Goal: Task Accomplishment & Management: Use online tool/utility

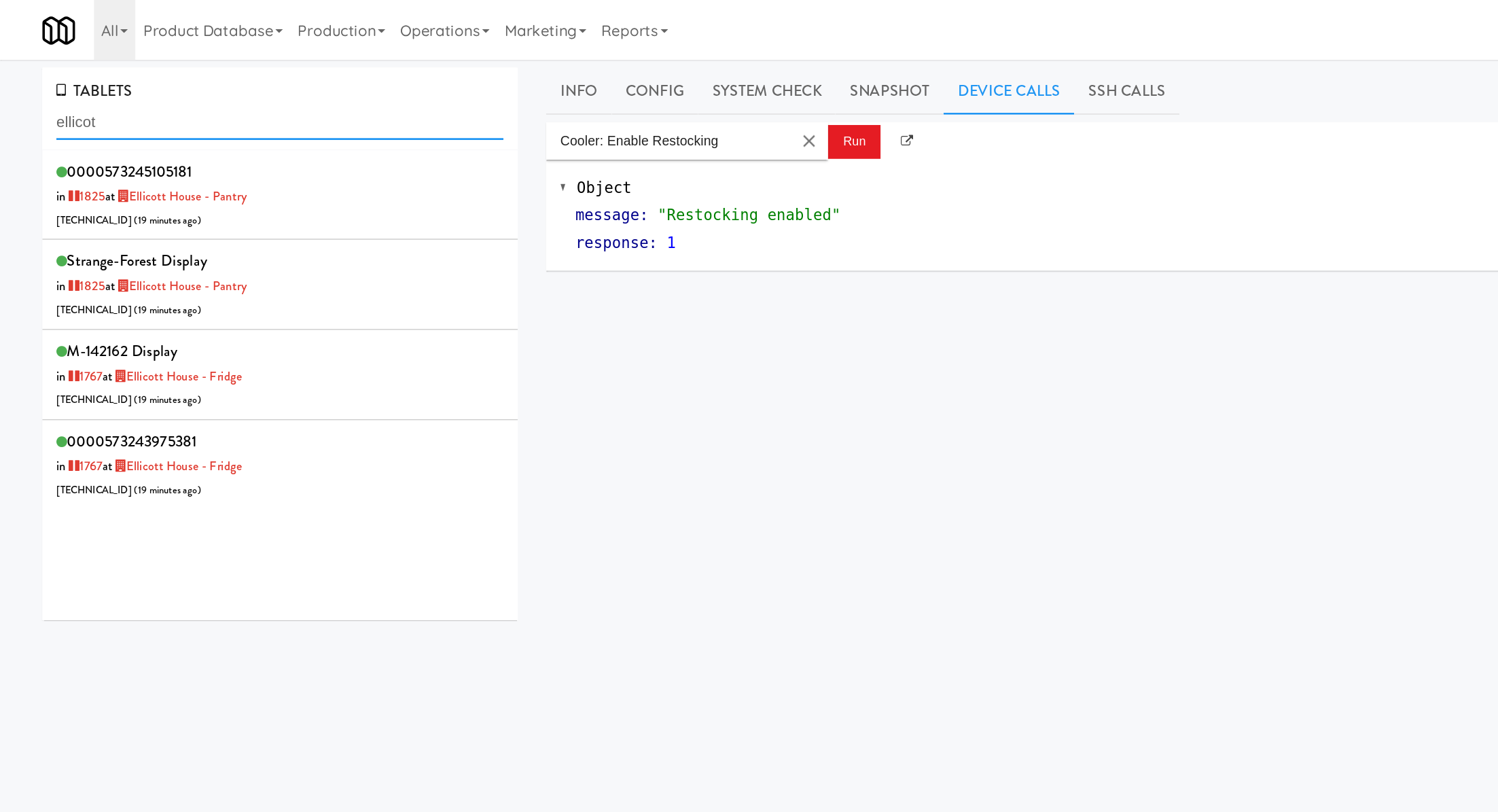
click at [129, 93] on input "ellicot" at bounding box center [202, 88] width 323 height 25
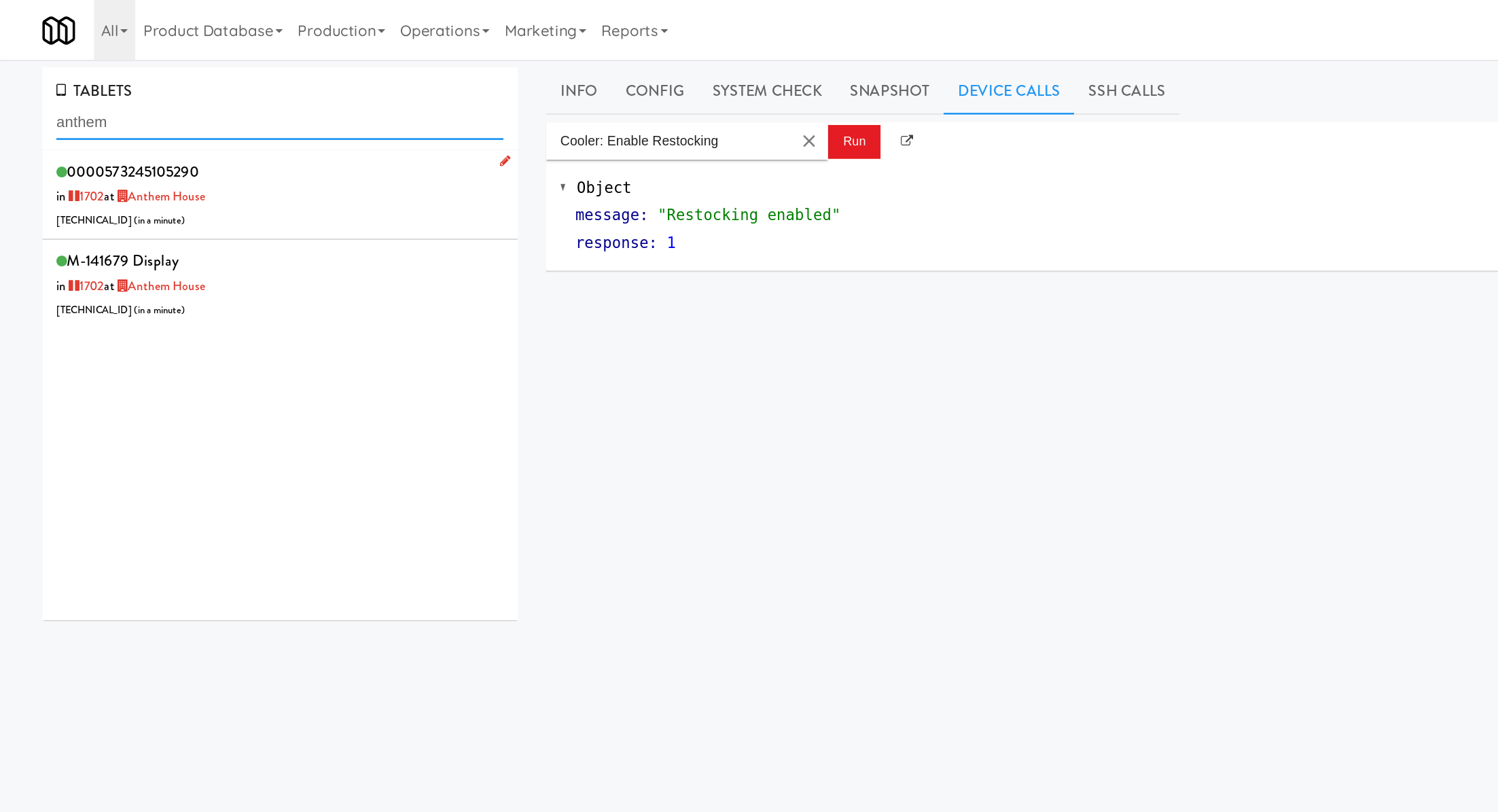
type input "anthem"
click at [213, 124] on div "0000573245105290 in 1702 at Anthem House 206.0.69.162 ( in a minute )" at bounding box center [202, 141] width 323 height 54
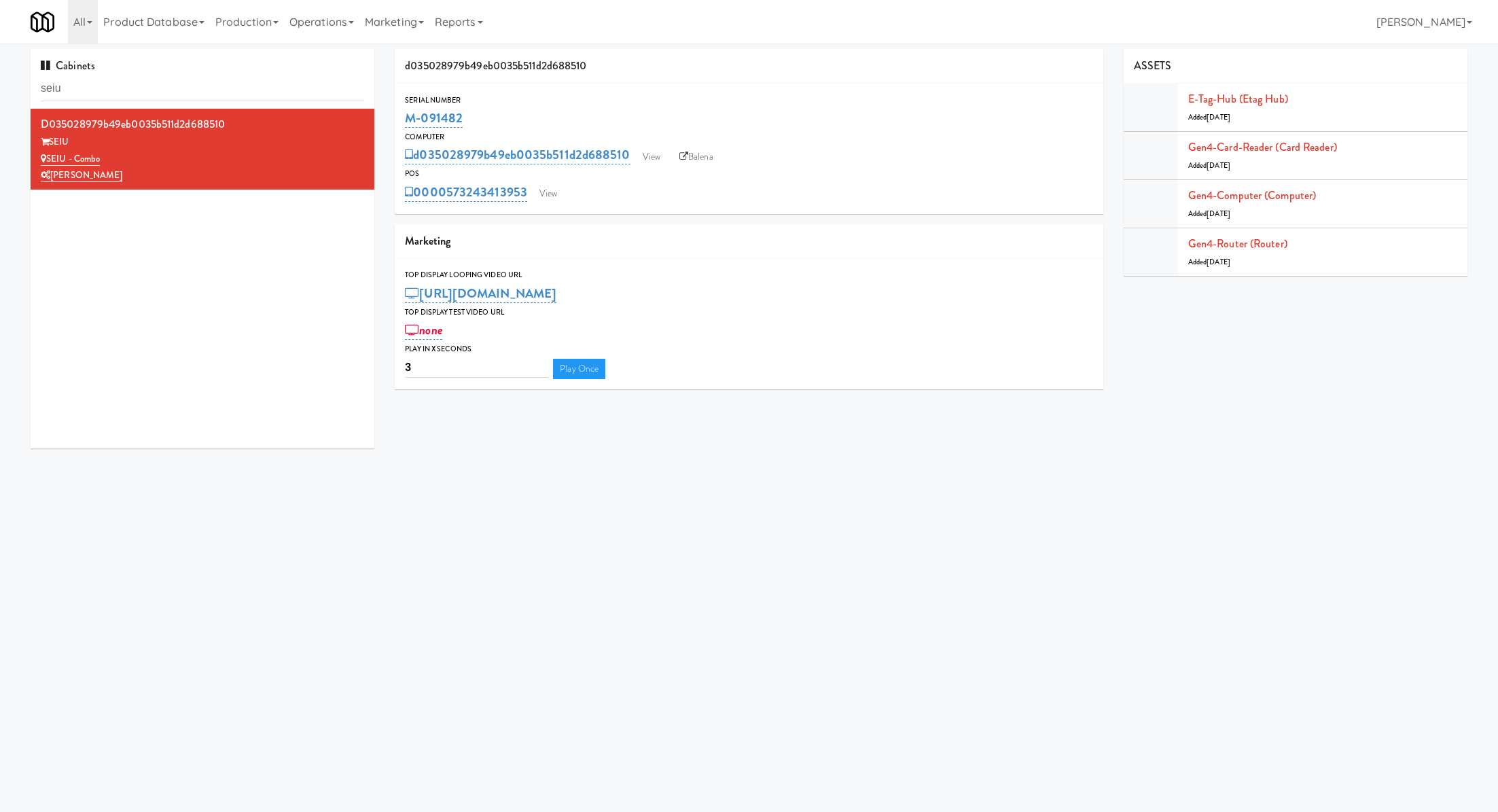
click at [162, 90] on input "seiu" at bounding box center [202, 88] width 323 height 25
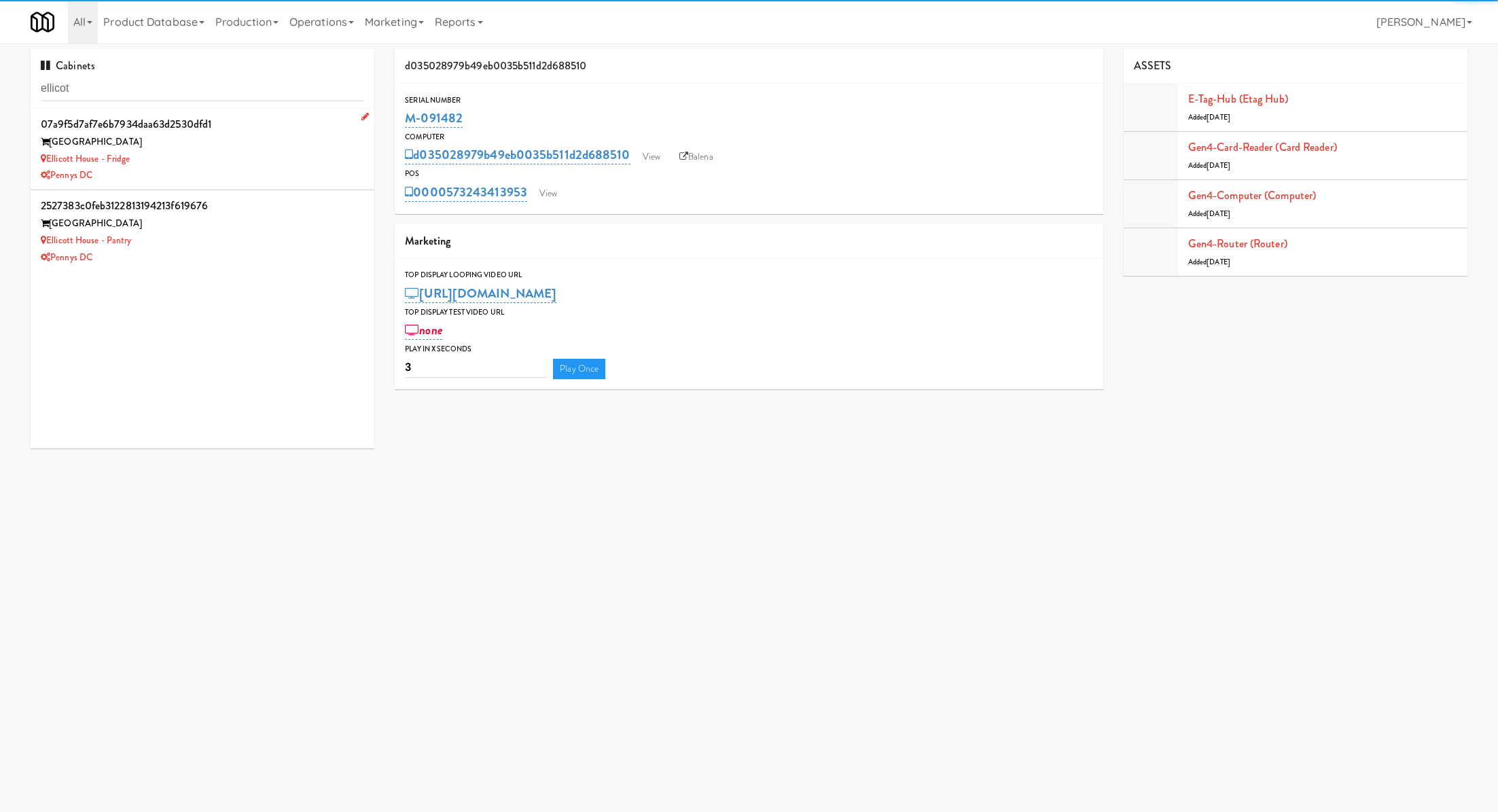
type input "ellicot"
click at [254, 169] on div "Pennys DC" at bounding box center [202, 175] width 323 height 17
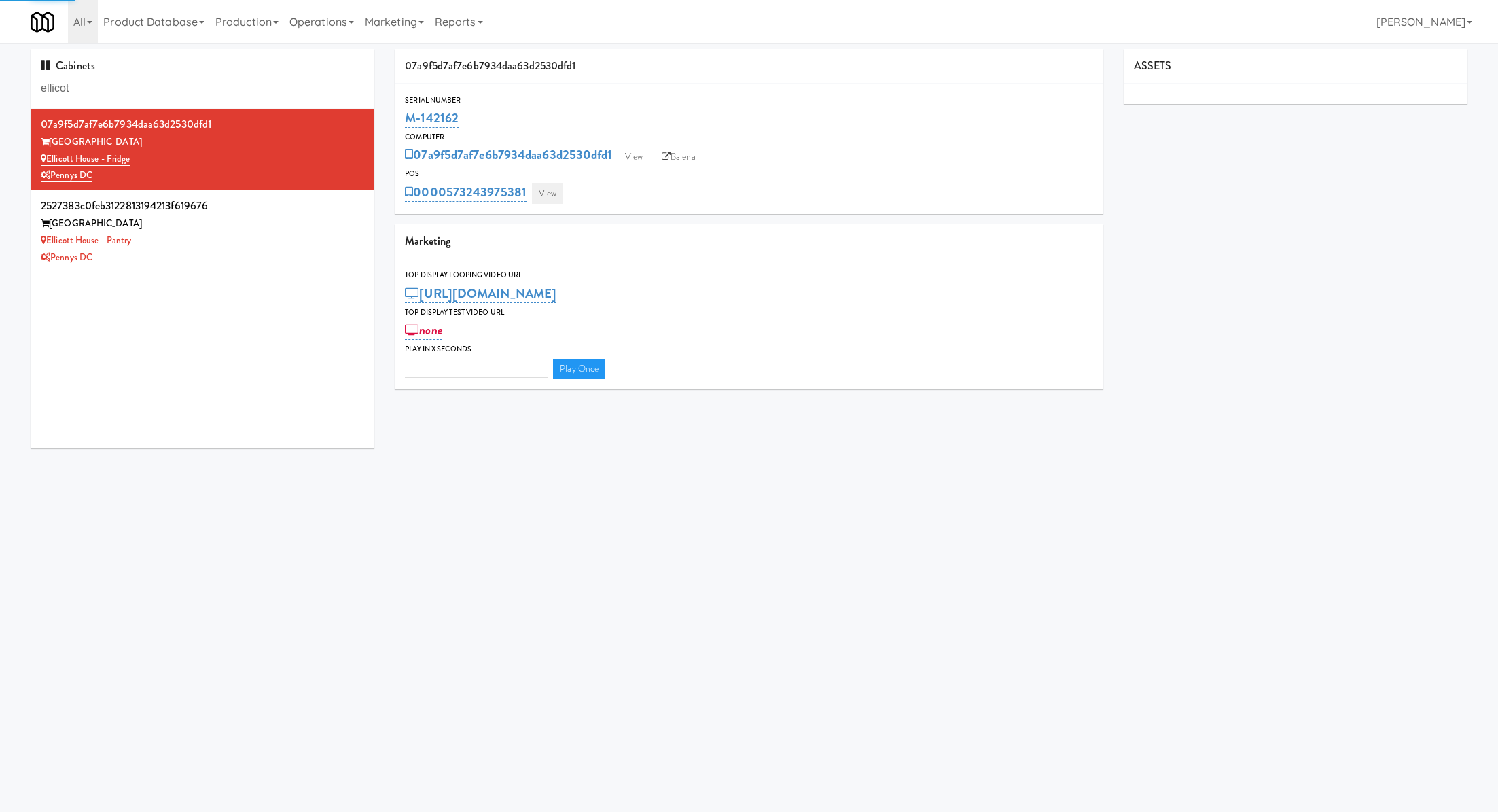
type input "3"
click at [556, 199] on link "View" at bounding box center [547, 193] width 31 height 20
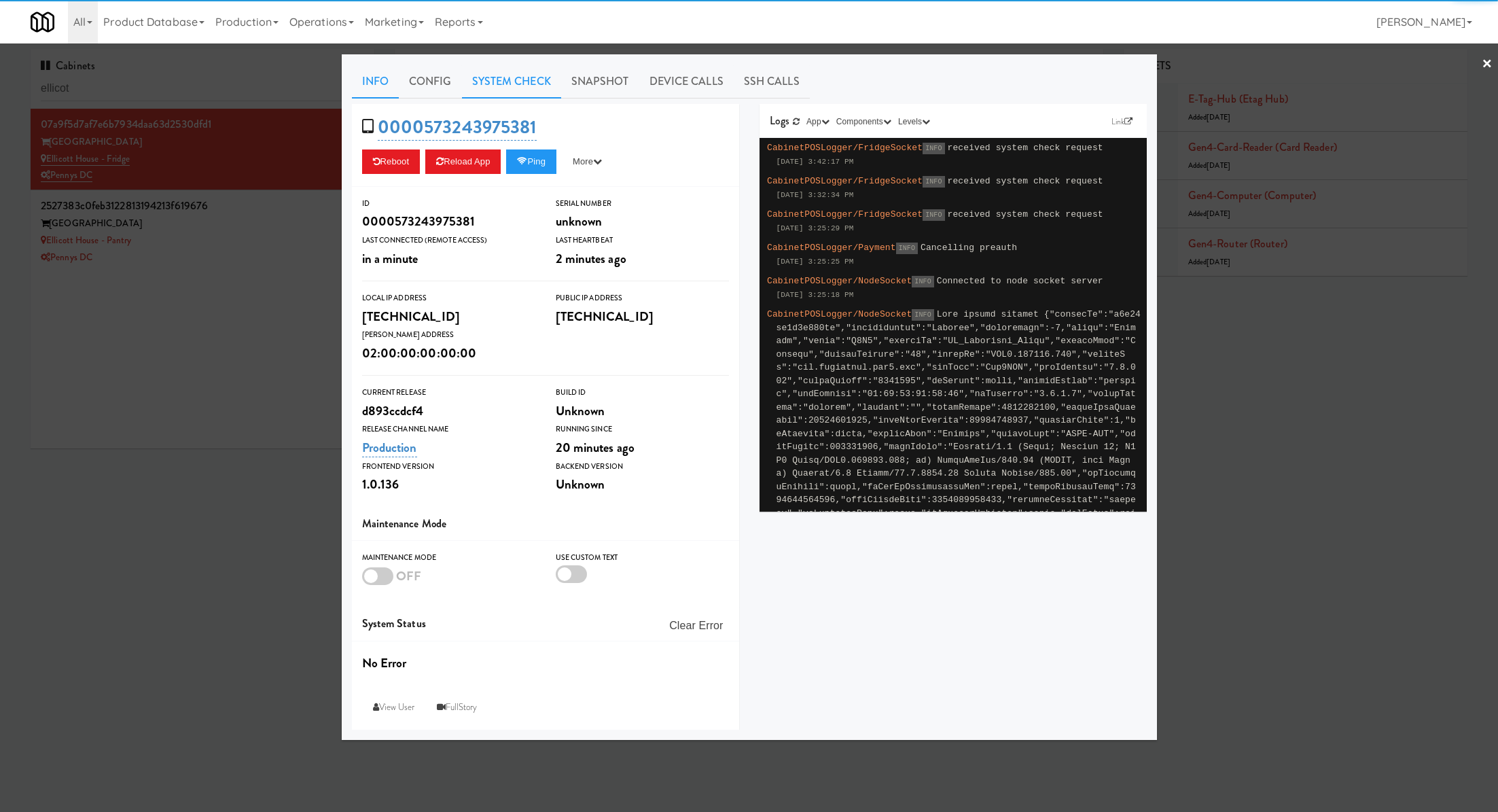
click at [505, 92] on link "System Check" at bounding box center [512, 81] width 99 height 34
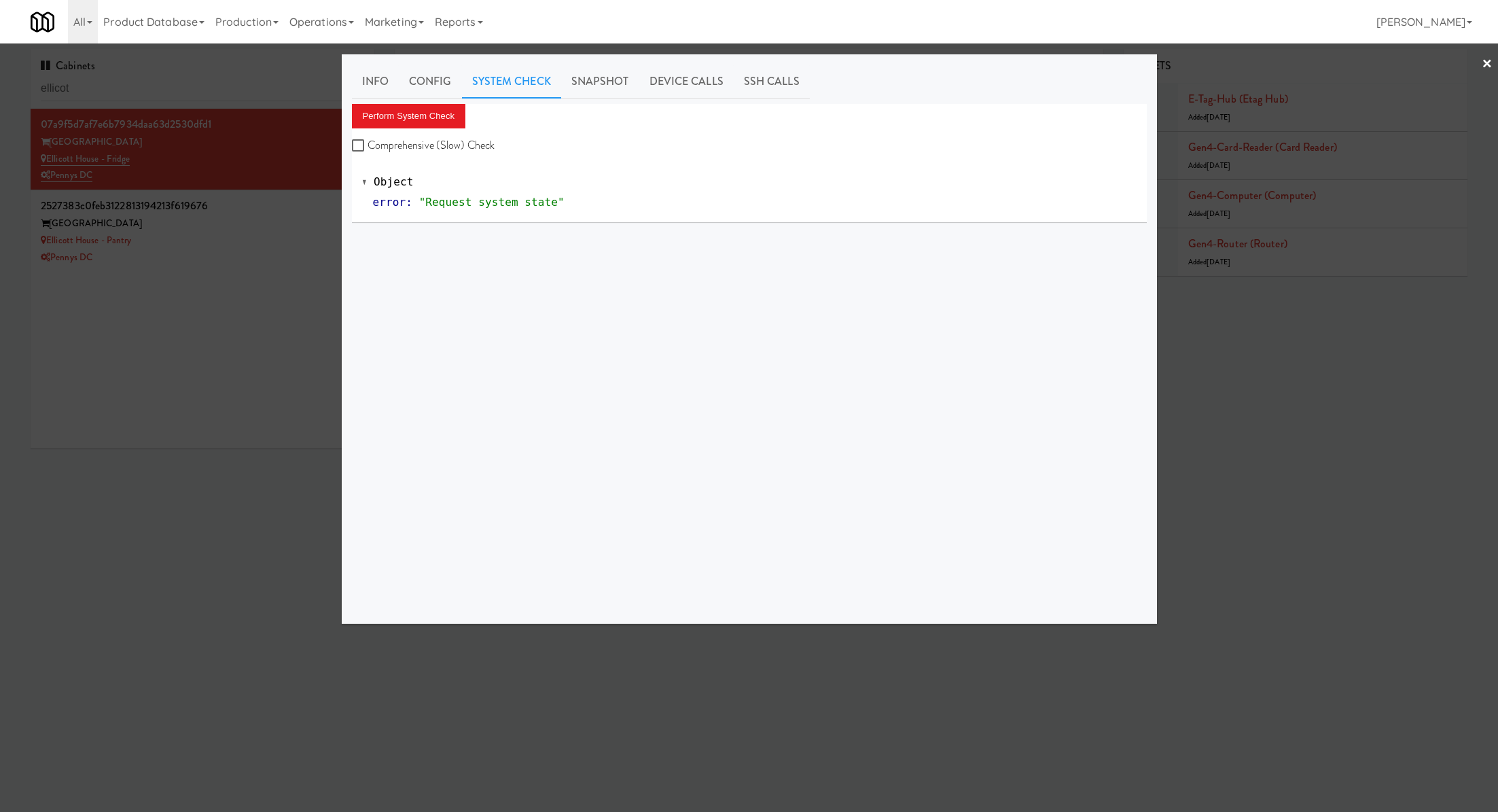
click at [468, 105] on div "Perform System Check Comprehensive (Slow) Check" at bounding box center [749, 129] width 795 height 51
click at [441, 112] on button "Perform System Check" at bounding box center [409, 116] width 114 height 24
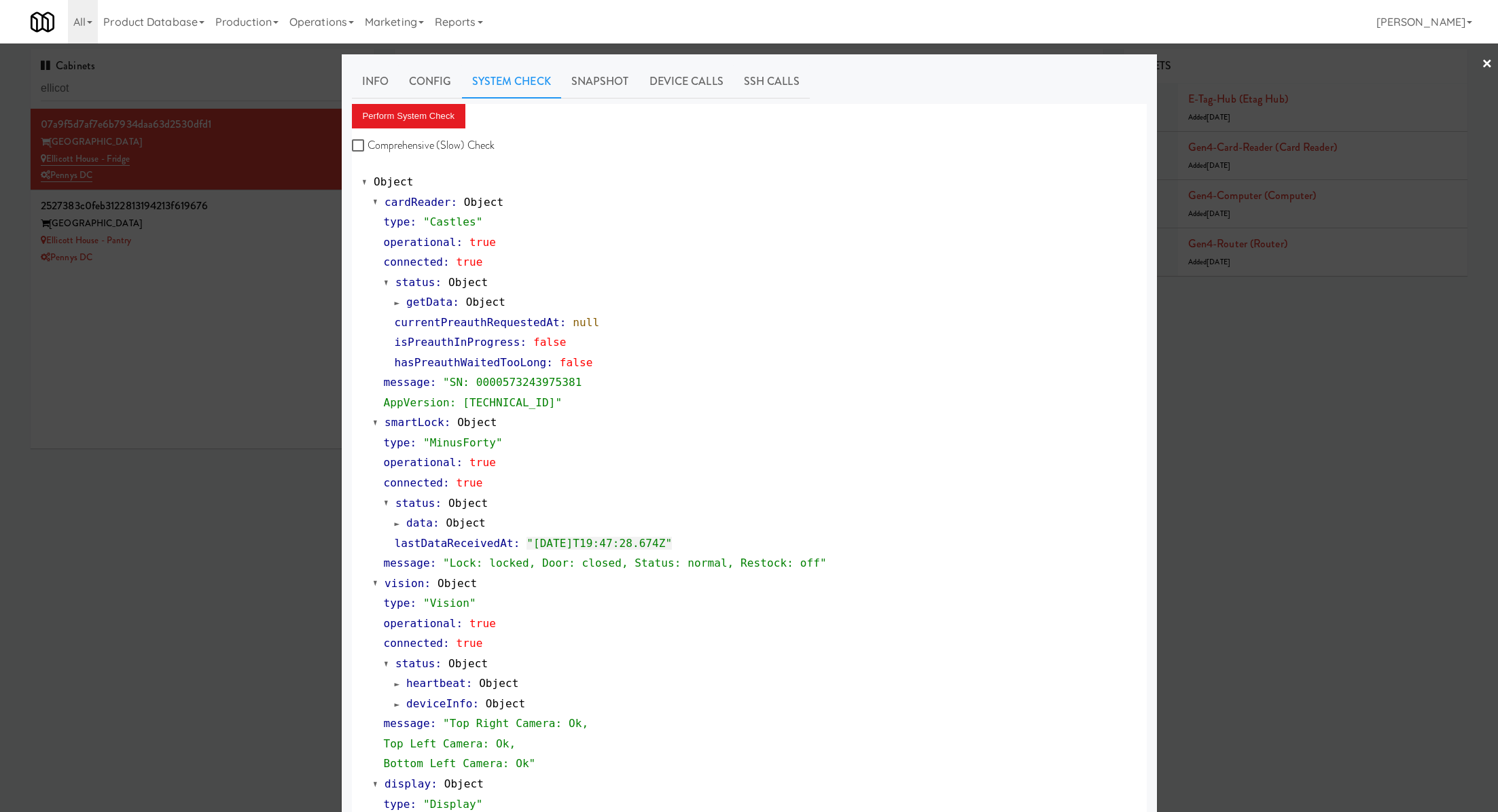
click at [285, 332] on div at bounding box center [749, 406] width 1498 height 812
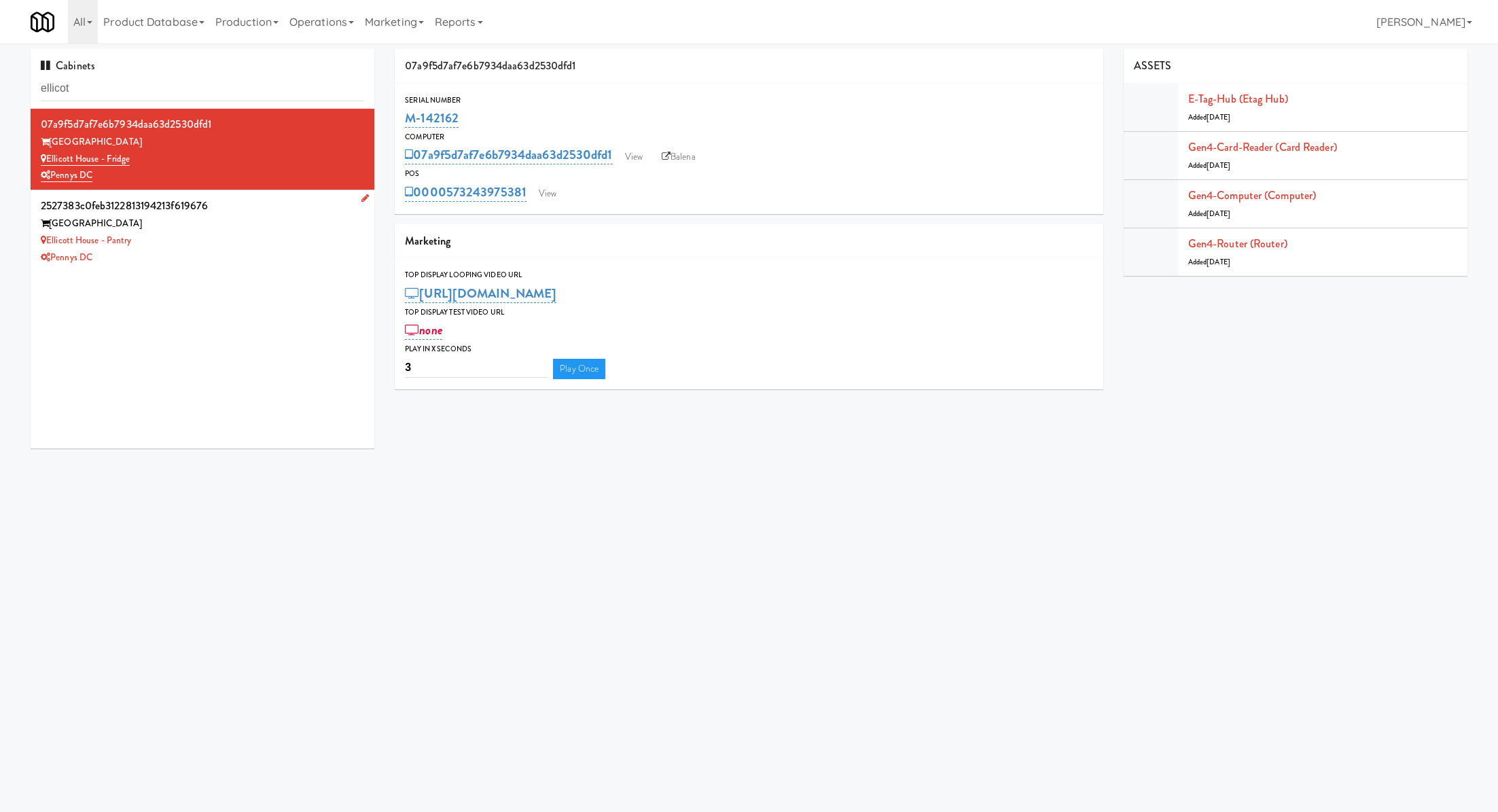
click at [285, 248] on div "Ellicott House - Pantry" at bounding box center [202, 240] width 323 height 17
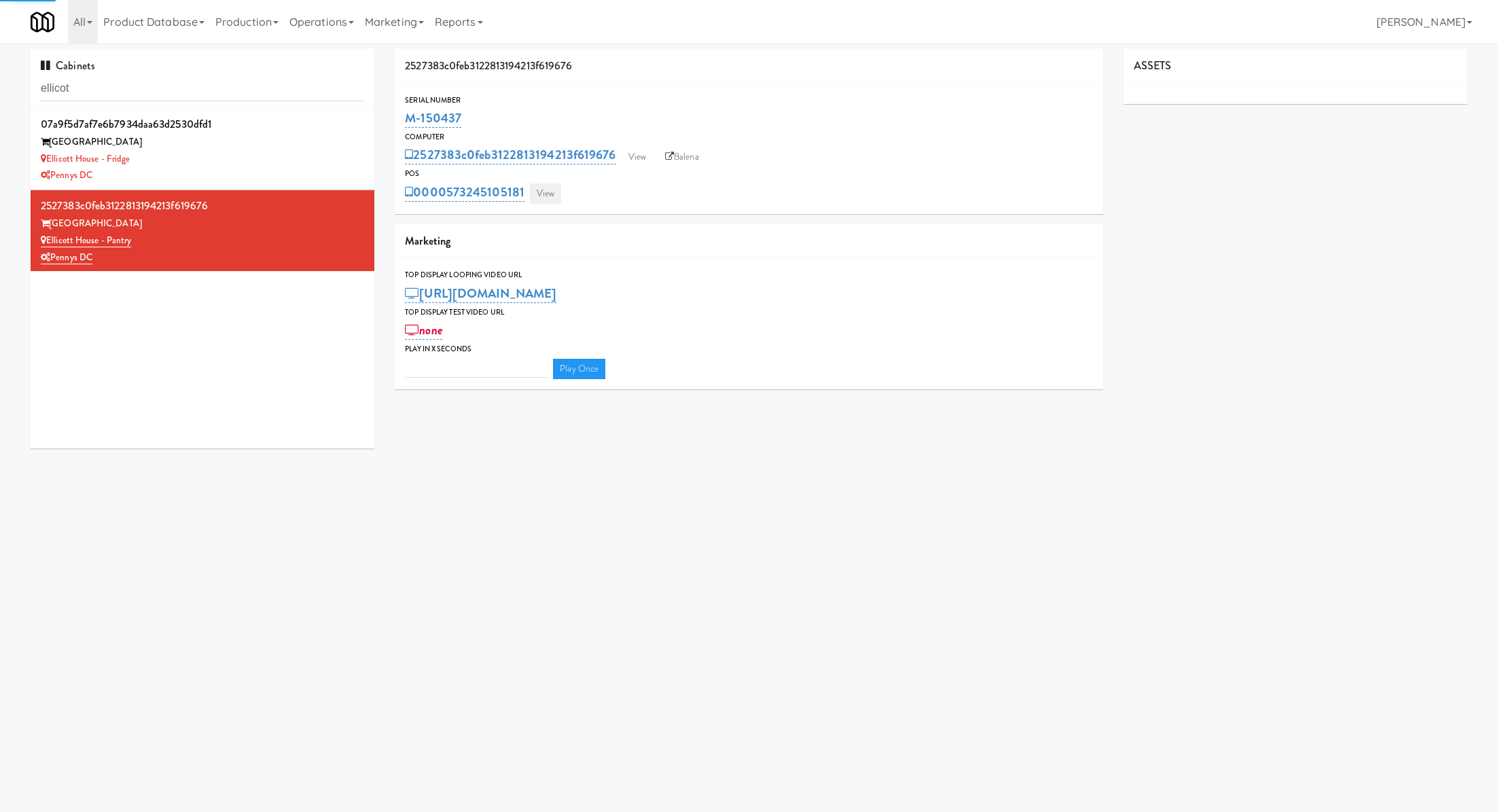
type input "3"
click at [557, 191] on link "View" at bounding box center [546, 193] width 31 height 20
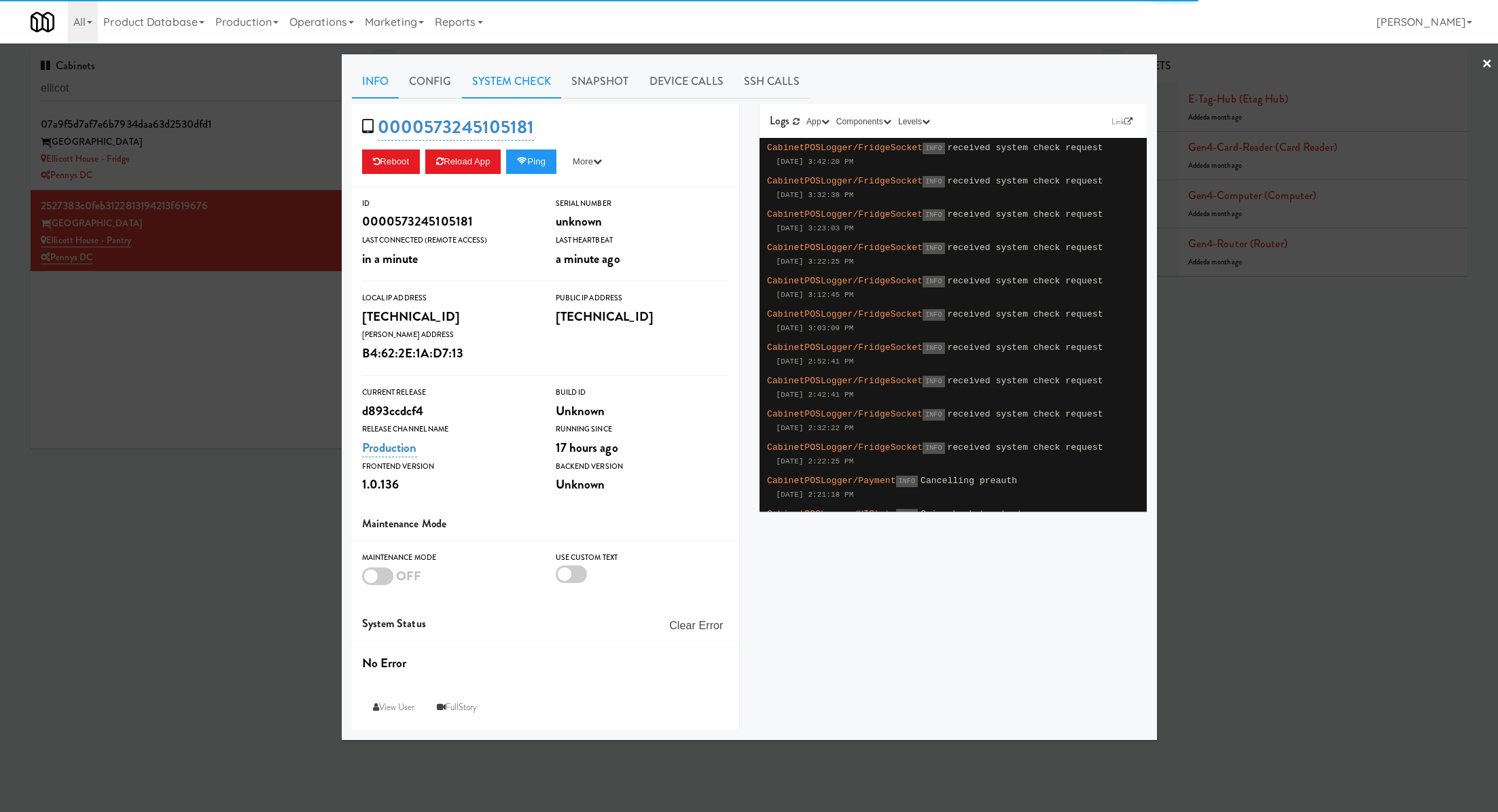
click at [491, 88] on link "System Check" at bounding box center [512, 81] width 99 height 34
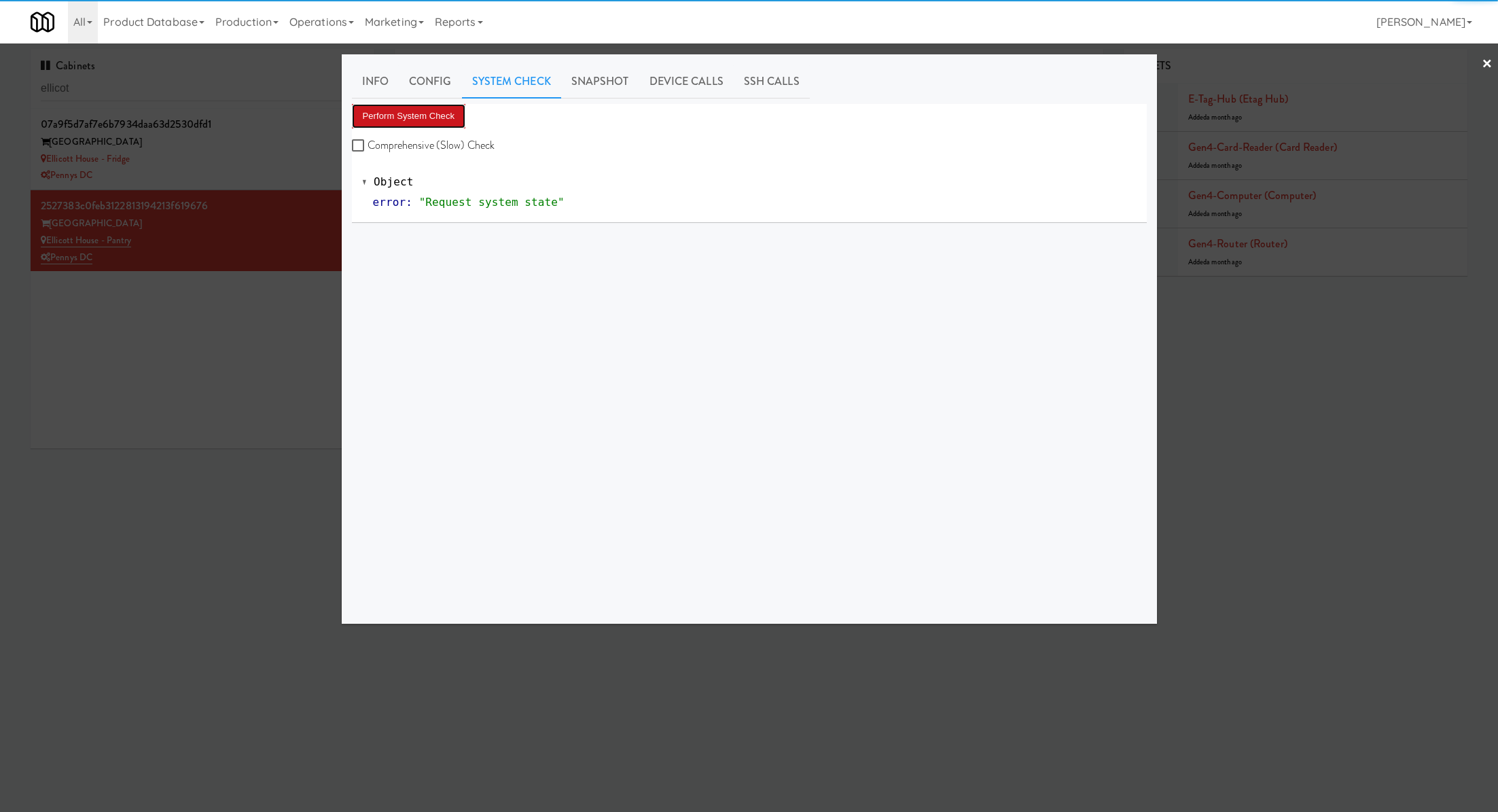
click at [445, 115] on button "Perform System Check" at bounding box center [409, 116] width 114 height 24
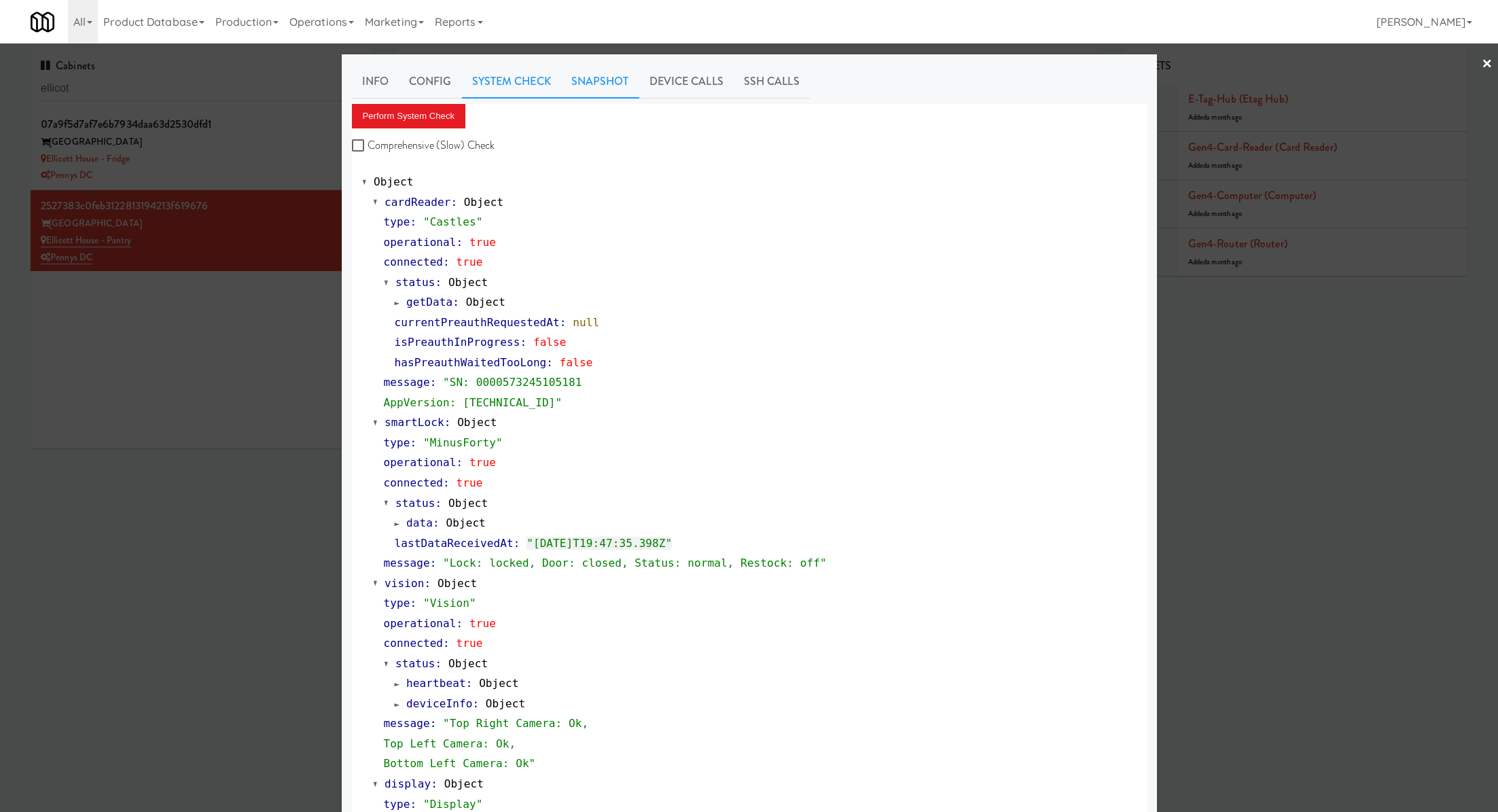
click at [604, 79] on link "Snapshot" at bounding box center [600, 81] width 78 height 34
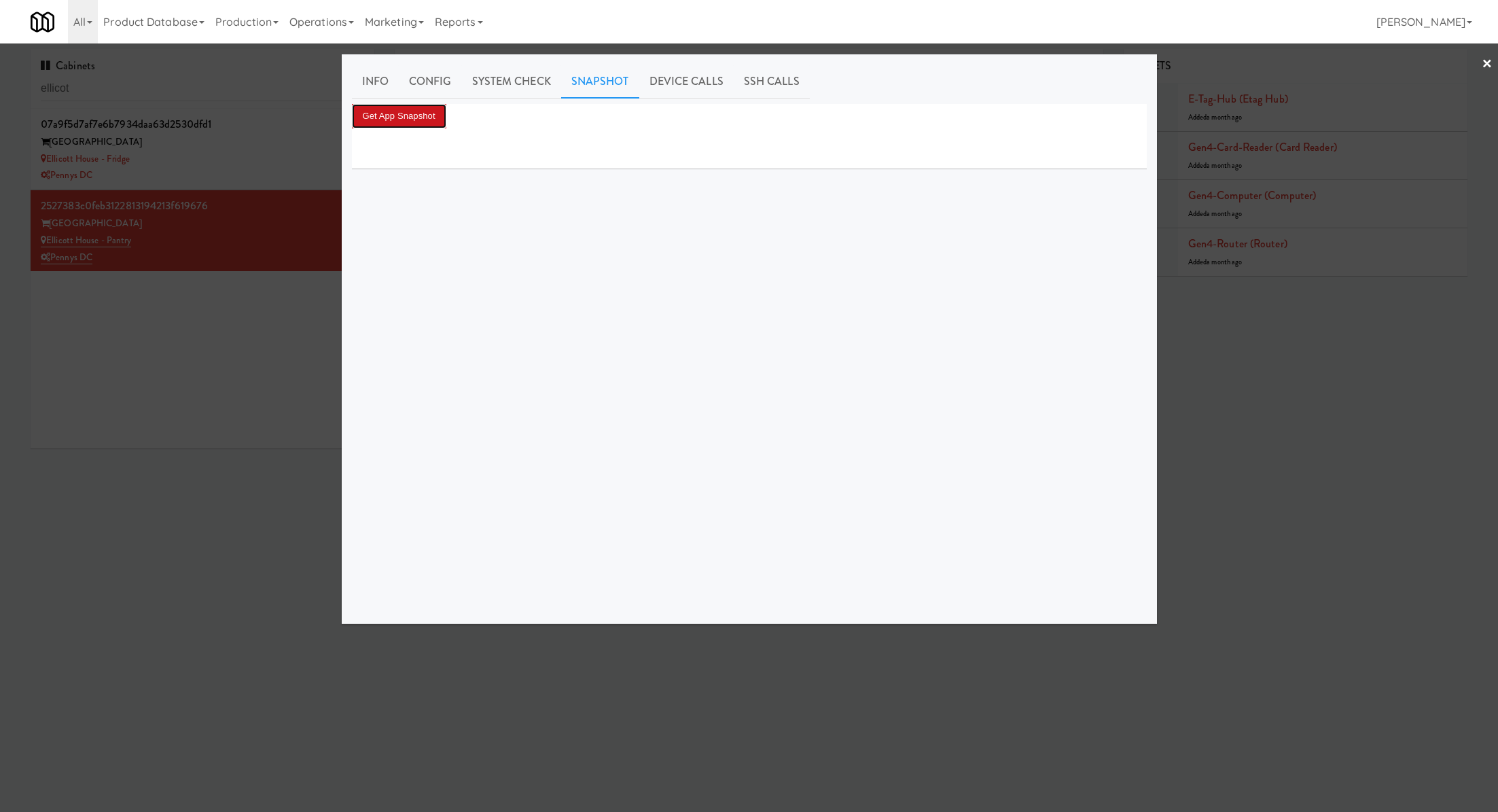
click at [423, 118] on button "Get App Snapshot" at bounding box center [399, 116] width 94 height 24
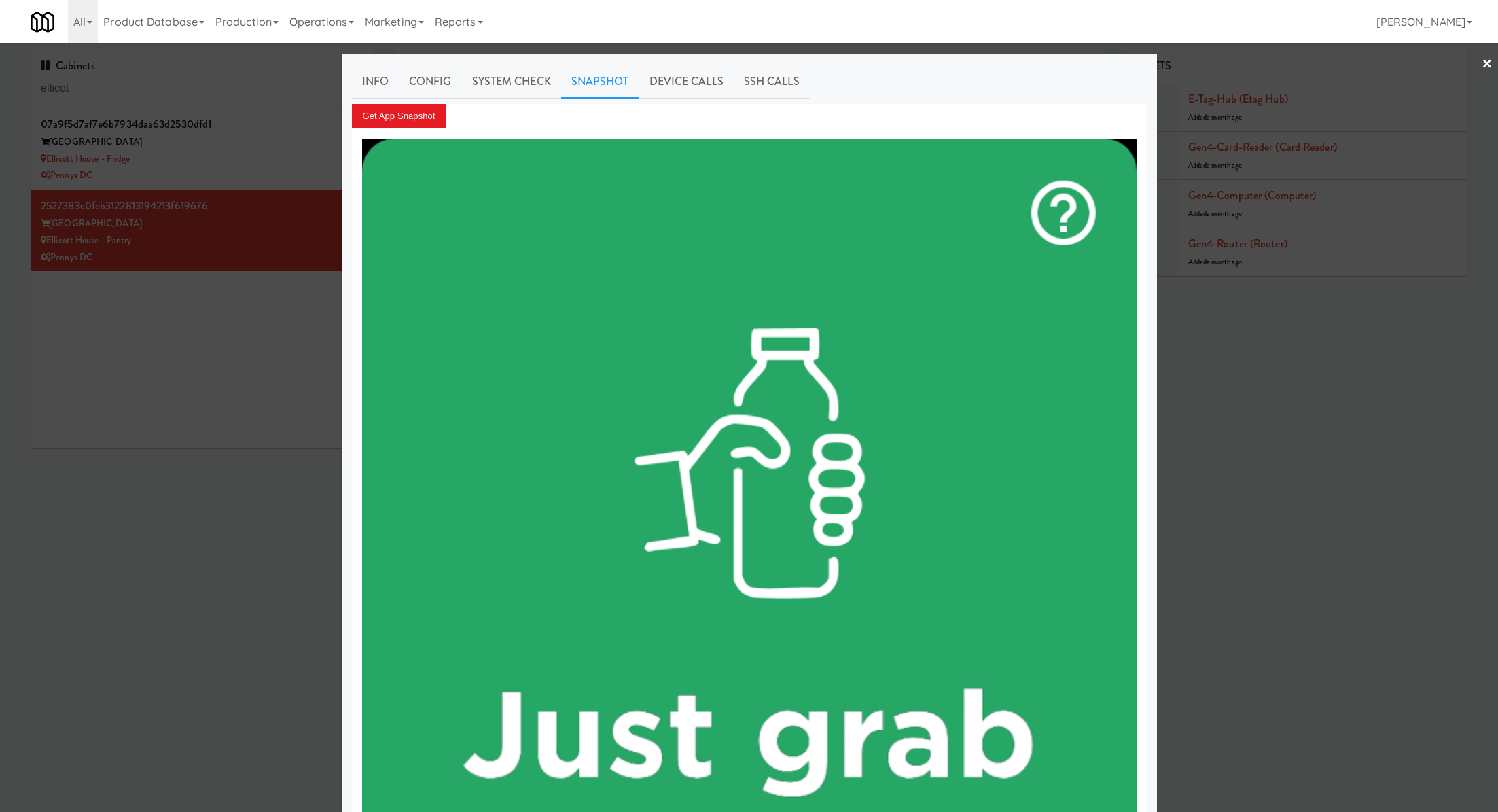
click at [298, 164] on div at bounding box center [749, 406] width 1498 height 812
click at [298, 164] on div "Ellicott House - Fridge" at bounding box center [202, 159] width 323 height 17
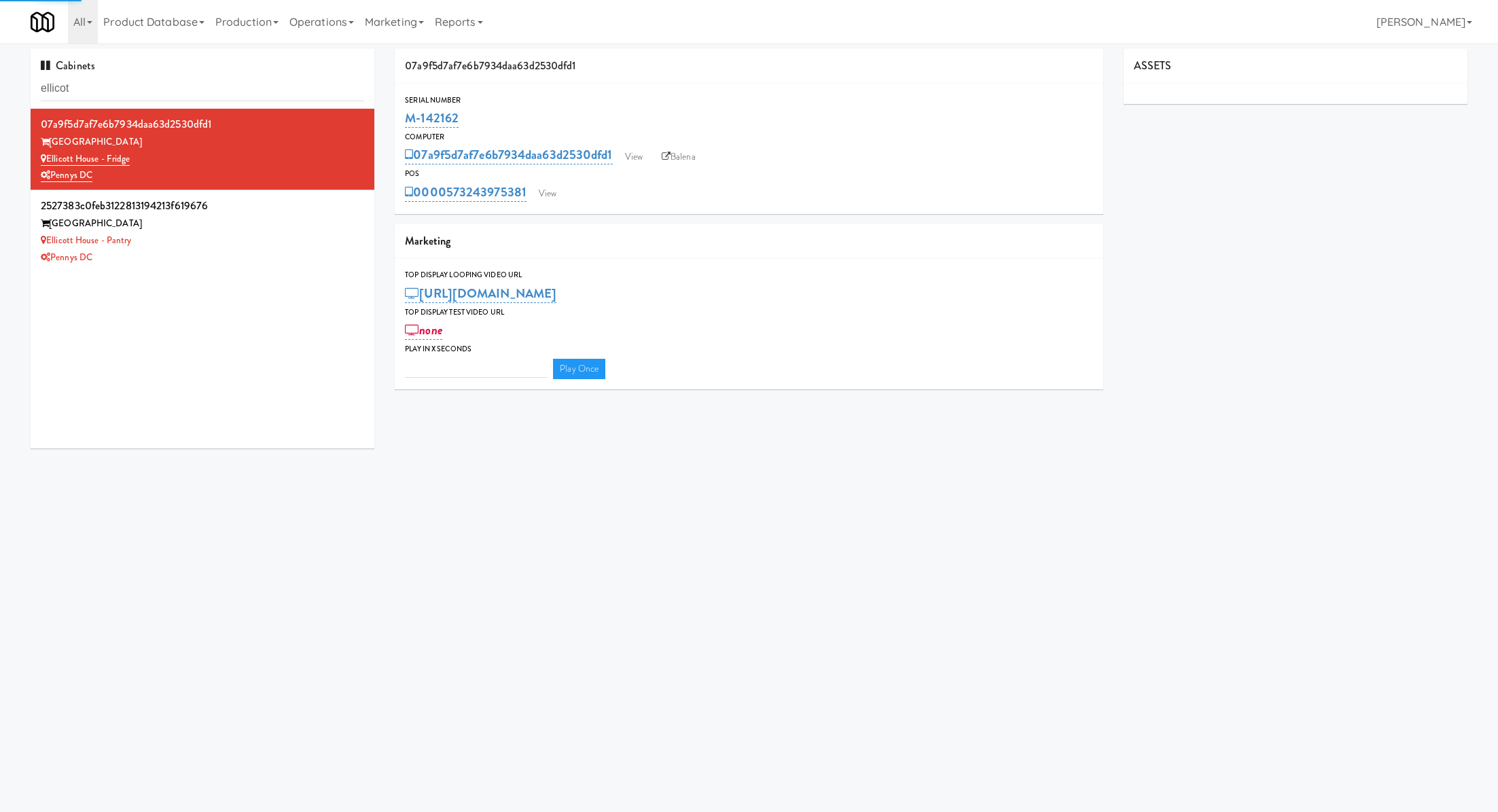
type input "3"
click at [556, 200] on link "View" at bounding box center [547, 193] width 31 height 20
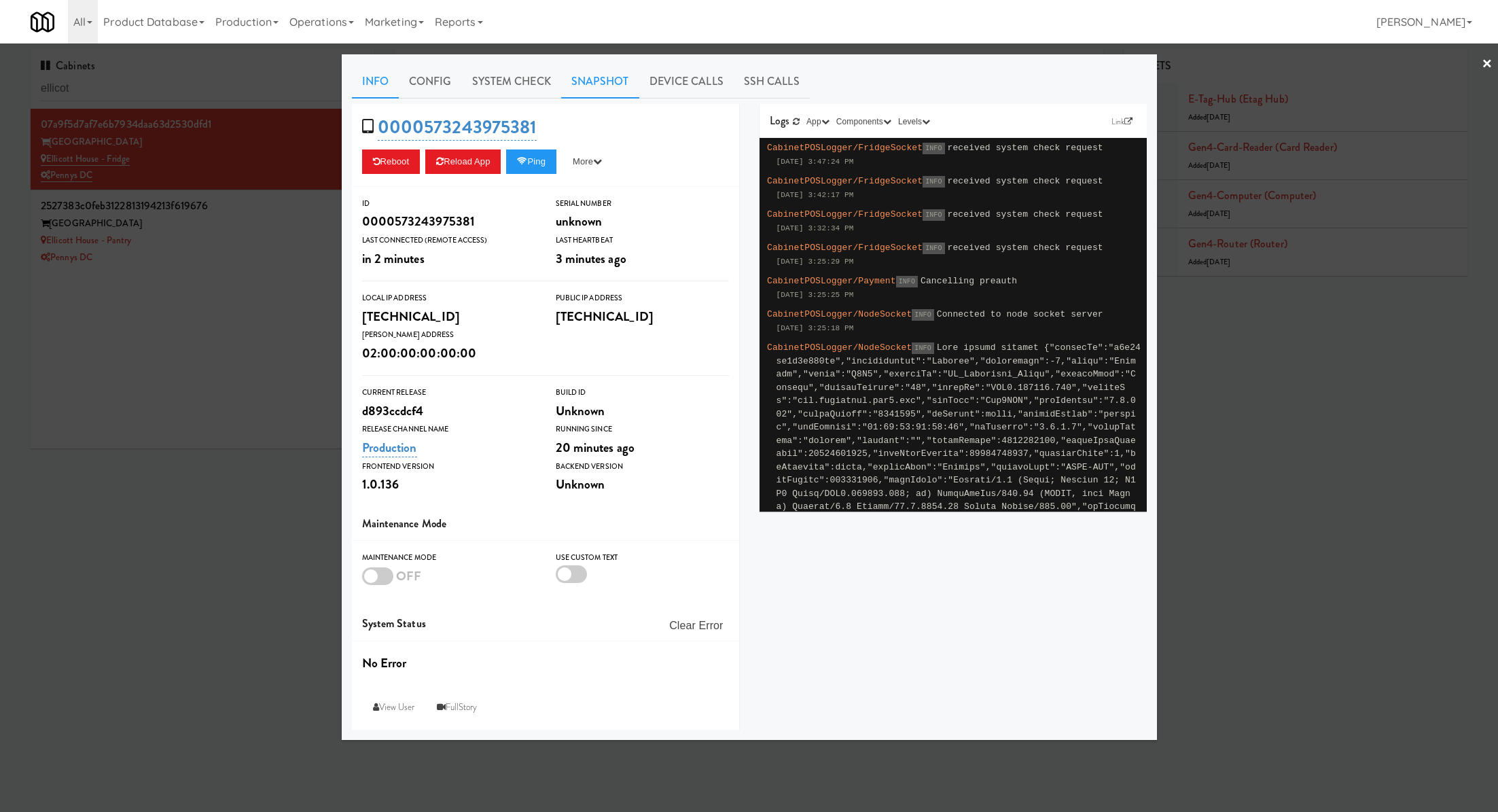
click at [625, 75] on link "Snapshot" at bounding box center [600, 81] width 78 height 34
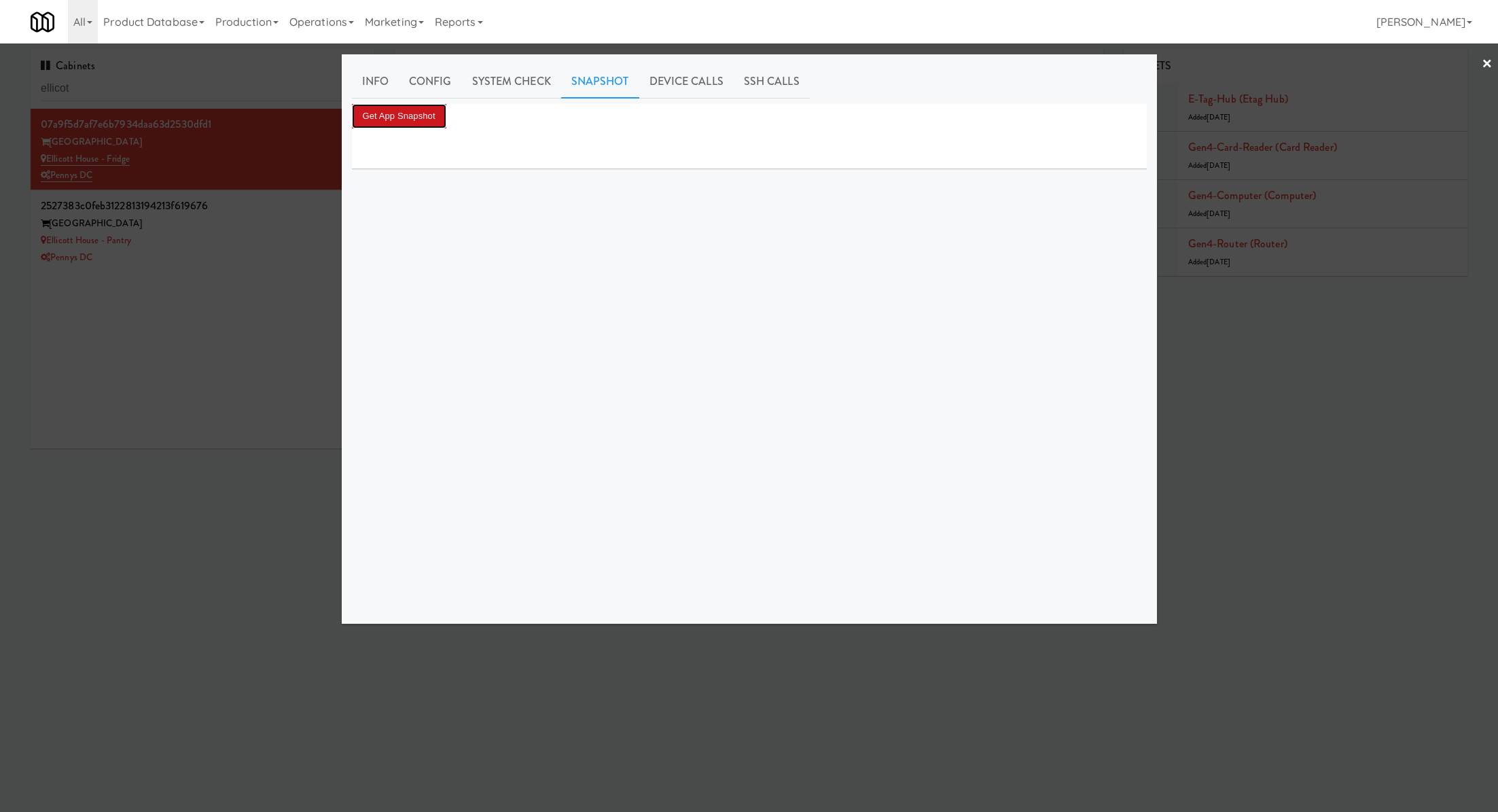
click at [430, 116] on button "Get App Snapshot" at bounding box center [399, 116] width 94 height 24
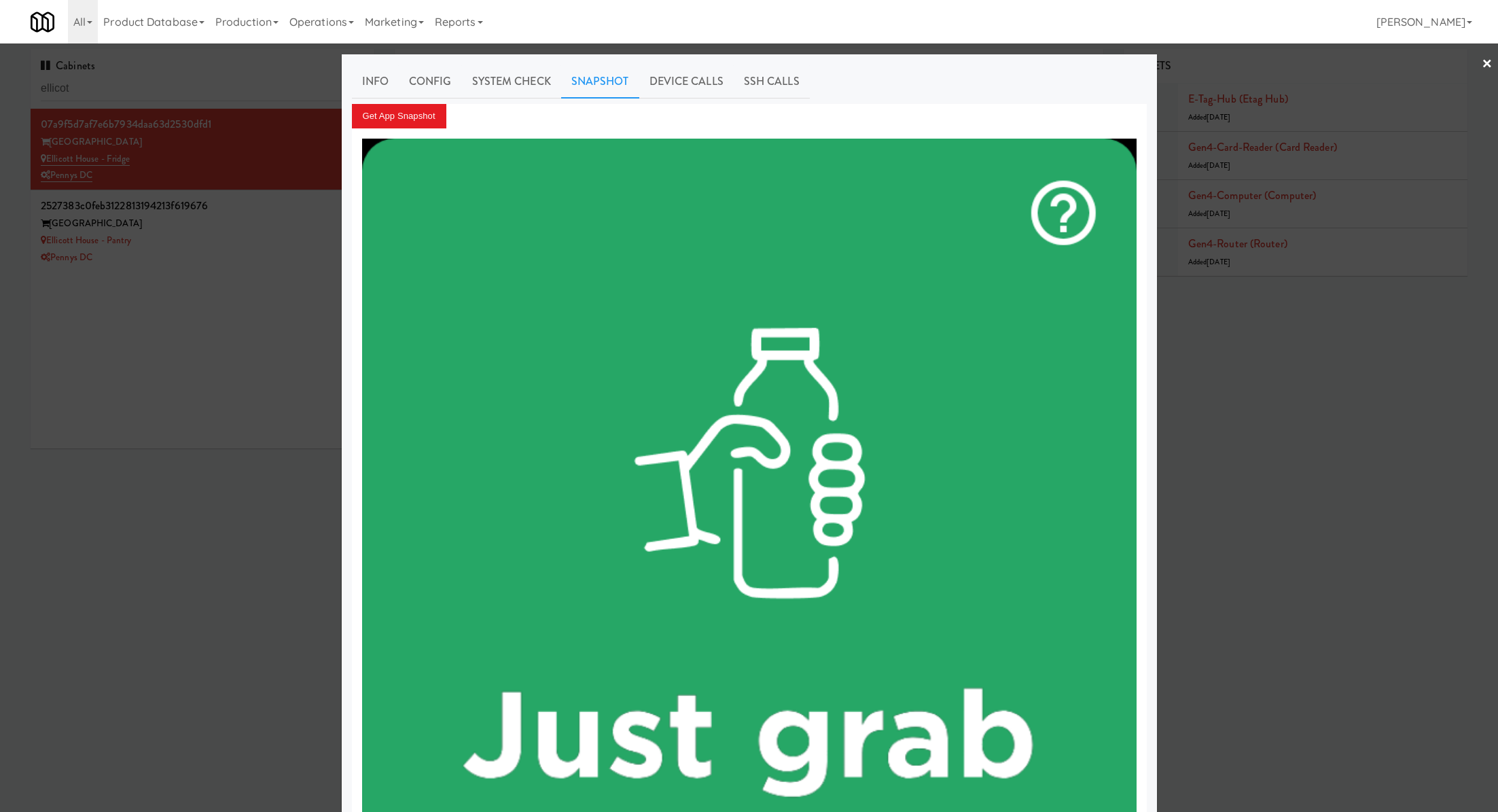
click at [273, 345] on div at bounding box center [749, 406] width 1498 height 812
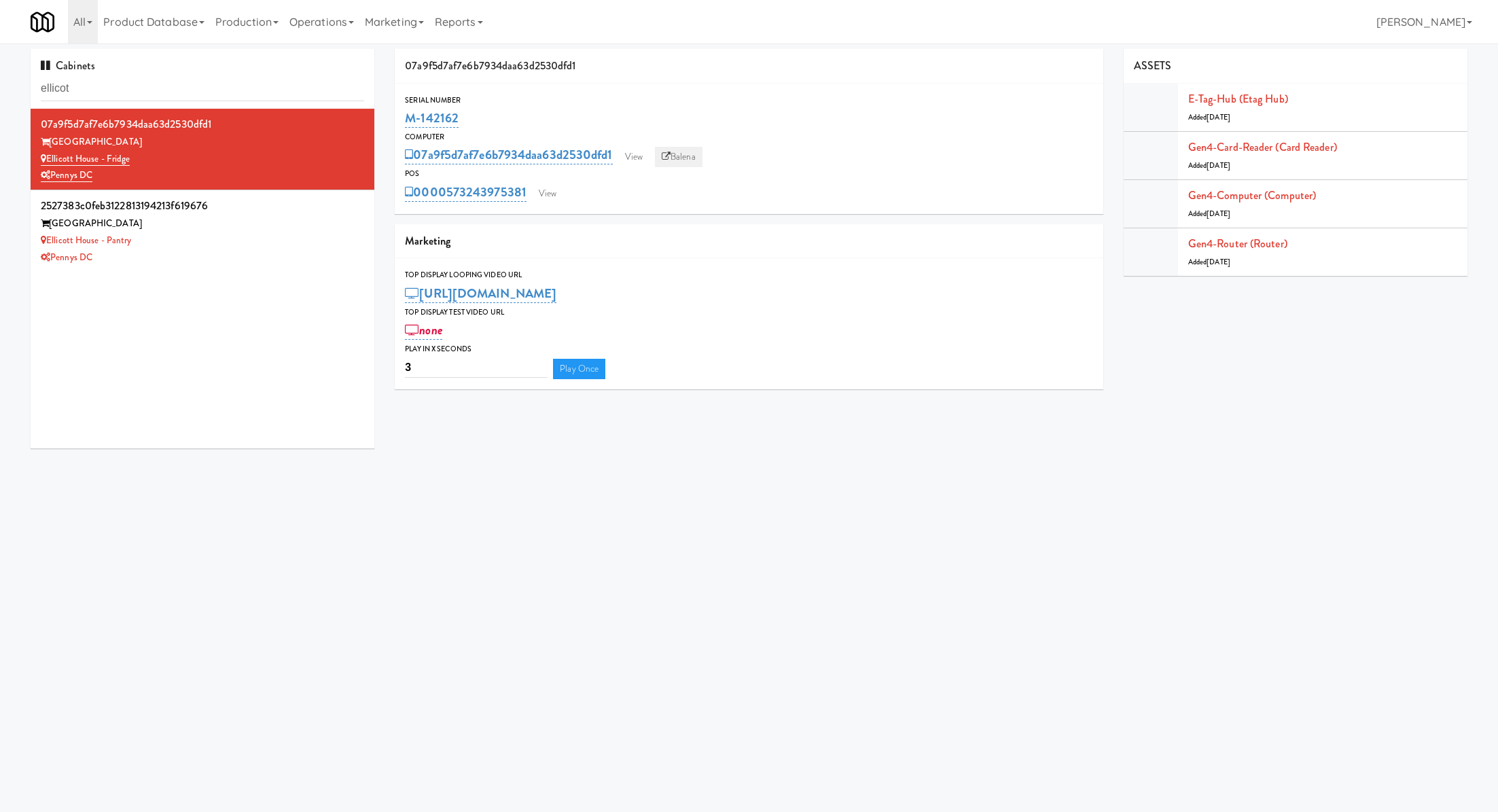
click at [670, 160] on icon at bounding box center [666, 156] width 9 height 9
click at [297, 219] on div "Ellicott House" at bounding box center [202, 223] width 323 height 17
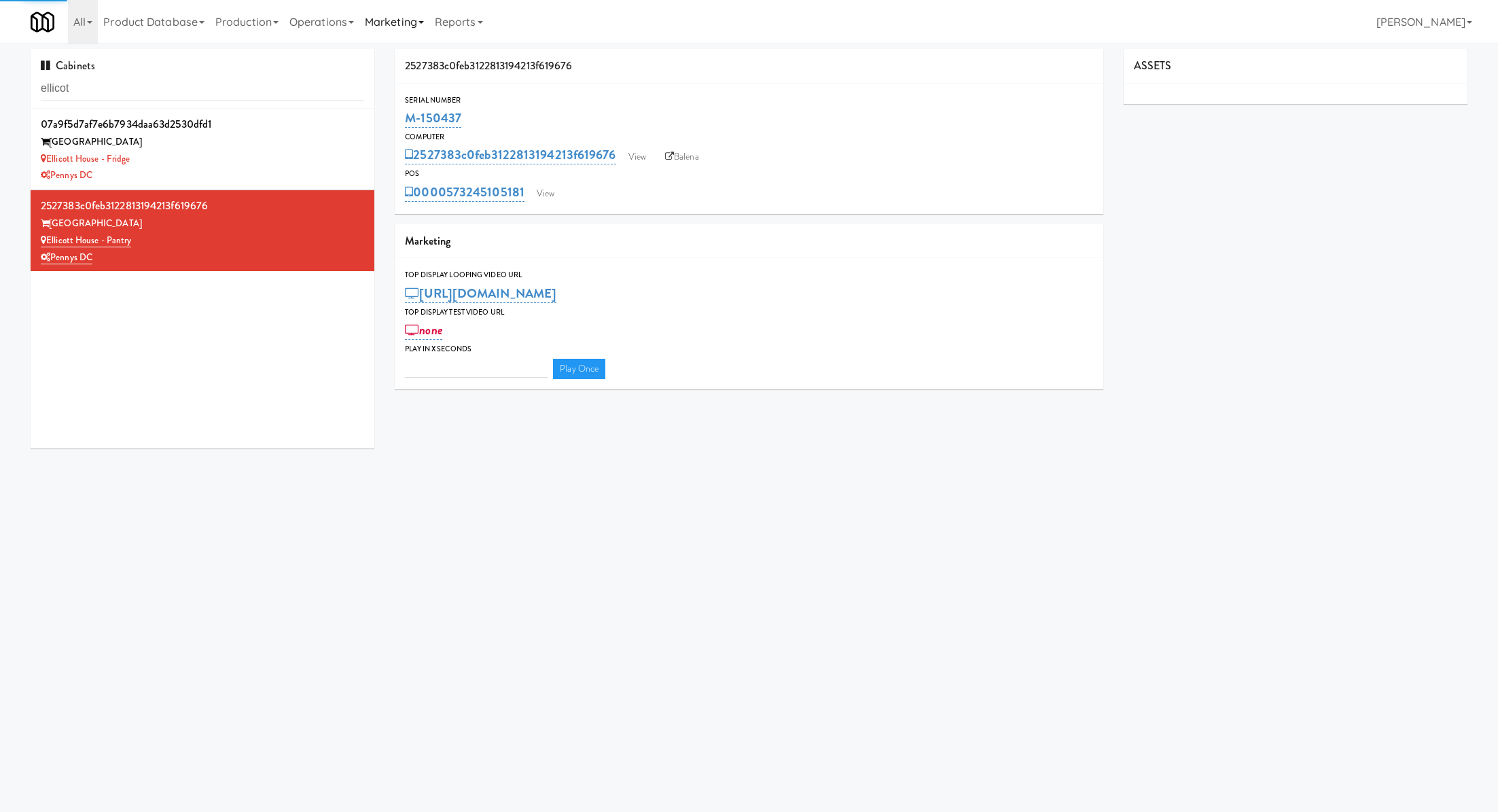
type input "3"
click at [672, 159] on icon at bounding box center [670, 156] width 9 height 9
click at [679, 157] on link "Balena" at bounding box center [682, 156] width 47 height 20
click at [534, 191] on link "View" at bounding box center [546, 193] width 31 height 20
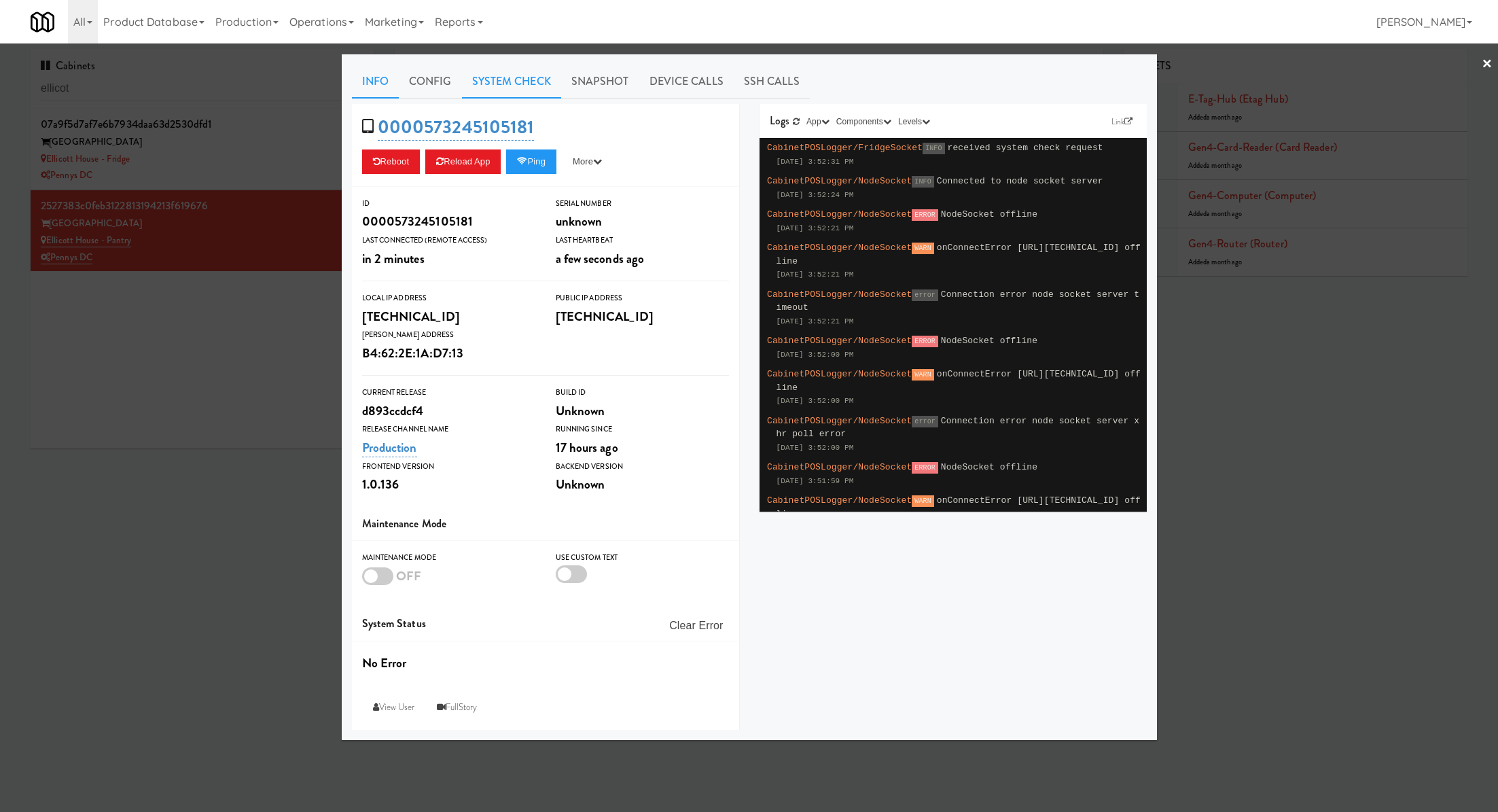
click at [547, 91] on link "System Check" at bounding box center [512, 81] width 99 height 34
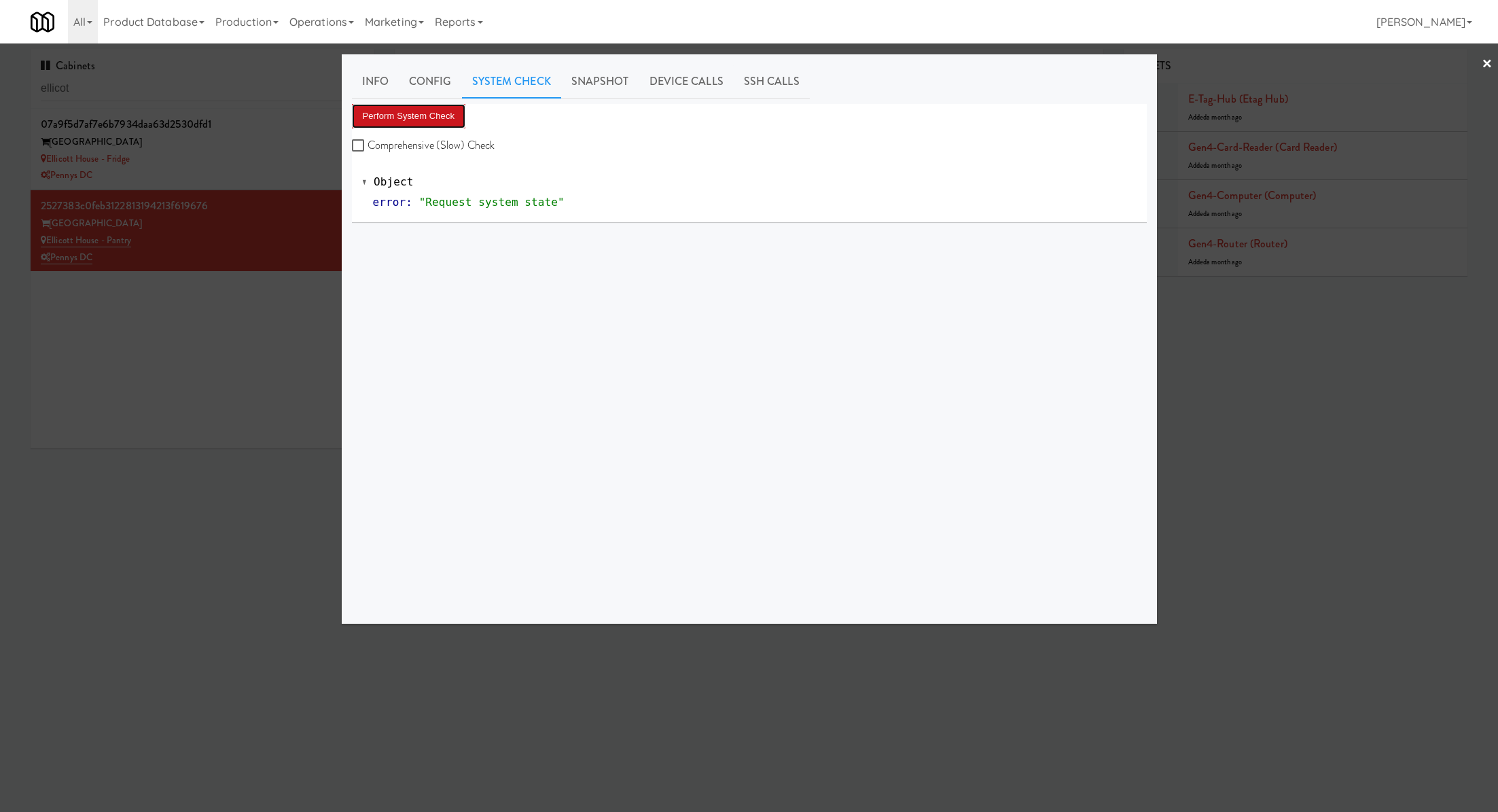
click at [445, 107] on button "Perform System Check" at bounding box center [409, 116] width 114 height 24
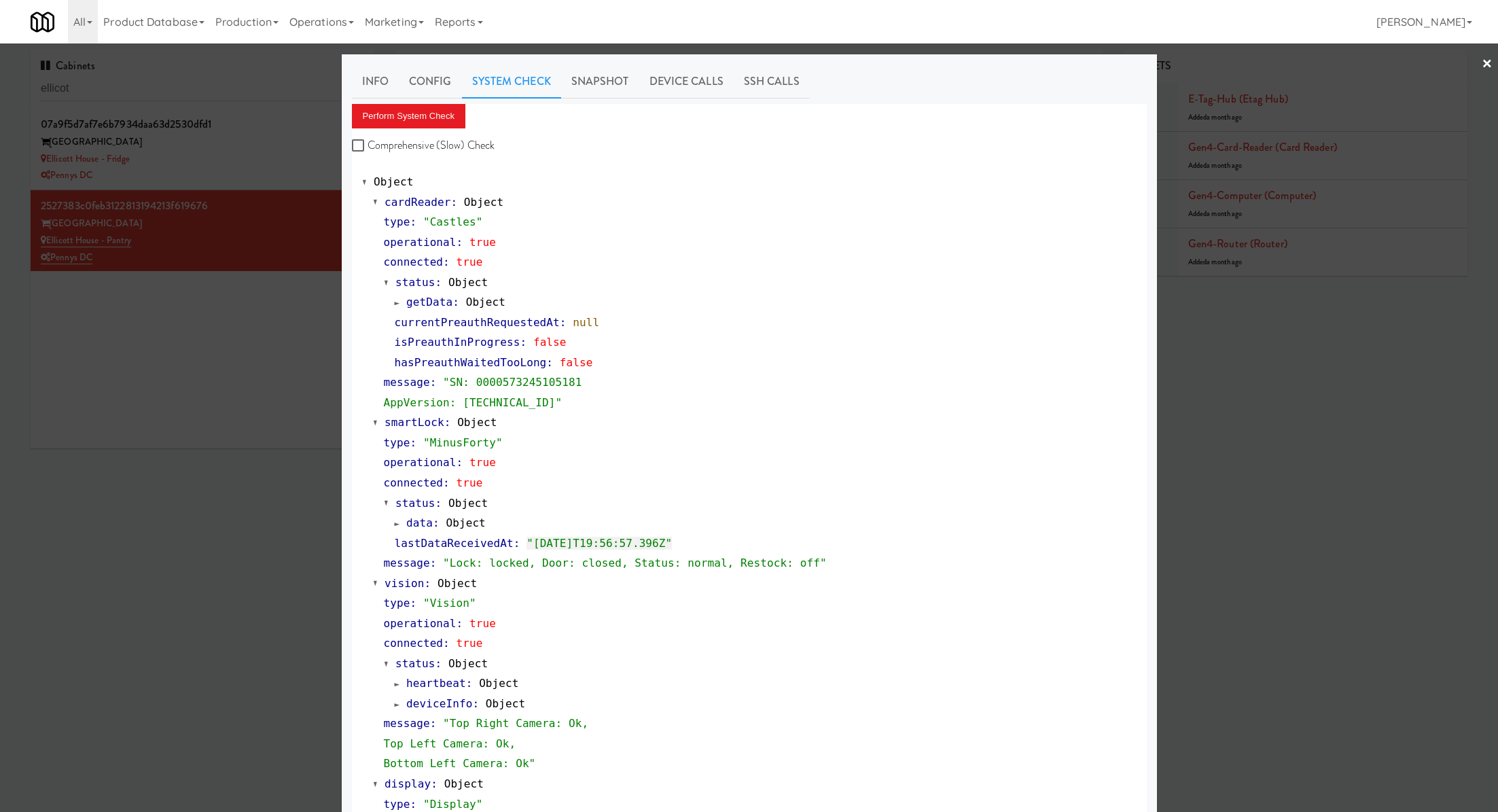
click at [146, 105] on div at bounding box center [749, 406] width 1498 height 812
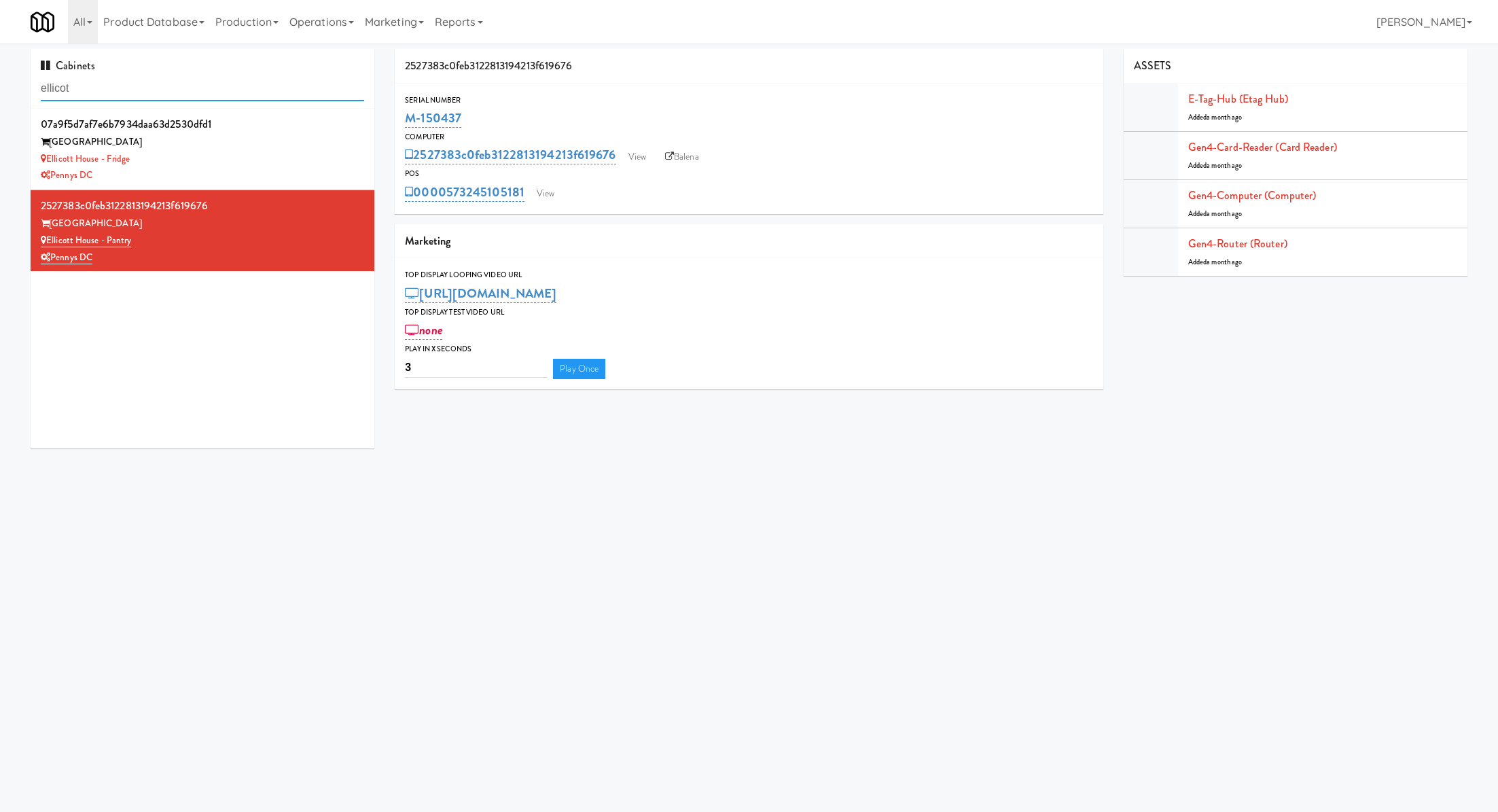
click at [146, 99] on input "ellicot" at bounding box center [202, 88] width 323 height 25
type input "anthem"
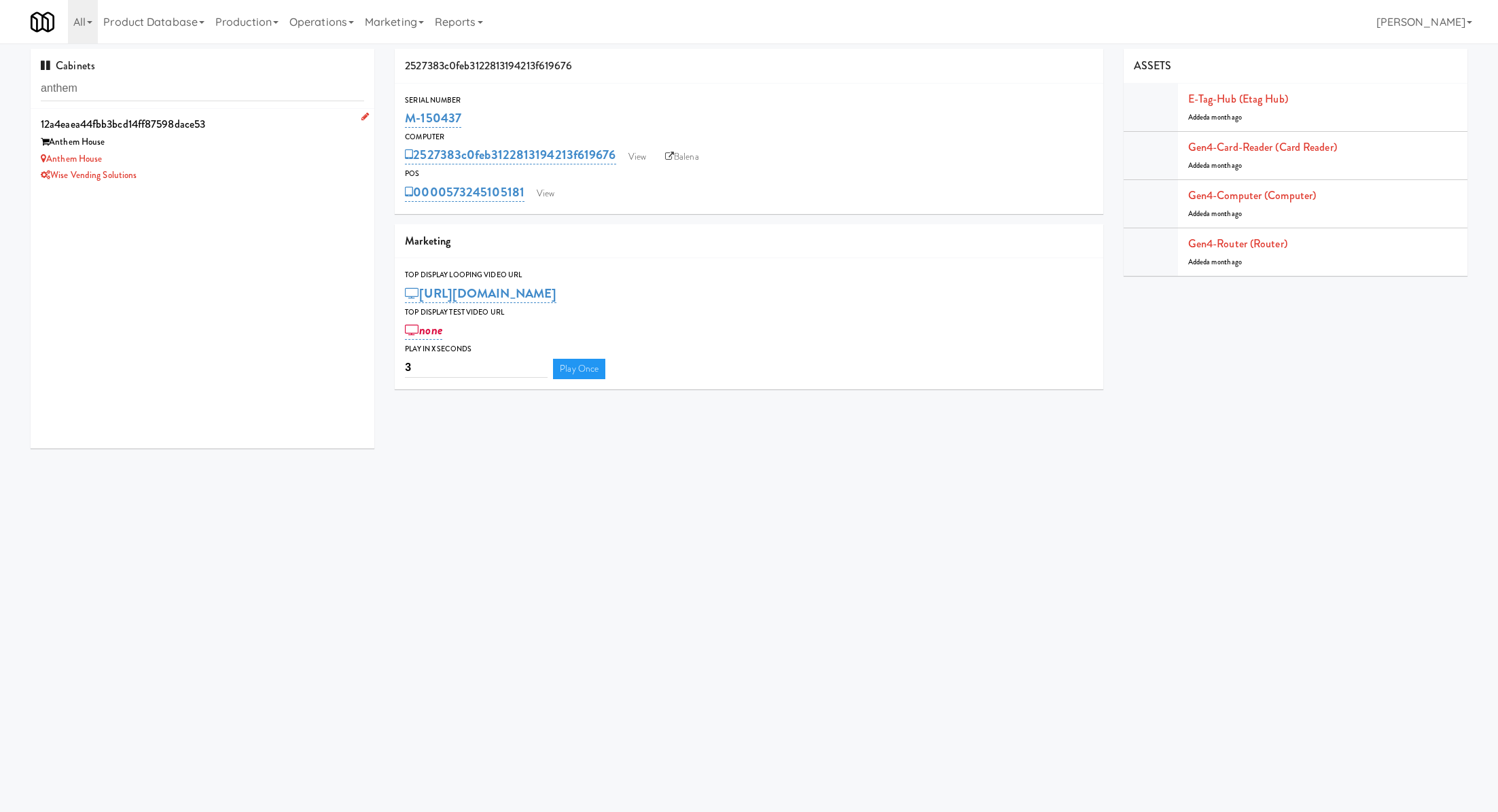
click at [237, 174] on div "Wise Vending Solutions" at bounding box center [202, 175] width 323 height 17
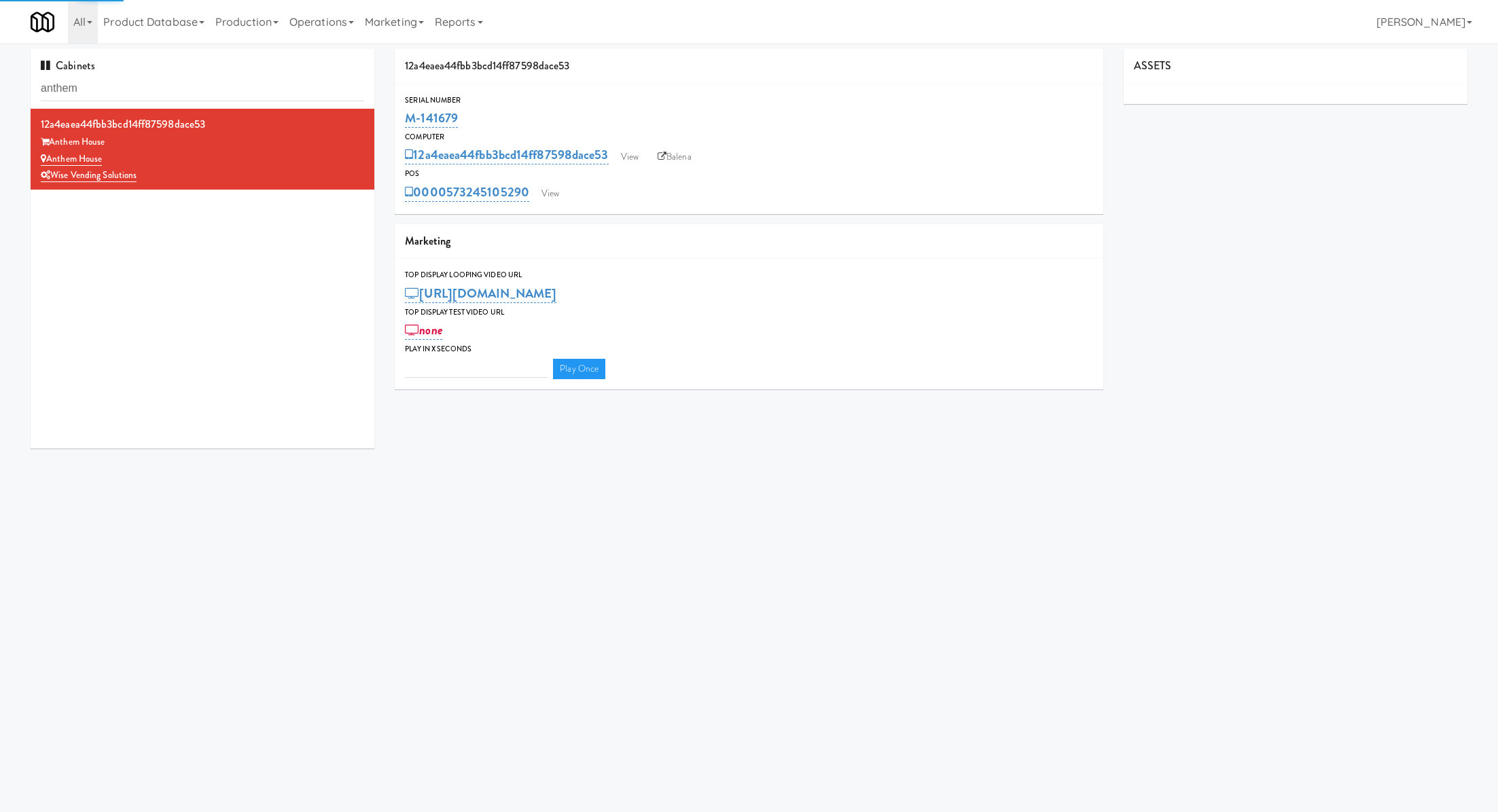
click at [569, 199] on div "0000573245105290 View" at bounding box center [749, 192] width 687 height 23
click at [553, 195] on link "View" at bounding box center [551, 193] width 31 height 20
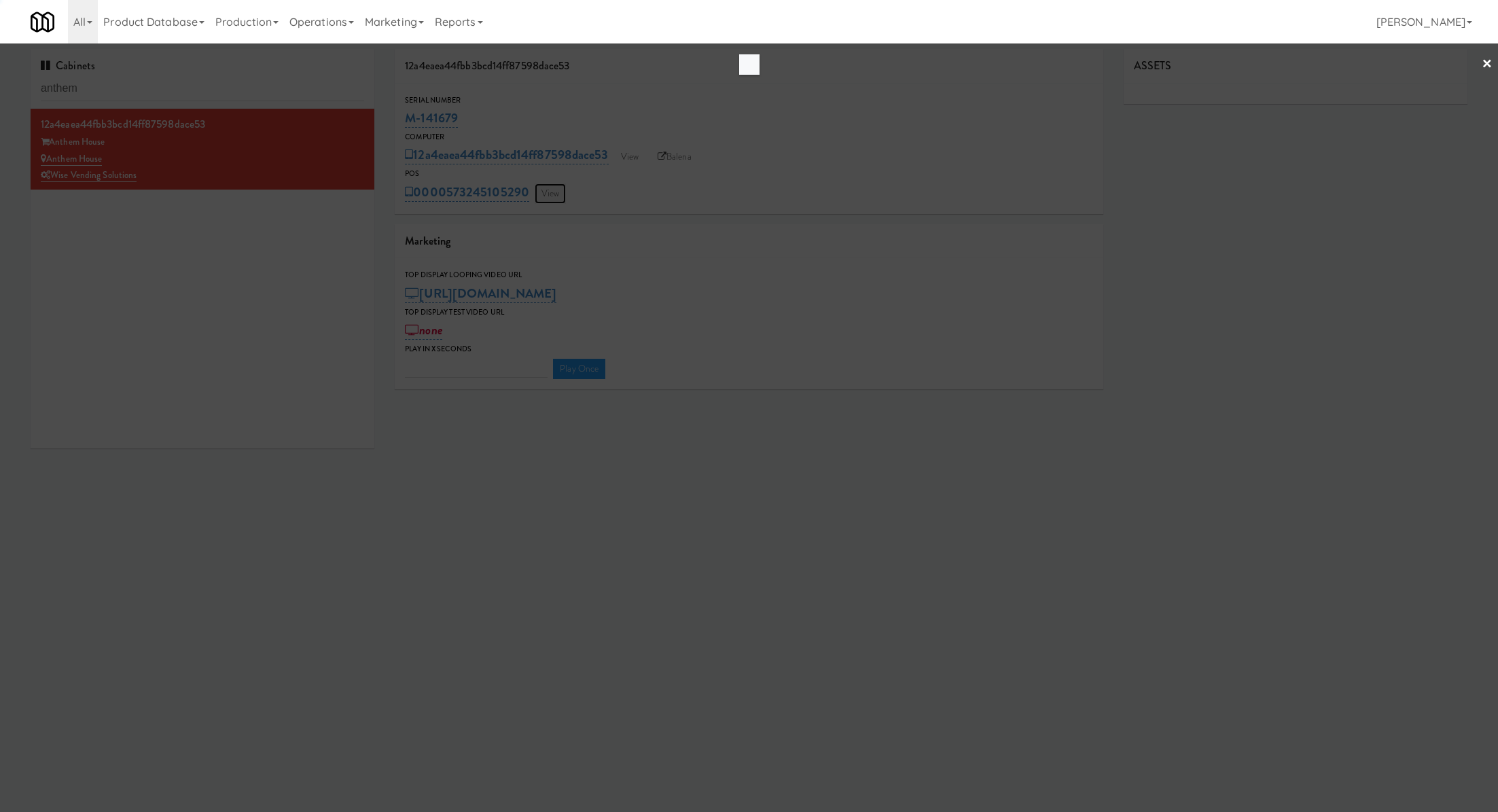
type input "3"
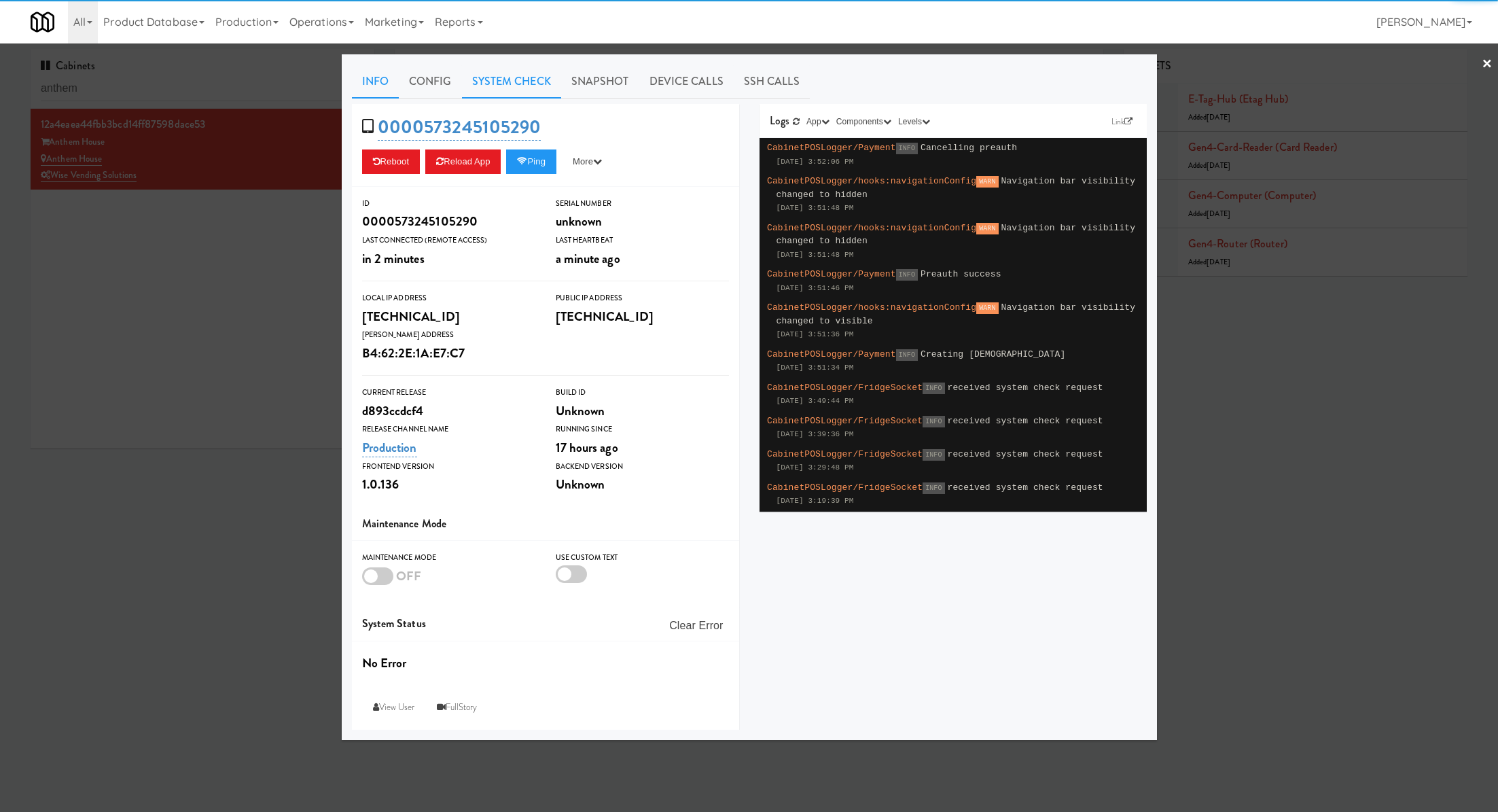
click at [494, 84] on link "System Check" at bounding box center [512, 81] width 99 height 34
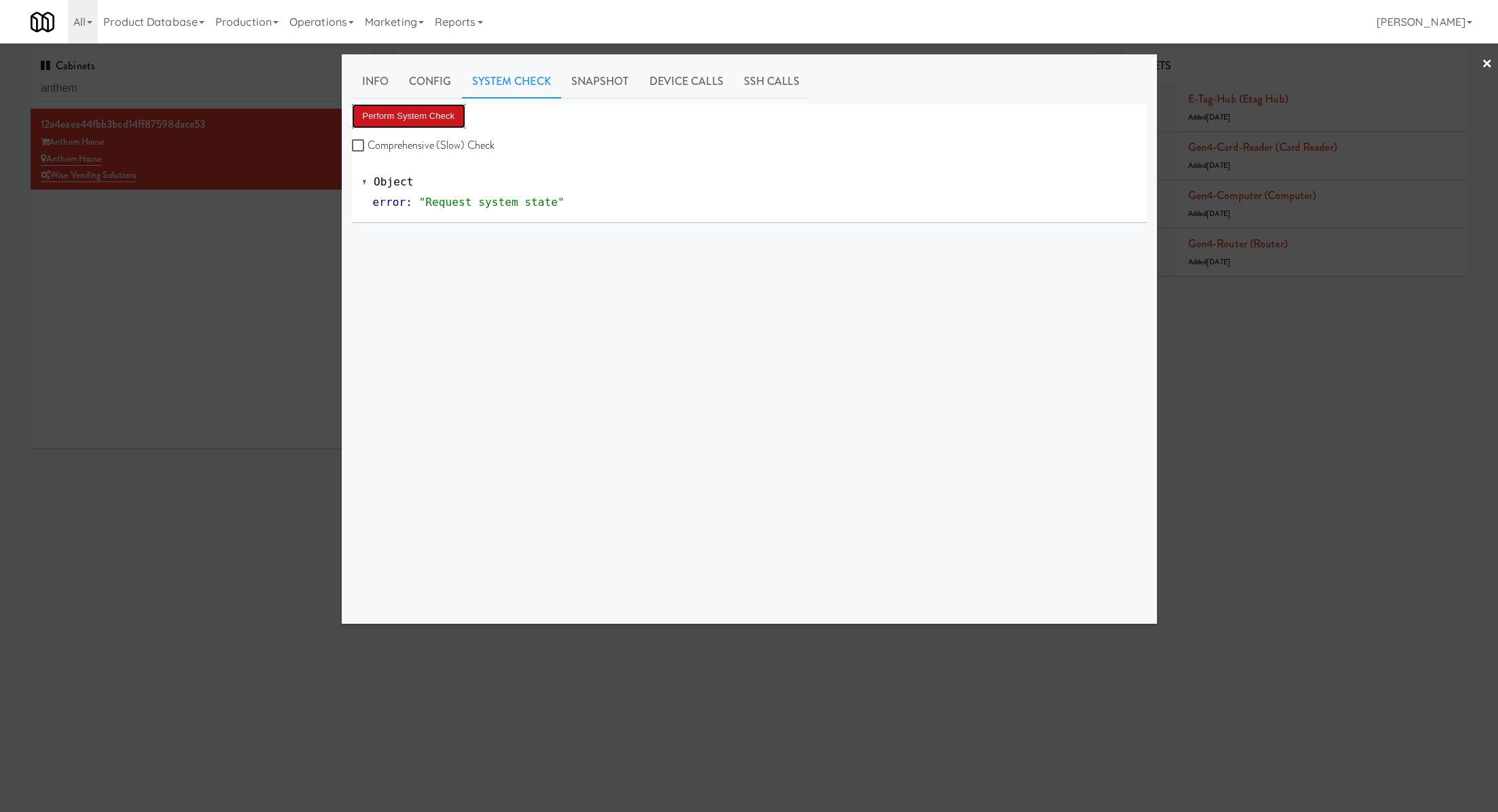
click at [433, 119] on button "Perform System Check" at bounding box center [409, 116] width 114 height 24
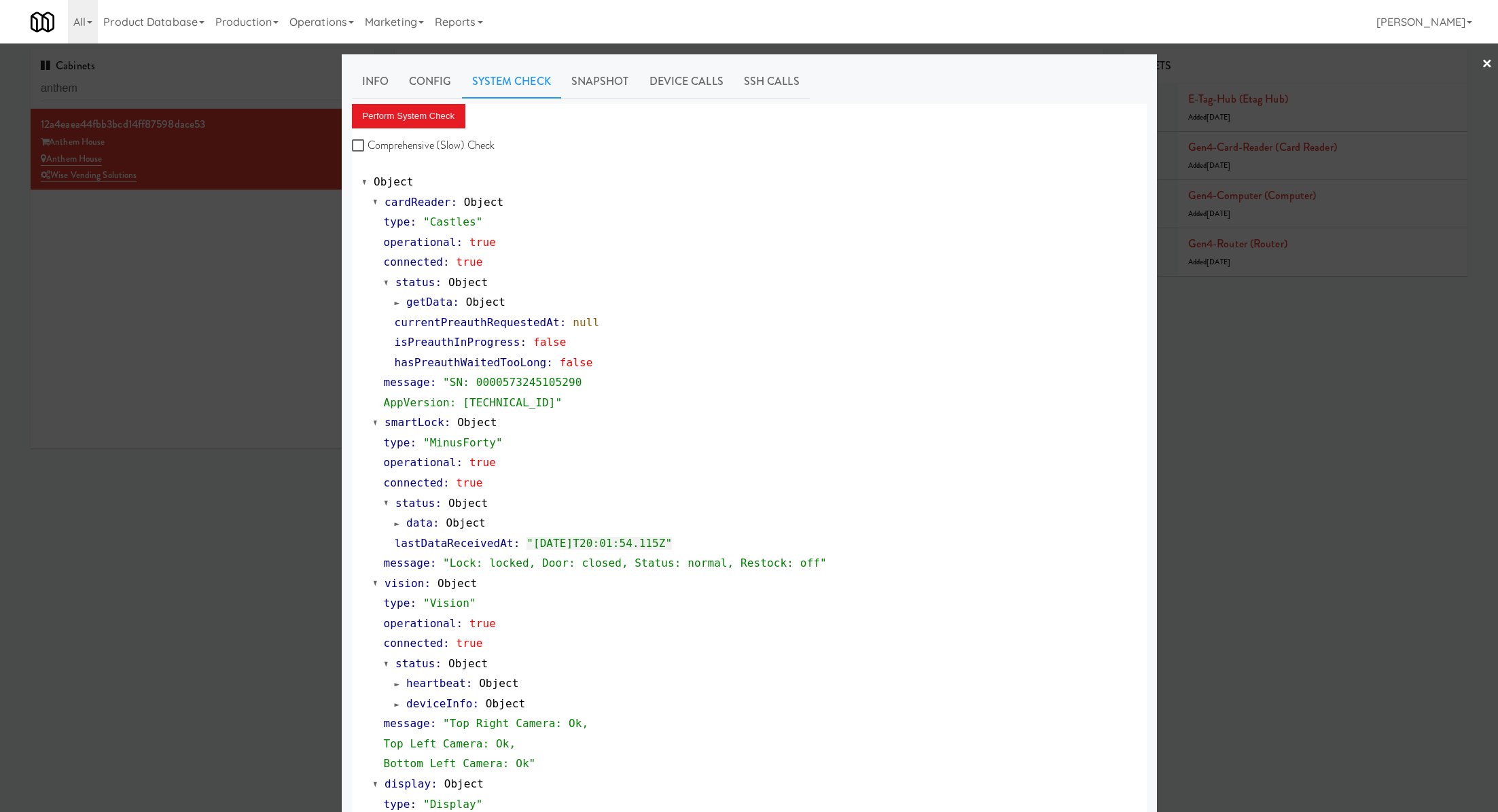
click at [275, 297] on div at bounding box center [749, 406] width 1498 height 812
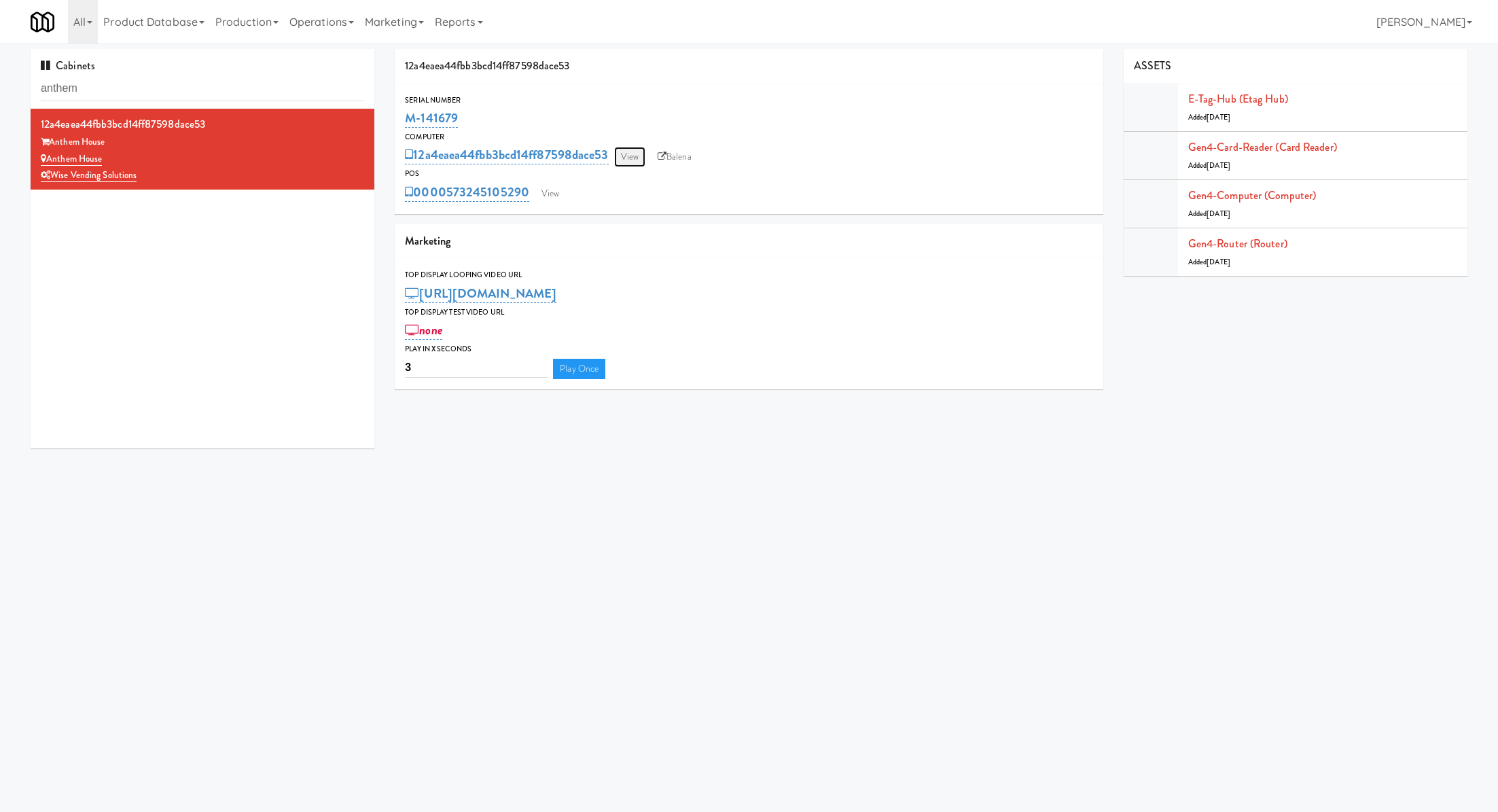
click at [623, 151] on link "View" at bounding box center [630, 156] width 31 height 20
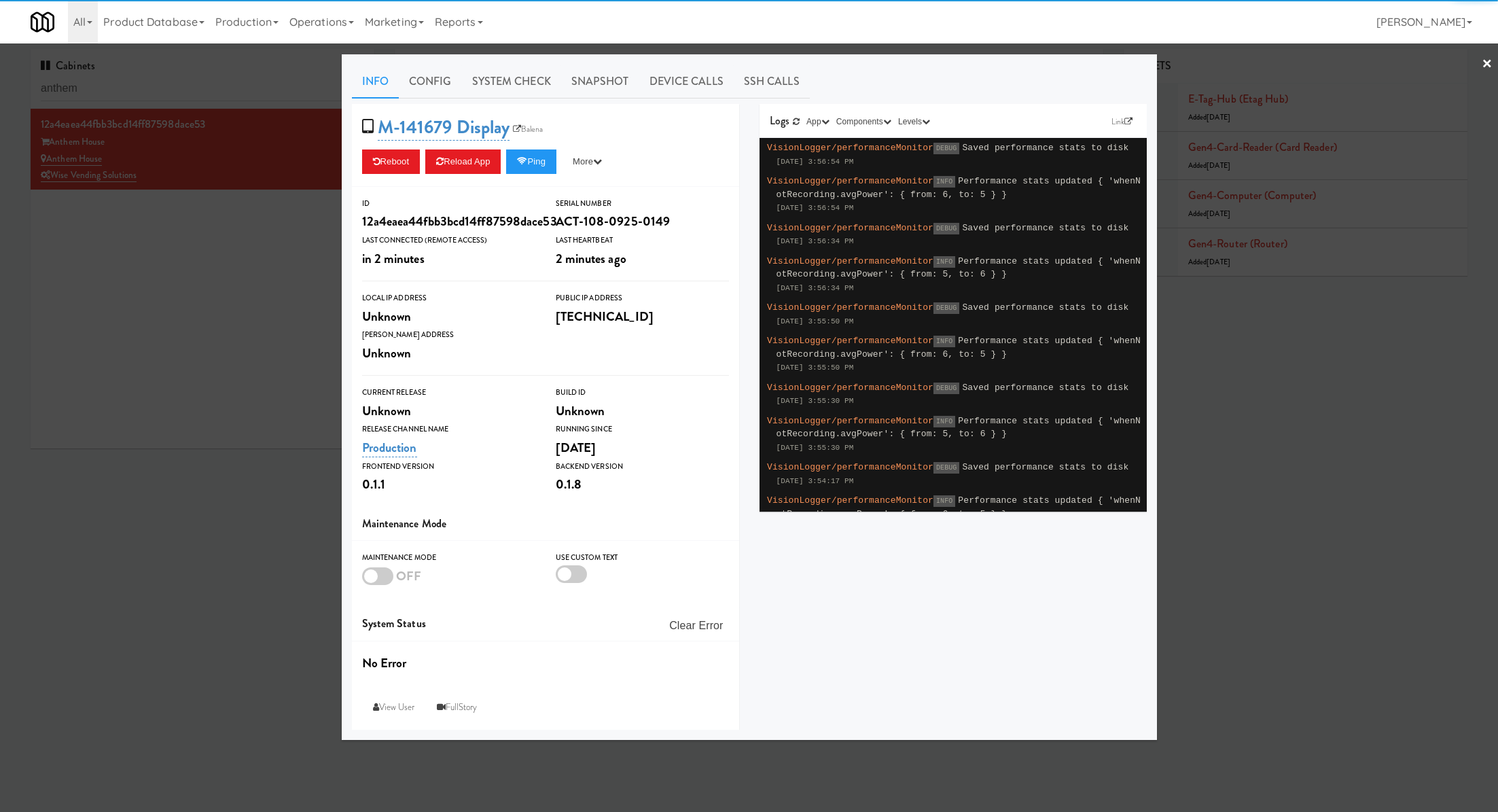
click at [506, 90] on link "System Check" at bounding box center [512, 81] width 99 height 34
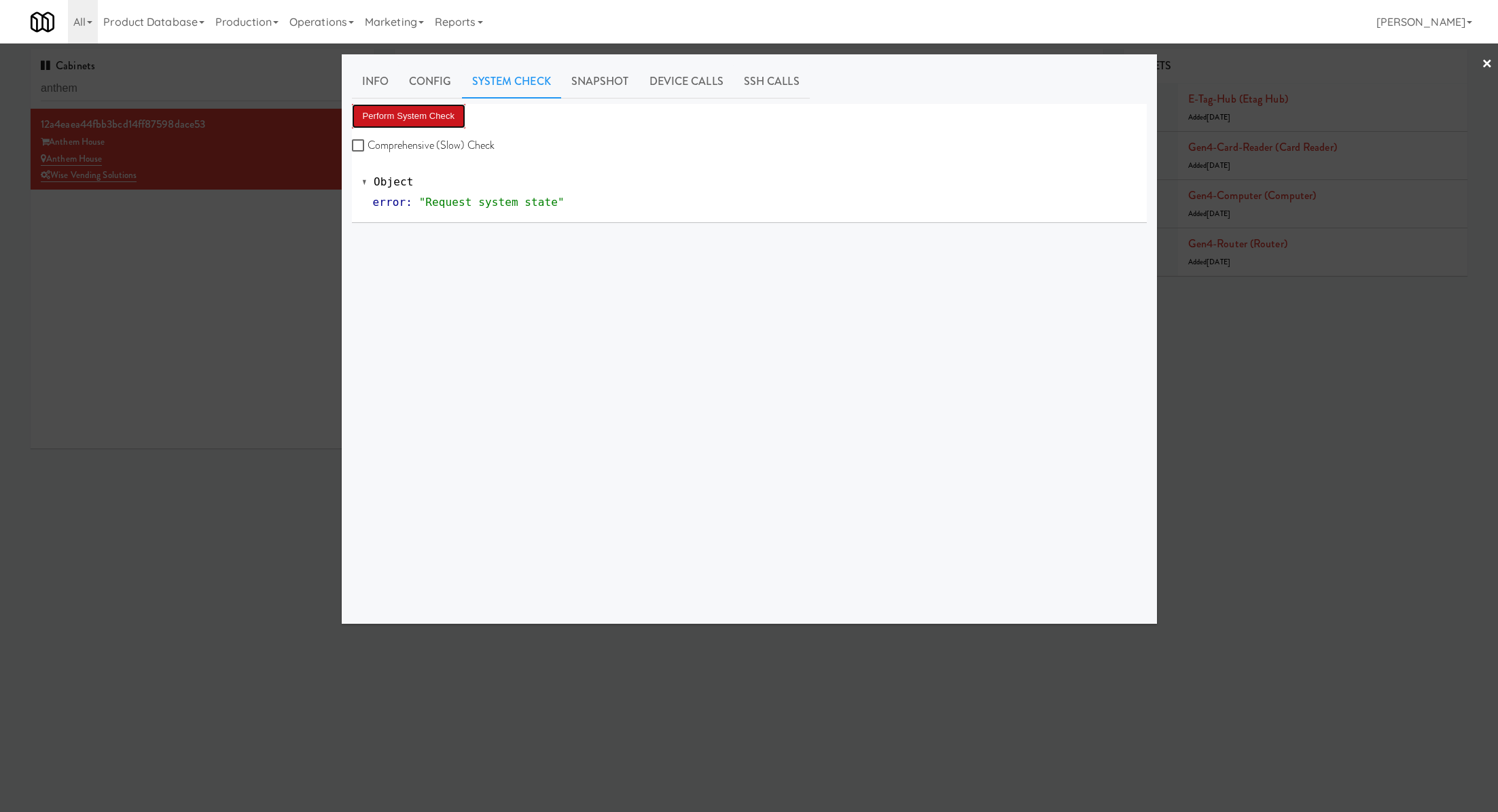
click at [432, 126] on button "Perform System Check" at bounding box center [409, 116] width 114 height 24
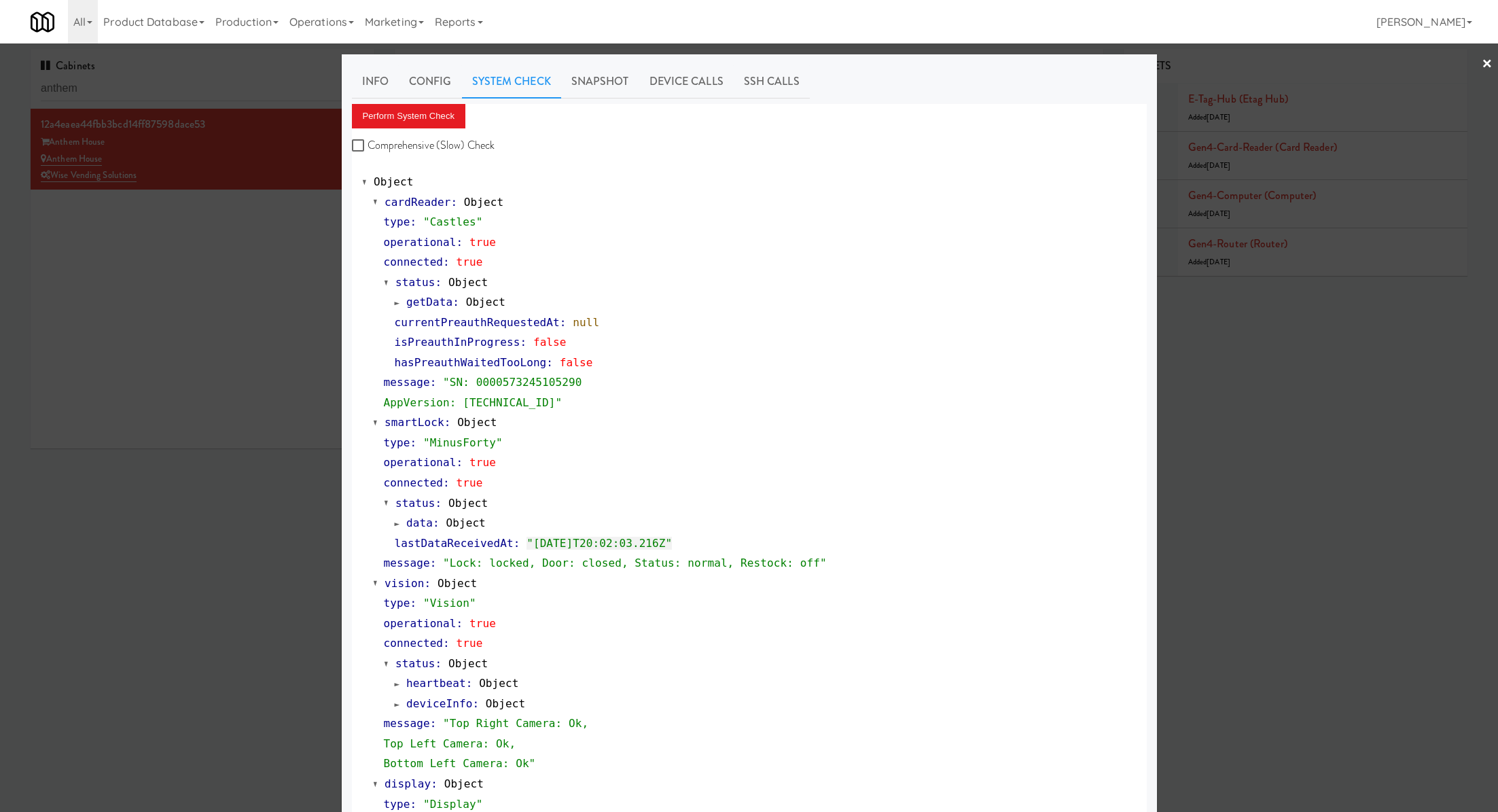
click at [229, 269] on div at bounding box center [749, 406] width 1498 height 812
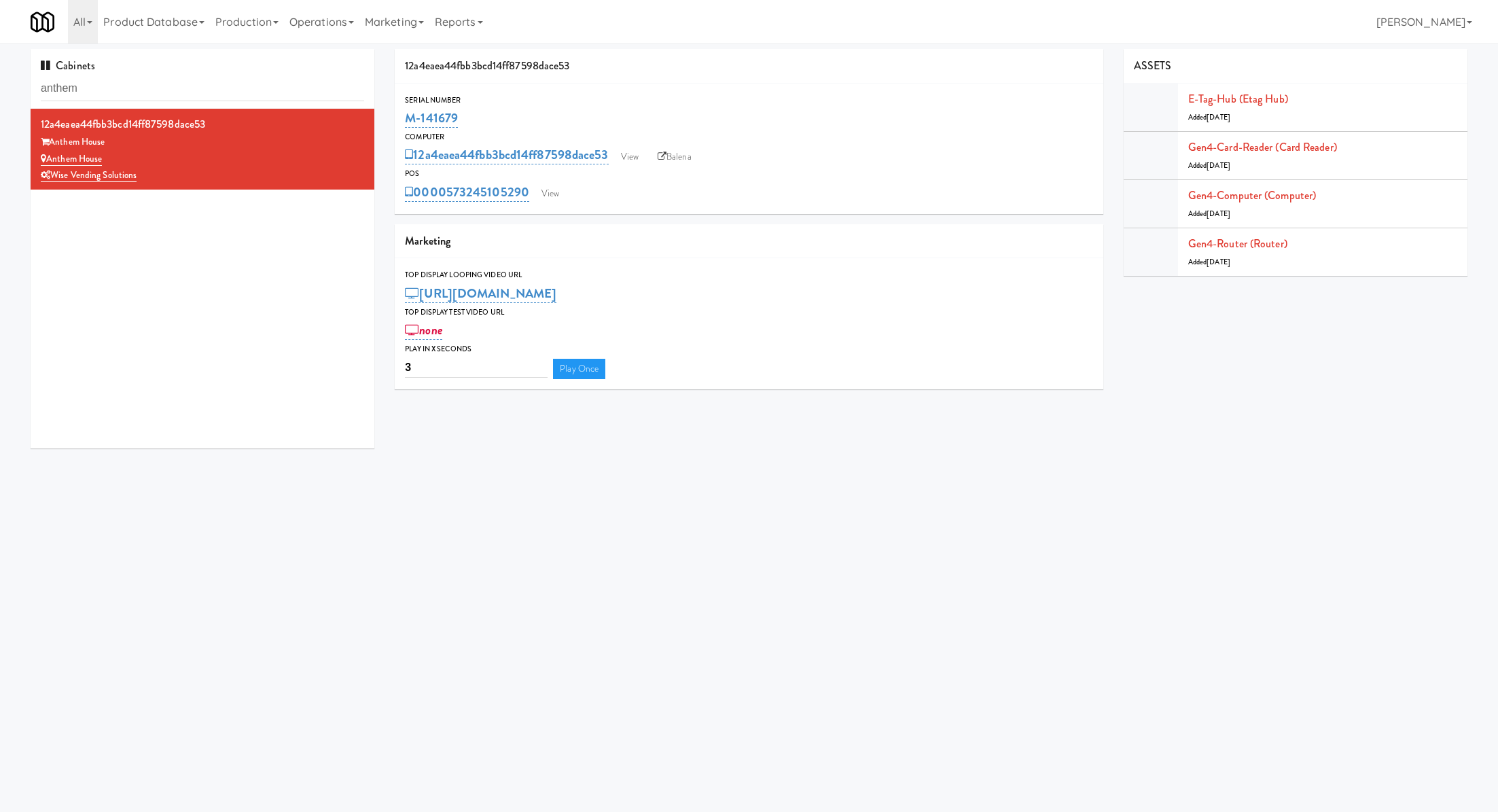
click at [568, 185] on div "0000573245105290 View" at bounding box center [749, 192] width 687 height 23
click at [560, 189] on link "View" at bounding box center [551, 193] width 31 height 20
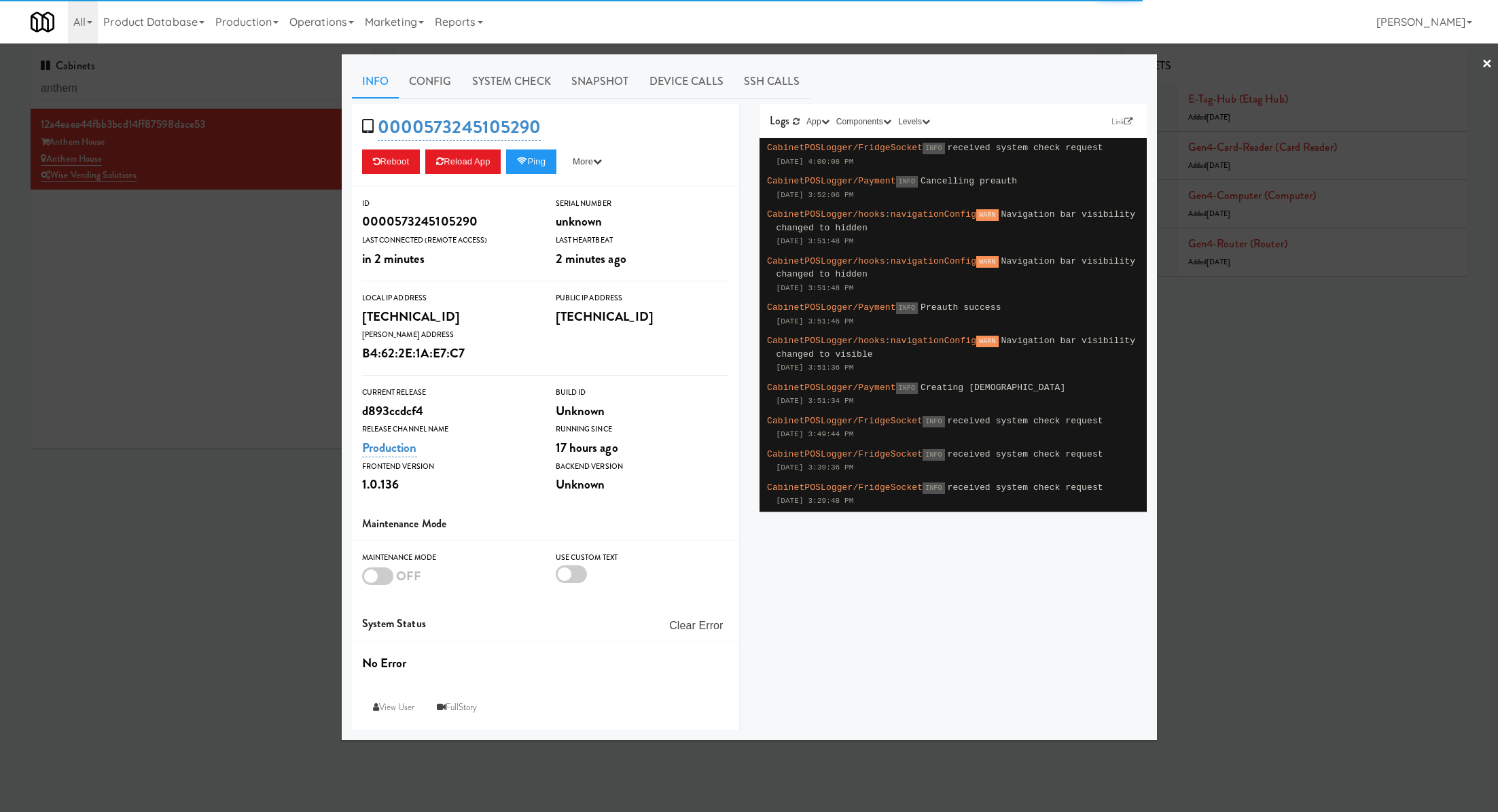
click at [623, 78] on link "Snapshot" at bounding box center [600, 81] width 78 height 34
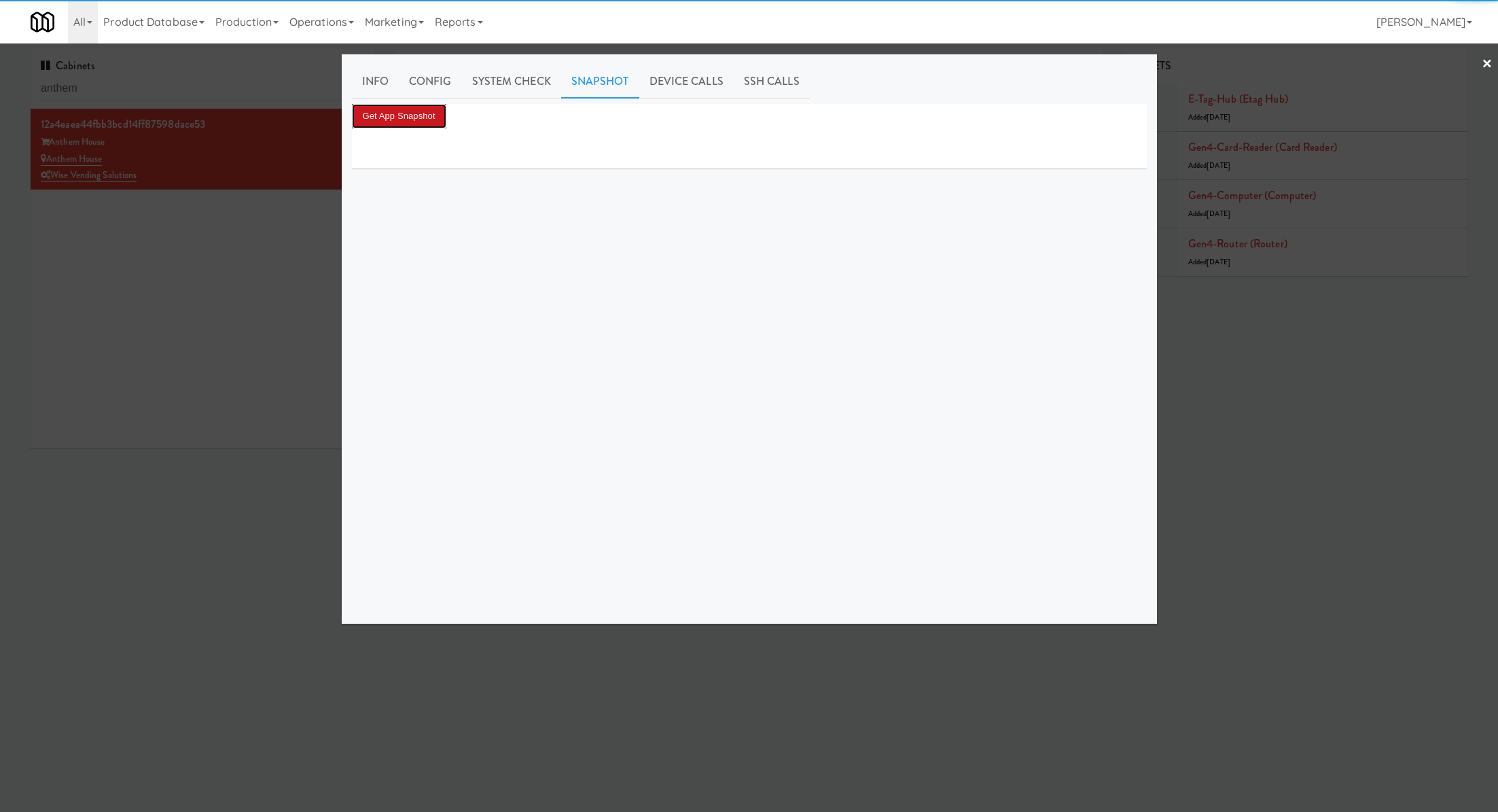
click at [433, 124] on button "Get App Snapshot" at bounding box center [399, 116] width 94 height 24
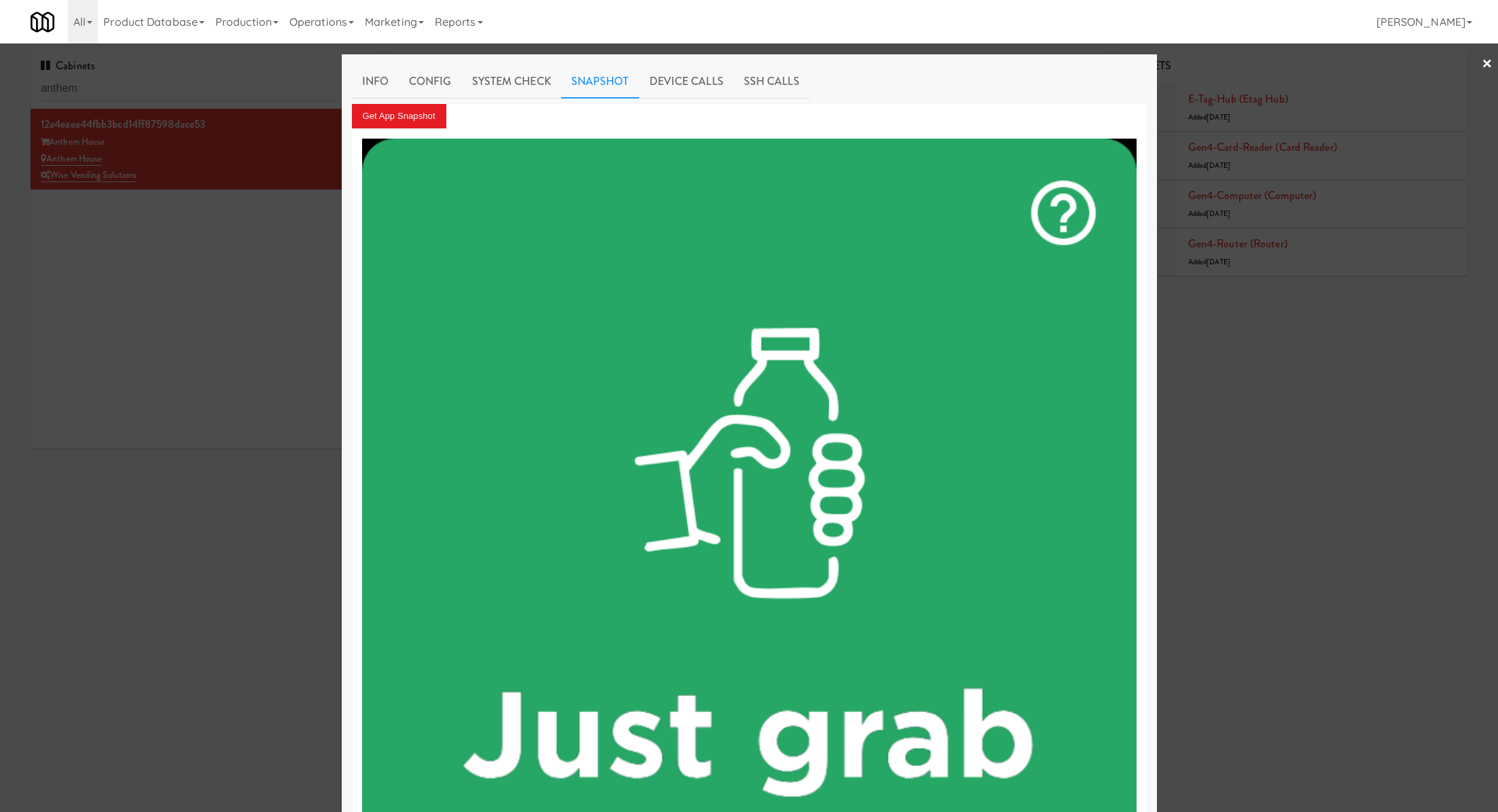
click at [1488, 66] on link "×" at bounding box center [1487, 64] width 11 height 42
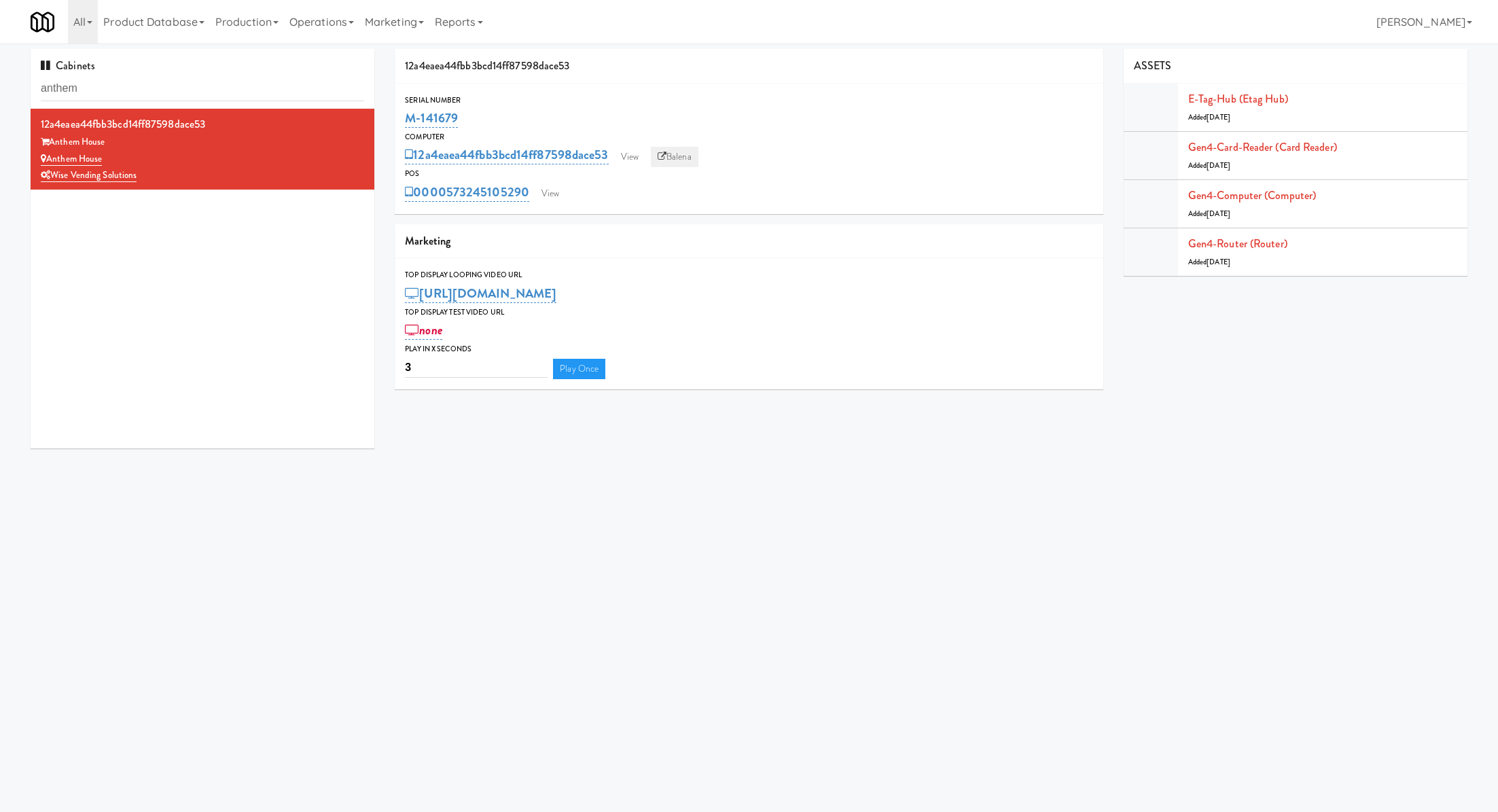
click at [699, 148] on link "Balena" at bounding box center [674, 156] width 47 height 20
click at [258, 96] on input "anthem" at bounding box center [202, 88] width 323 height 25
paste input "Elara - Cooler - Middle"
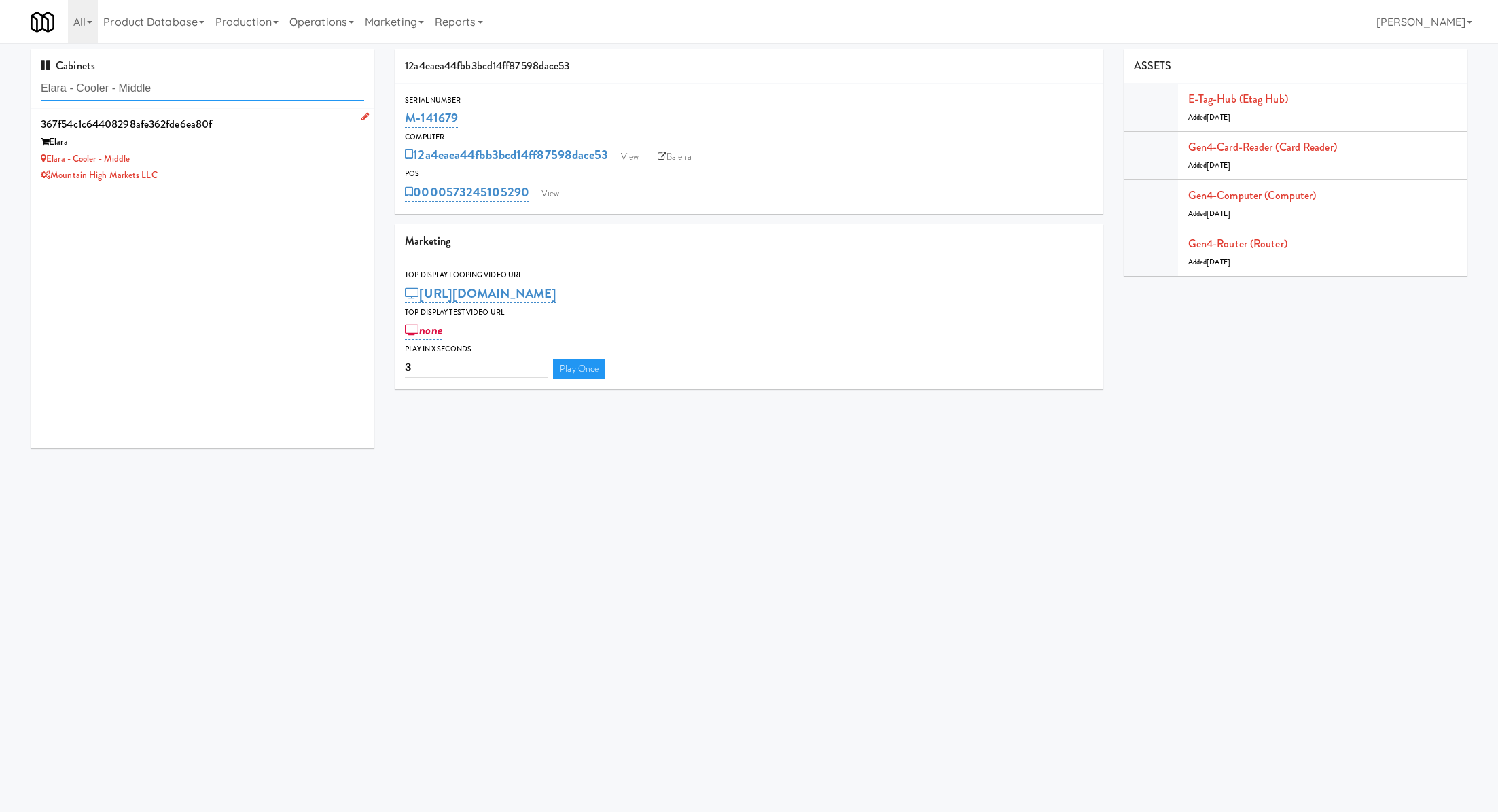
type input "Elara - Cooler - Middle"
click at [286, 151] on div "Elara - Cooler - Middle" at bounding box center [202, 159] width 323 height 17
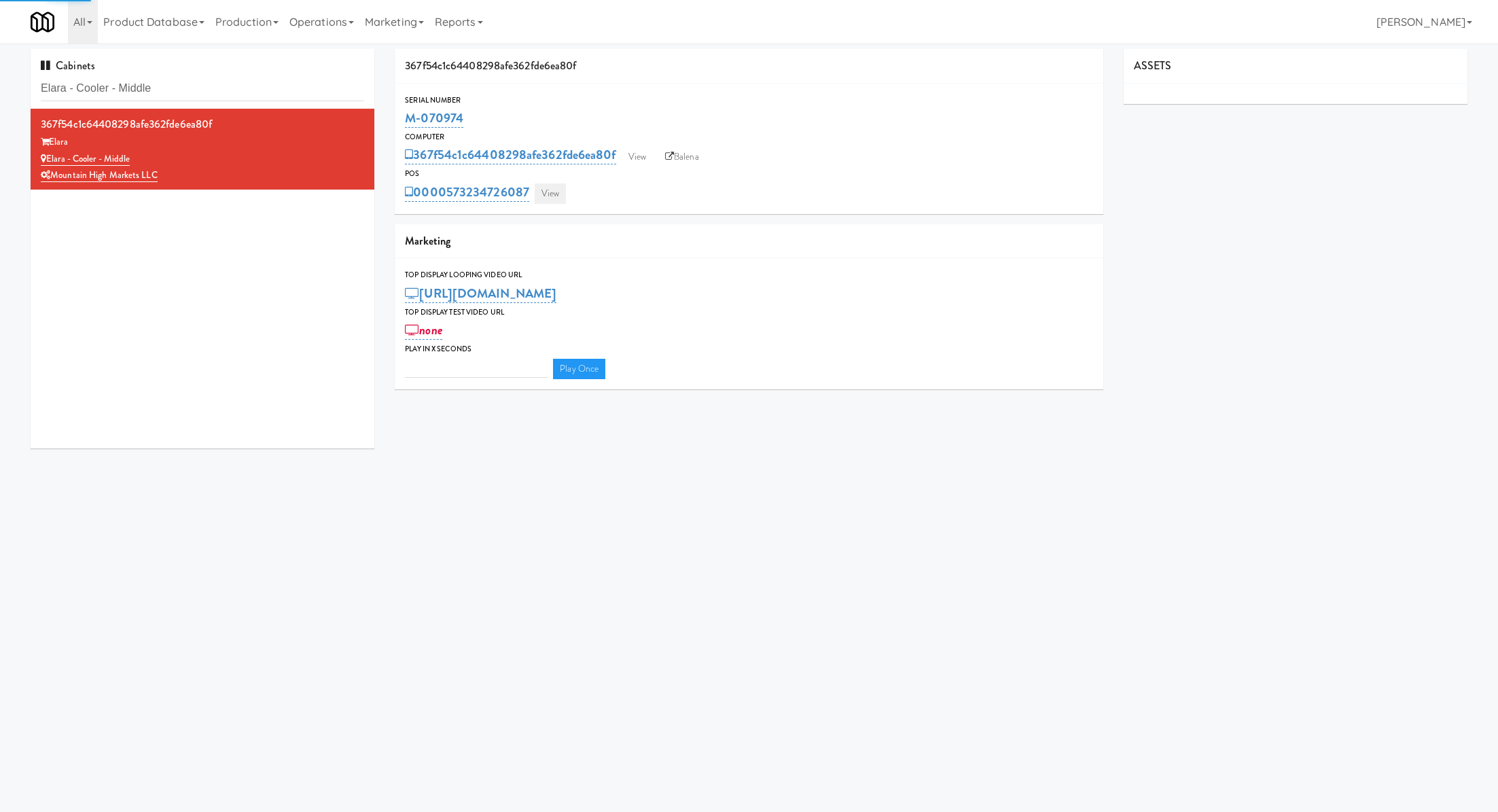
type input "3"
click at [545, 185] on link "View" at bounding box center [551, 193] width 31 height 20
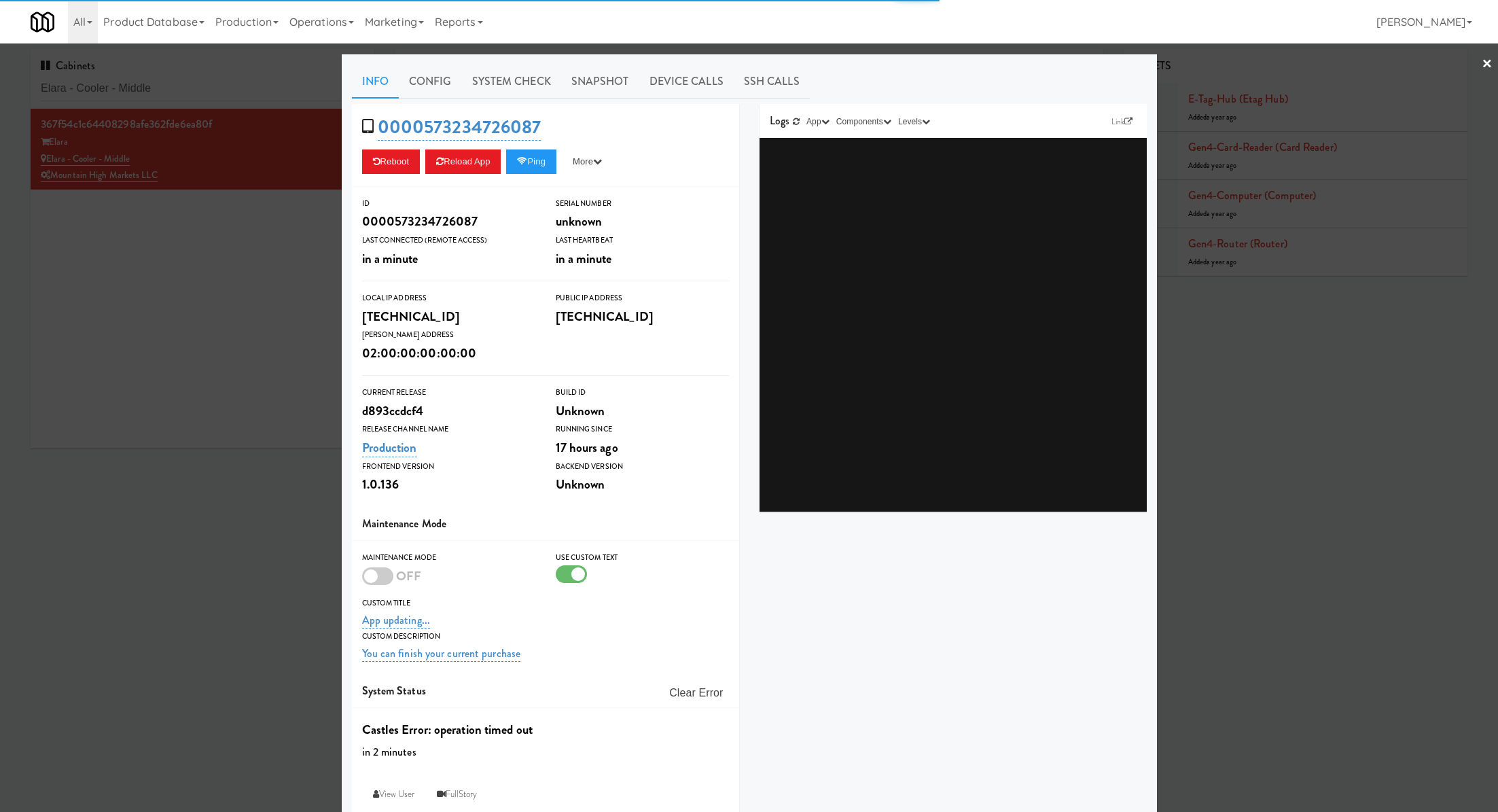
click at [485, 91] on link "System Check" at bounding box center [512, 81] width 99 height 34
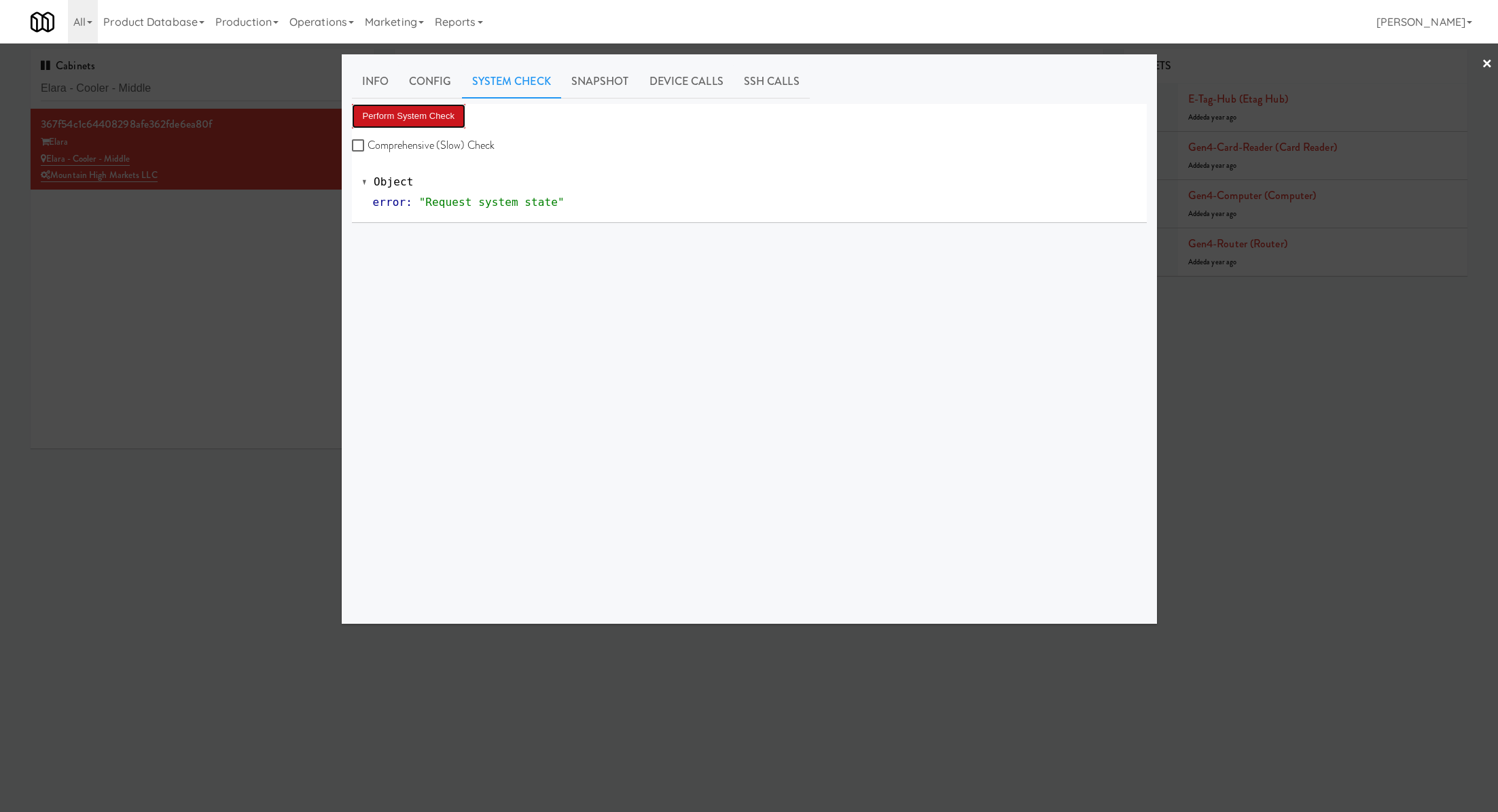
click at [422, 121] on button "Perform System Check" at bounding box center [409, 116] width 114 height 24
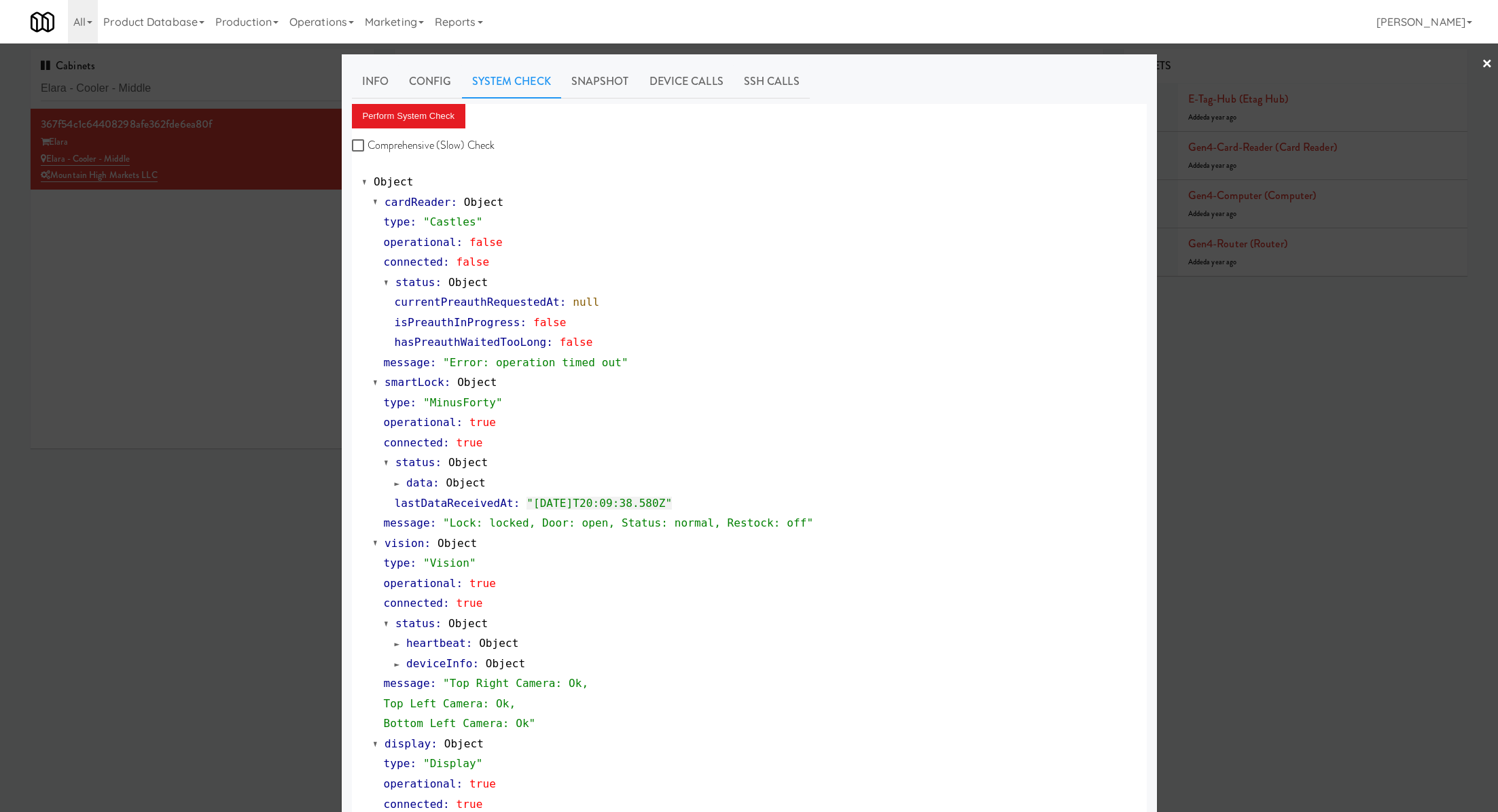
click at [149, 281] on div at bounding box center [749, 406] width 1498 height 812
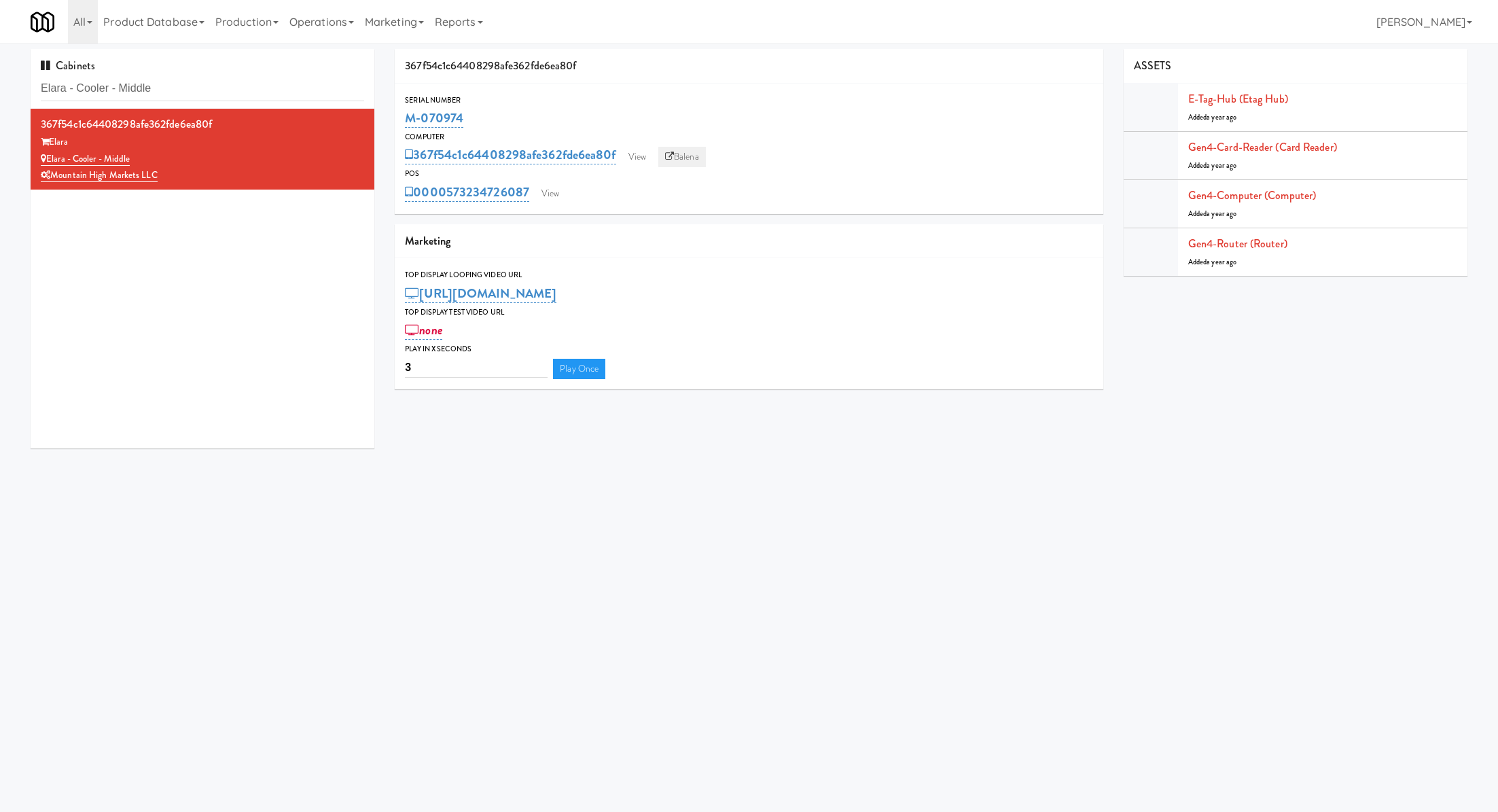
click at [695, 156] on link "Balena" at bounding box center [682, 156] width 47 height 20
click at [544, 195] on link "View" at bounding box center [551, 193] width 31 height 20
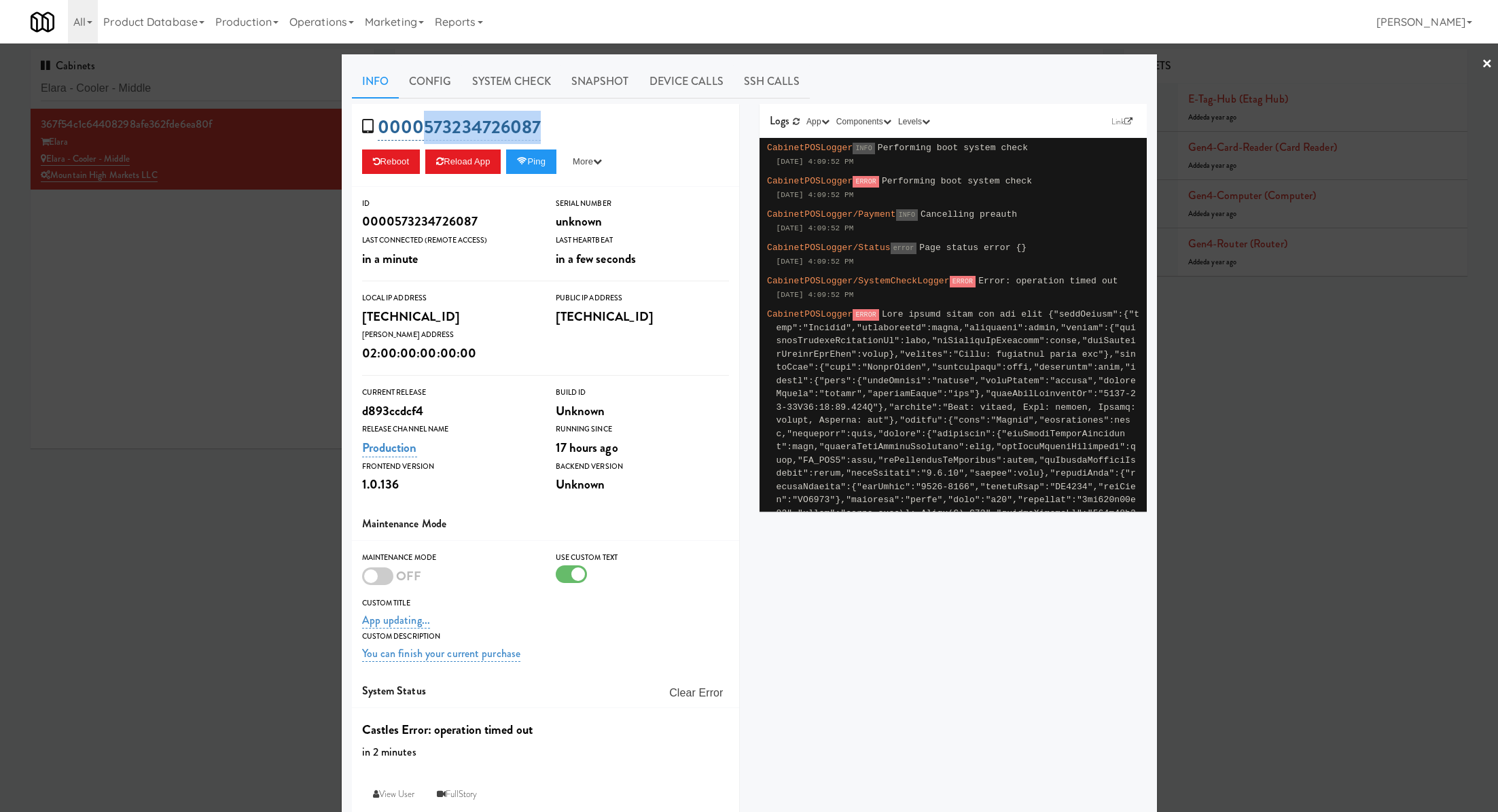
drag, startPoint x: 557, startPoint y: 125, endPoint x: 426, endPoint y: 124, distance: 131.0
click at [426, 124] on div "0000573234726087 Reboot Reload App Ping More Ping Server Restart Server Force R…" at bounding box center [545, 146] width 387 height 83
copy link "573234726087"
click at [534, 72] on link "System Check" at bounding box center [512, 81] width 99 height 34
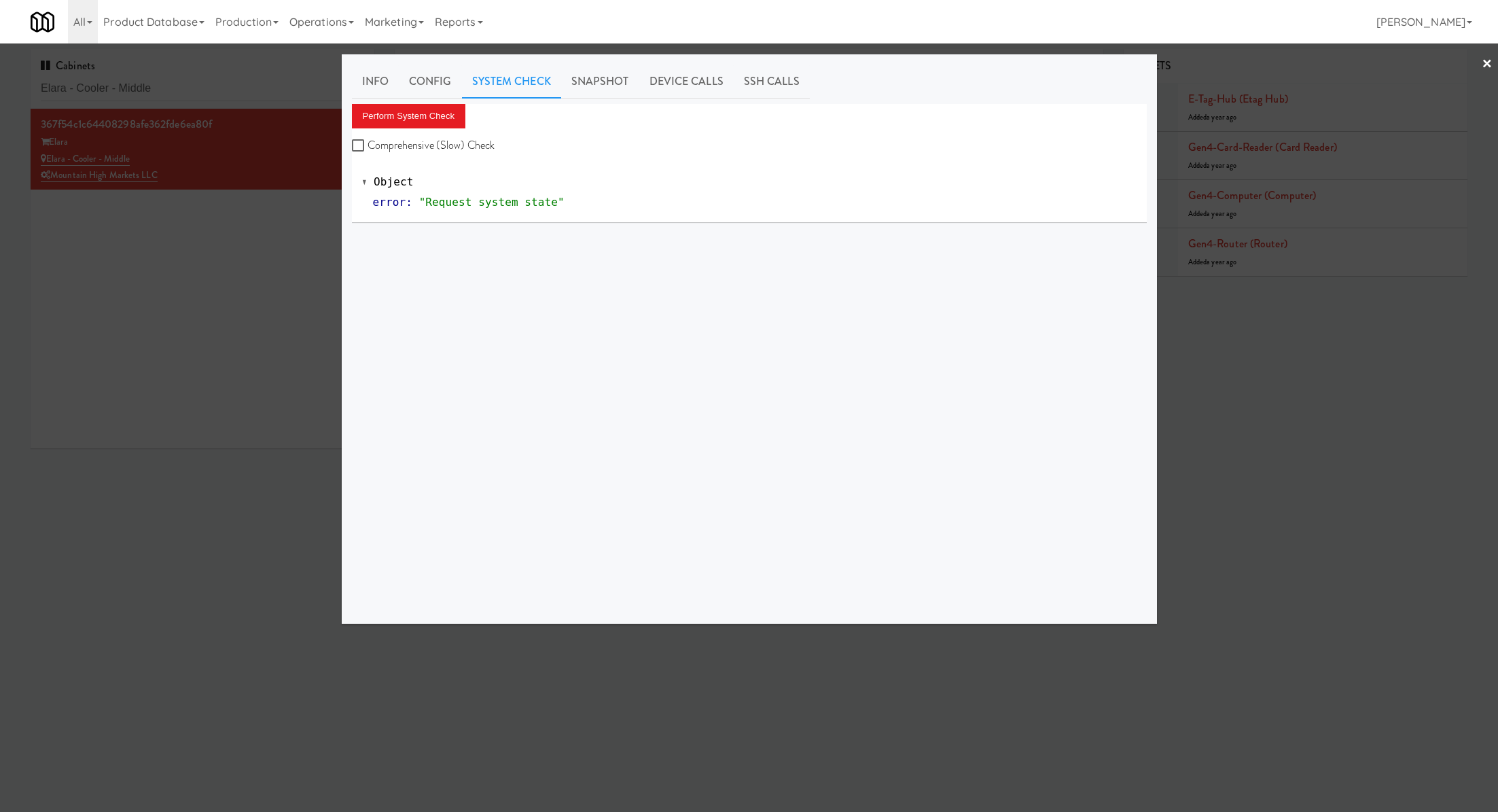
click at [441, 102] on div "Info Config System Check Snapshot Device Calls SSH Calls Perform System Check C…" at bounding box center [749, 339] width 795 height 549
click at [442, 115] on button "Perform System Check" at bounding box center [409, 116] width 114 height 24
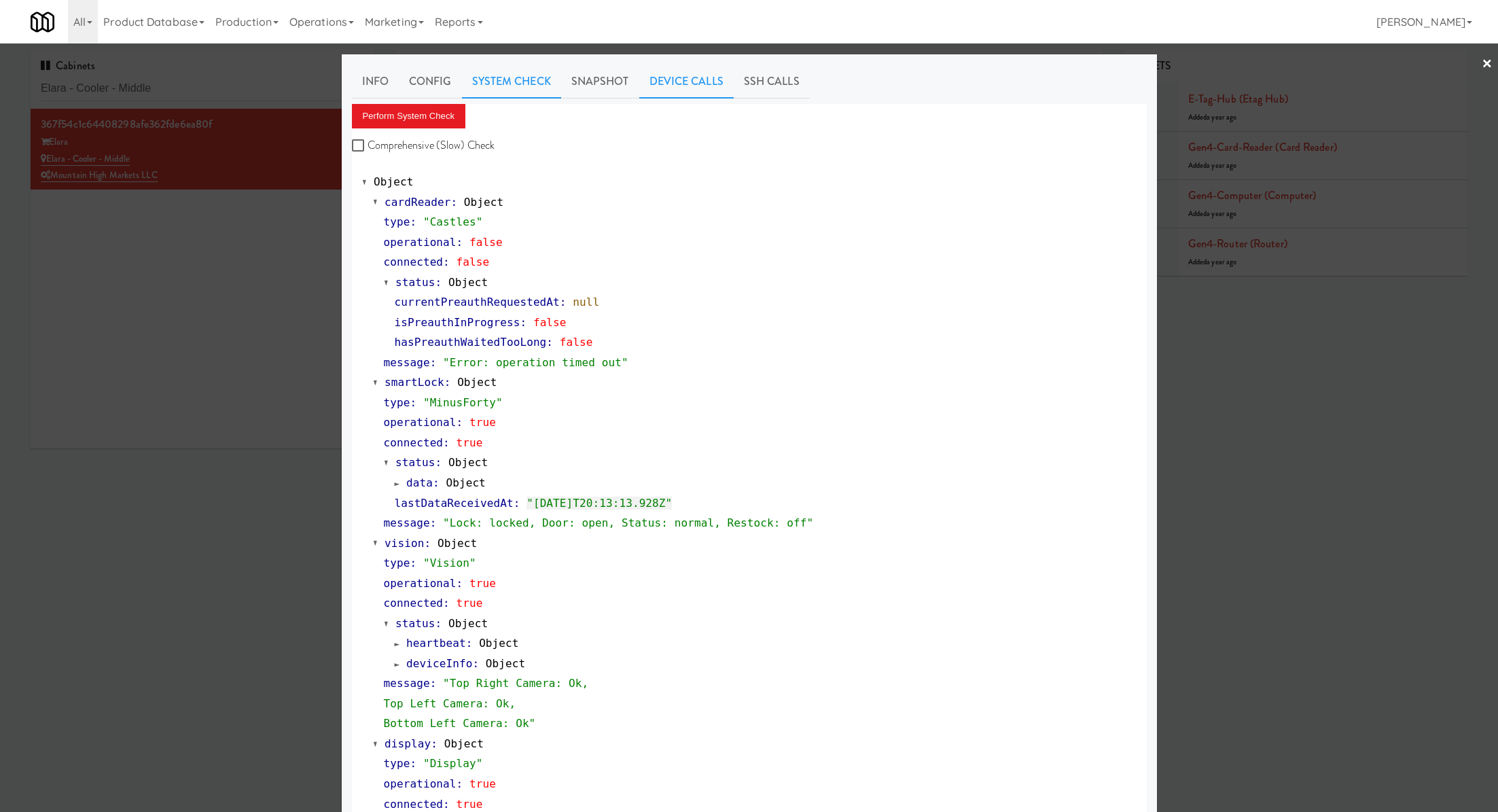
click at [673, 83] on link "Device Calls" at bounding box center [687, 81] width 94 height 34
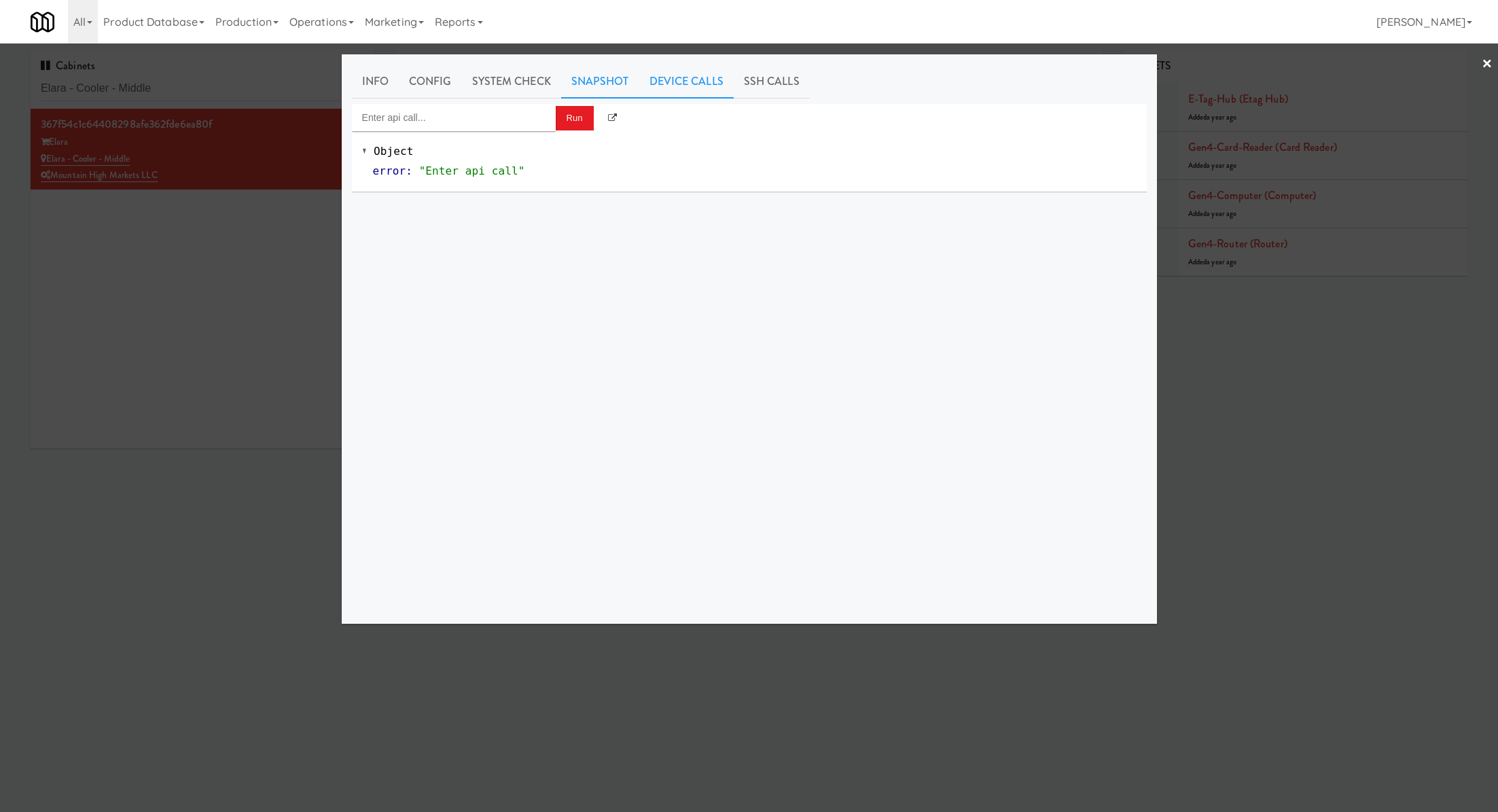
click at [602, 83] on link "Snapshot" at bounding box center [600, 81] width 78 height 34
click at [425, 116] on button "Get App Snapshot" at bounding box center [399, 116] width 94 height 24
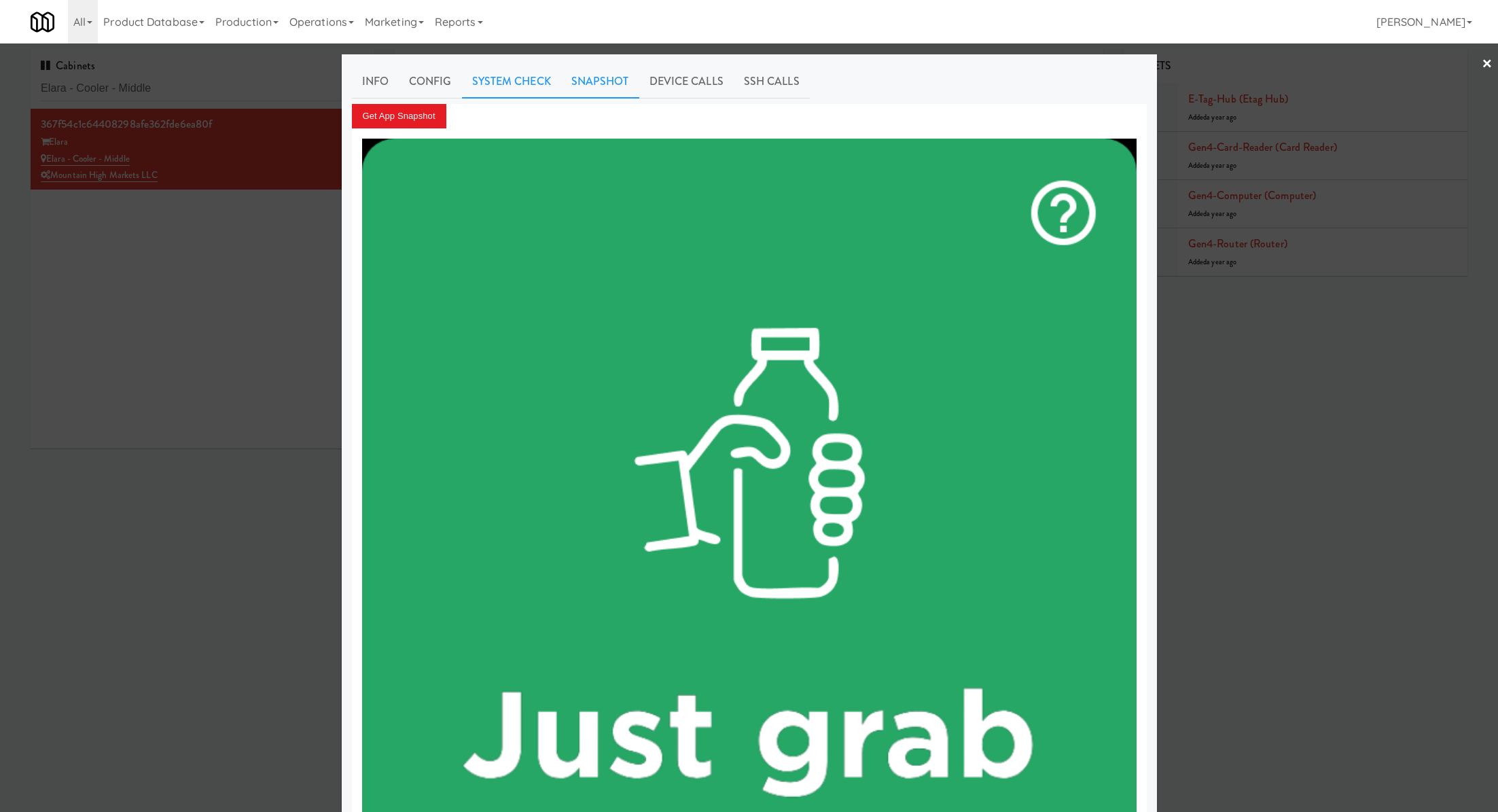
click at [485, 82] on link "System Check" at bounding box center [512, 81] width 99 height 34
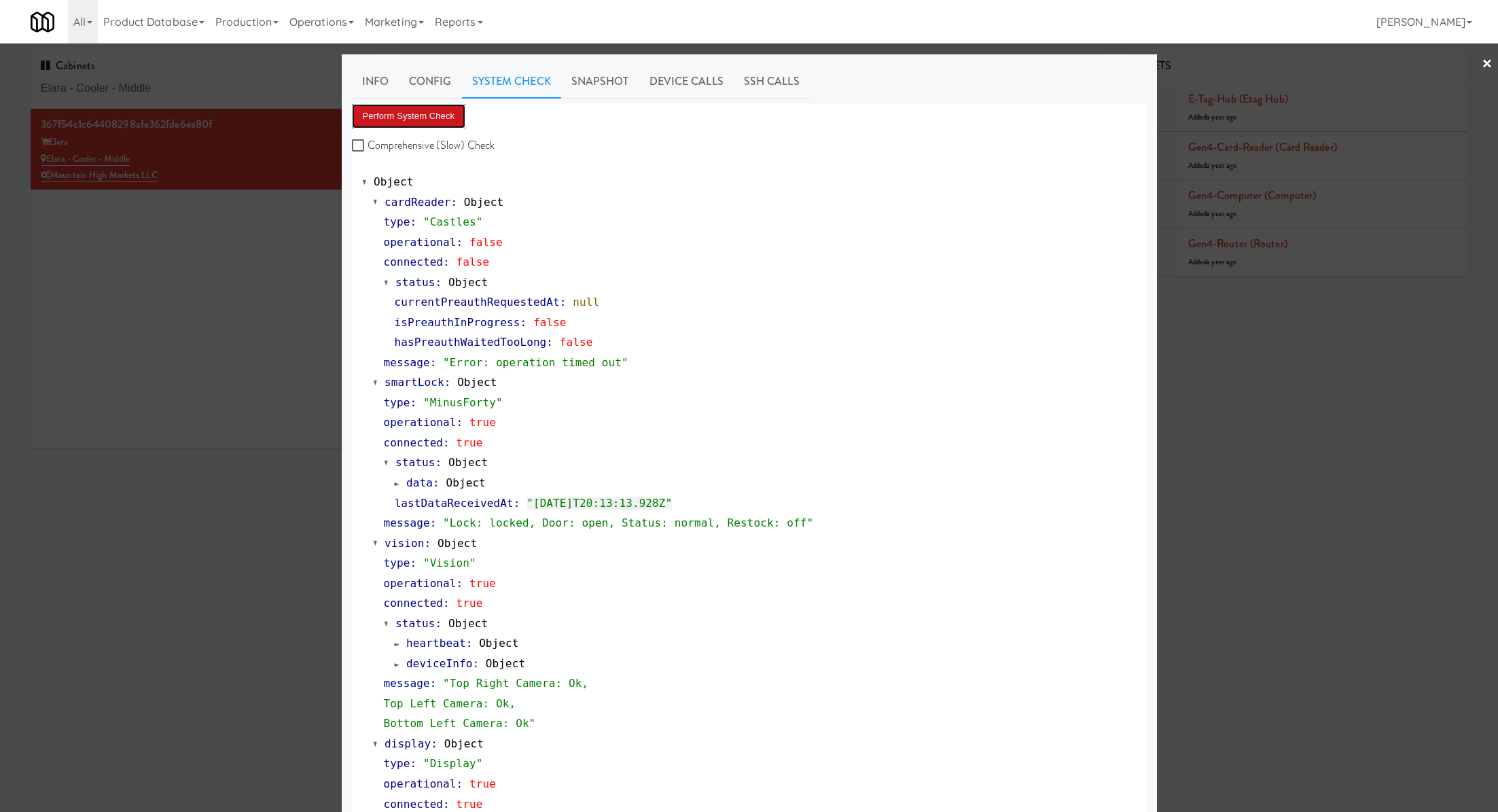
click at [428, 123] on button "Perform System Check" at bounding box center [409, 116] width 114 height 24
click at [217, 84] on div at bounding box center [749, 406] width 1498 height 812
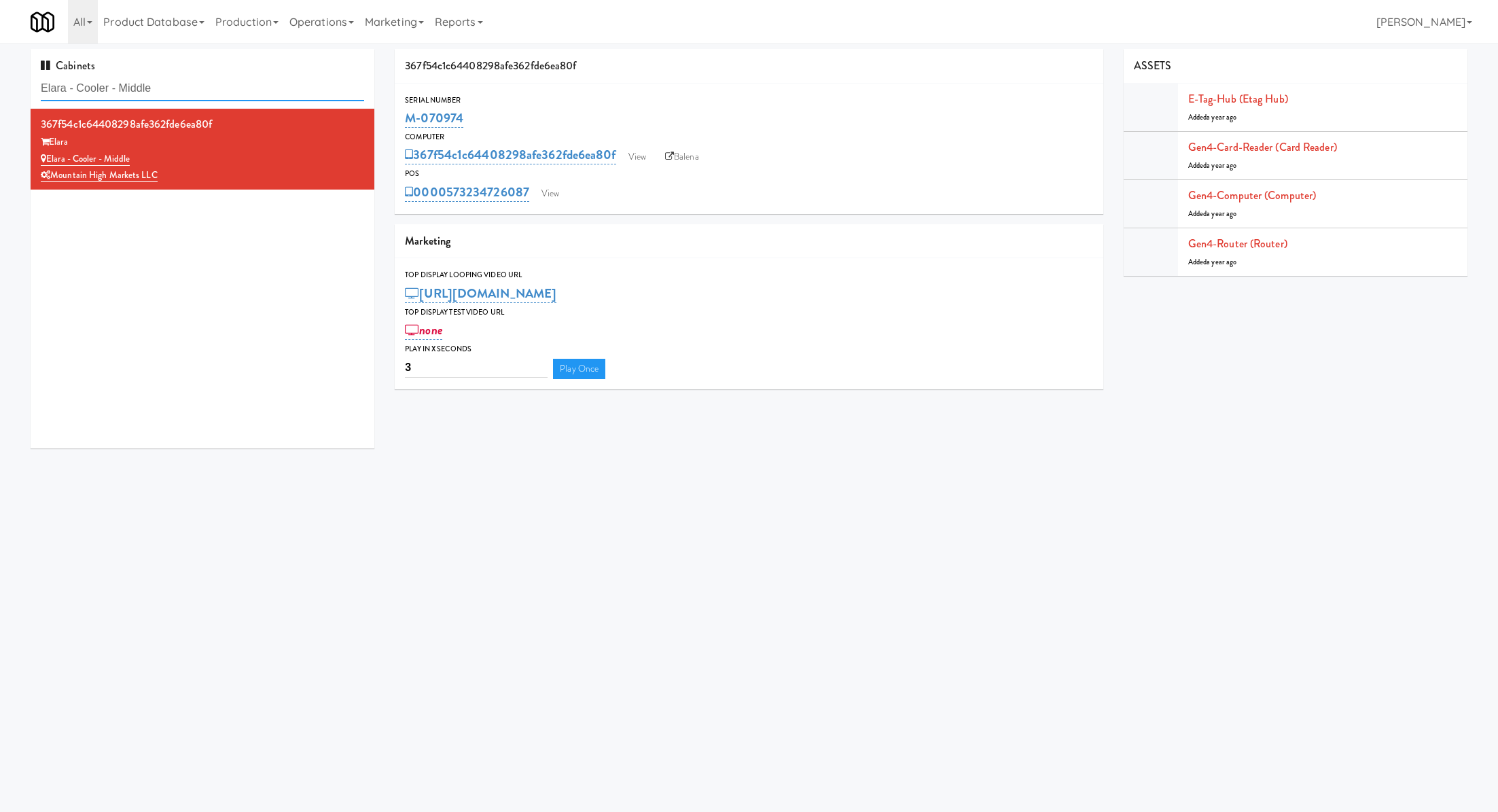
click at [217, 84] on input "Elara - Cooler - Middle" at bounding box center [202, 88] width 323 height 25
drag, startPoint x: 490, startPoint y: 121, endPoint x: 406, endPoint y: 121, distance: 84.0
click at [406, 121] on div "M-070974" at bounding box center [749, 118] width 687 height 23
copy link "M-070974"
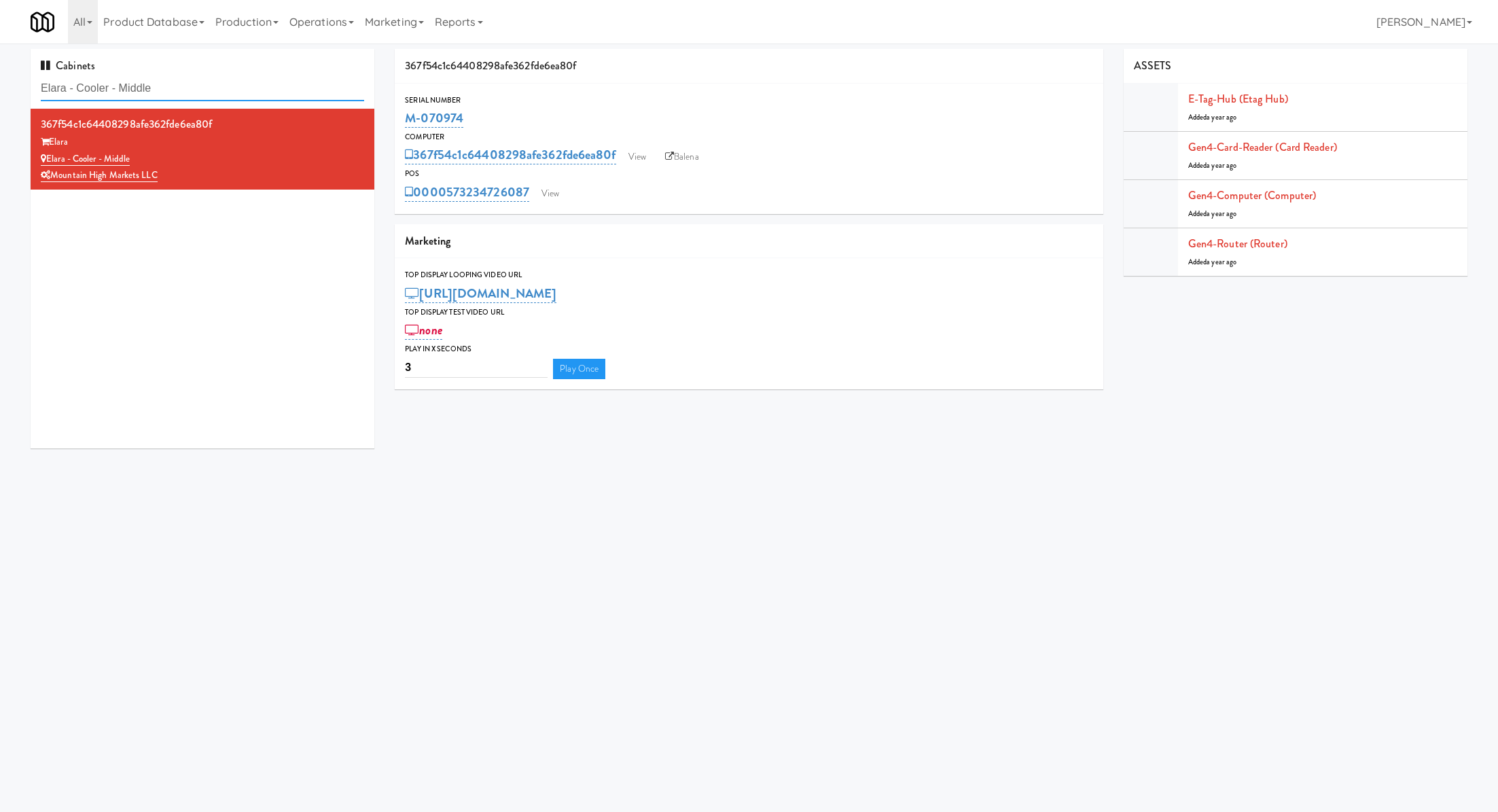
click at [227, 89] on input "Elara - Cooler - Middle" at bounding box center [202, 88] width 323 height 25
paste input "West 11th BestMed"
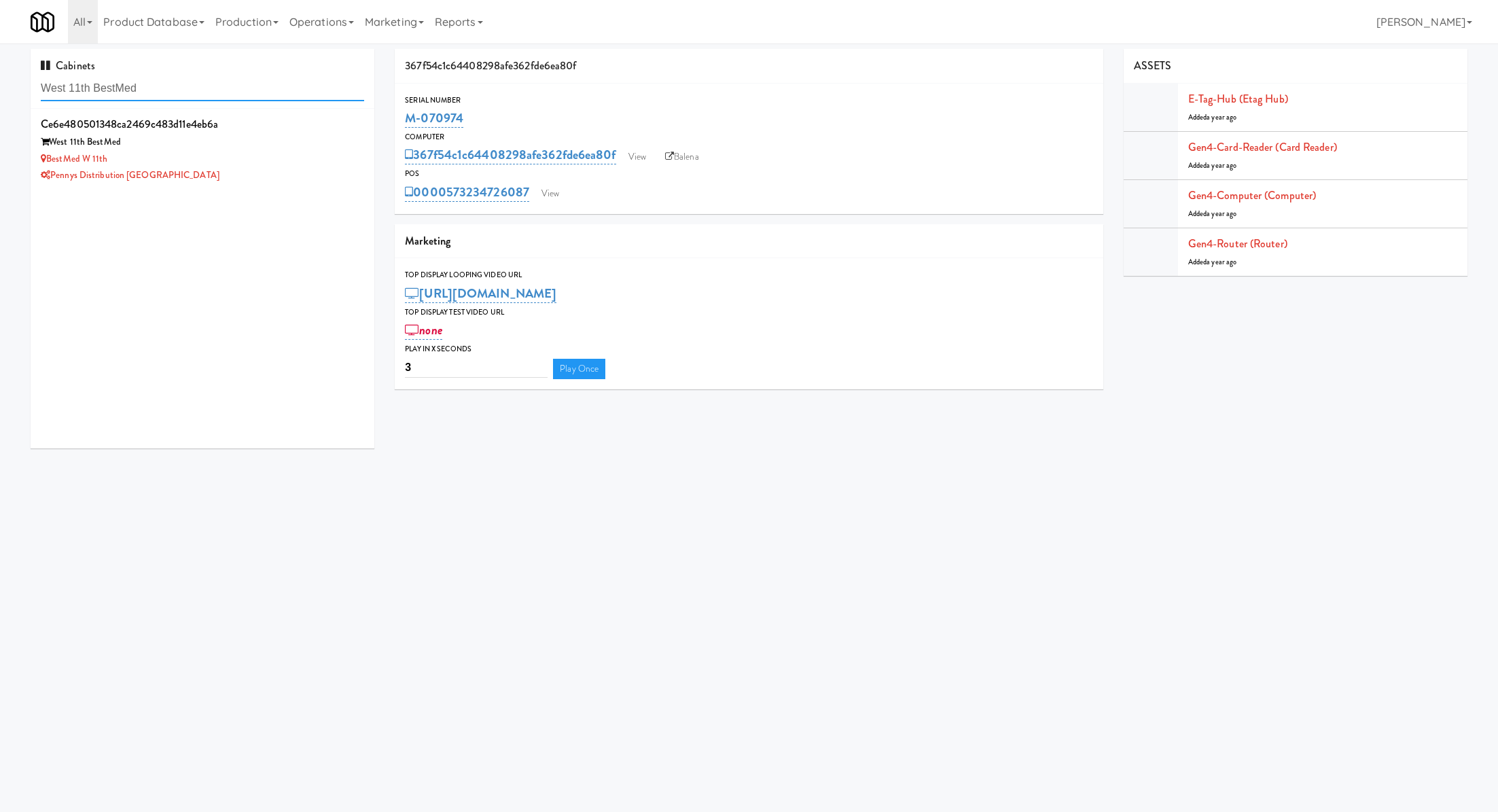
type input "West 11th BestMed"
click at [248, 155] on div "BestMed W 11th" at bounding box center [202, 159] width 323 height 17
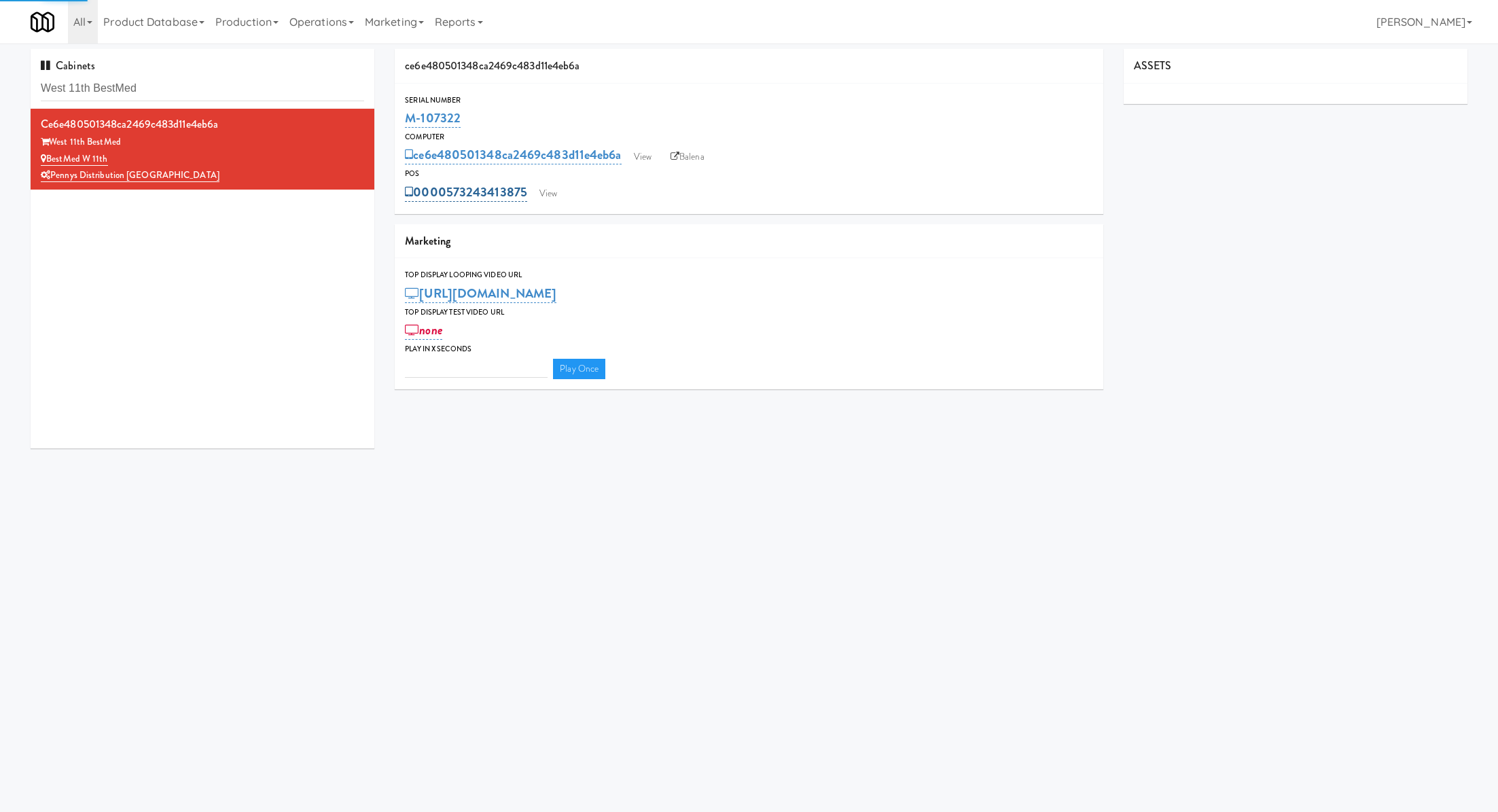
type input "3"
click at [551, 190] on link "View" at bounding box center [548, 193] width 31 height 20
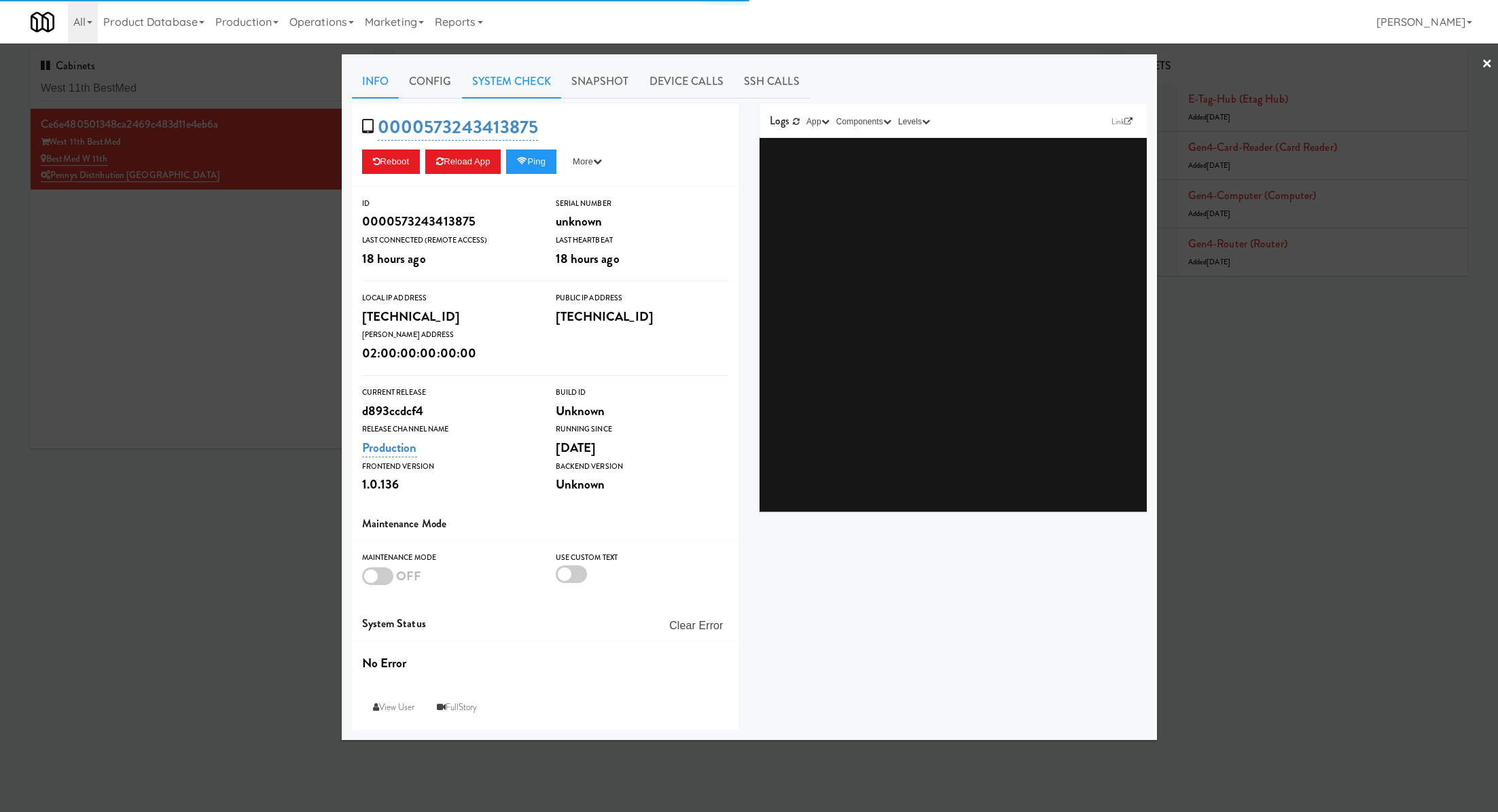
click at [518, 93] on link "System Check" at bounding box center [512, 81] width 99 height 34
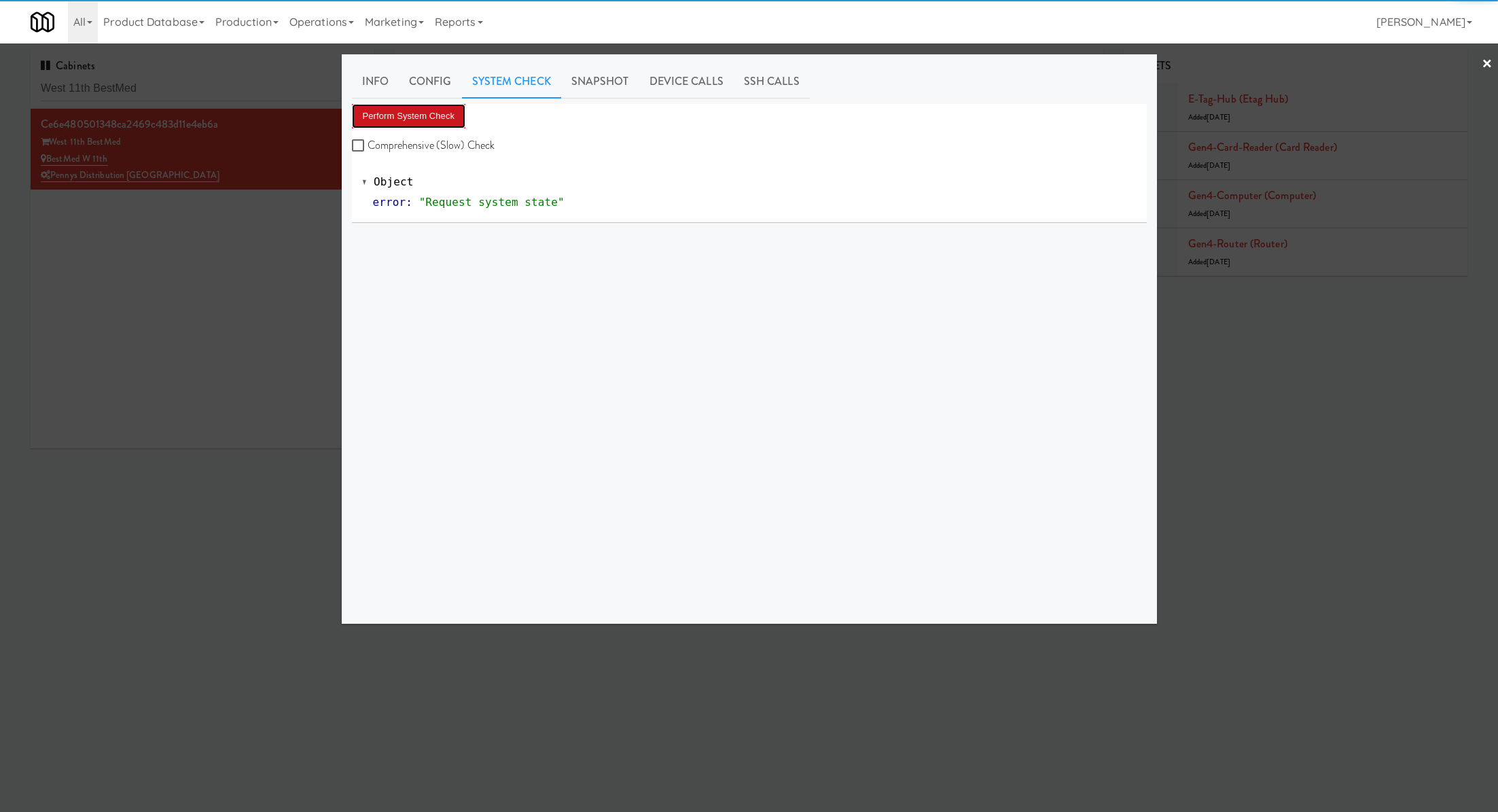
click at [433, 121] on button "Perform System Check" at bounding box center [409, 116] width 114 height 24
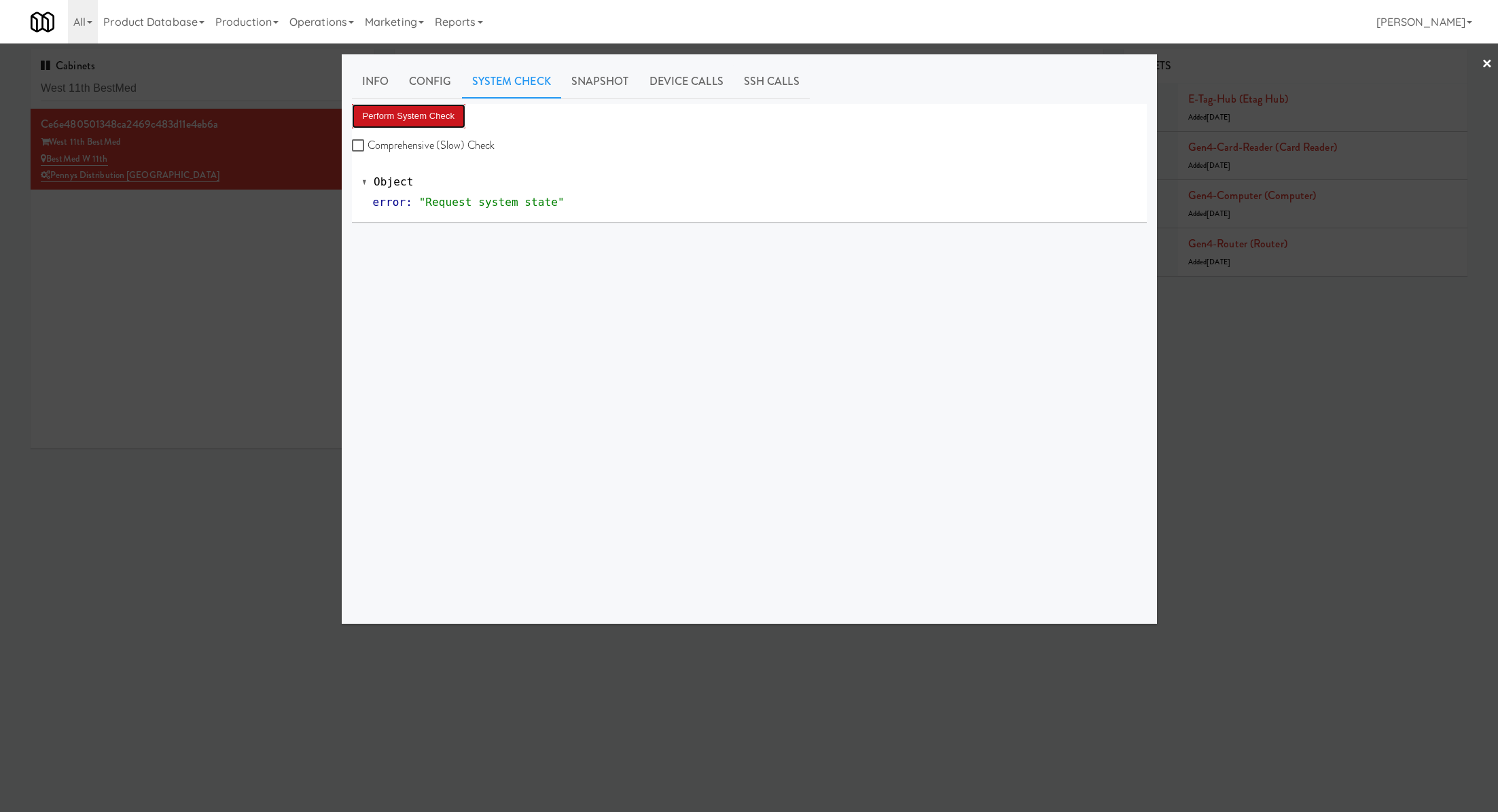
click at [433, 121] on button "Perform System Check" at bounding box center [409, 116] width 114 height 24
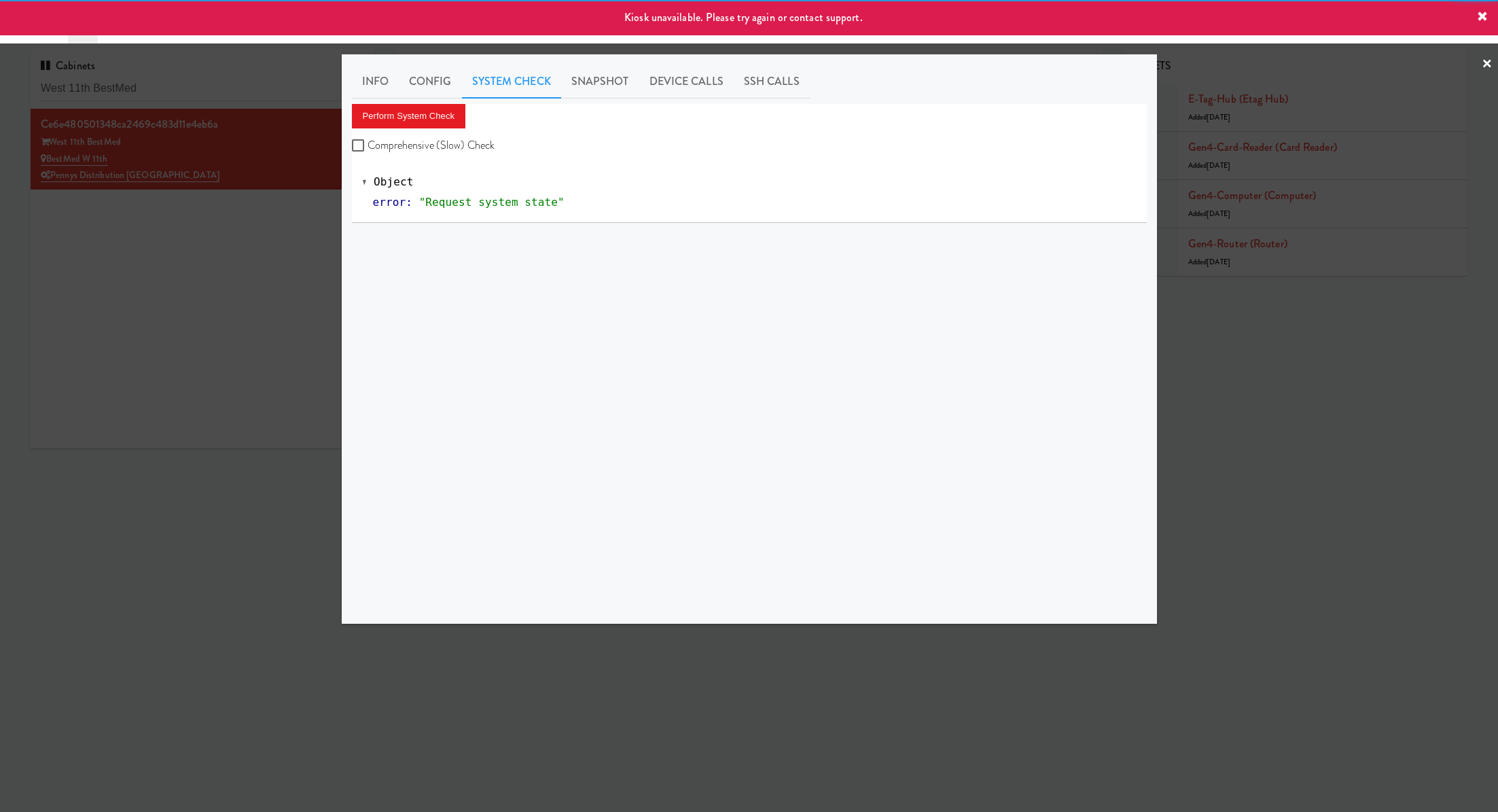
click at [306, 190] on div at bounding box center [749, 406] width 1498 height 812
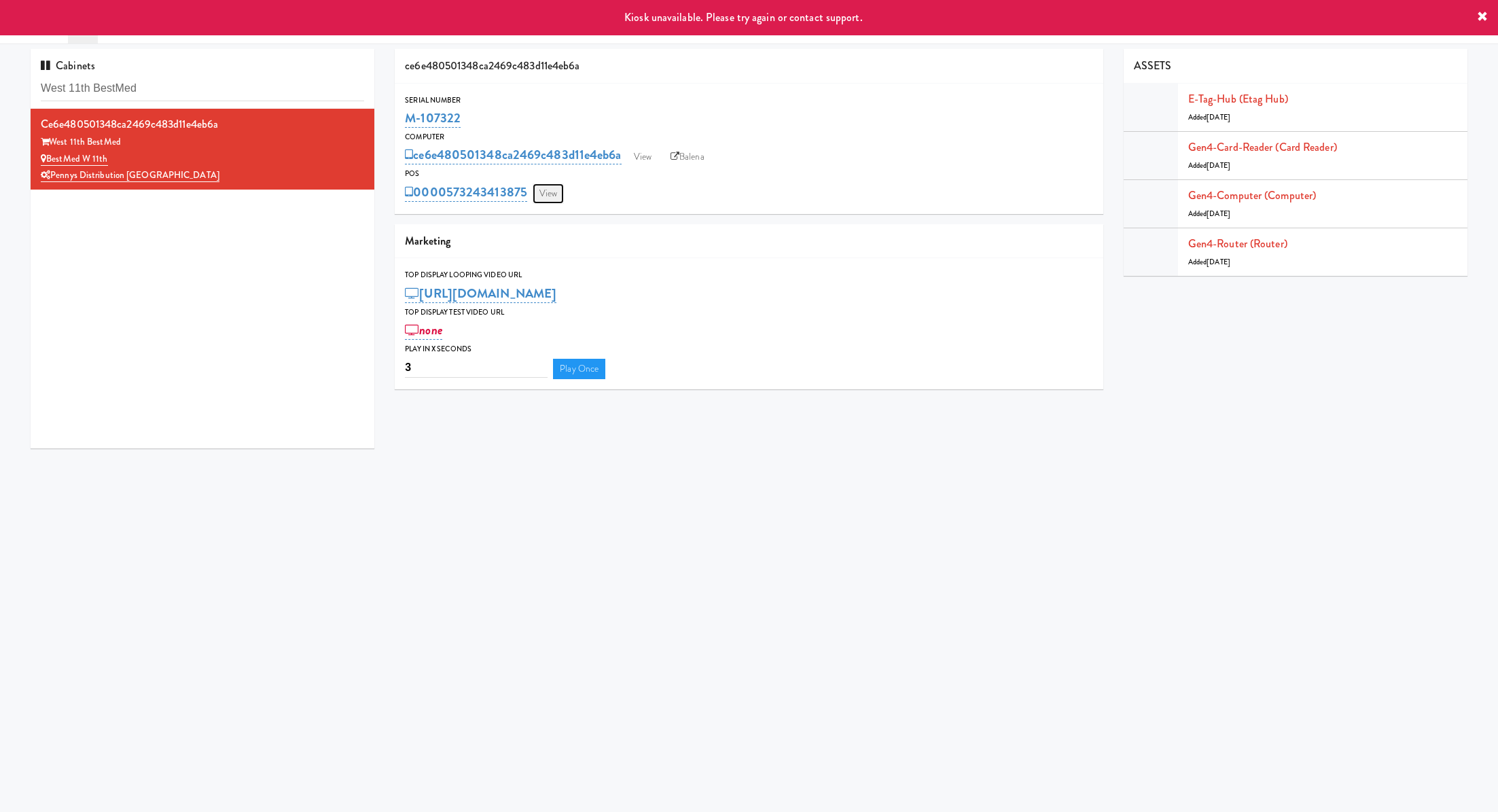
click at [544, 191] on link "View" at bounding box center [548, 193] width 31 height 20
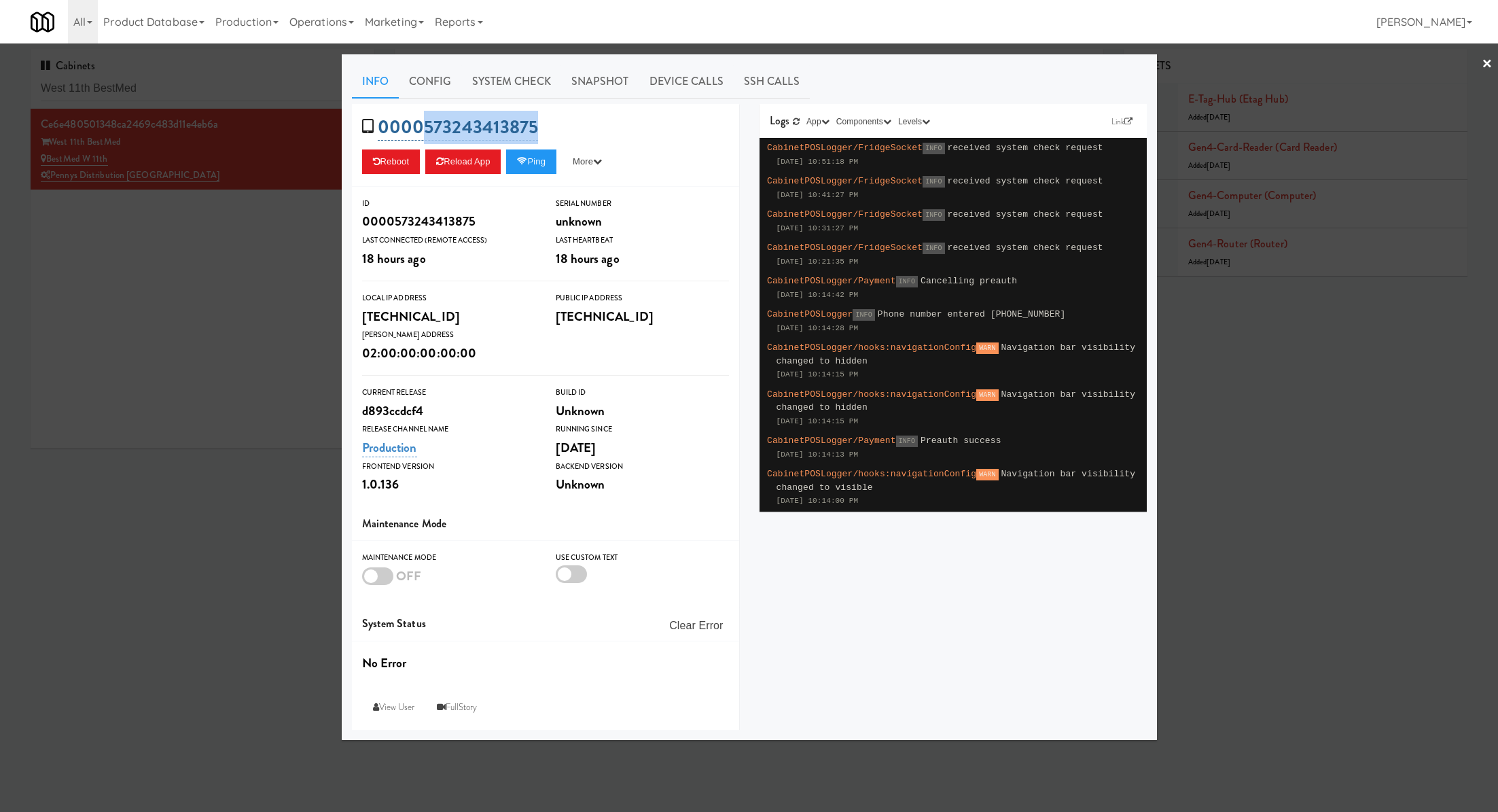
drag, startPoint x: 558, startPoint y: 121, endPoint x: 425, endPoint y: 117, distance: 133.1
click at [425, 117] on div "0000573243413875 Reboot Reload App Ping More Ping Server Restart Server Force R…" at bounding box center [545, 146] width 387 height 83
copy link "573243413875"
click at [281, 309] on div at bounding box center [749, 406] width 1498 height 812
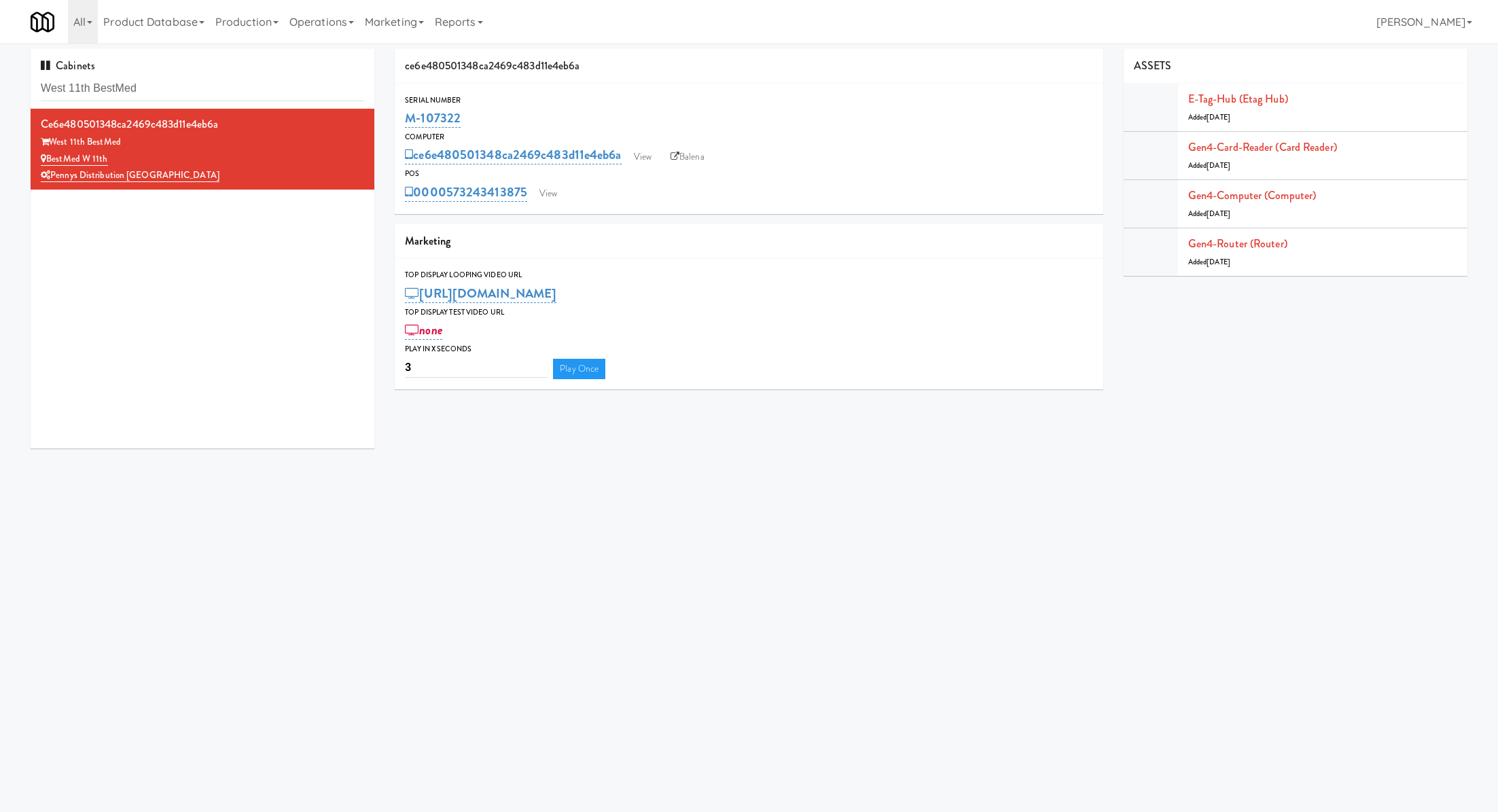
click at [679, 167] on div "POS" at bounding box center [749, 173] width 687 height 14
click at [686, 158] on link "Balena" at bounding box center [687, 156] width 47 height 20
drag, startPoint x: 478, startPoint y: 121, endPoint x: 405, endPoint y: 120, distance: 73.0
click at [405, 121] on div "M-107322" at bounding box center [749, 118] width 687 height 23
copy link "M-107322"
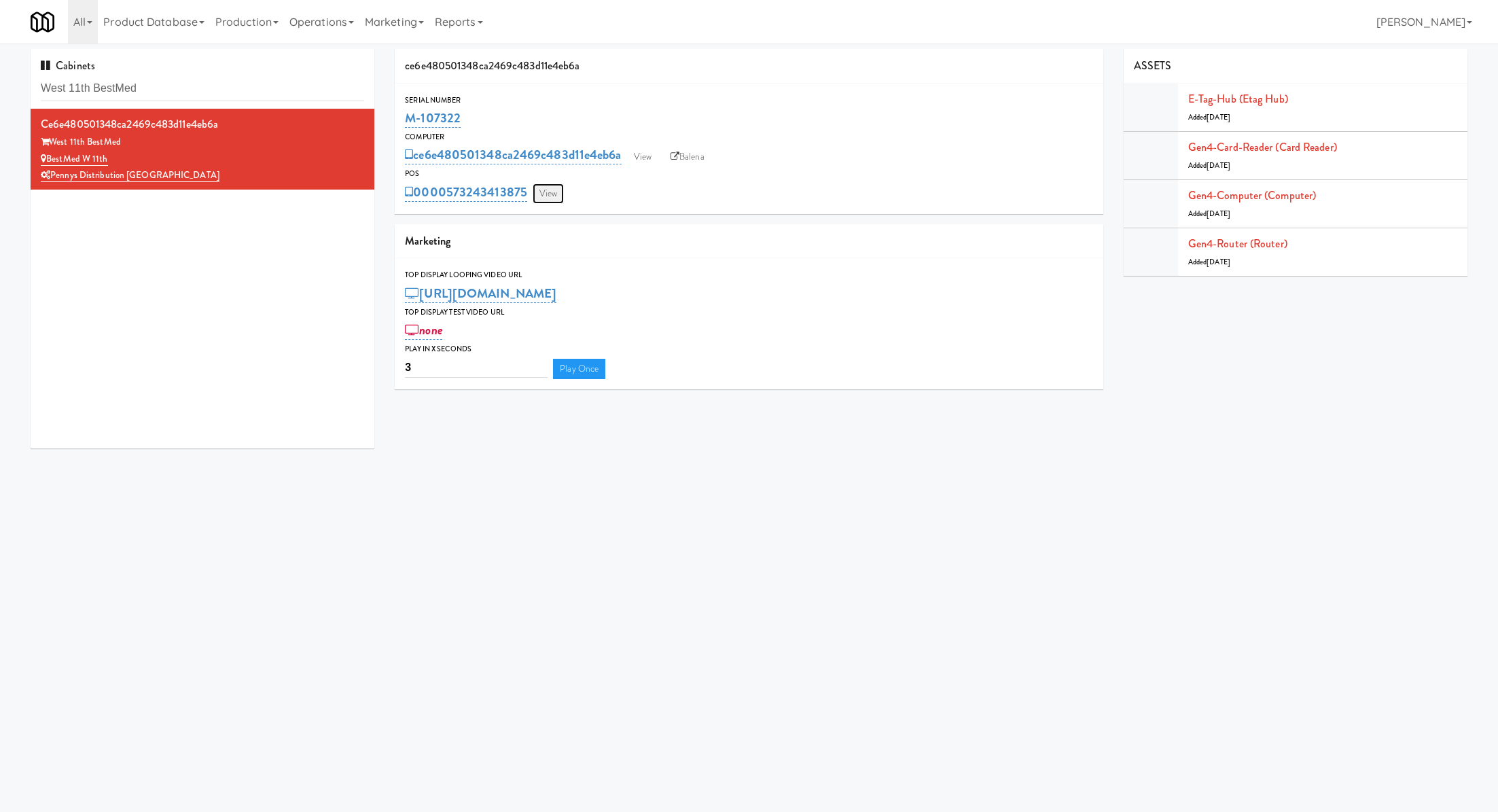
click at [547, 188] on link "View" at bounding box center [548, 193] width 31 height 20
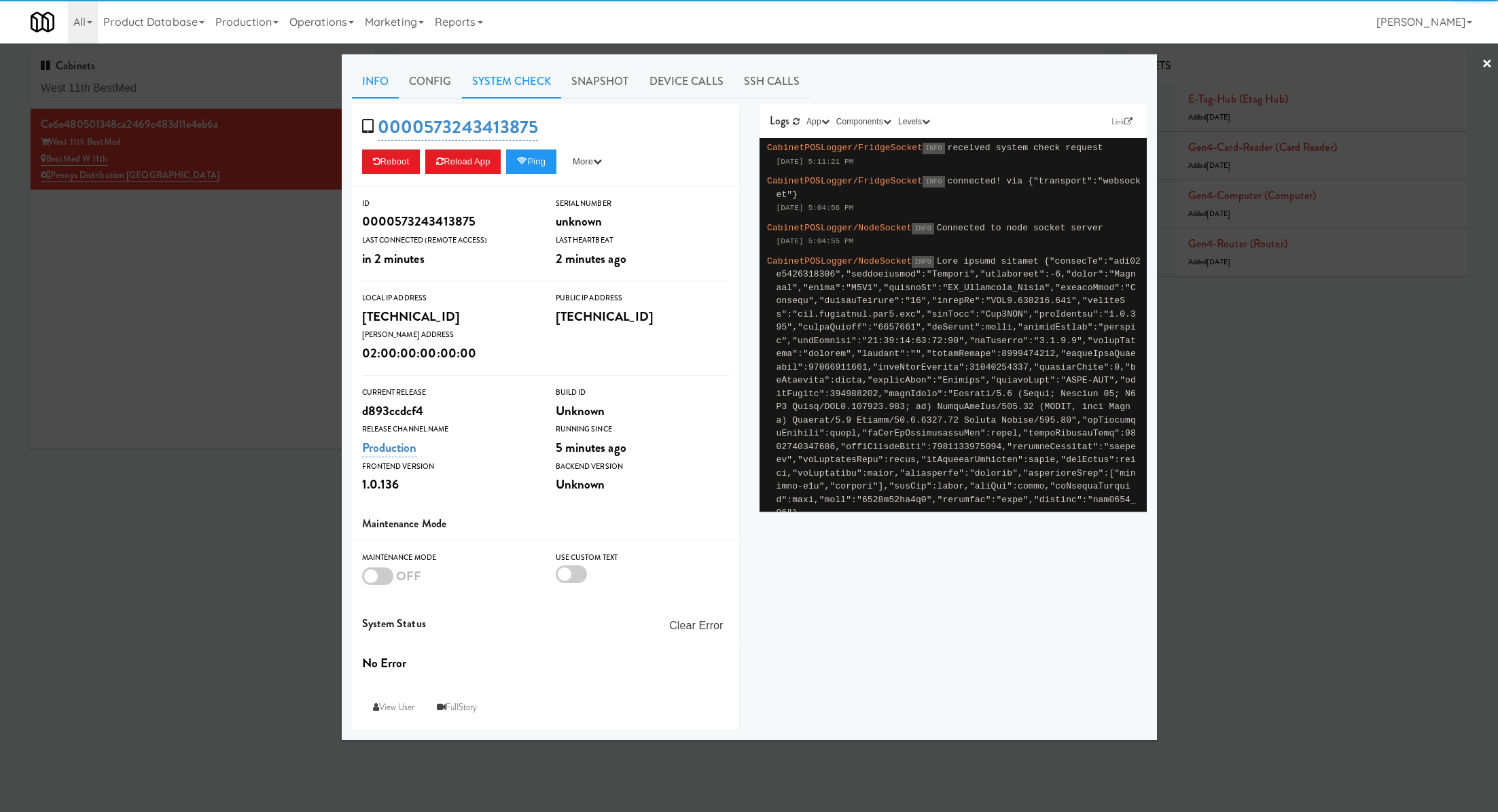
click at [512, 83] on link "System Check" at bounding box center [512, 81] width 99 height 34
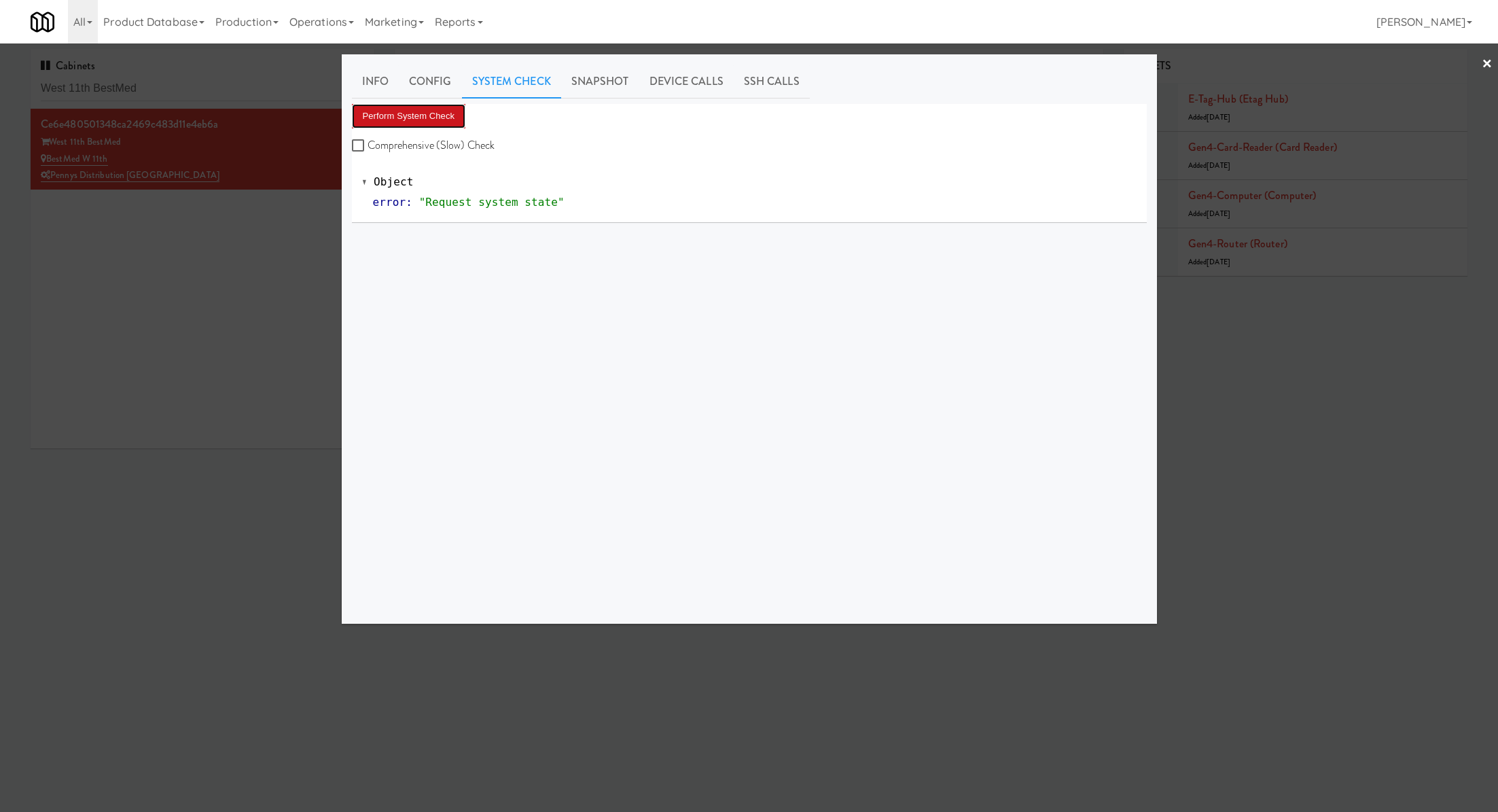
click at [442, 109] on button "Perform System Check" at bounding box center [409, 116] width 114 height 24
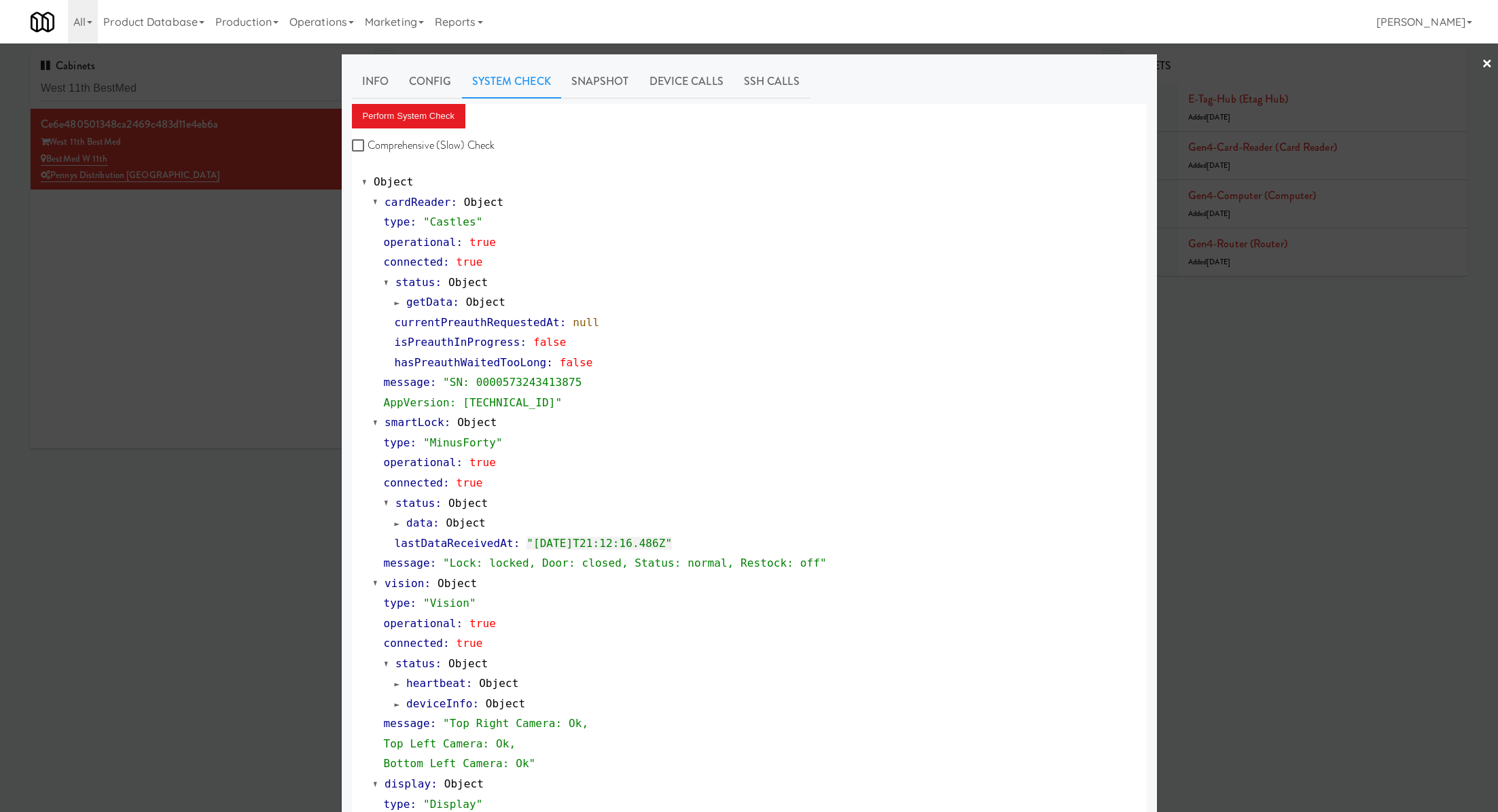
click at [277, 231] on div at bounding box center [749, 406] width 1498 height 812
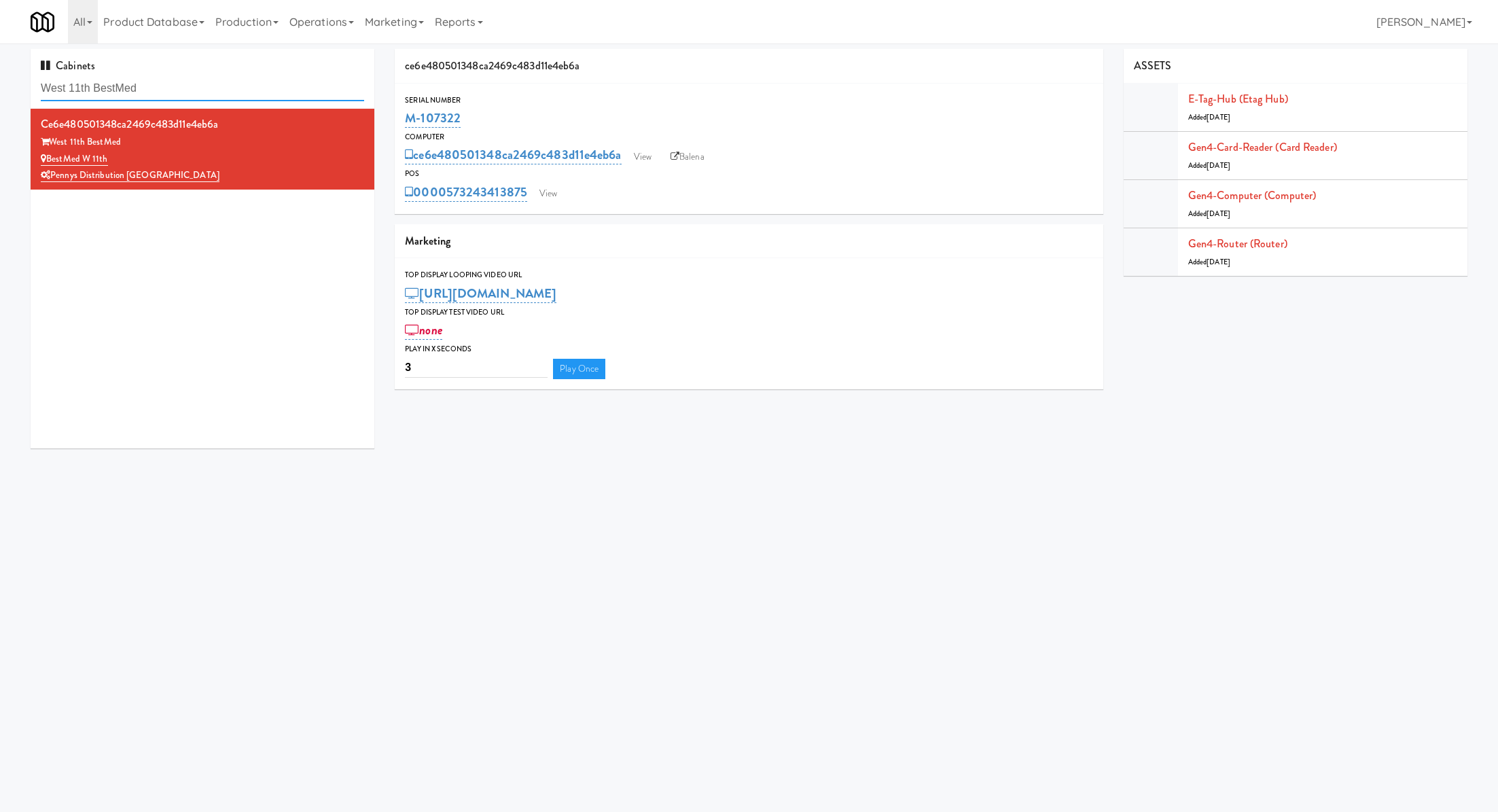
click at [138, 100] on input "West 11th BestMed" at bounding box center [202, 88] width 323 height 25
click at [284, 89] on input "West 11th BestMed" at bounding box center [202, 88] width 323 height 25
paste input "Keene - Cooler - Right"
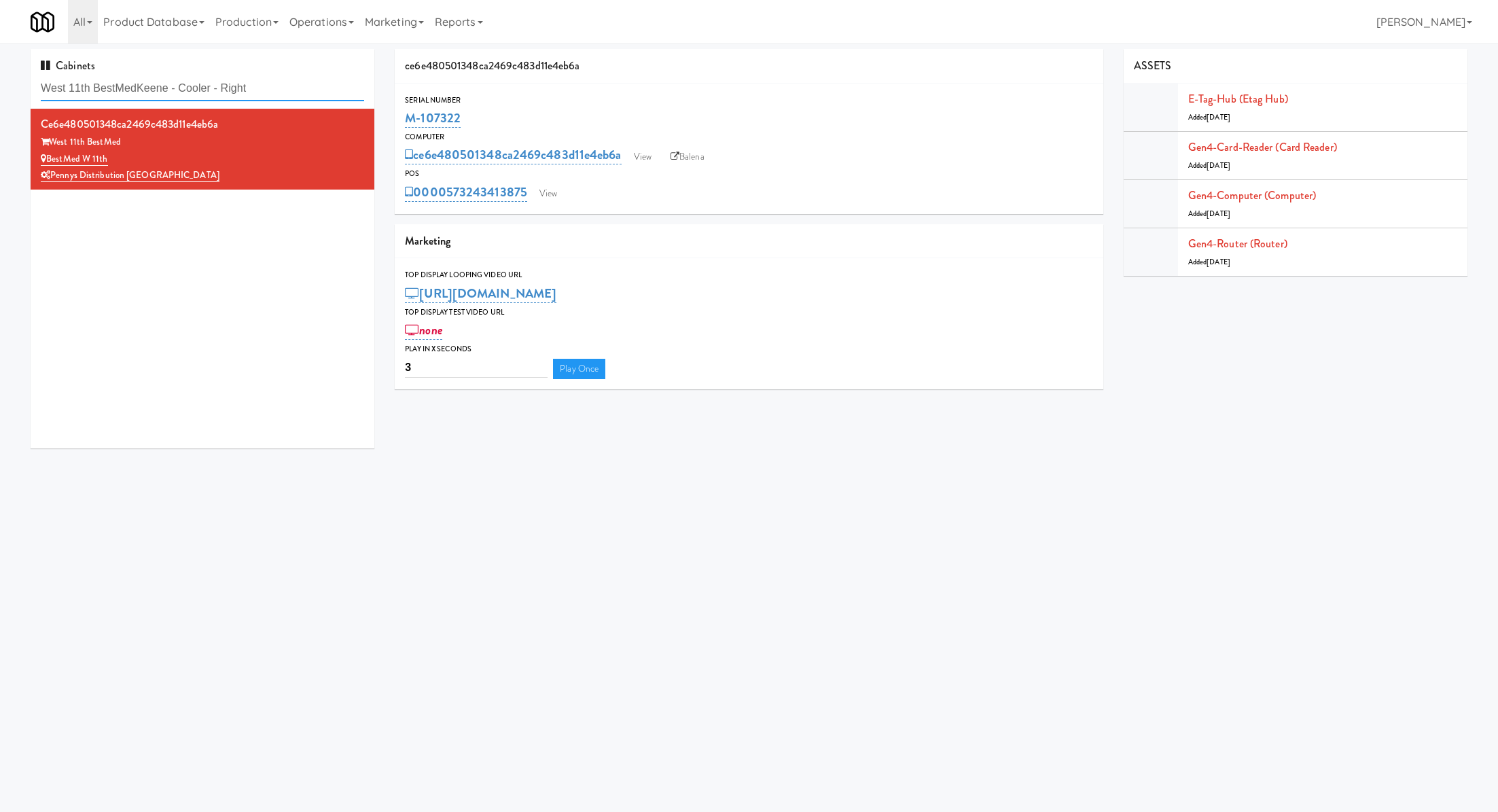
click at [284, 89] on input "West 11th BestMedKeene - Cooler - Right" at bounding box center [202, 88] width 323 height 25
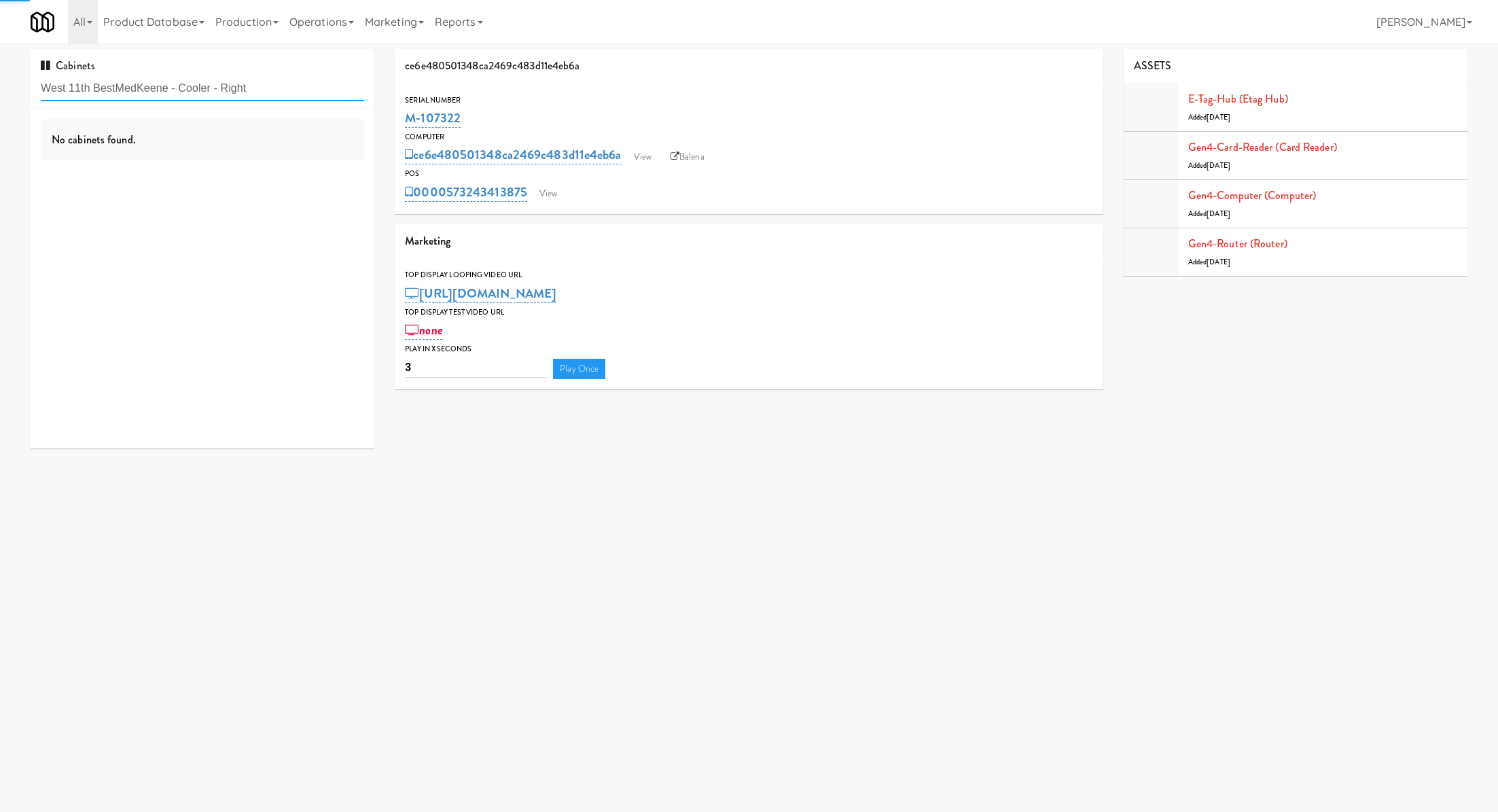
click at [284, 89] on input "West 11th BestMedKeene - Cooler - Right" at bounding box center [202, 88] width 323 height 25
paste input "text"
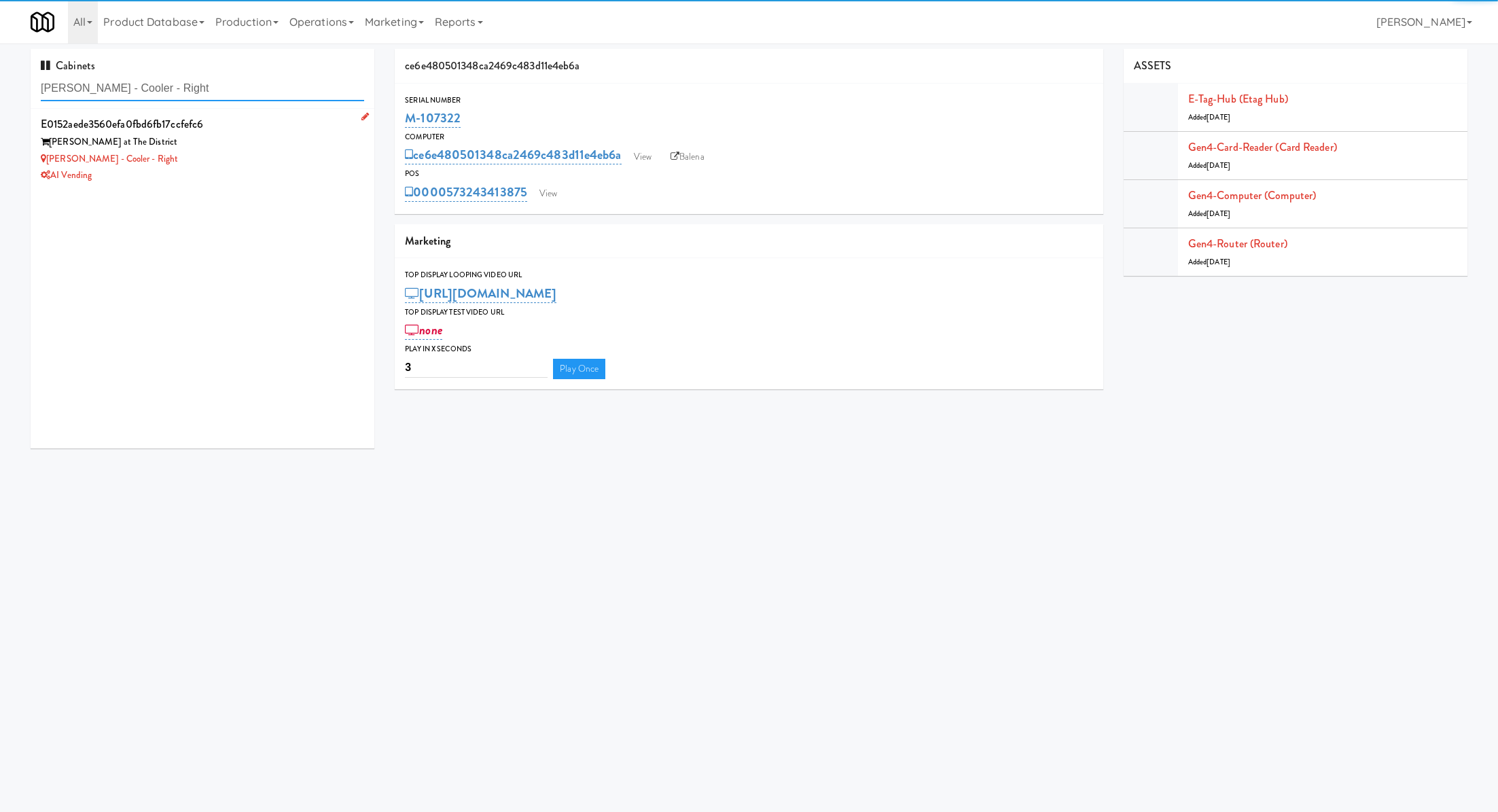
type input "Keene - Cooler - Right"
click at [283, 138] on div "Keene at The District" at bounding box center [202, 142] width 323 height 17
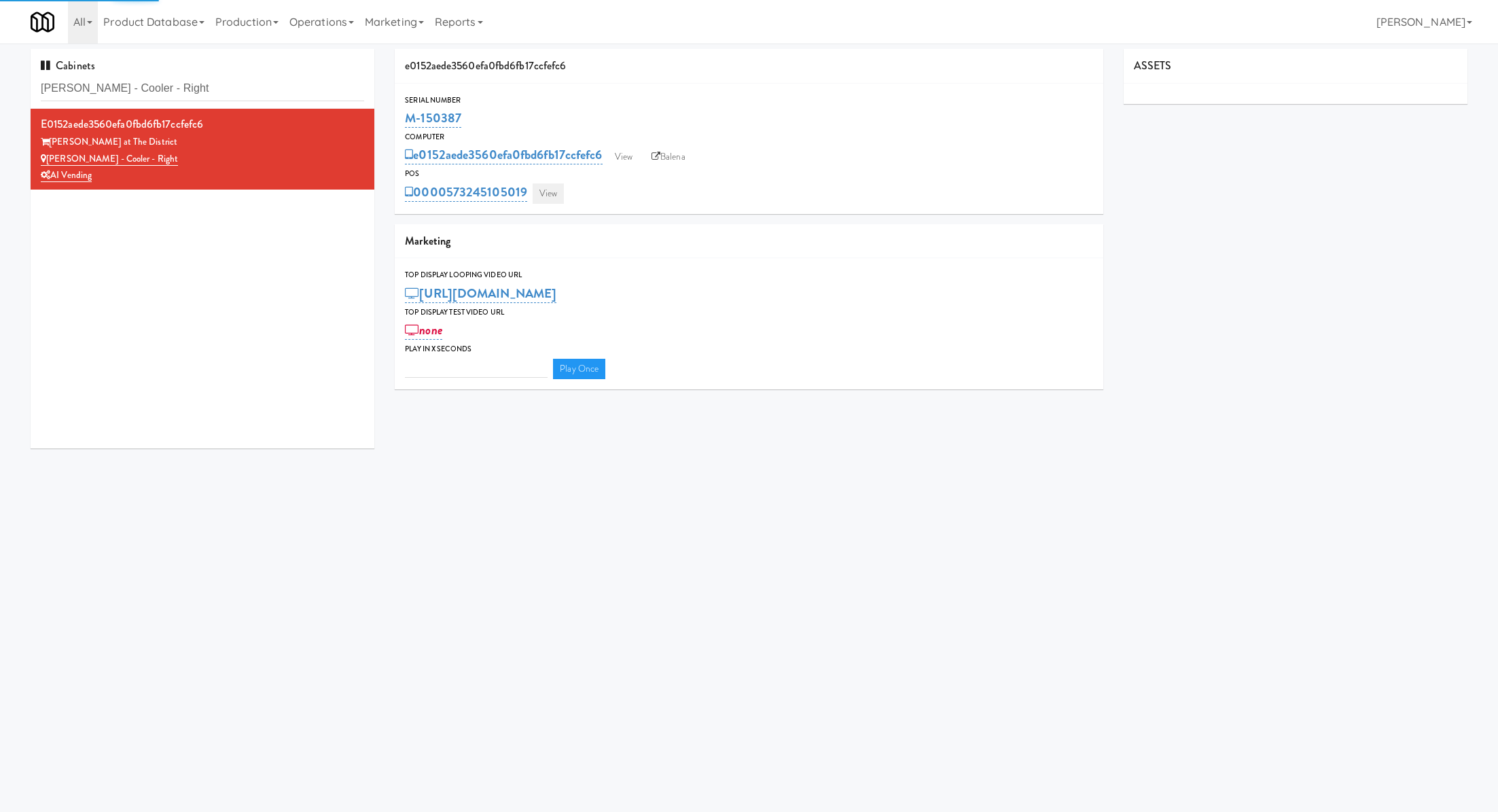
type input "3"
click at [539, 194] on link "View" at bounding box center [548, 193] width 31 height 20
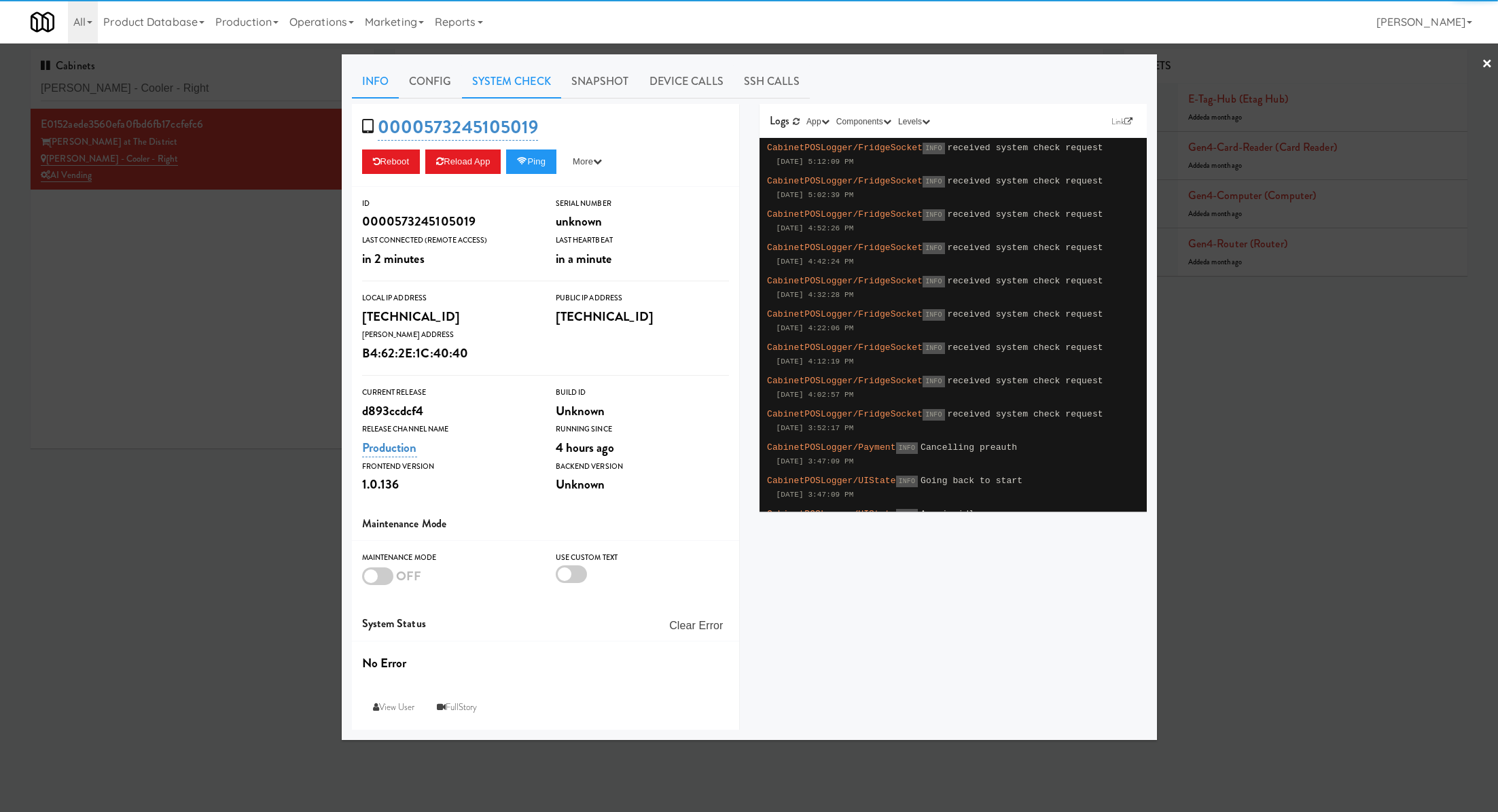
click at [514, 80] on link "System Check" at bounding box center [512, 81] width 99 height 34
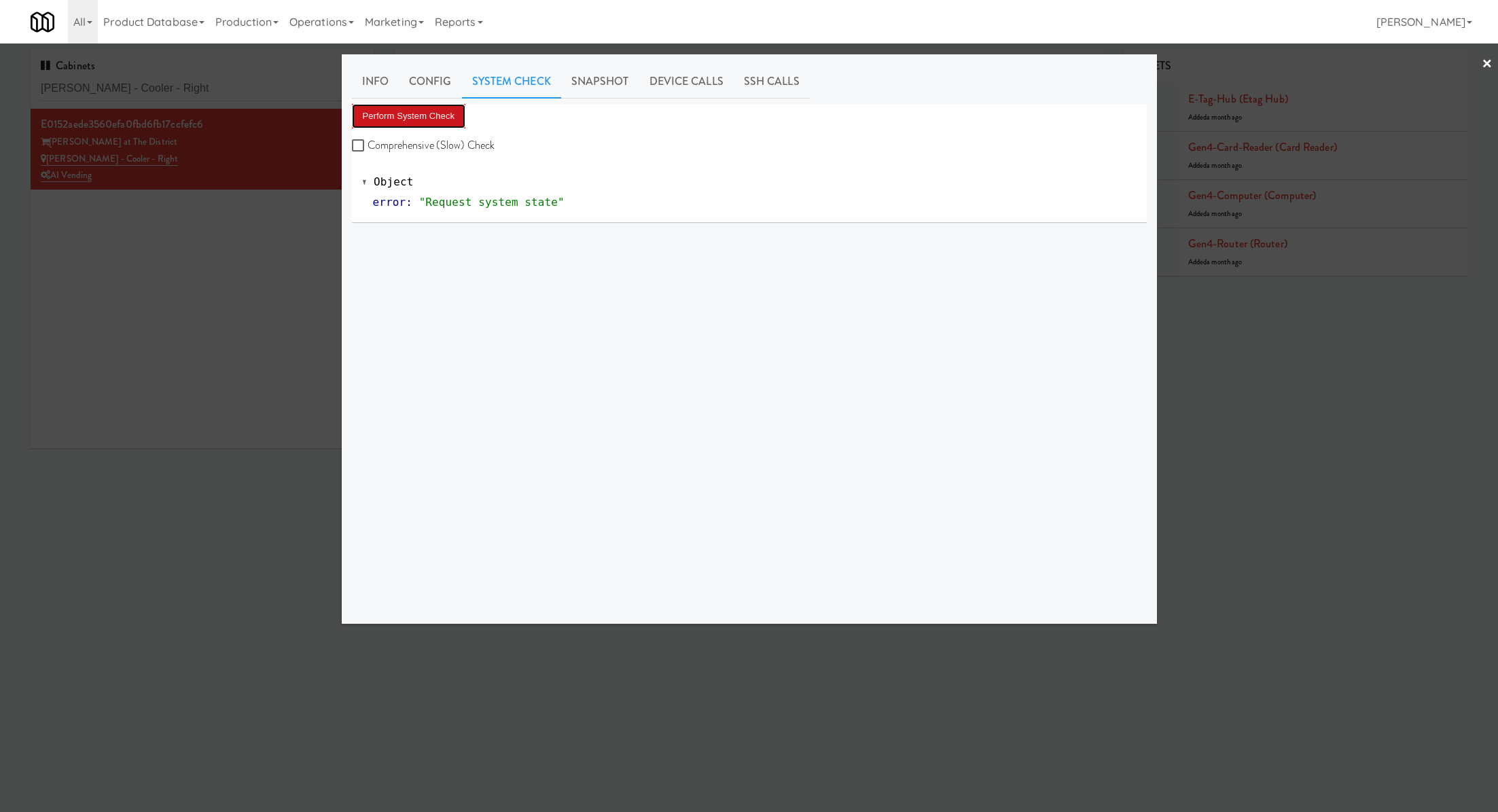
click at [446, 112] on button "Perform System Check" at bounding box center [409, 116] width 114 height 24
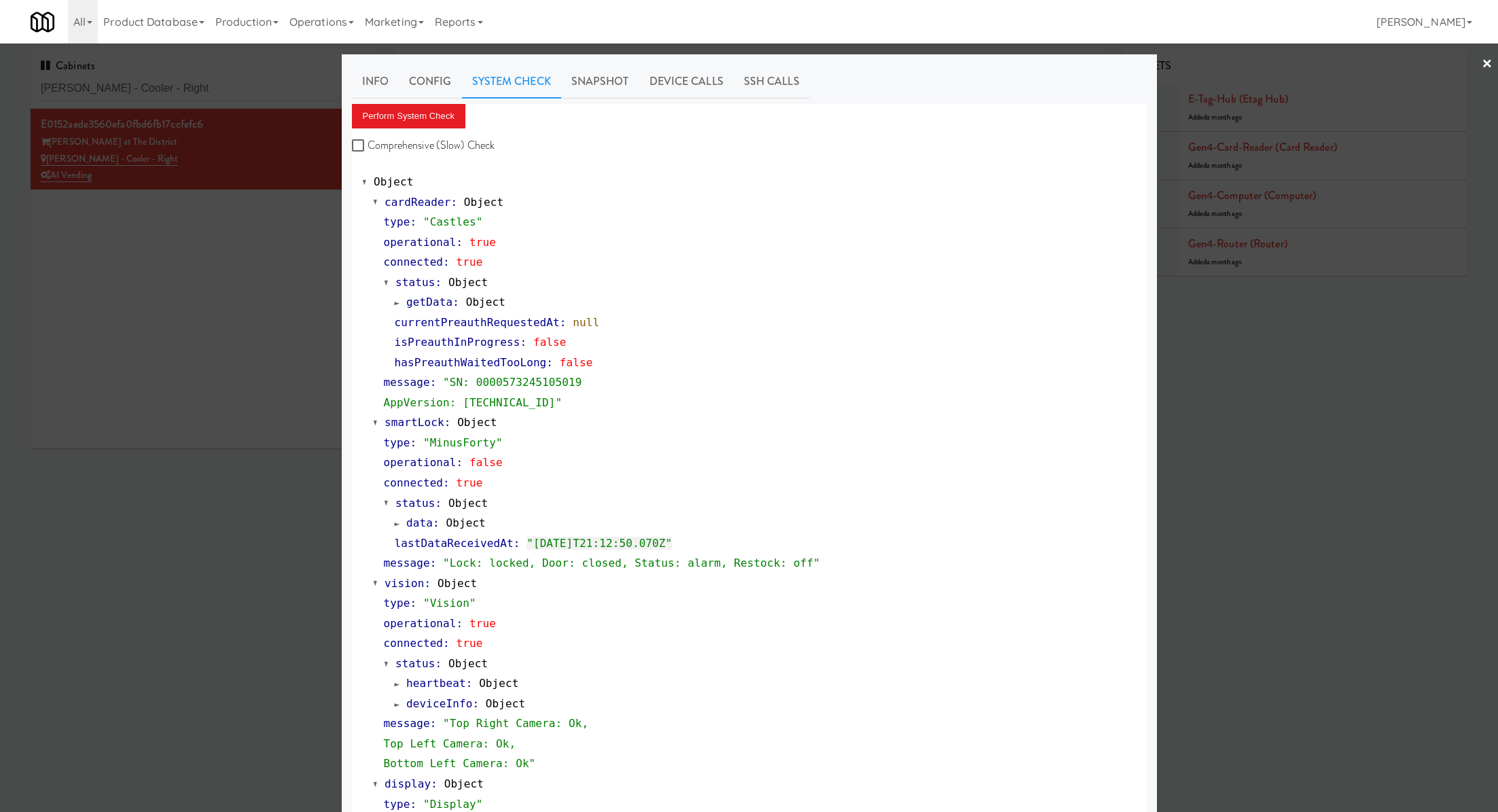
click at [281, 214] on div at bounding box center [749, 406] width 1498 height 812
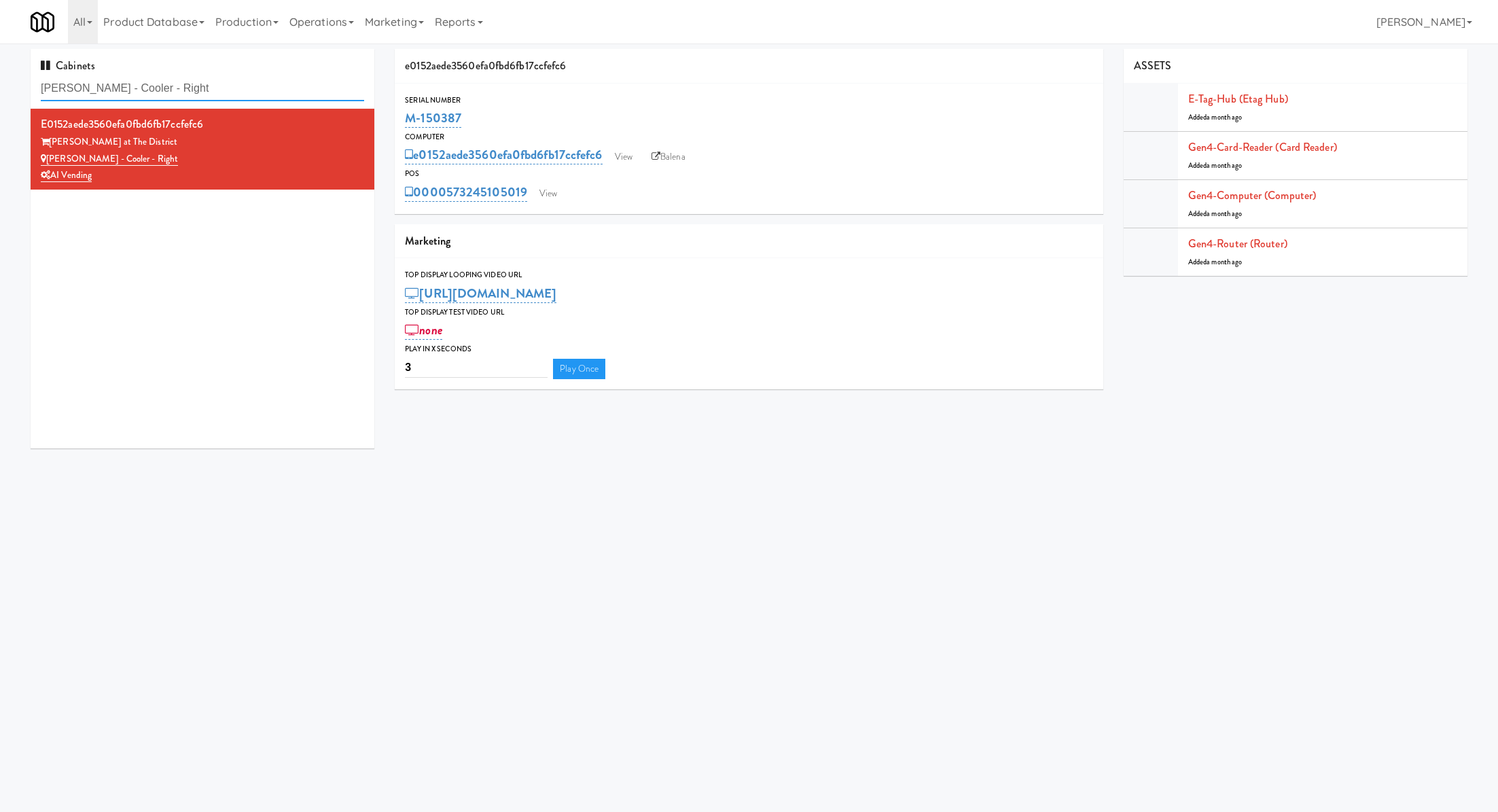
click at [242, 84] on input "Keene - Cooler - Right" at bounding box center [202, 88] width 323 height 25
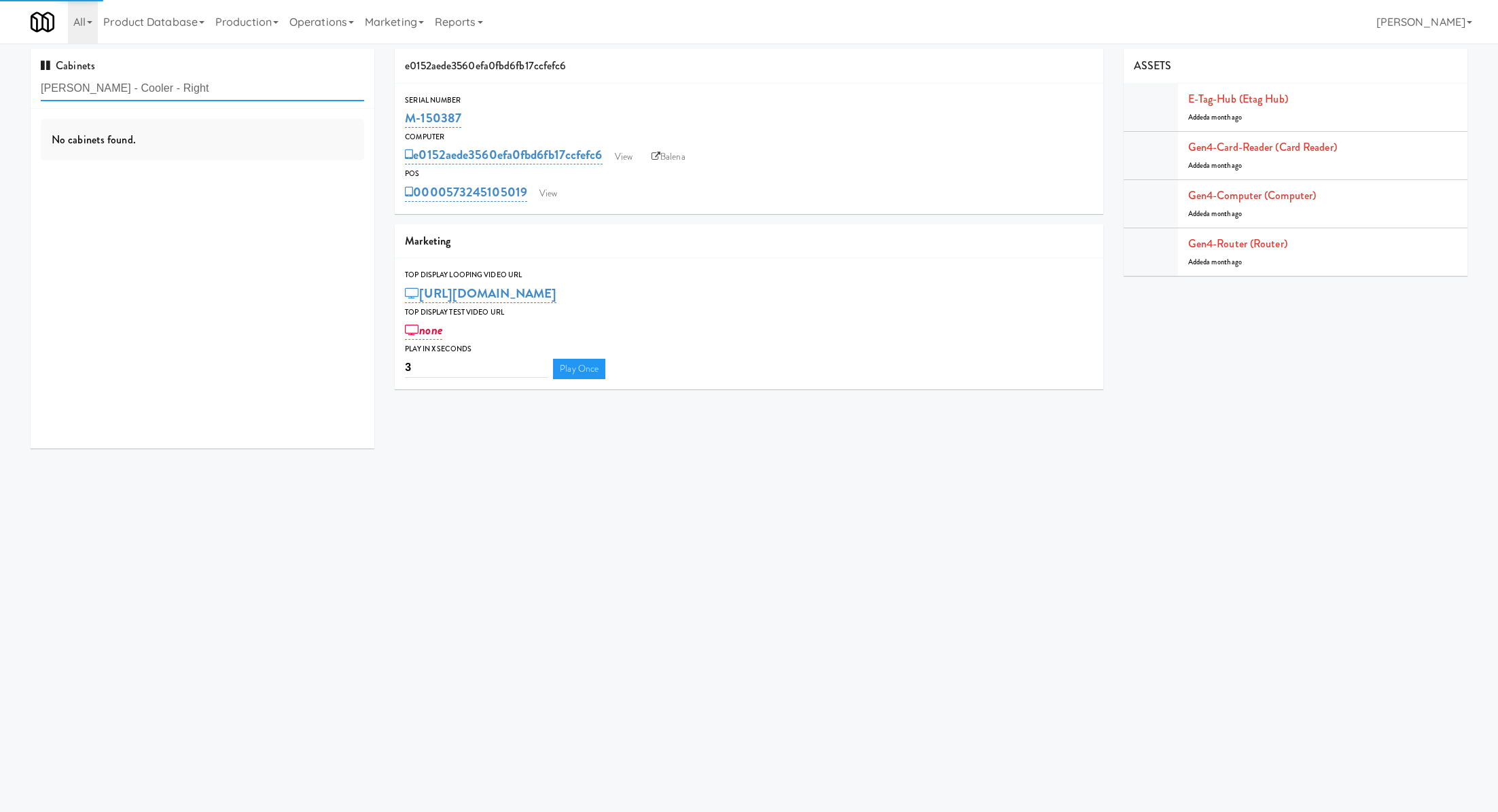
click at [242, 84] on input "Keene - Cooler - Right" at bounding box center [202, 88] width 323 height 25
paste input "EQ Autoworks-Cooler 1"
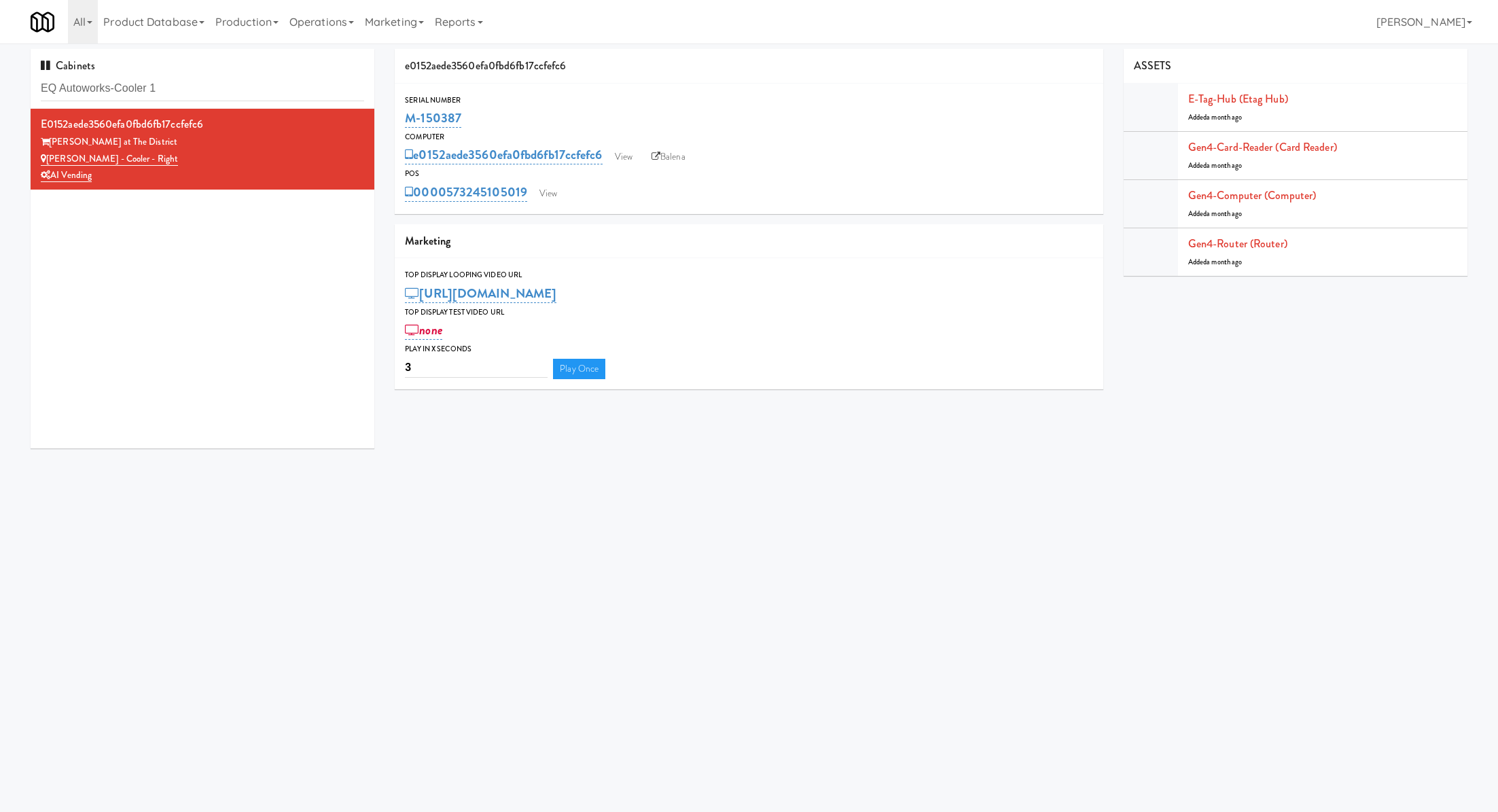
click at [555, 208] on div "Serial Number M-150387 Computer e0152aede3560efa0fbd6fb17ccfefc6 View Balena PO…" at bounding box center [749, 149] width 708 height 130
click at [543, 186] on link "View" at bounding box center [548, 193] width 31 height 20
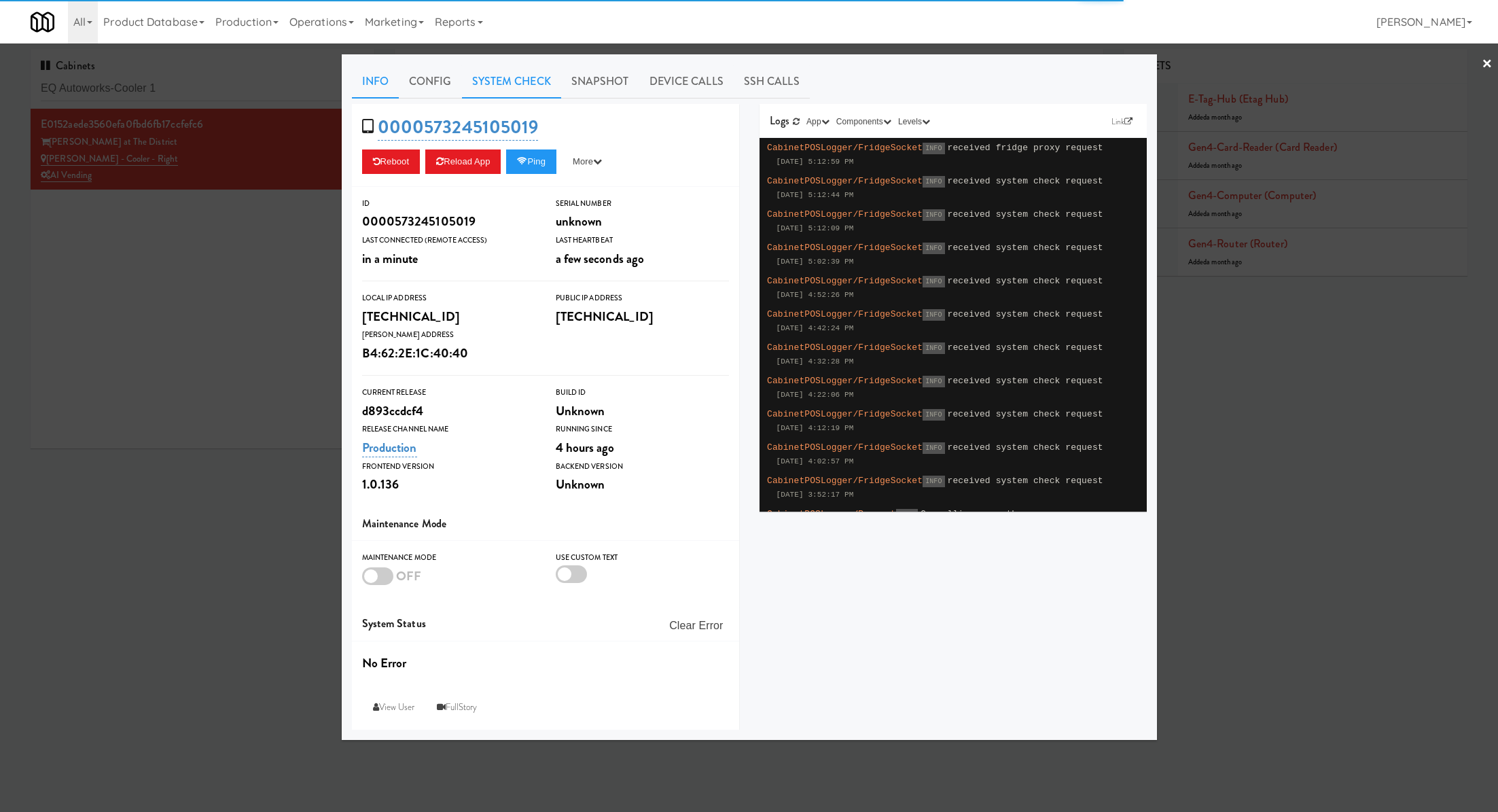
click at [492, 86] on link "System Check" at bounding box center [512, 81] width 99 height 34
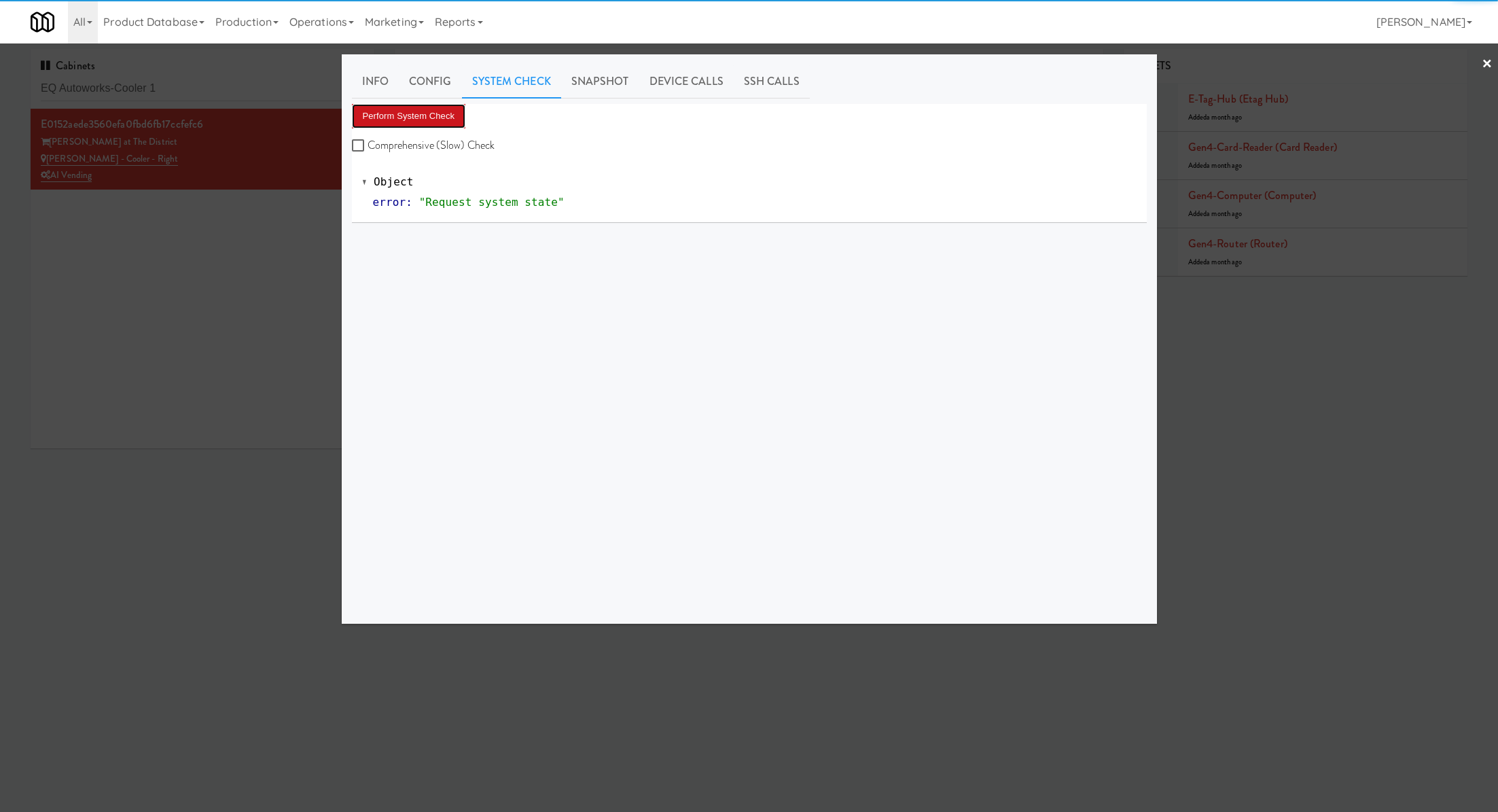
click at [433, 121] on button "Perform System Check" at bounding box center [409, 116] width 114 height 24
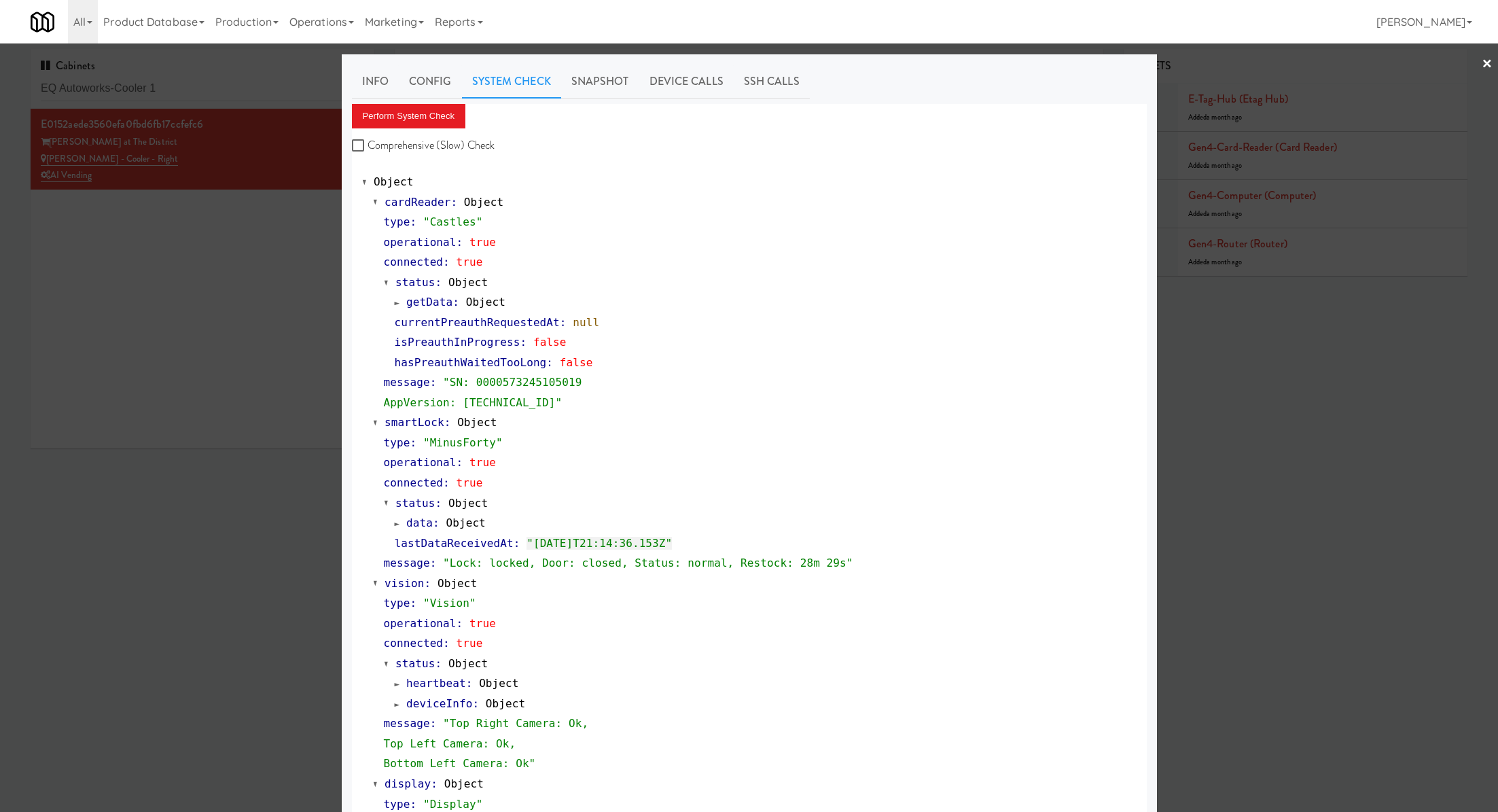
click at [260, 197] on div at bounding box center [749, 406] width 1498 height 812
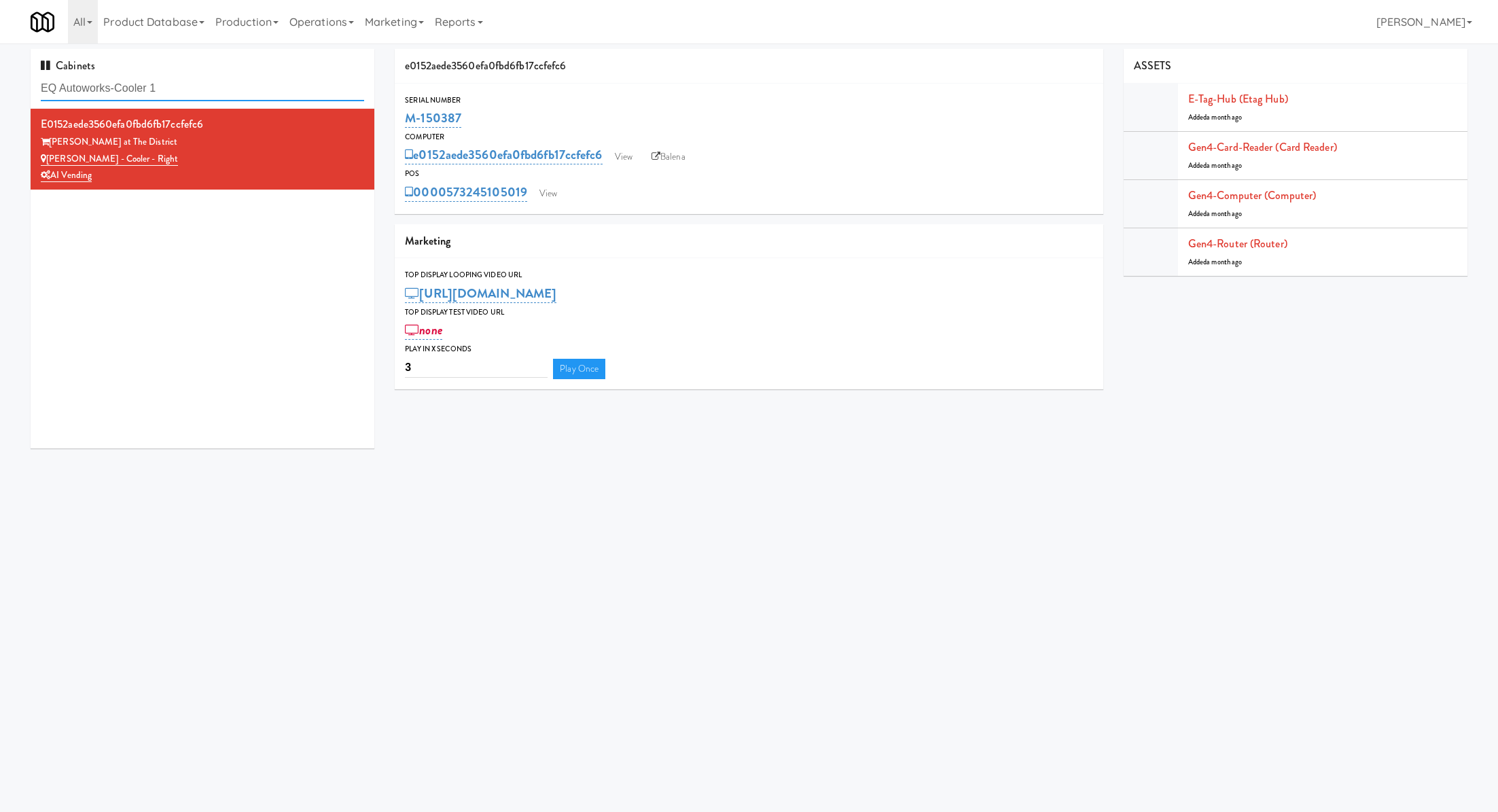
click at [298, 94] on input "EQ Autoworks-Cooler 1" at bounding box center [202, 88] width 323 height 25
paste input "APCU - Cooler - Right"
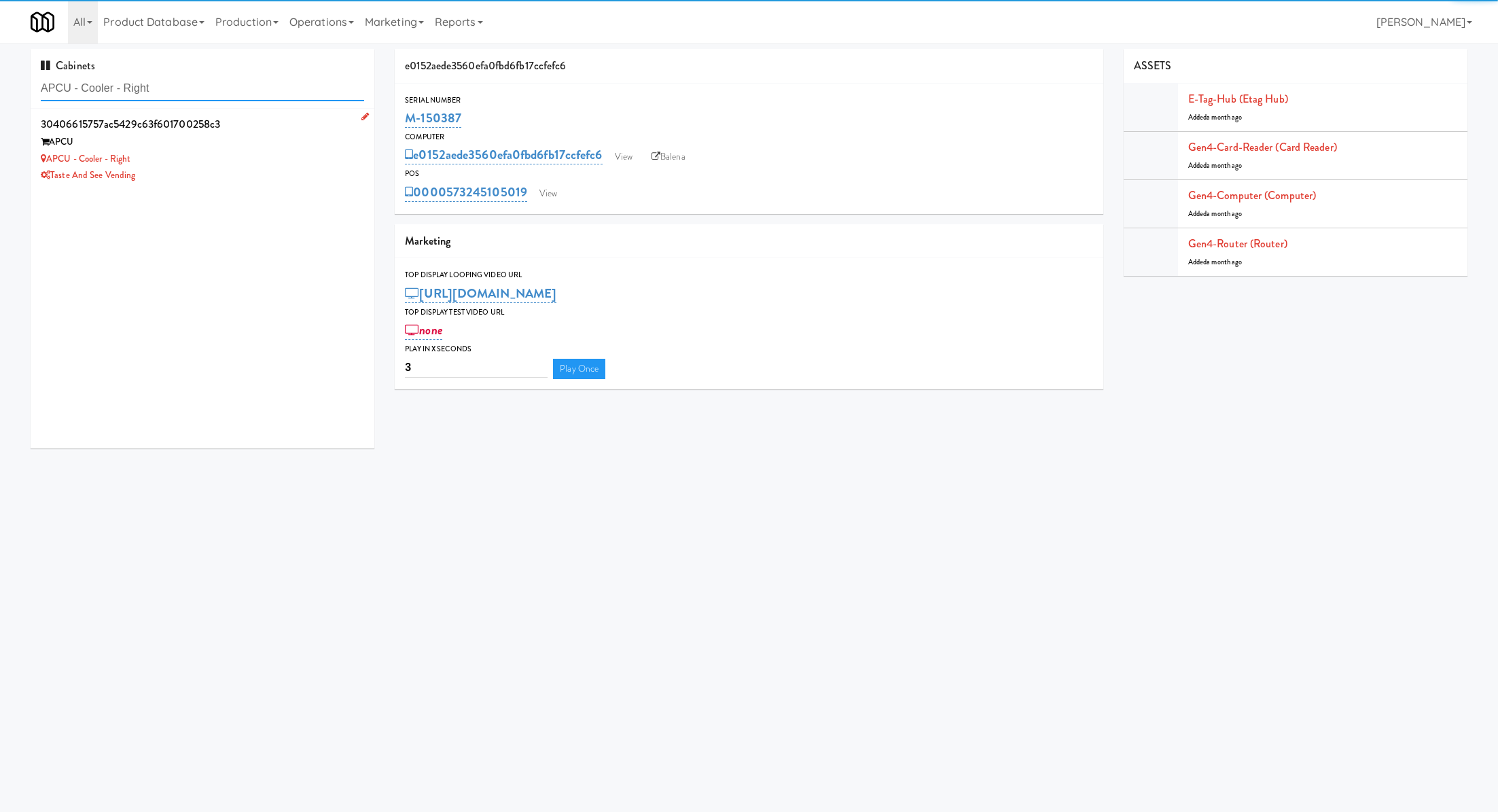
type input "APCU - Cooler - Right"
click at [321, 170] on div "Taste and See Vending" at bounding box center [202, 175] width 323 height 17
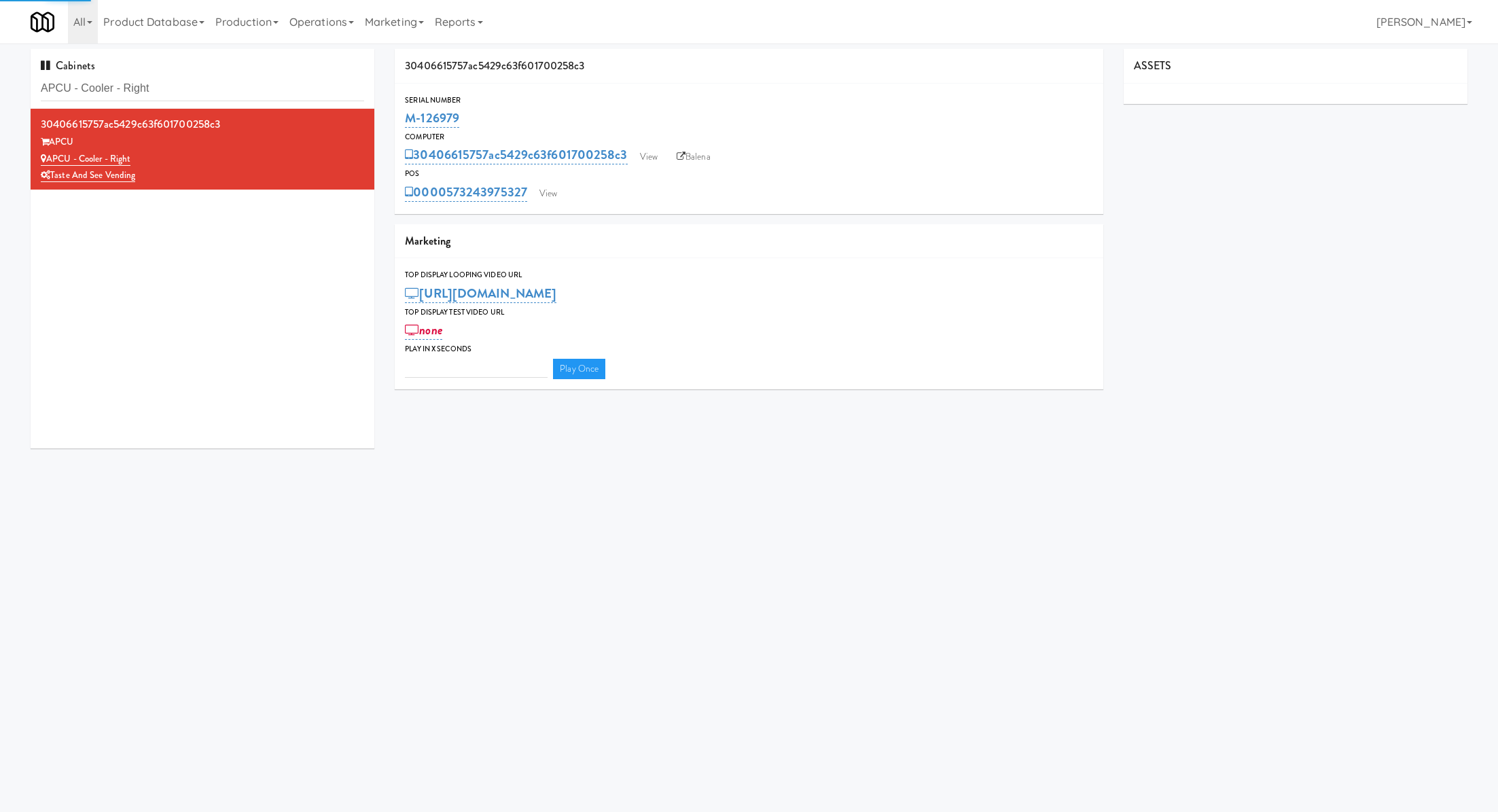
type input "3"
click at [551, 205] on div "Serial Number M-126979 Computer 30406615757ac5429c63f601700258c3 View Balena PO…" at bounding box center [749, 149] width 708 height 130
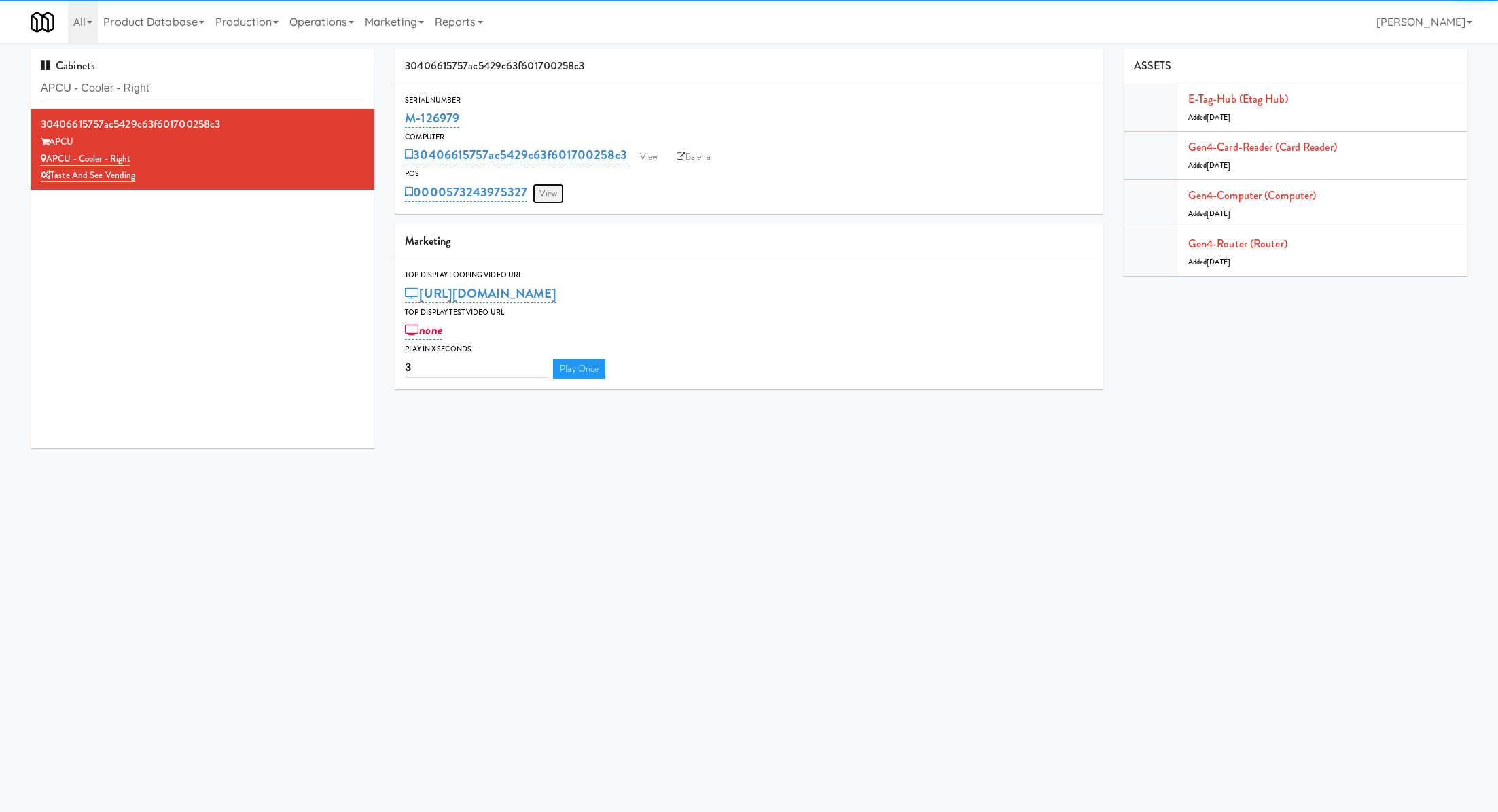
click at [552, 199] on link "View" at bounding box center [548, 193] width 31 height 20
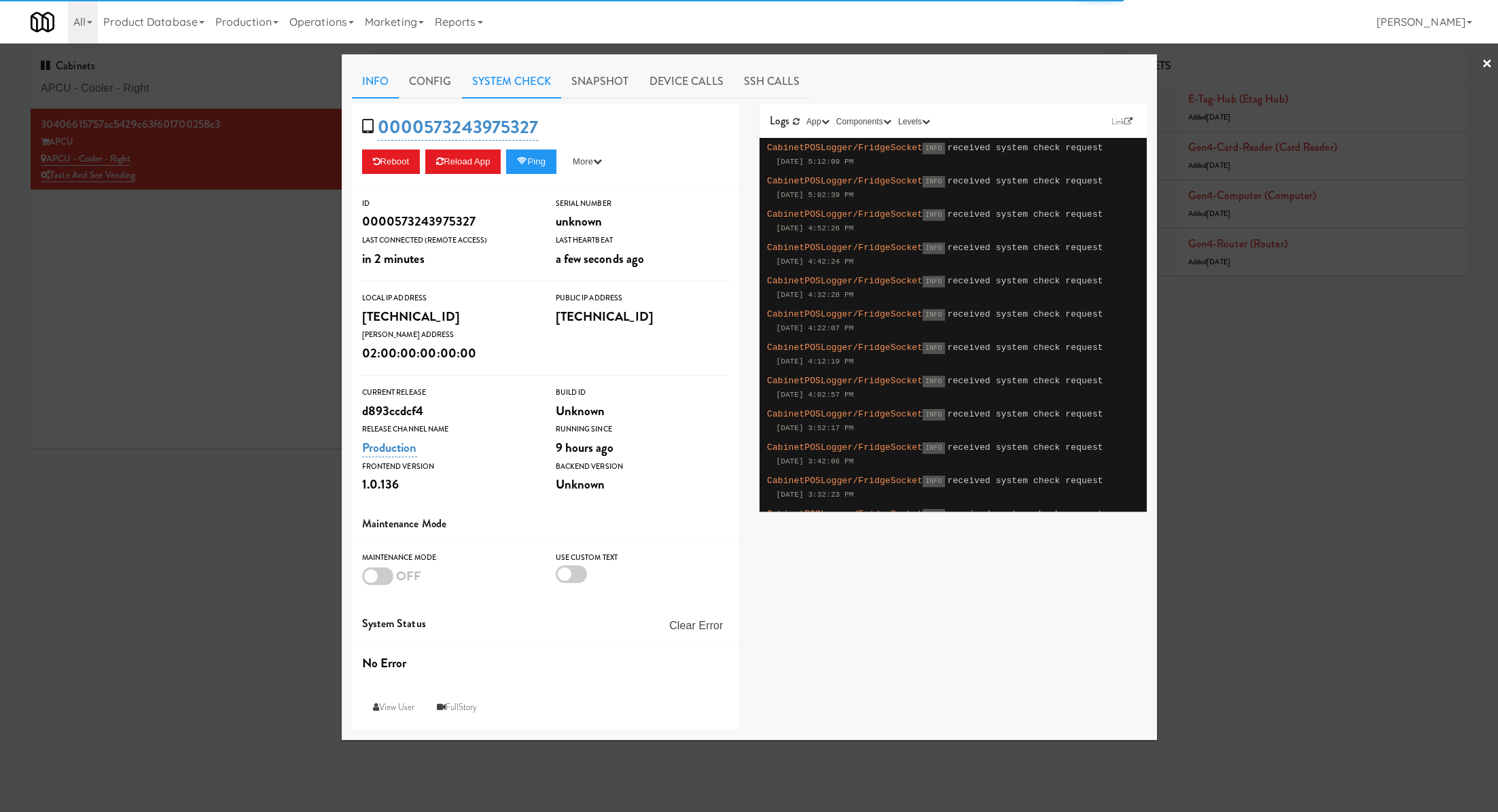
click at [498, 88] on link "System Check" at bounding box center [512, 81] width 99 height 34
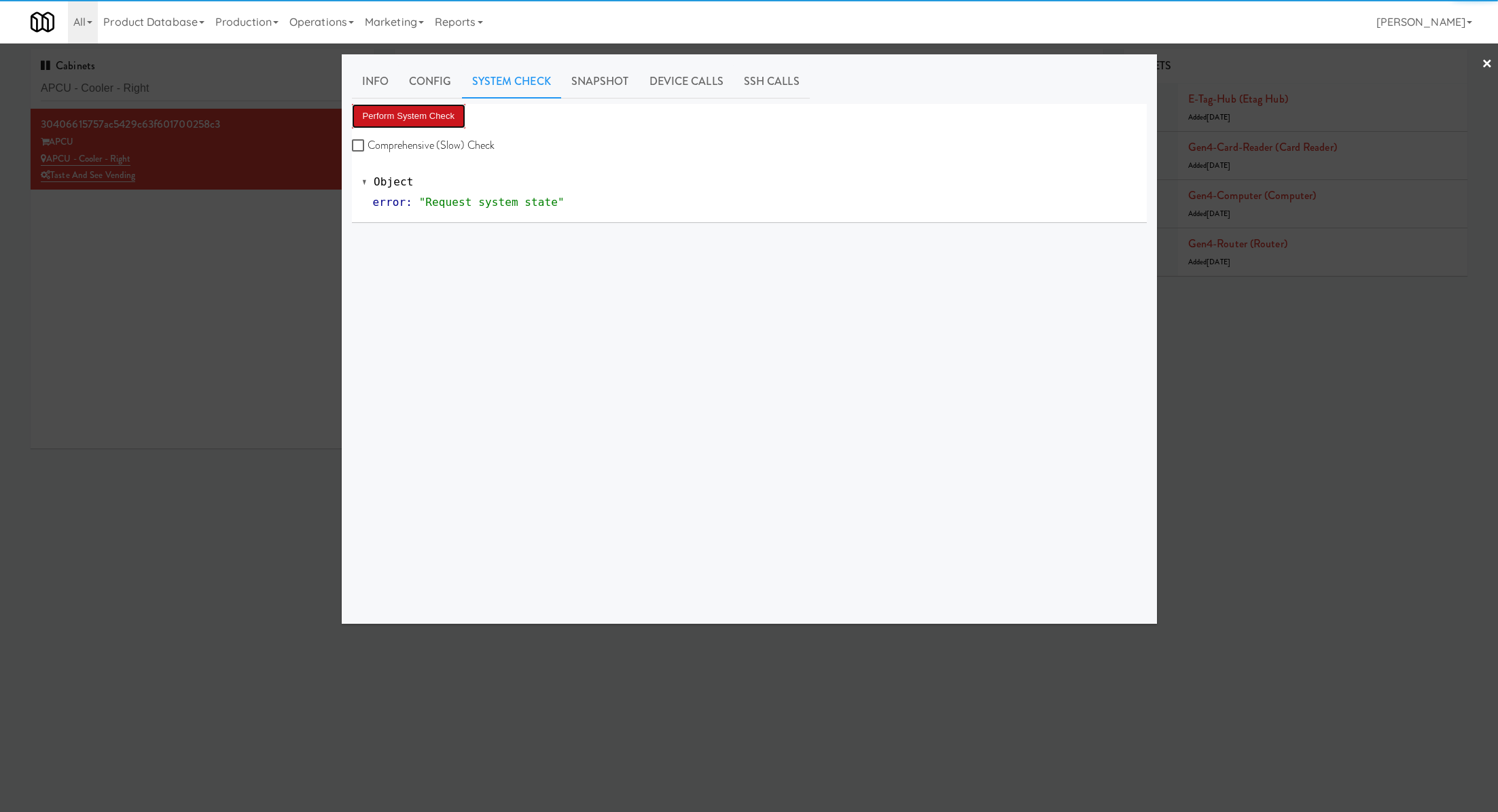
click at [440, 109] on button "Perform System Check" at bounding box center [409, 116] width 114 height 24
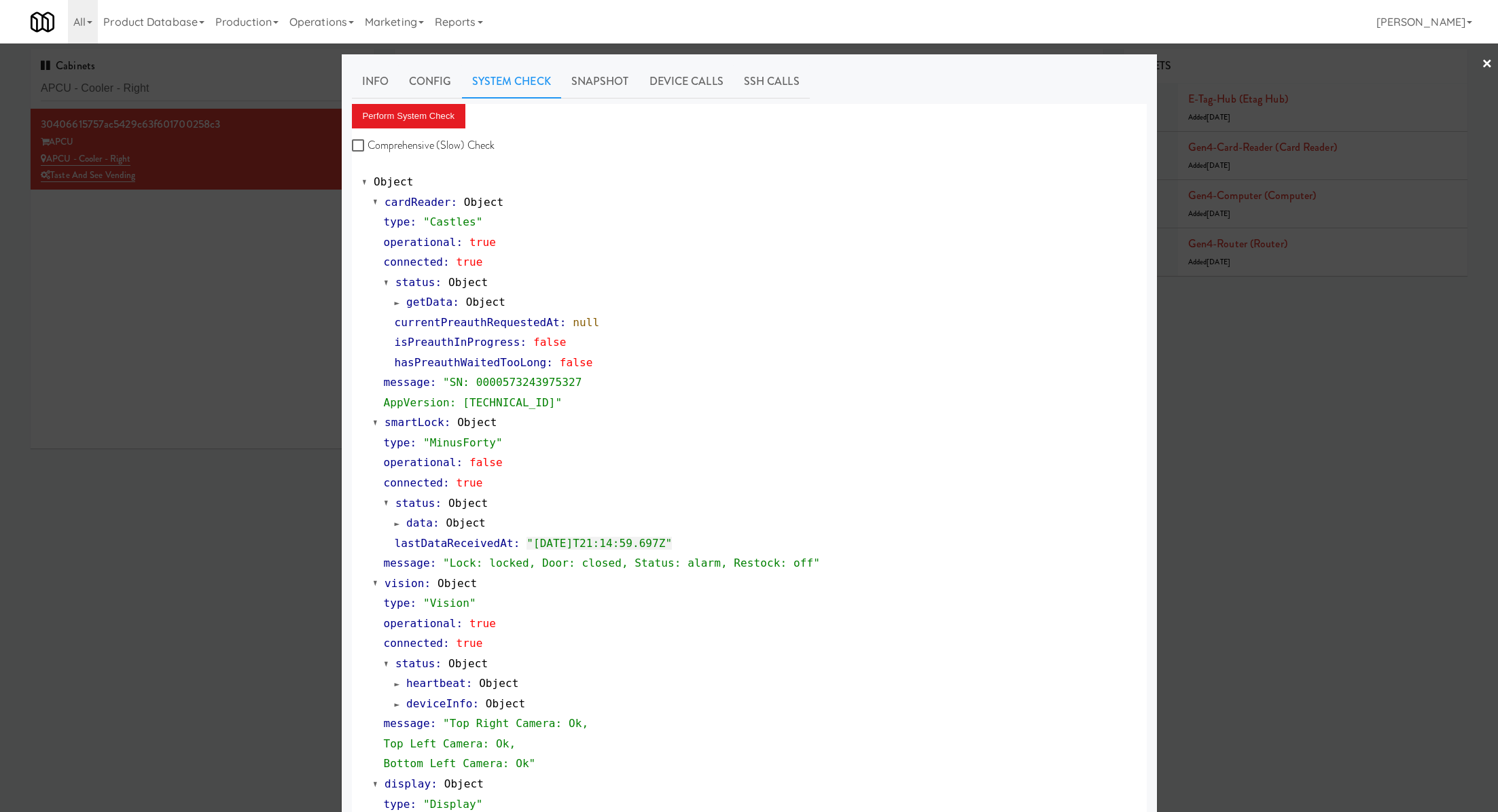
click at [276, 86] on div at bounding box center [749, 406] width 1498 height 812
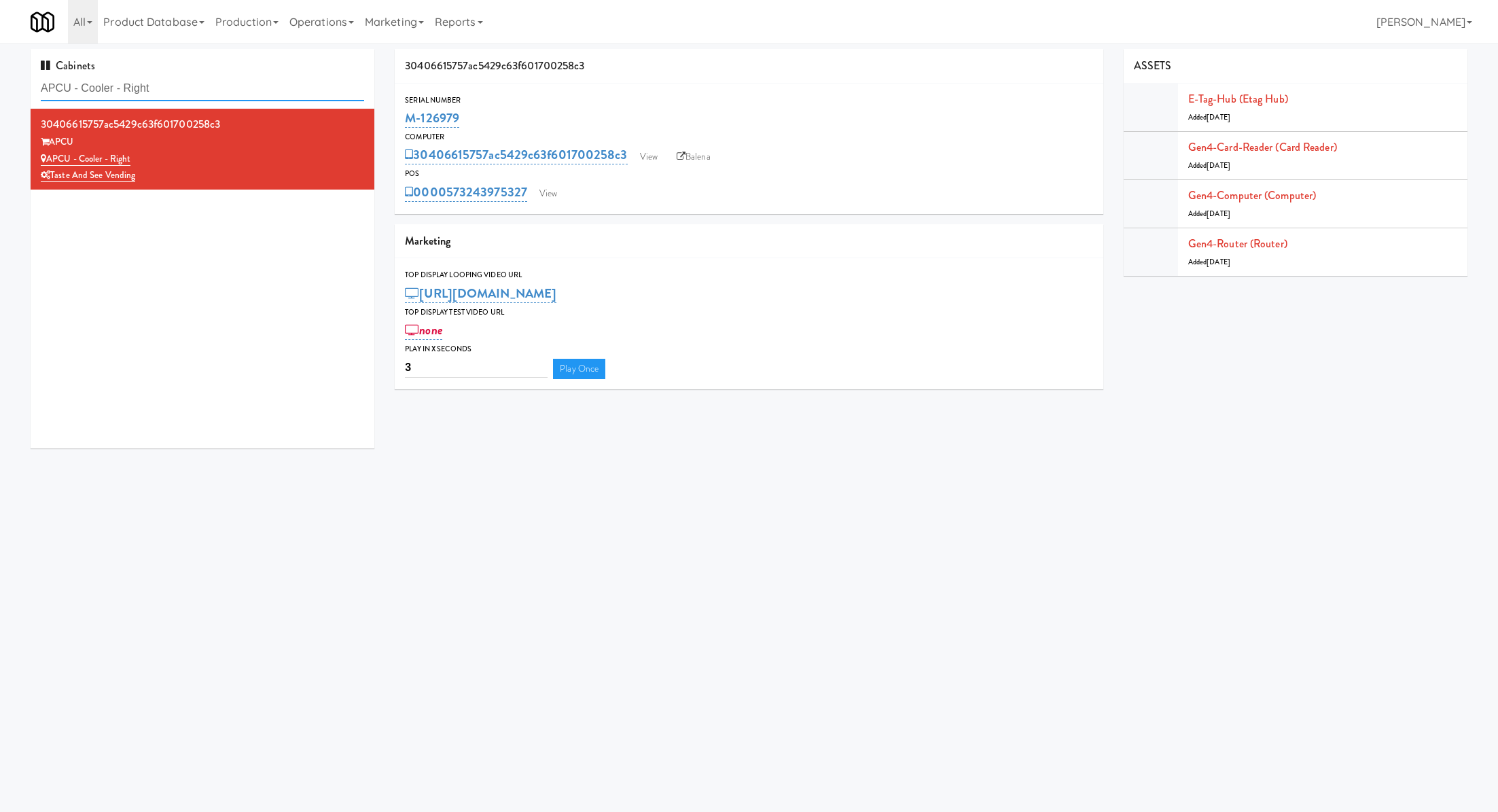
click at [276, 86] on input "APCU - Cooler - Right" at bounding box center [202, 88] width 323 height 25
paste input "Stonebriar #2 Cooler"
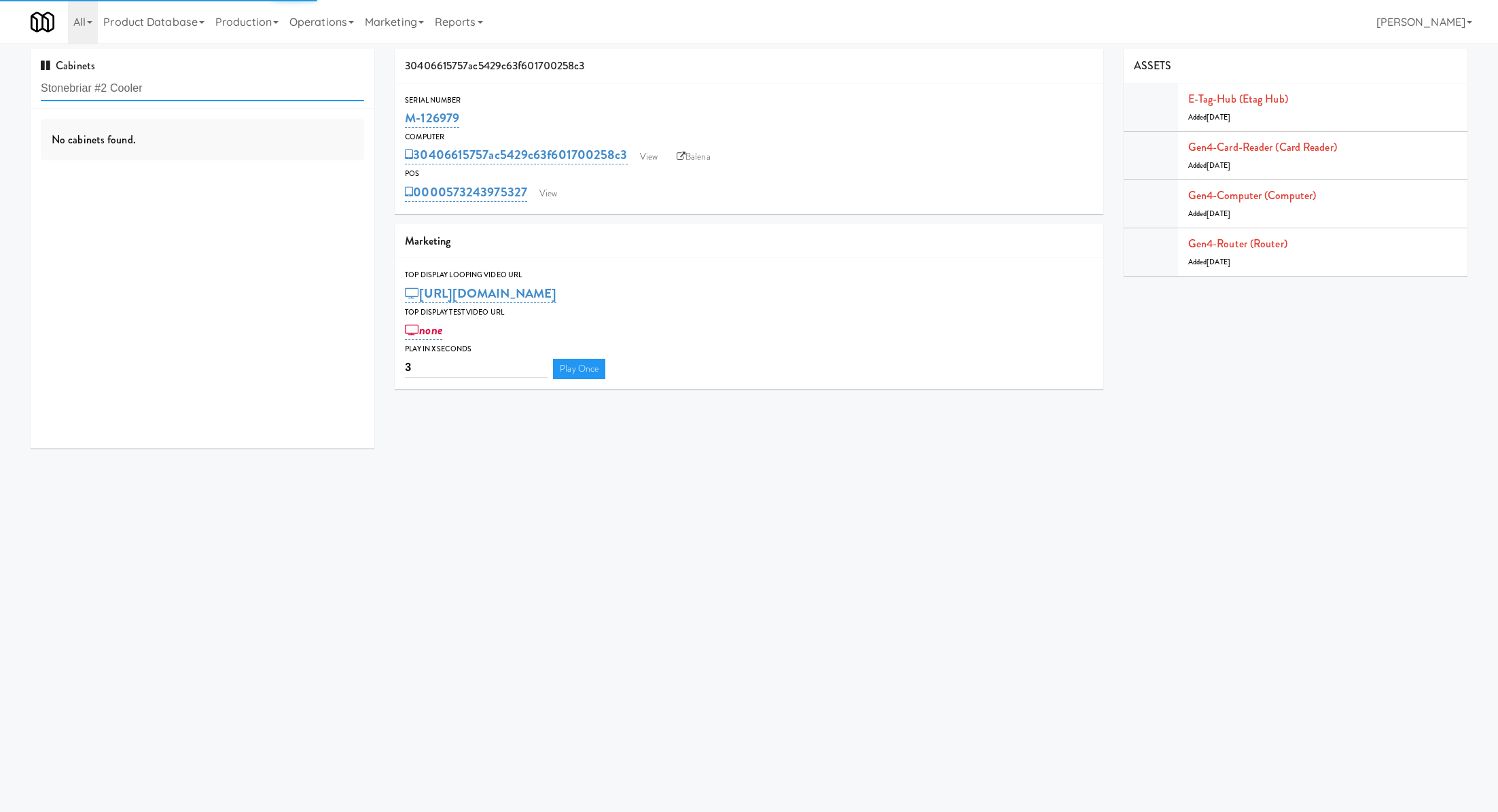
type input "Stonebriar #2 Cooler"
click at [275, 162] on div "No cabinets found." at bounding box center [203, 278] width 344 height 340
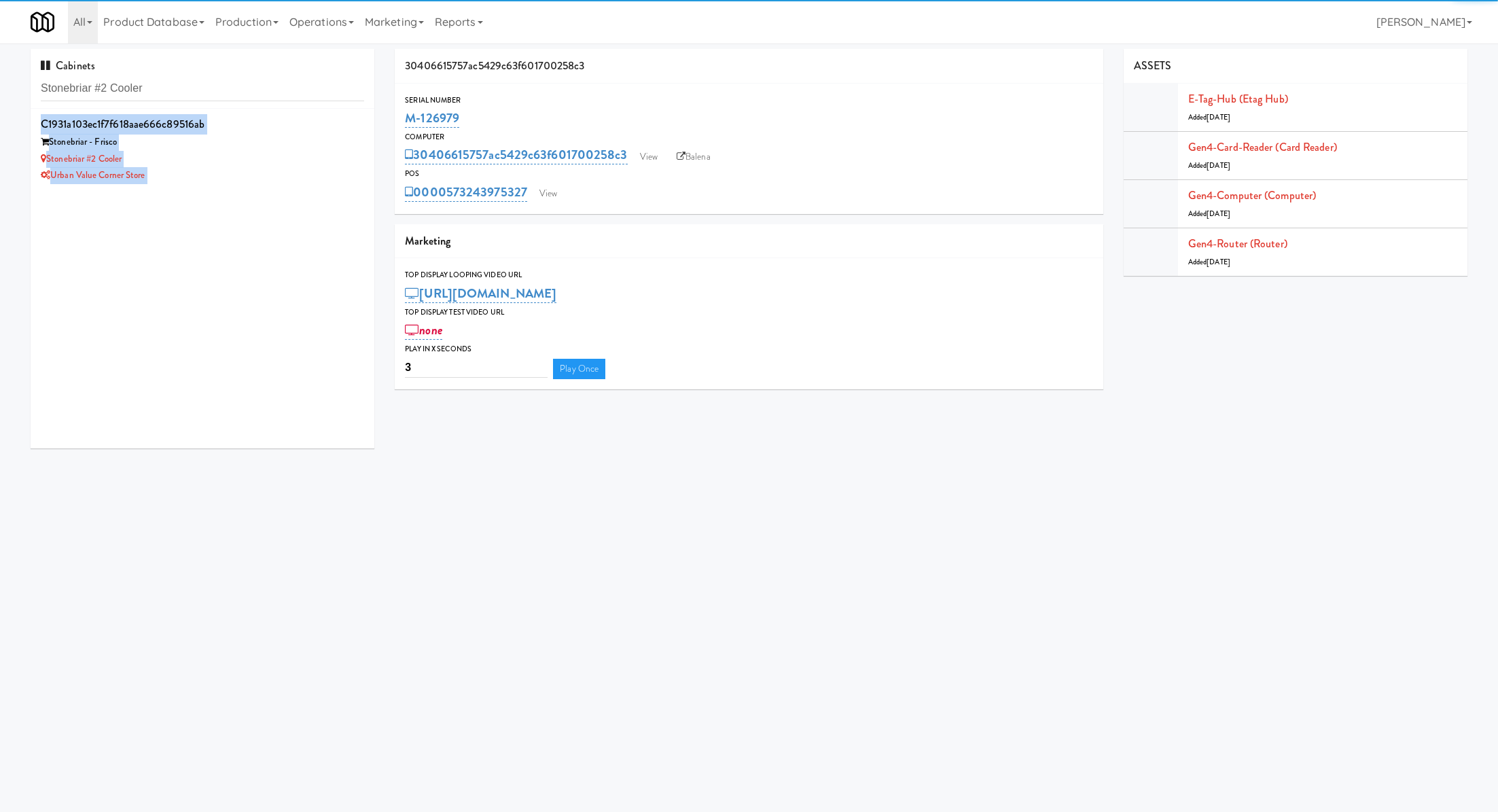
click at [275, 162] on div "Stonebriar #2 Cooler" at bounding box center [202, 159] width 323 height 17
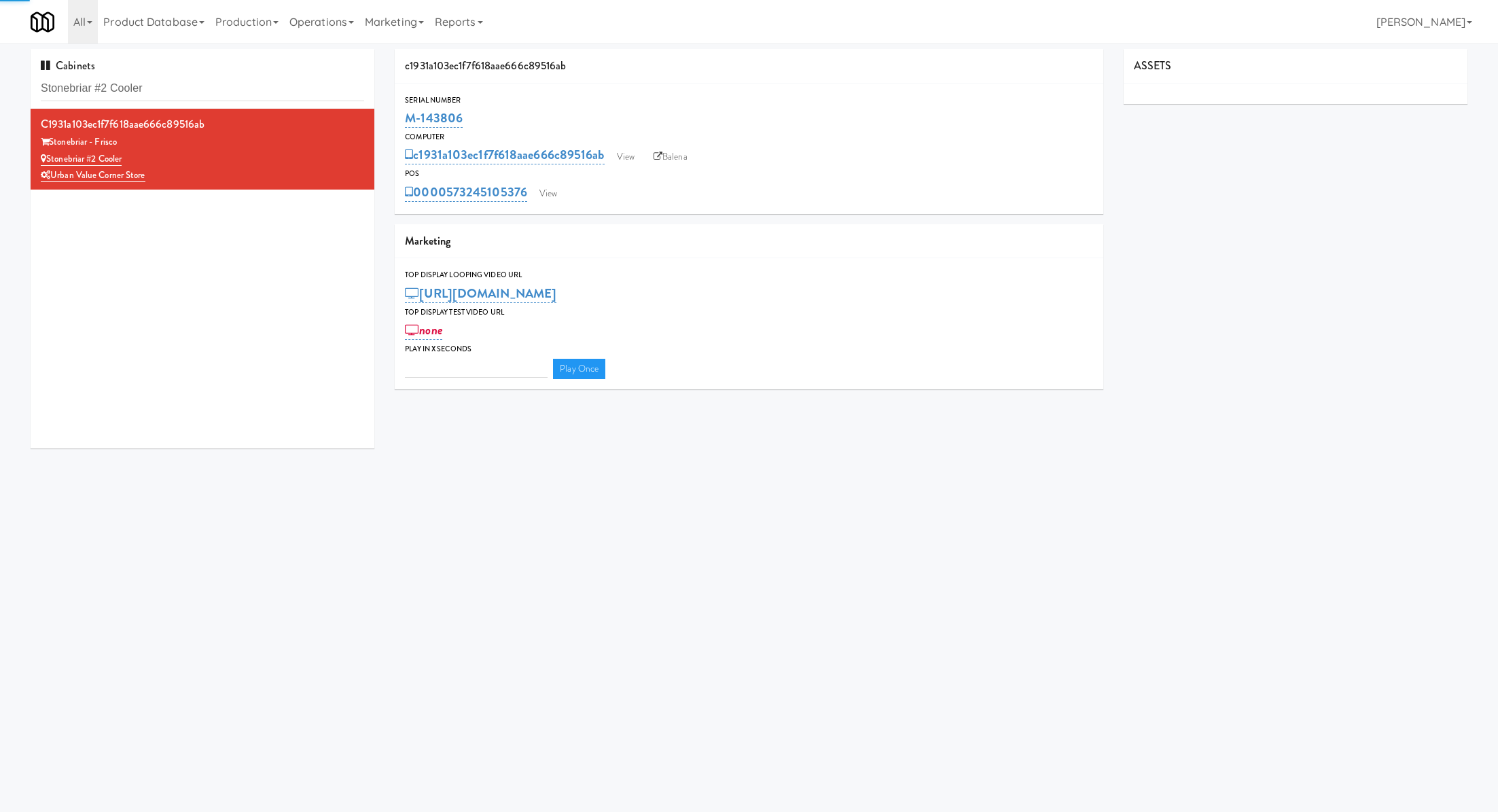
type input "3"
click at [558, 196] on link "View" at bounding box center [548, 193] width 31 height 20
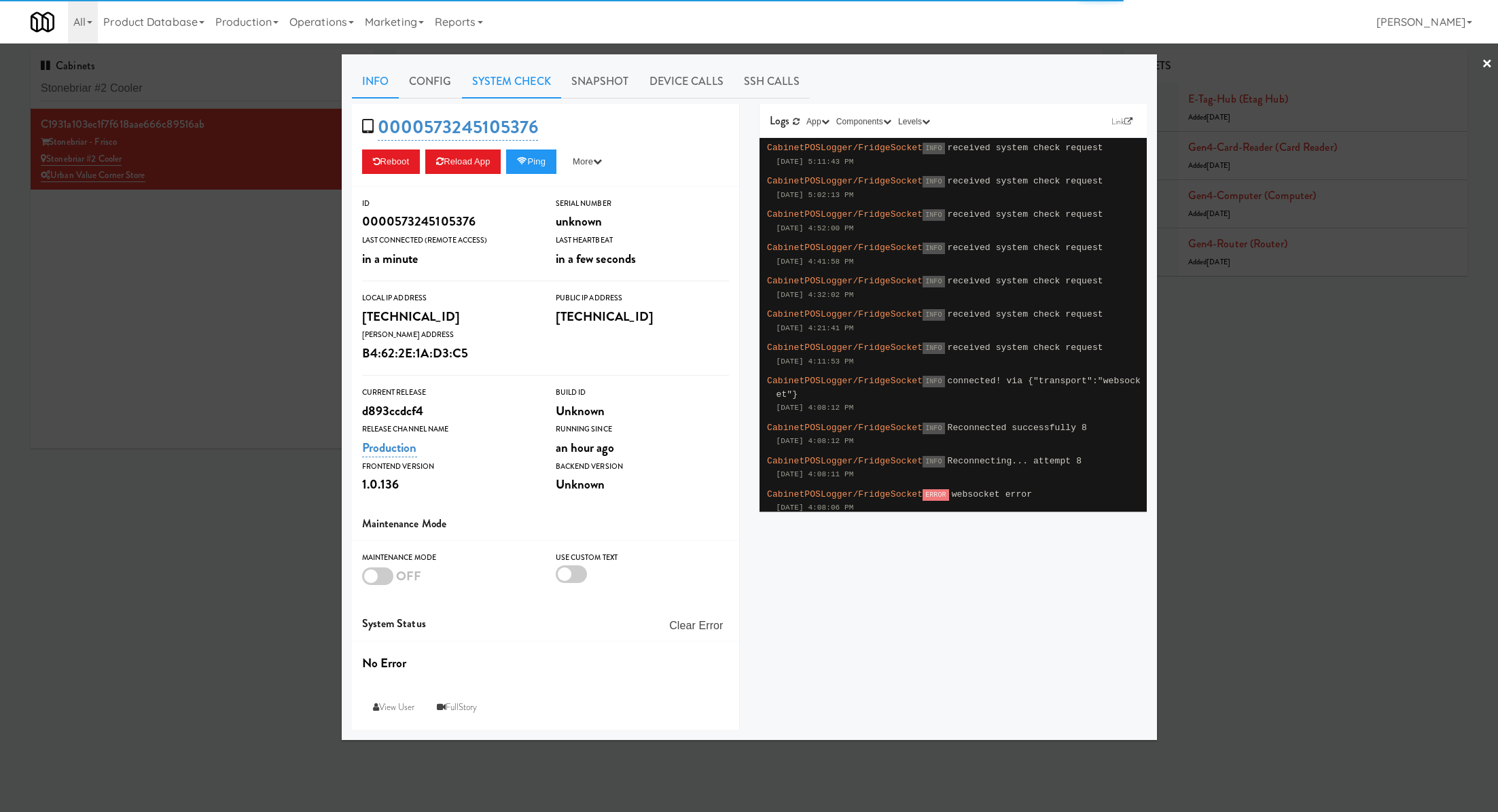
click at [525, 94] on link "System Check" at bounding box center [512, 81] width 99 height 34
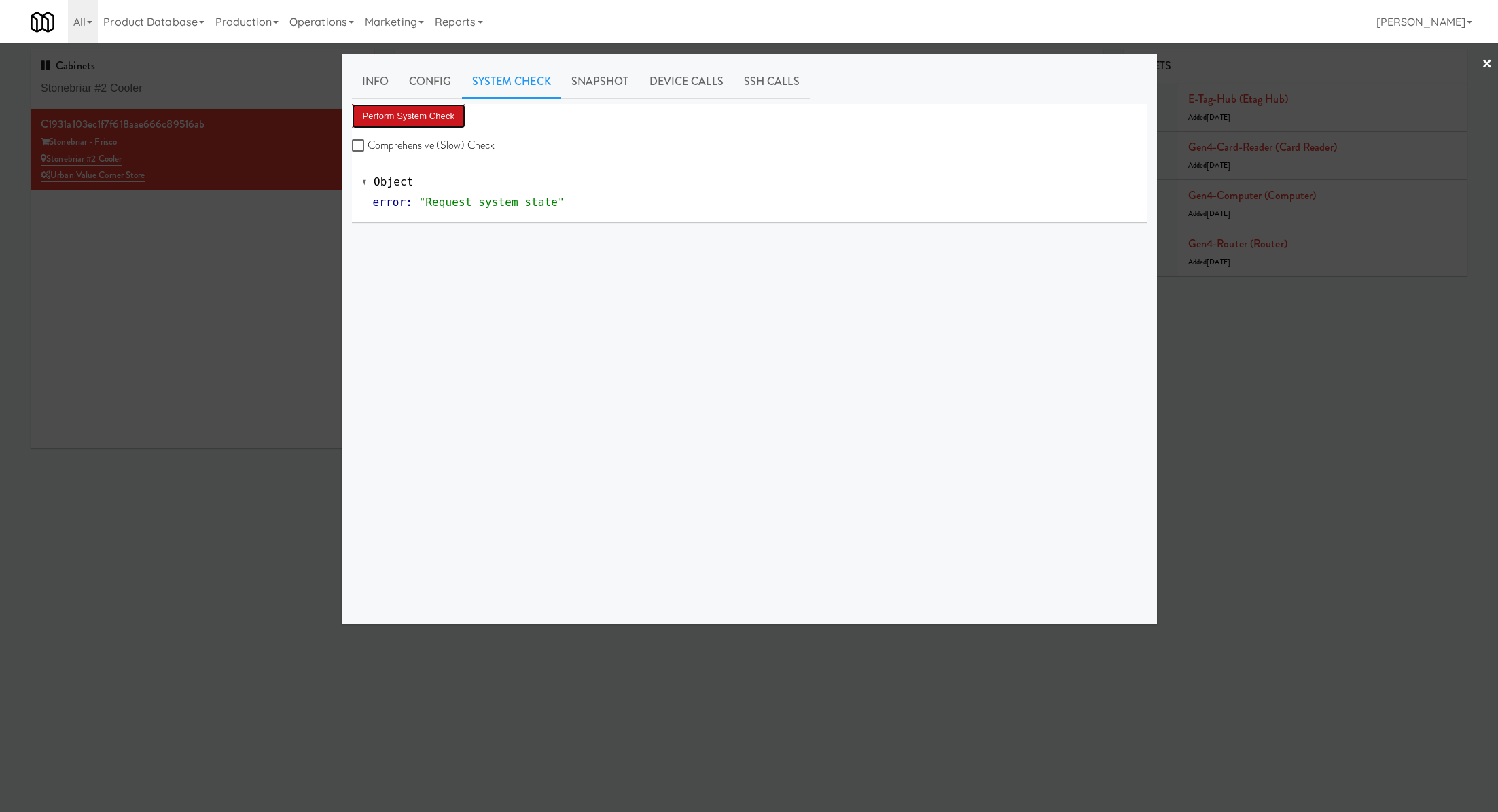
click at [441, 121] on button "Perform System Check" at bounding box center [409, 116] width 114 height 24
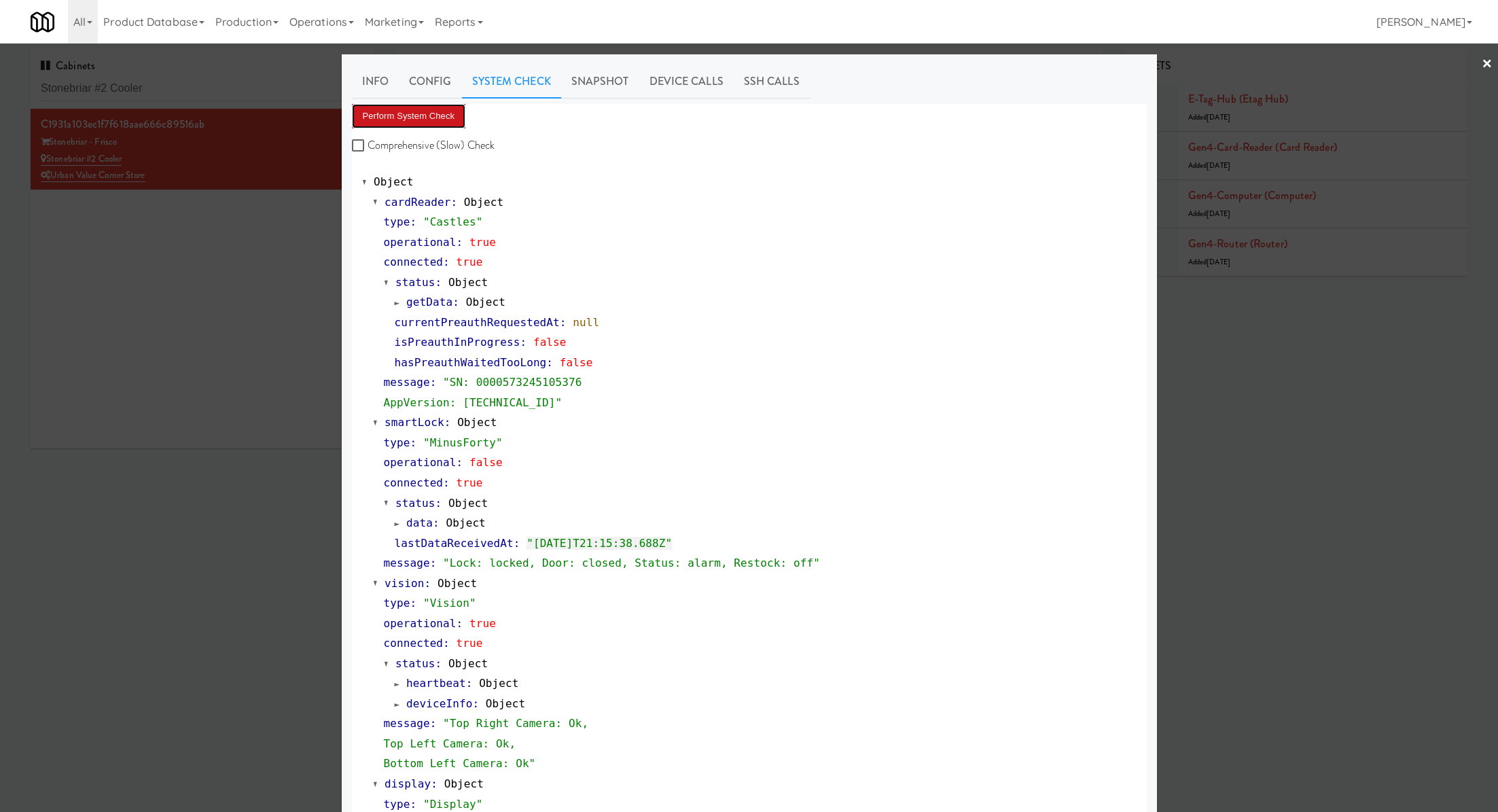
click at [392, 112] on button "Perform System Check" at bounding box center [409, 116] width 114 height 24
click at [202, 93] on div at bounding box center [749, 406] width 1498 height 812
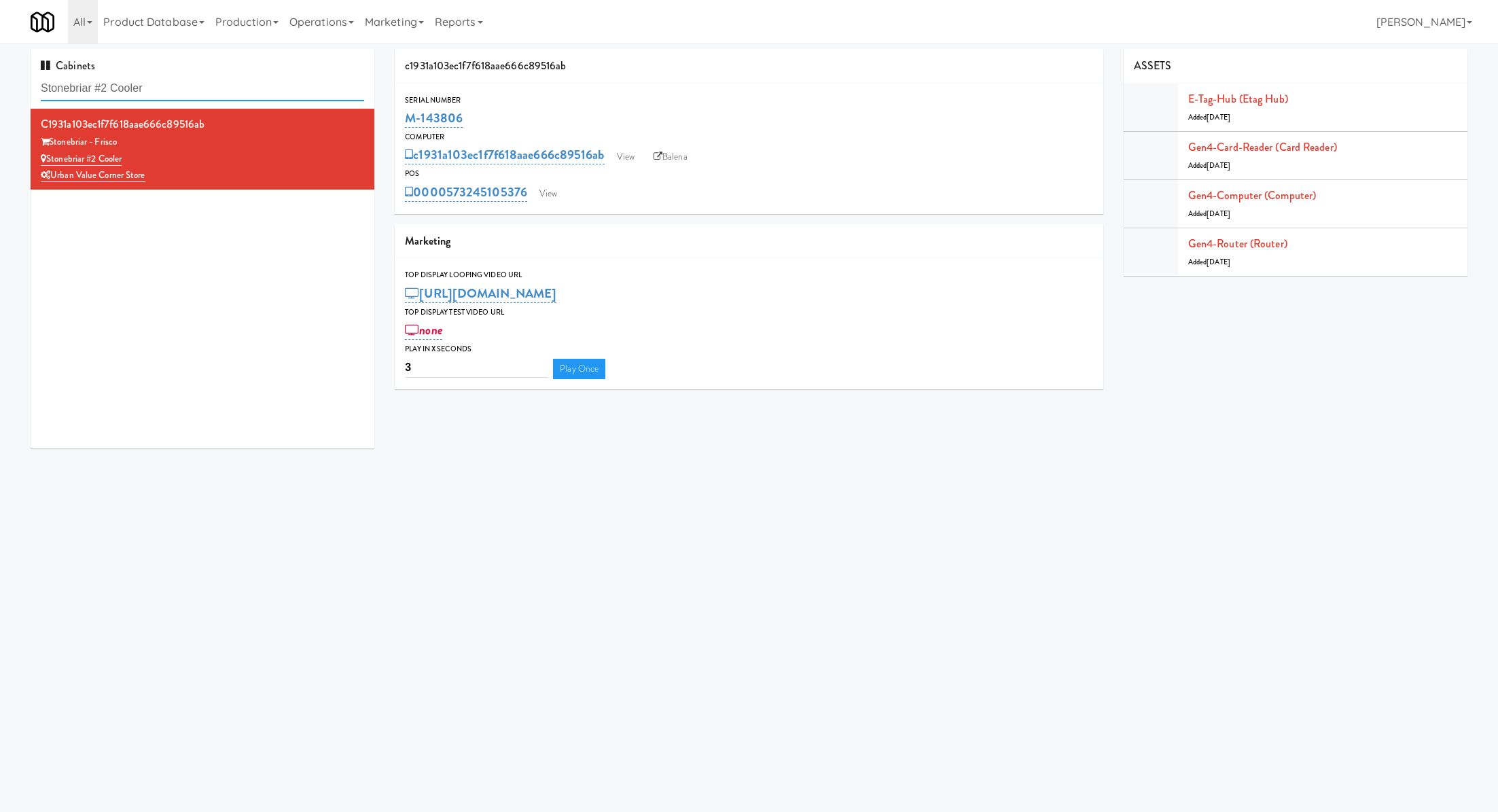
click at [202, 93] on input "Stonebriar #2 Cooler" at bounding box center [202, 88] width 323 height 25
paste input "The Mo - Pantry"
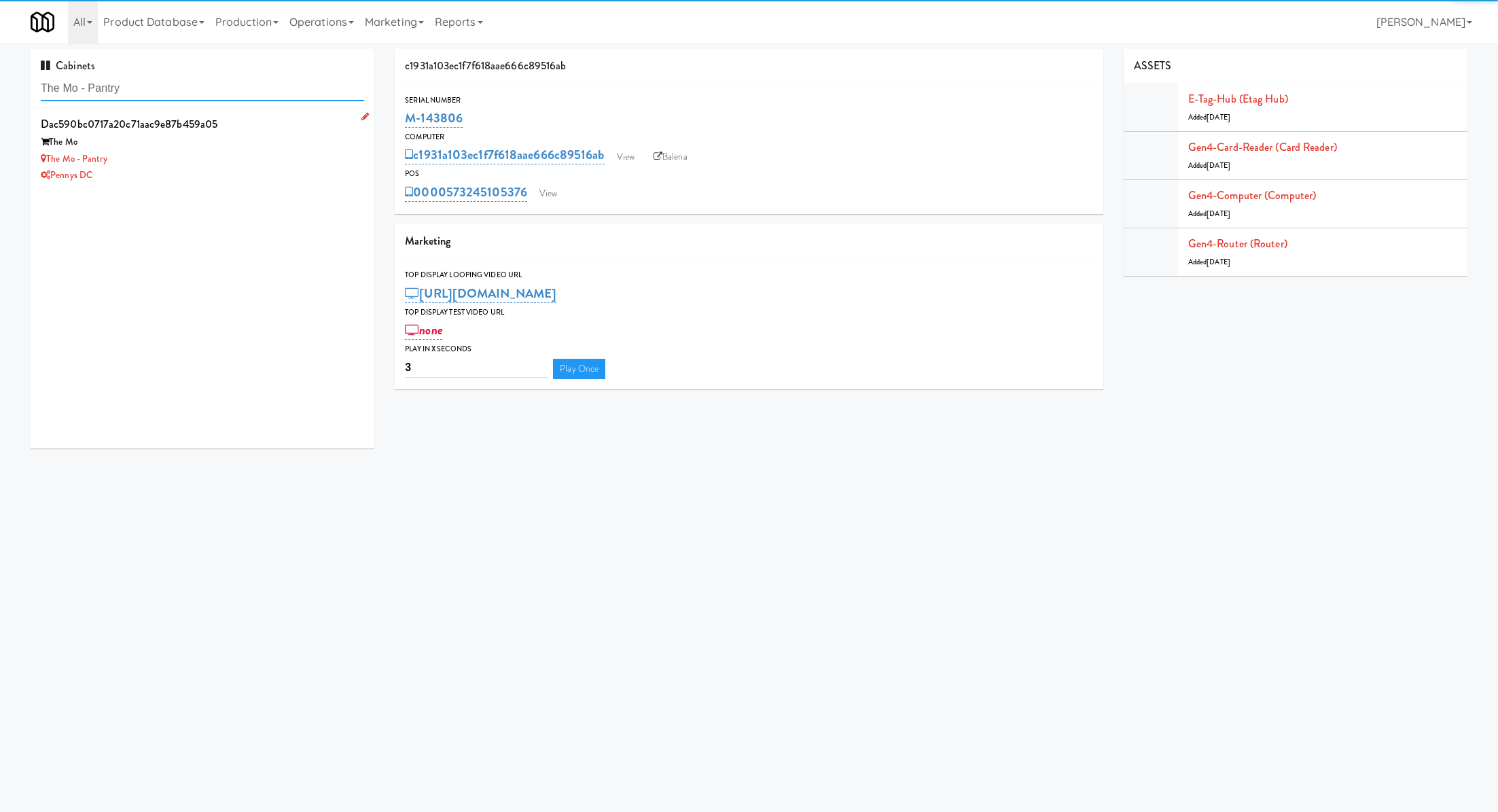
type input "The Mo - Pantry"
click at [249, 133] on div "dac590bc0717a20c71aac9e87b459a05" at bounding box center [202, 124] width 323 height 20
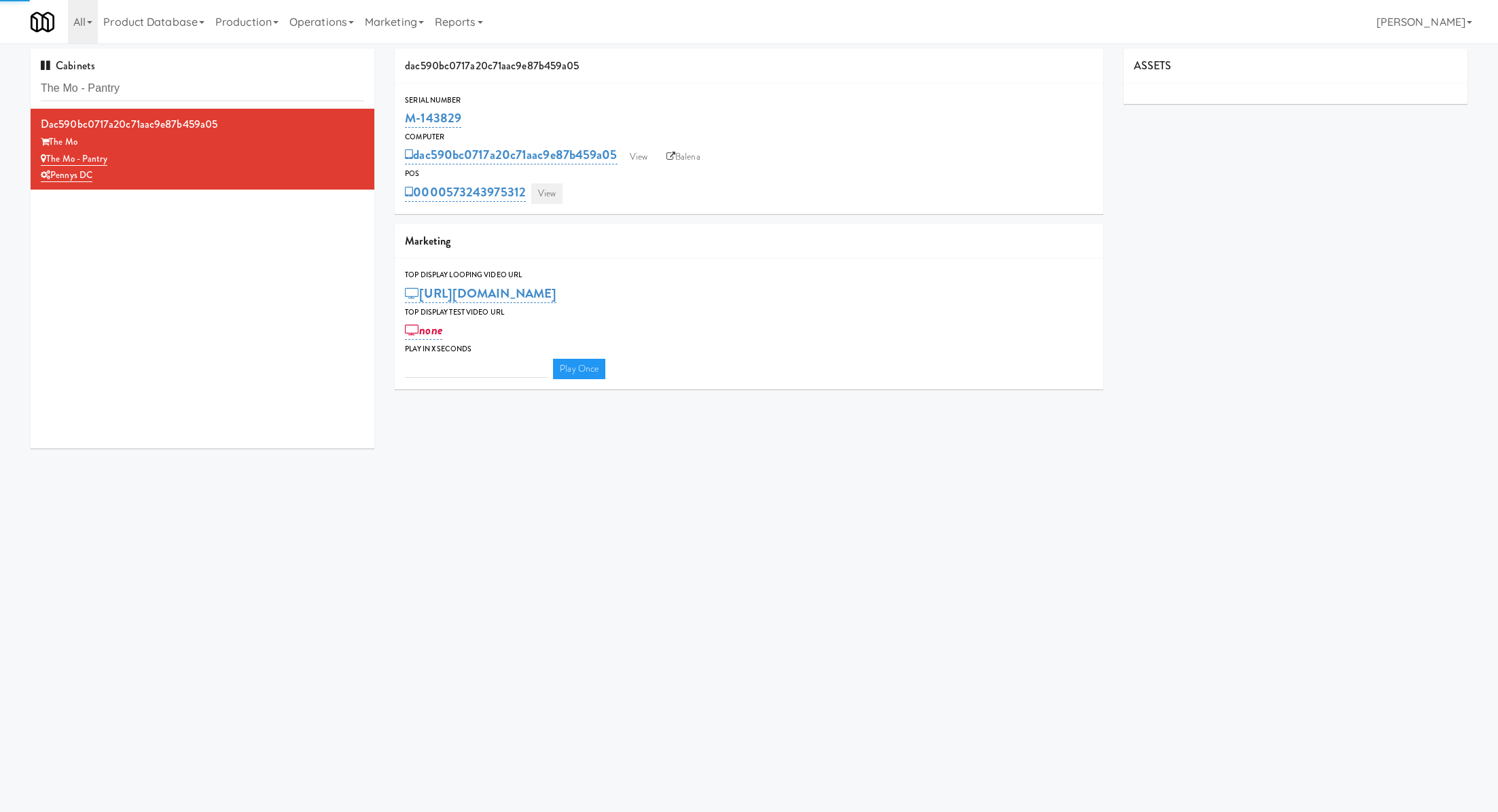
type input "3"
click at [559, 197] on link "View" at bounding box center [547, 193] width 31 height 20
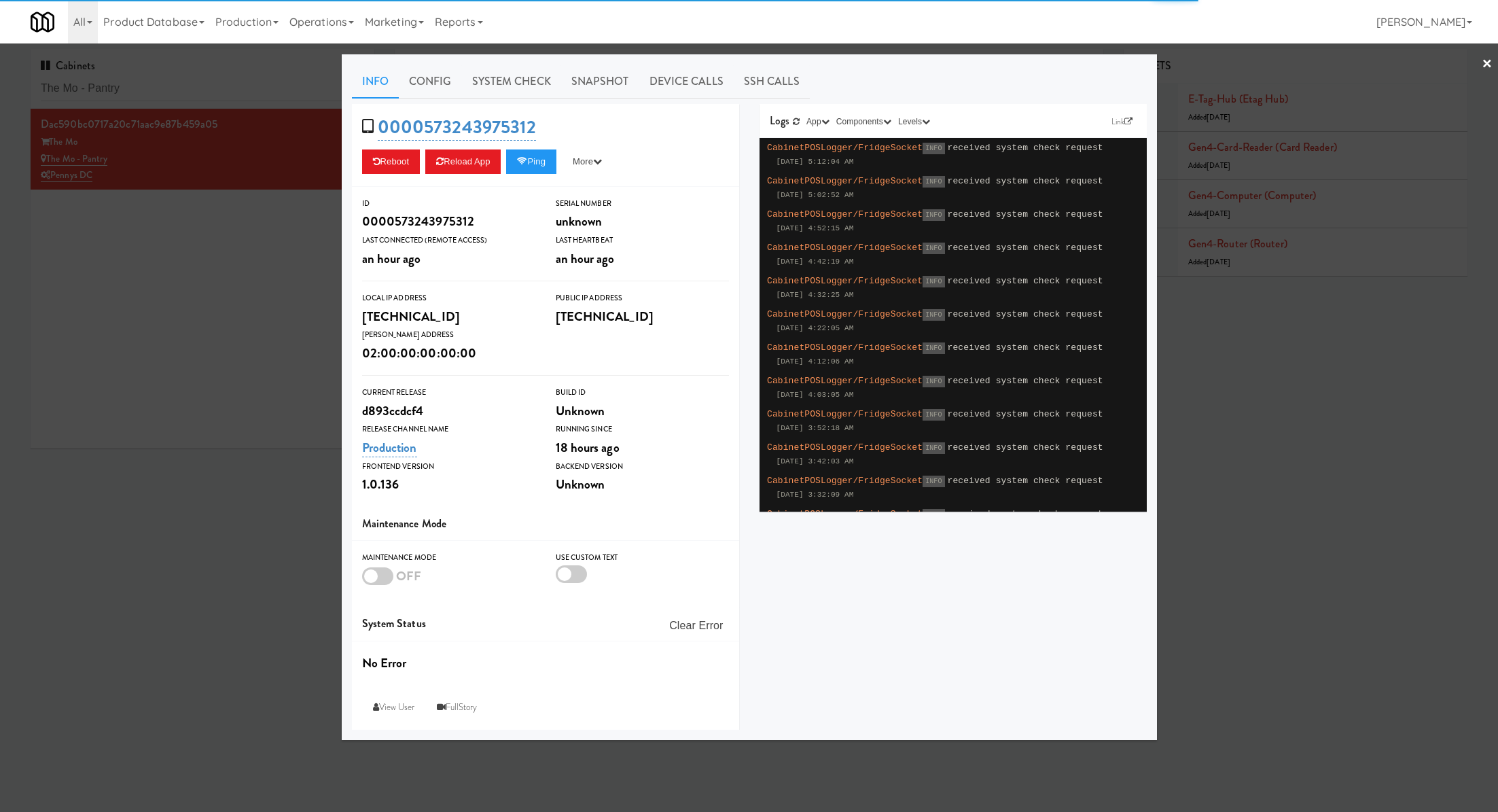
click at [522, 108] on div "0000573243975312 Reboot Reload App Ping More Ping Server Restart Server Force R…" at bounding box center [545, 146] width 387 height 83
click at [522, 92] on link "System Check" at bounding box center [512, 81] width 99 height 34
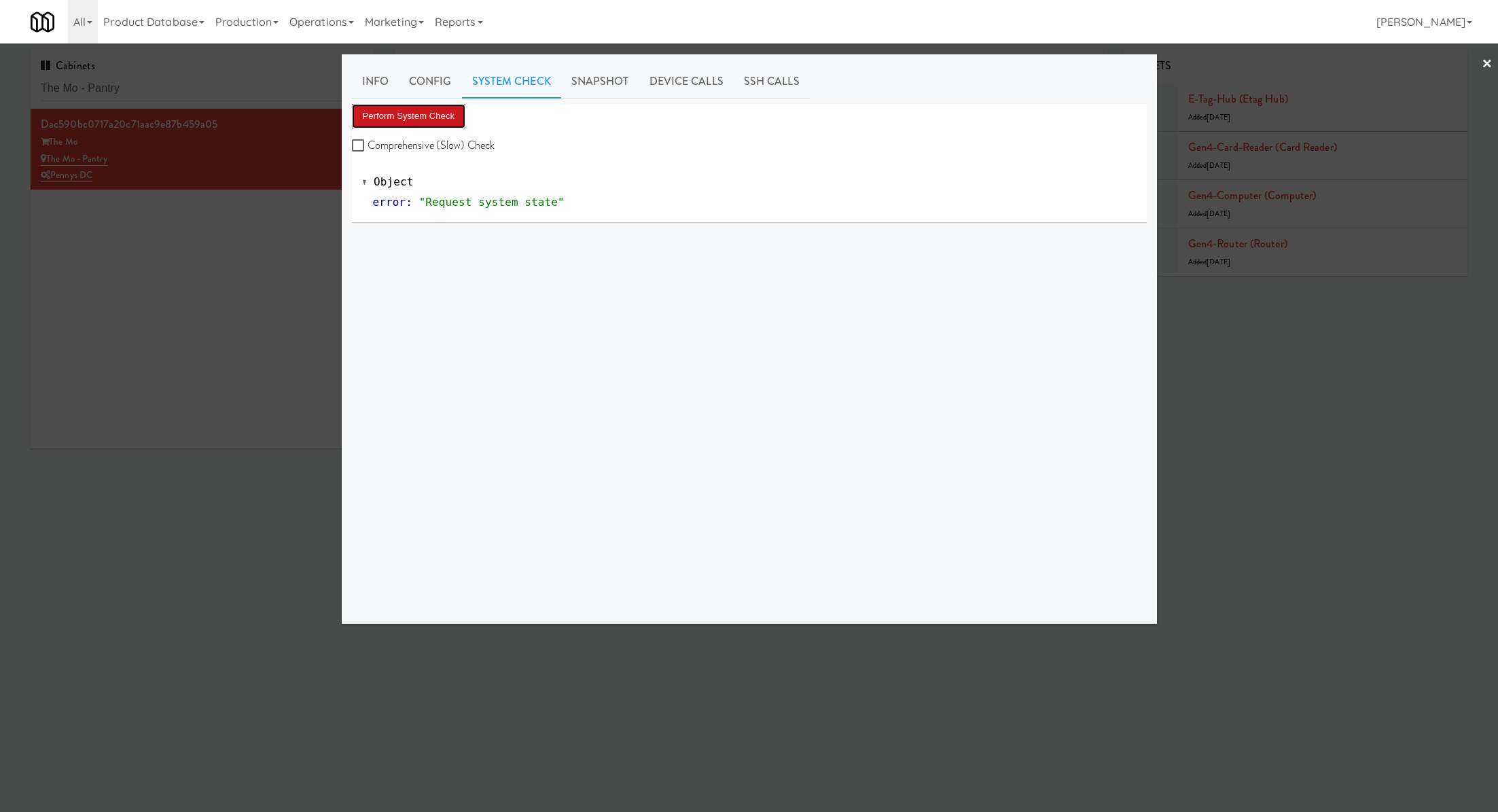
click at [441, 119] on button "Perform System Check" at bounding box center [409, 116] width 114 height 24
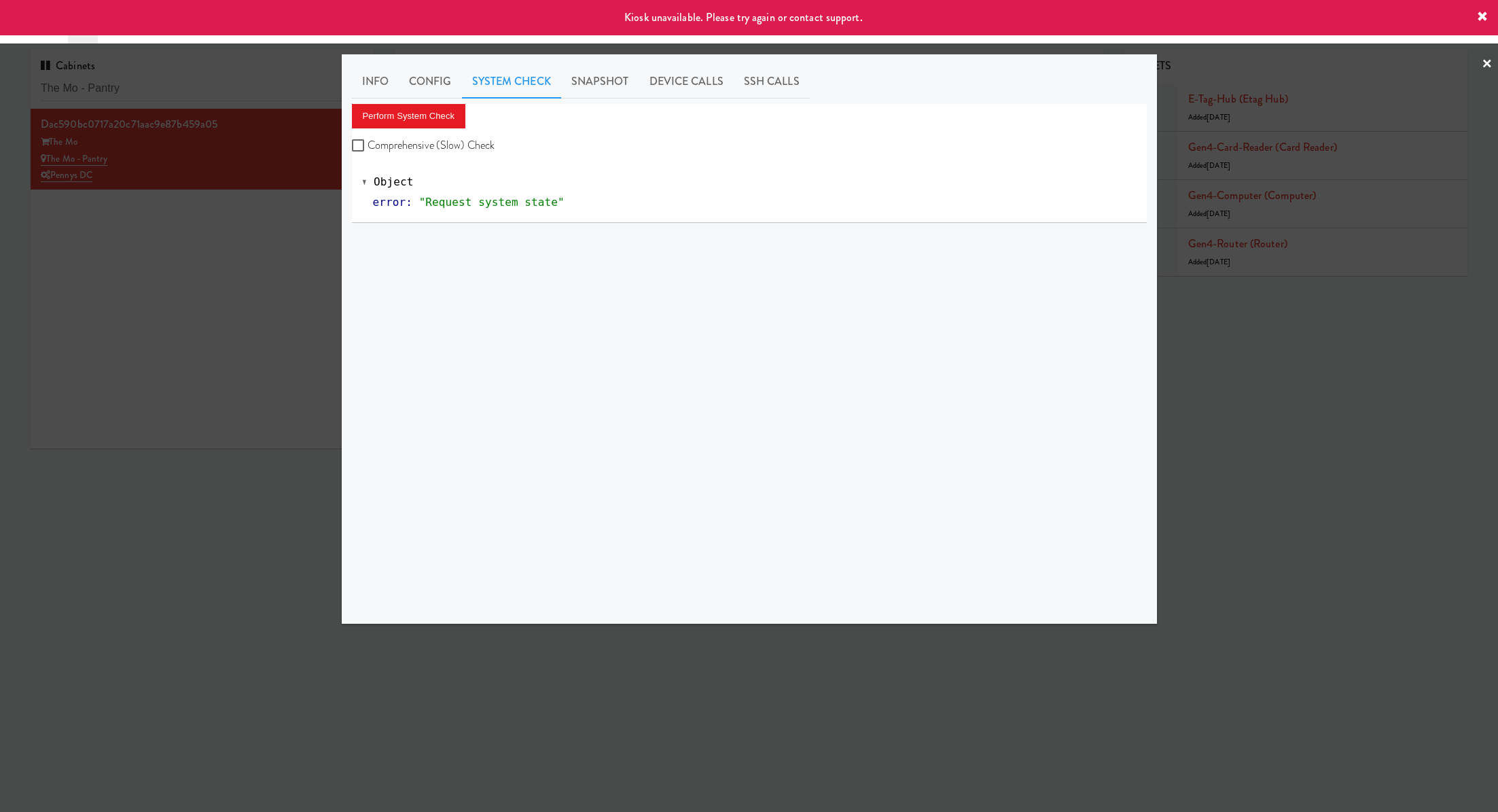
click at [277, 239] on div at bounding box center [749, 406] width 1498 height 812
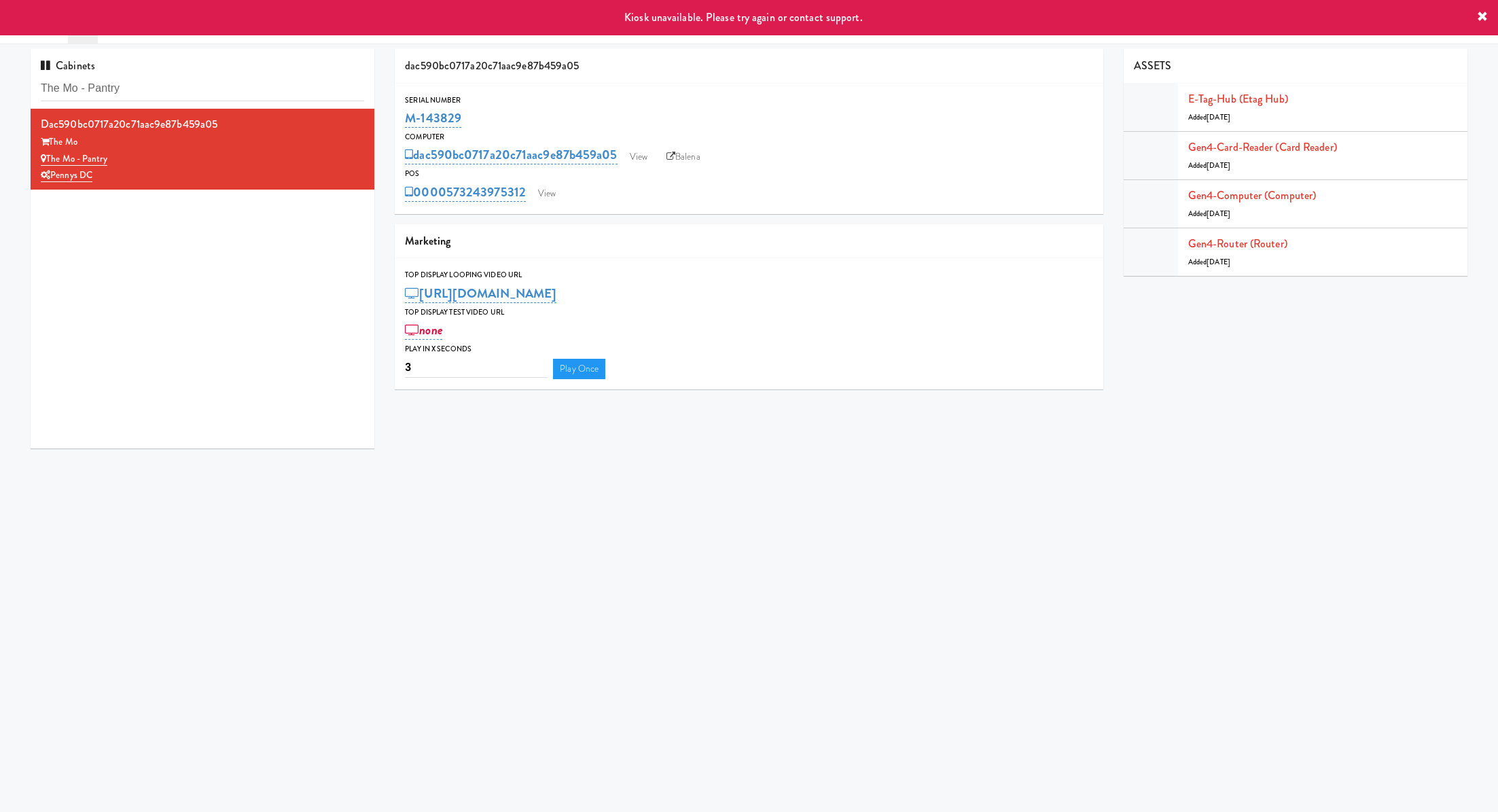
drag, startPoint x: 494, startPoint y: 126, endPoint x: 389, endPoint y: 124, distance: 105.0
click at [389, 124] on div "dac590bc0717a20c71aac9e87b459a05 Serial Number M-143829 Computer dac590bc0717a2…" at bounding box center [749, 224] width 728 height 350
copy link "M-143829"
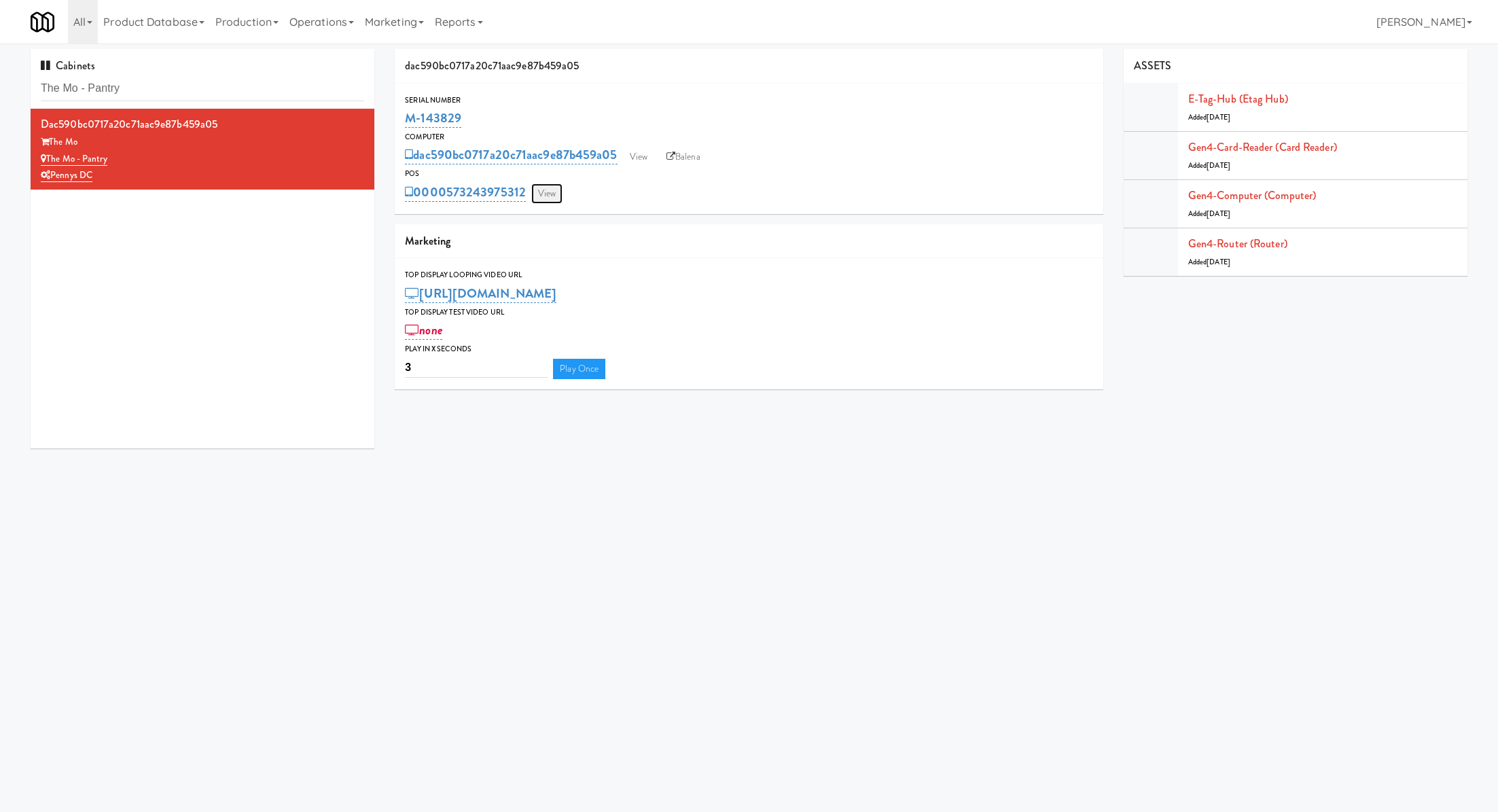
click at [547, 199] on link "View" at bounding box center [547, 193] width 31 height 20
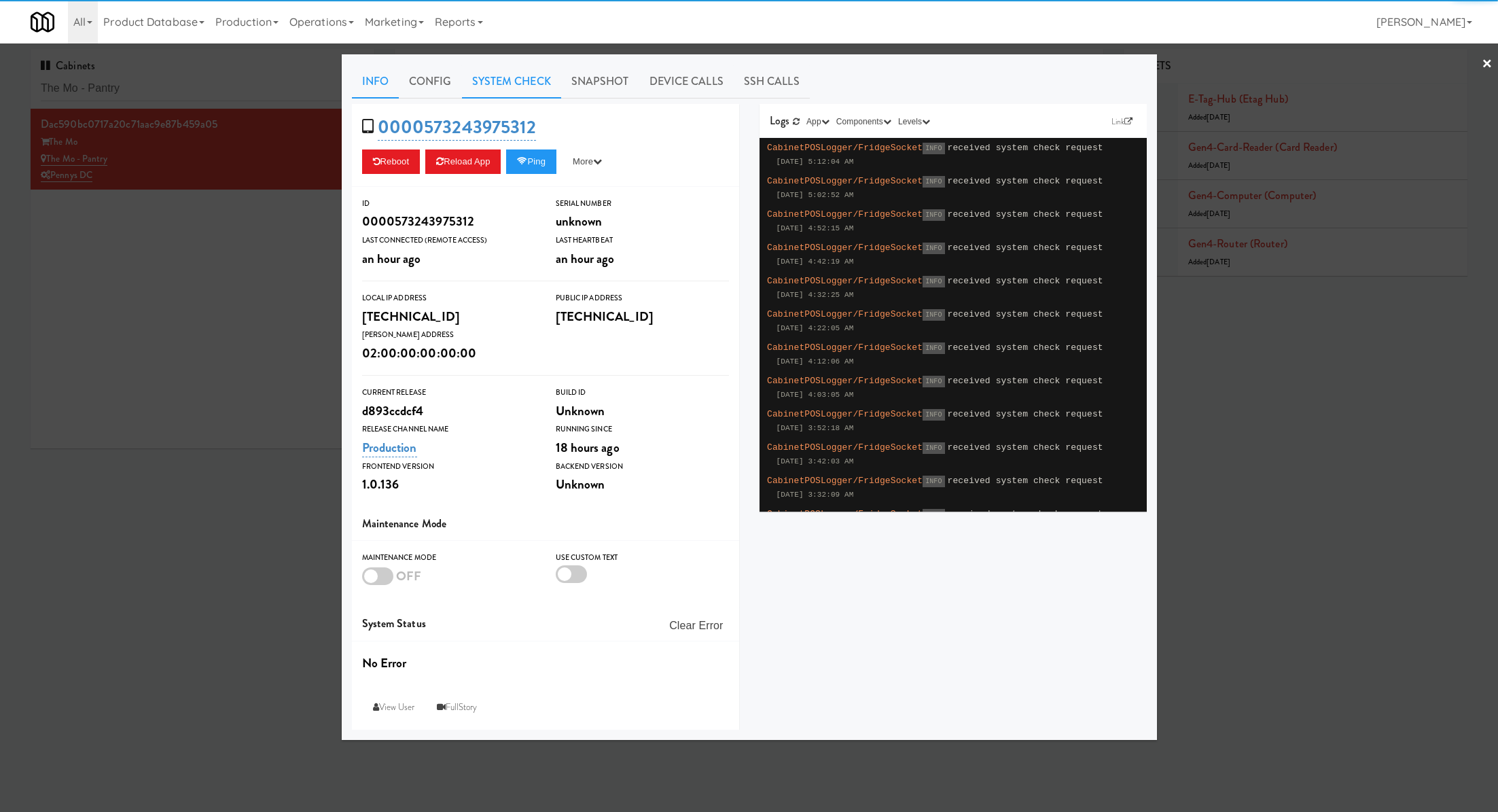
click at [523, 88] on link "System Check" at bounding box center [512, 81] width 99 height 34
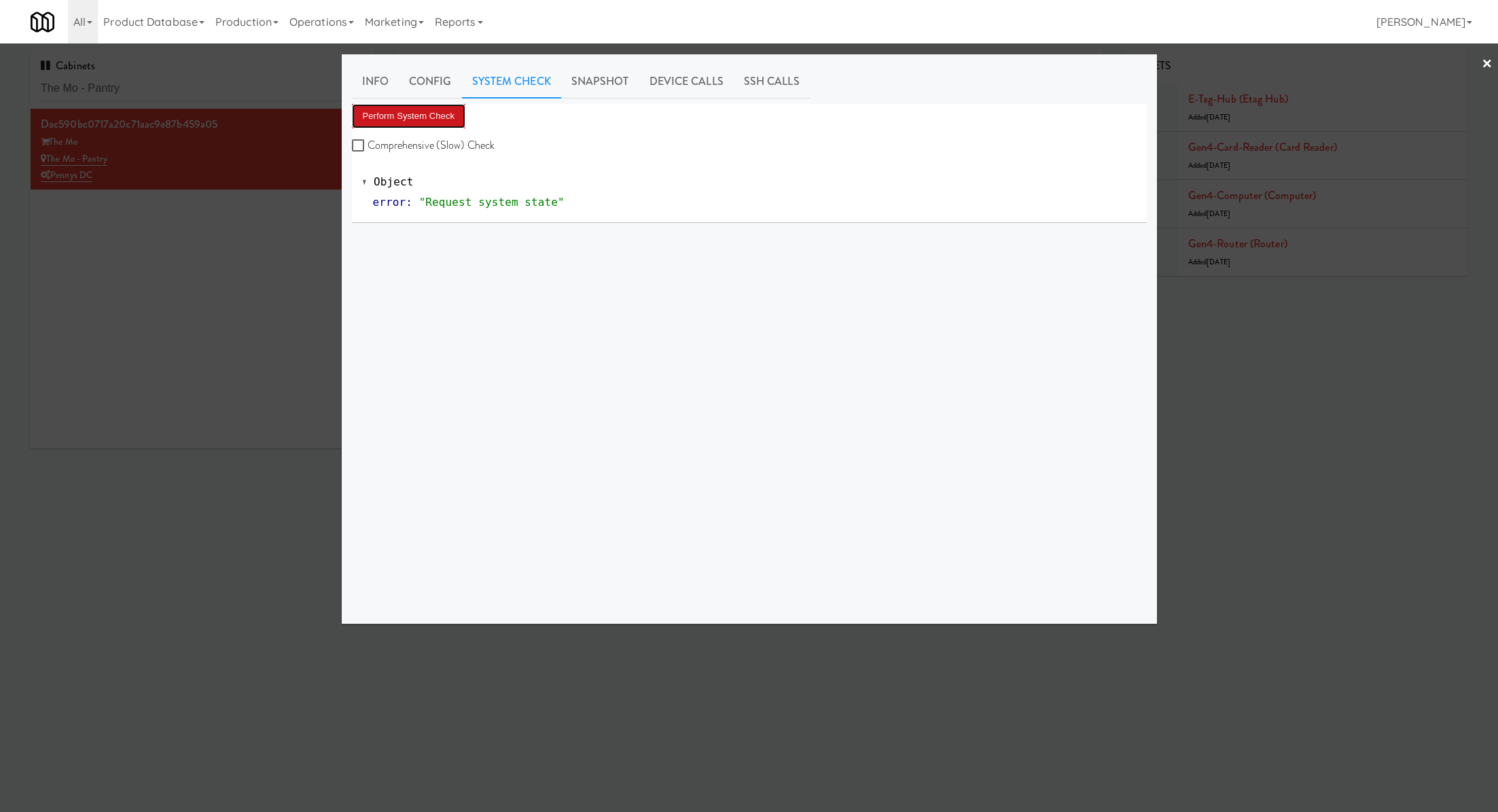
click at [450, 114] on button "Perform System Check" at bounding box center [409, 116] width 114 height 24
click at [441, 128] on div "Perform System Check Comprehensive (Slow) Check" at bounding box center [749, 129] width 795 height 51
click at [440, 119] on button "Perform System Check" at bounding box center [409, 116] width 114 height 24
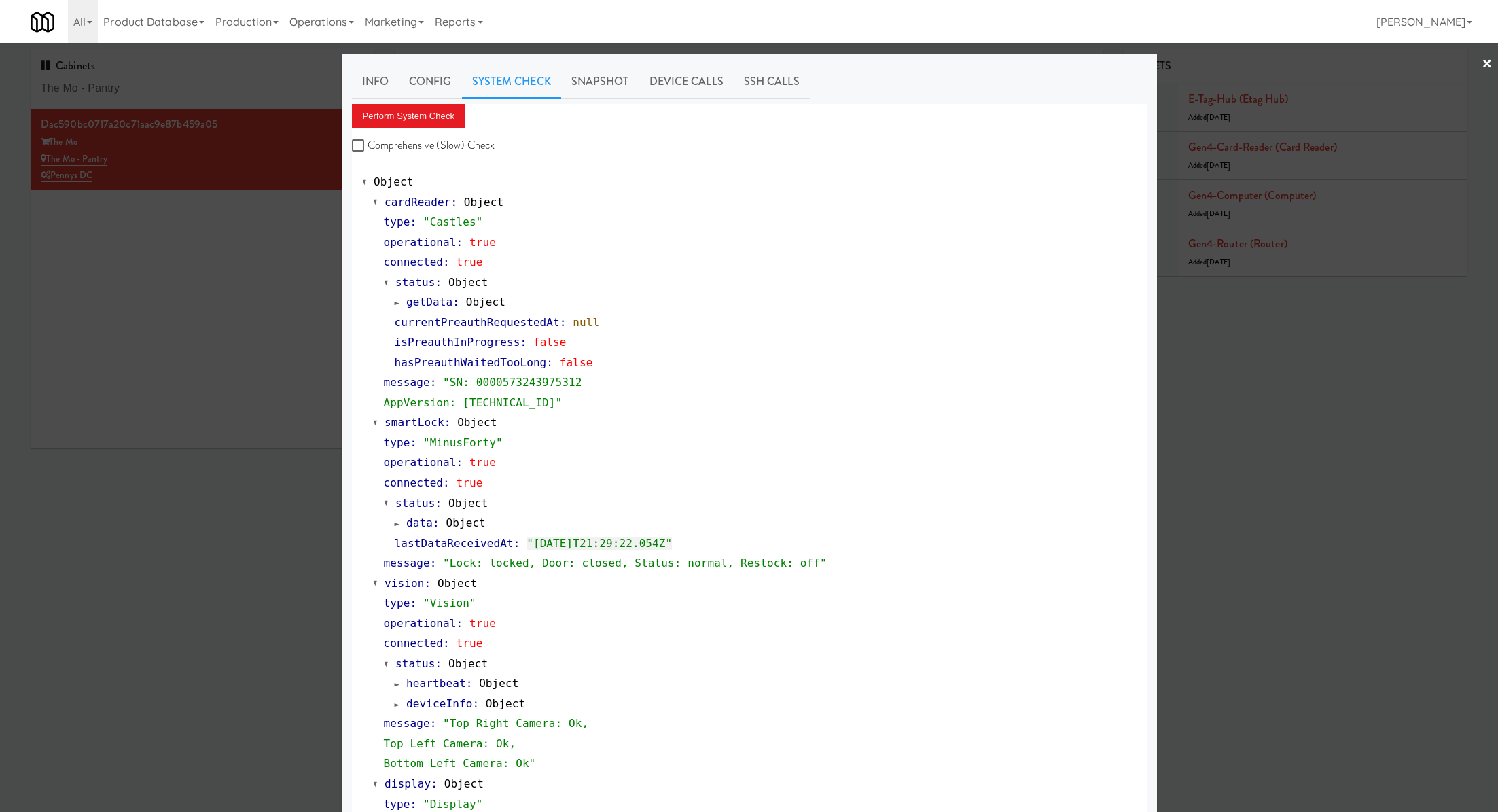
click at [244, 86] on div at bounding box center [749, 406] width 1498 height 812
click at [244, 86] on input "The Mo - Pantry" at bounding box center [202, 88] width 323 height 25
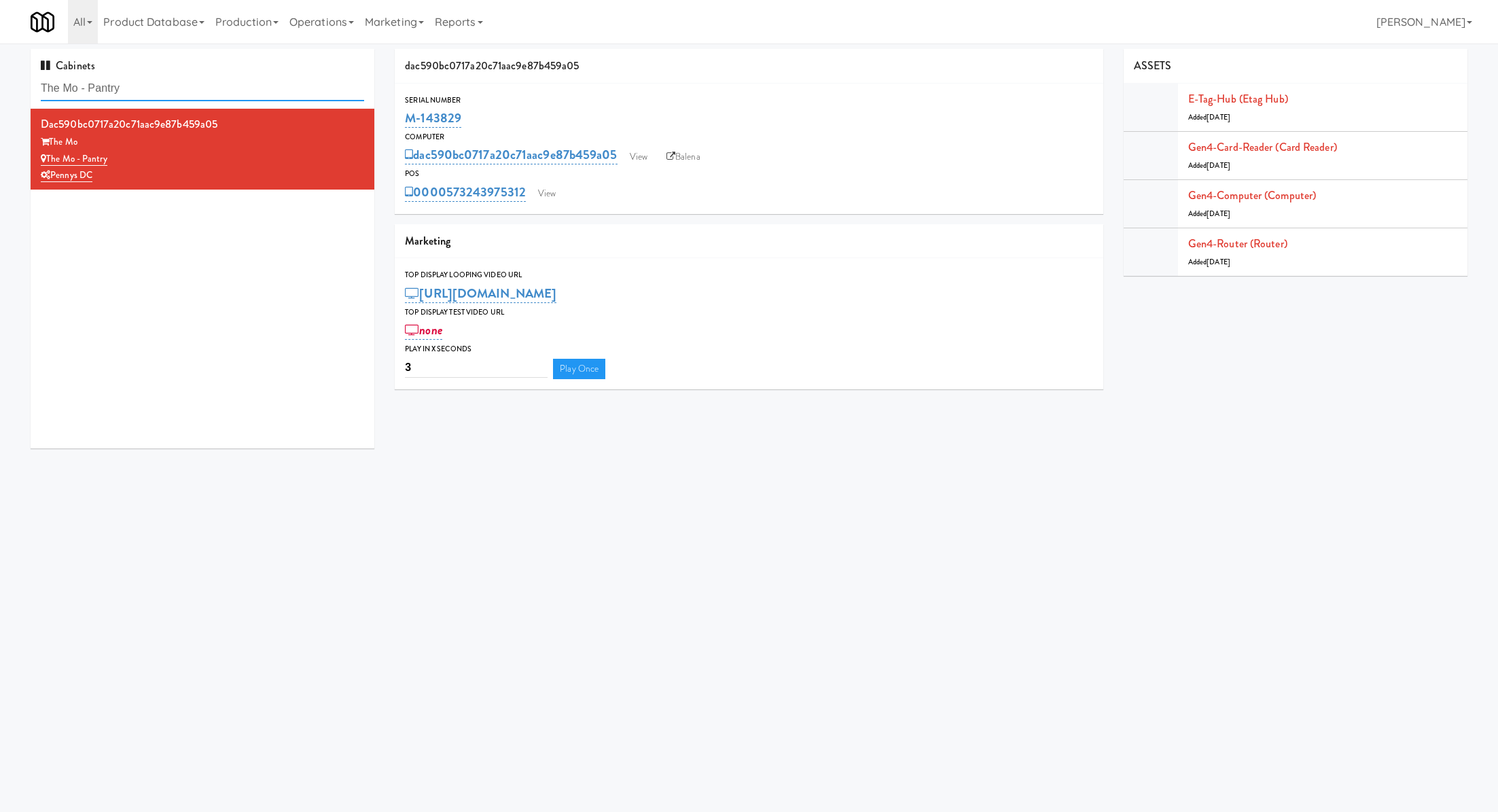
click at [244, 86] on input "The Mo - Pantry" at bounding box center [202, 88] width 323 height 25
paste input "Cold Storage Lofts / Cooler"
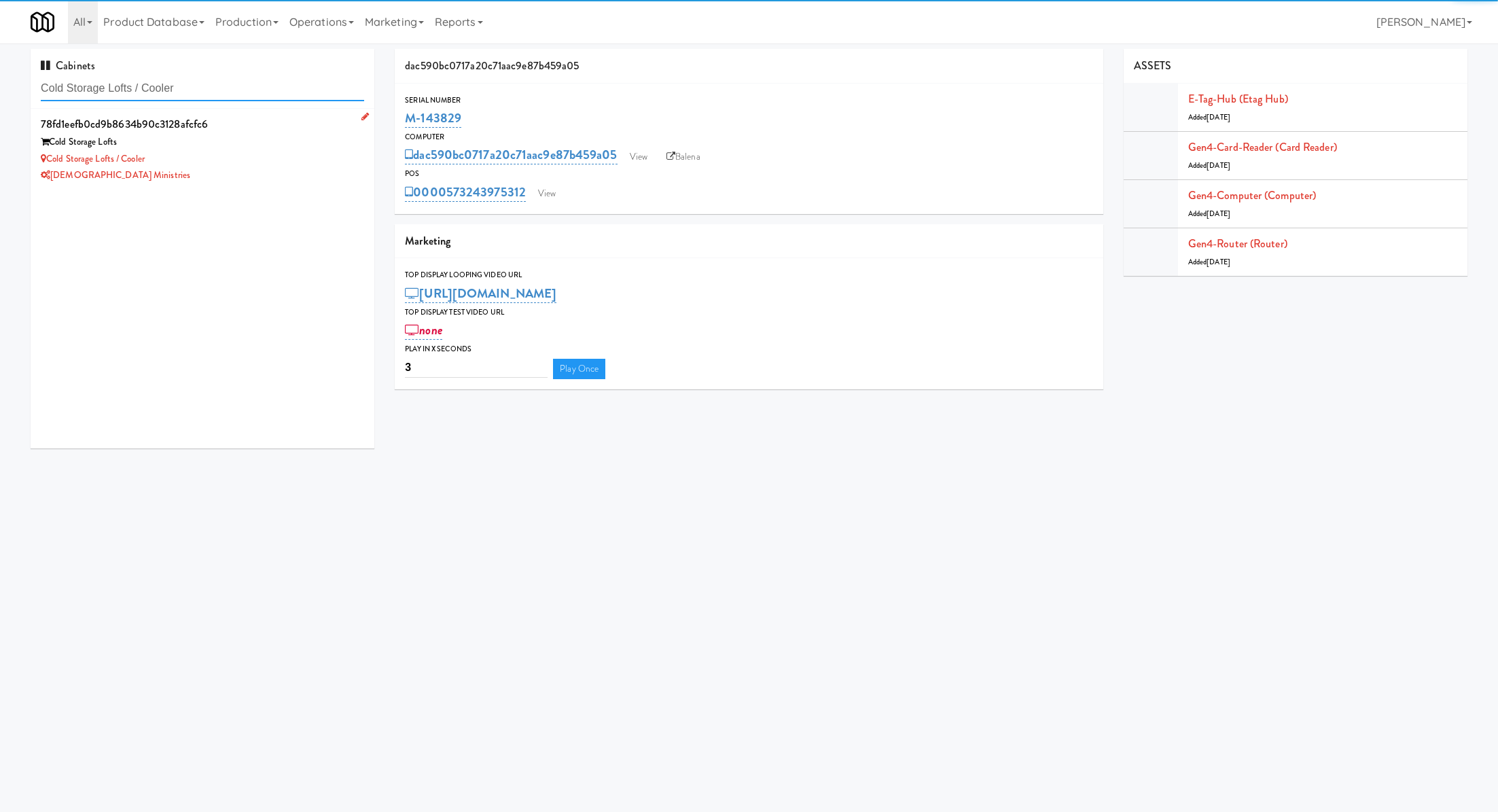
type input "Cold Storage Lofts / Cooler"
click at [296, 138] on div "Cold Storage Lofts" at bounding box center [202, 142] width 323 height 17
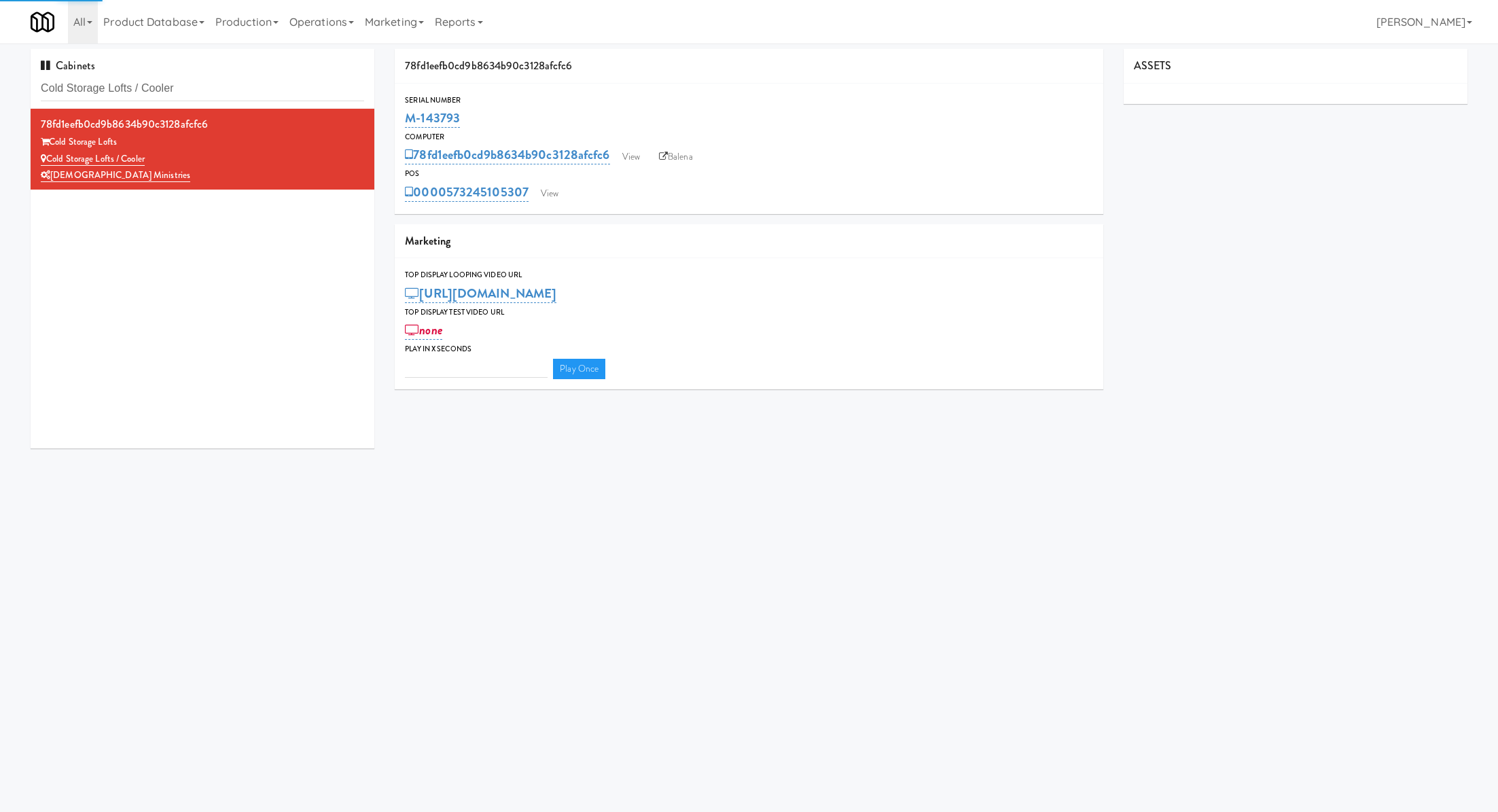
type input "3"
click at [558, 198] on link "View" at bounding box center [550, 193] width 31 height 20
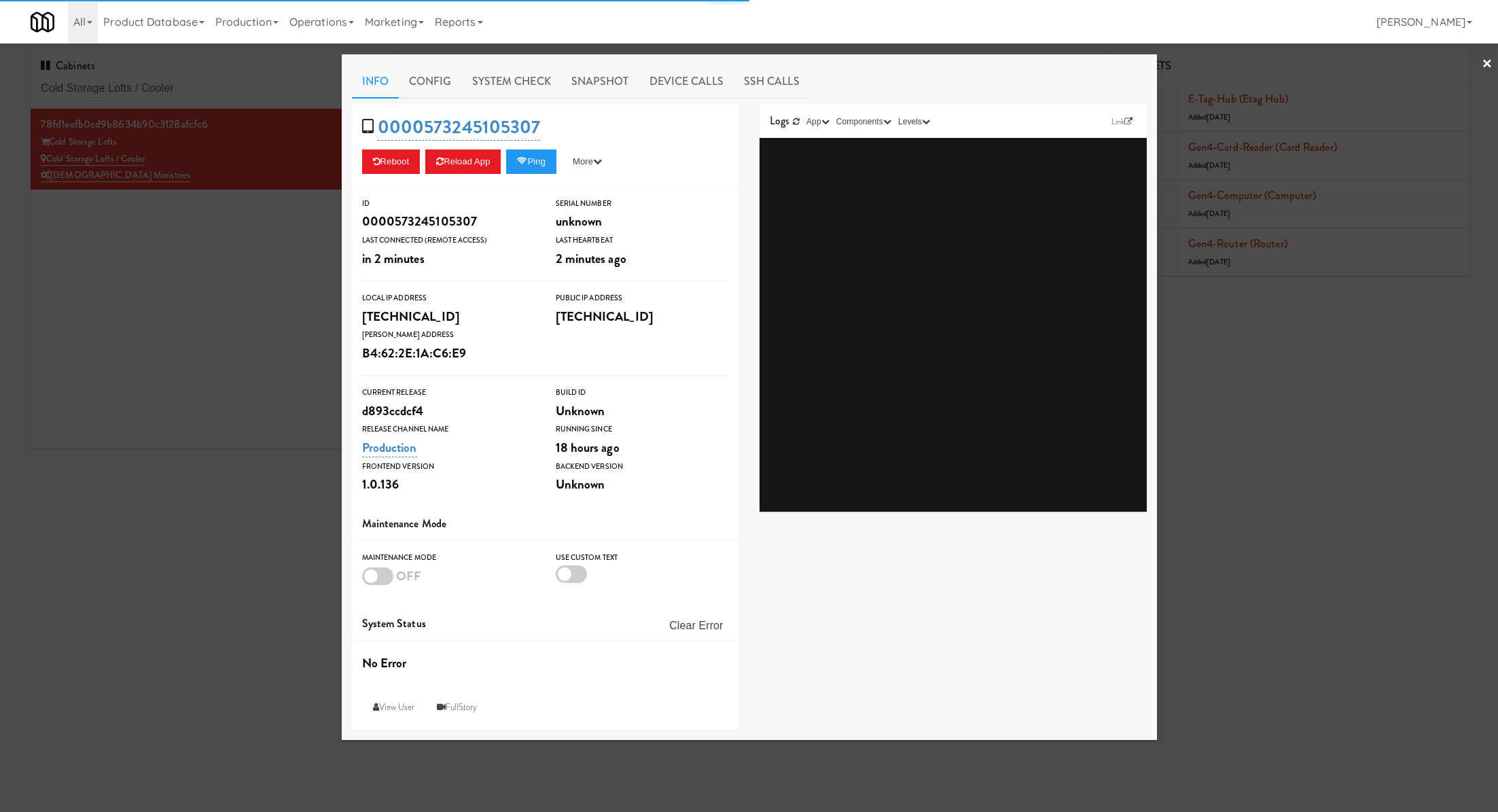
click at [508, 104] on div "0000573245105307 Reboot Reload App Ping More Ping Server Restart Server Force R…" at bounding box center [545, 146] width 387 height 83
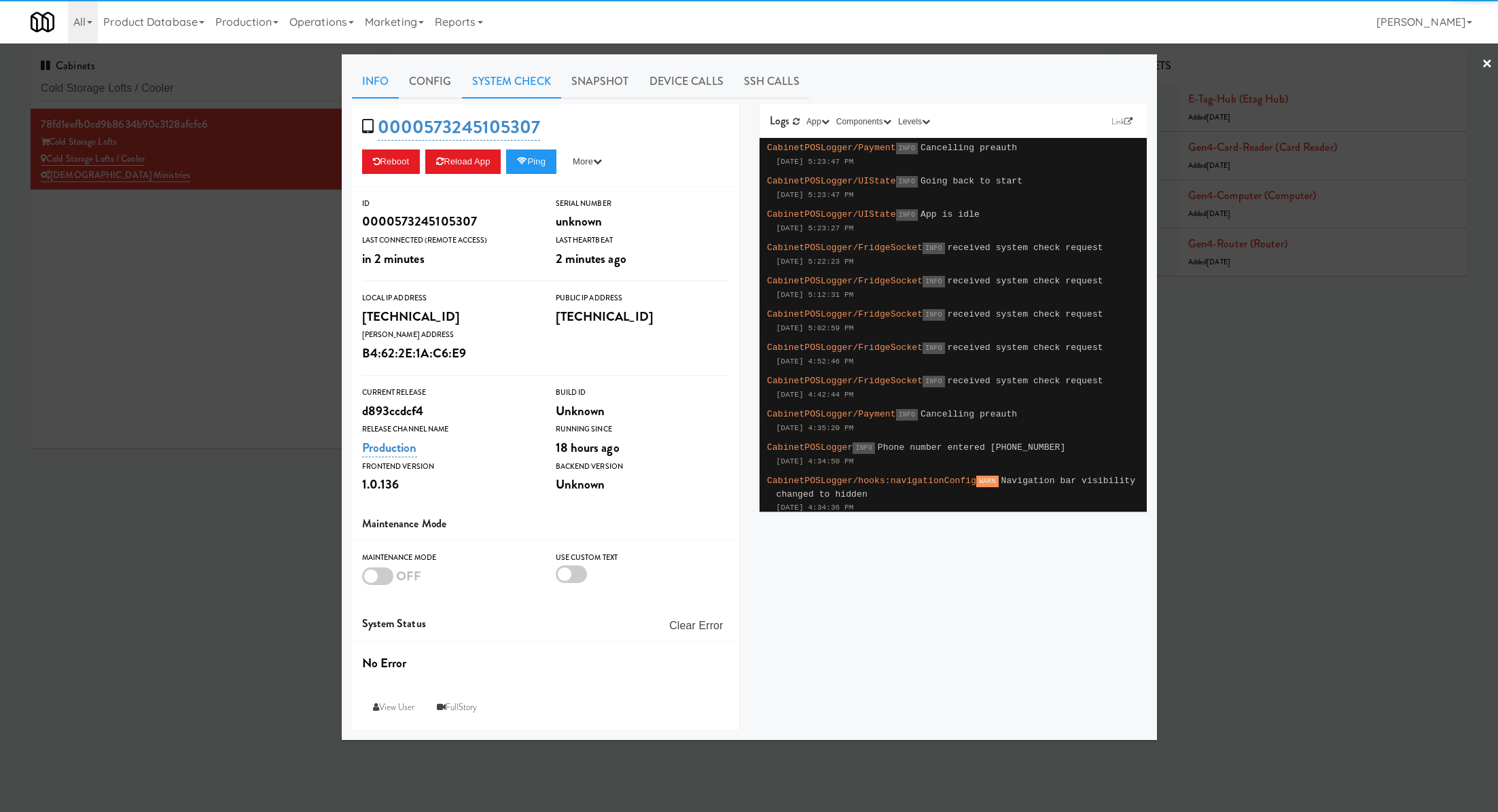
click at [508, 92] on link "System Check" at bounding box center [512, 81] width 99 height 34
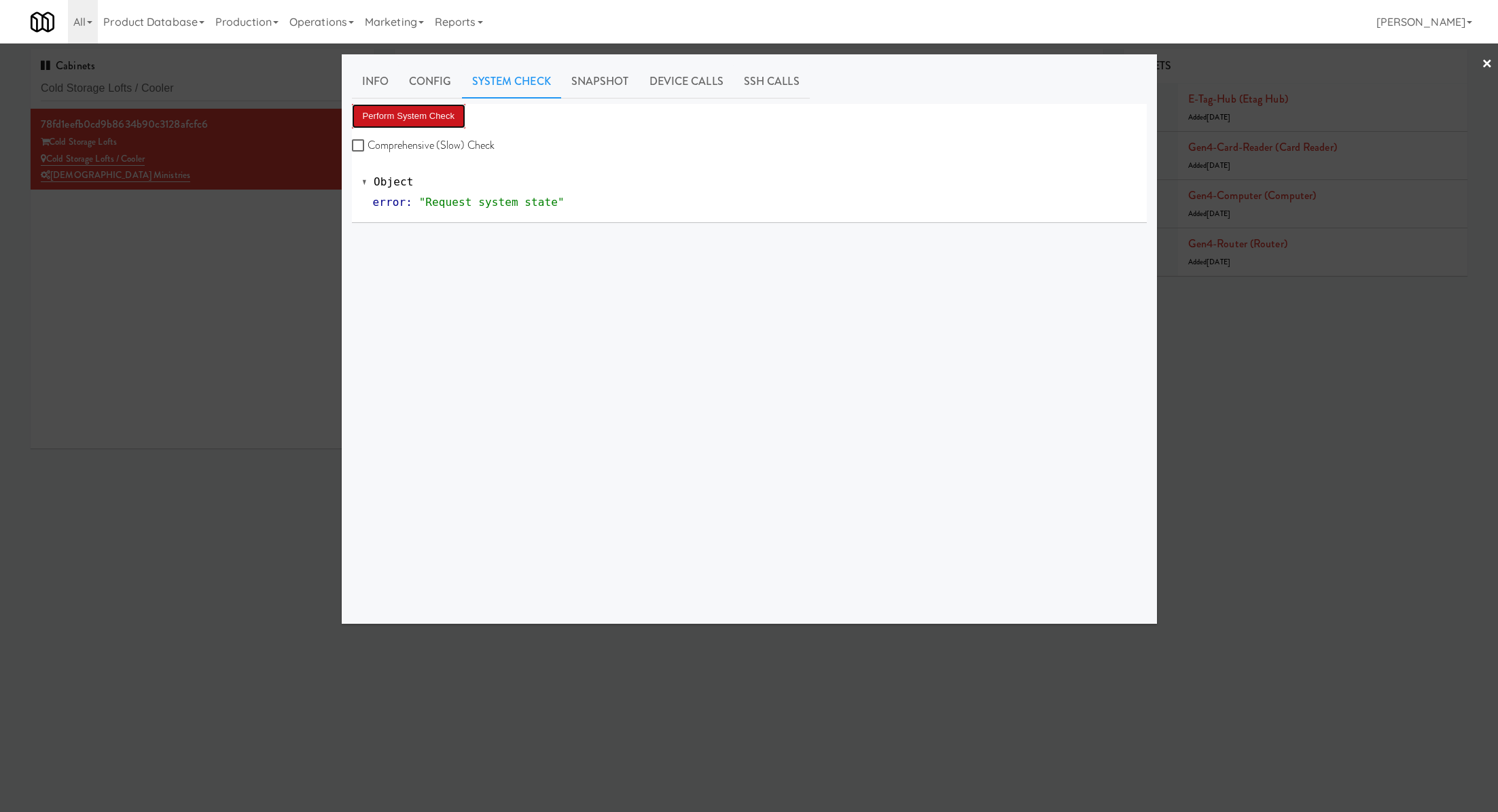
click at [446, 118] on button "Perform System Check" at bounding box center [409, 116] width 114 height 24
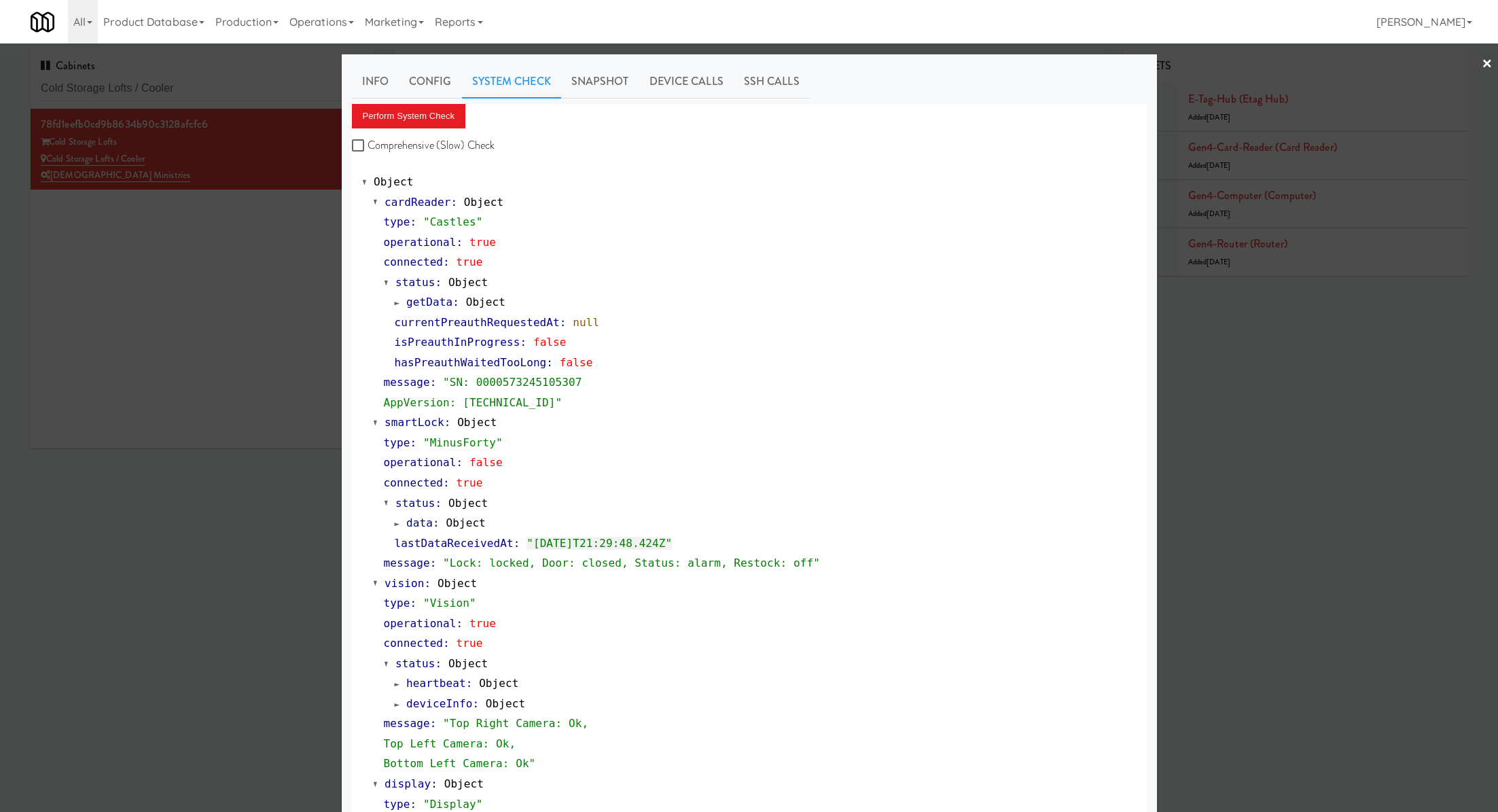
click at [239, 80] on div at bounding box center [749, 406] width 1498 height 812
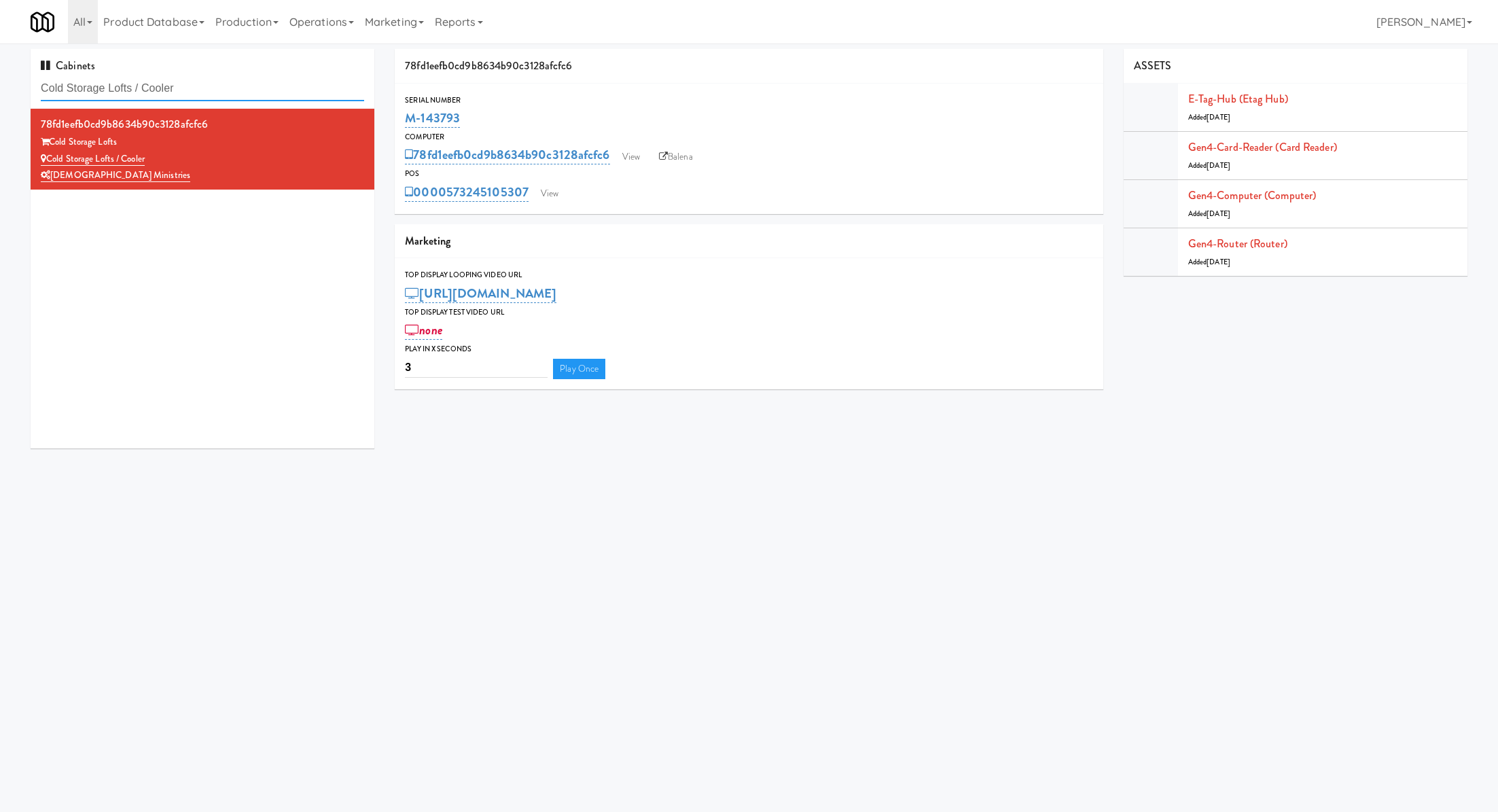
click at [239, 80] on input "Cold Storage Lofts / Cooler" at bounding box center [202, 88] width 323 height 25
paste input "Bradlee - Cooler - Lef"
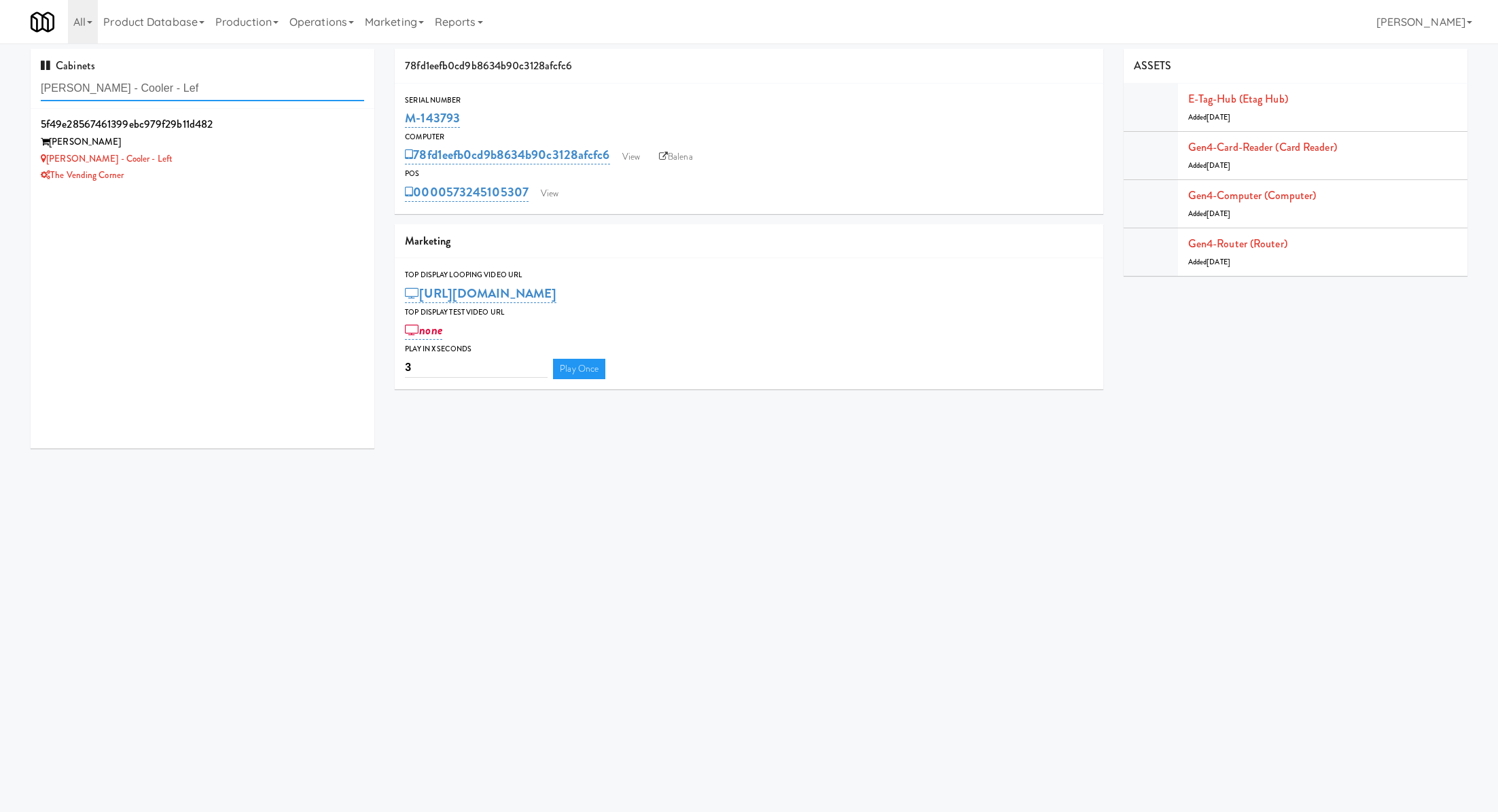
type input "Bradlee - Cooler - Lef"
click at [280, 156] on div "Bradlee - Cooler - Left" at bounding box center [202, 159] width 323 height 17
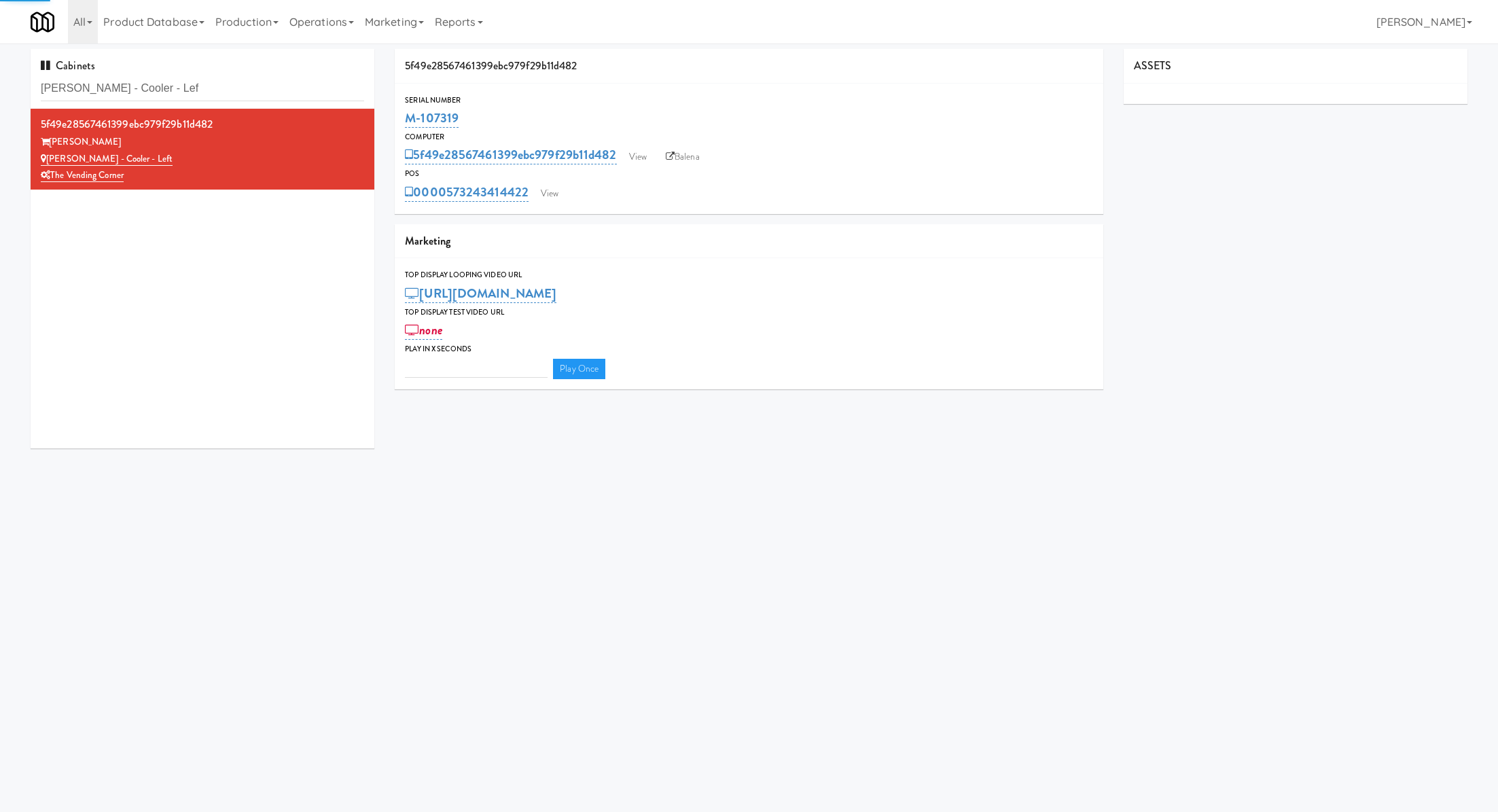
type input "3"
click at [570, 194] on div "0000573243414422 View" at bounding box center [749, 192] width 687 height 23
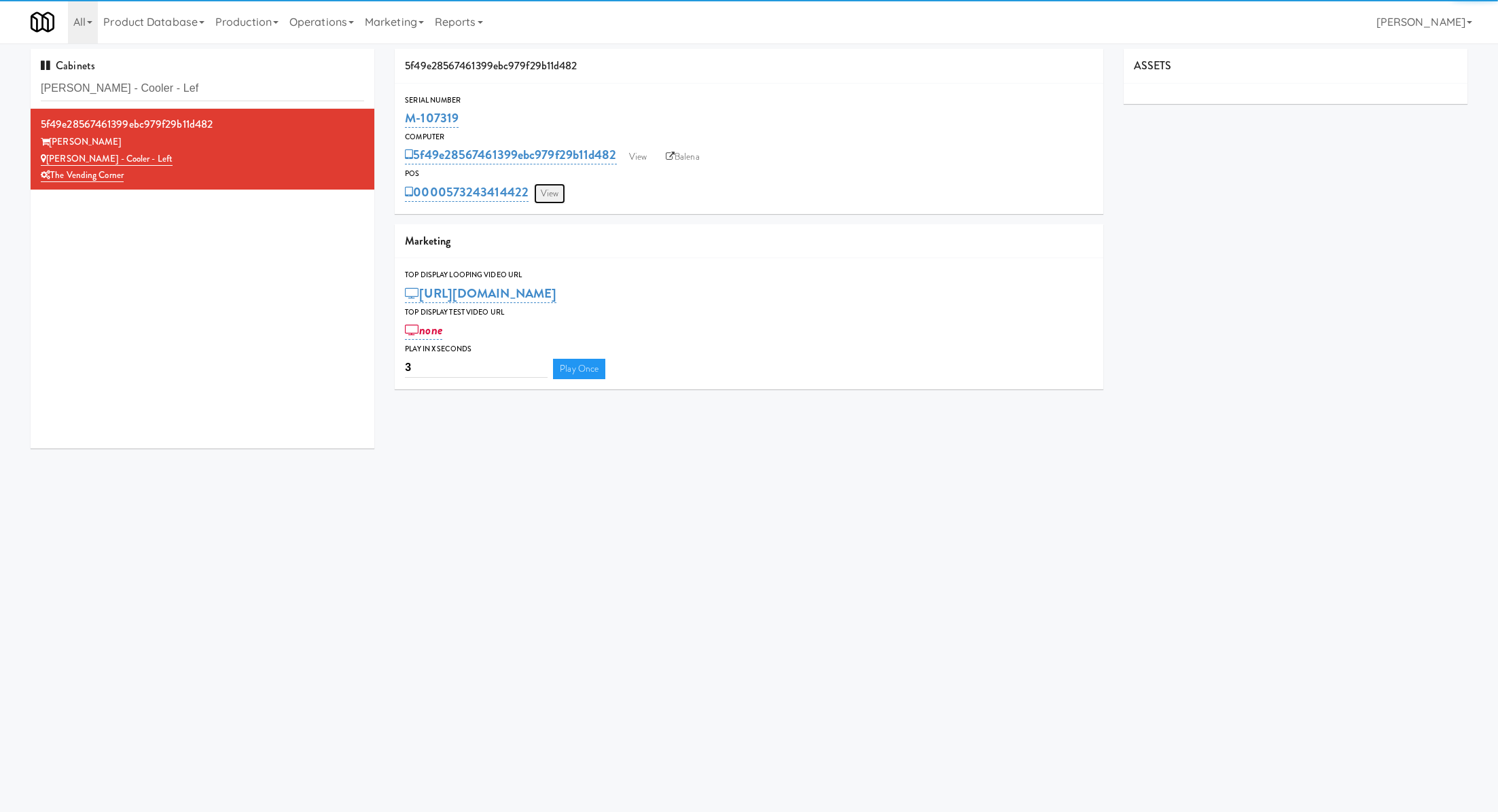
click at [564, 194] on link "View" at bounding box center [550, 193] width 31 height 20
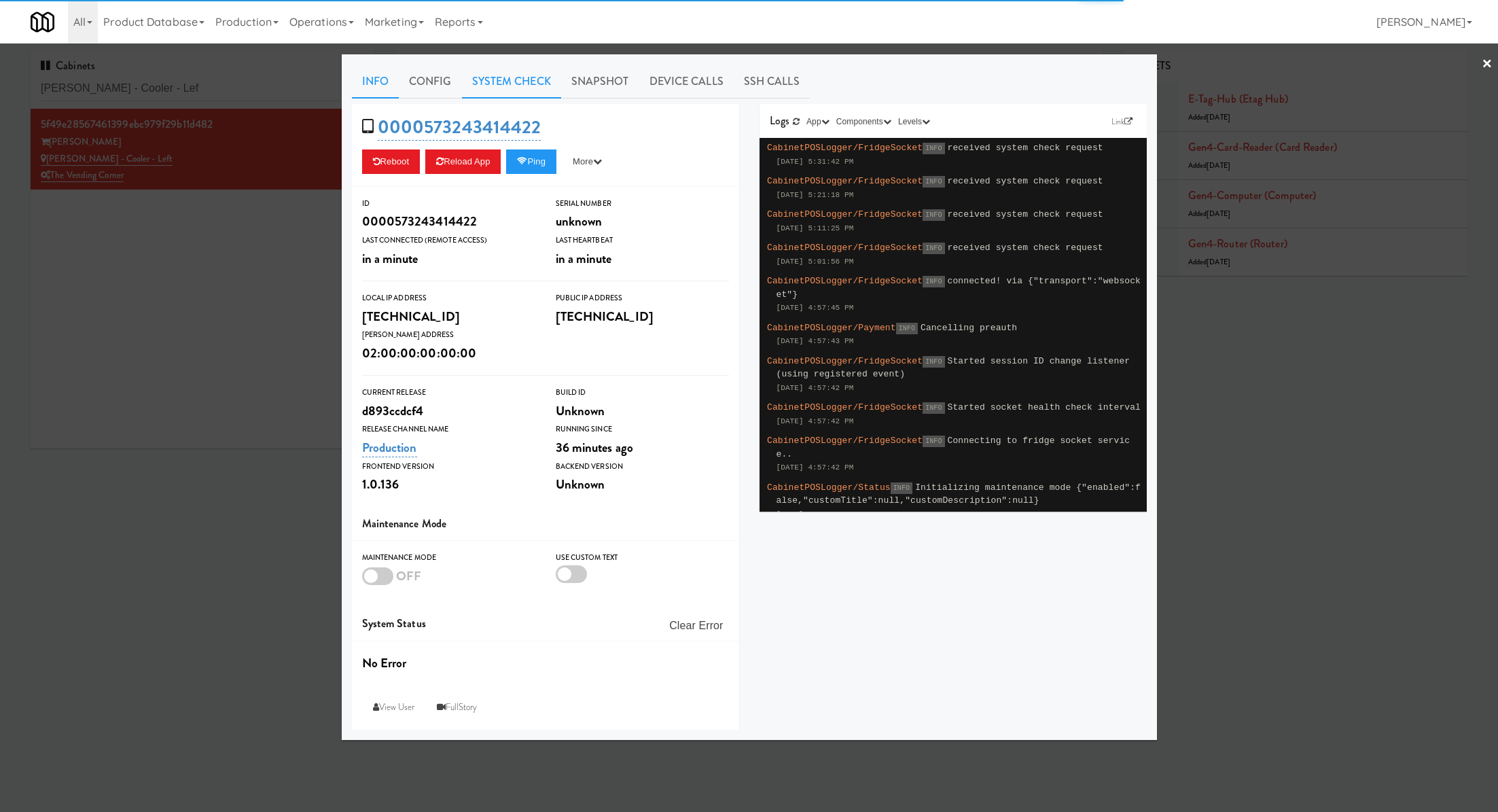
click at [486, 90] on link "System Check" at bounding box center [512, 81] width 99 height 34
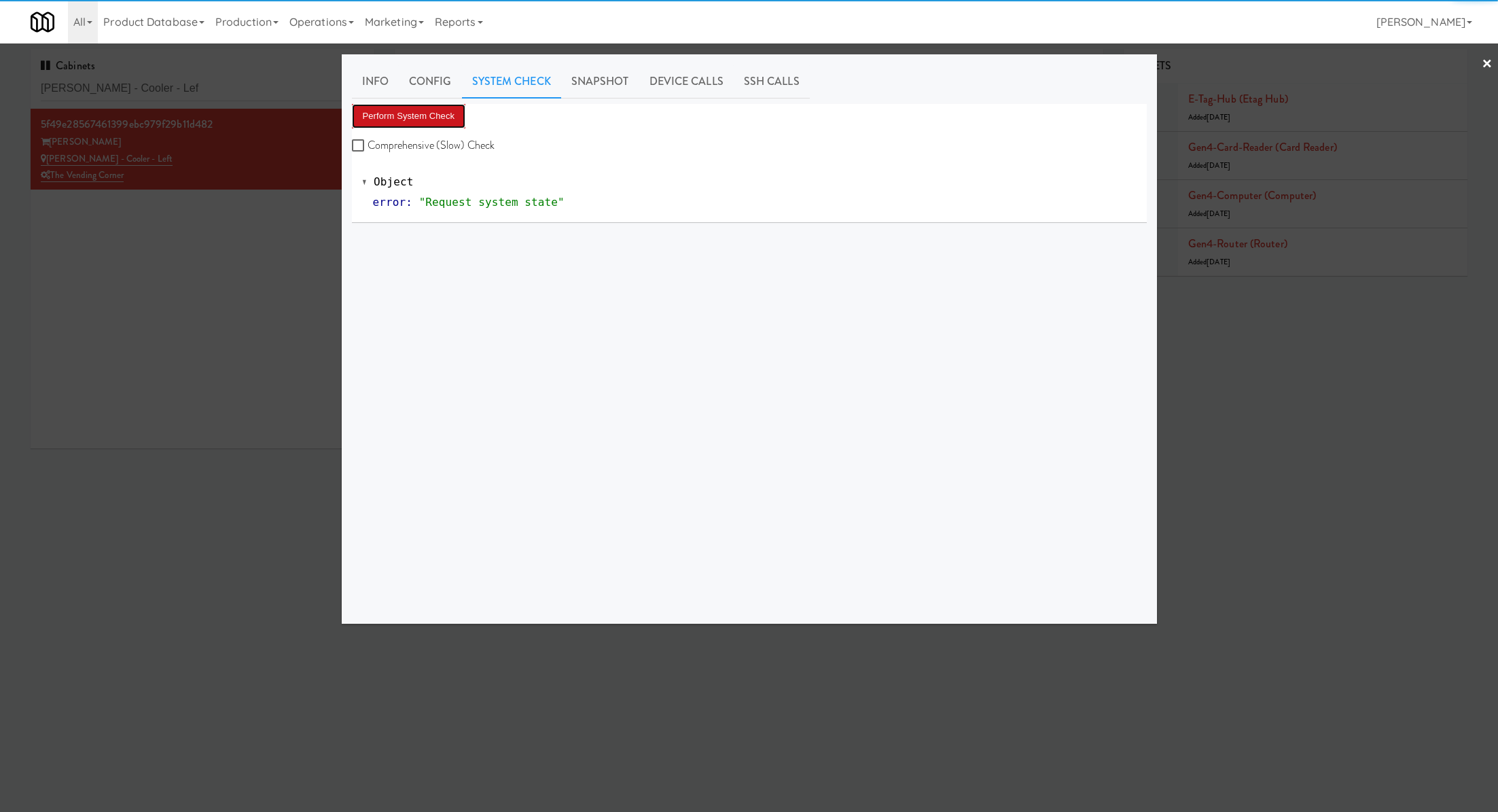
click at [453, 106] on button "Perform System Check" at bounding box center [409, 116] width 114 height 24
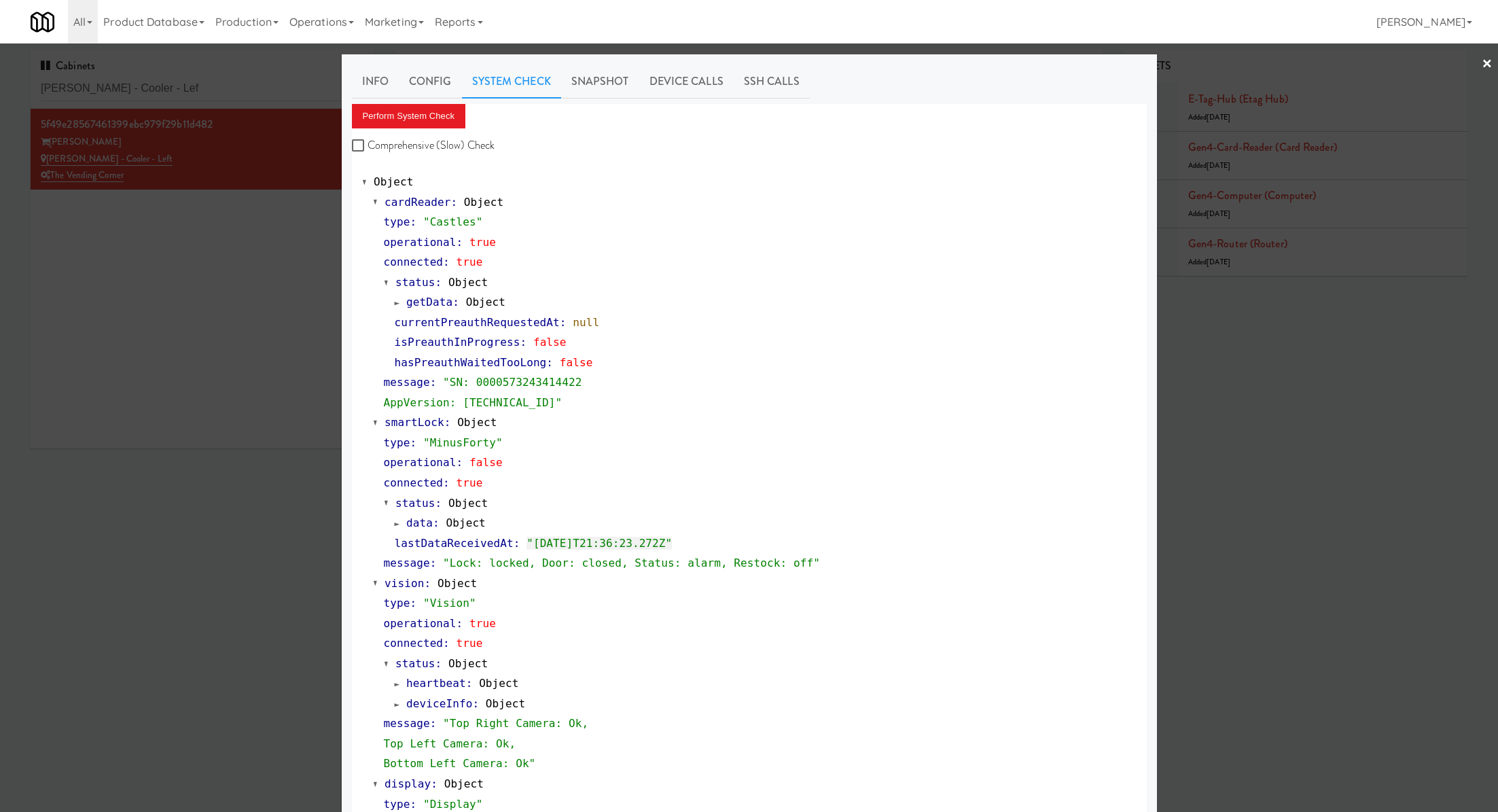
click at [194, 90] on div at bounding box center [749, 406] width 1498 height 812
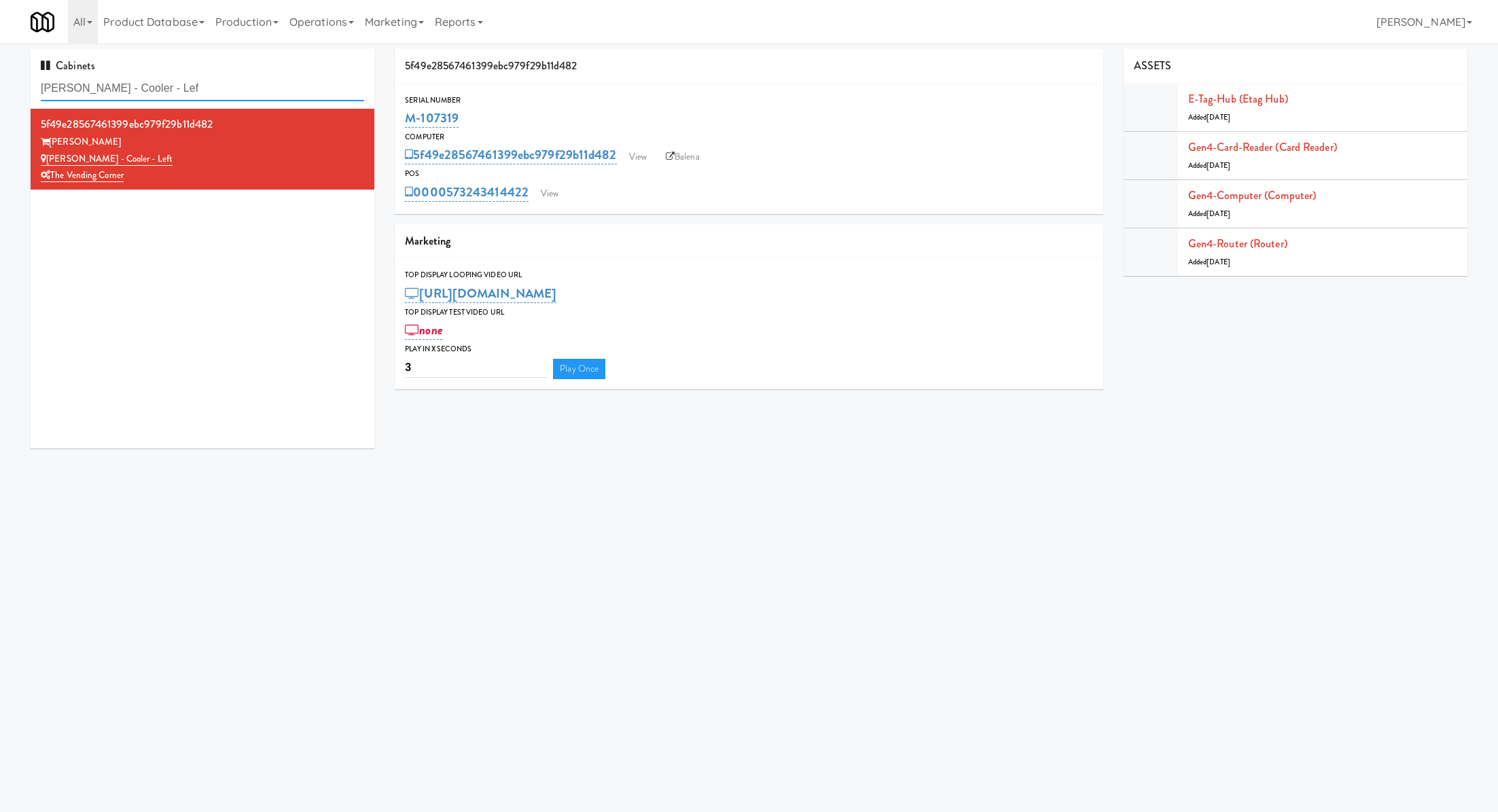
click at [194, 90] on input "Bradlee - Cooler - Lef" at bounding box center [202, 88] width 323 height 25
paste input "Axis Combo"
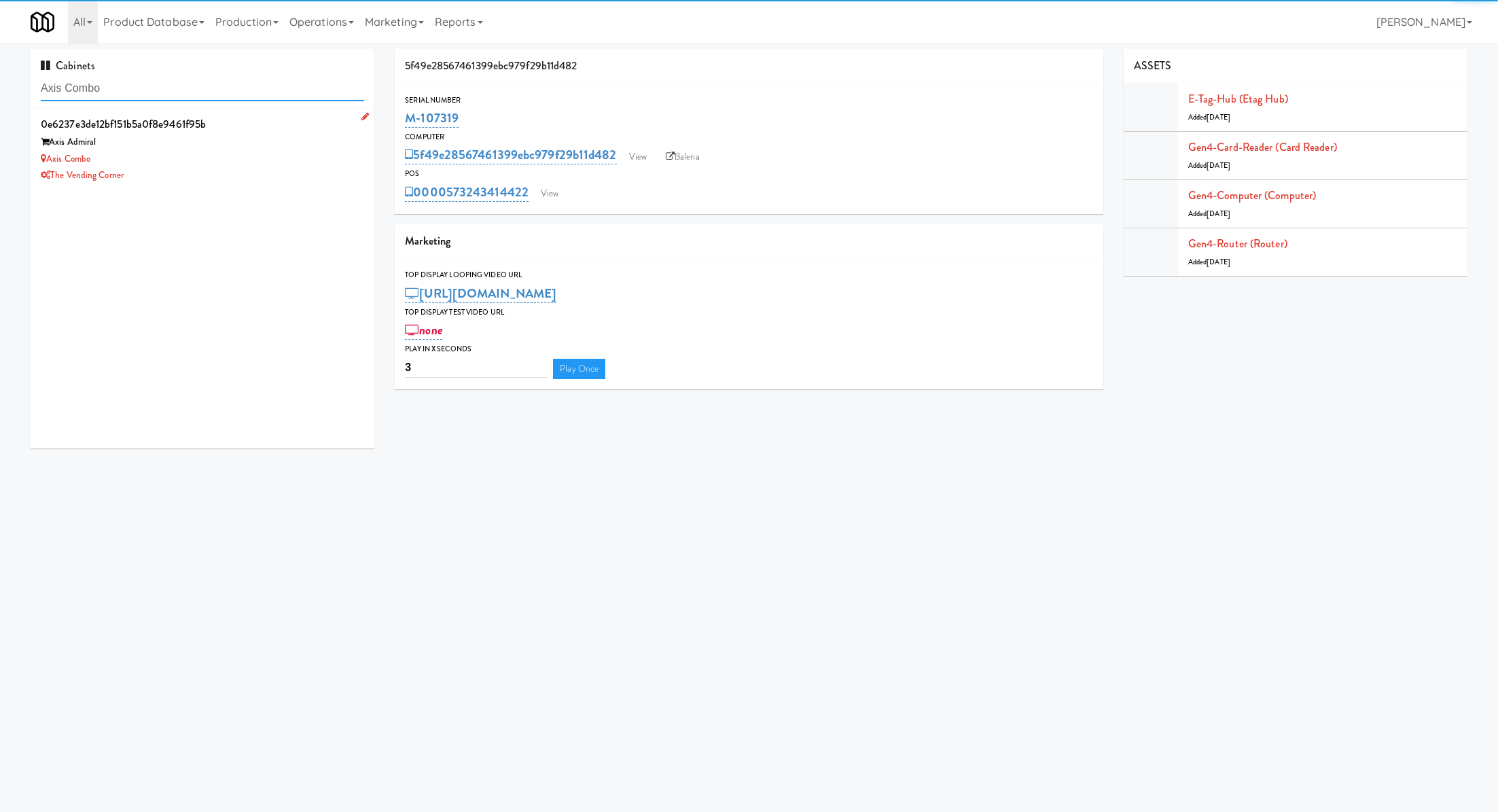
type input "Axis Combo"
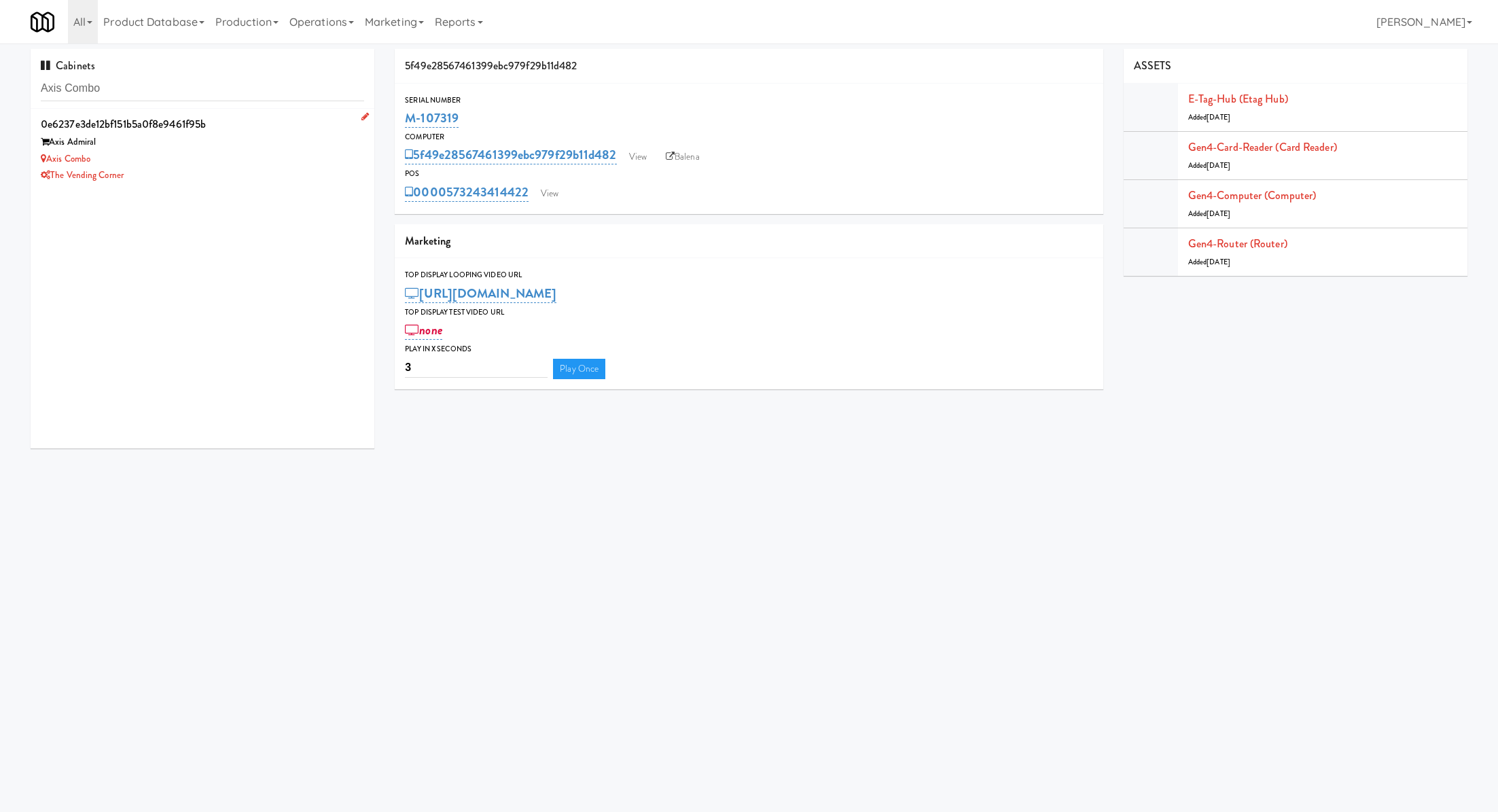
click at [250, 145] on div "Axis Admiral" at bounding box center [202, 142] width 323 height 17
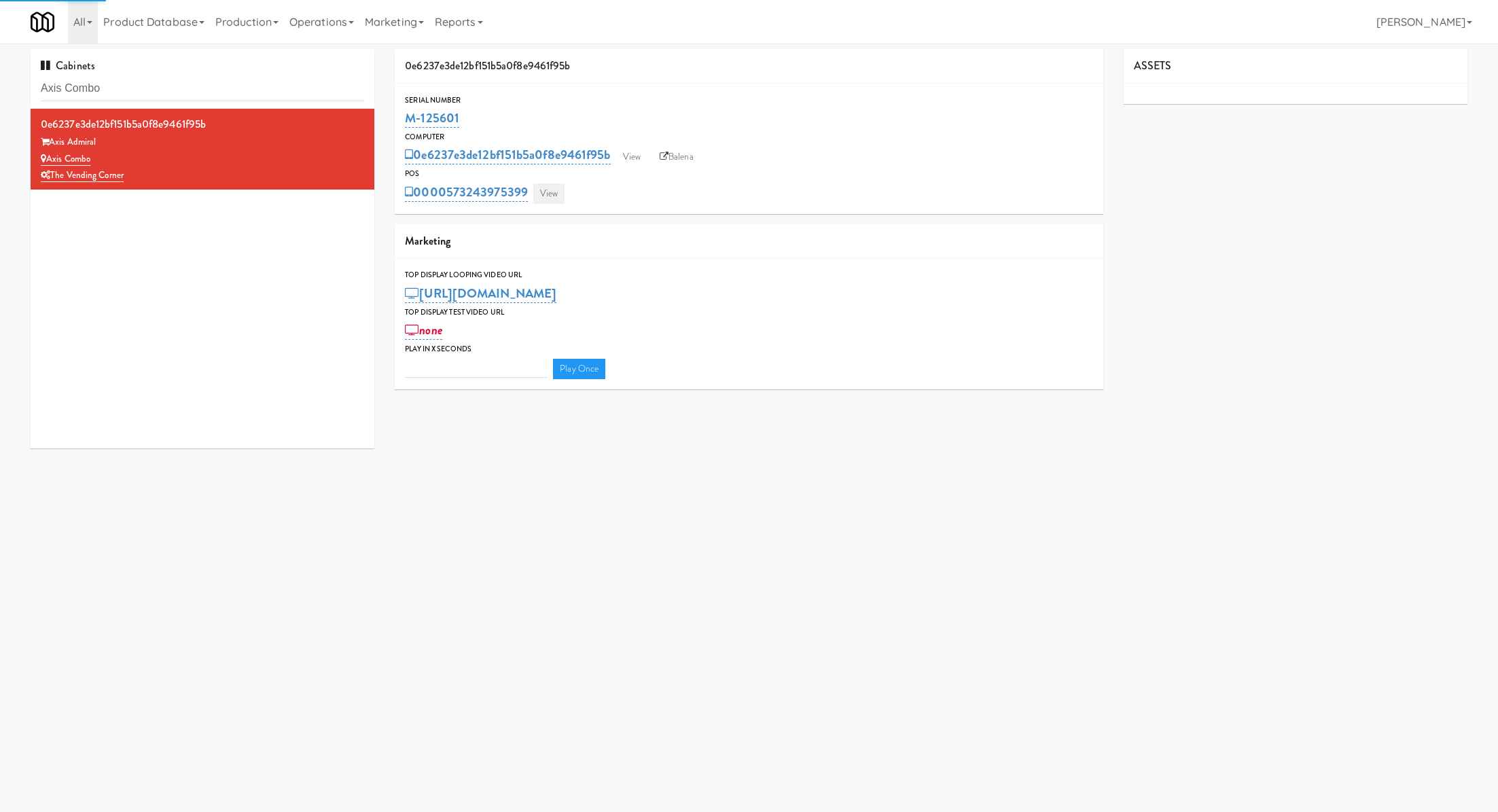
type input "3"
click at [555, 191] on link "View" at bounding box center [549, 193] width 31 height 20
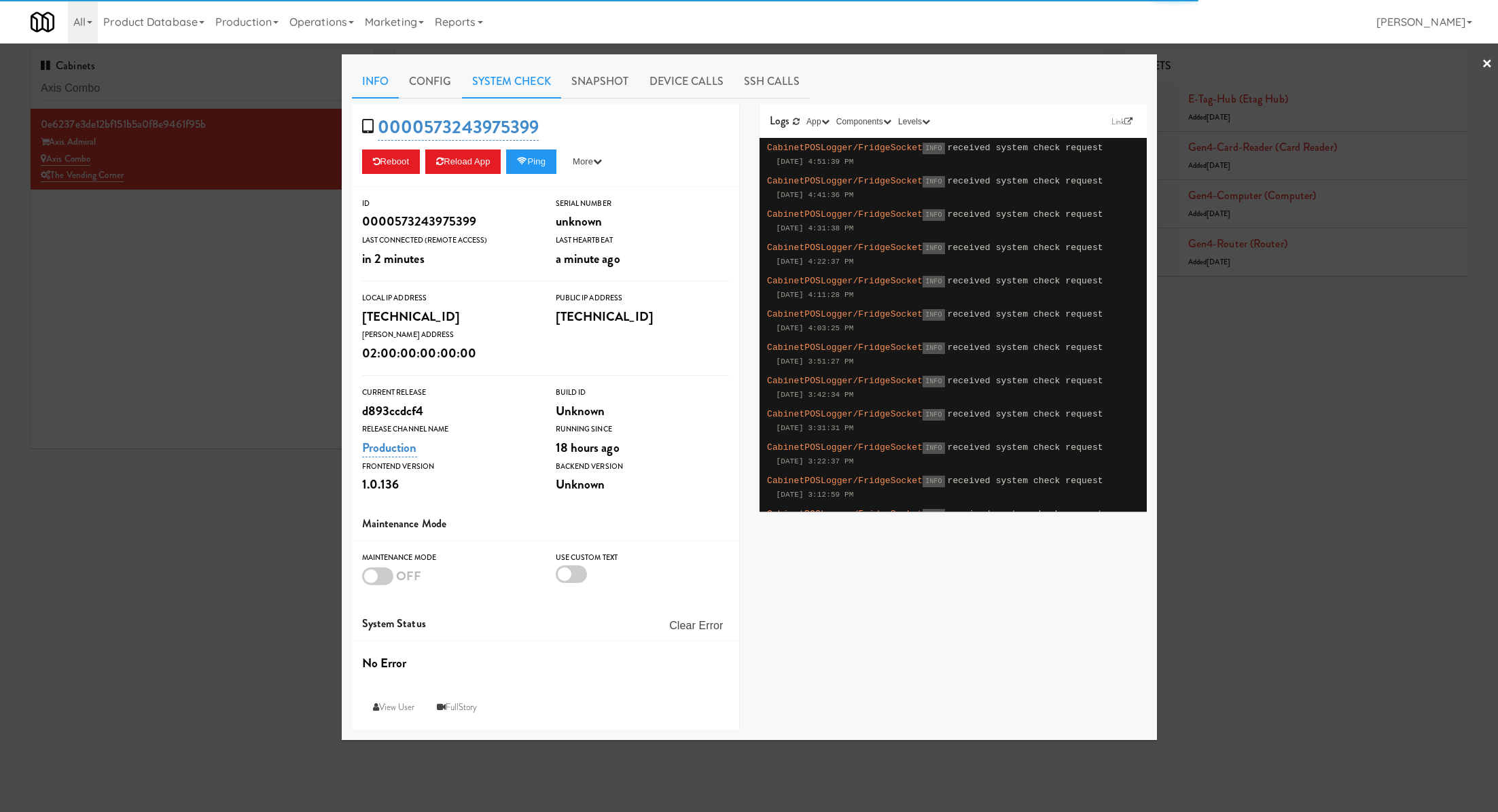
click at [496, 83] on link "System Check" at bounding box center [512, 81] width 99 height 34
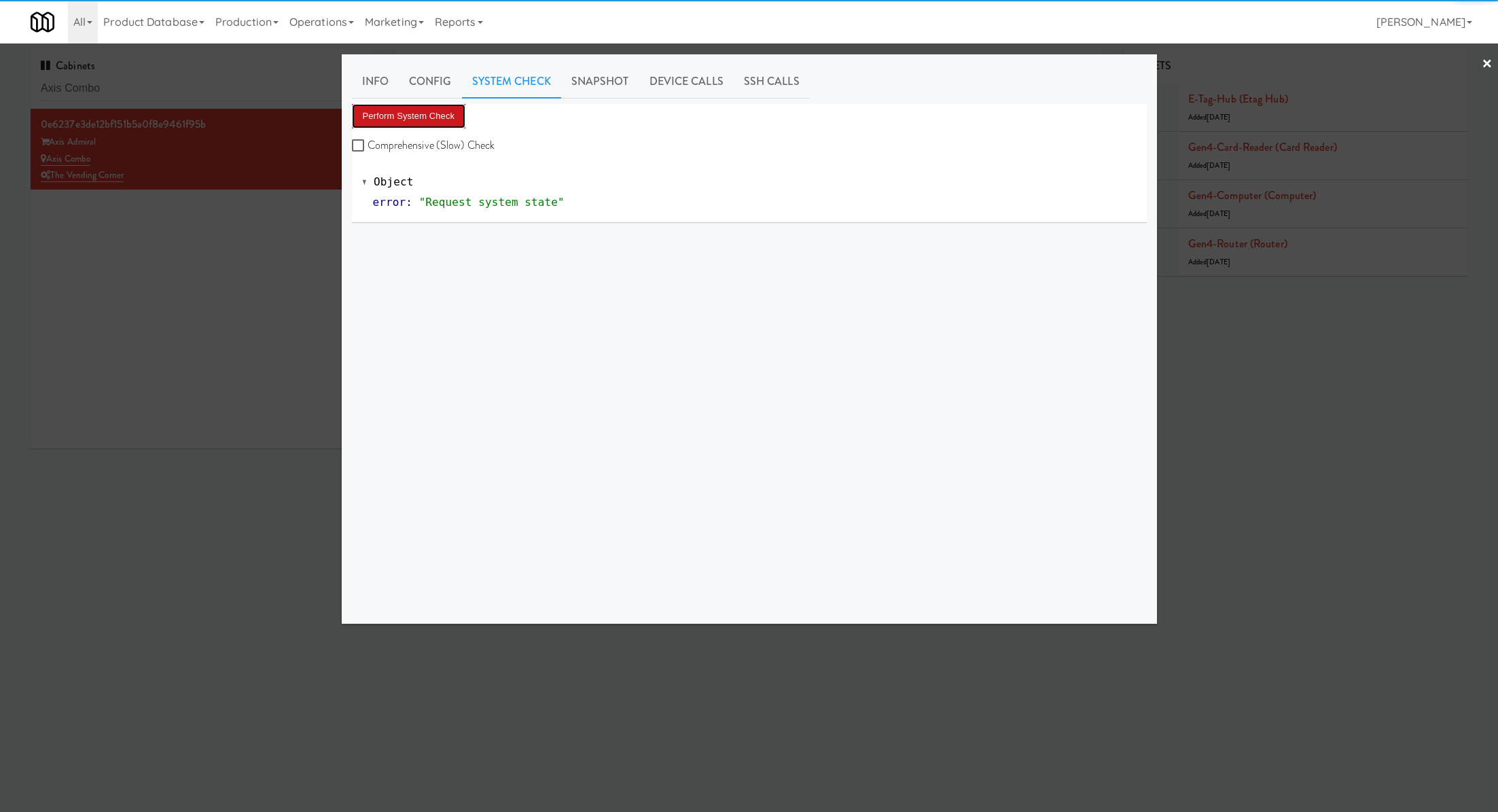
click at [437, 112] on button "Perform System Check" at bounding box center [409, 116] width 114 height 24
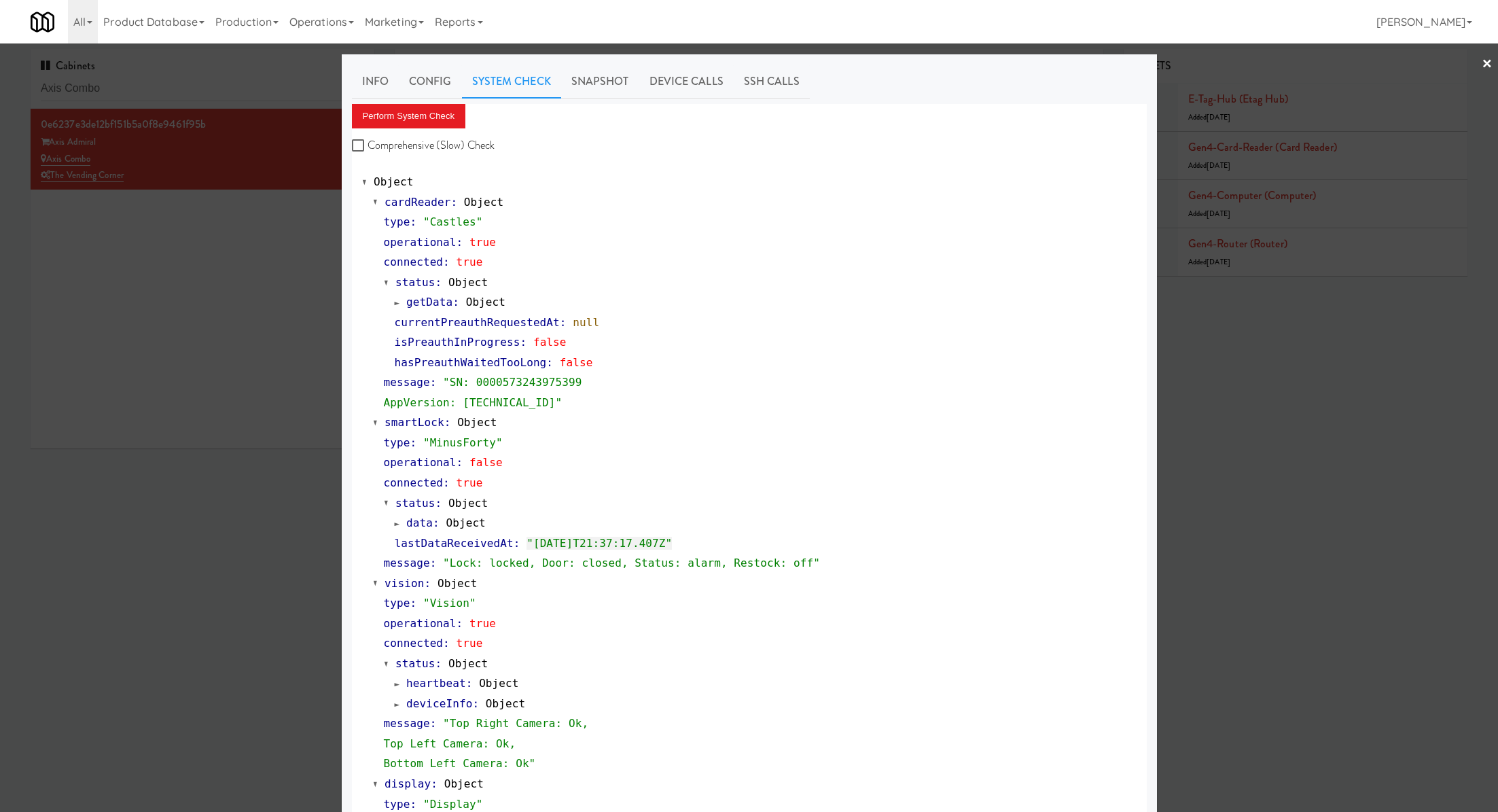
click at [212, 78] on div at bounding box center [749, 406] width 1498 height 812
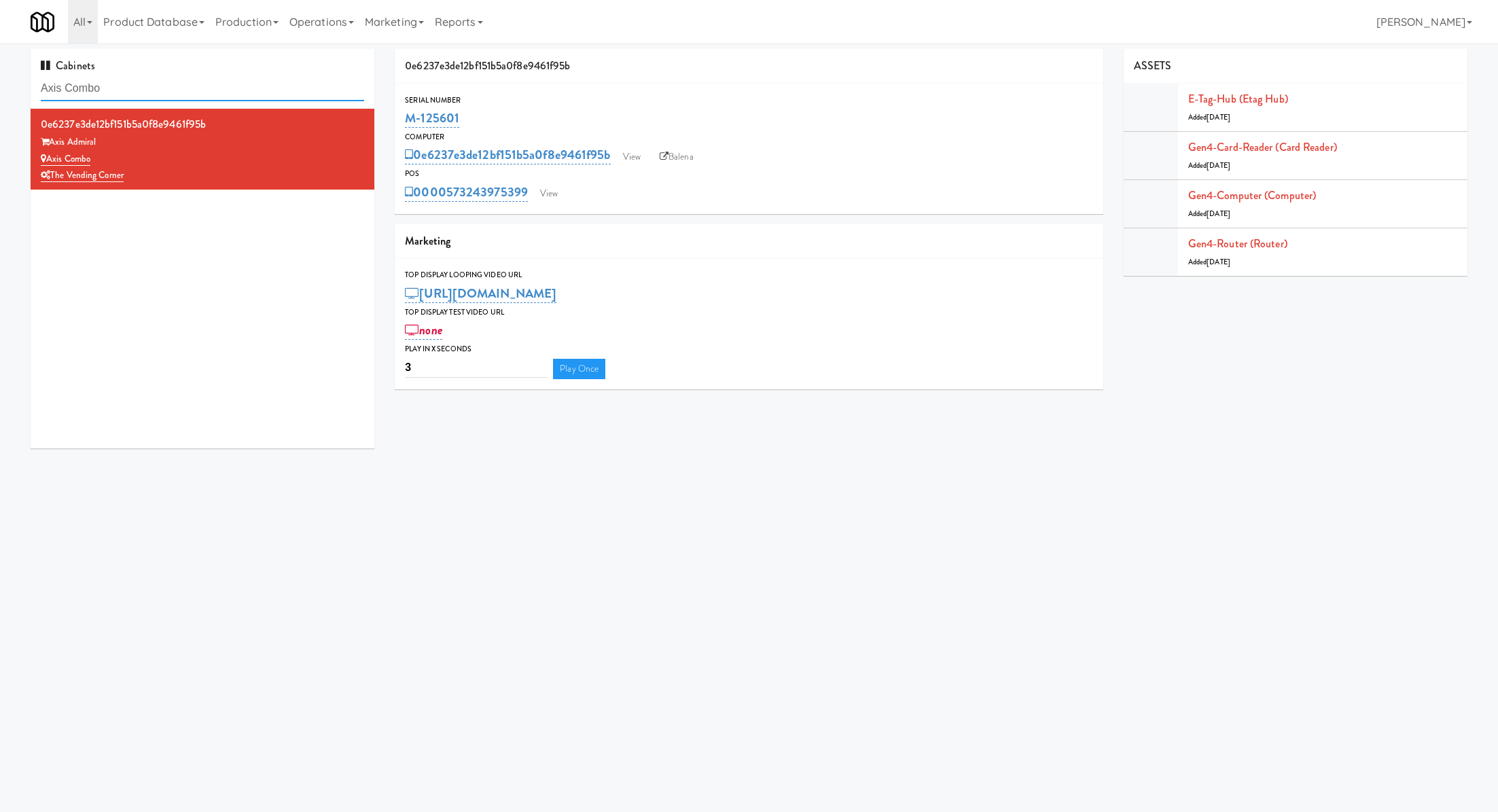
click at [212, 78] on input "Axis Combo" at bounding box center [202, 88] width 323 height 25
paste input "100 Capital Yards - Cooler"
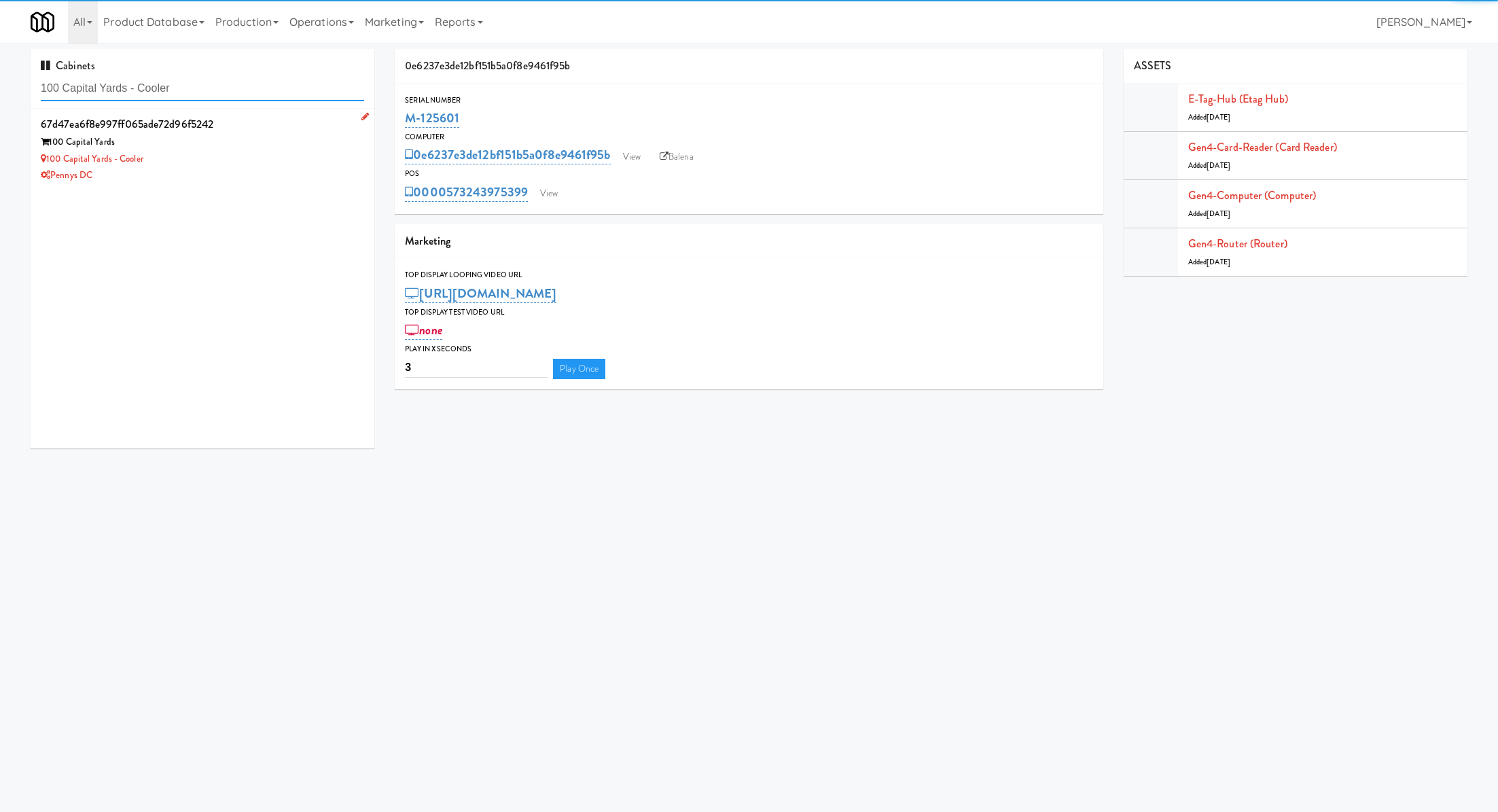
type input "100 Capital Yards - Cooler"
click at [288, 169] on div "Pennys DC" at bounding box center [202, 175] width 323 height 17
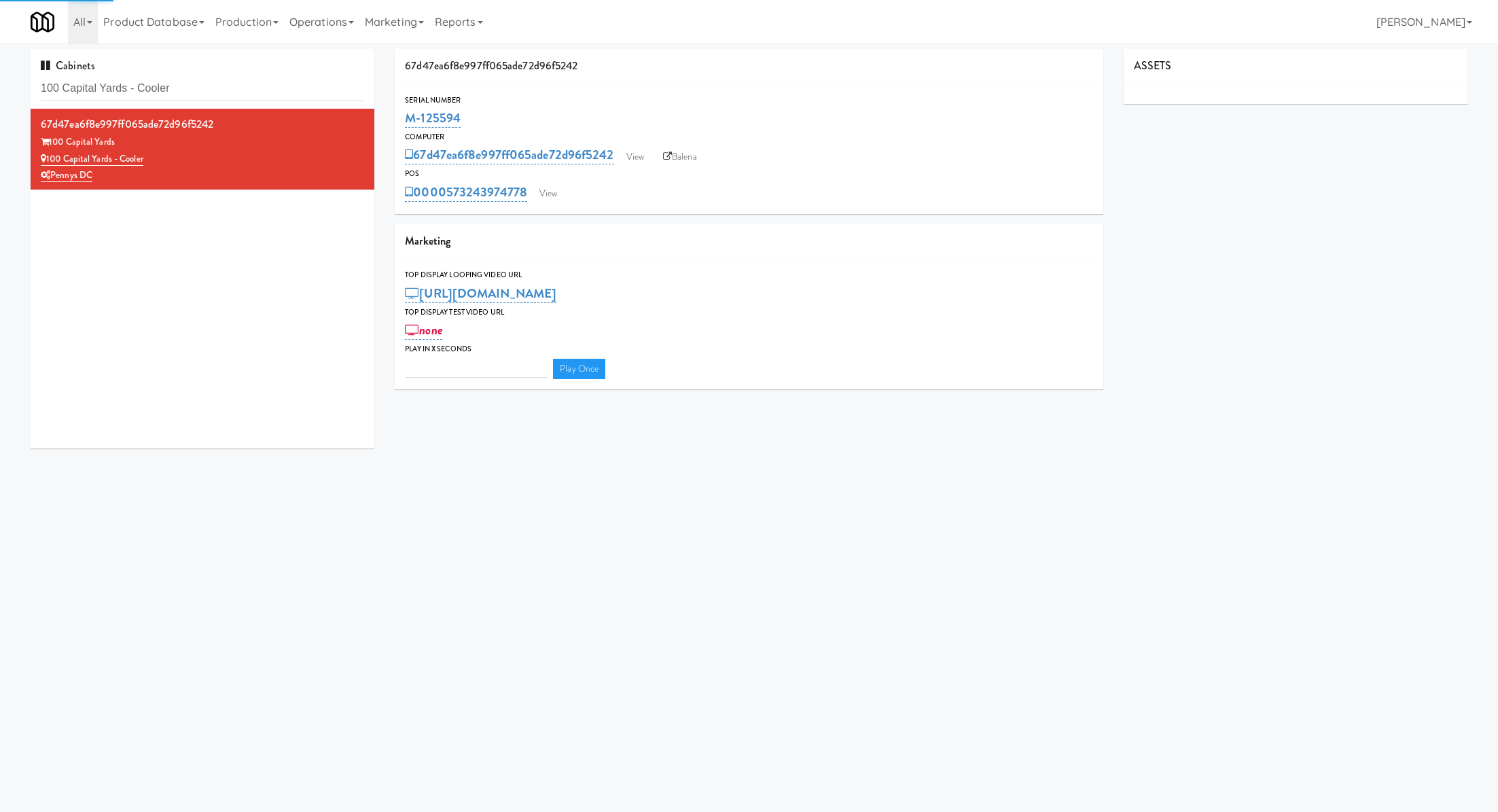
type input "3"
click at [562, 195] on link "View" at bounding box center [548, 193] width 31 height 20
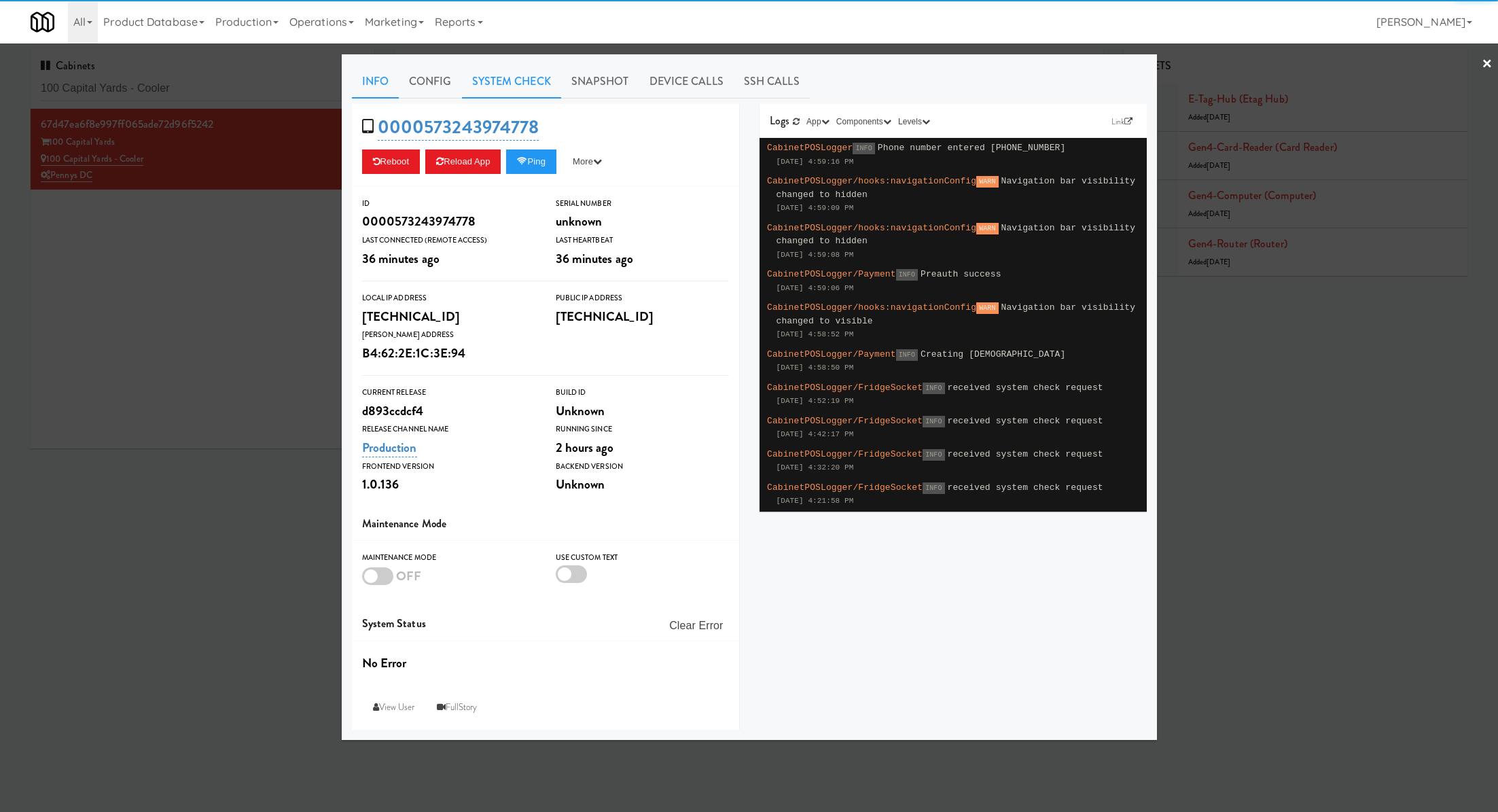
click at [492, 77] on link "System Check" at bounding box center [512, 81] width 99 height 34
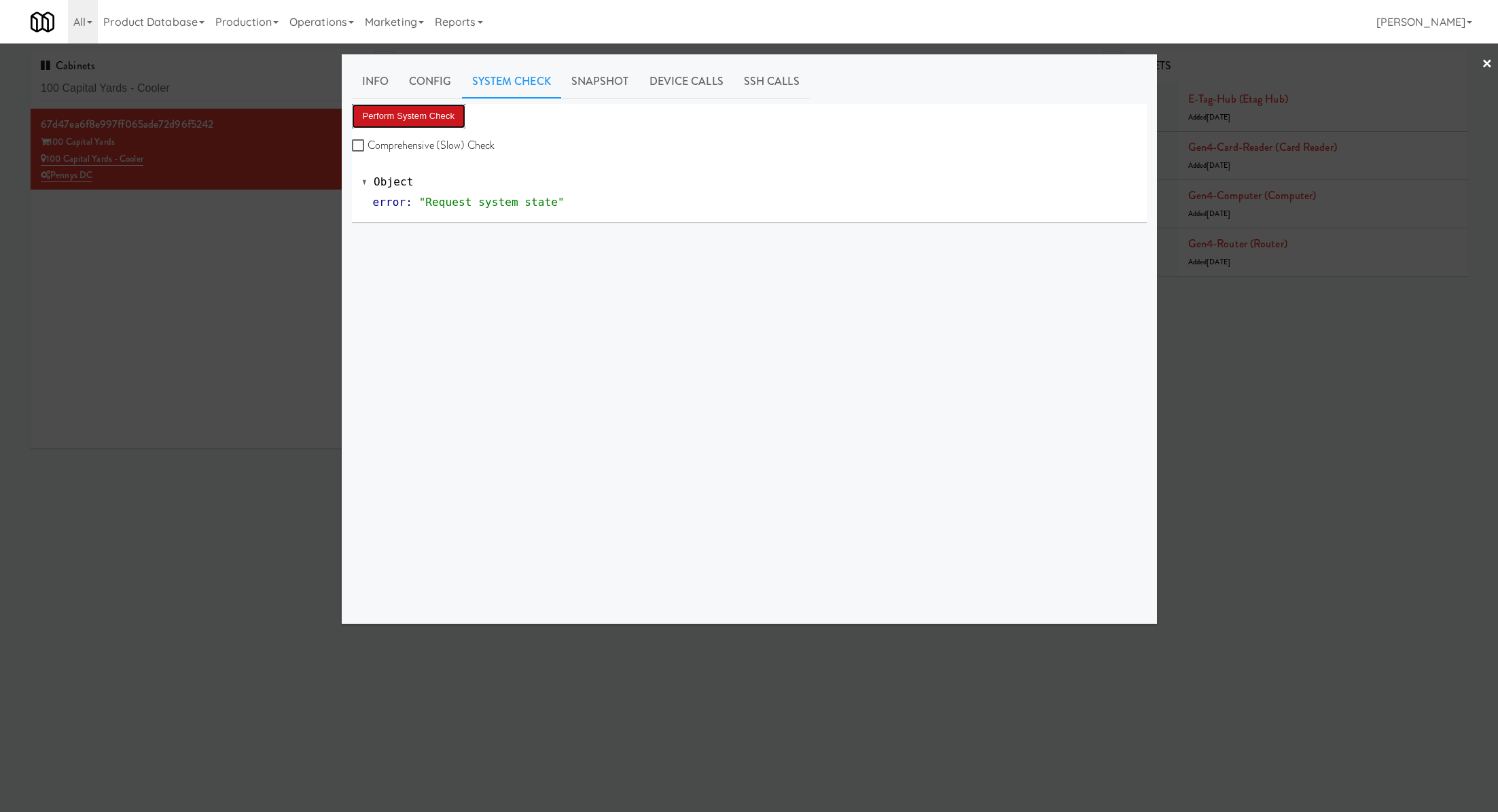
click at [430, 115] on button "Perform System Check" at bounding box center [409, 116] width 114 height 24
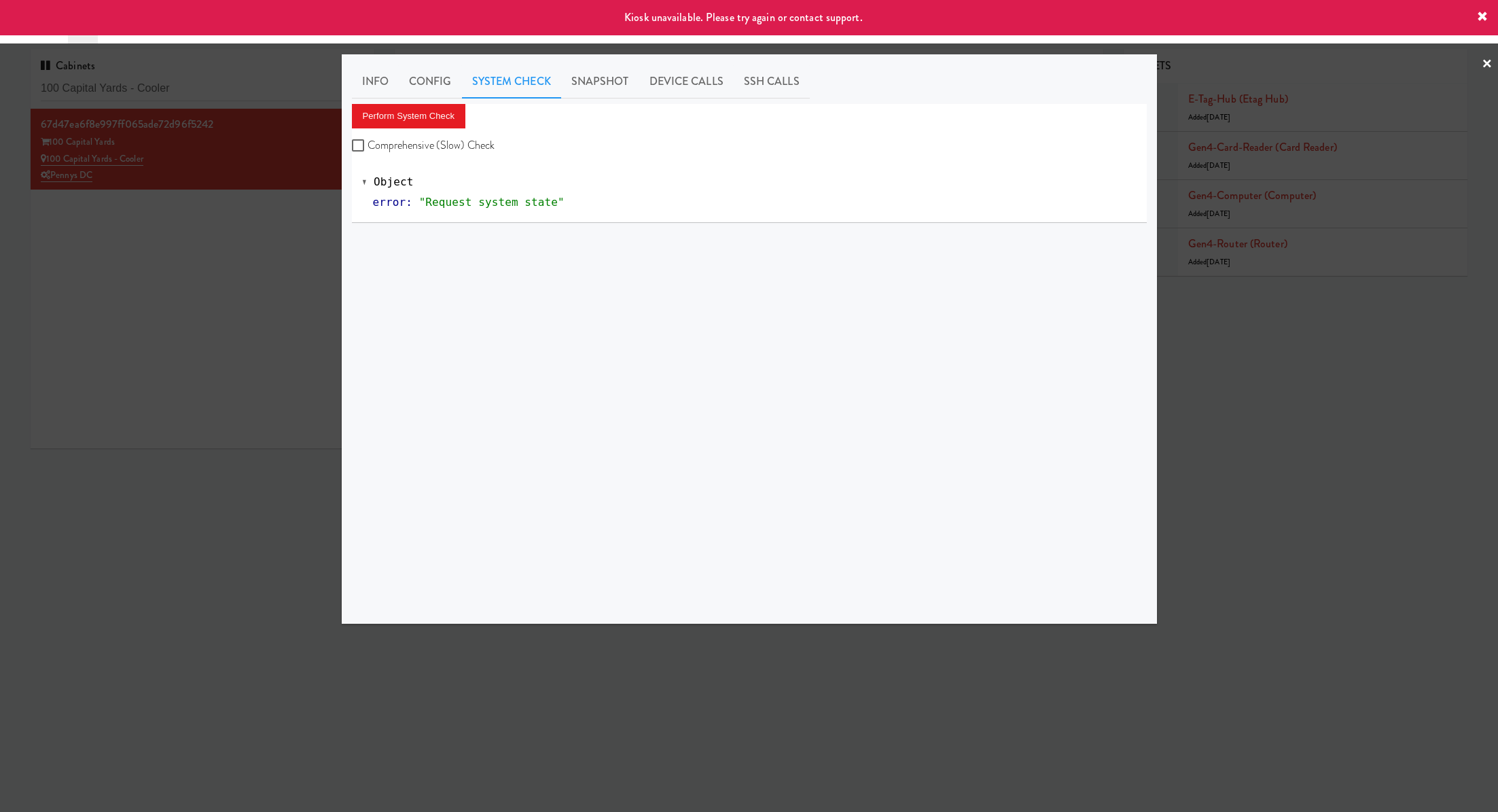
click at [227, 235] on div at bounding box center [749, 406] width 1498 height 812
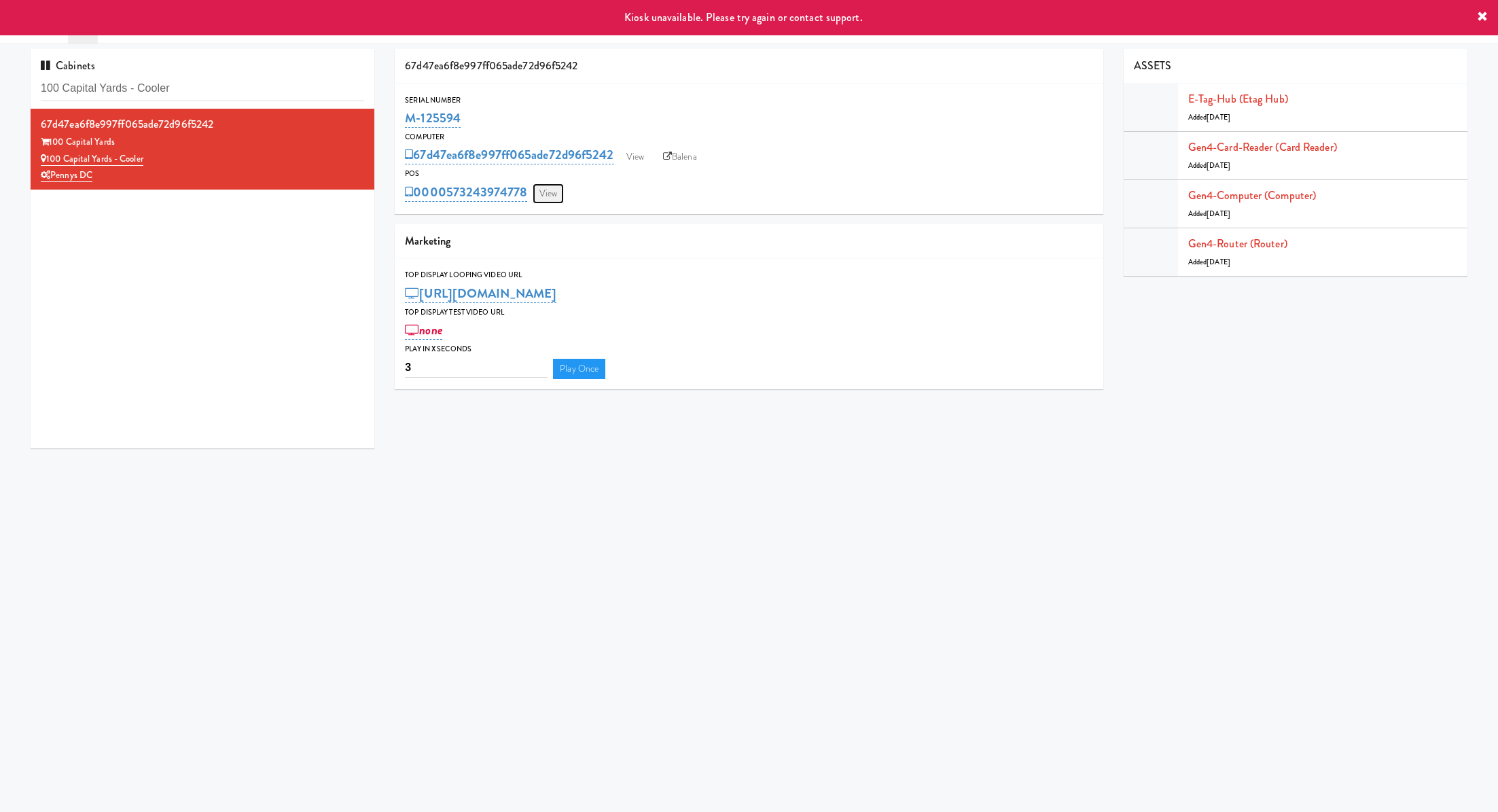
click at [549, 194] on link "View" at bounding box center [548, 193] width 31 height 20
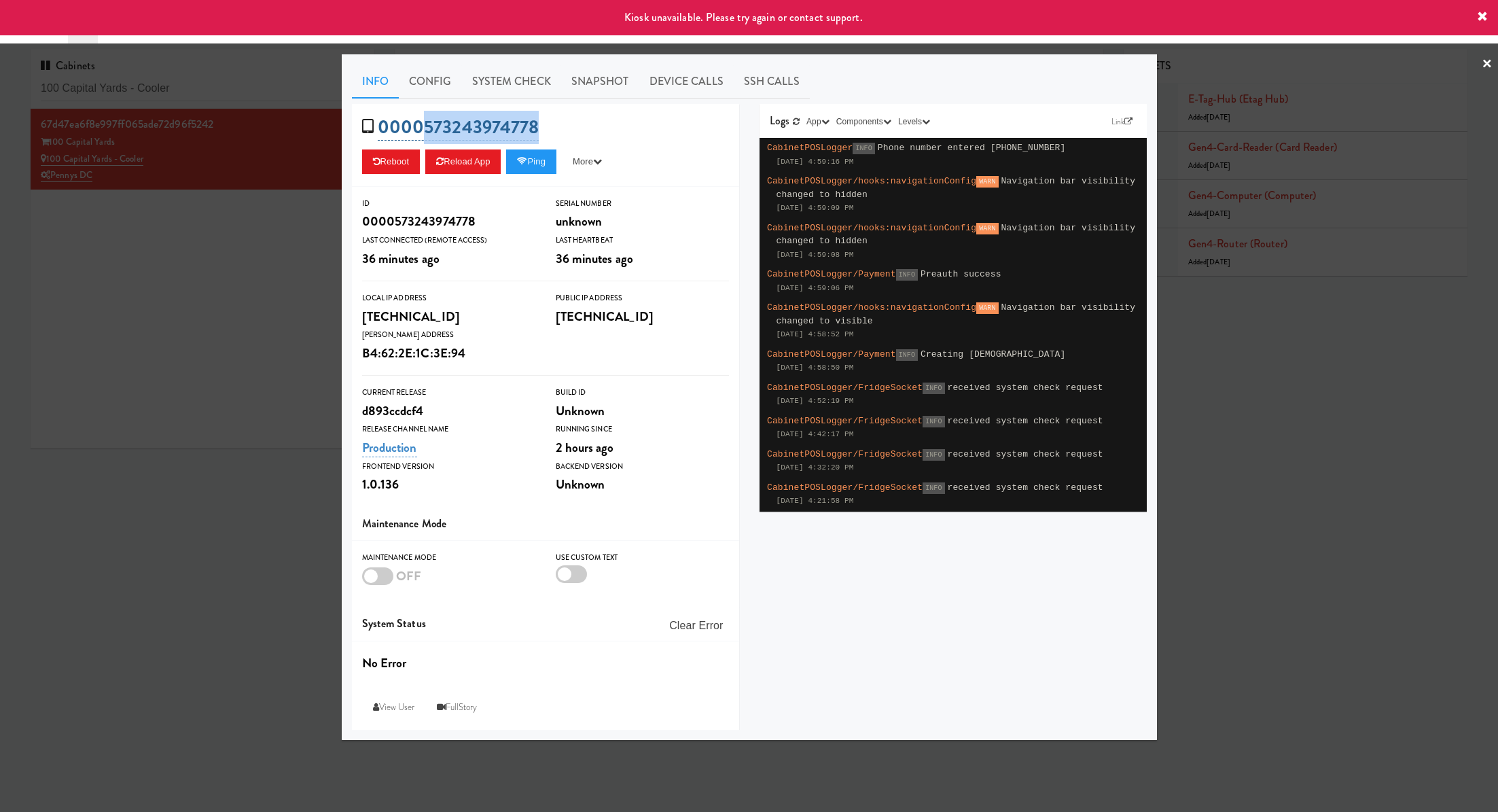
drag, startPoint x: 564, startPoint y: 130, endPoint x: 421, endPoint y: 130, distance: 143.0
click at [421, 130] on div "0000573243974778 Reboot Reload App Ping More Ping Server Restart Server Force R…" at bounding box center [545, 146] width 387 height 83
copy link "573243974778"
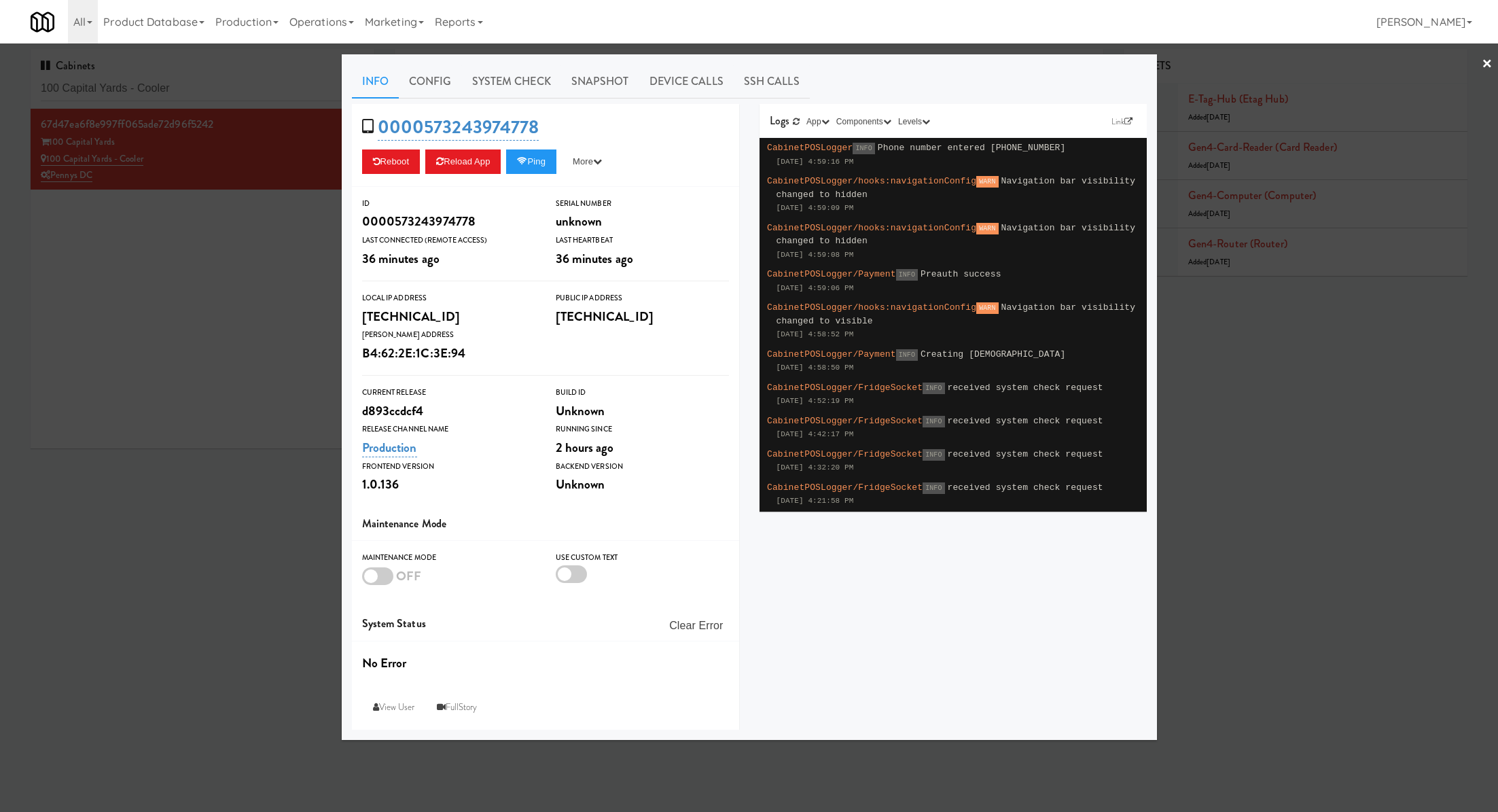
click at [231, 272] on div at bounding box center [749, 406] width 1498 height 812
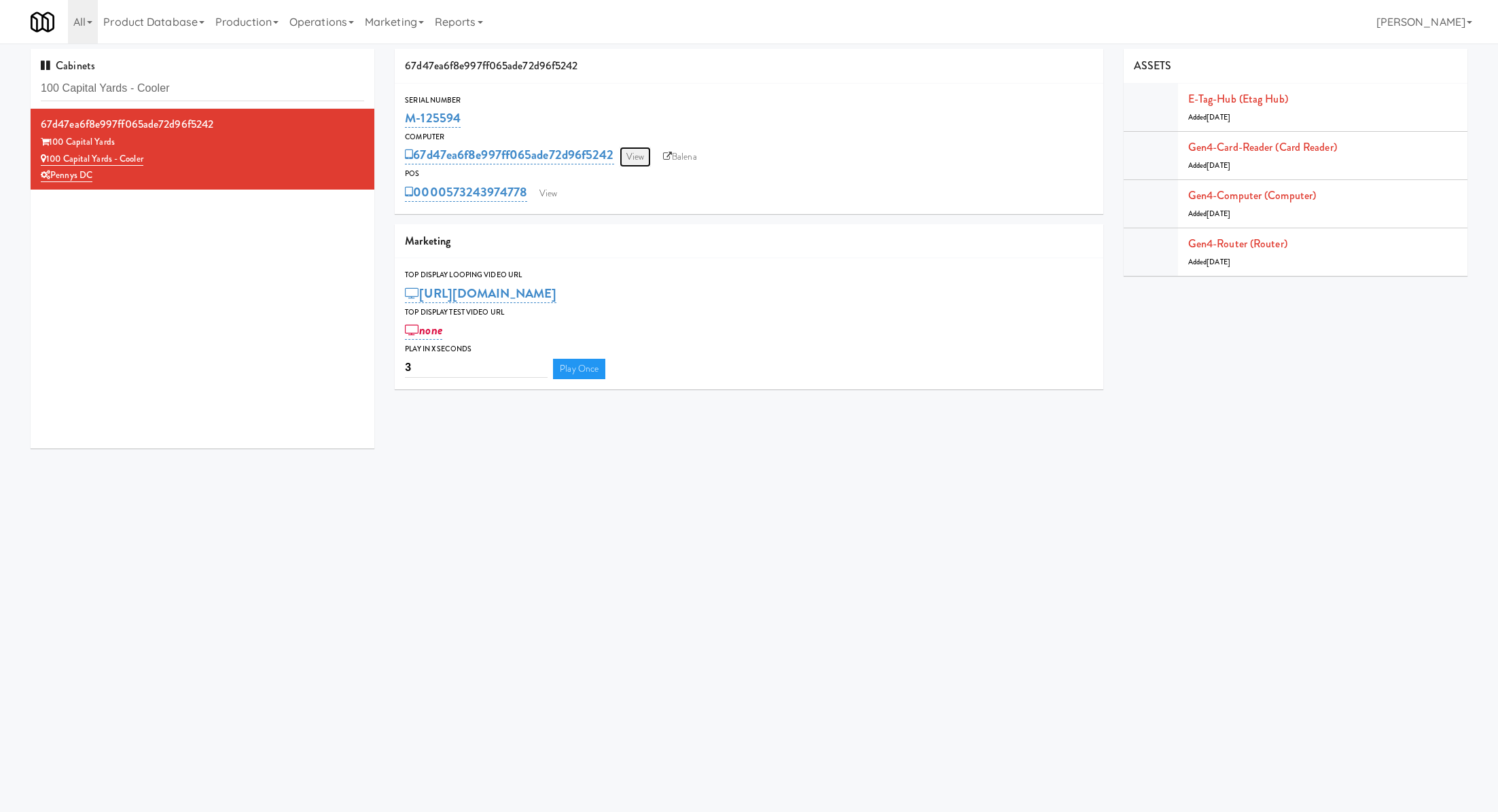
click at [641, 154] on link "View" at bounding box center [635, 156] width 31 height 20
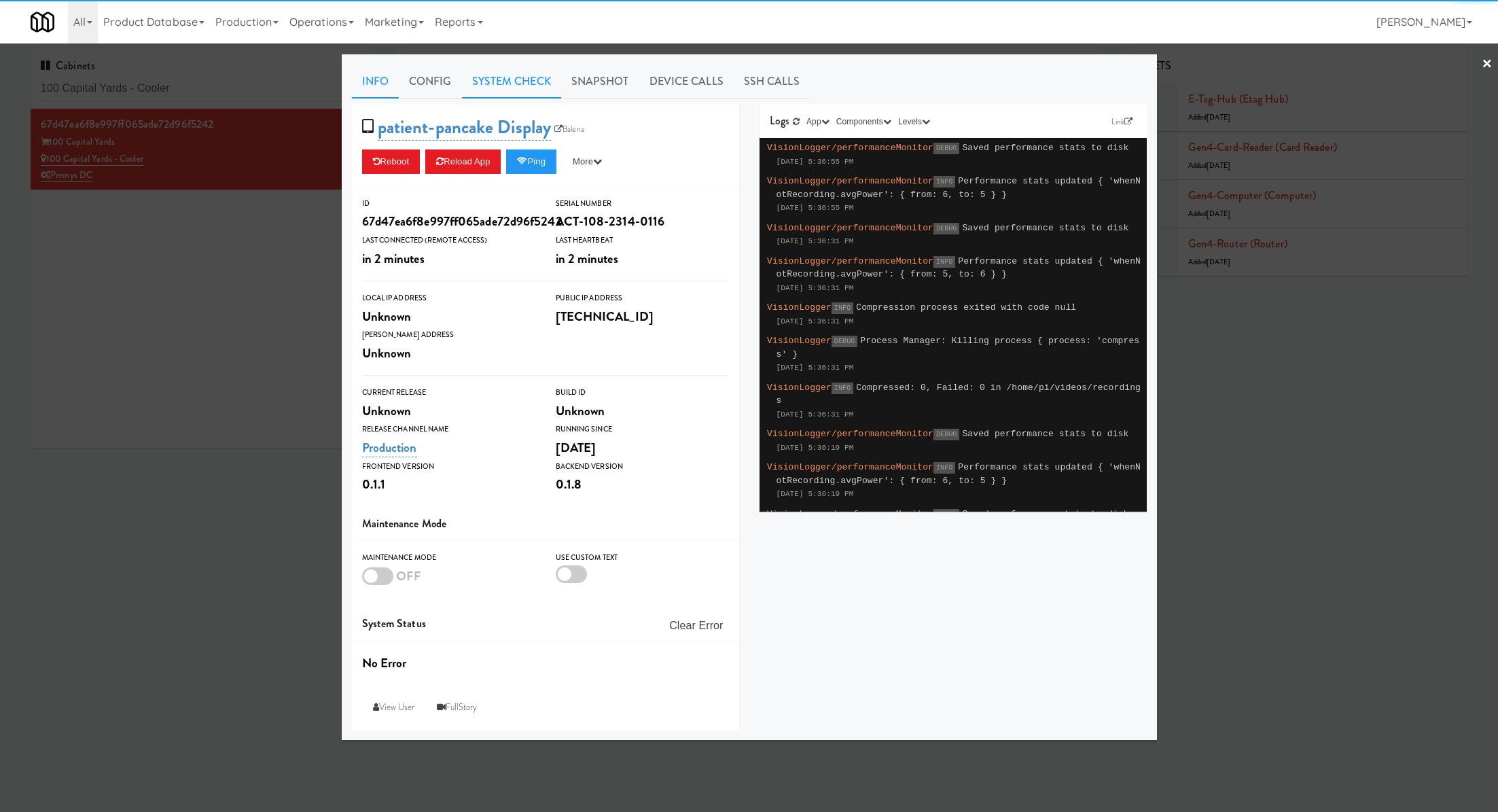
click at [518, 89] on link "System Check" at bounding box center [512, 81] width 99 height 34
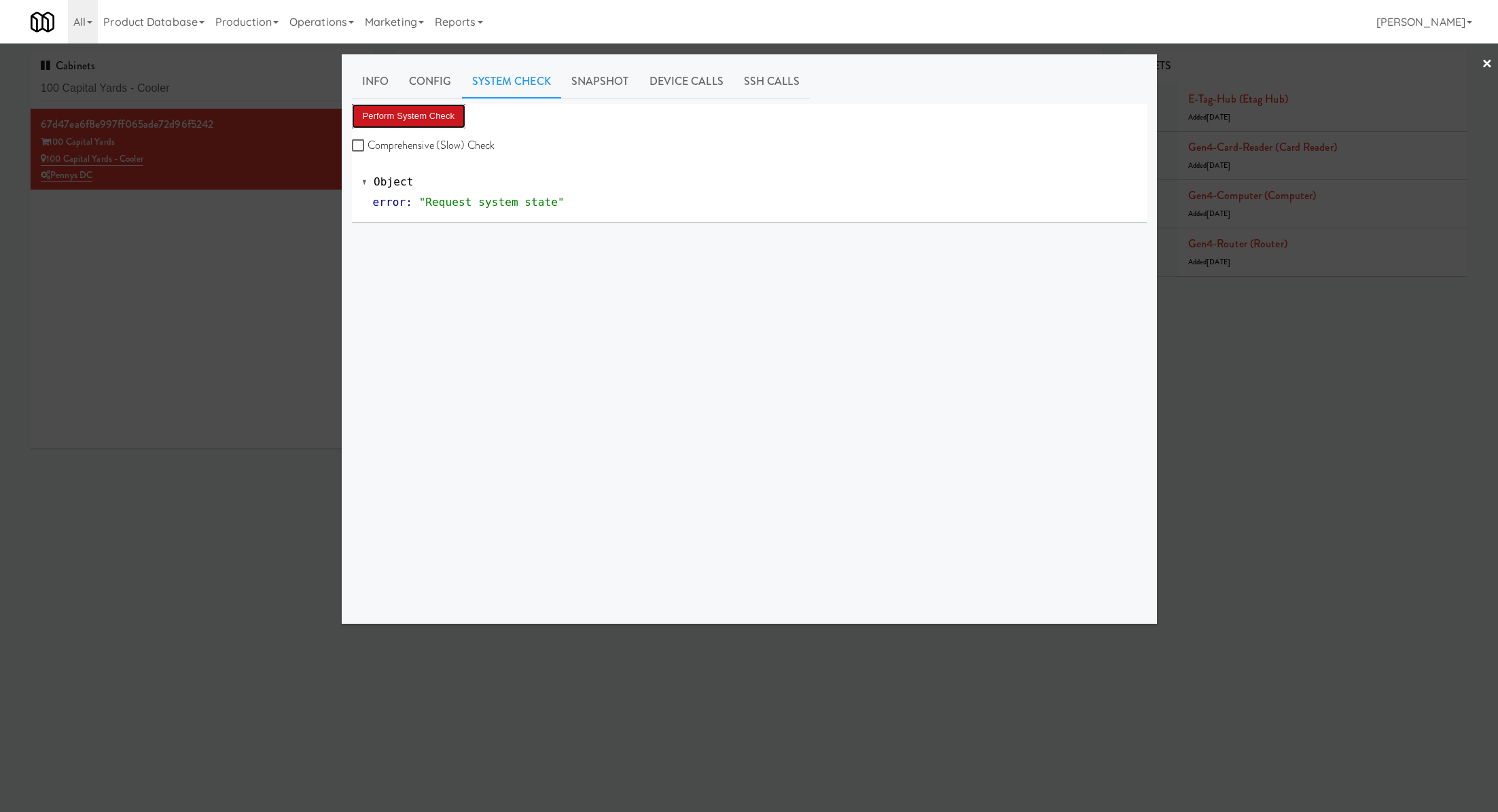
click at [434, 117] on button "Perform System Check" at bounding box center [409, 116] width 114 height 24
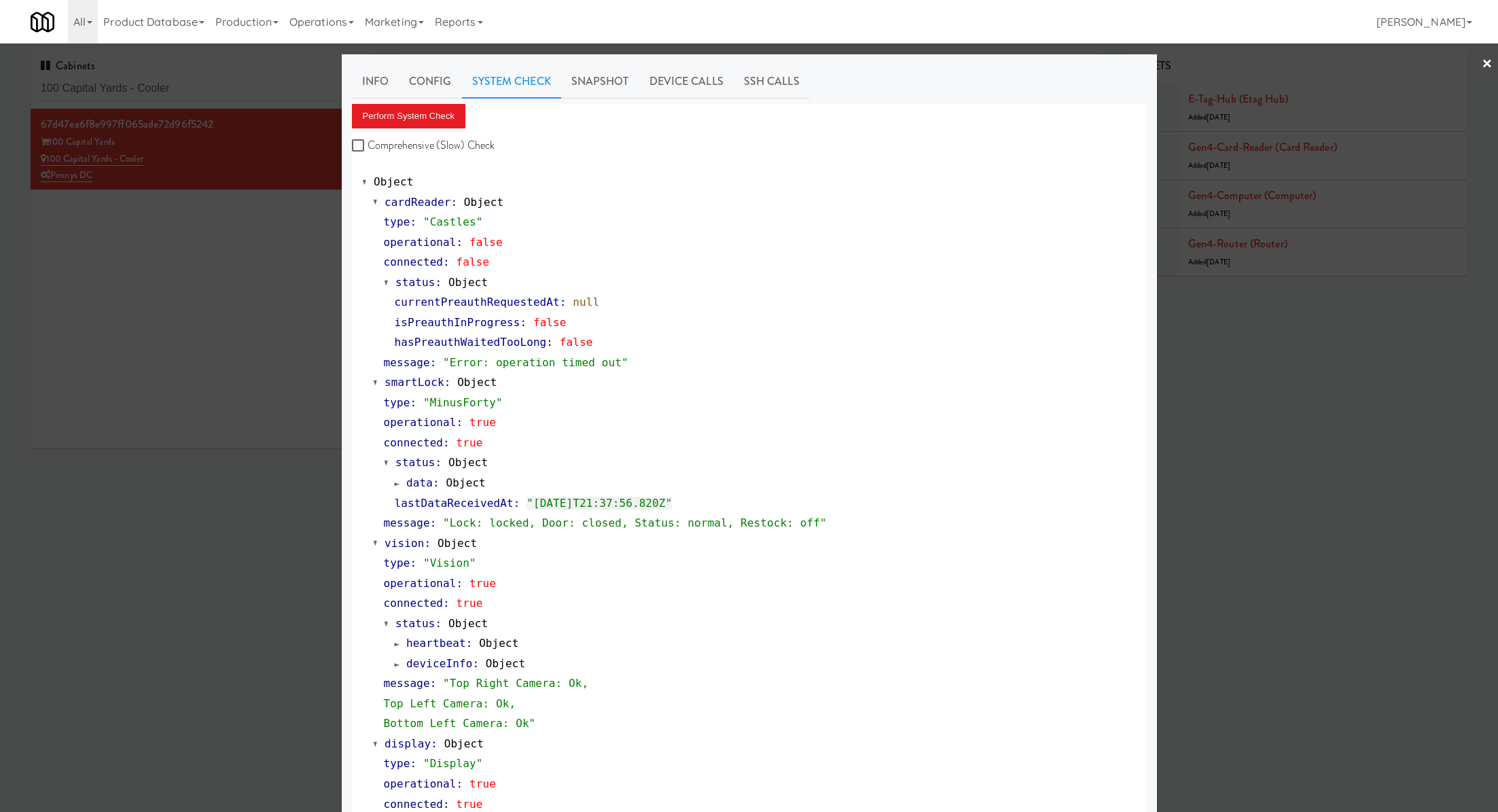
click at [297, 235] on div at bounding box center [749, 406] width 1498 height 812
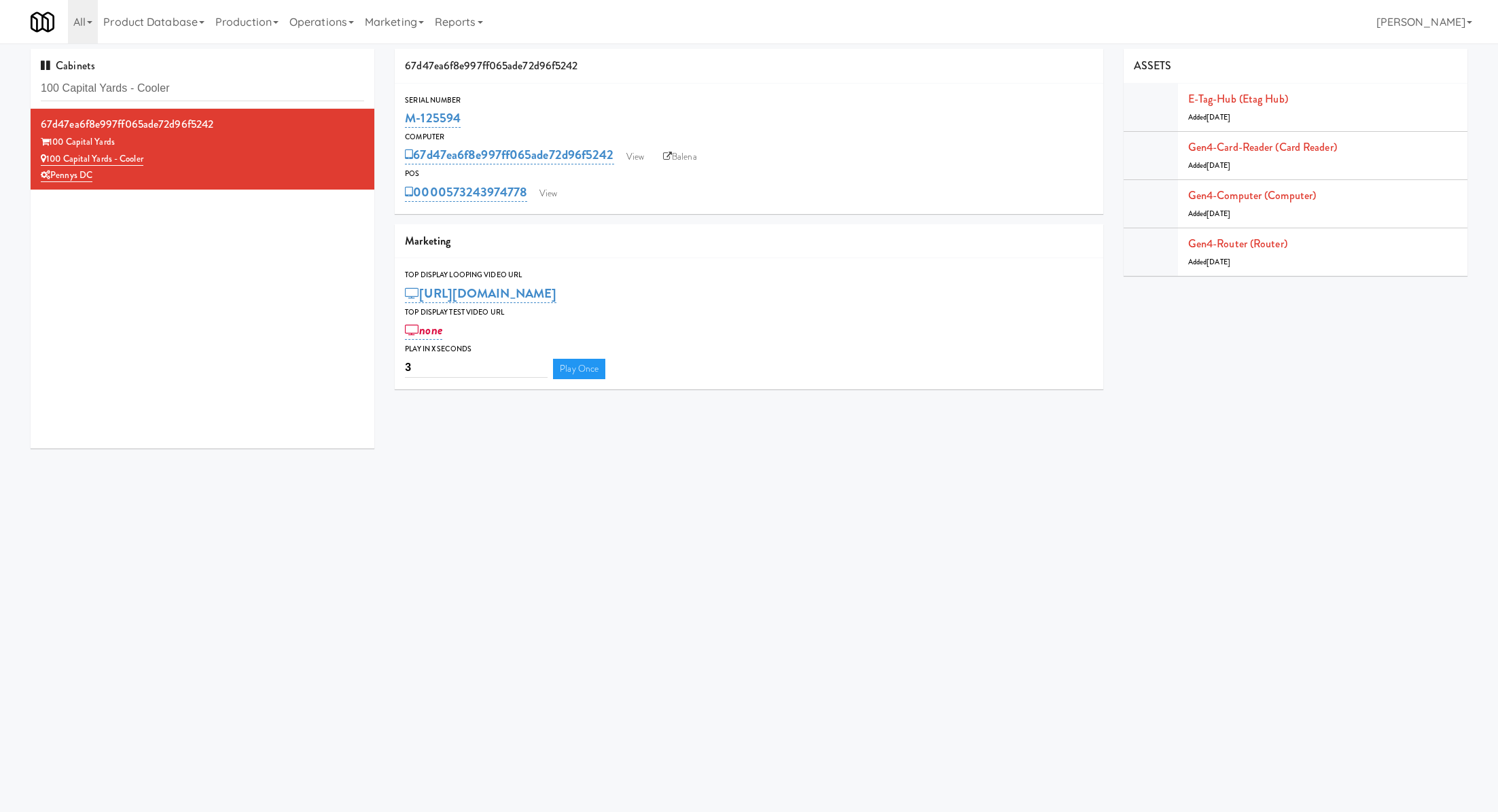
drag, startPoint x: 482, startPoint y: 121, endPoint x: 401, endPoint y: 121, distance: 81.0
click at [401, 121] on div "Serial Number M-125594" at bounding box center [749, 112] width 708 height 37
copy link "M-125594"
click at [560, 195] on link "View" at bounding box center [548, 193] width 31 height 20
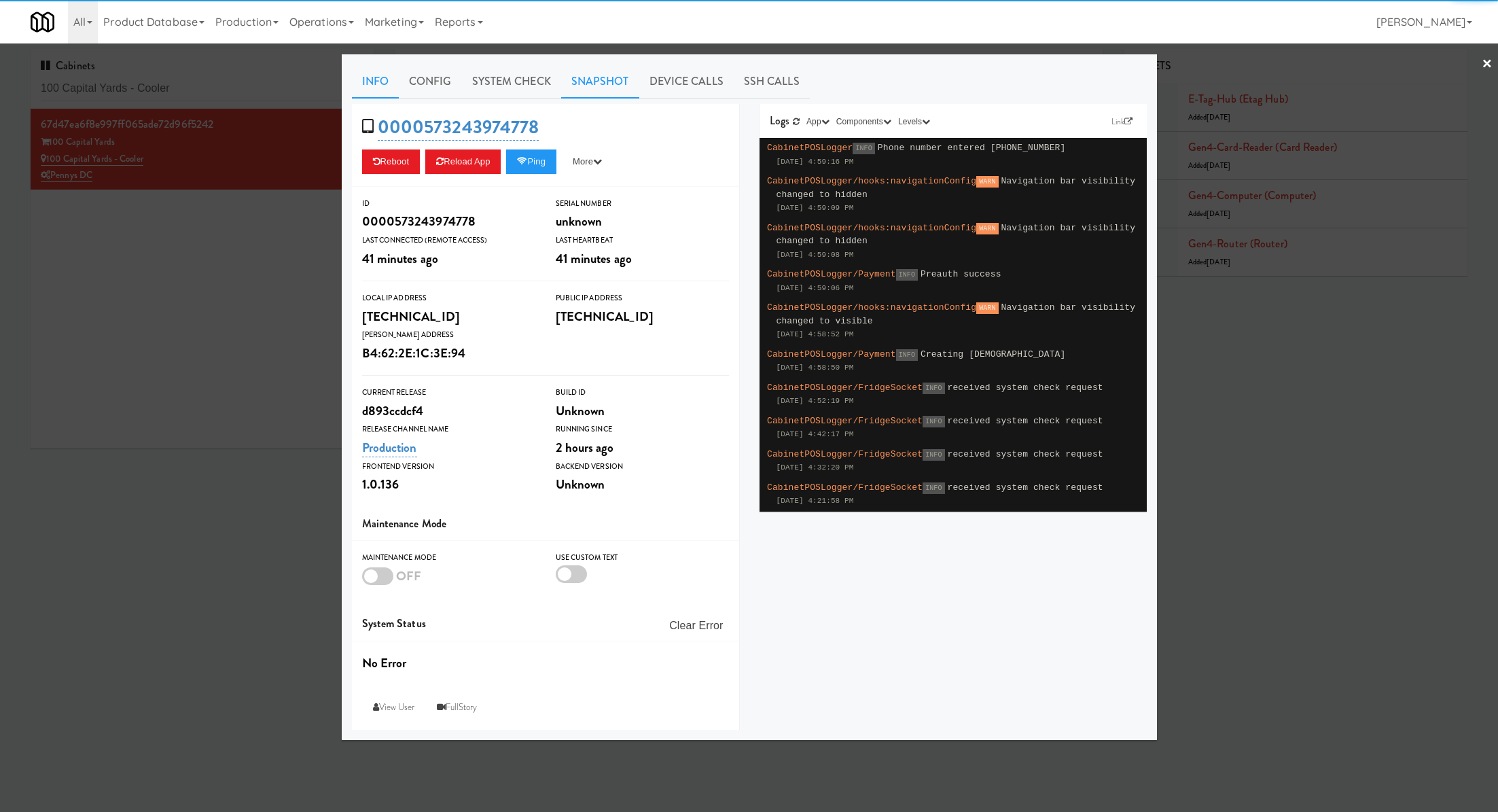
click at [604, 81] on link "Snapshot" at bounding box center [600, 81] width 78 height 34
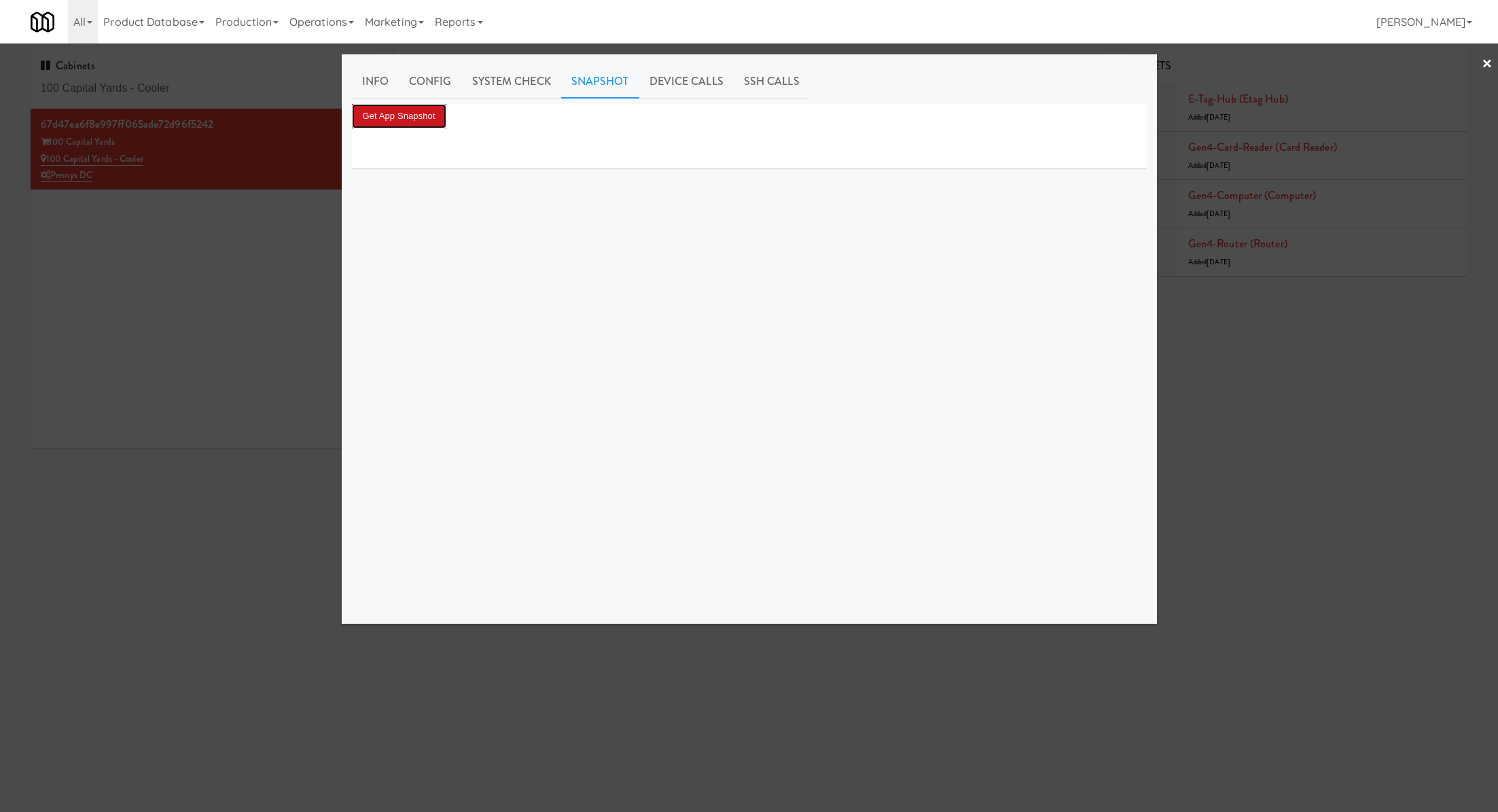
click at [426, 116] on button "Get App Snapshot" at bounding box center [399, 116] width 94 height 24
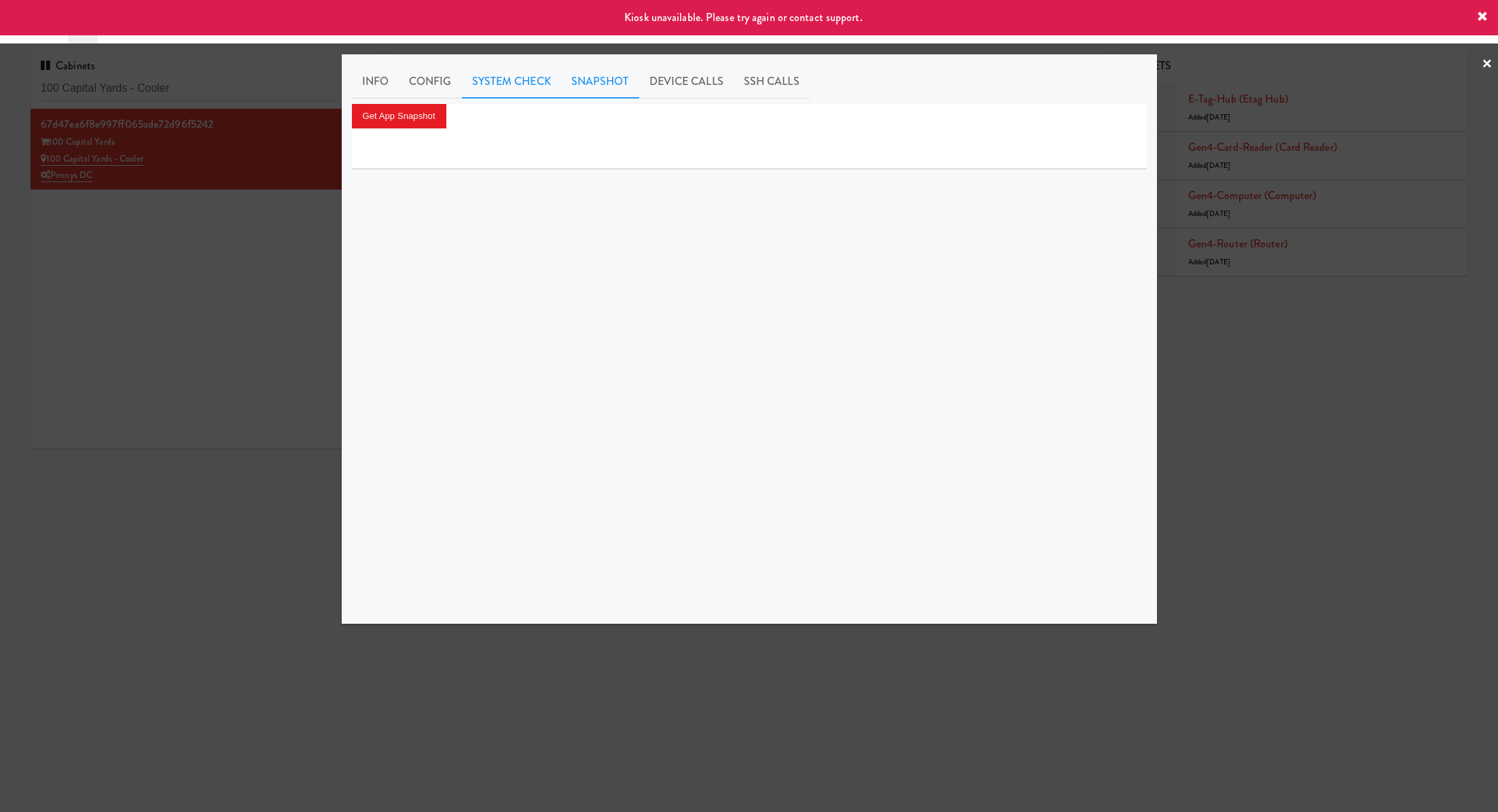
click at [496, 83] on link "System Check" at bounding box center [512, 81] width 99 height 34
click at [450, 116] on button "Perform System Check" at bounding box center [409, 116] width 114 height 24
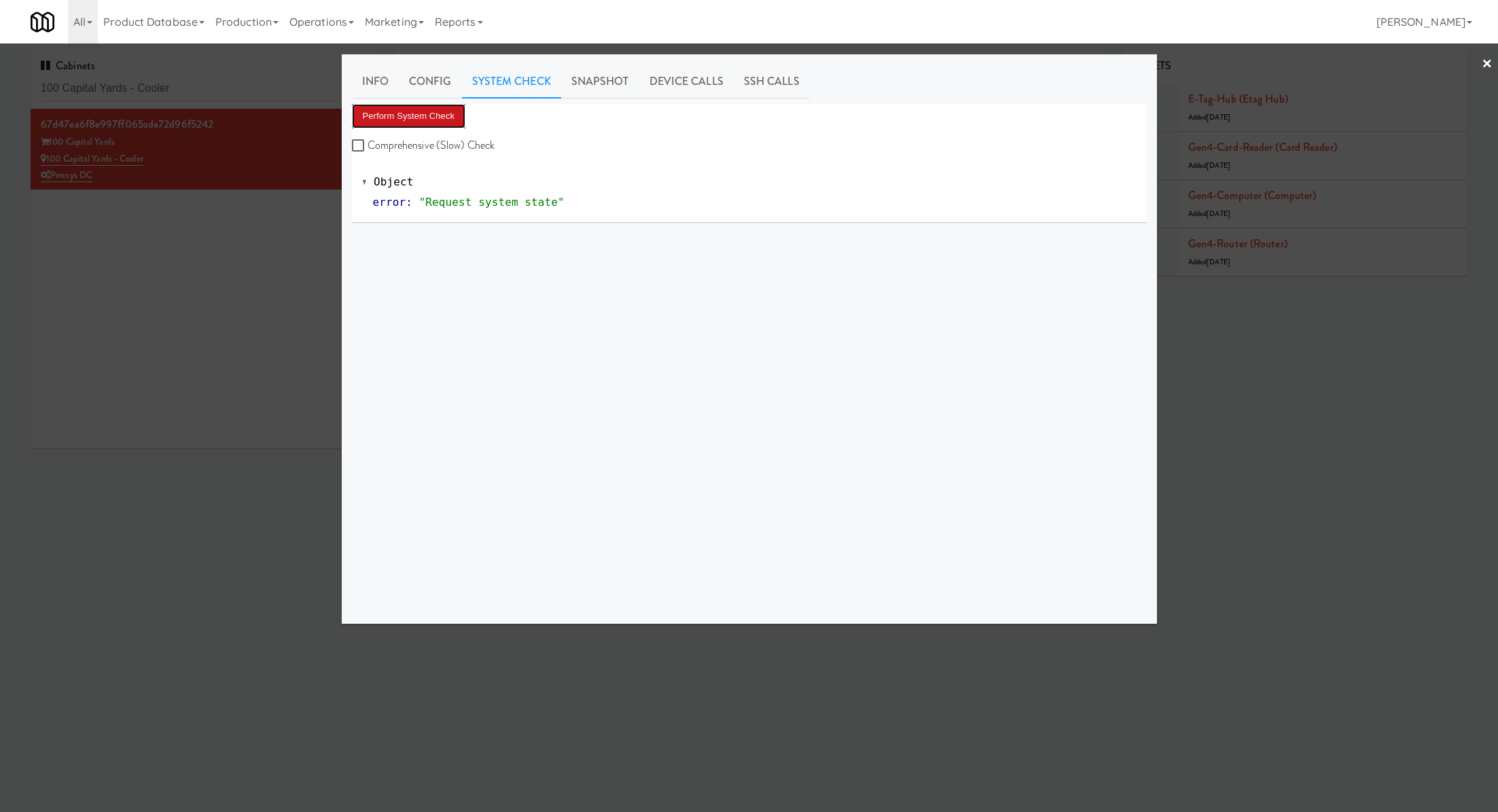
click at [437, 116] on button "Perform System Check" at bounding box center [409, 116] width 114 height 24
click at [415, 116] on button "Perform System Check" at bounding box center [409, 116] width 114 height 24
click at [412, 113] on button "Perform System Check" at bounding box center [409, 116] width 114 height 24
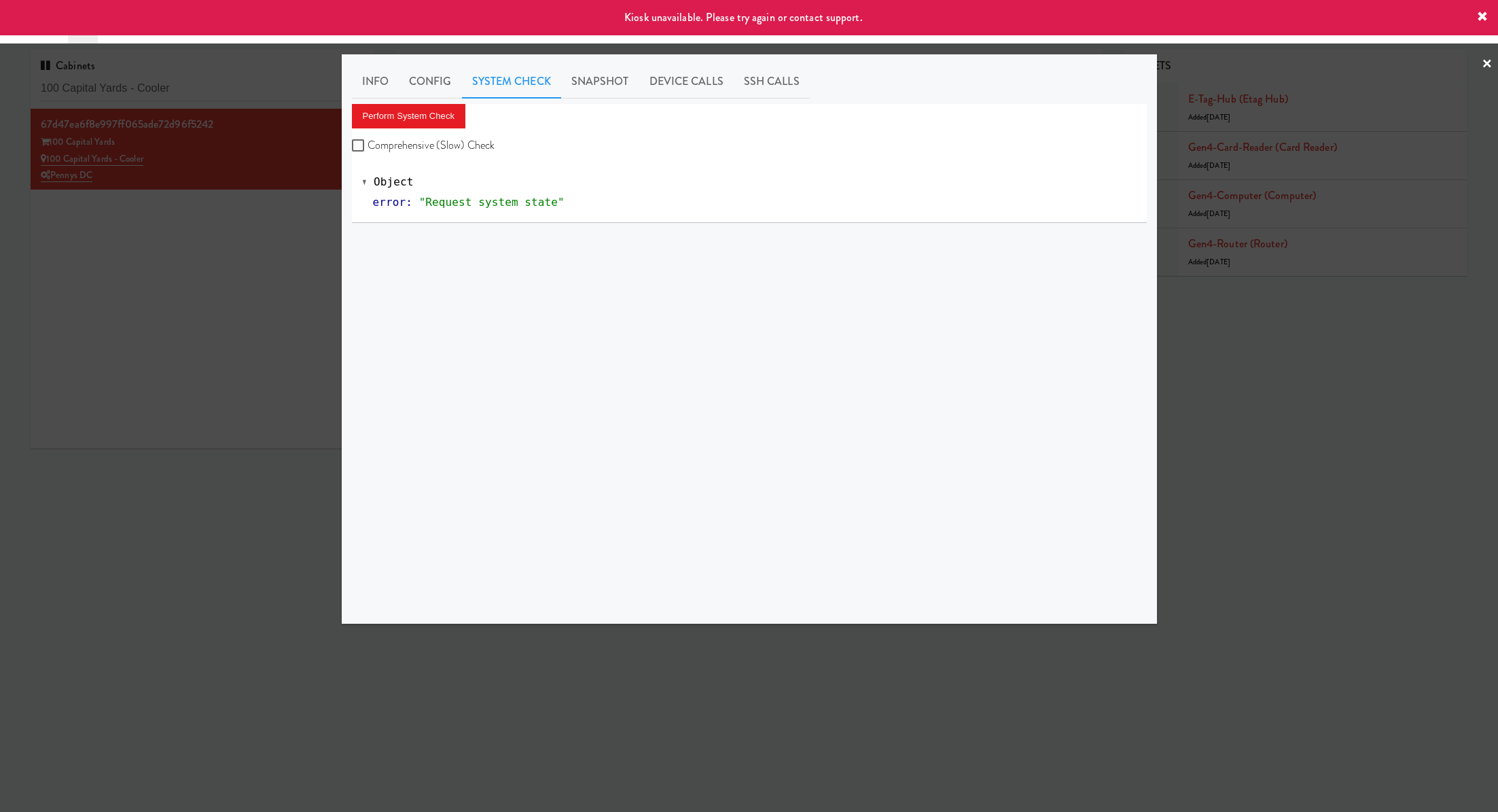
click at [251, 253] on div at bounding box center [749, 406] width 1498 height 812
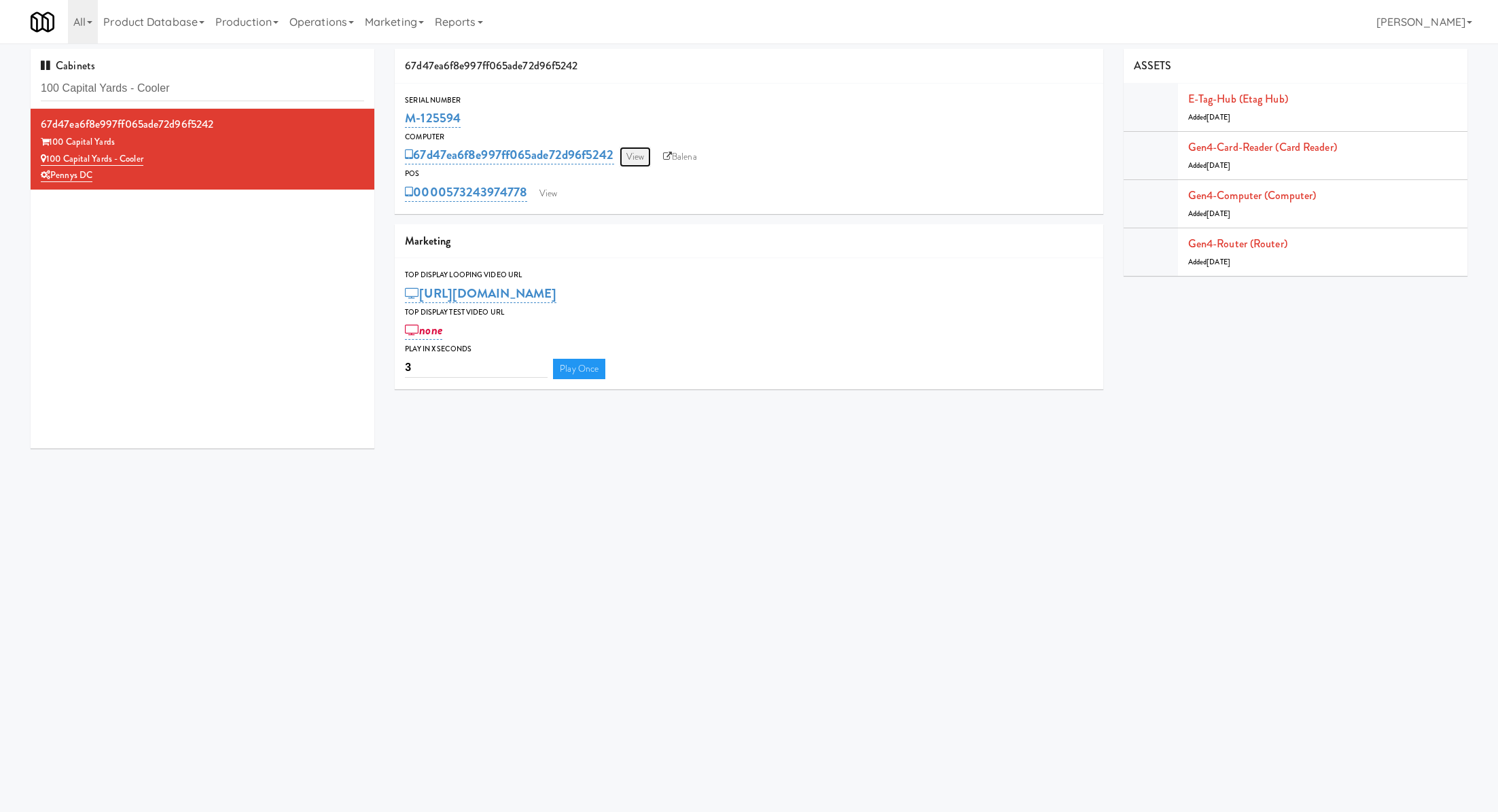
click at [633, 160] on link "View" at bounding box center [635, 156] width 31 height 20
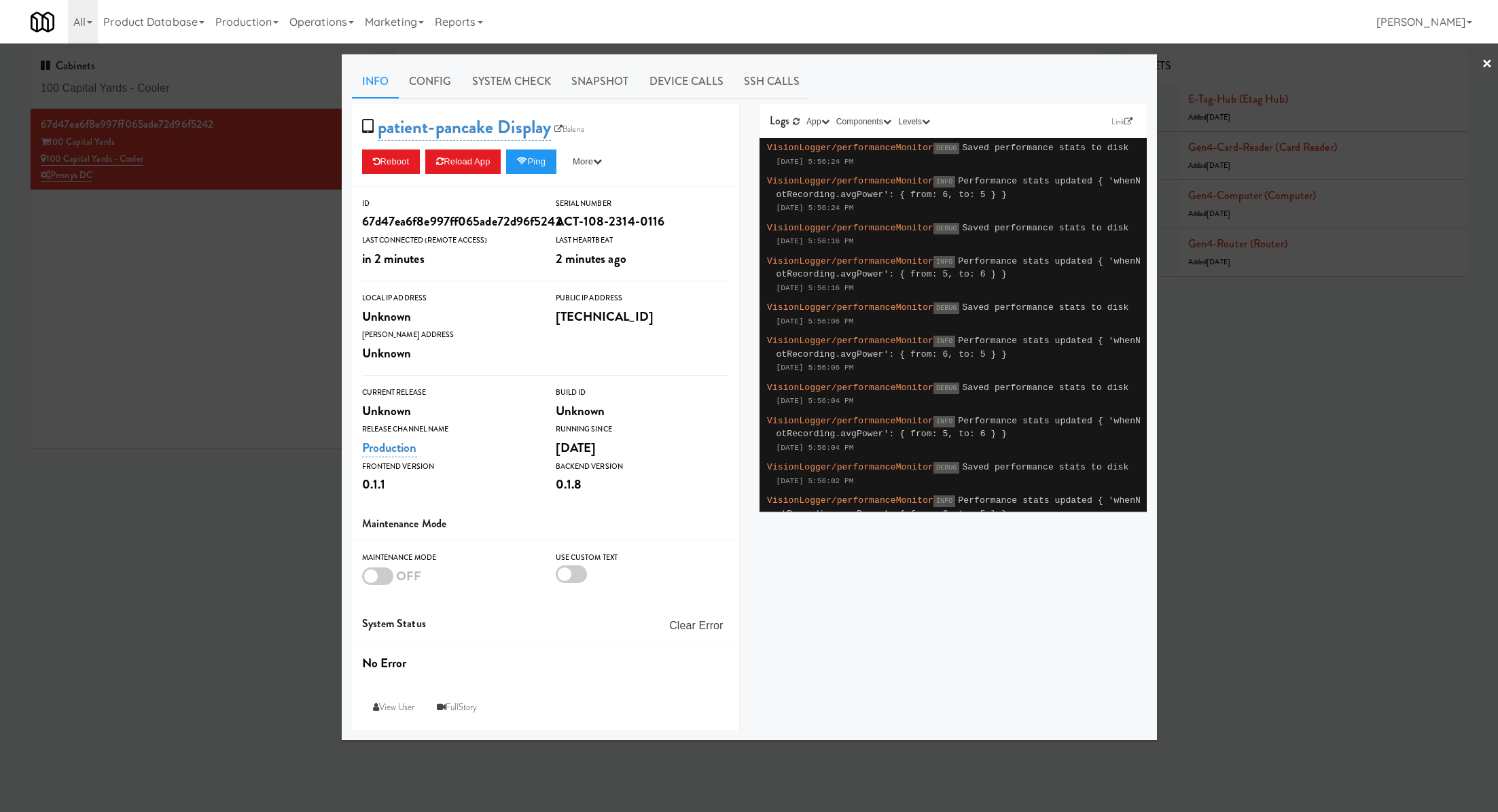
click at [253, 230] on div at bounding box center [749, 406] width 1498 height 812
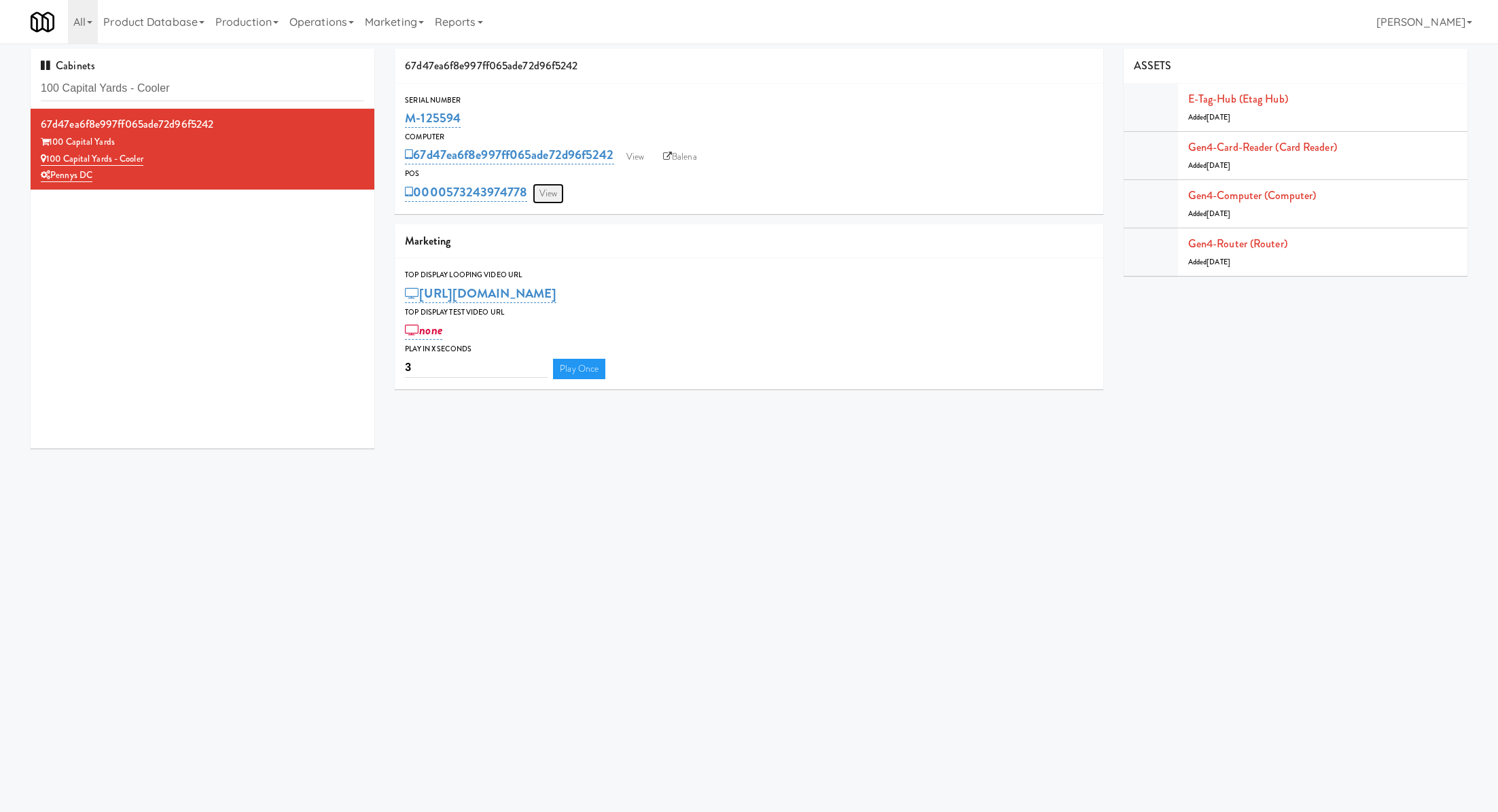
click at [554, 193] on link "View" at bounding box center [548, 193] width 31 height 20
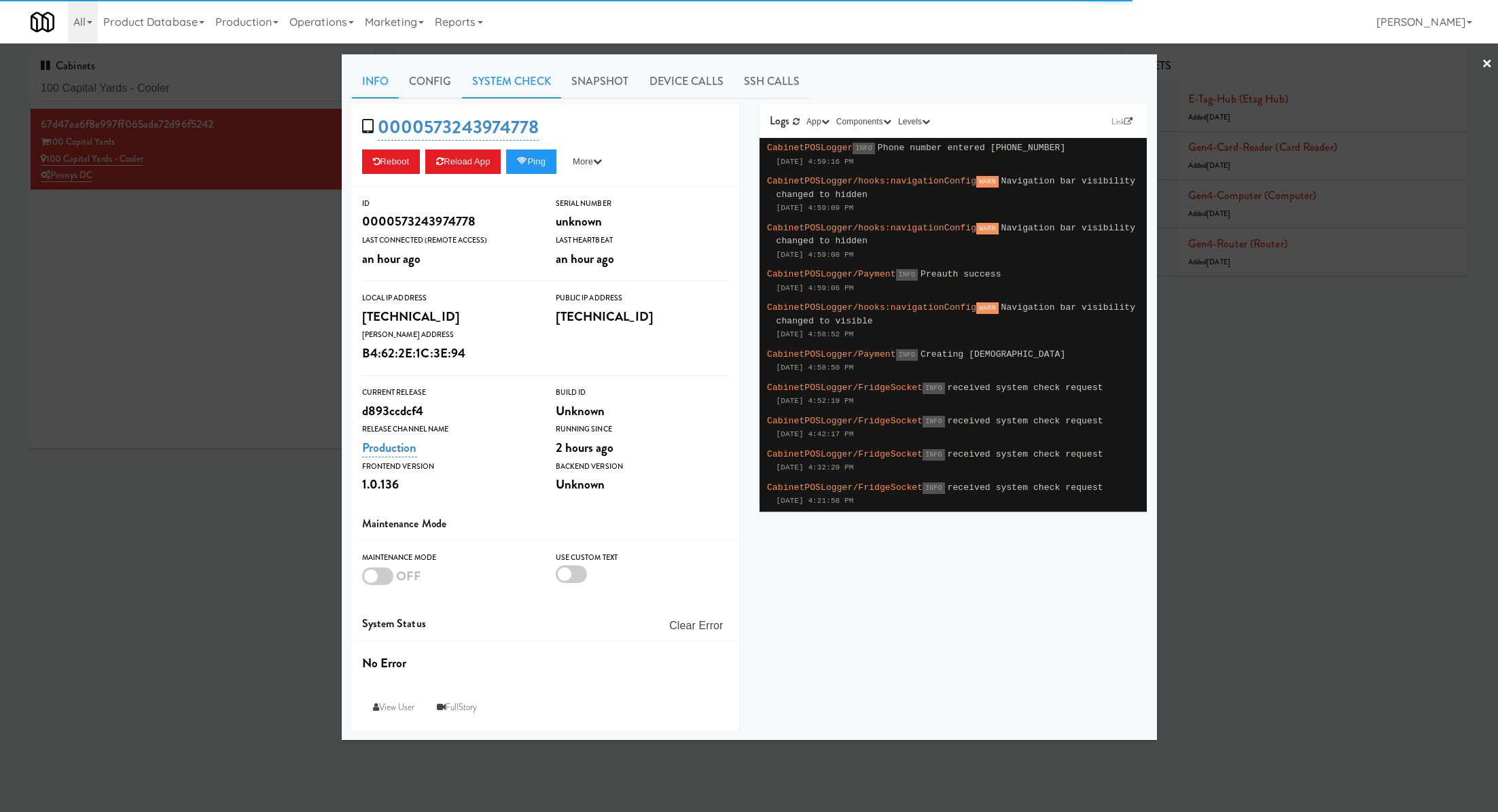
click at [521, 83] on link "System Check" at bounding box center [512, 81] width 99 height 34
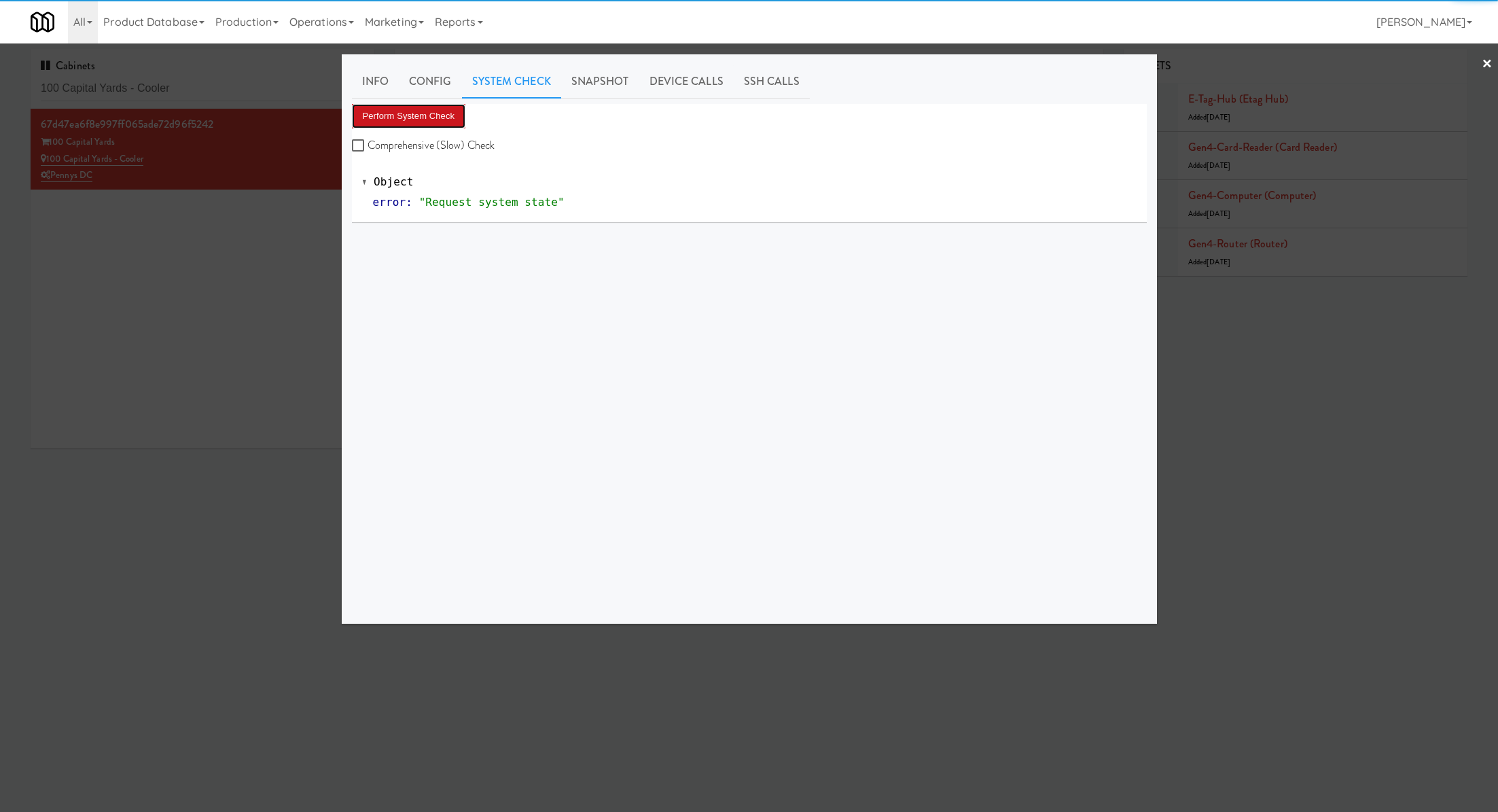
click at [446, 119] on button "Perform System Check" at bounding box center [409, 116] width 114 height 24
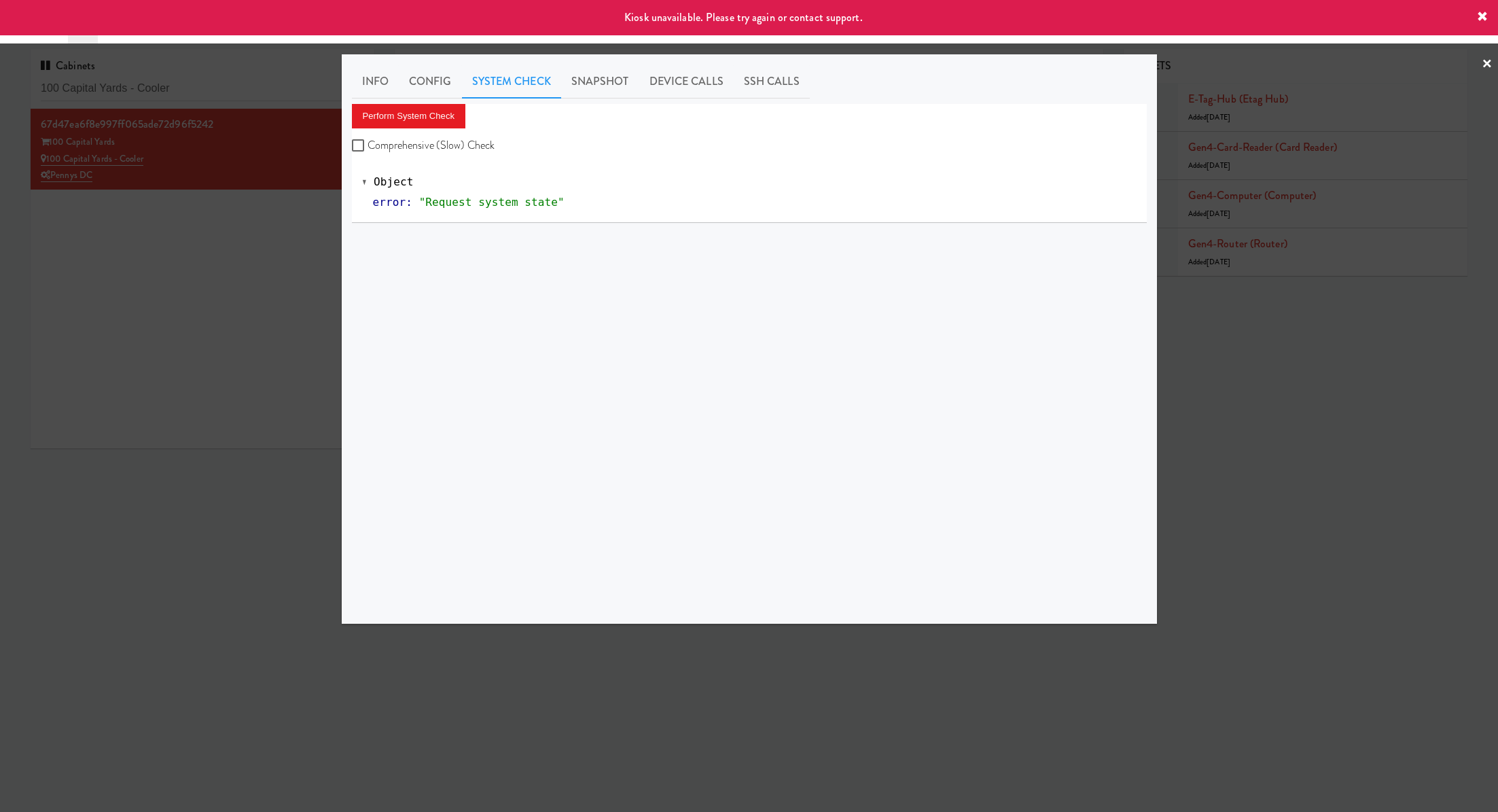
click at [179, 262] on div at bounding box center [749, 406] width 1498 height 812
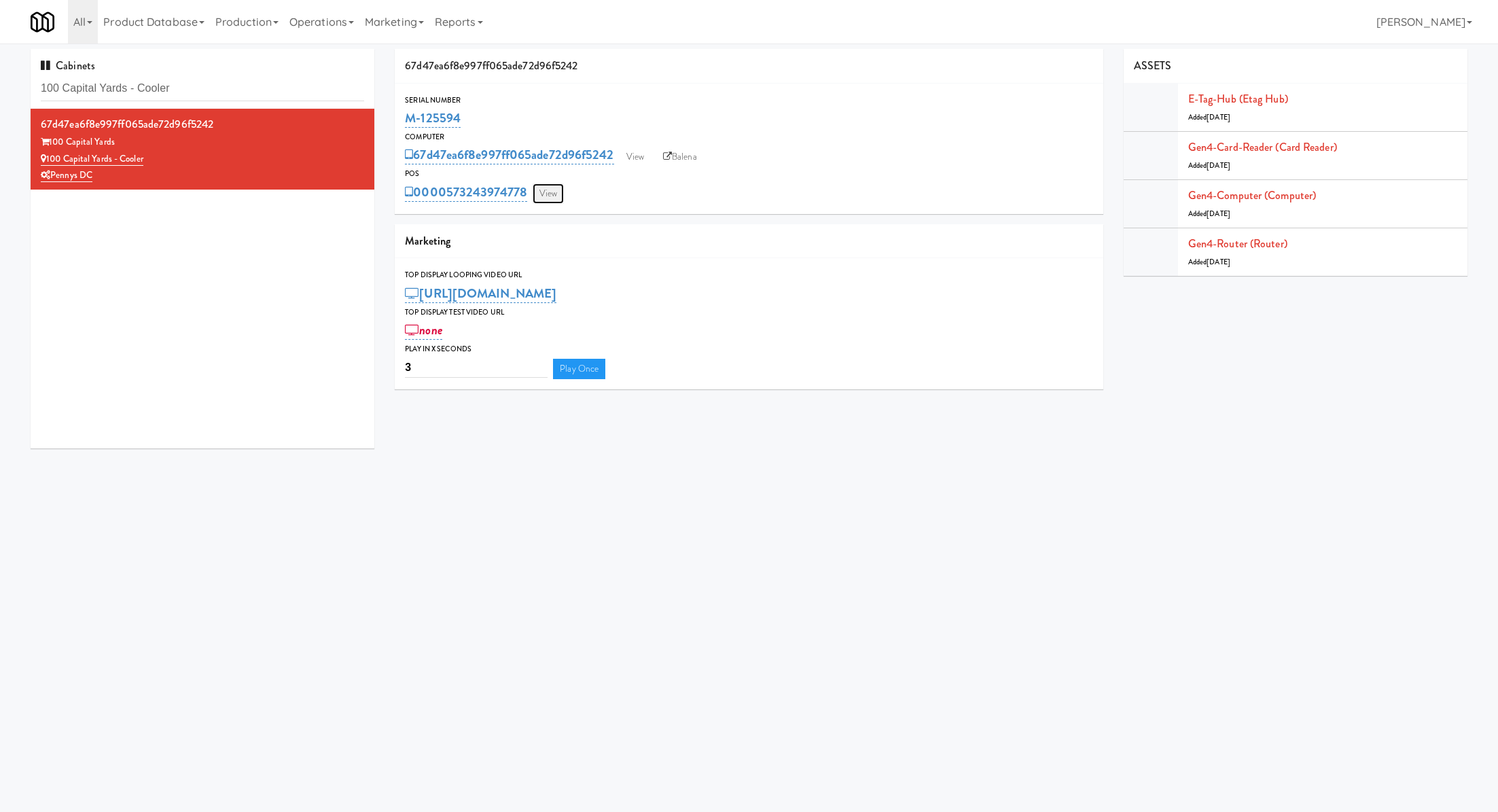
click at [553, 195] on link "View" at bounding box center [548, 193] width 31 height 20
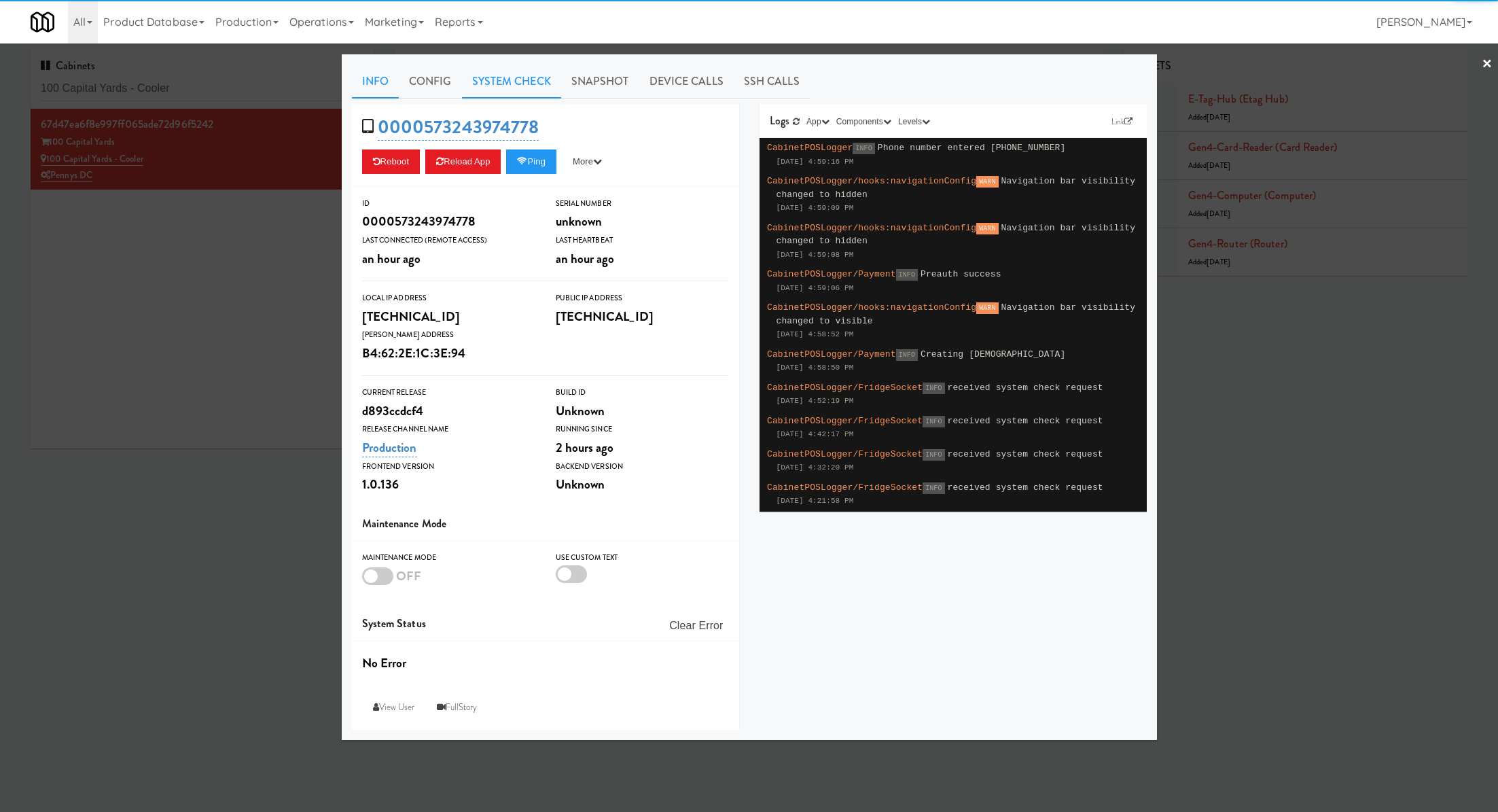
click at [507, 84] on link "System Check" at bounding box center [512, 81] width 99 height 34
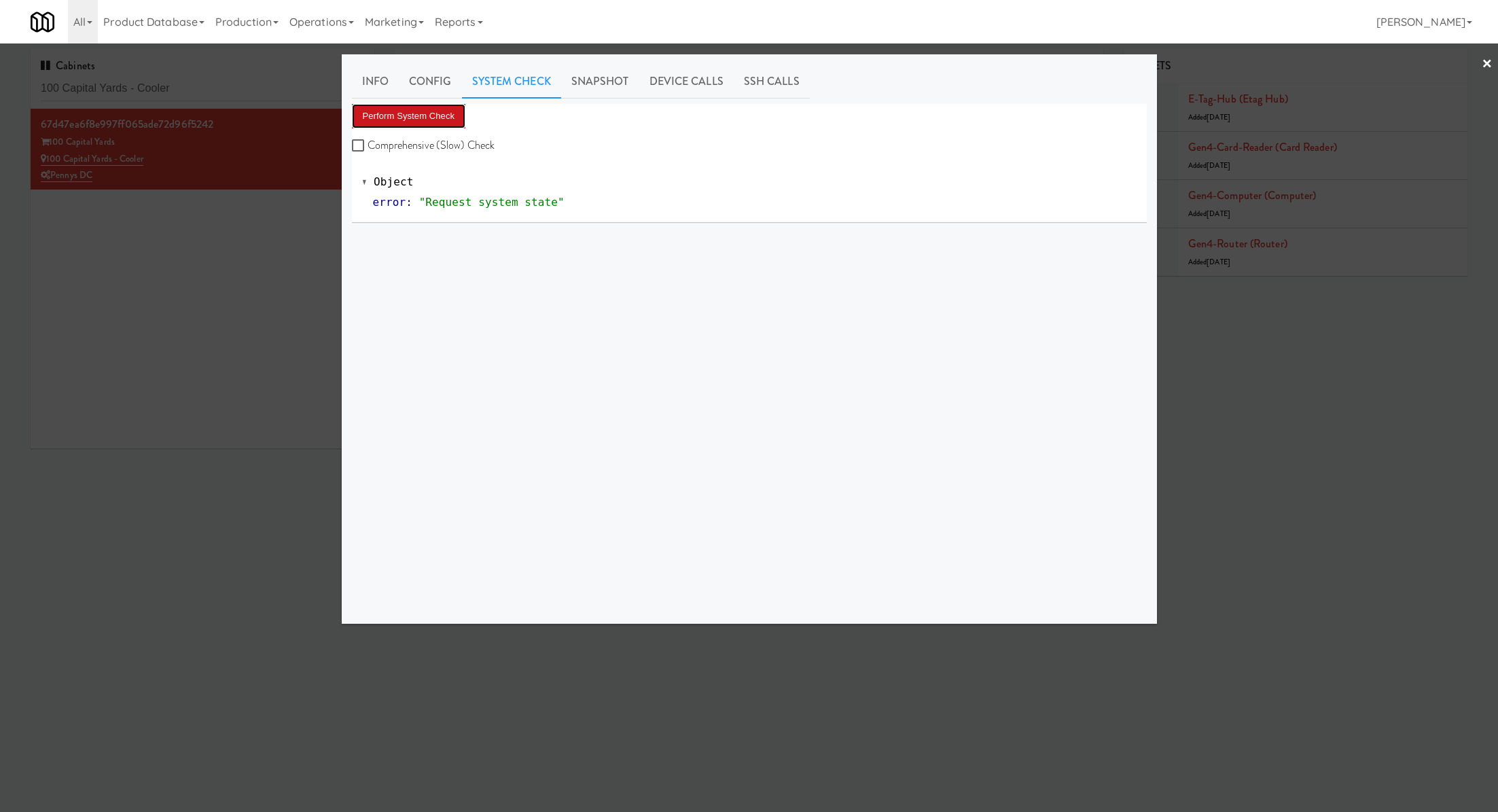
click at [449, 104] on button "Perform System Check" at bounding box center [409, 116] width 114 height 24
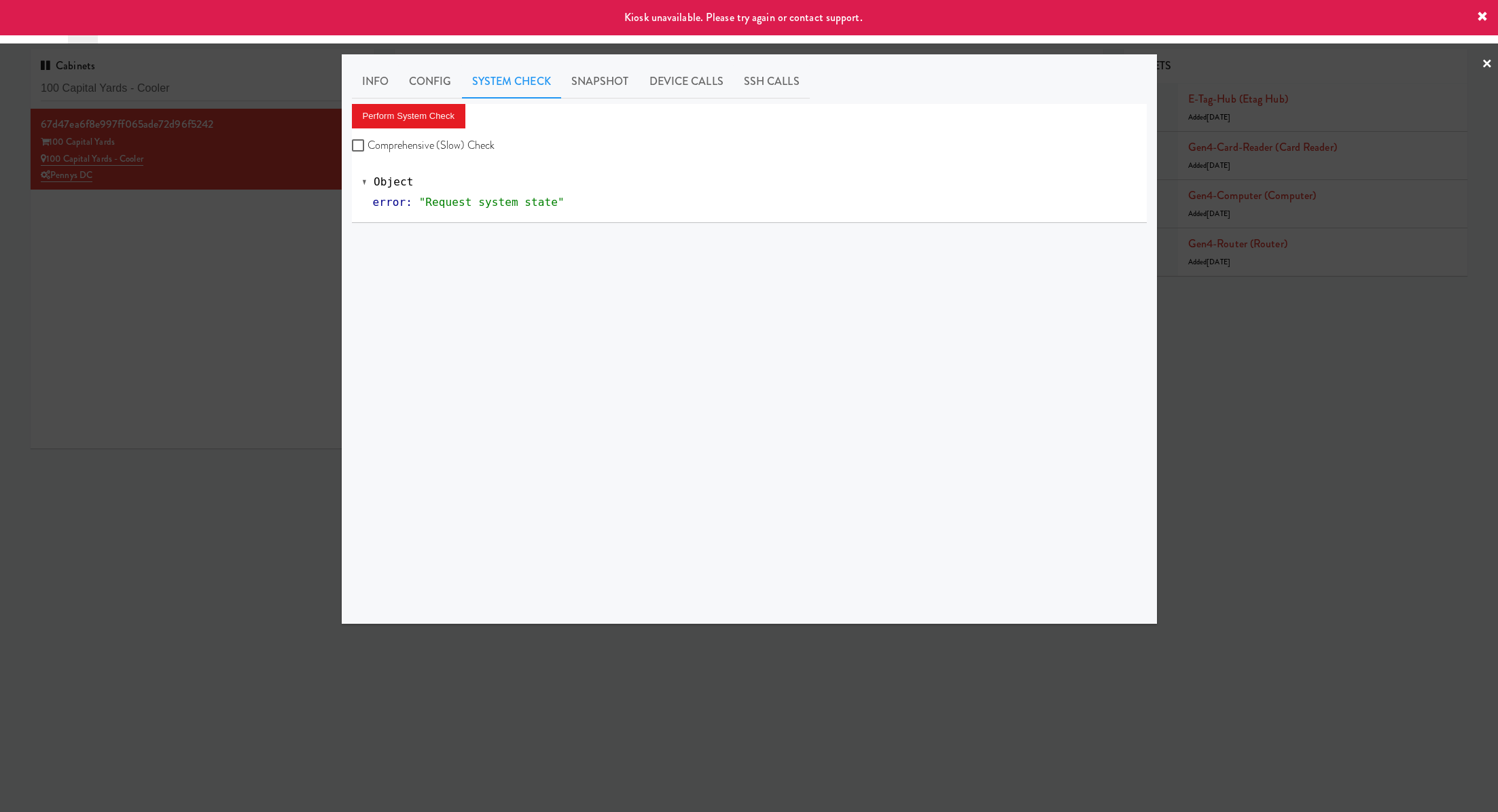
click at [276, 227] on div at bounding box center [749, 406] width 1498 height 812
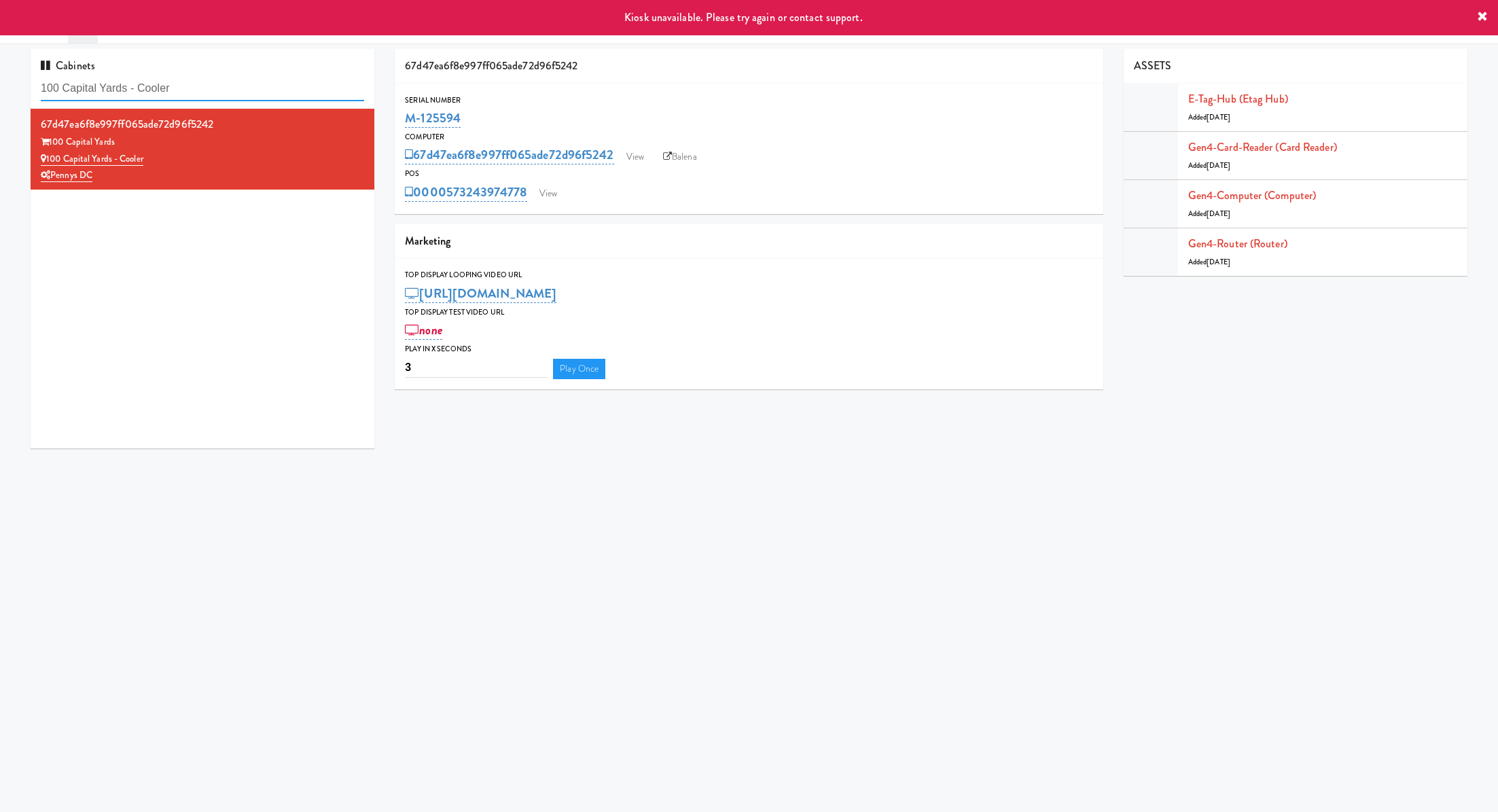
click at [281, 90] on input "100 Capital Yards - Cooler" at bounding box center [202, 88] width 323 height 25
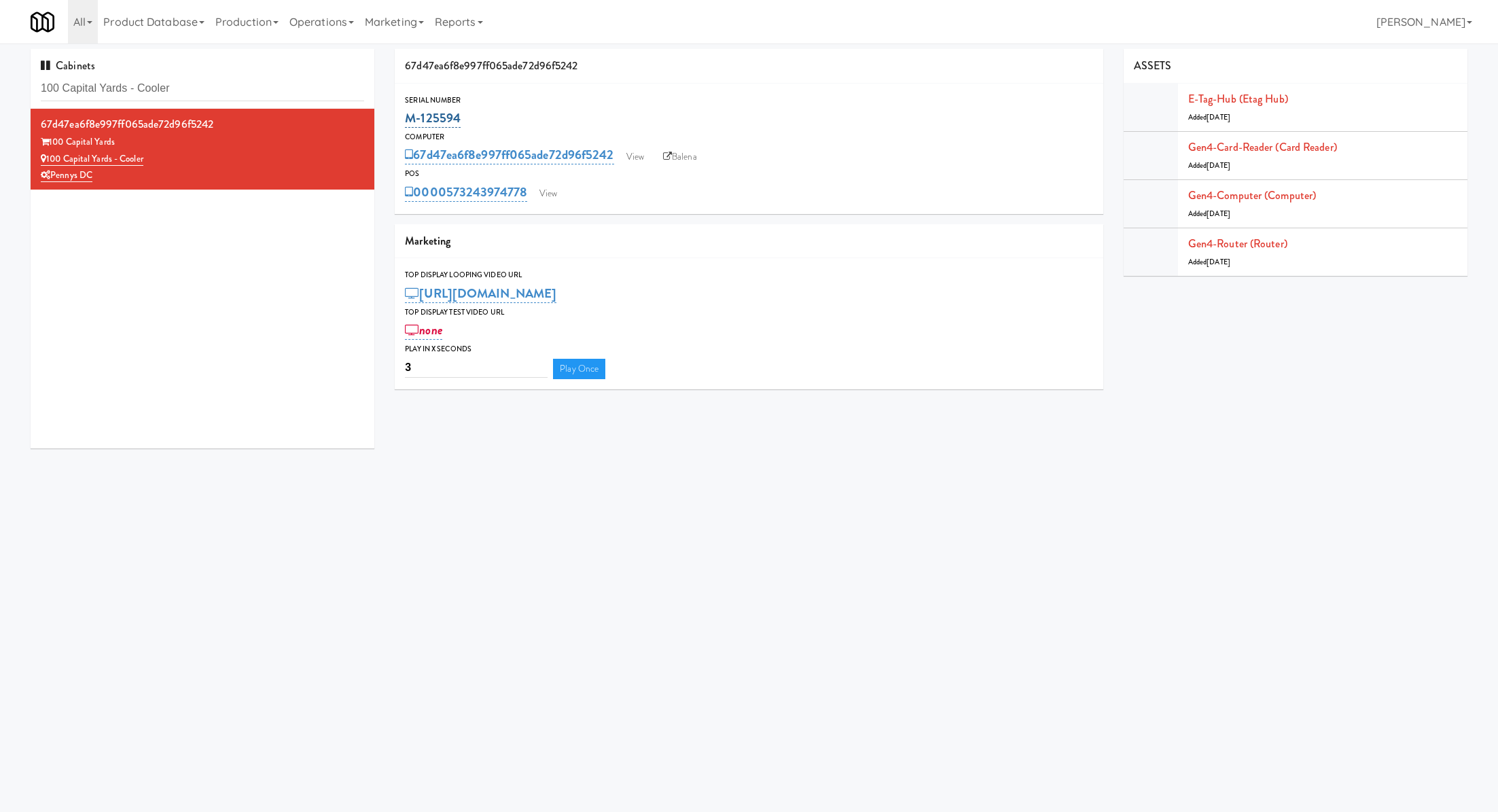
drag, startPoint x: 480, startPoint y: 129, endPoint x: 407, endPoint y: 121, distance: 73.4
click at [407, 121] on div "M-125594" at bounding box center [749, 118] width 687 height 23
copy link "M-125594"
click at [191, 92] on input "100 Capital Yards - Cooler" at bounding box center [202, 88] width 323 height 25
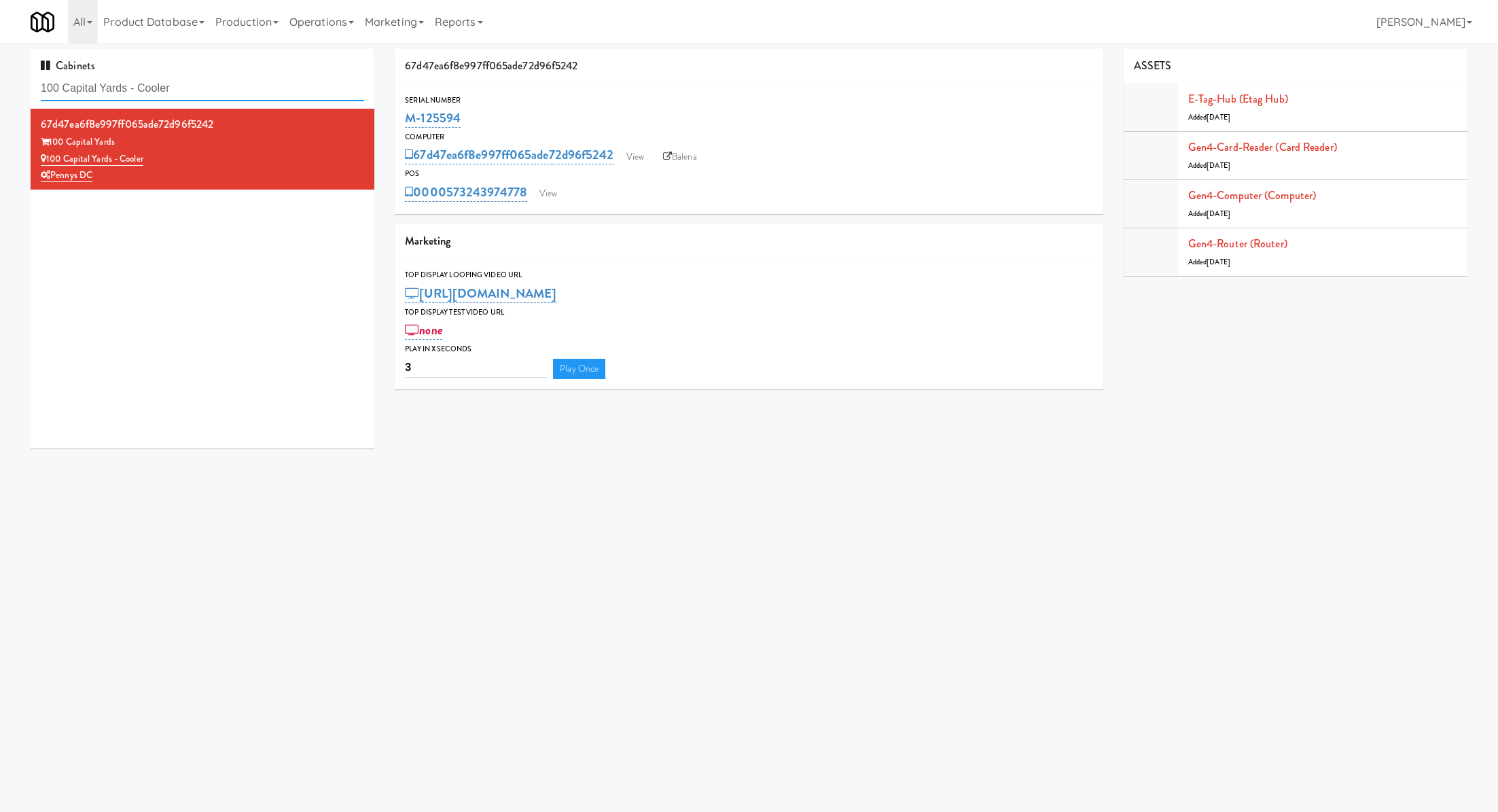
click at [191, 92] on input "100 Capital Yards - Cooler" at bounding box center [202, 88] width 323 height 25
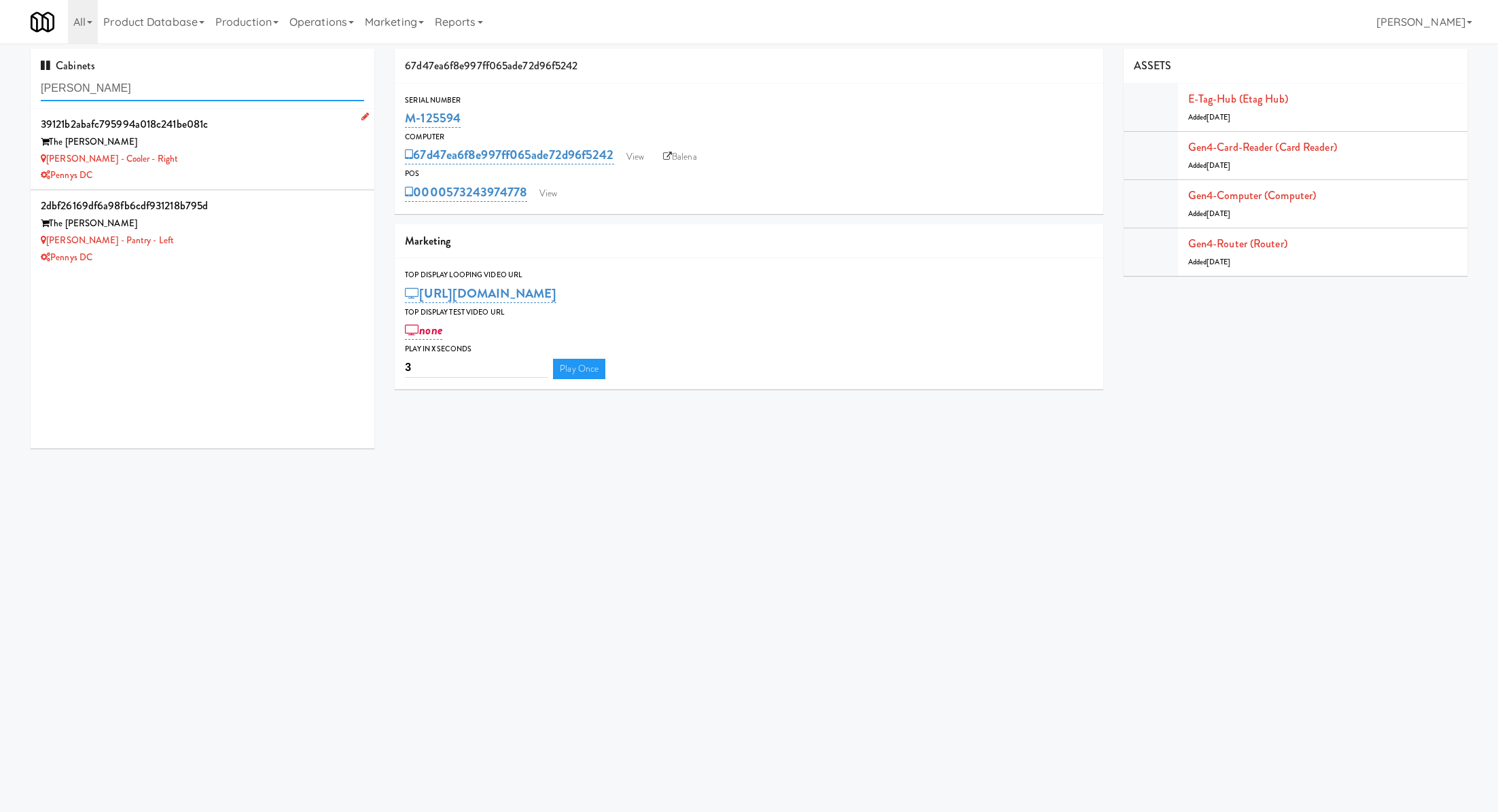
type input "hale"
click at [248, 162] on div "Hale - Cooler - Right" at bounding box center [202, 159] width 323 height 17
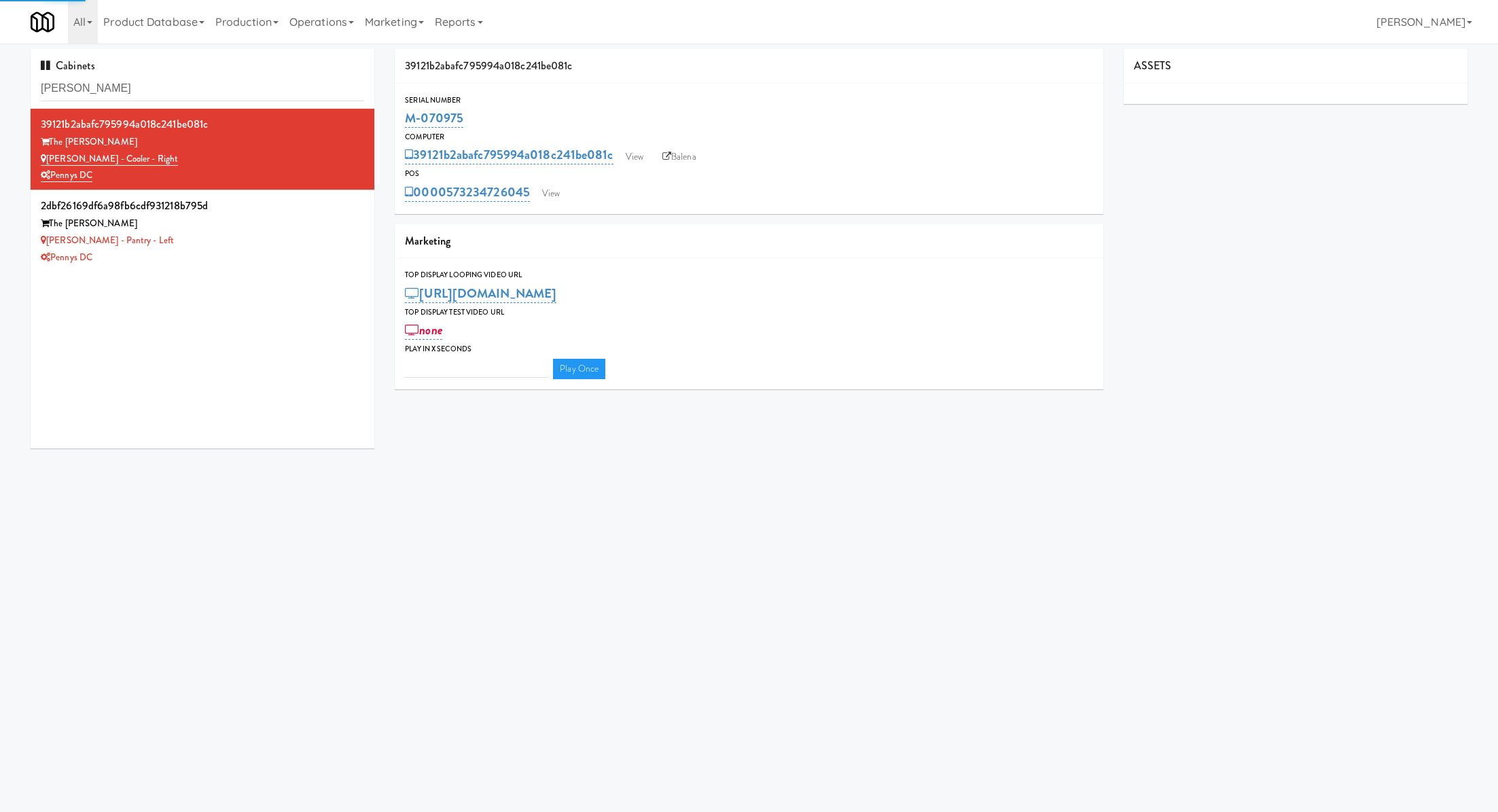
type input "3"
click at [238, 94] on input "hale" at bounding box center [202, 88] width 323 height 25
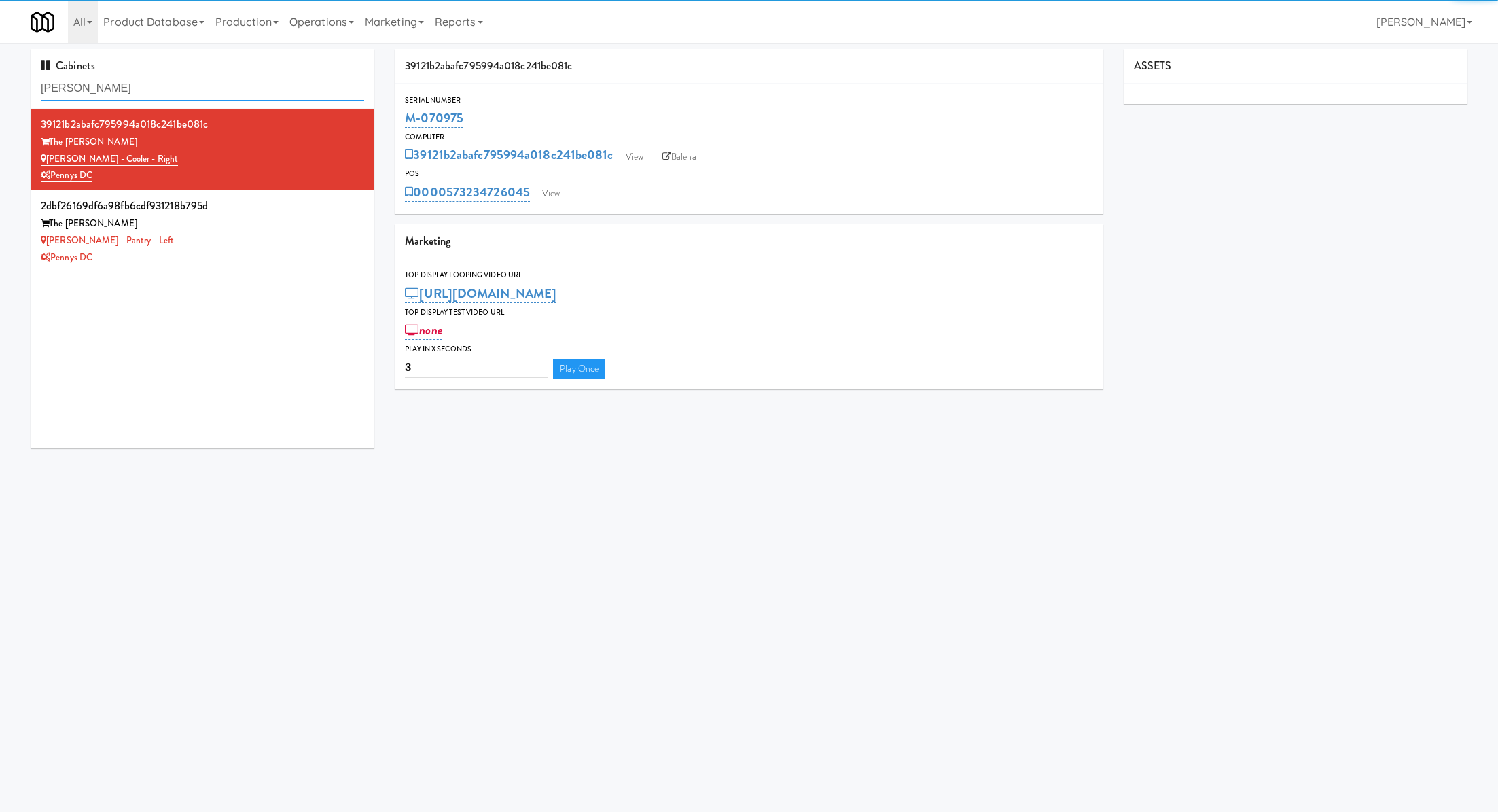
click at [238, 94] on input "hale" at bounding box center [202, 88] width 323 height 25
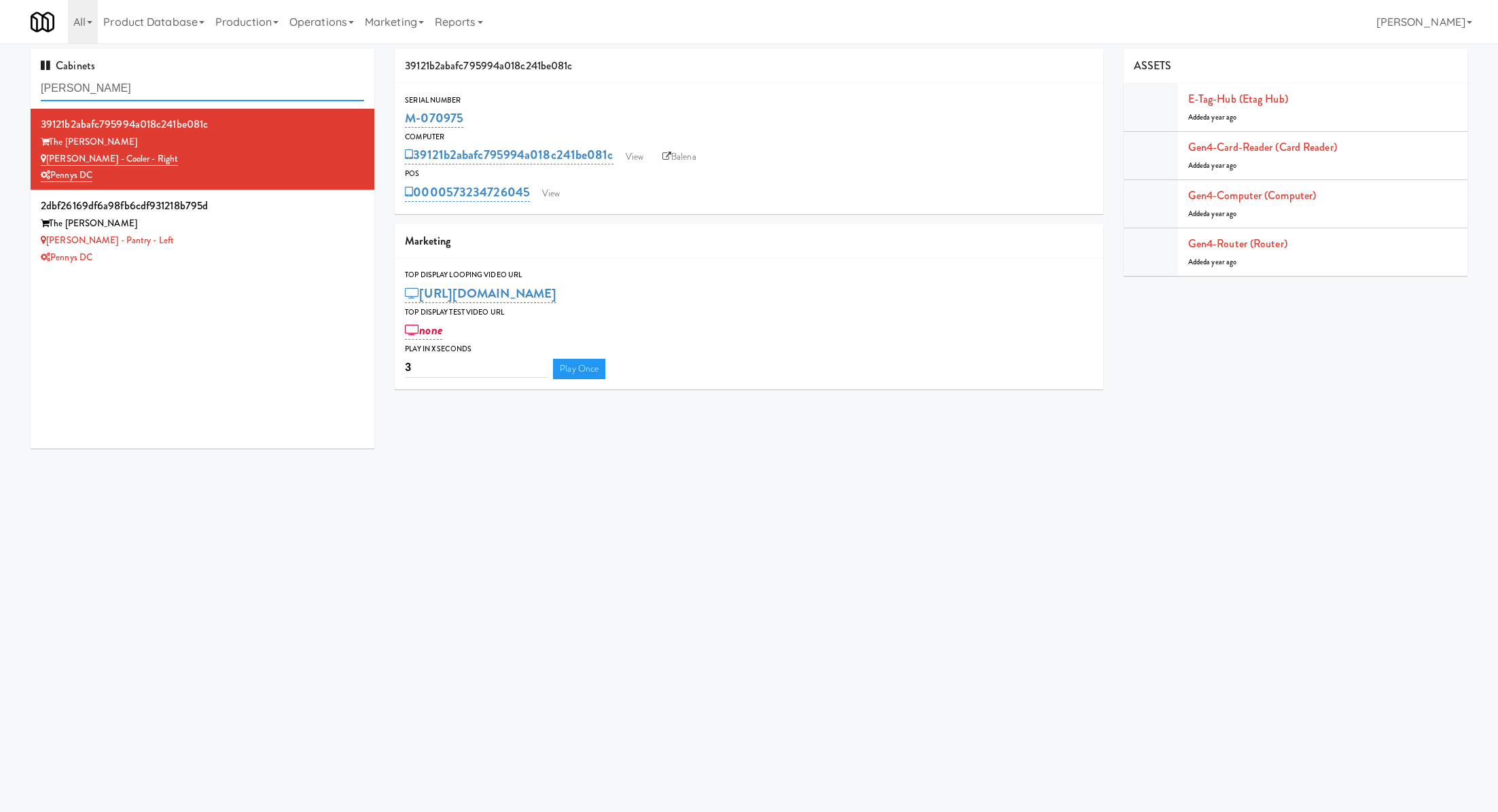
paste input "100 Capital Yards - Cooler"
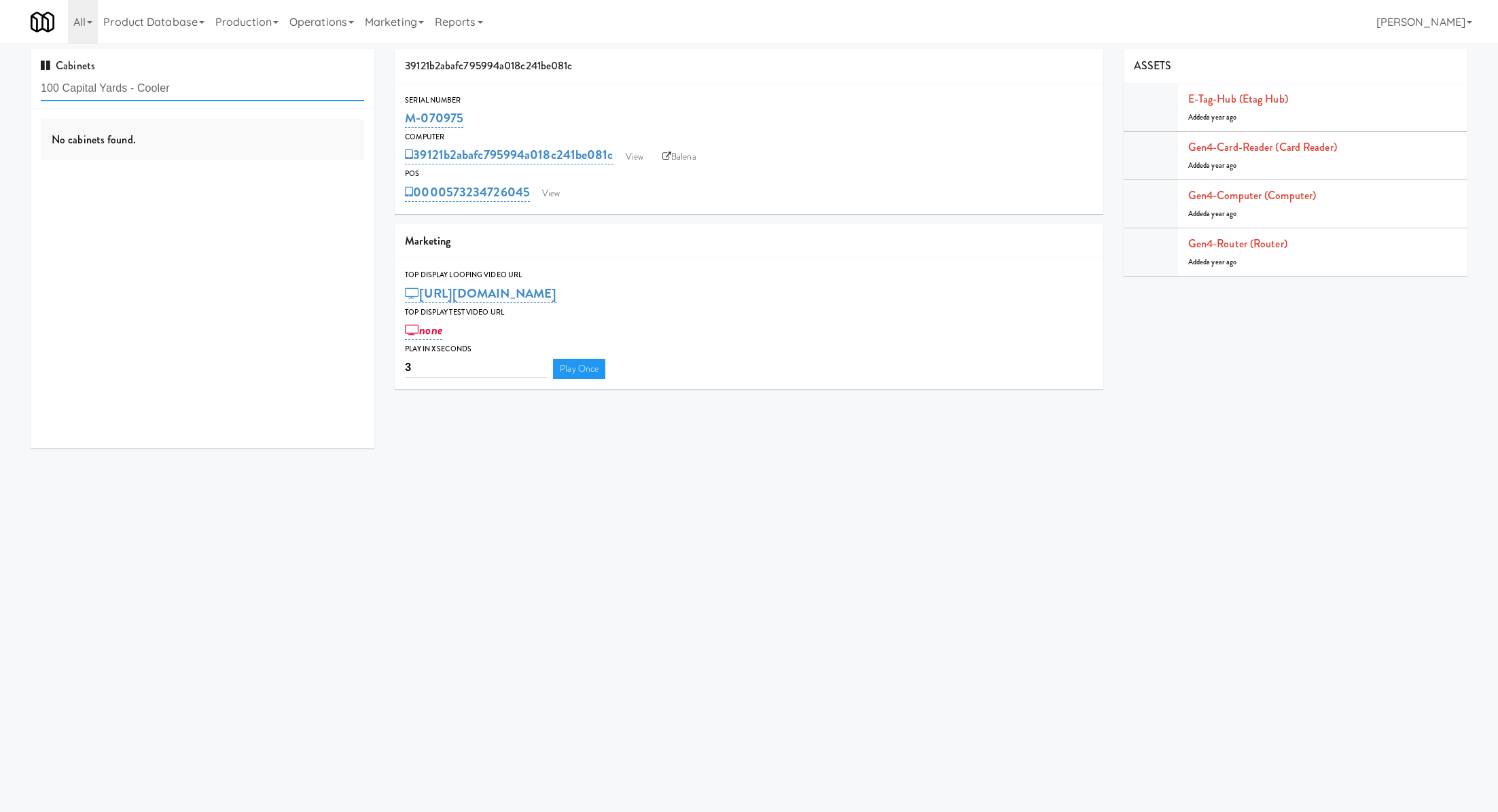
type input "100 Capital Yards - Cooler"
drag, startPoint x: 499, startPoint y: 118, endPoint x: 407, endPoint y: 118, distance: 92.0
click at [407, 118] on div "M-070975" at bounding box center [749, 118] width 687 height 23
copy link "M-070975"
click at [349, 143] on div "100 Capital Yards" at bounding box center [202, 142] width 323 height 17
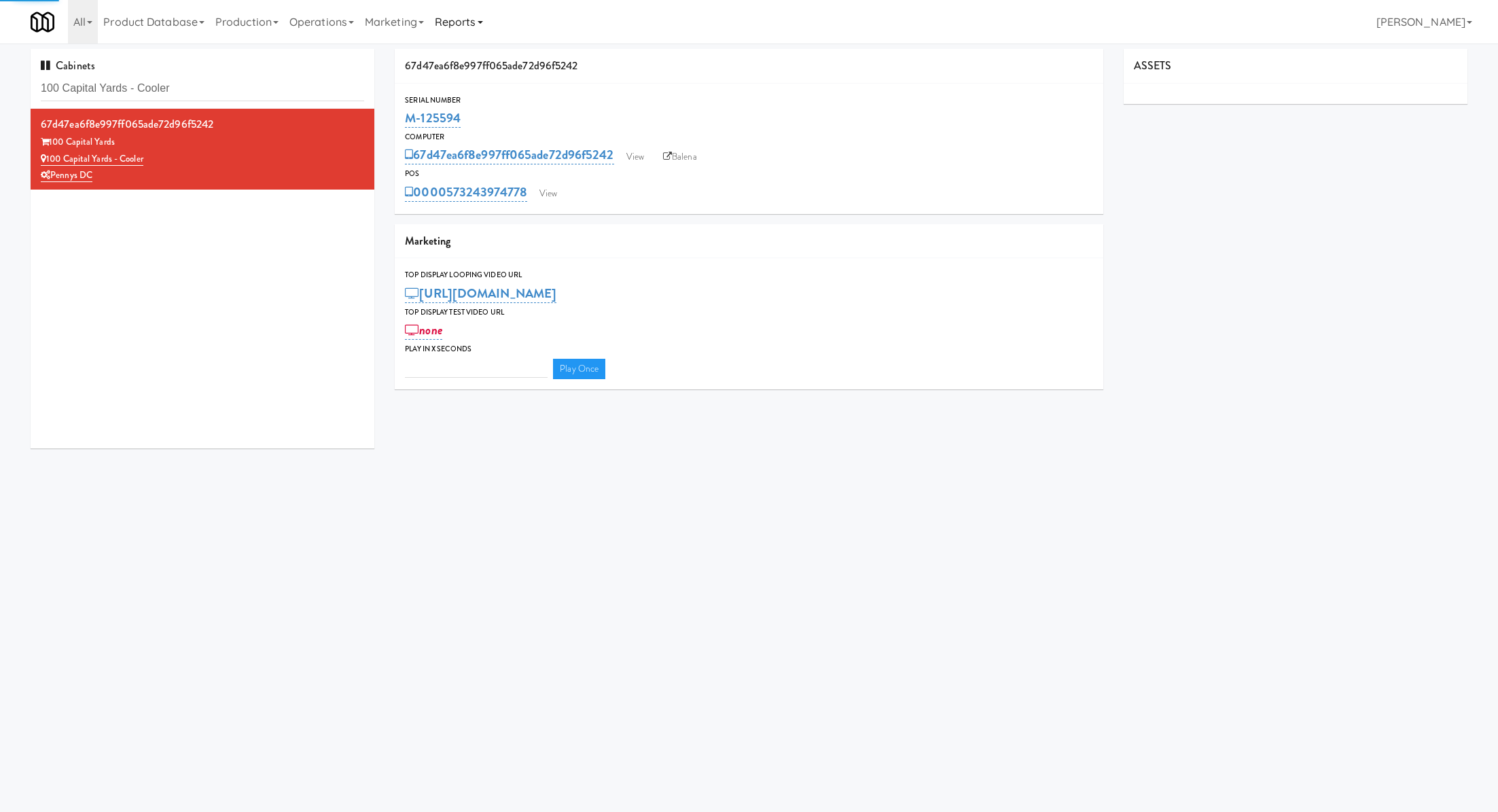
type input "3"
click at [243, 87] on input "100 Capital Yards - Cooler" at bounding box center [202, 88] width 323 height 25
paste input "M-070975"
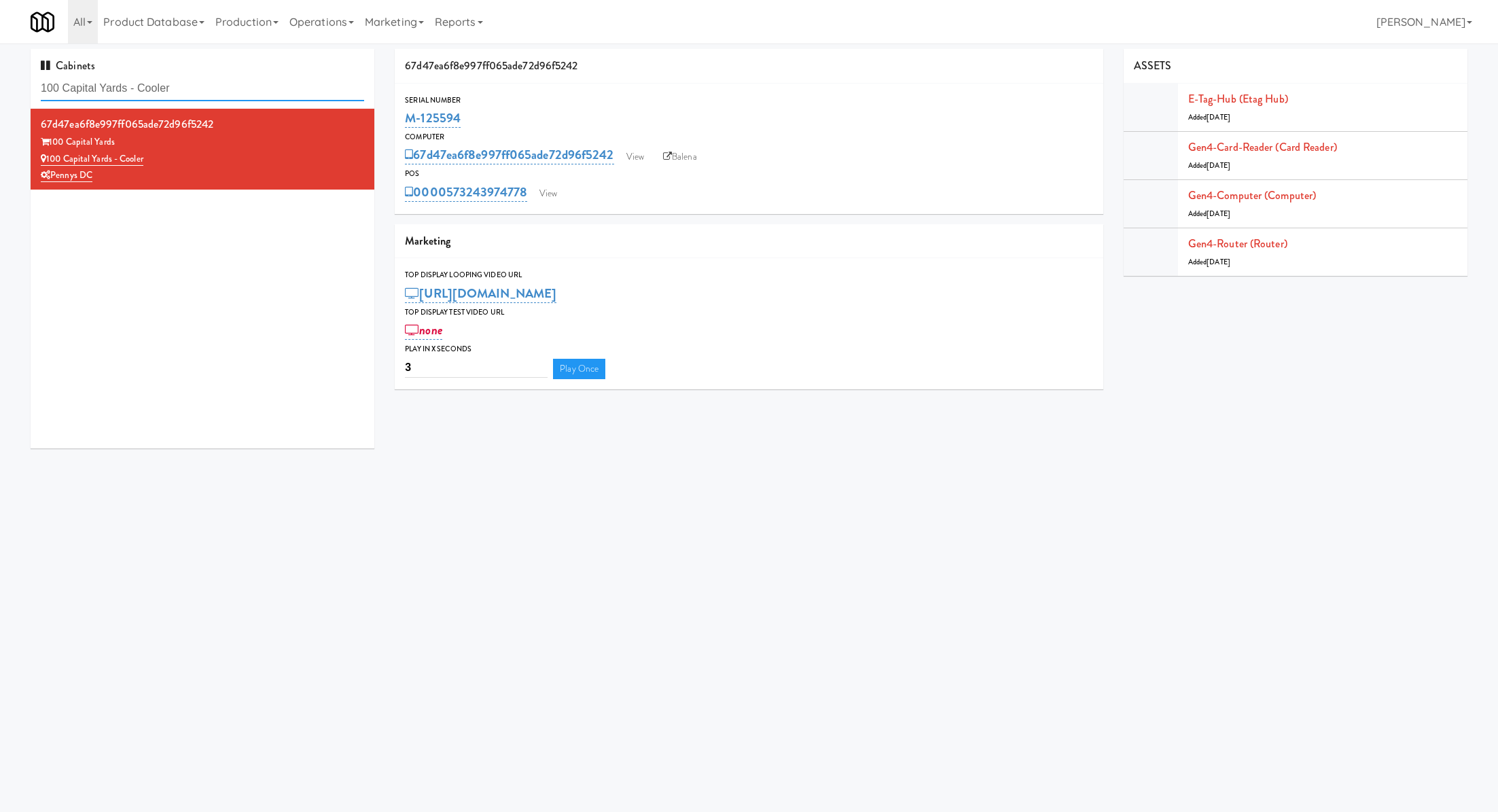
click at [214, 95] on input "100 Capital Yards - Cooler" at bounding box center [202, 88] width 323 height 25
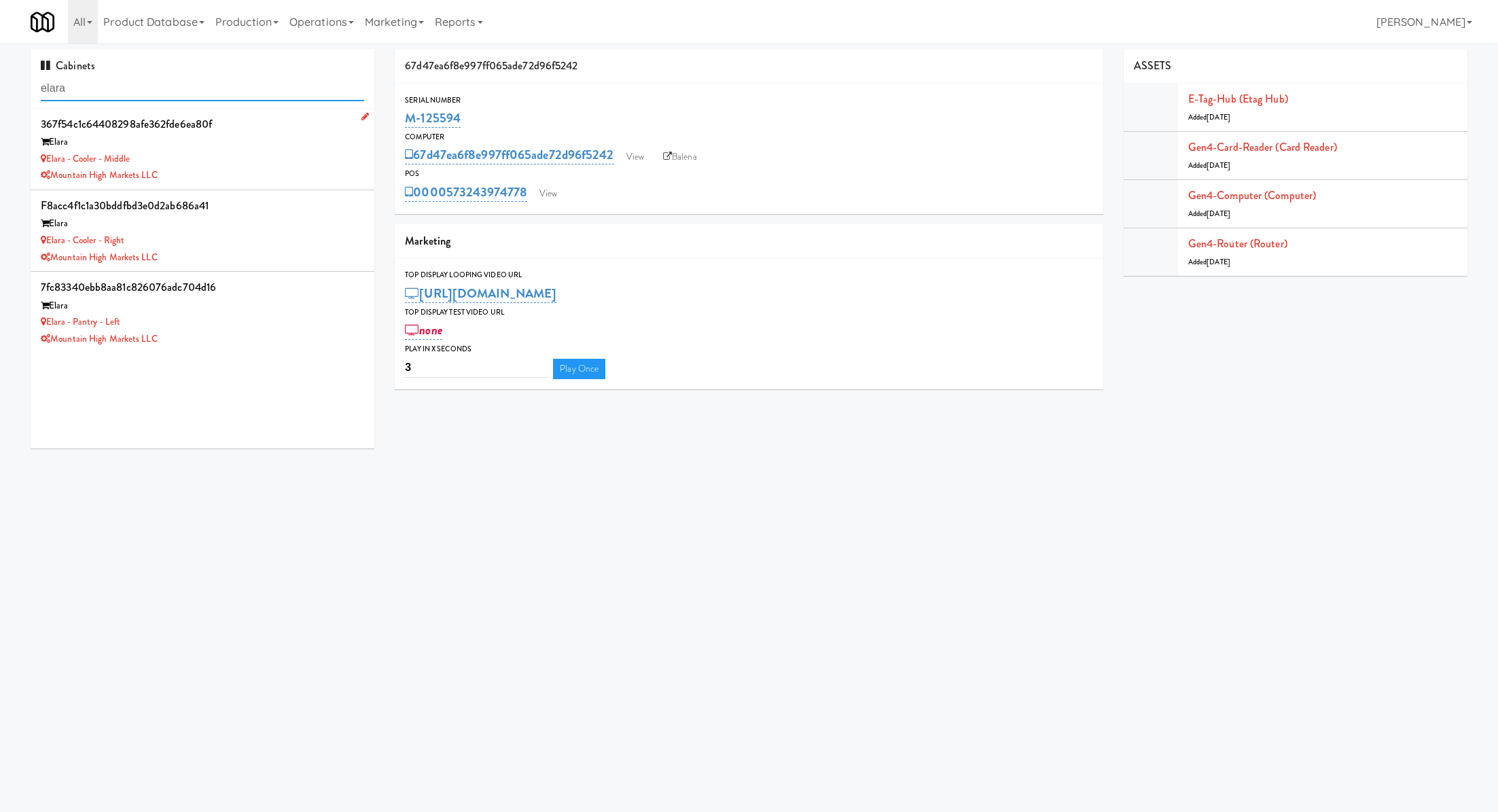
type input "elara"
click at [246, 147] on div "Elara" at bounding box center [202, 142] width 323 height 17
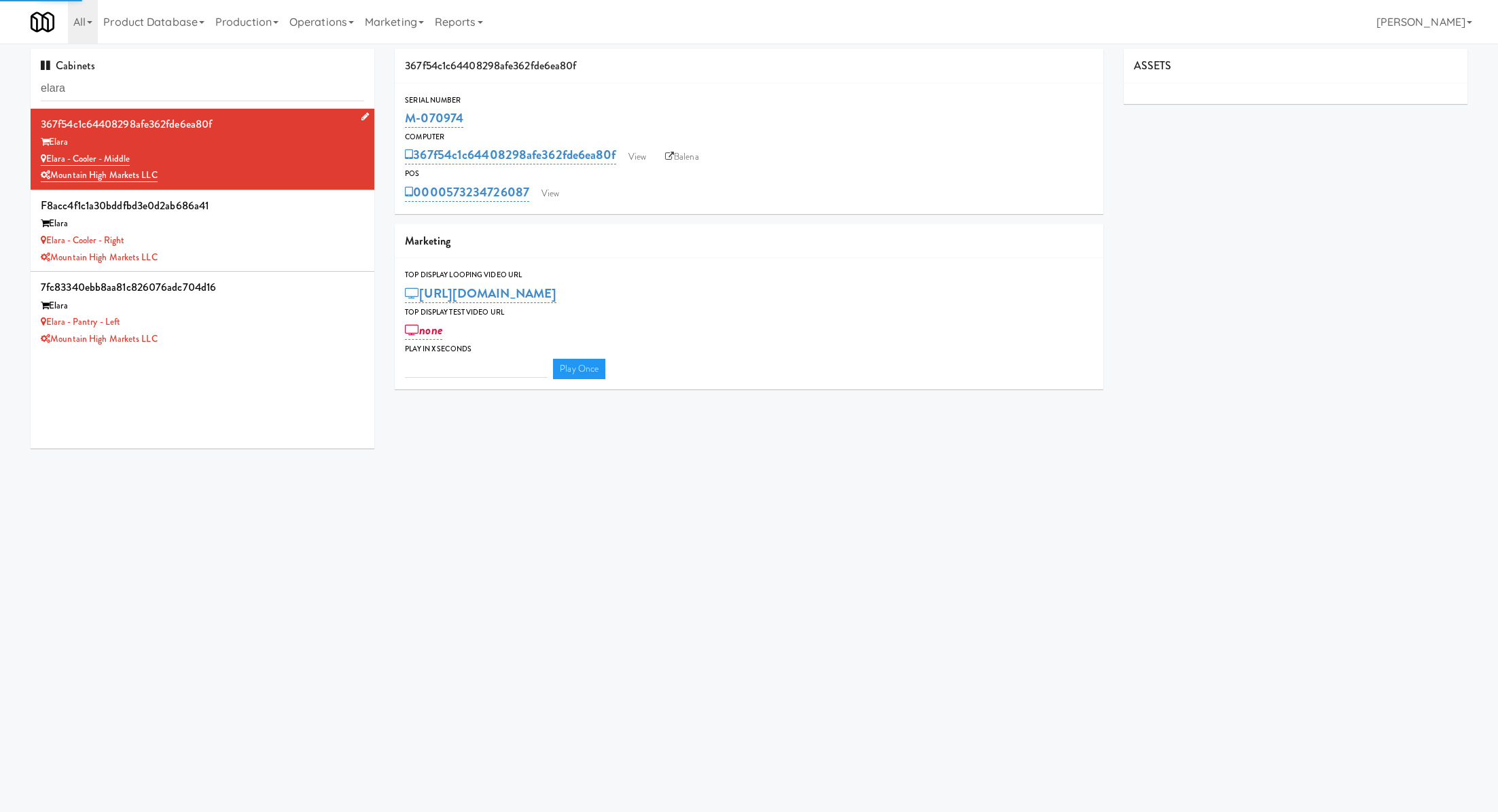
type input "3"
drag, startPoint x: 499, startPoint y: 124, endPoint x: 403, endPoint y: 122, distance: 96.0
click at [403, 122] on div "Serial Number M-070974" at bounding box center [749, 112] width 708 height 37
copy link "M-070974"
click at [150, 87] on input "elara" at bounding box center [202, 88] width 323 height 25
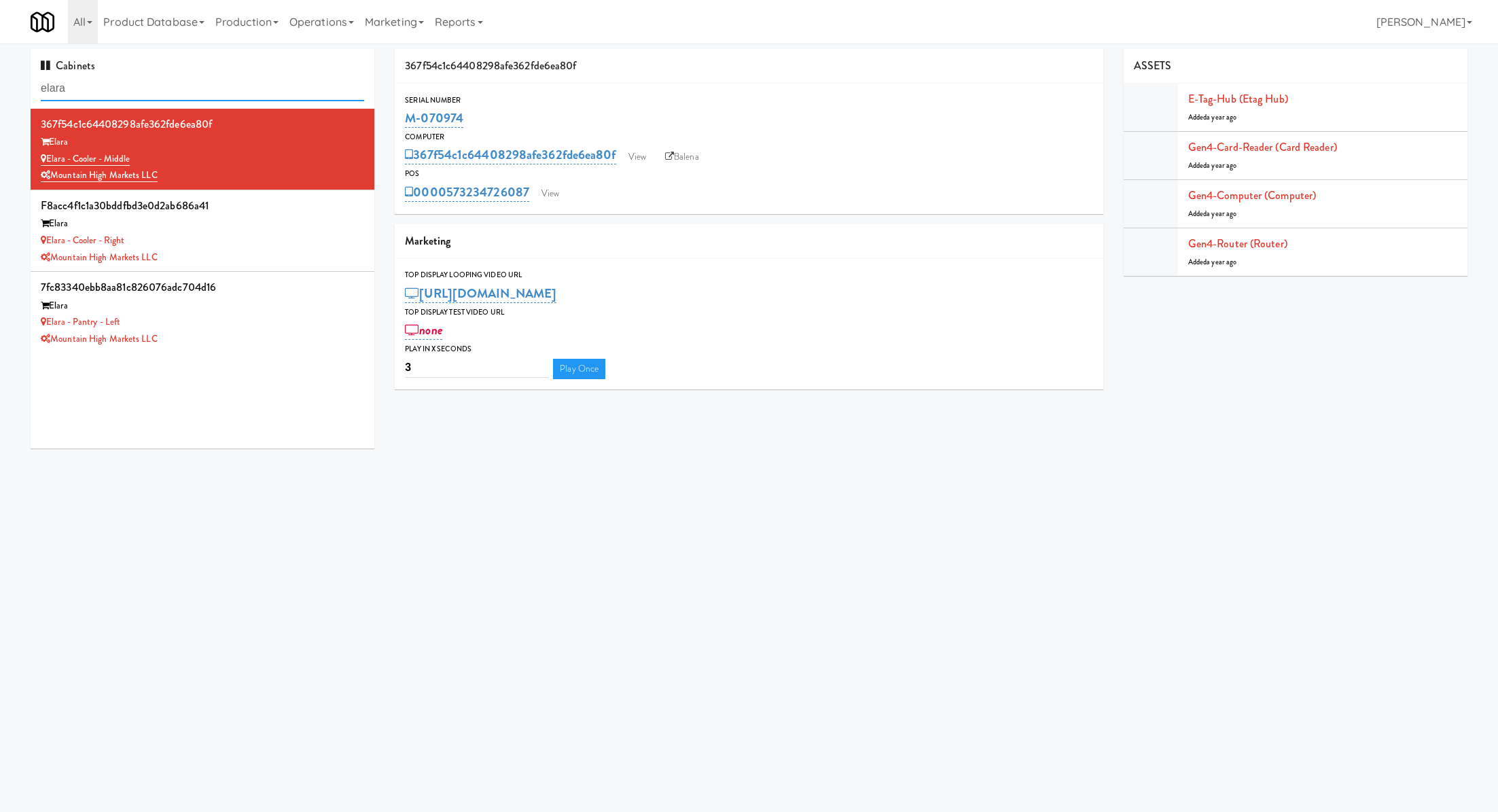
click at [150, 87] on input "elara" at bounding box center [202, 88] width 323 height 25
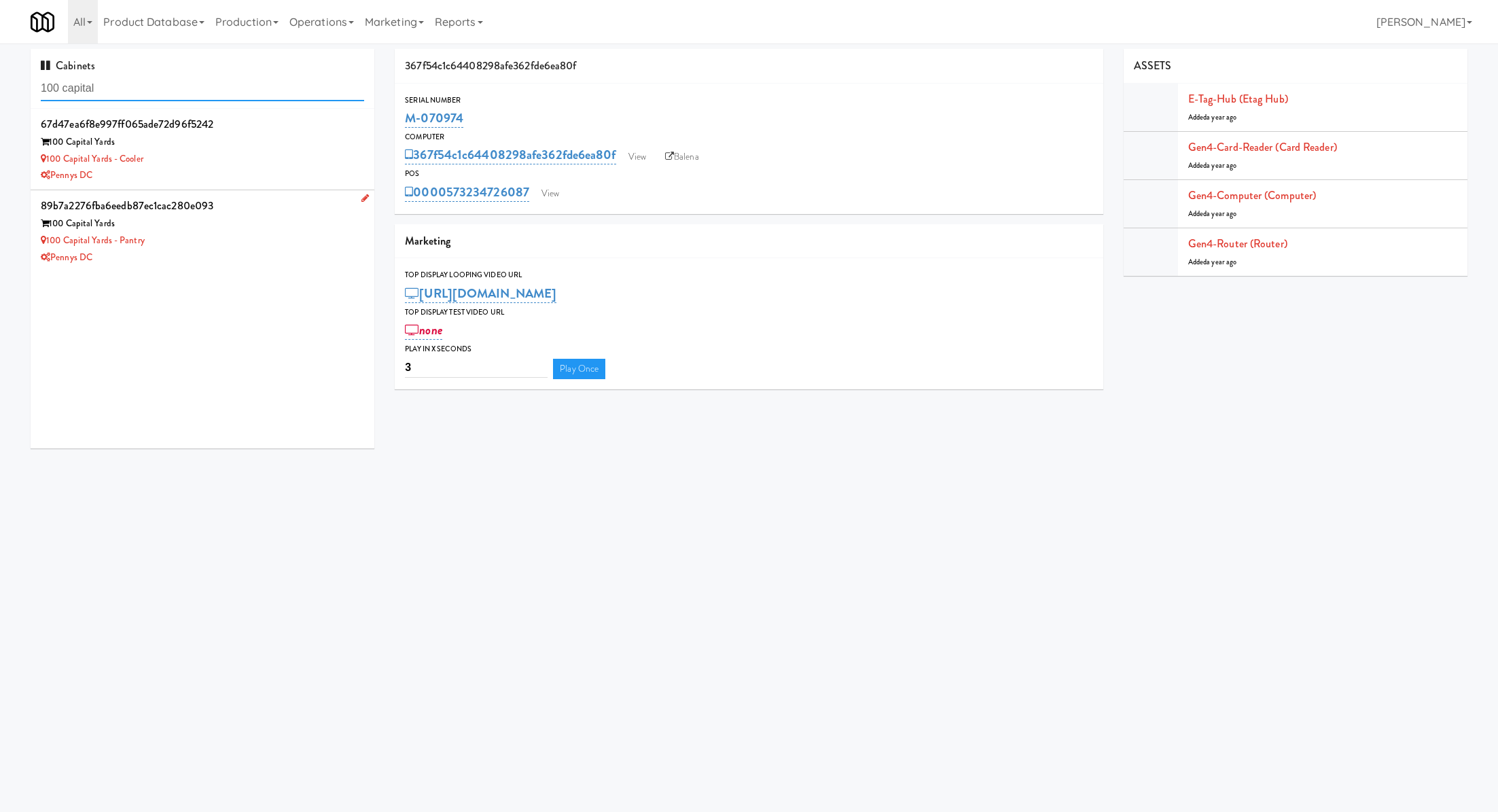
type input "100 capital"
click at [269, 227] on div "100 Capital Yards" at bounding box center [202, 223] width 323 height 17
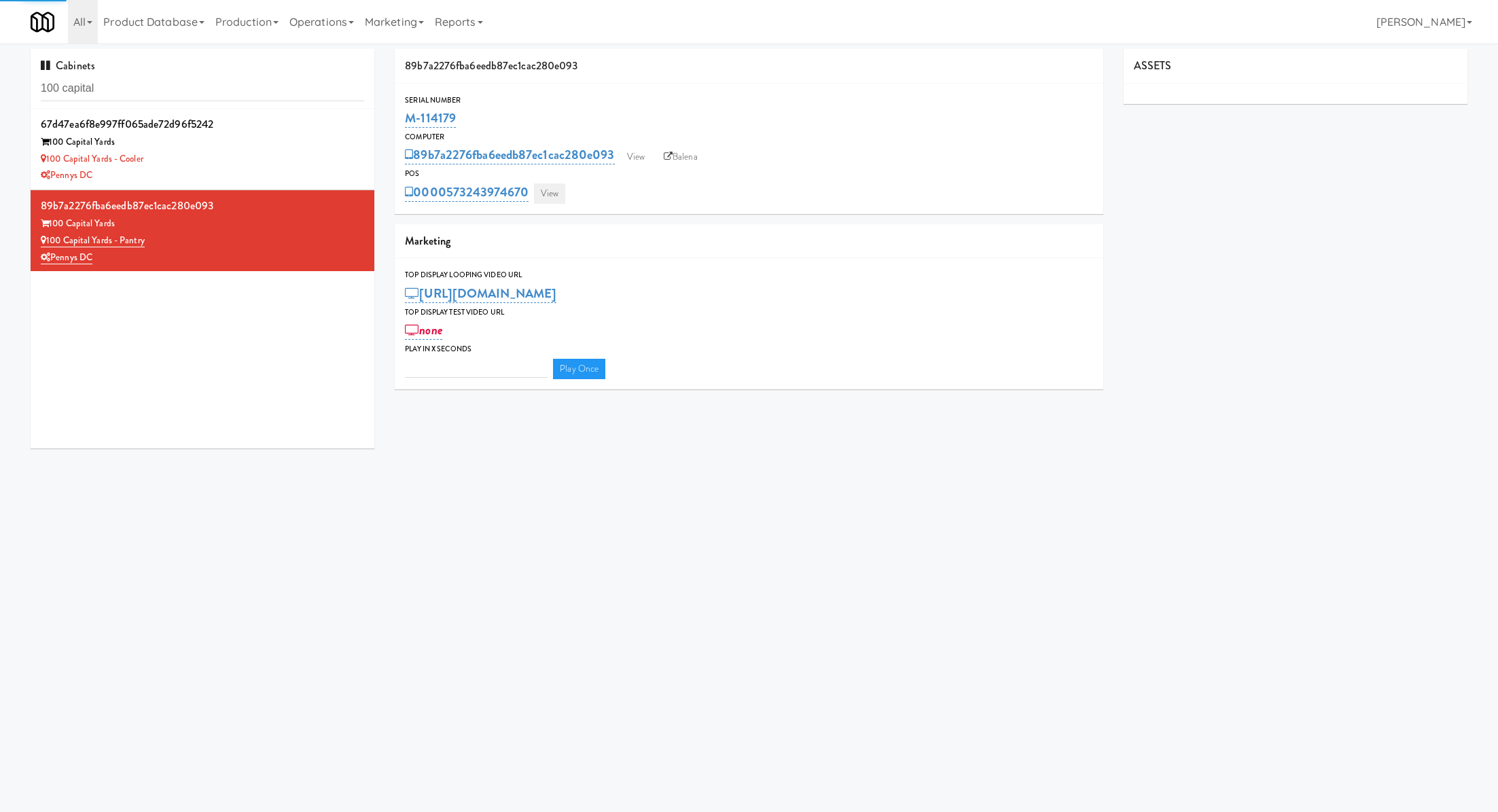
type input "3"
click at [551, 197] on link "View" at bounding box center [550, 193] width 31 height 20
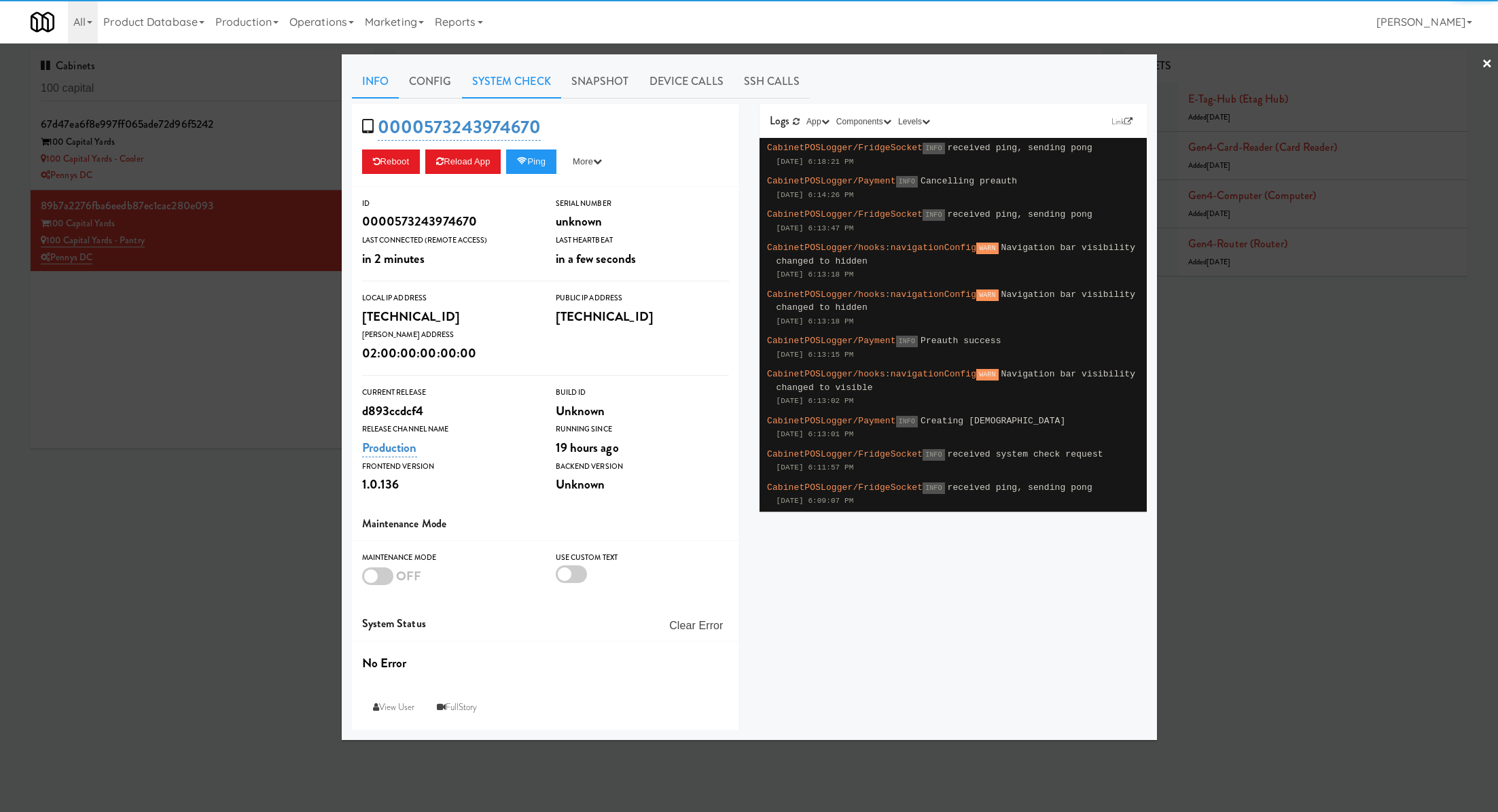
click at [530, 94] on link "System Check" at bounding box center [512, 81] width 99 height 34
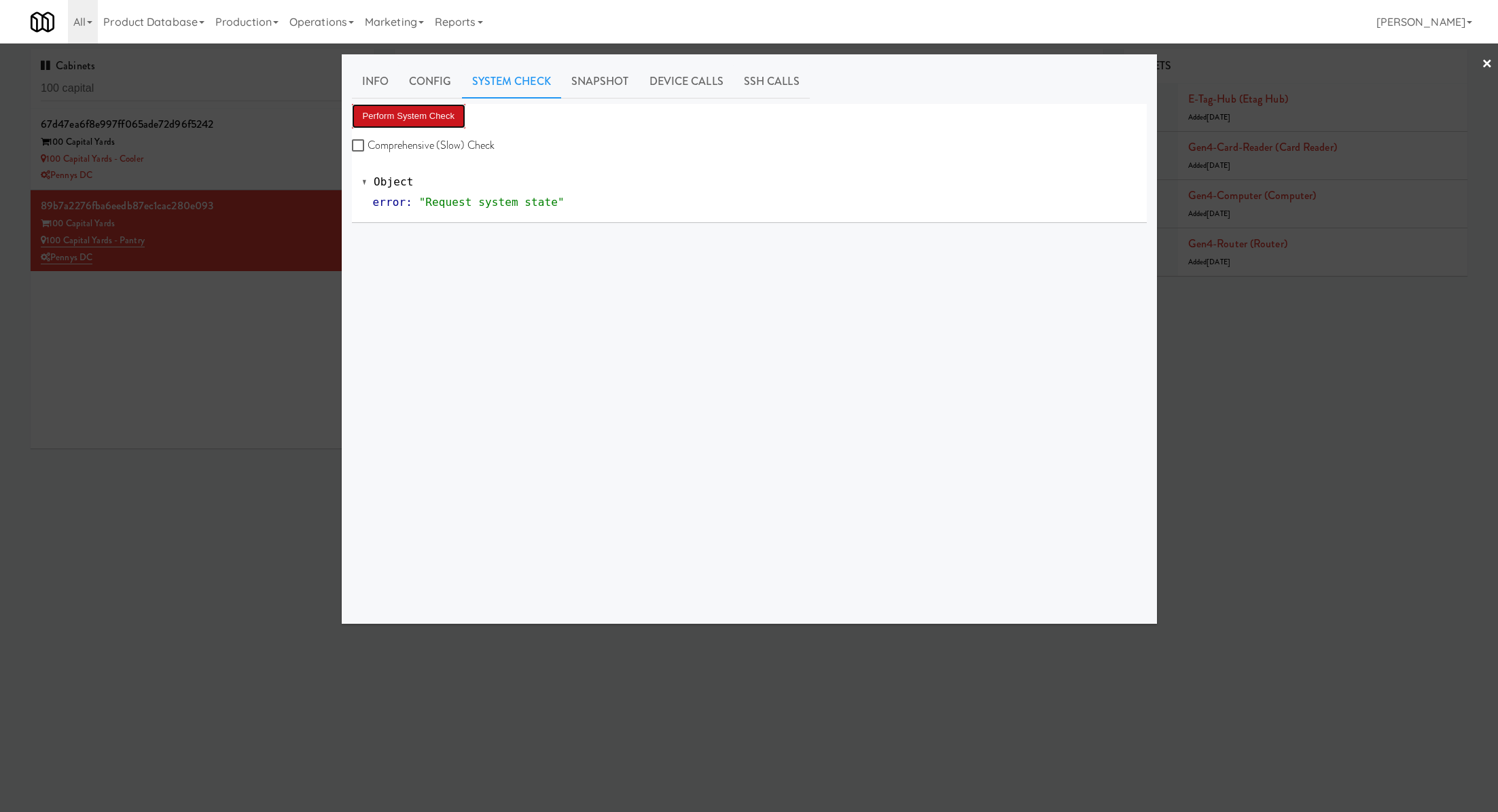
click at [437, 121] on button "Perform System Check" at bounding box center [409, 116] width 114 height 24
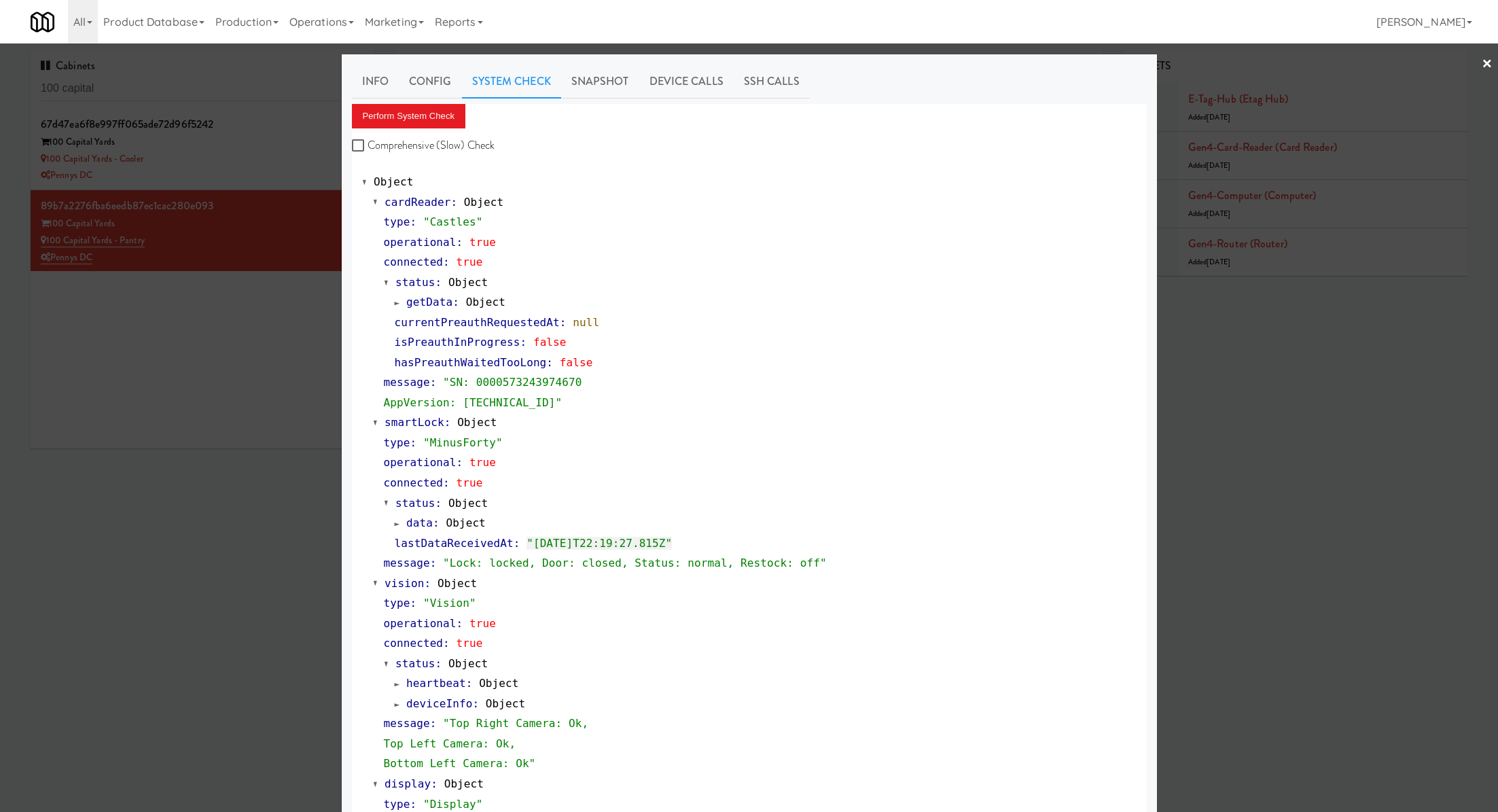
click at [187, 165] on div at bounding box center [749, 406] width 1498 height 812
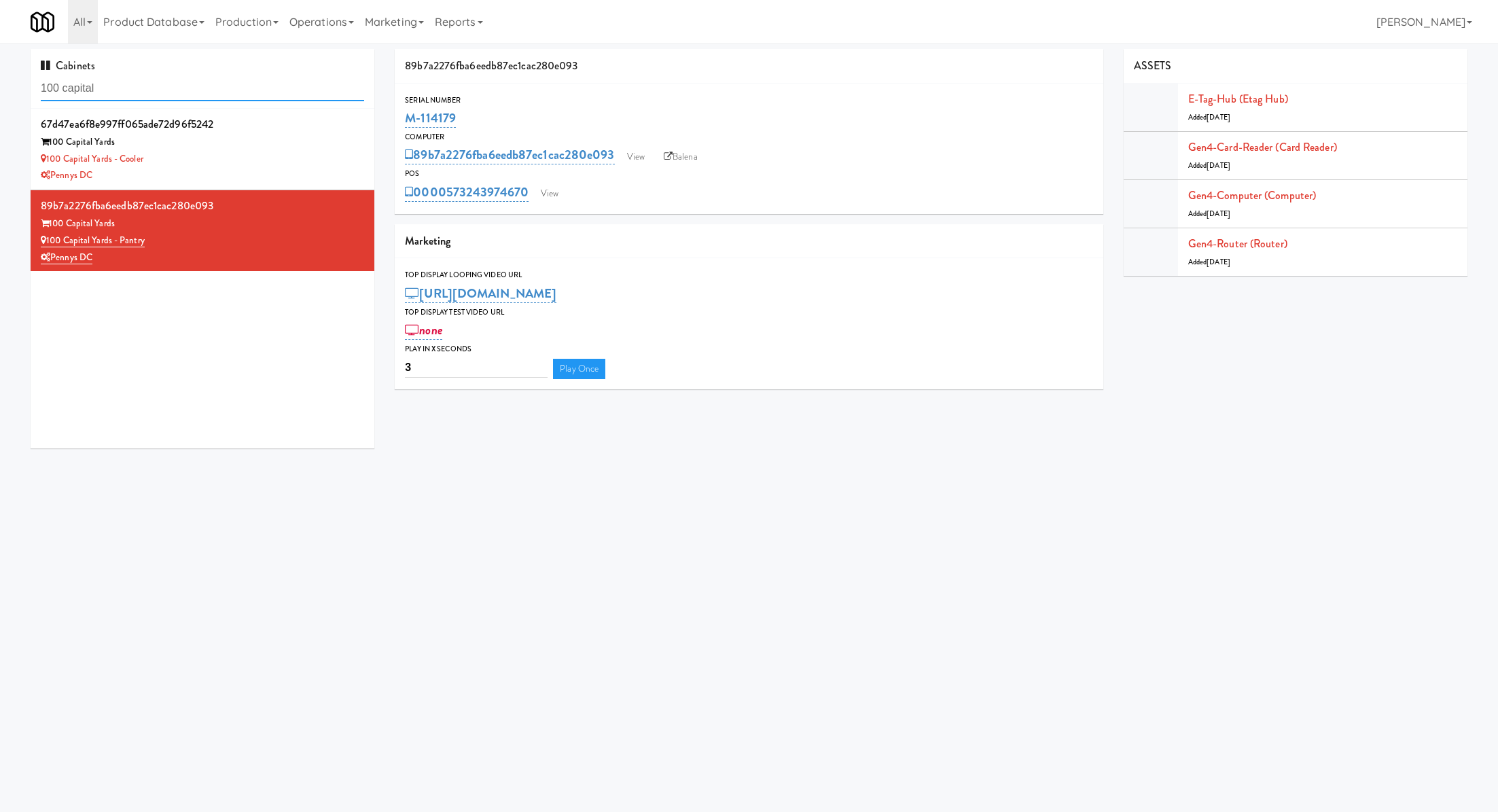
click at [234, 83] on input "100 capital" at bounding box center [202, 88] width 323 height 25
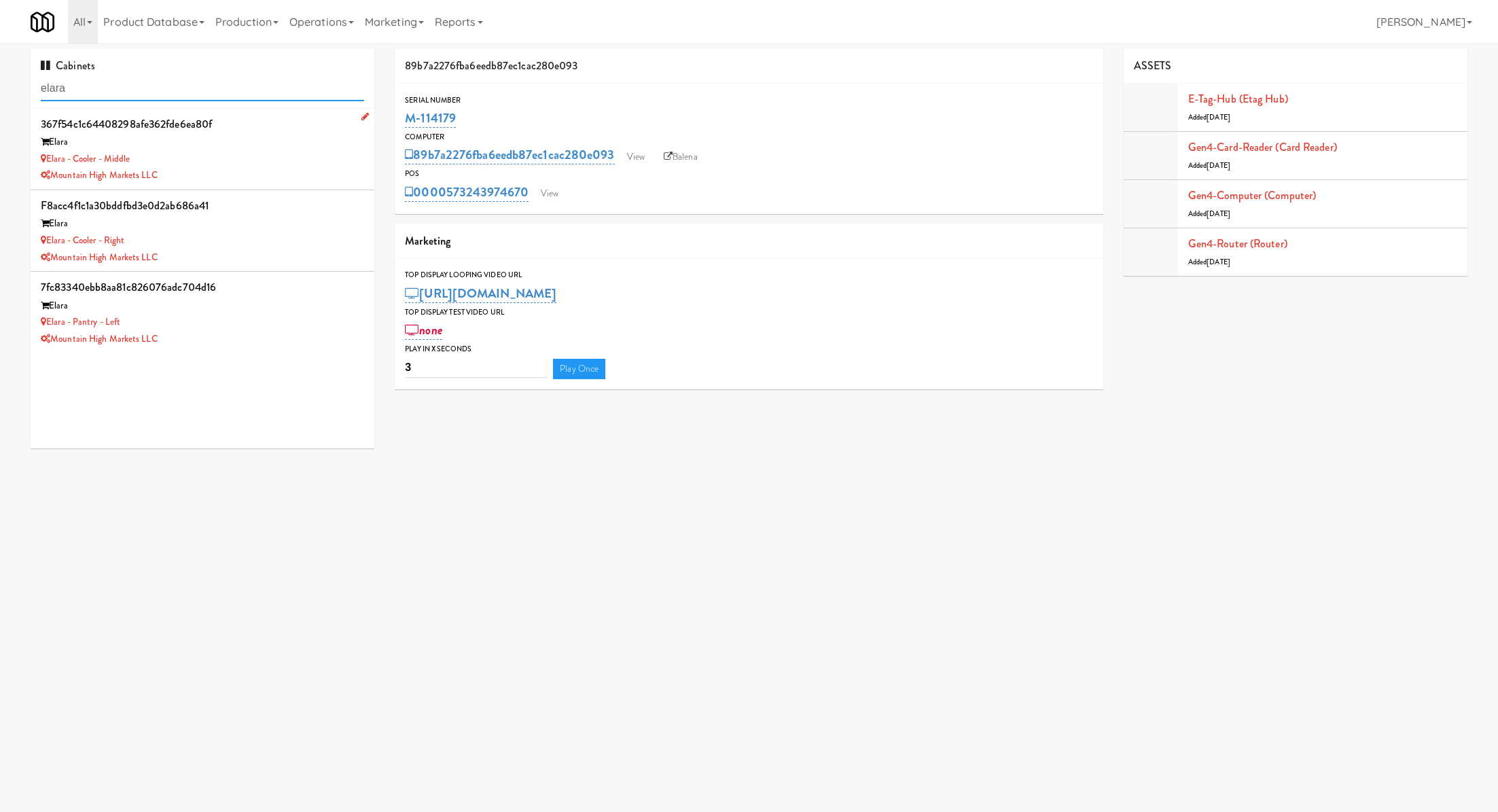
type input "elara"
click at [253, 150] on div "Elara" at bounding box center [202, 142] width 323 height 17
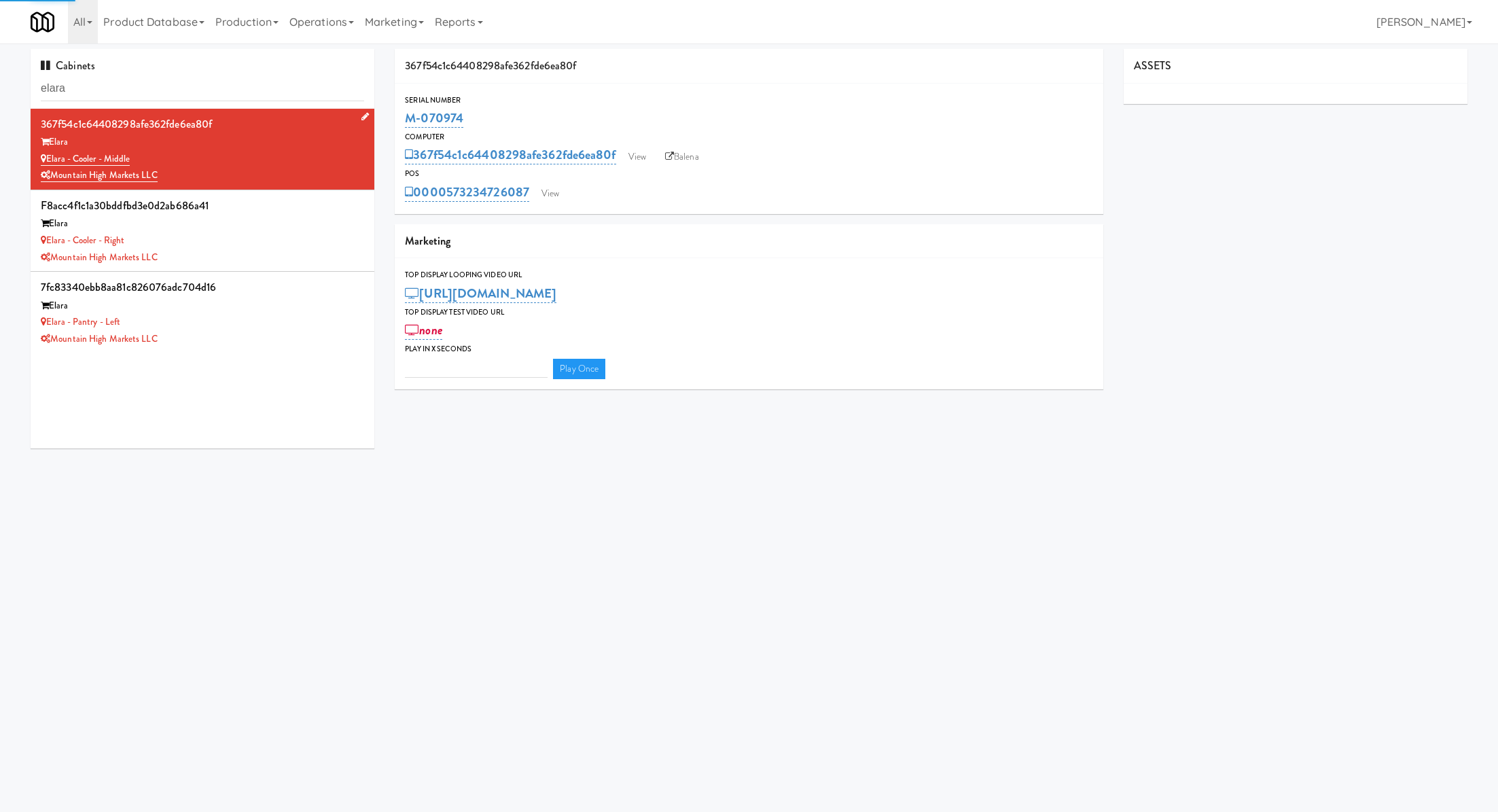
type input "3"
drag, startPoint x: 156, startPoint y: 154, endPoint x: 46, endPoint y: 156, distance: 110.0
click at [46, 156] on div "Elara - Cooler - Middle" at bounding box center [202, 159] width 323 height 17
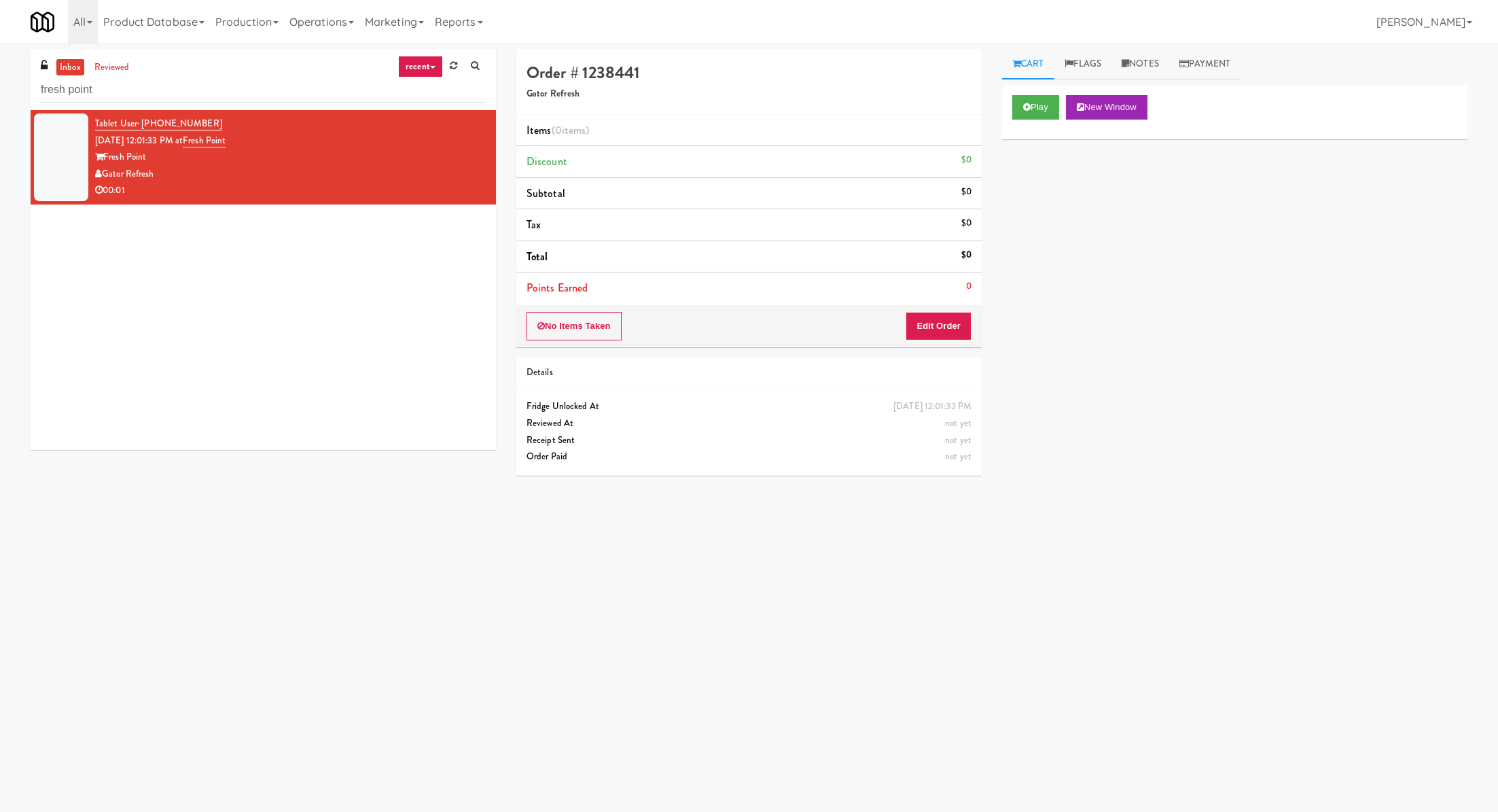
click at [140, 84] on input "fresh point" at bounding box center [263, 90] width 445 height 25
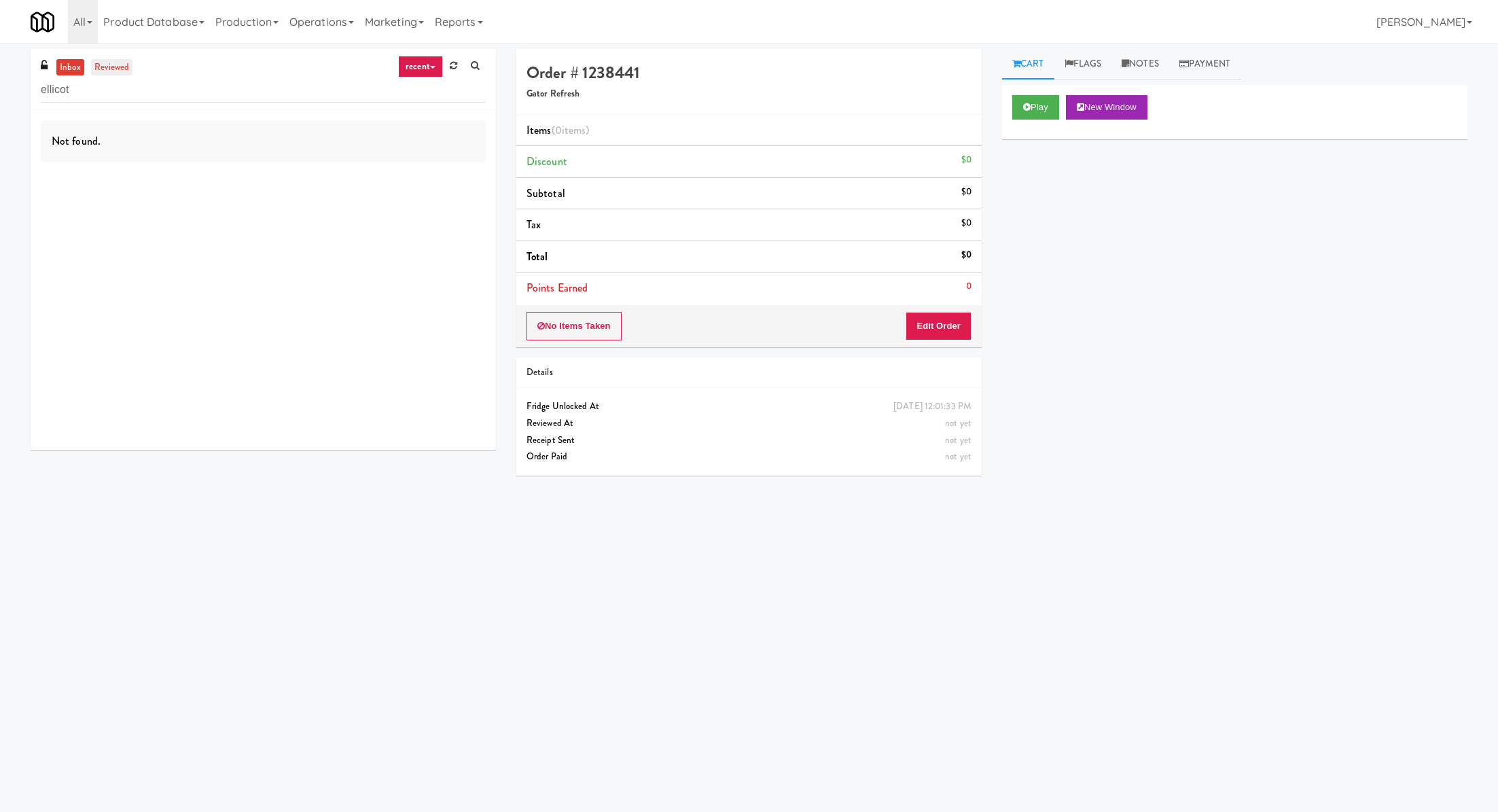
type input "ellicot"
click at [117, 64] on link "reviewed" at bounding box center [112, 68] width 42 height 17
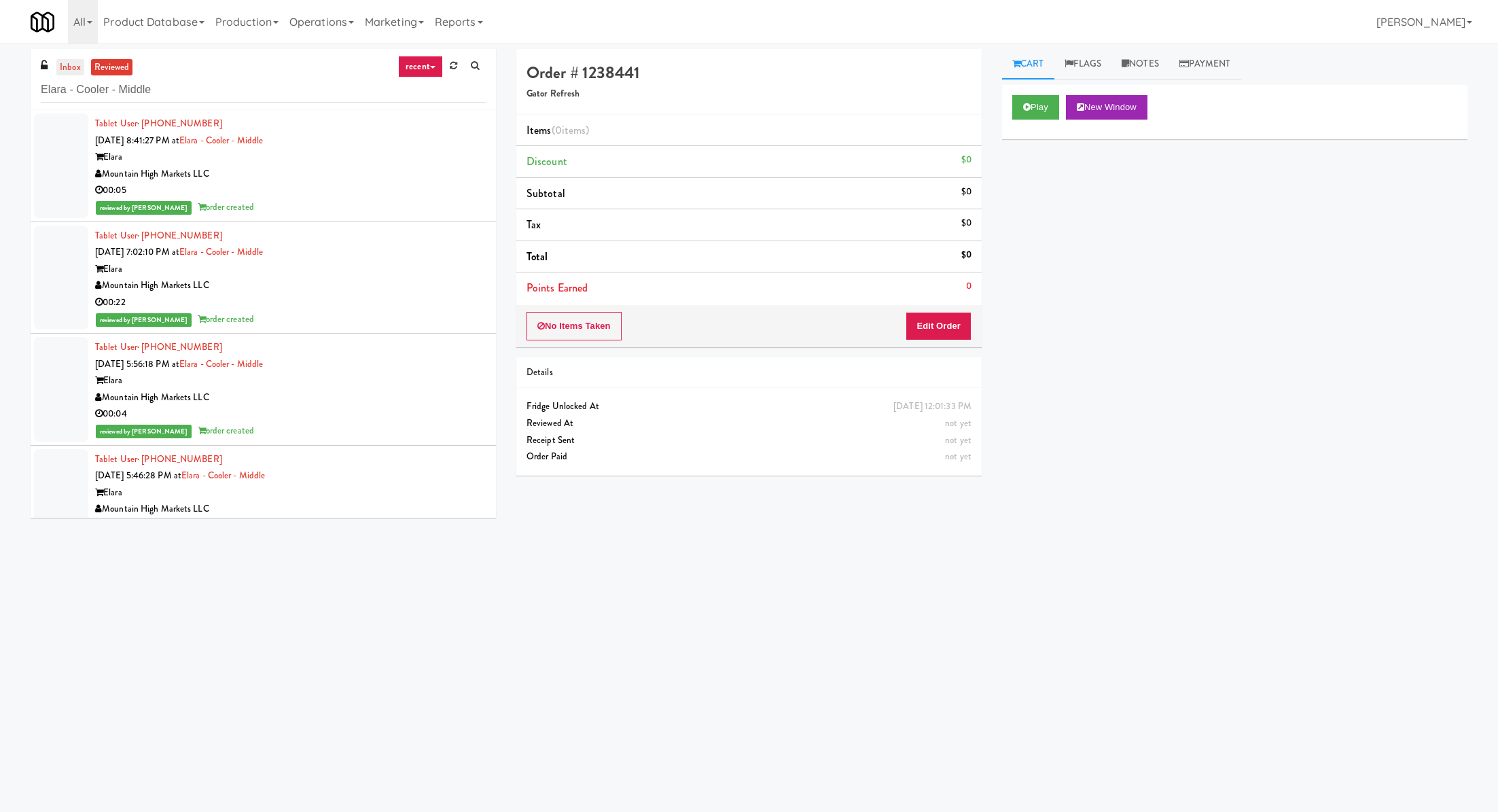
type input "Elara - Cooler - Middle"
click at [56, 64] on link "inbox" at bounding box center [70, 68] width 28 height 17
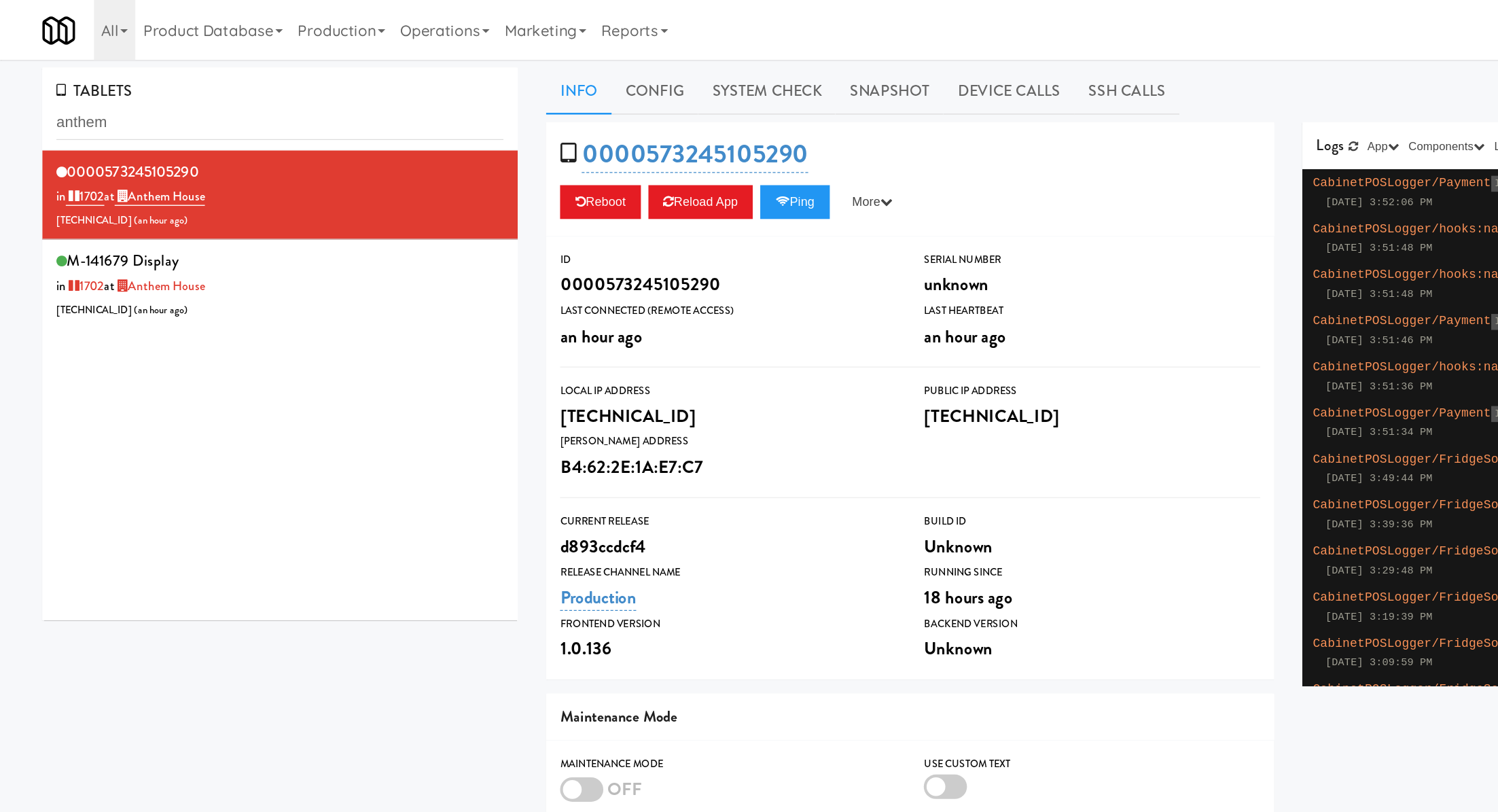
click at [105, 85] on input "anthem" at bounding box center [202, 88] width 323 height 25
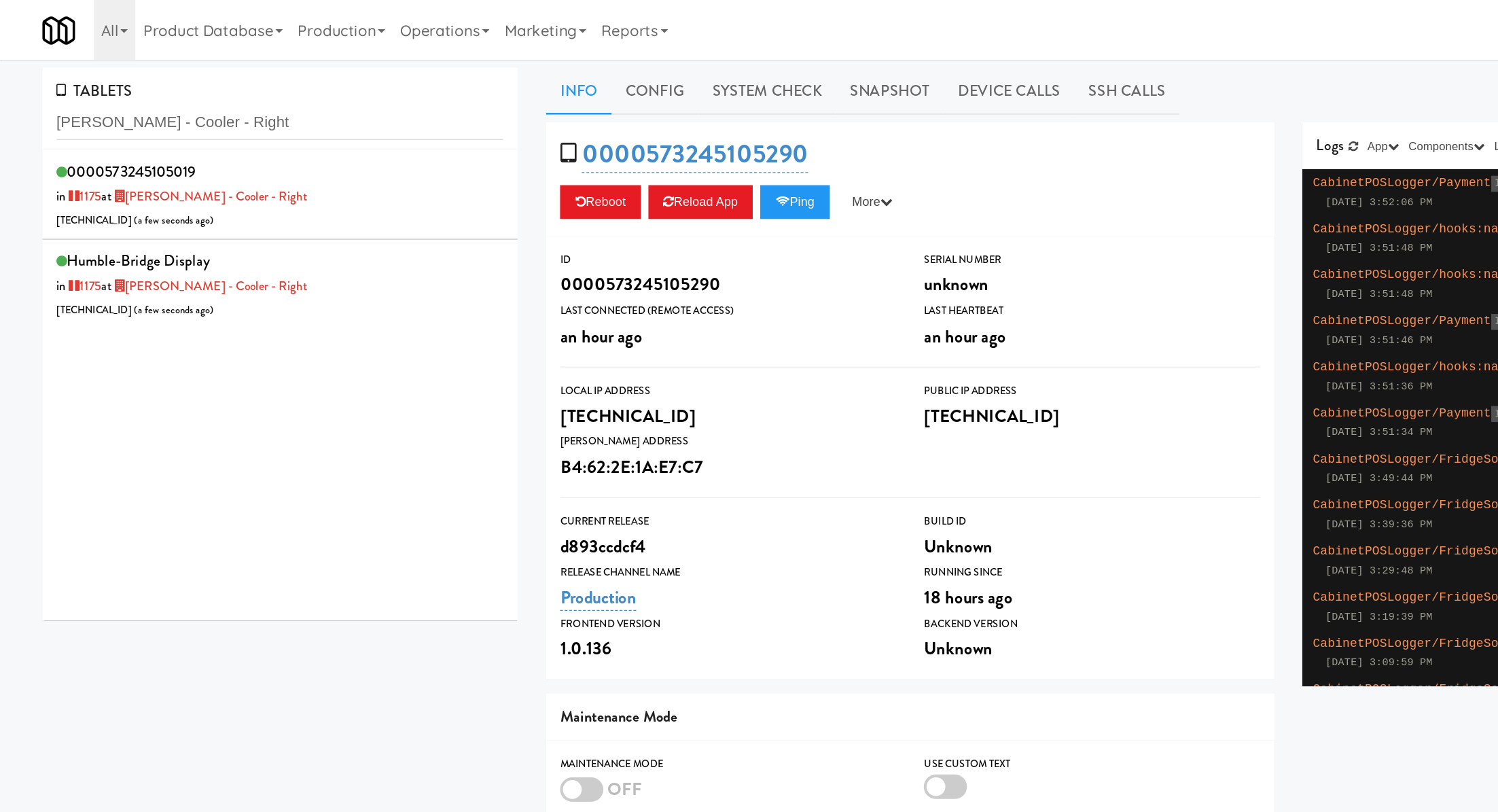
type input "[PERSON_NAME] - Cooler - Right"
click at [274, 160] on div "0000573245105019 in 1175 at Keene - Cooler - Right 206.0.69.142 ( a few seconds…" at bounding box center [202, 141] width 323 height 54
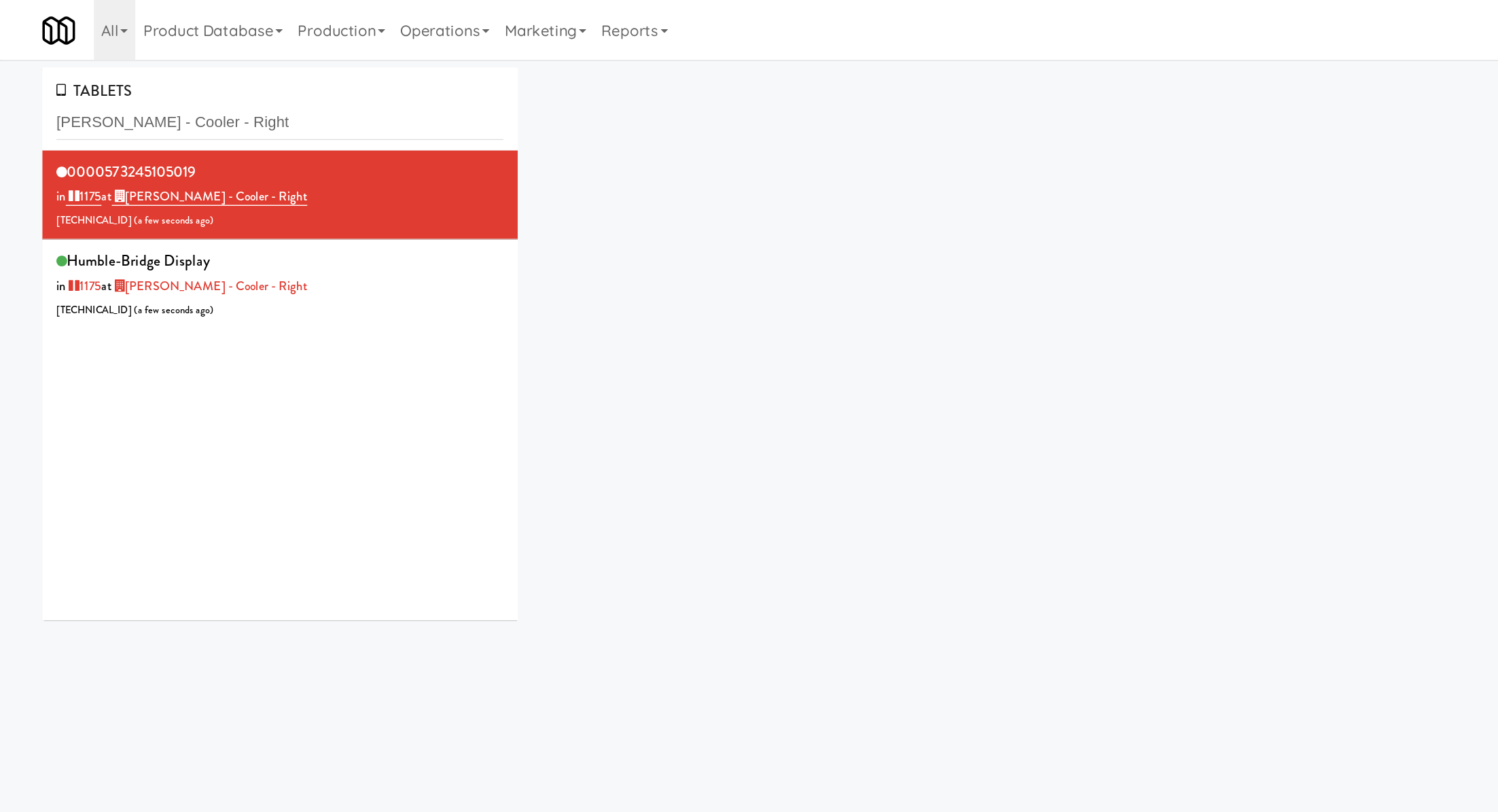
click at [274, 160] on div "0000573245105019 in 1175 at Keene - Cooler - Right 206.0.69.142 ( a few seconds…" at bounding box center [202, 141] width 323 height 54
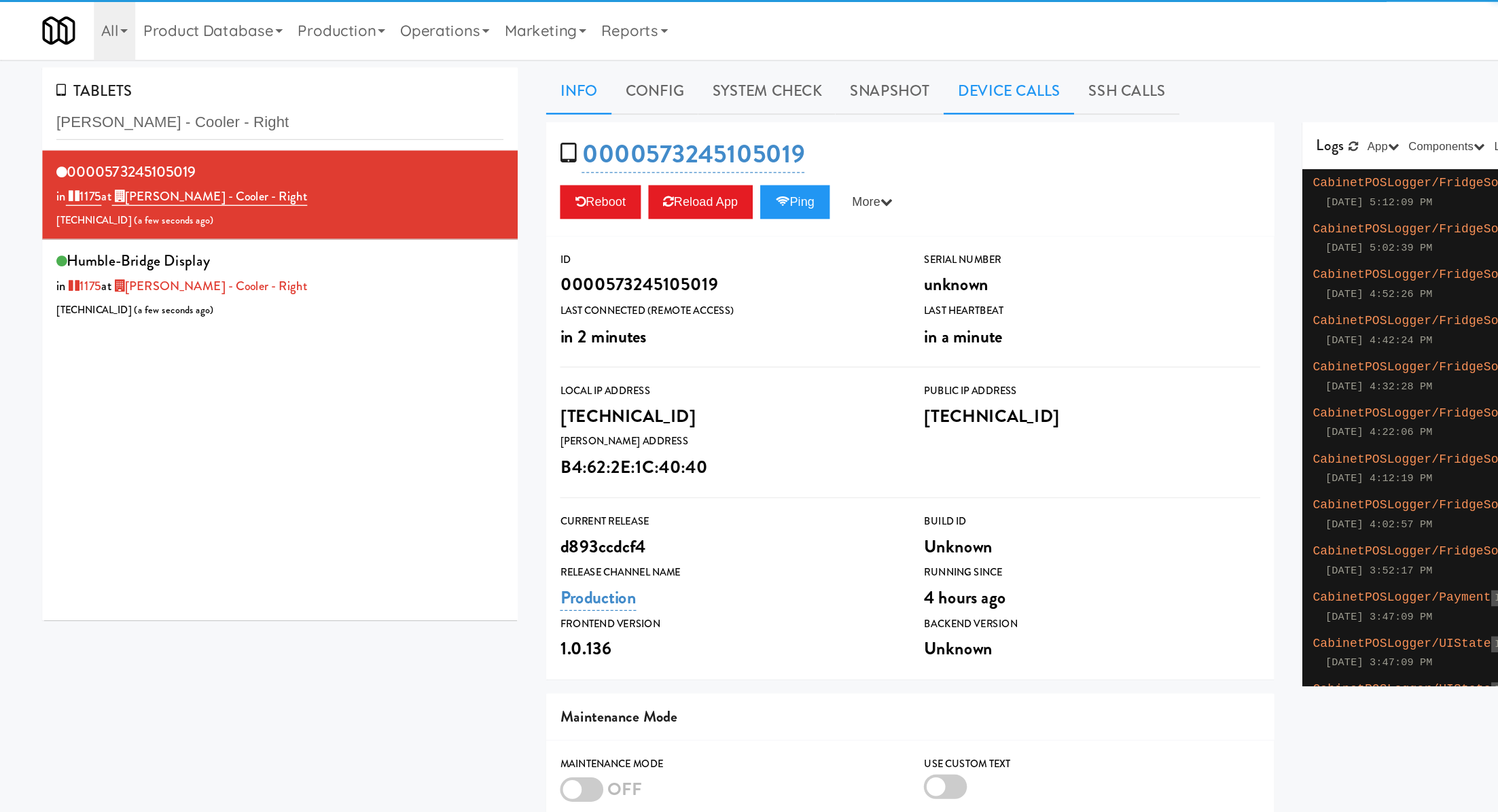
click at [723, 77] on link "Device Calls" at bounding box center [730, 66] width 94 height 34
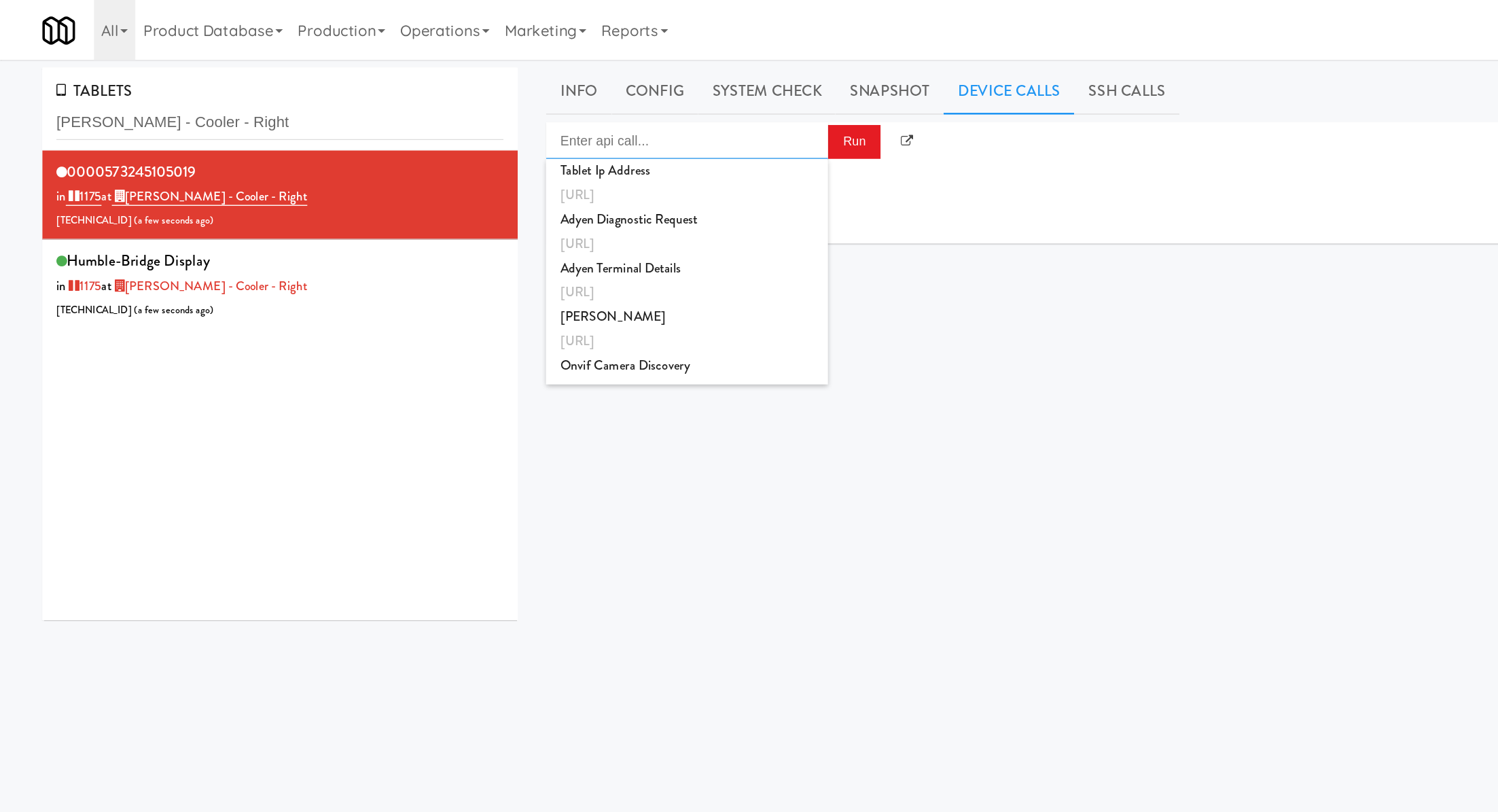
click at [555, 99] on input "Enter api call..." at bounding box center [497, 101] width 204 height 27
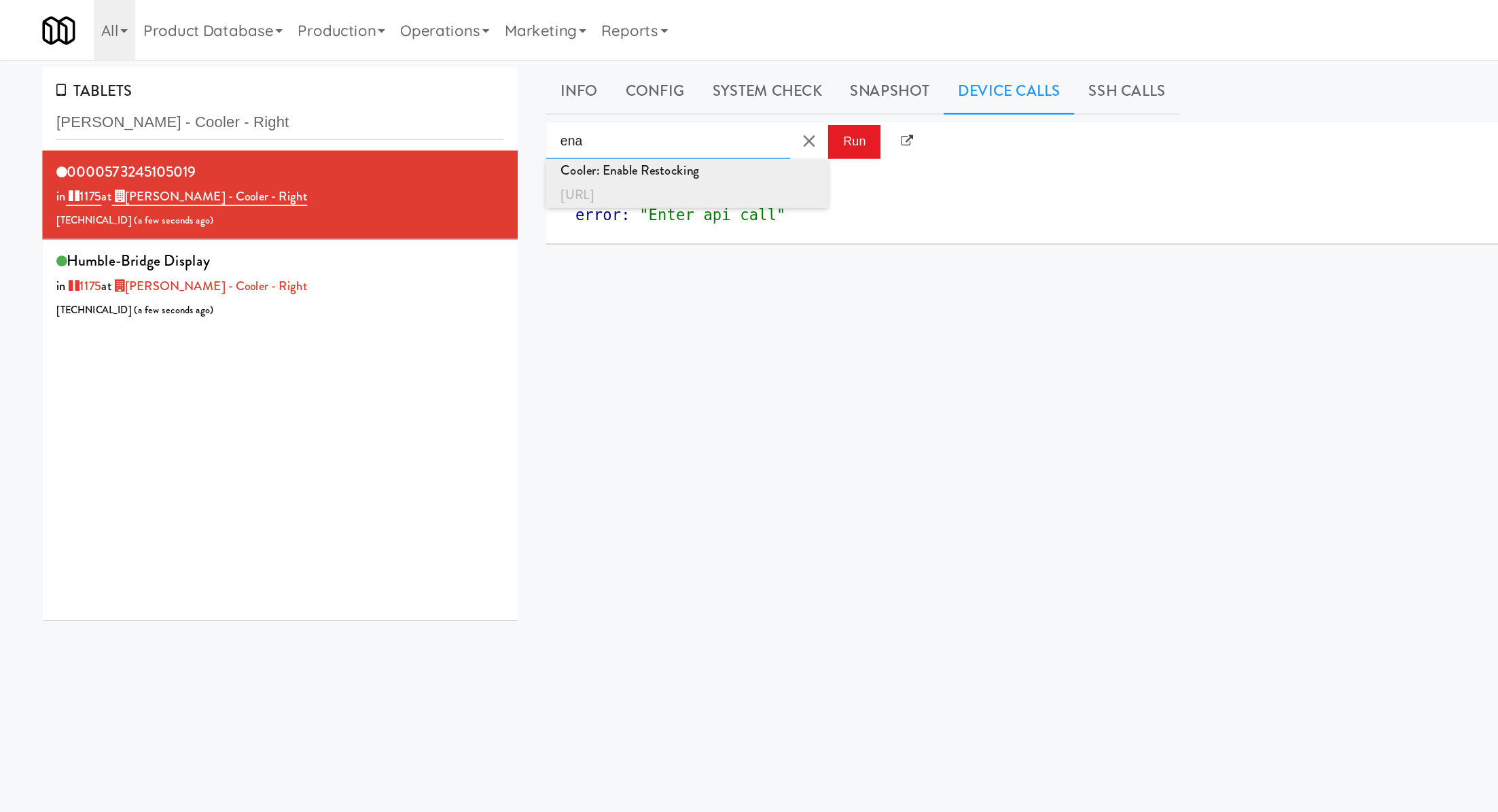
click at [553, 142] on div "http://localhost:3000/cooler/restocking-mode/enable" at bounding box center [496, 142] width 183 height 18
type input "Cooler: Enable Restocking"
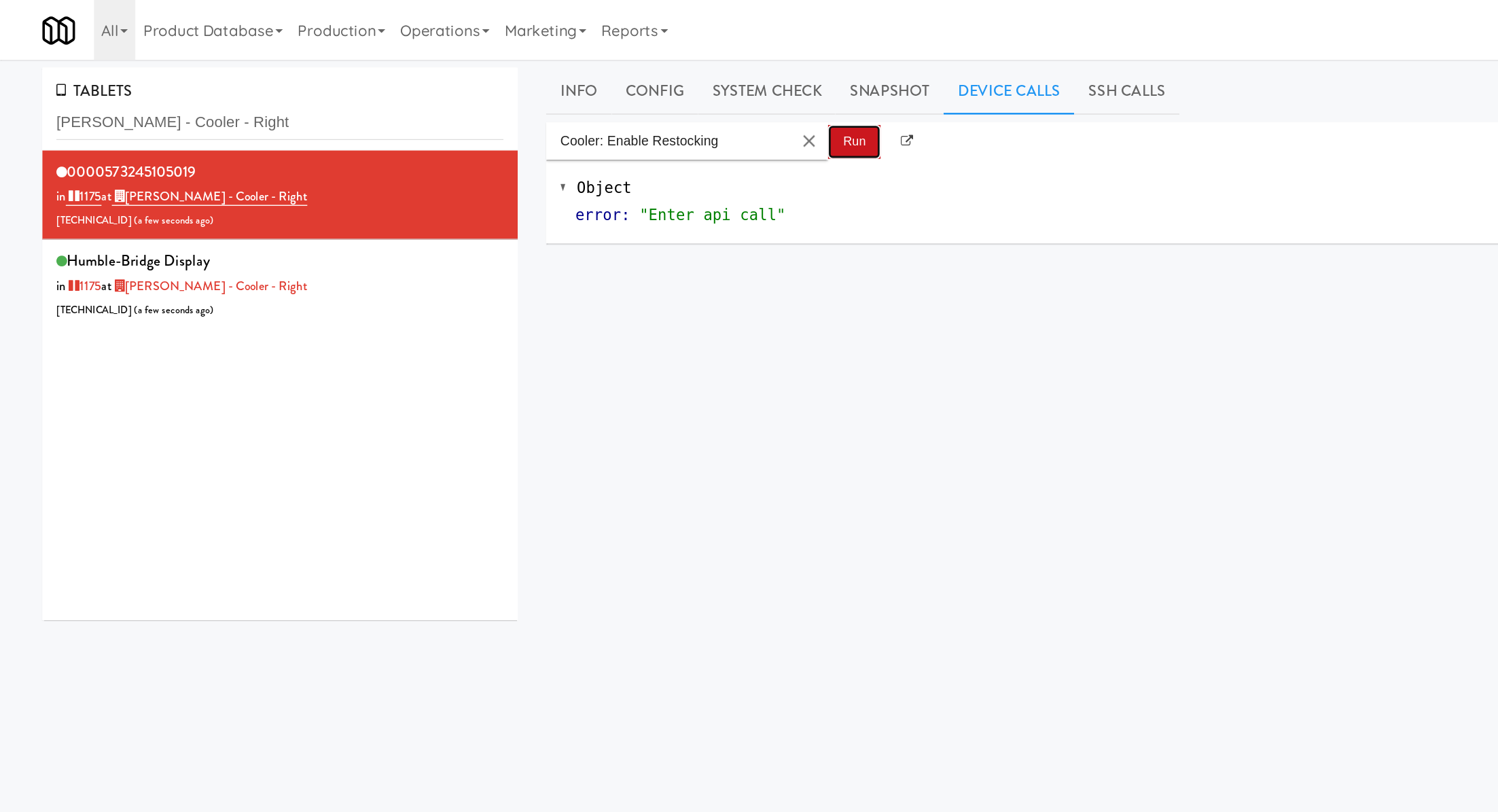
click at [609, 111] on button "Run" at bounding box center [617, 103] width 38 height 24
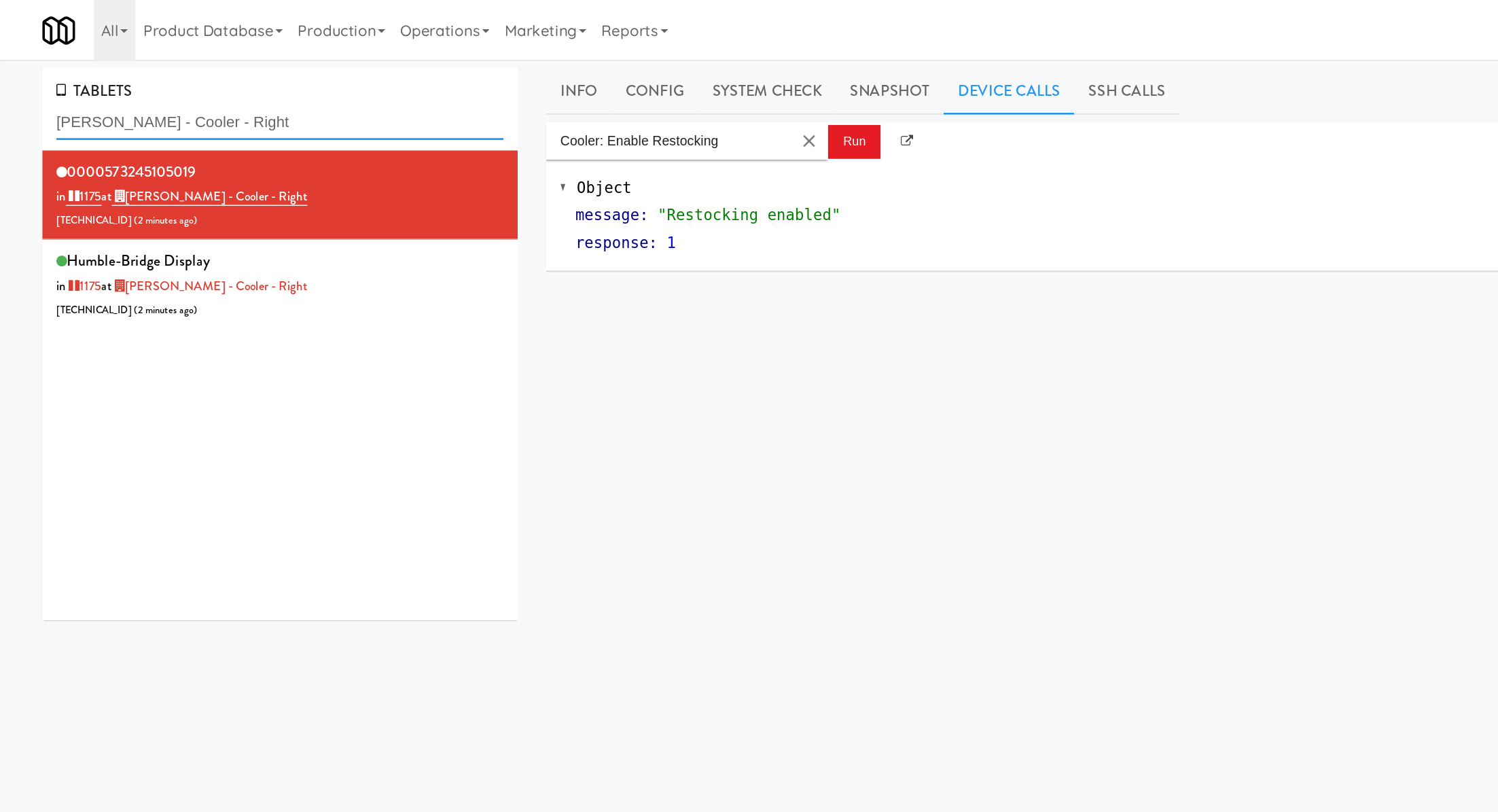
click at [129, 89] on input "Keene - Cooler - Right" at bounding box center [202, 88] width 323 height 25
paste input "APCU"
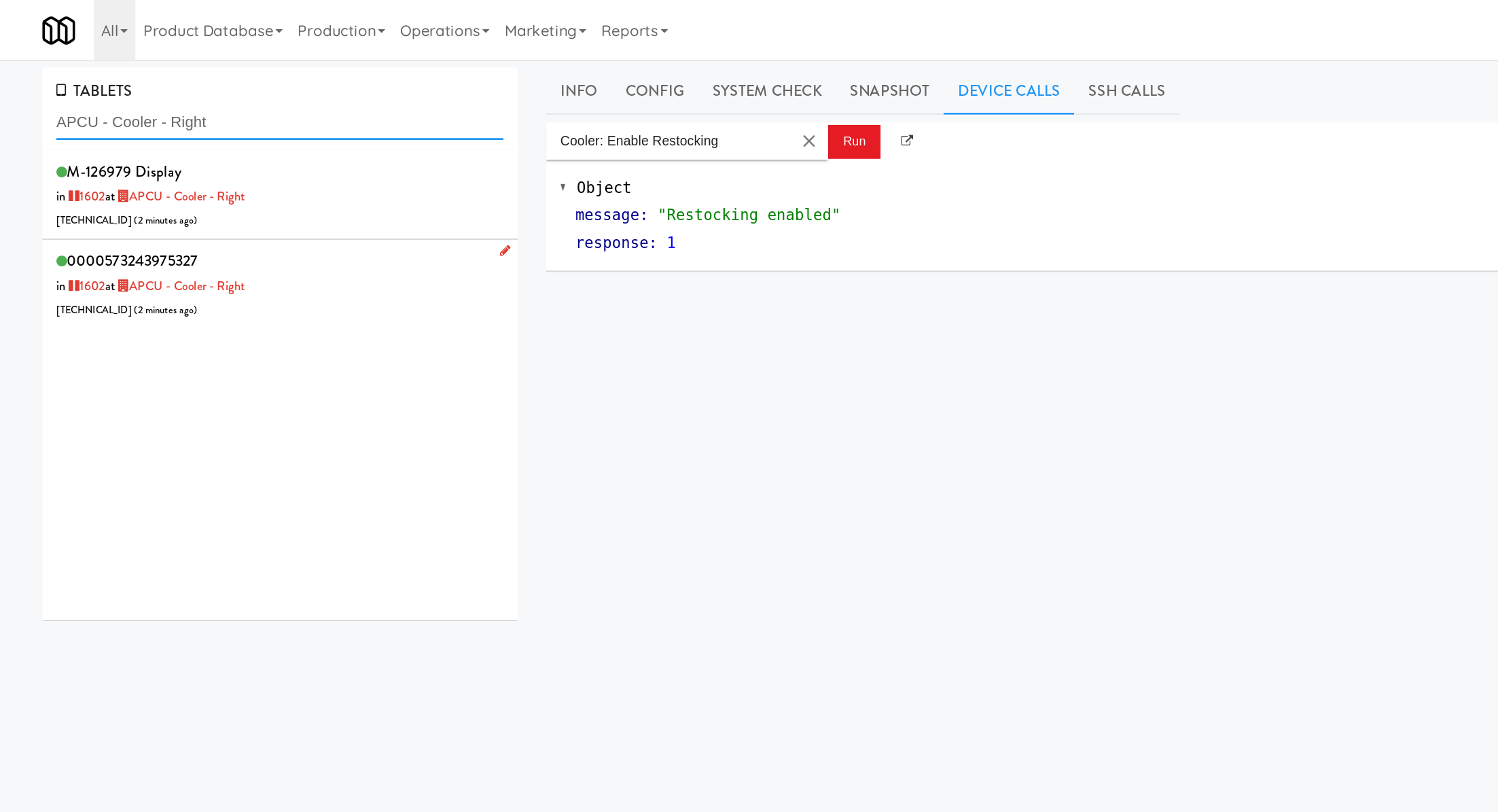
type input "APCU - Cooler - Right"
click at [280, 204] on div "0000573243975327 in 1602 at APCU - Cooler - Right 206.0.69.42 ( 2 minutes ago )" at bounding box center [202, 205] width 323 height 54
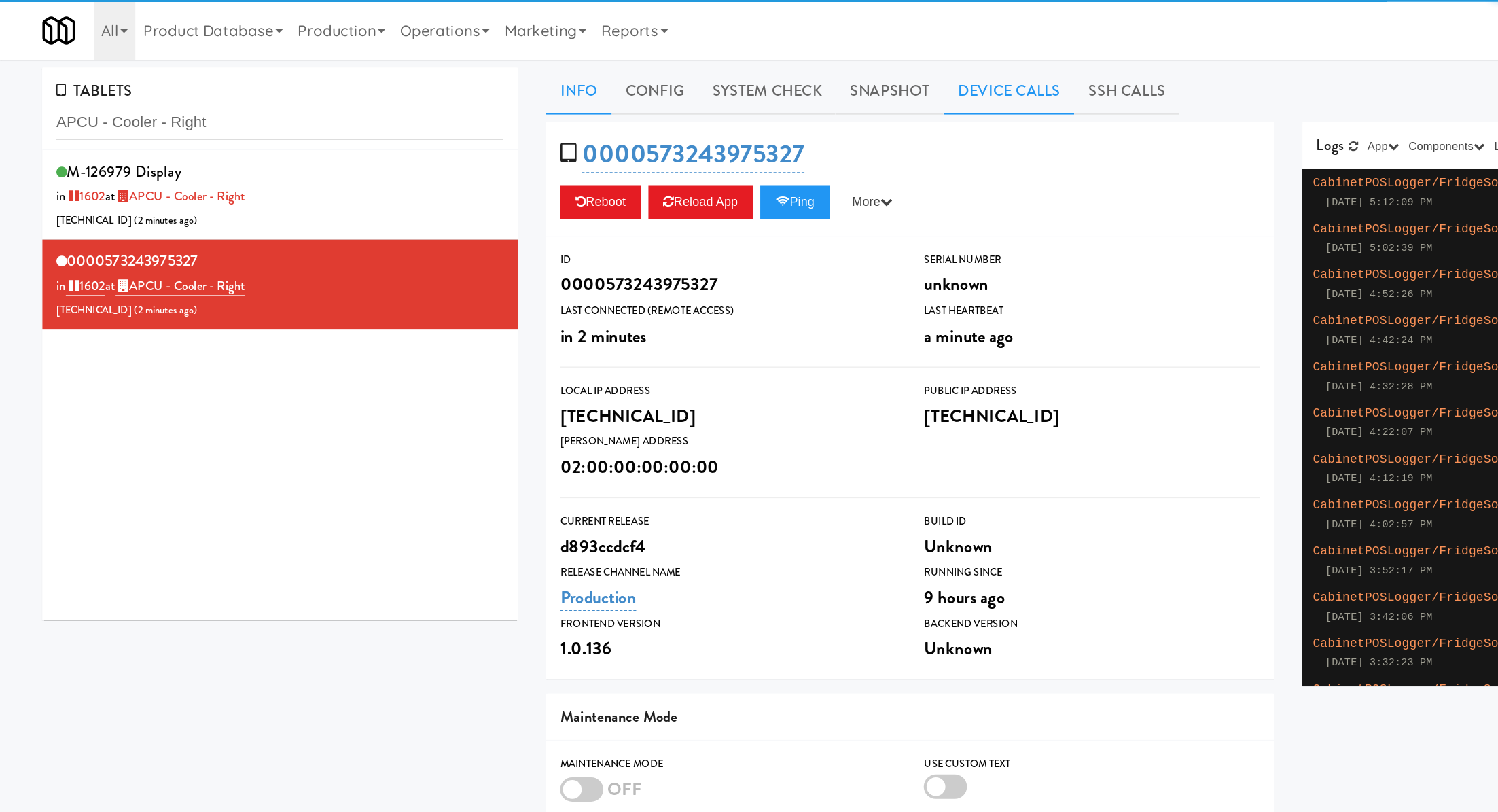
click at [734, 71] on link "Device Calls" at bounding box center [730, 66] width 94 height 34
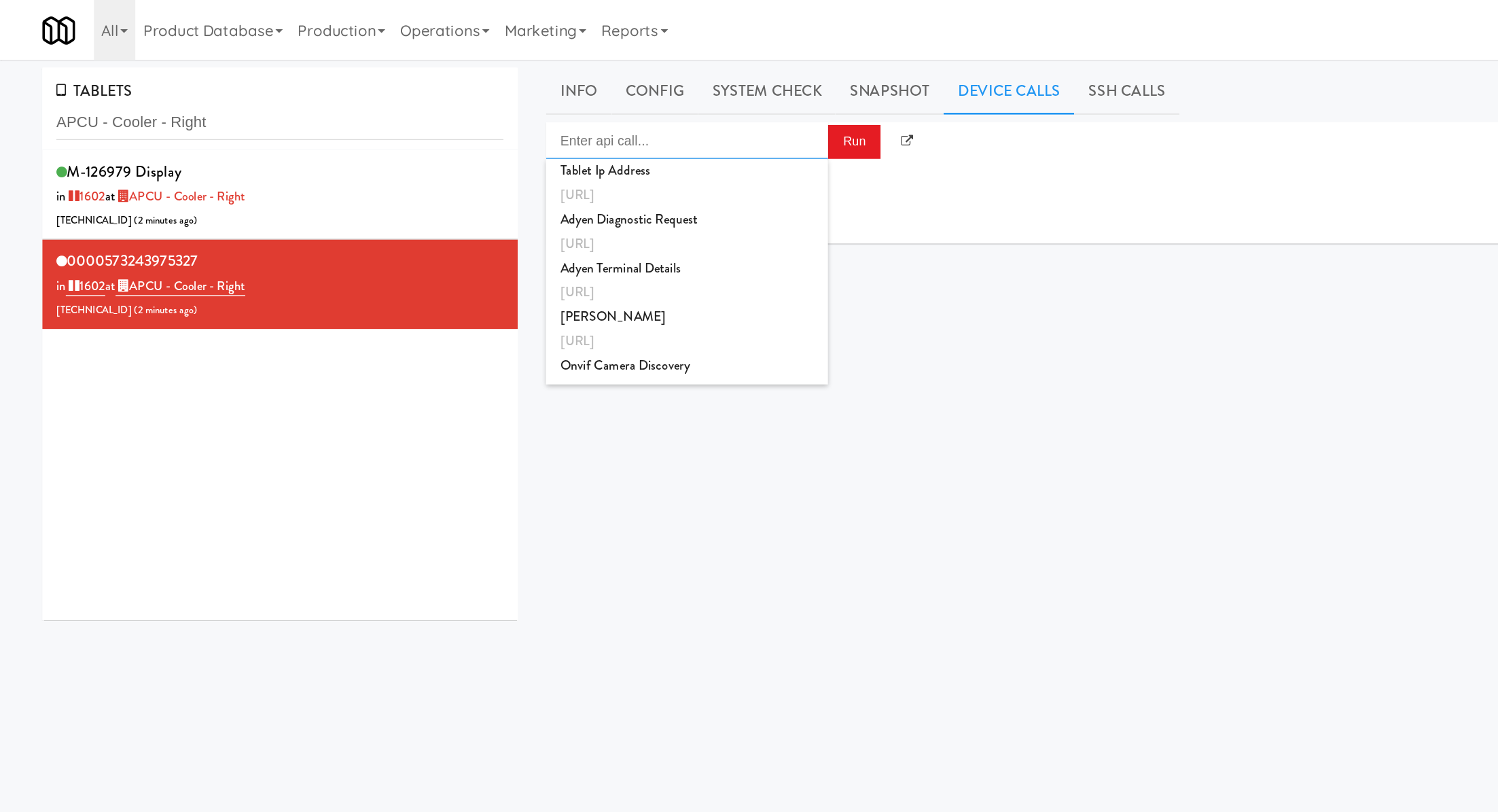
click at [547, 105] on input "Enter api call..." at bounding box center [497, 101] width 204 height 27
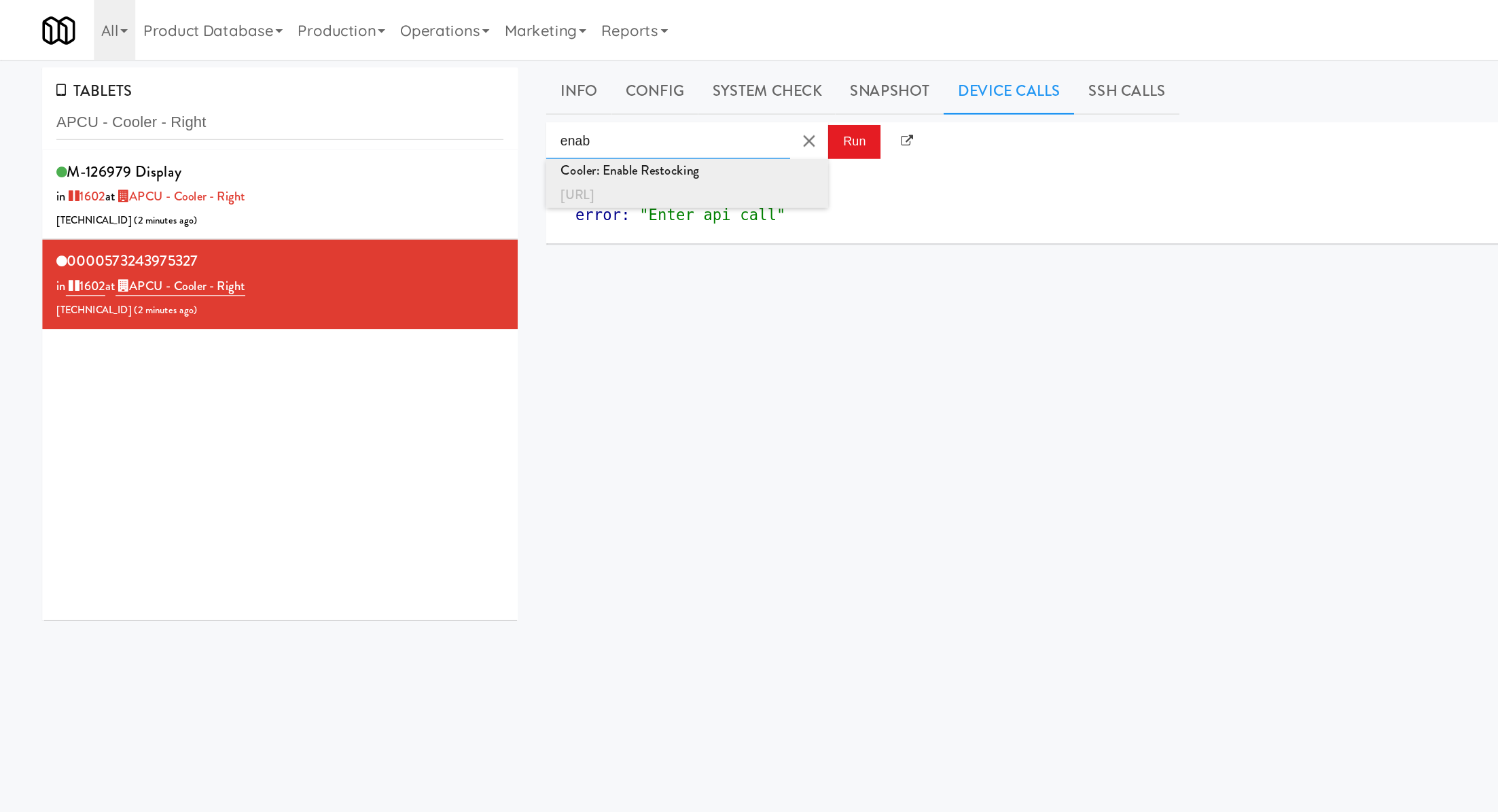
click at [586, 148] on div "http://localhost:3000/cooler/restocking-mode/enable" at bounding box center [496, 142] width 183 height 18
type input "Cooler: Enable Restocking"
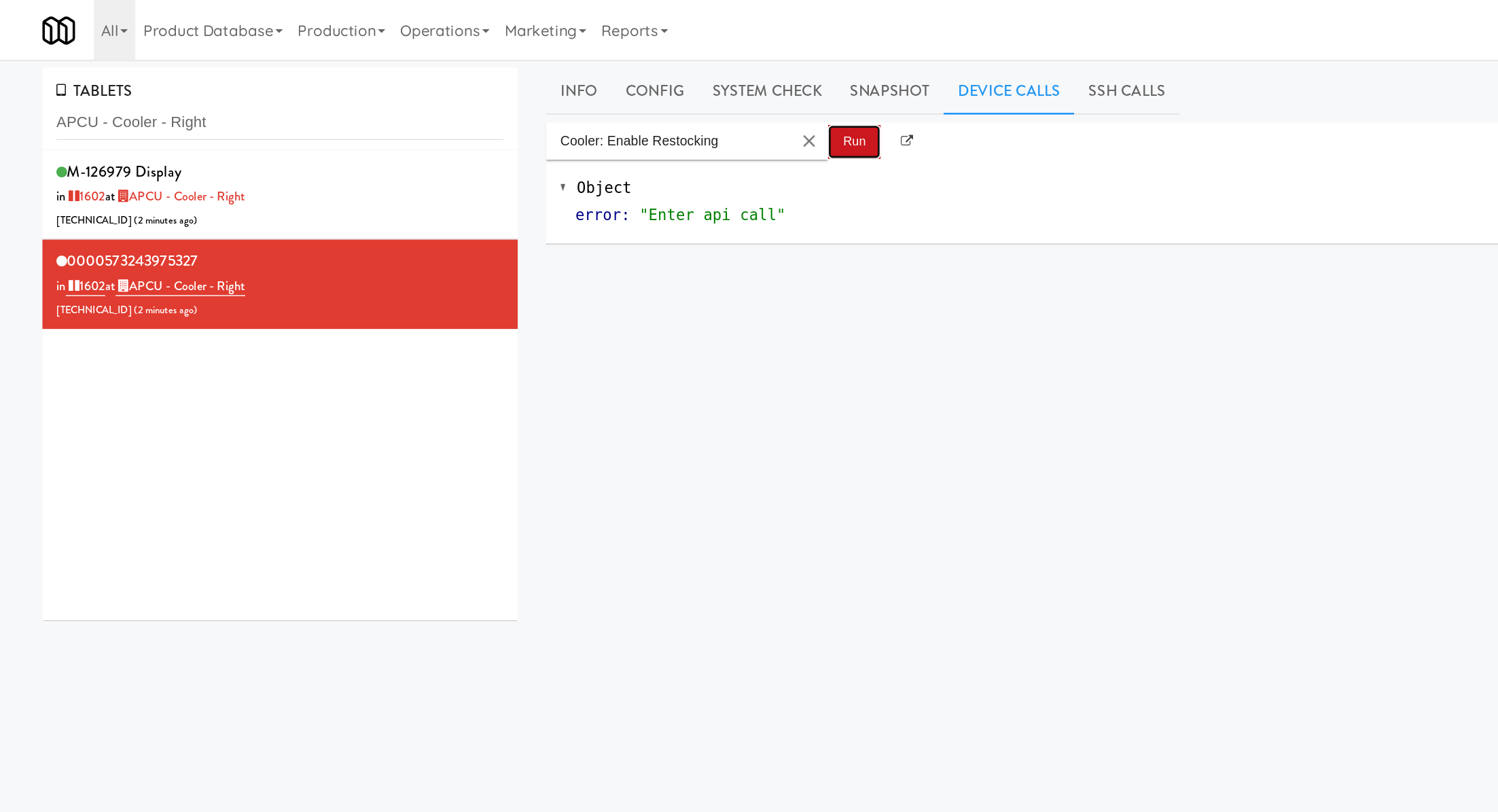
click at [607, 108] on button "Run" at bounding box center [617, 103] width 38 height 24
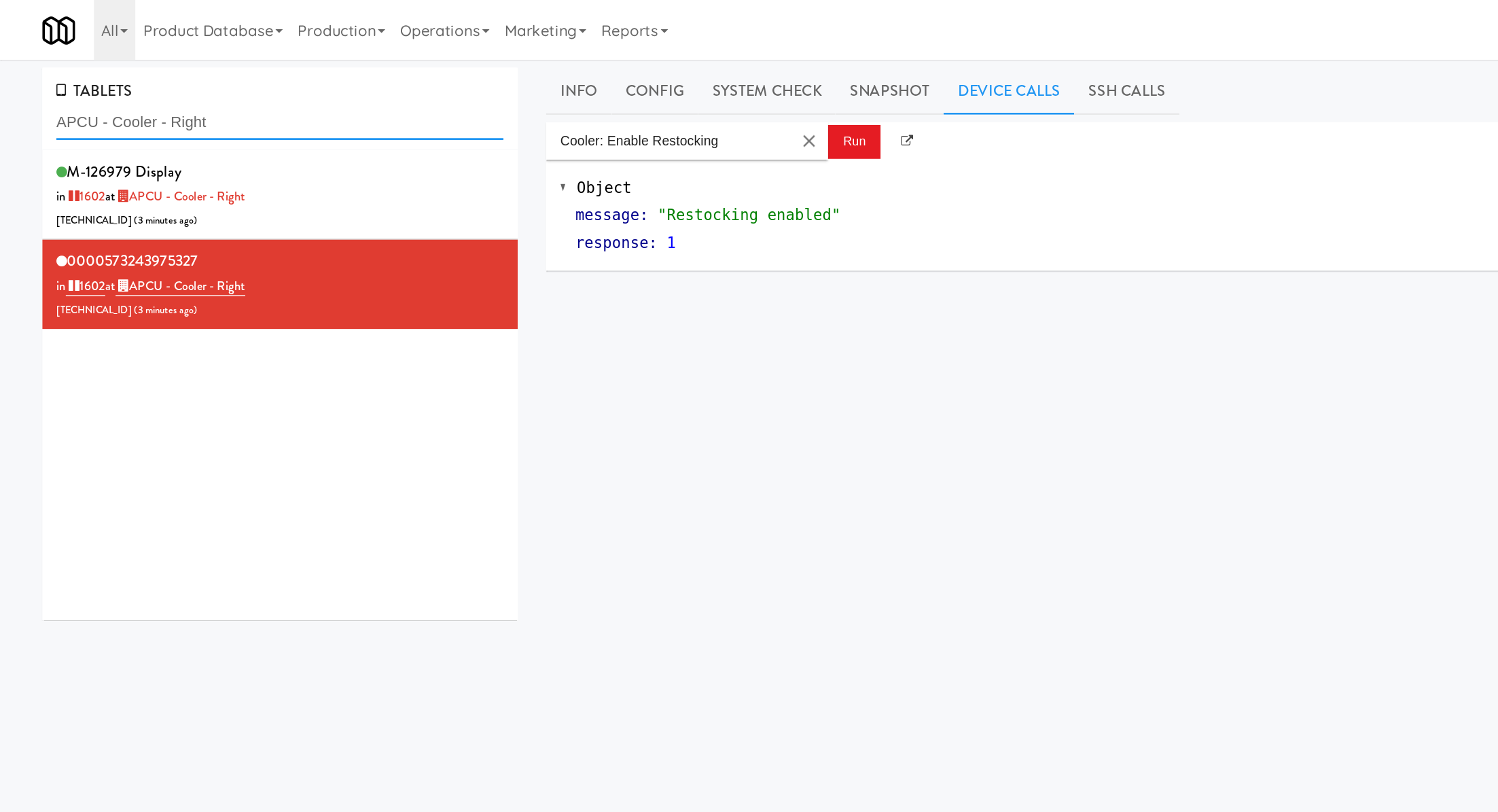
click at [151, 95] on input "APCU - Cooler - Right" at bounding box center [202, 88] width 323 height 25
paste input "Stonebriar #2 Cooler"
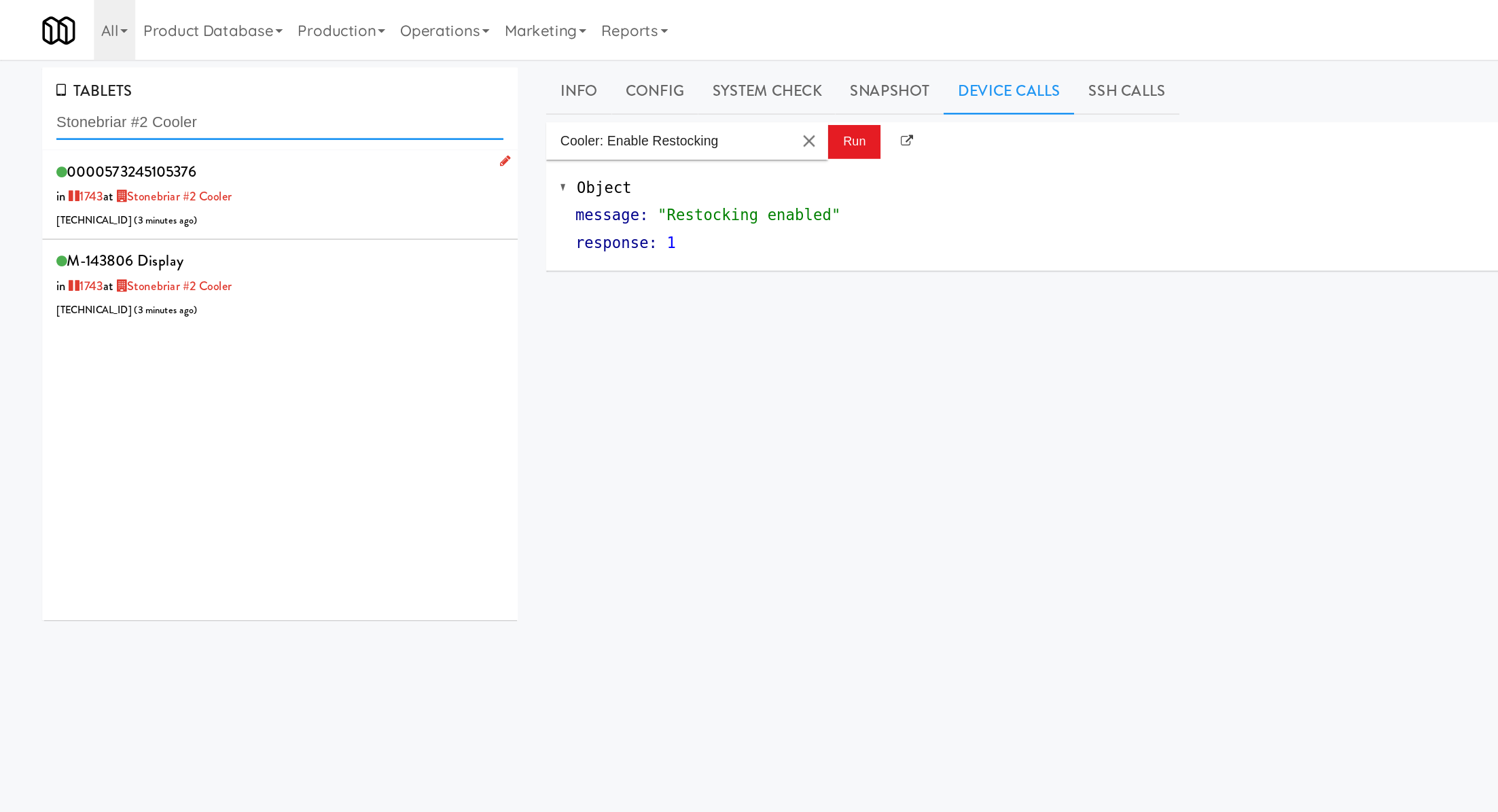
type input "Stonebriar #2 Cooler"
click at [243, 153] on div "0000573245105376 in 1743 at Stonebriar #2 Cooler 206.0.69.138 ( 3 minutes ago )" at bounding box center [202, 141] width 323 height 54
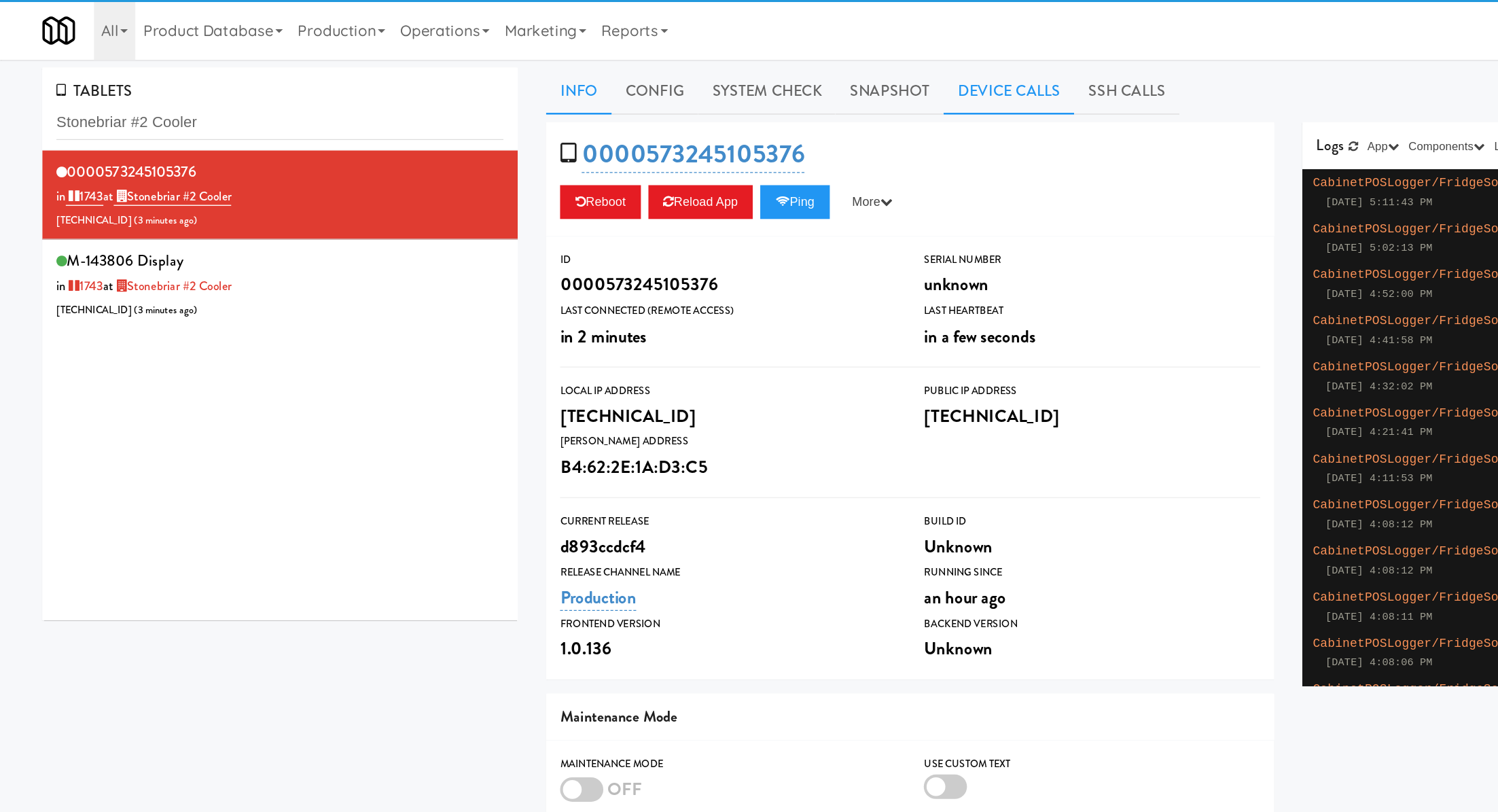
click at [711, 72] on link "Device Calls" at bounding box center [730, 66] width 94 height 34
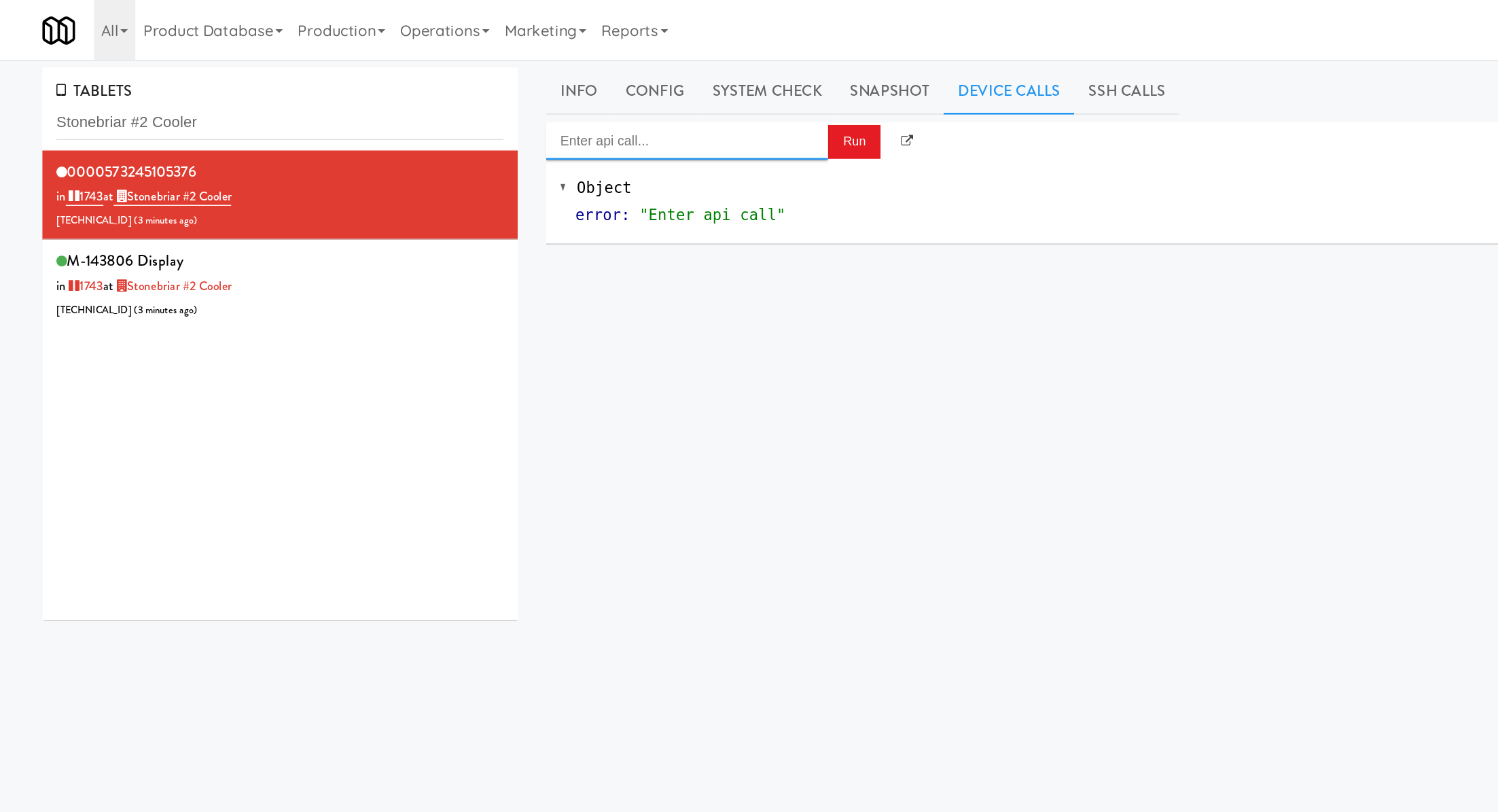
click at [551, 99] on input "Enter api call..." at bounding box center [497, 101] width 204 height 27
click at [543, 133] on div "http://localhost:3000/cooler/restocking-mode/enable" at bounding box center [496, 142] width 183 height 18
type input "Cooler: Enable Restocking"
click at [621, 111] on button "Run" at bounding box center [617, 103] width 38 height 24
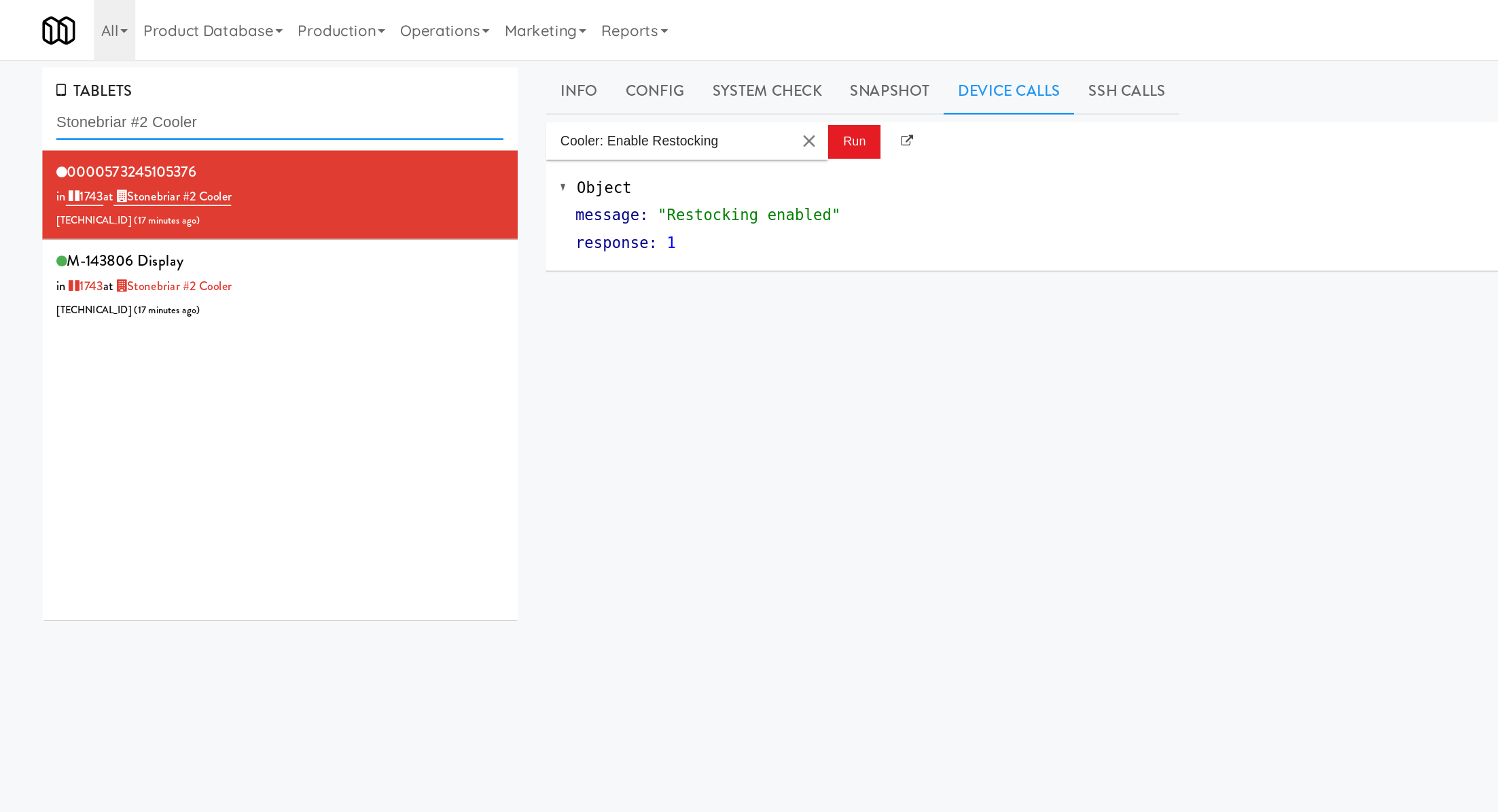
click at [116, 89] on input "Stonebriar #2 Cooler" at bounding box center [202, 88] width 323 height 25
paste input "Cold Storage Lofts /"
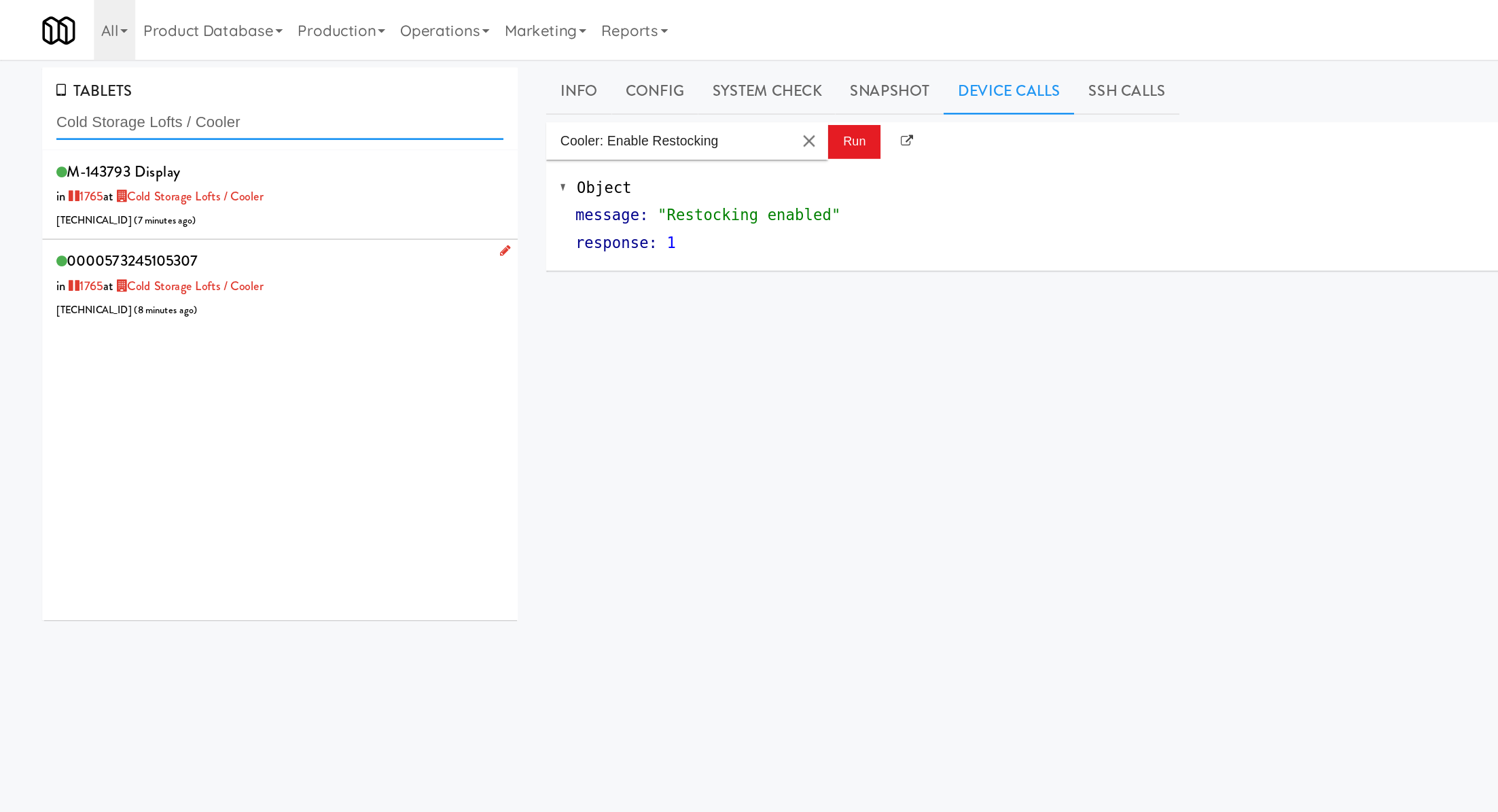
type input "Cold Storage Lofts / Cooler"
click at [297, 215] on div "0000573245105307 in 1765 at Cold Storage Lofts / Cooler 206.0.69.32 ( 8 minutes…" at bounding box center [202, 205] width 323 height 54
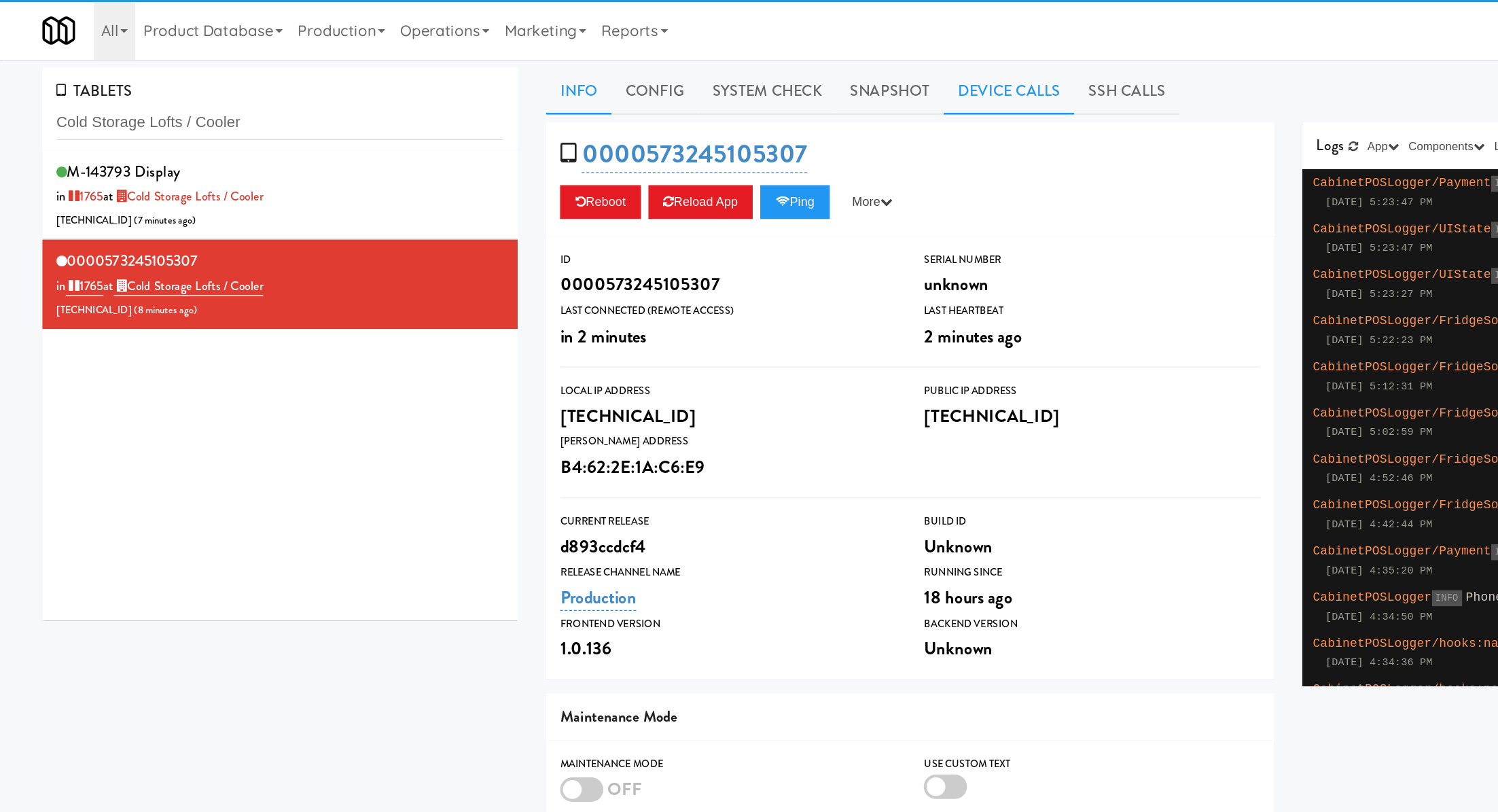
click at [745, 64] on link "Device Calls" at bounding box center [730, 66] width 94 height 34
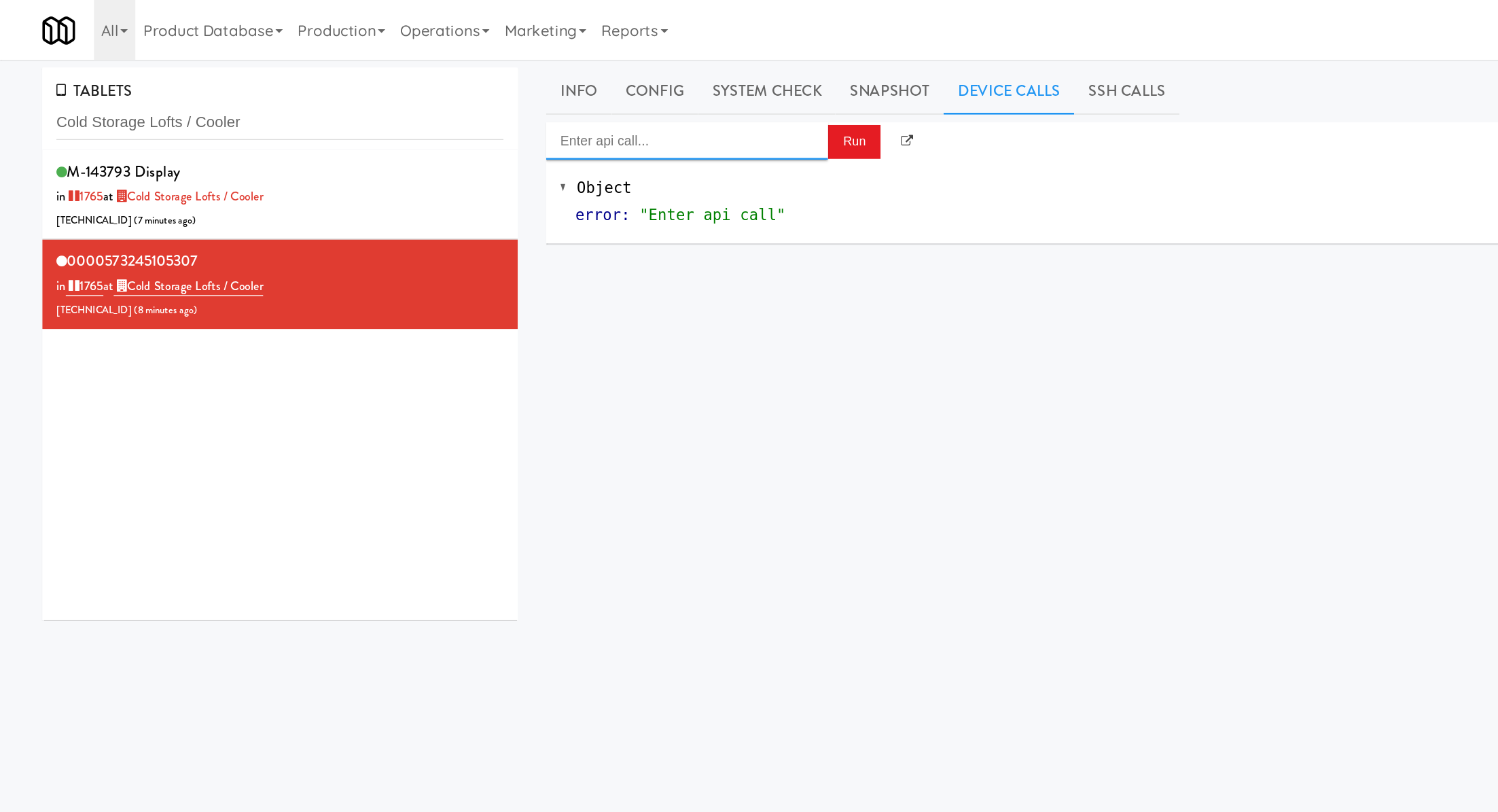
click at [446, 104] on input "Enter api call..." at bounding box center [497, 101] width 204 height 27
click at [441, 138] on div "http://localhost:3000/cooler/restocking-mode/enable" at bounding box center [496, 142] width 183 height 18
type input "Cooler: Enable Restocking"
click at [621, 96] on button "Run" at bounding box center [617, 103] width 38 height 24
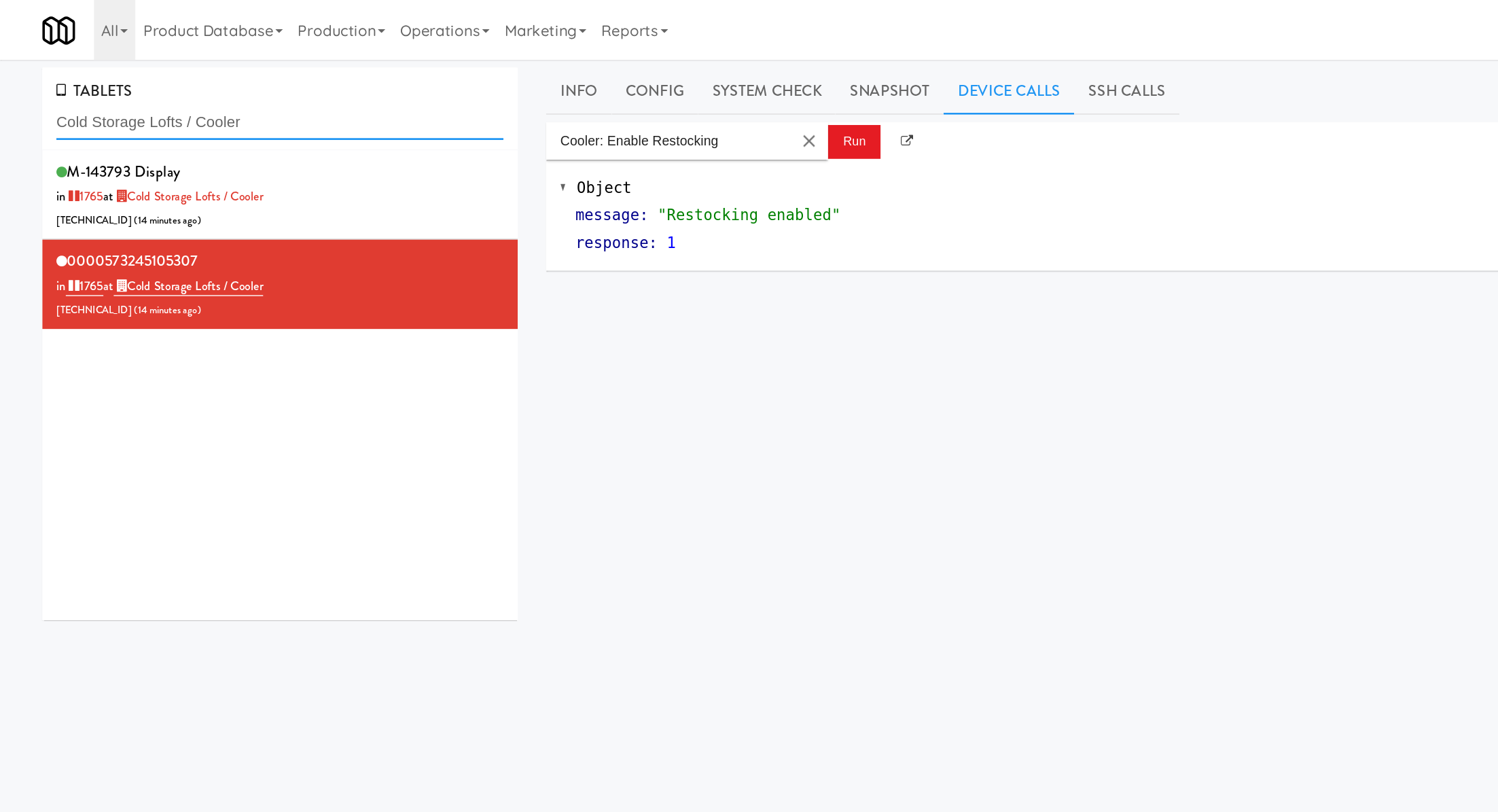
click at [134, 93] on input "Cold Storage Lofts / Cooler" at bounding box center [202, 88] width 323 height 25
paste input "Bradlee - Cooler - Lef"
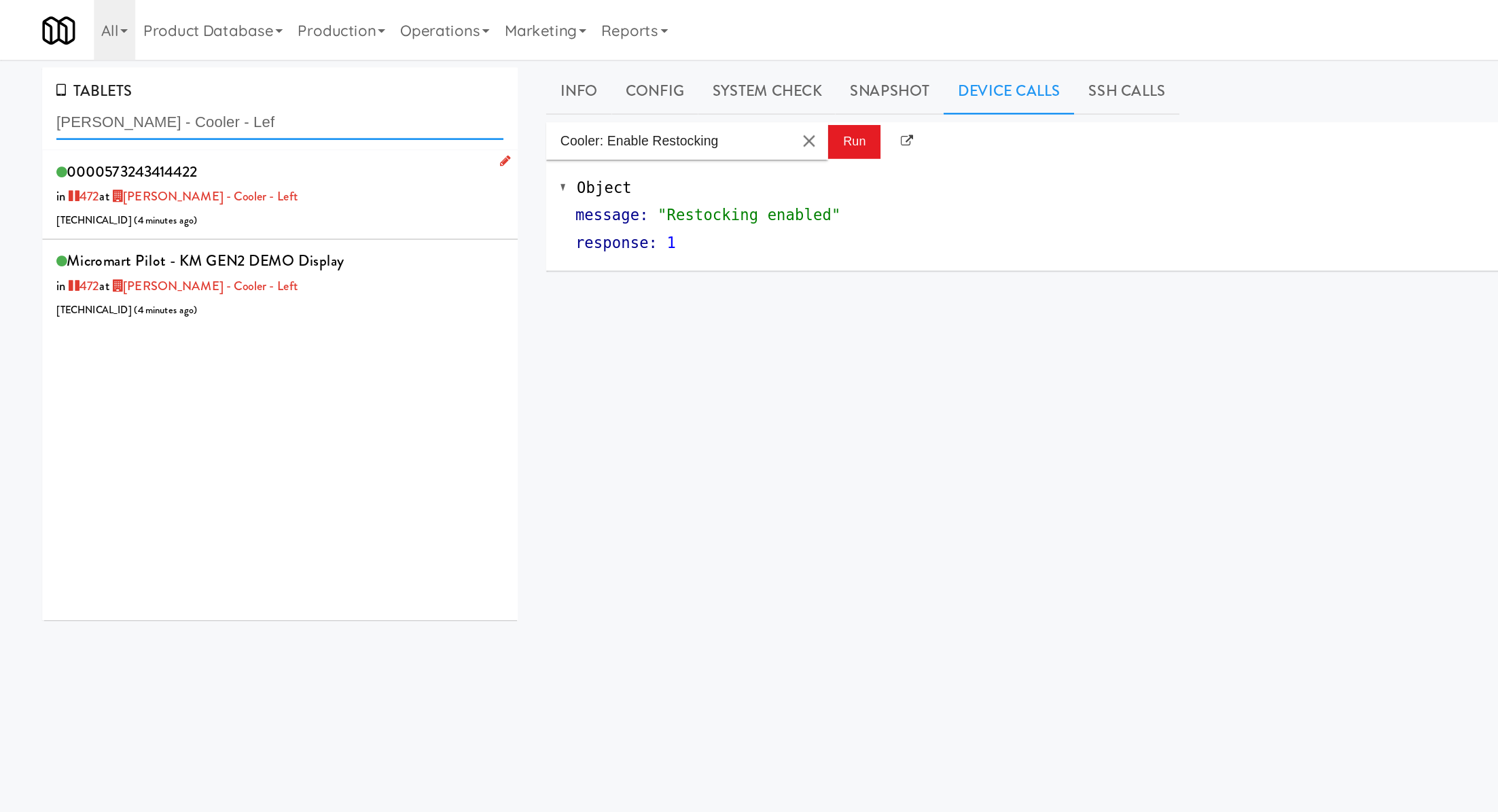
type input "Bradlee - Cooler - Lef"
click at [287, 145] on div "0000573243414422 in 472 at Bradlee - Cooler - Left 206.0.69.164 ( 4 minutes ago…" at bounding box center [202, 141] width 323 height 54
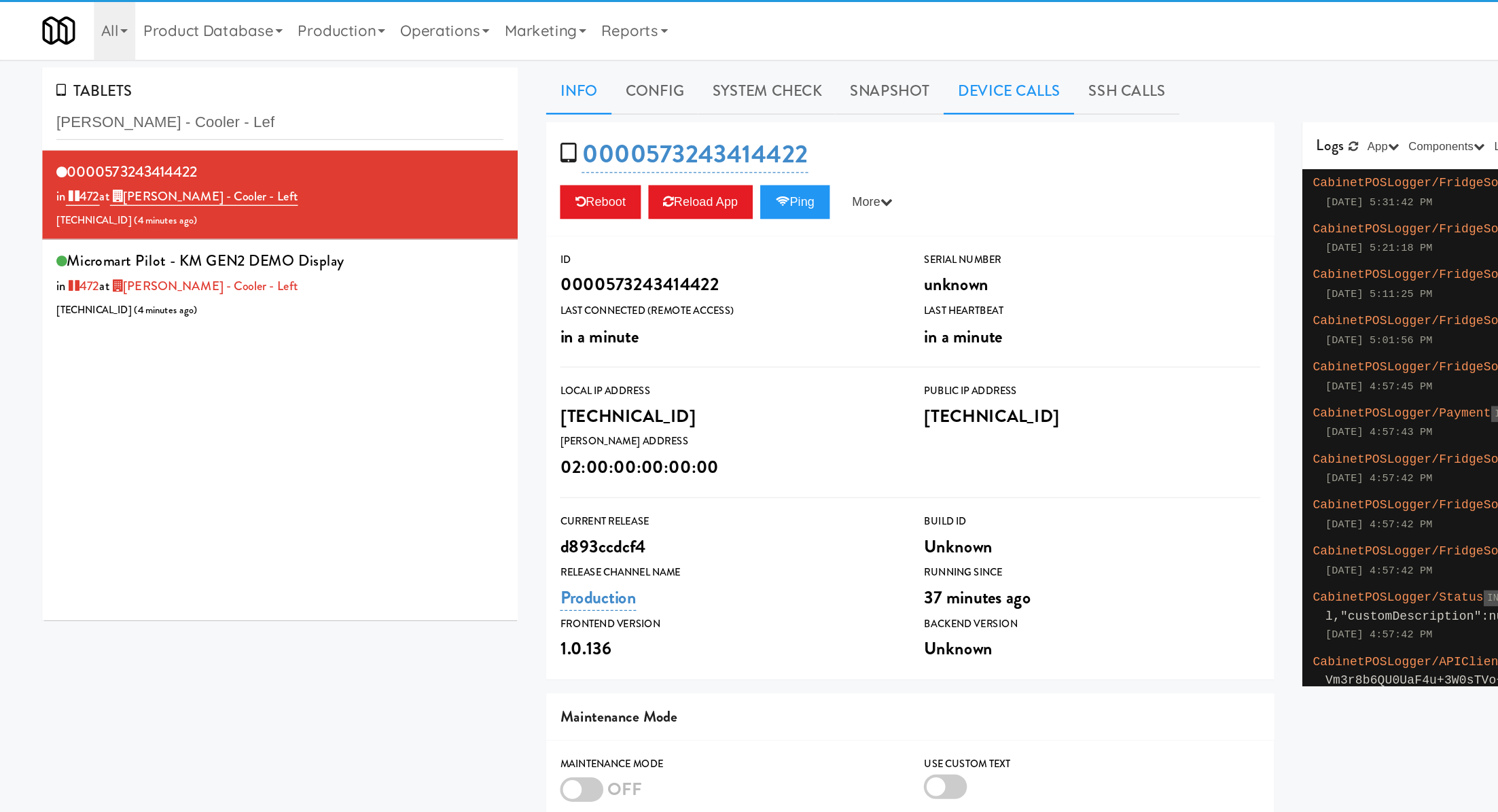
click at [756, 57] on link "Device Calls" at bounding box center [730, 66] width 94 height 34
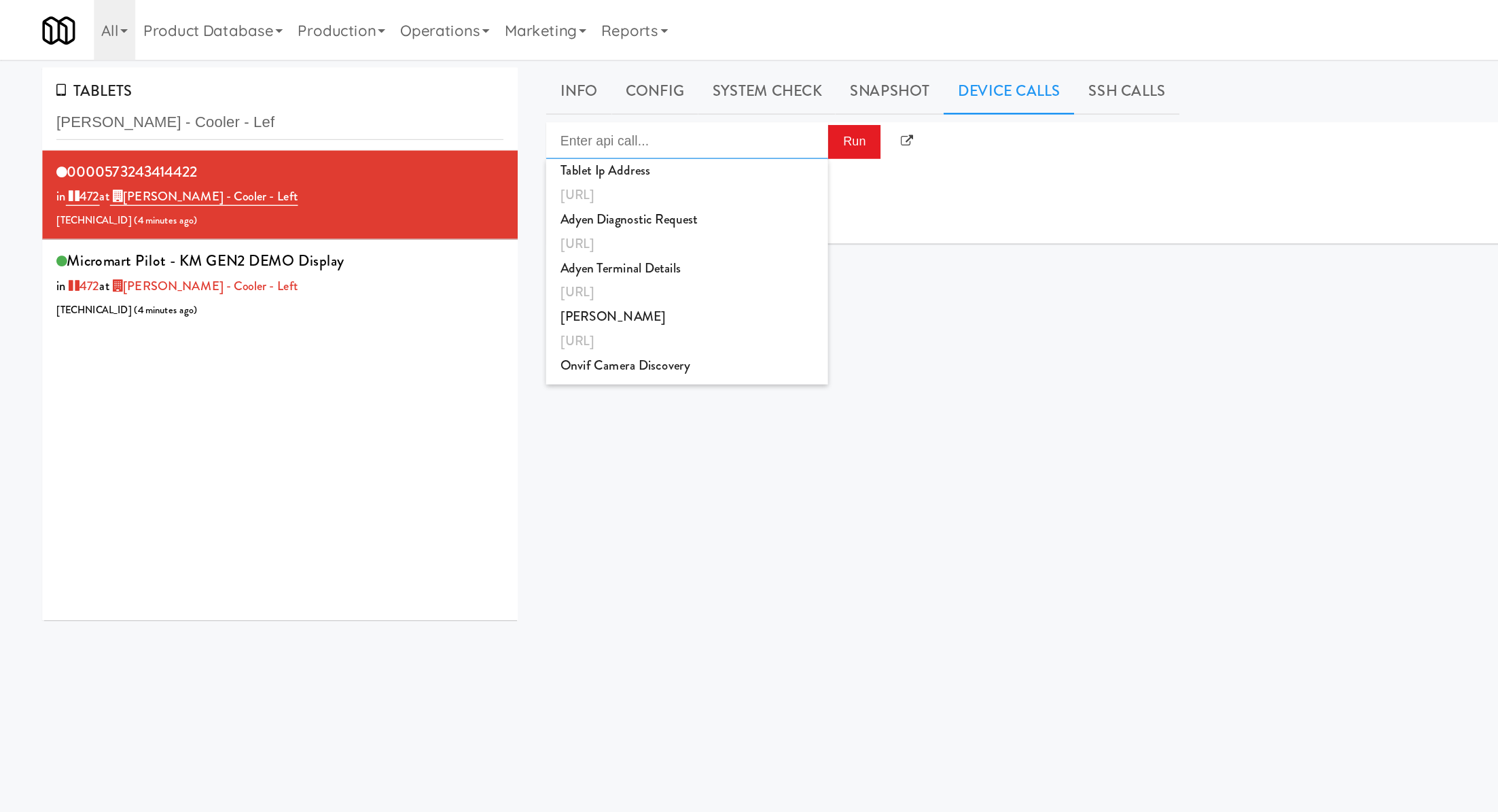
click at [589, 108] on input "Enter api call..." at bounding box center [497, 101] width 204 height 27
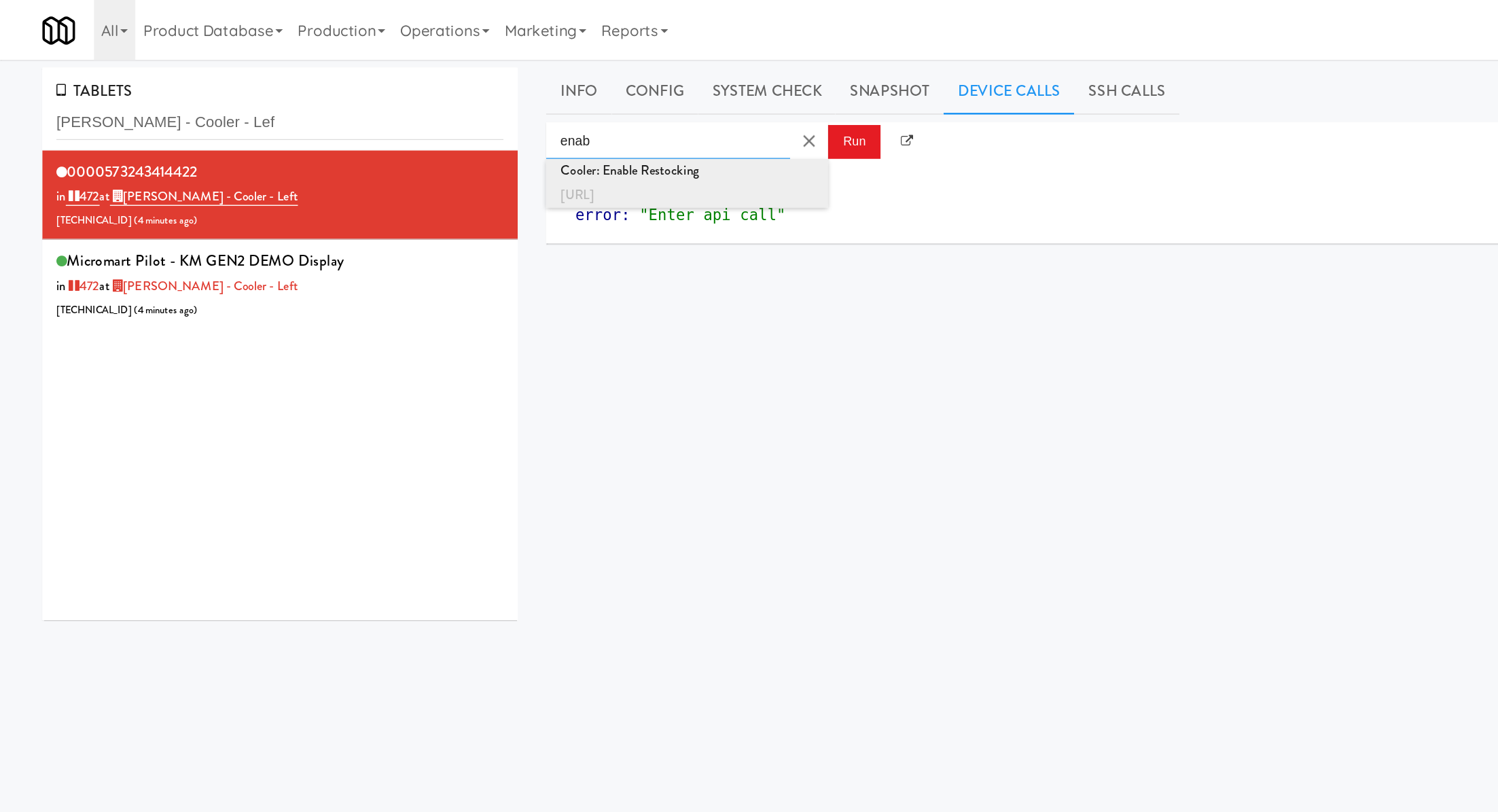
click at [593, 126] on li "Cooler: Enable Restocking http://localhost:3000/cooler/restocking-mode/enable" at bounding box center [497, 132] width 204 height 35
type input "Cooler: Enable Restocking"
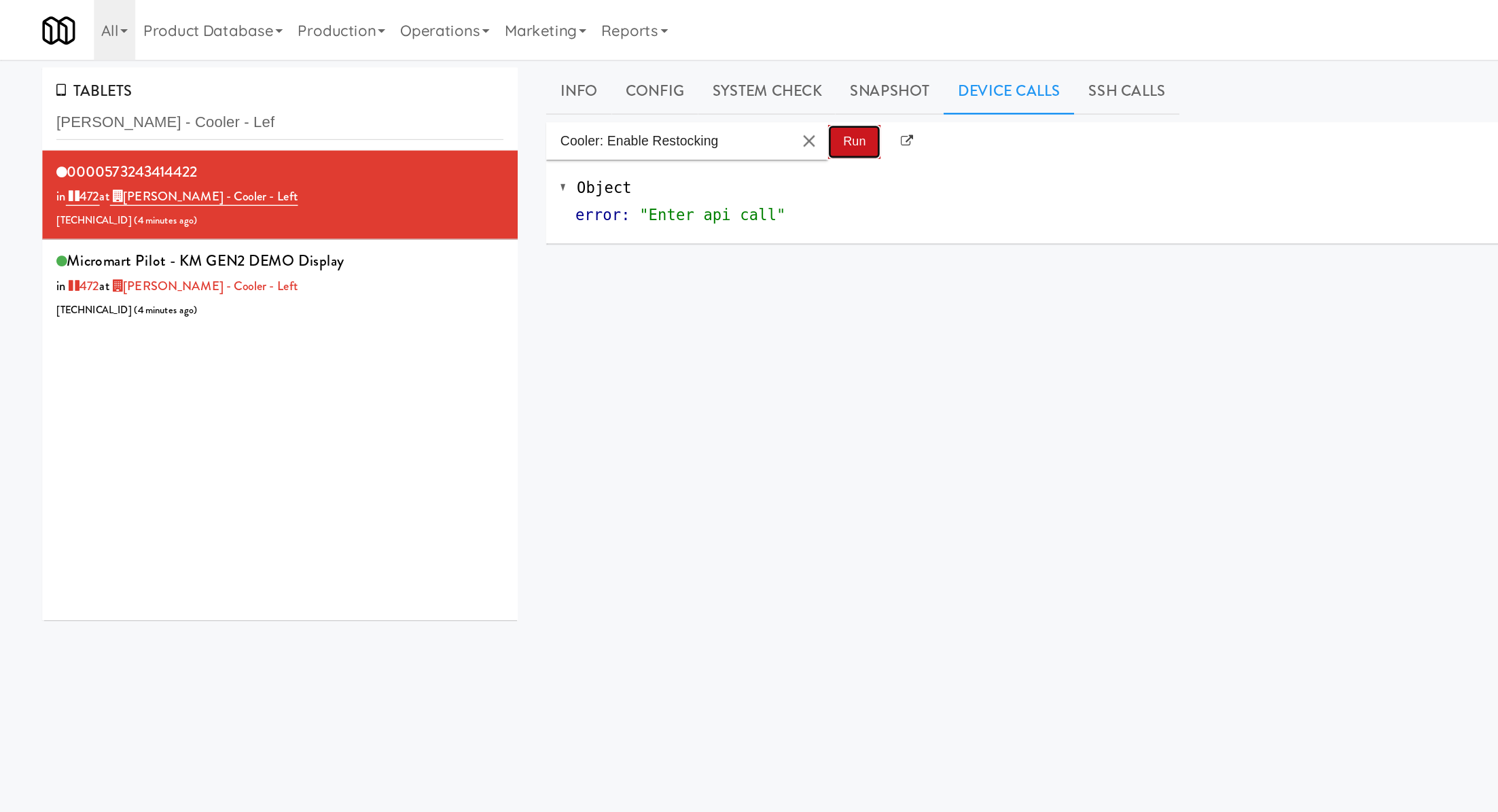
click at [605, 108] on button "Run" at bounding box center [617, 103] width 38 height 24
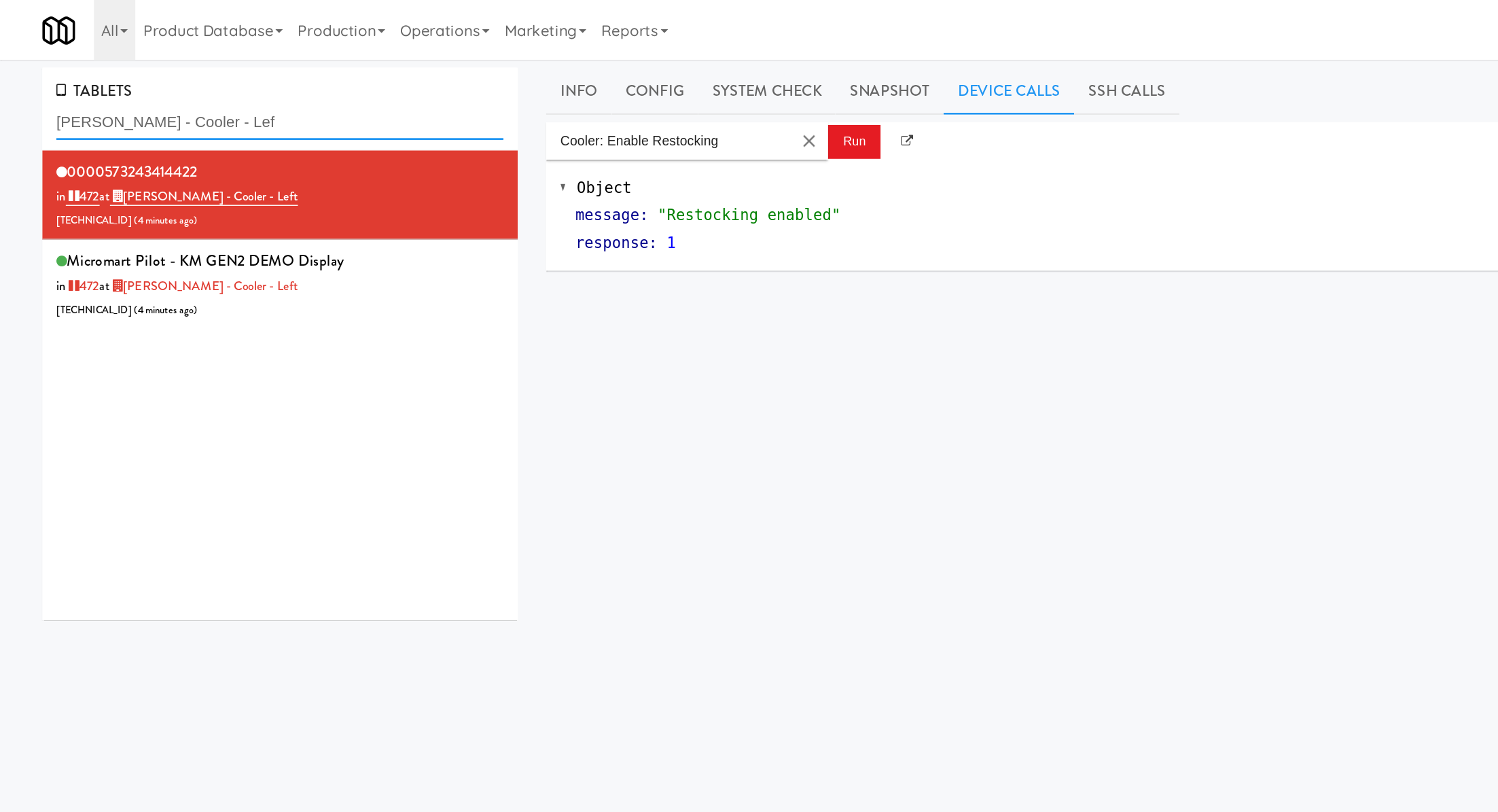
click at [131, 92] on input "Bradlee - Cooler - Lef" at bounding box center [202, 88] width 323 height 25
paste input "Axis Combo"
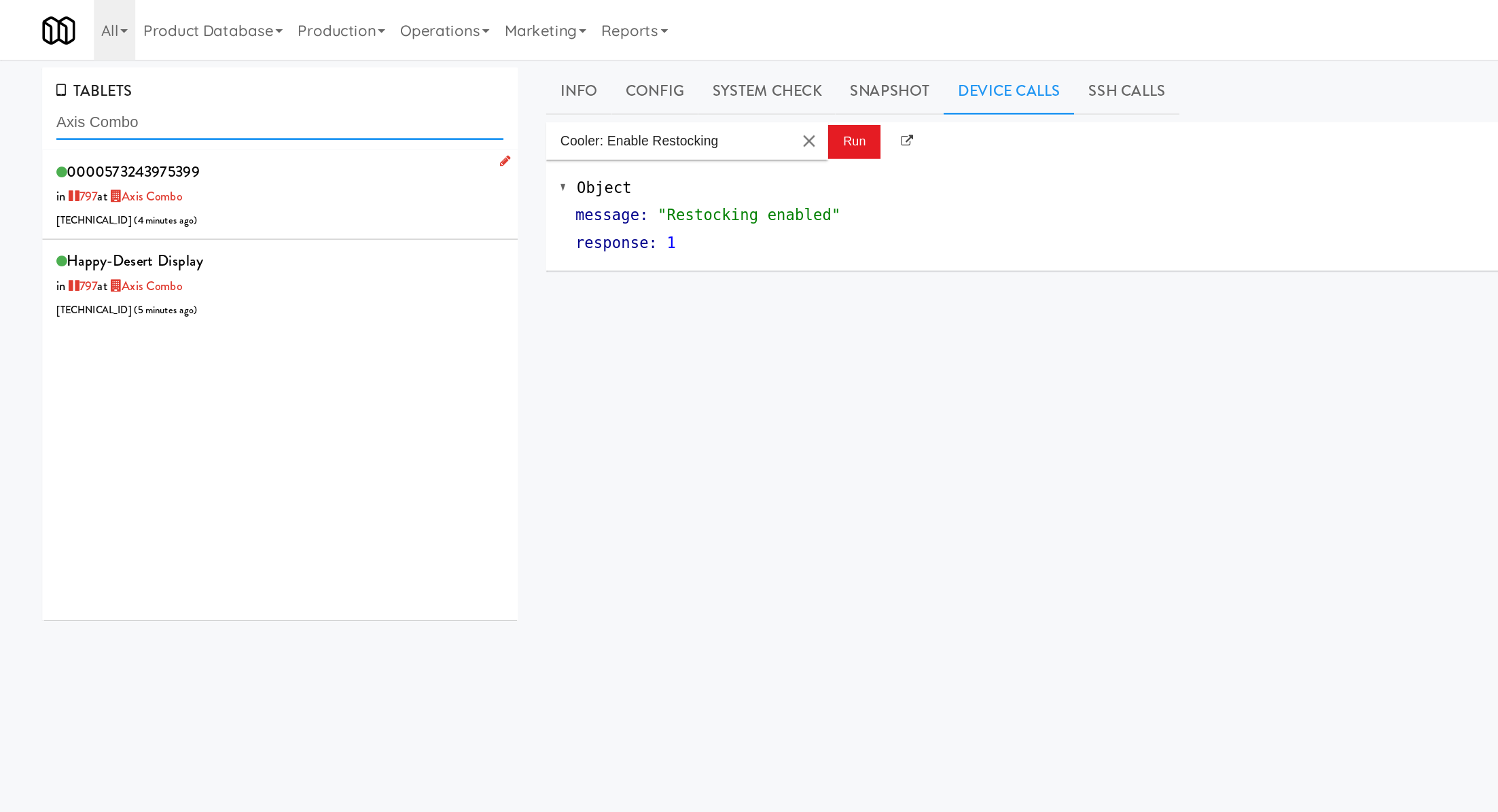
type input "Axis Combo"
click at [232, 156] on div "0000573243975399 in 797 at Axis Combo 71.192.111.72 ( 4 minutes ago )" at bounding box center [202, 141] width 323 height 54
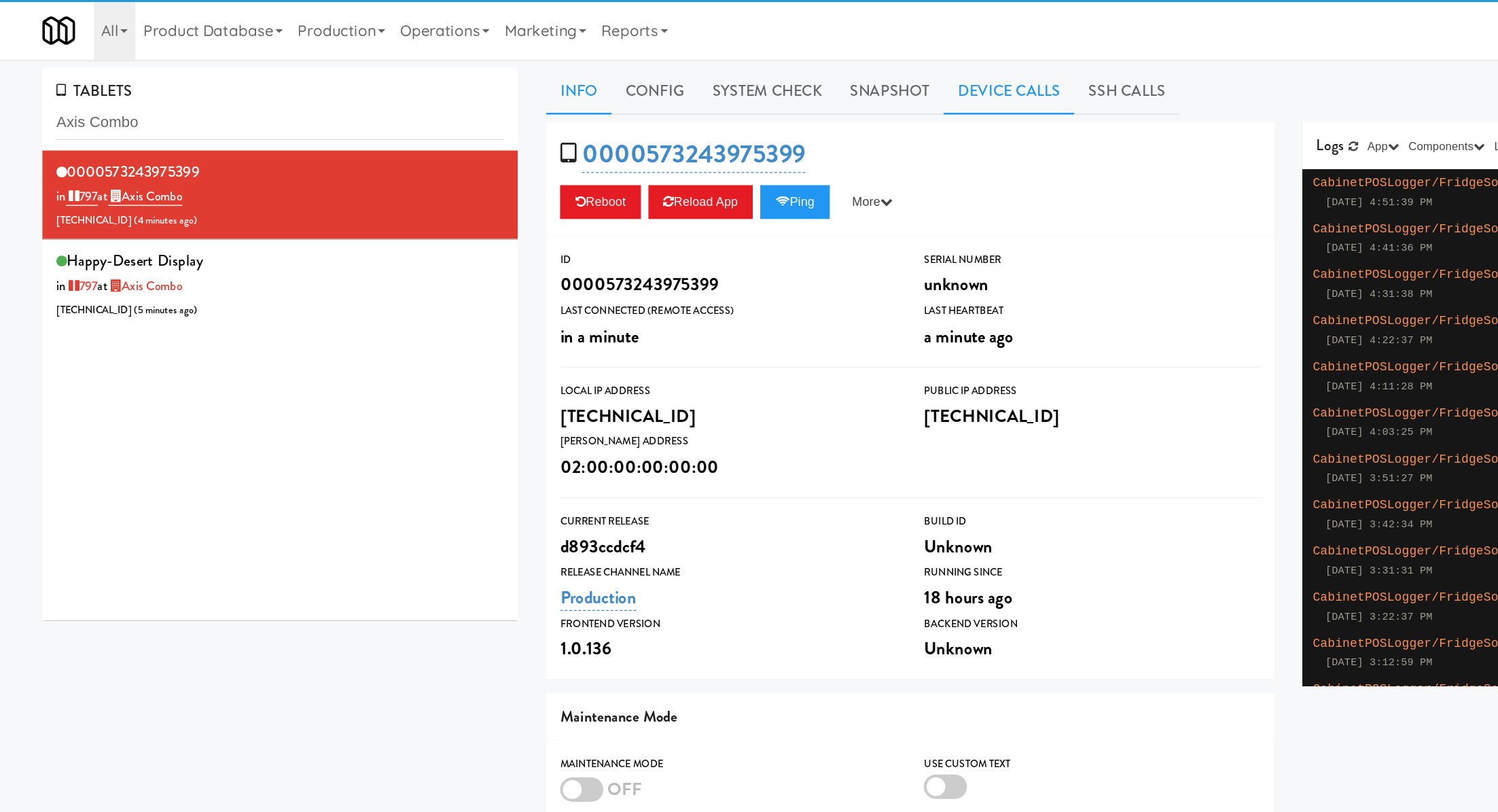
click at [711, 68] on link "Device Calls" at bounding box center [730, 66] width 94 height 34
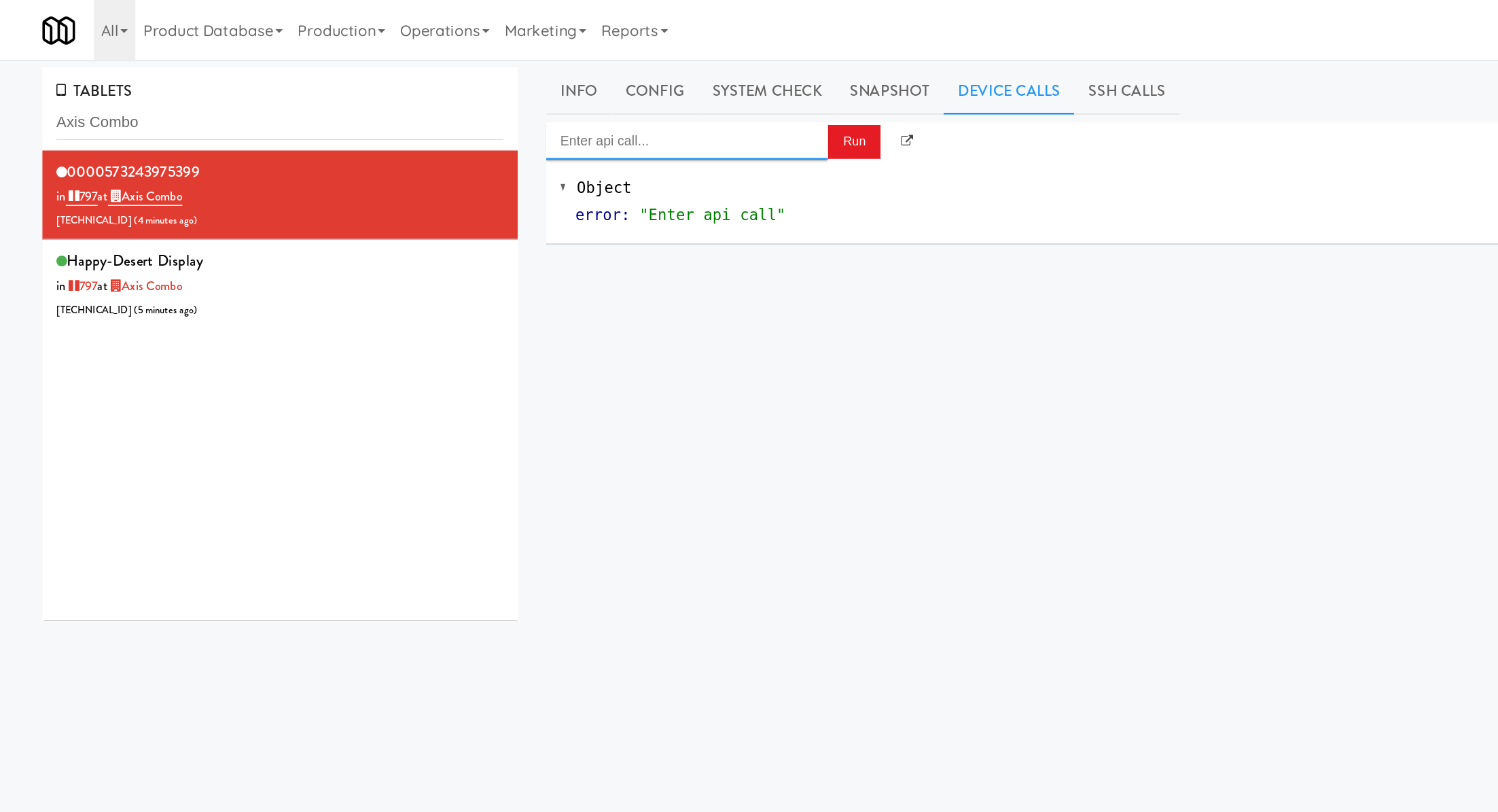
click at [506, 112] on input "Enter api call..." at bounding box center [497, 101] width 204 height 27
click at [507, 142] on div "http://localhost:3000/cooler/restocking-mode/enable" at bounding box center [496, 142] width 183 height 18
type input "Cooler: Enable Restocking"
click at [613, 93] on button "Run" at bounding box center [617, 103] width 38 height 24
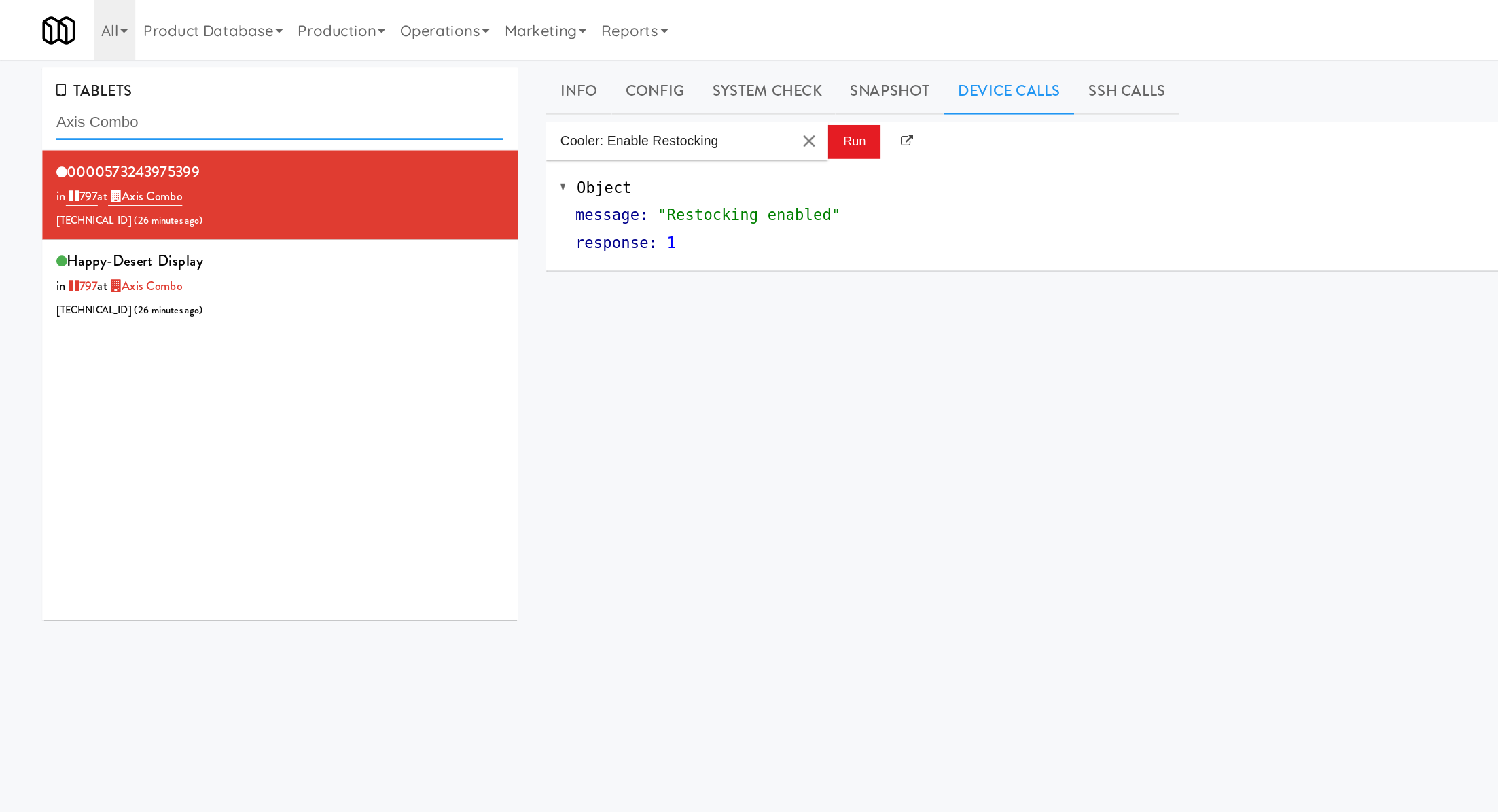
click at [125, 89] on input "Axis Combo" at bounding box center [202, 88] width 323 height 25
paste input "100 Capital Yards - Cooler"
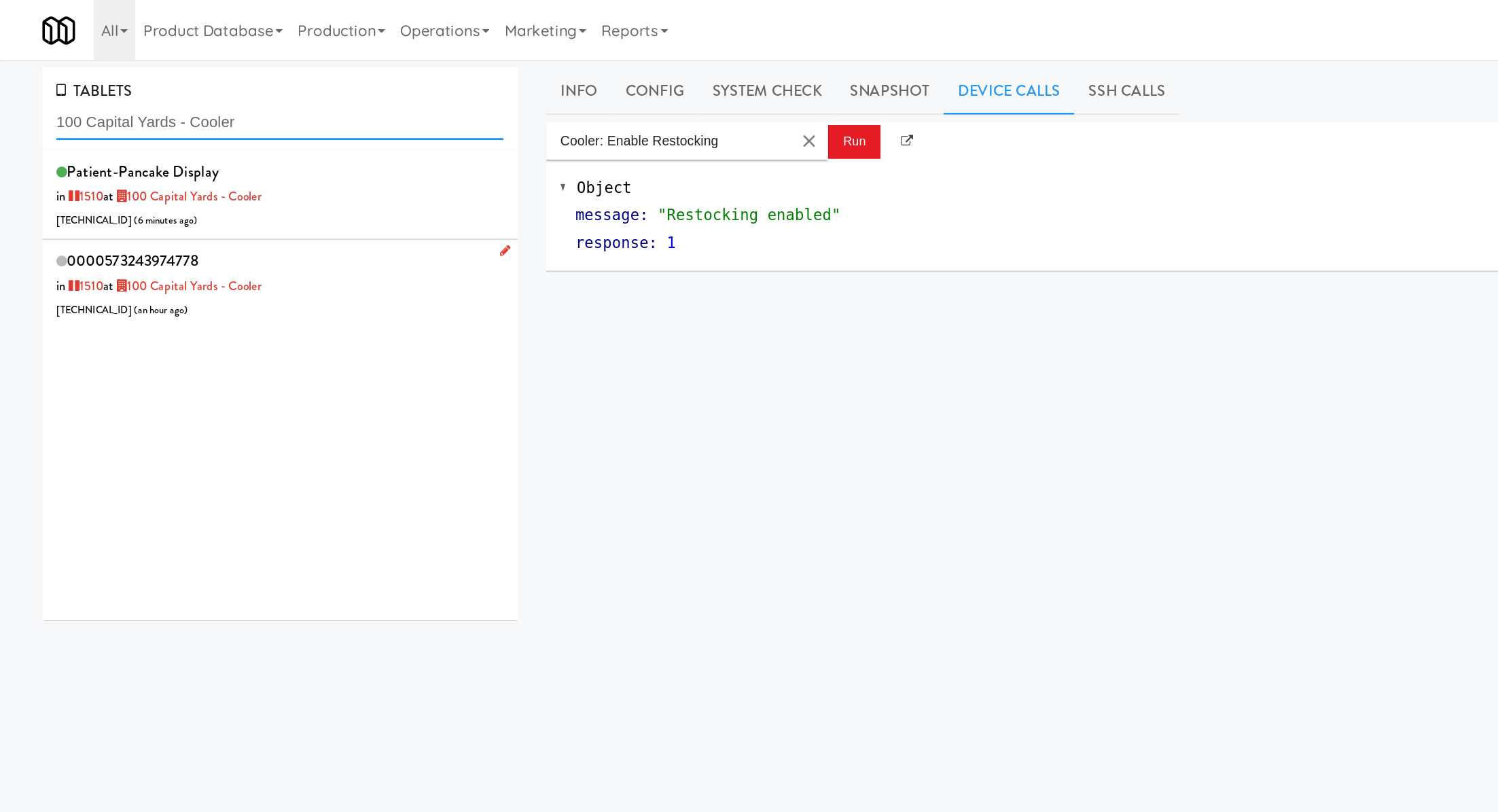
type input "100 Capital Yards - Cooler"
click at [244, 201] on div "0000573243974778 in 1510 at 100 Capital Yards - Cooler 96.255.141.2 ( an hour a…" at bounding box center [202, 205] width 323 height 54
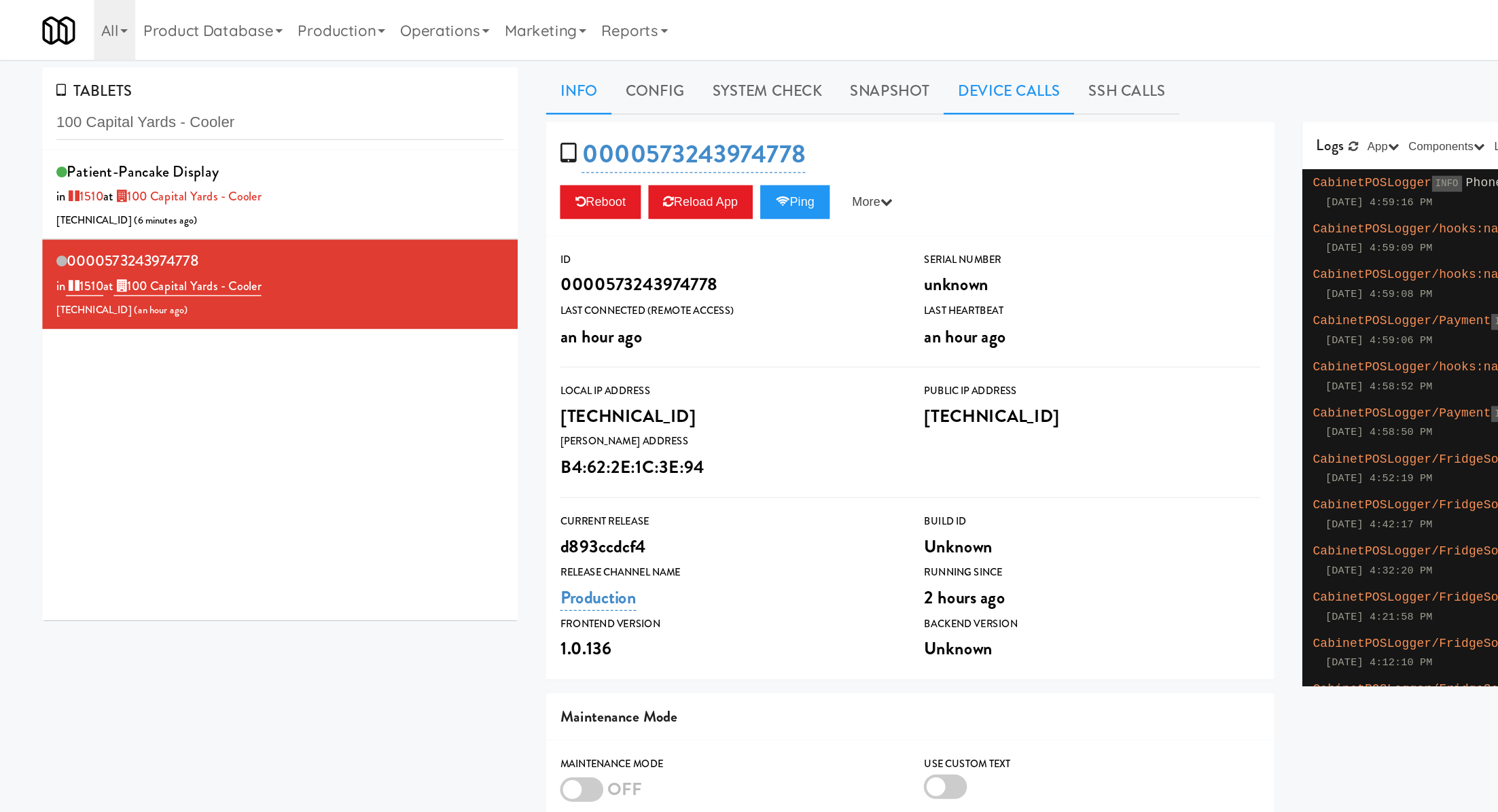
click at [691, 75] on link "Device Calls" at bounding box center [730, 66] width 94 height 34
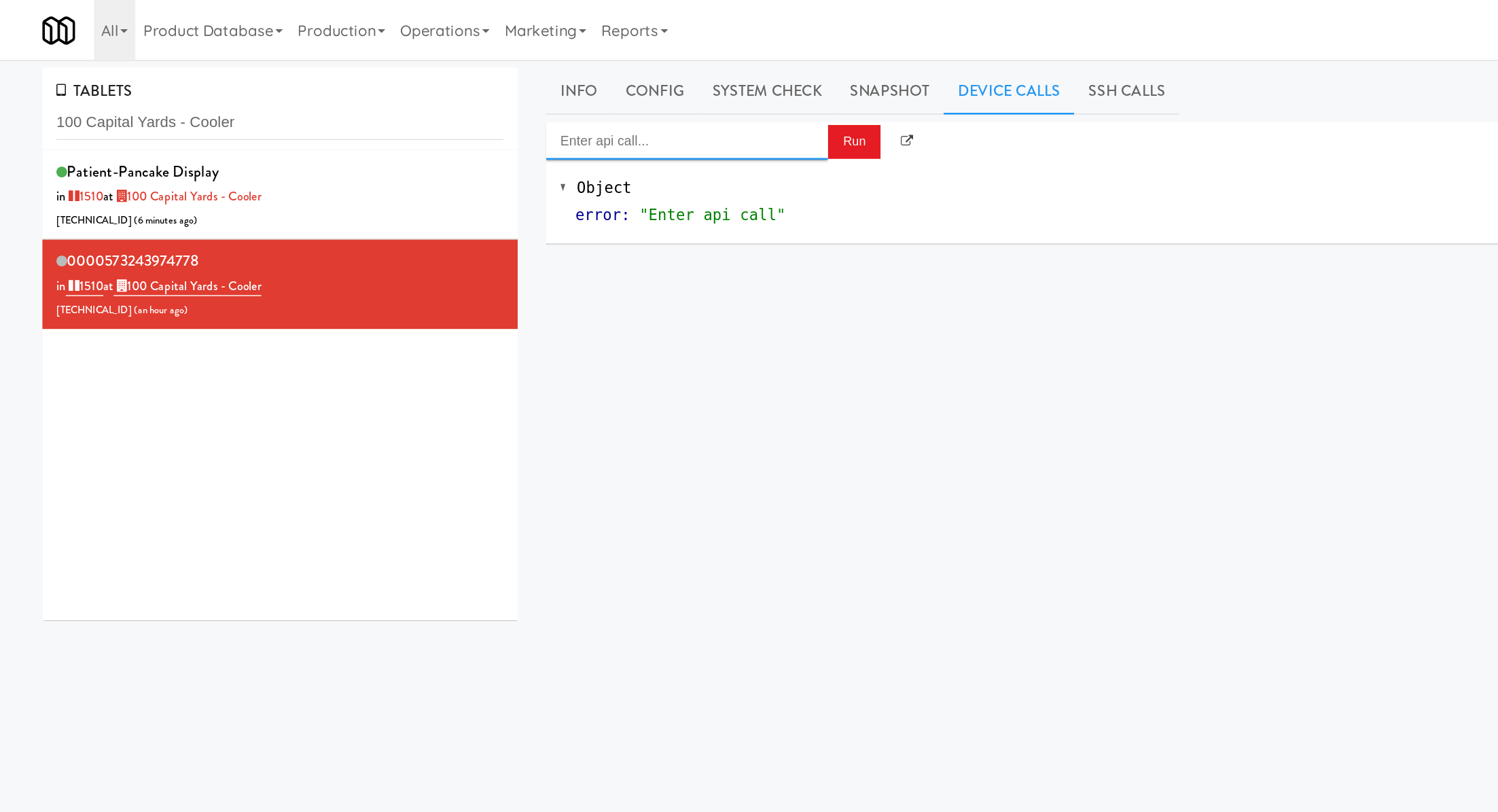
click at [572, 112] on input "Enter api call..." at bounding box center [497, 101] width 204 height 27
click at [576, 137] on div "http://localhost:3000/cooler/restocking-mode/enable" at bounding box center [496, 142] width 183 height 18
type input "Cooler: Enable Restocking"
click at [622, 98] on button "Run" at bounding box center [617, 103] width 38 height 24
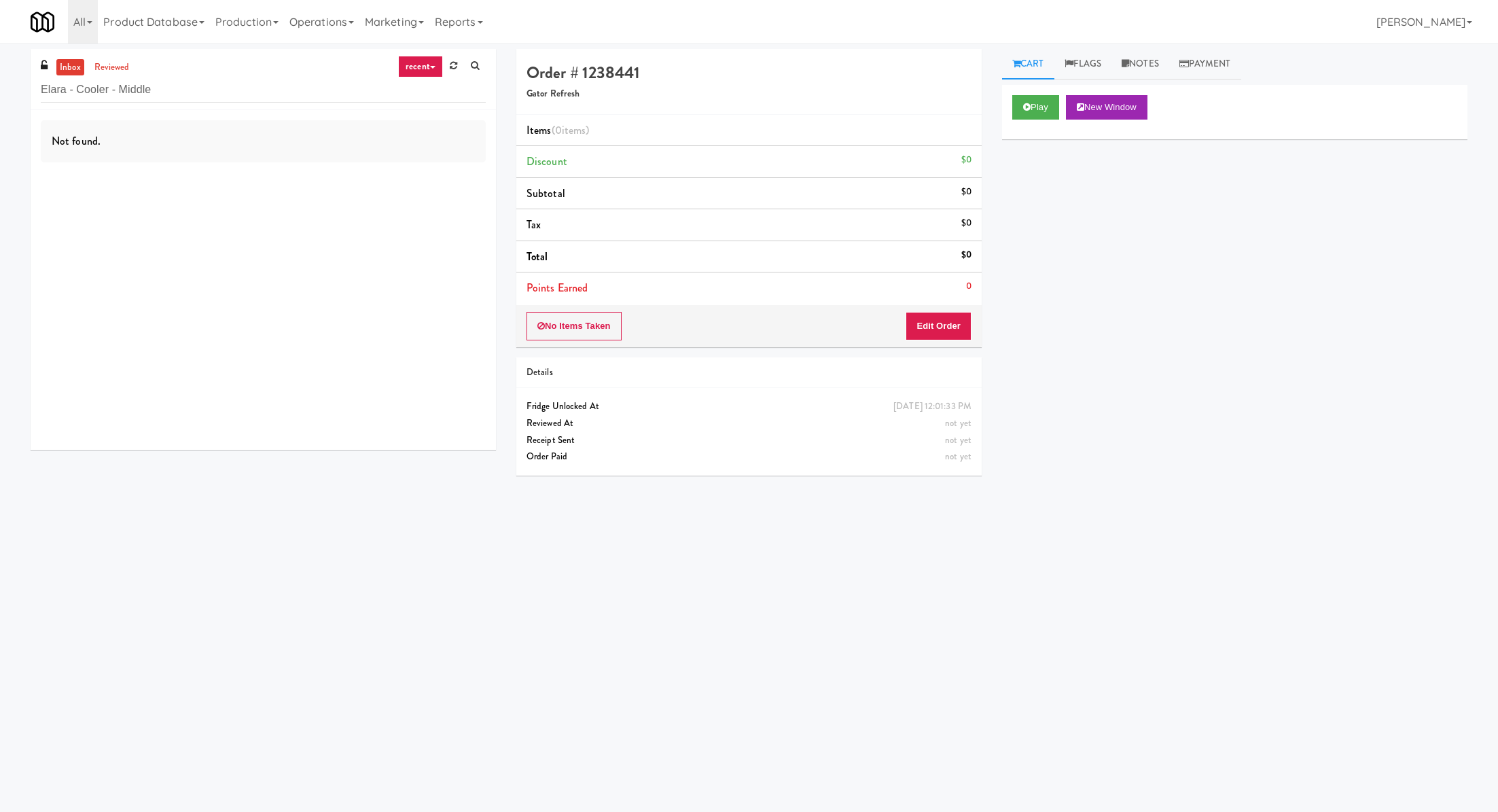
click at [153, 90] on input "Elara - Cooler - Middle" at bounding box center [263, 90] width 445 height 25
click at [129, 59] on link "reviewed" at bounding box center [112, 68] width 42 height 17
click at [121, 67] on link "reviewed" at bounding box center [112, 68] width 42 height 17
click at [139, 99] on input "100 ya" at bounding box center [263, 90] width 445 height 25
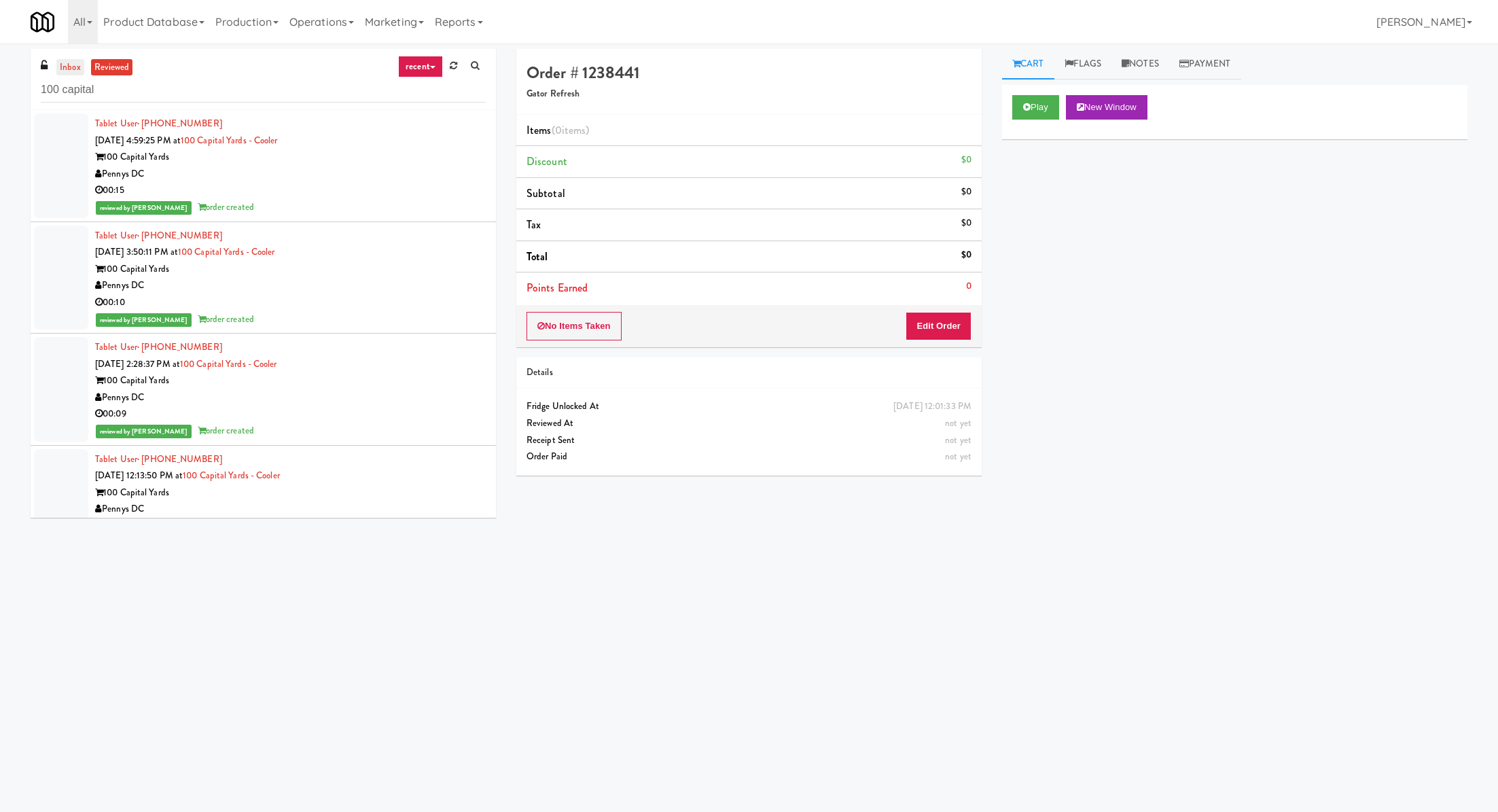
click at [77, 68] on link "inbox" at bounding box center [70, 68] width 28 height 17
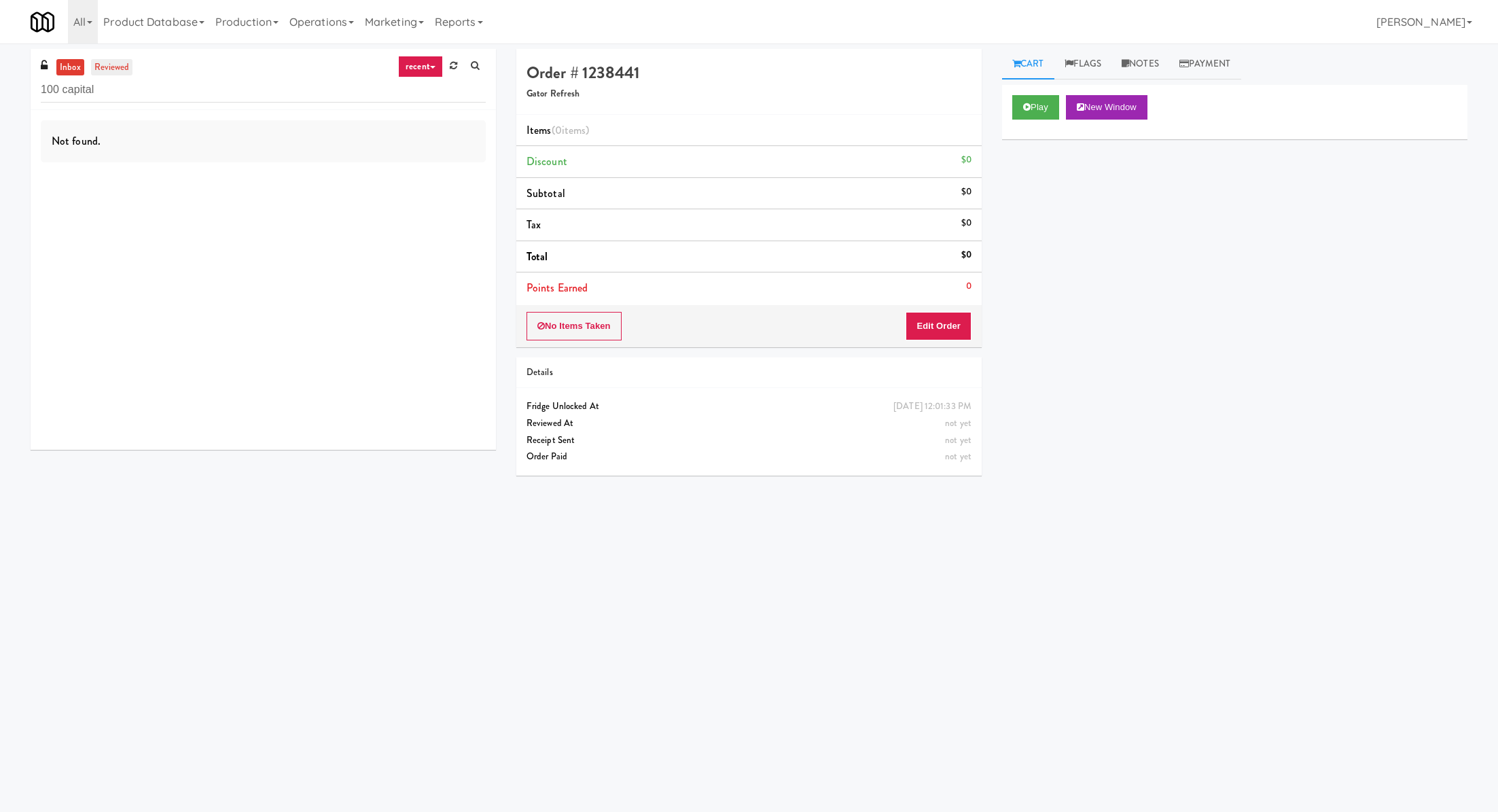
click at [112, 68] on link "reviewed" at bounding box center [112, 68] width 42 height 17
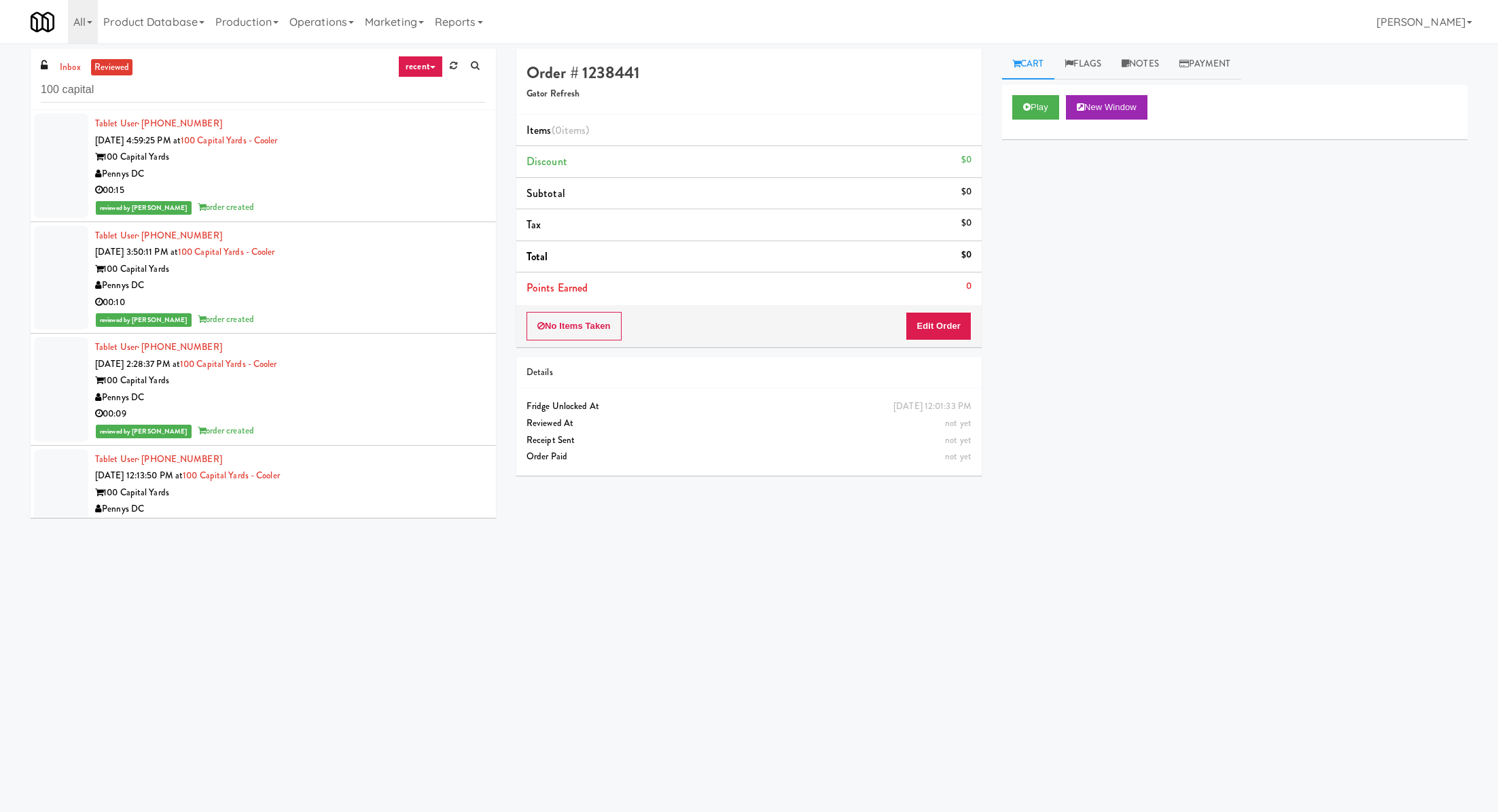
click at [239, 166] on div "Pennys DC" at bounding box center [291, 174] width 391 height 17
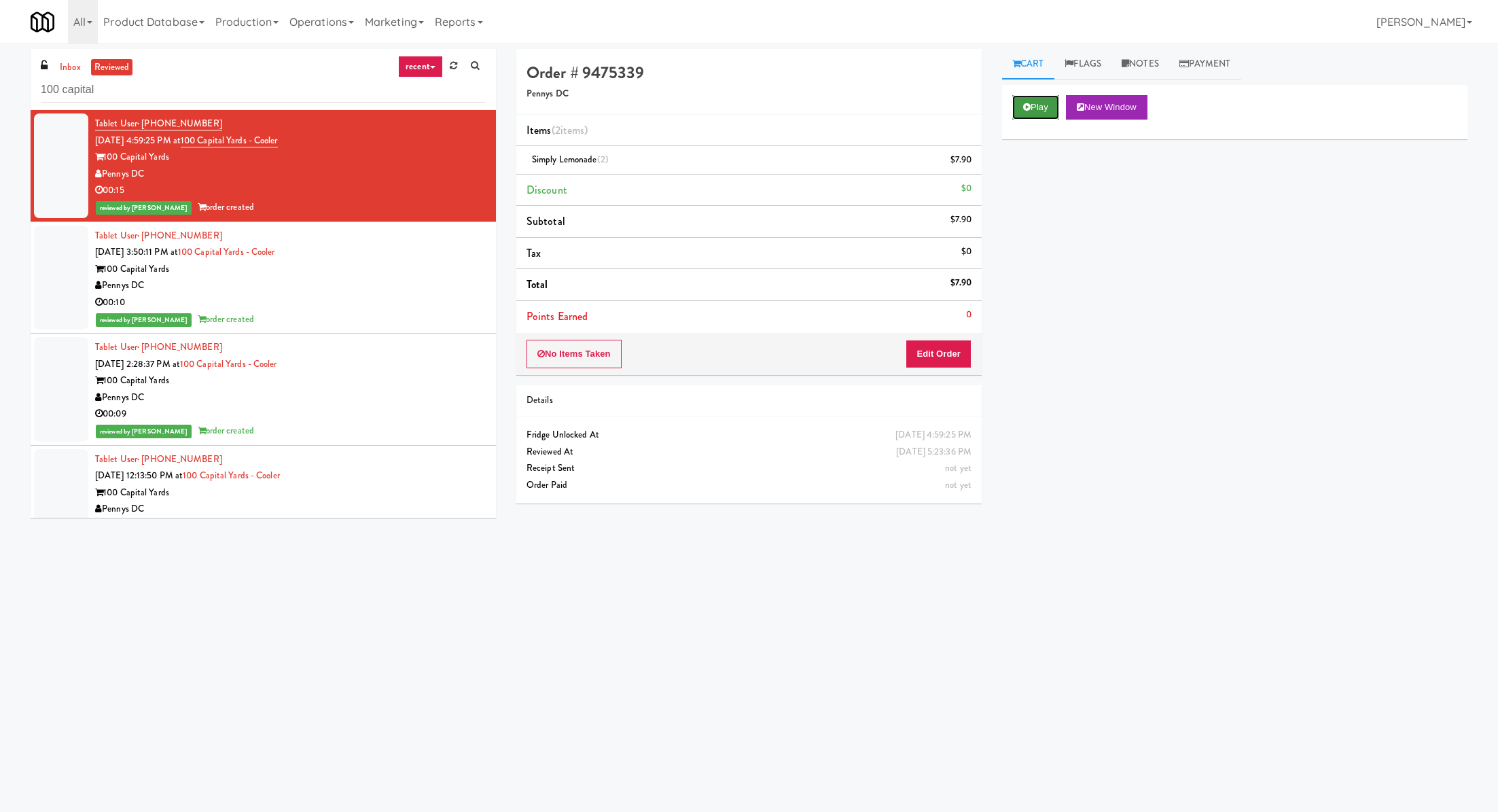
click at [1026, 110] on button "Play" at bounding box center [1036, 108] width 47 height 24
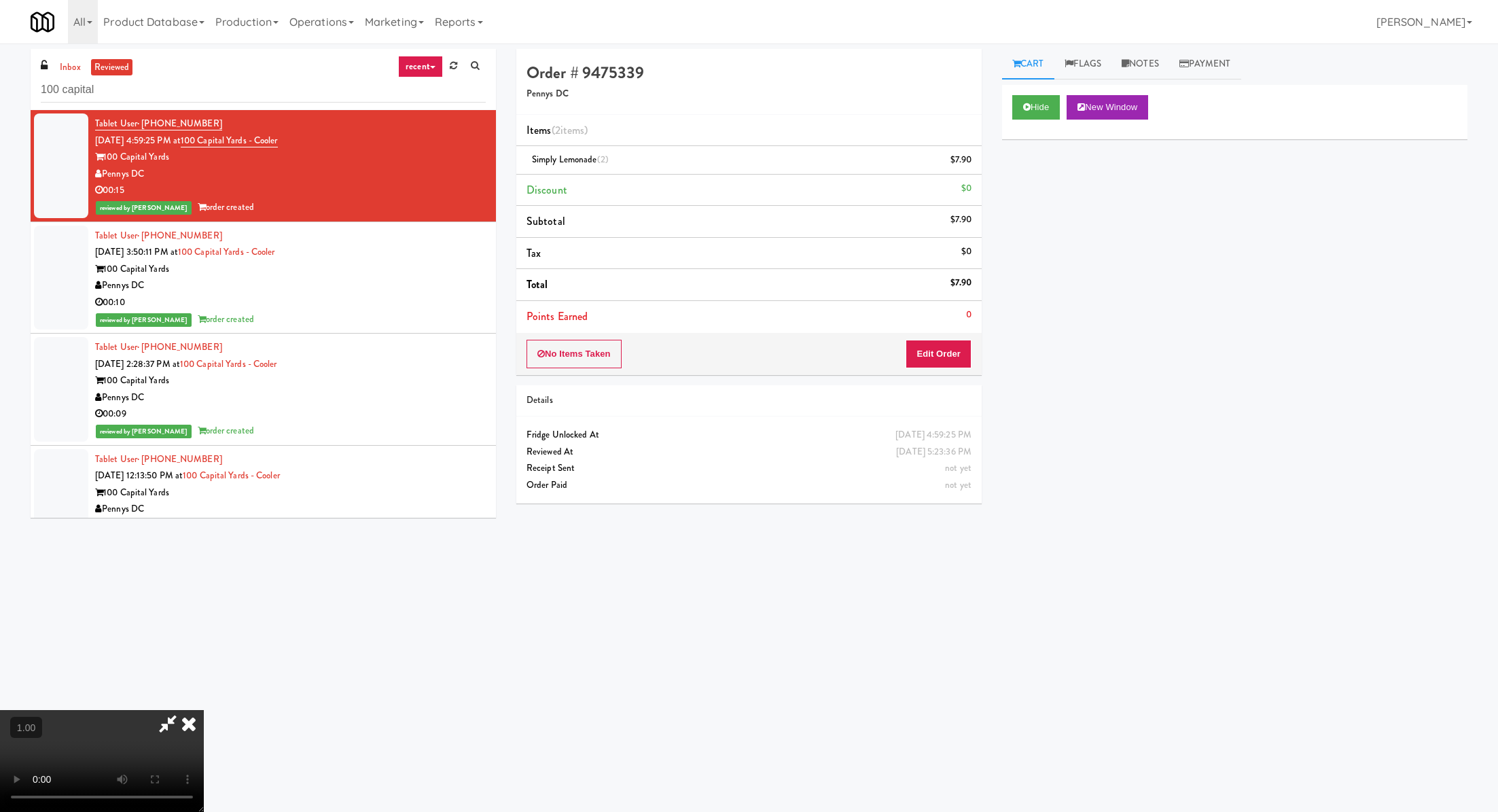
click at [204, 710] on icon at bounding box center [189, 723] width 30 height 27
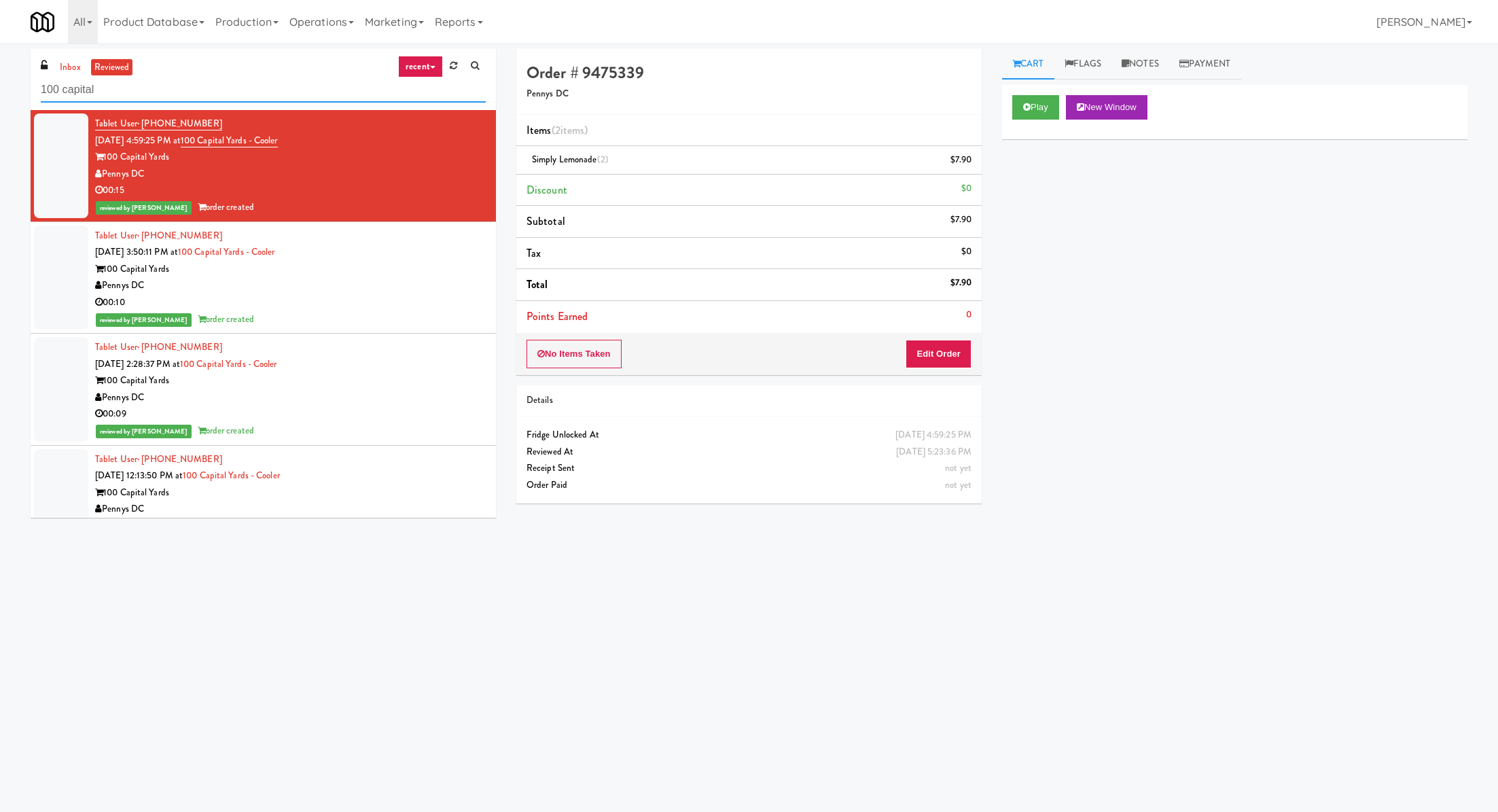
click at [93, 90] on input "100 capital" at bounding box center [263, 90] width 445 height 25
click at [249, 92] on input "100 capital" at bounding box center [263, 90] width 445 height 25
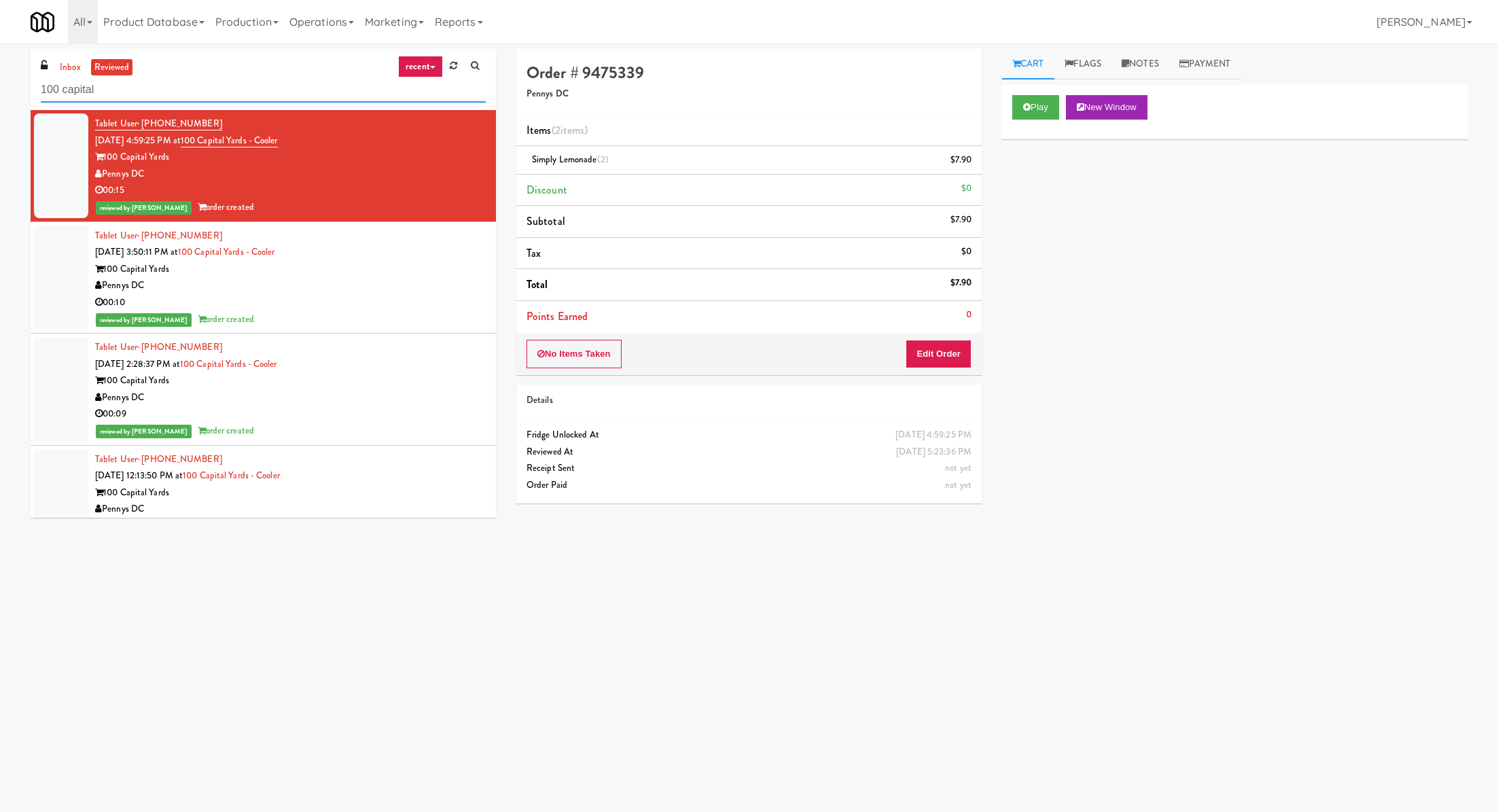
click at [249, 92] on input "100 capital" at bounding box center [263, 90] width 445 height 25
paste input "Elara - Cooler - Middle"
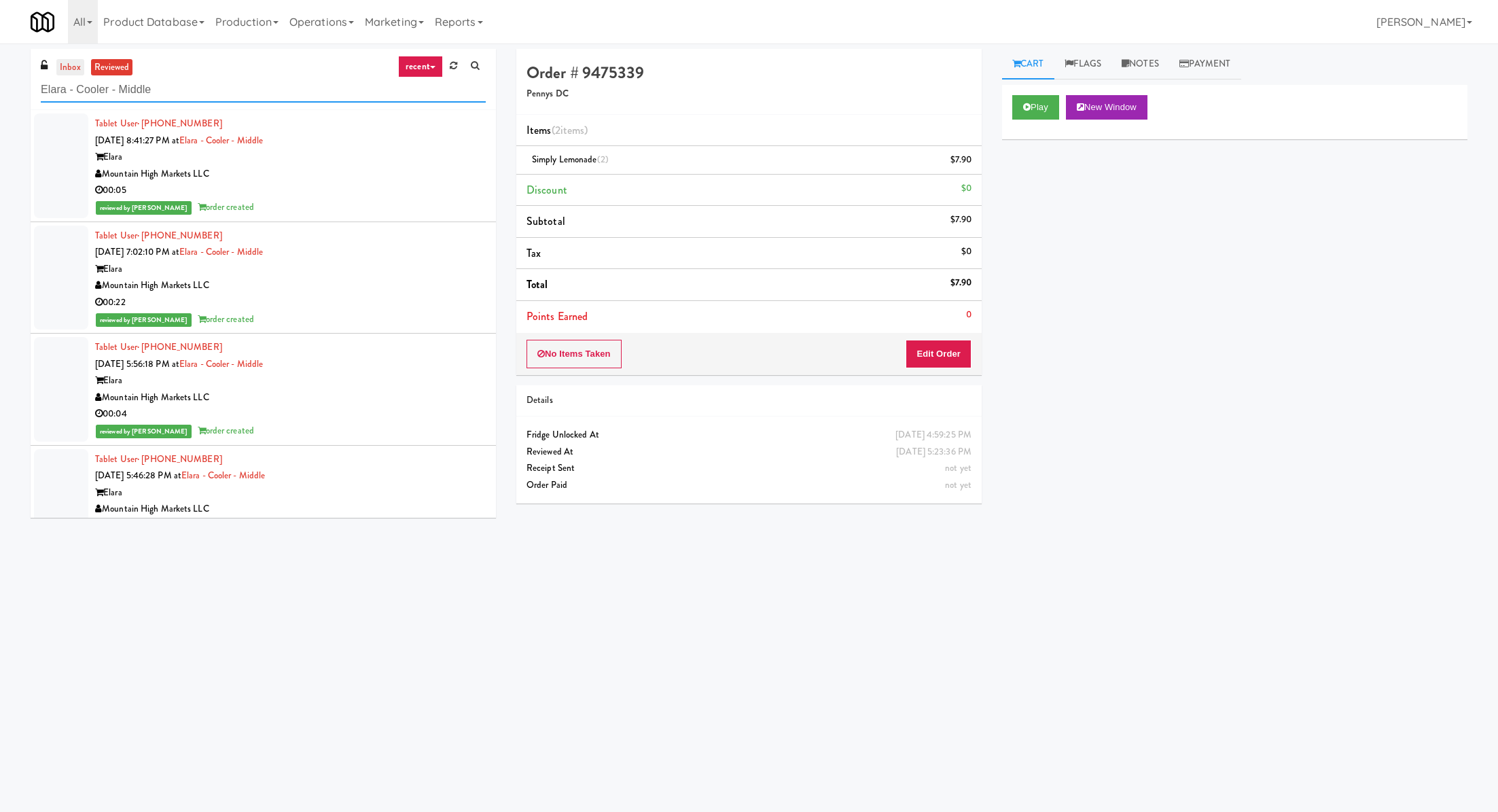
type input "Elara - Cooler - Middle"
click at [65, 69] on link "inbox" at bounding box center [70, 68] width 28 height 17
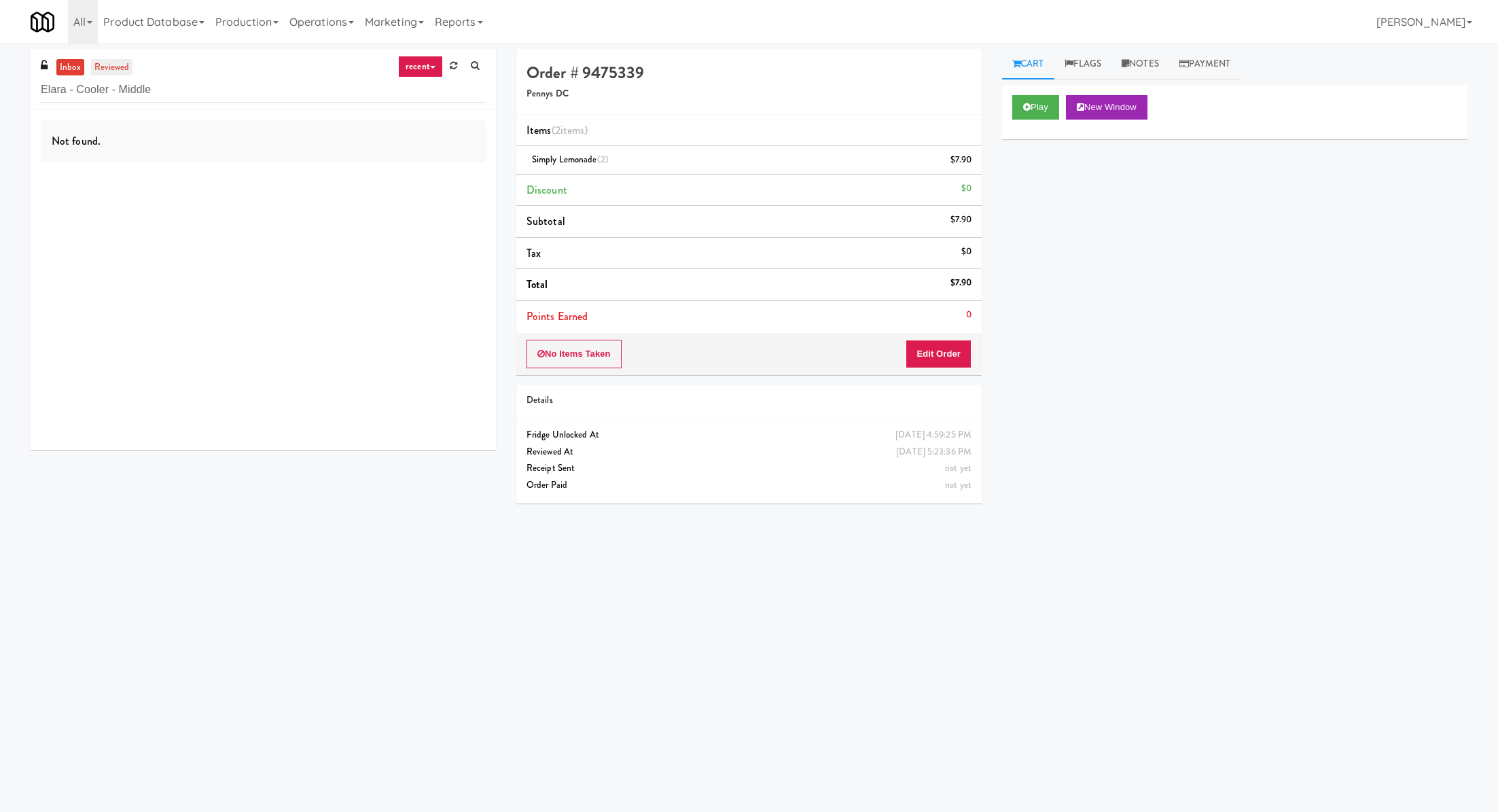
click at [104, 72] on link "reviewed" at bounding box center [112, 68] width 42 height 17
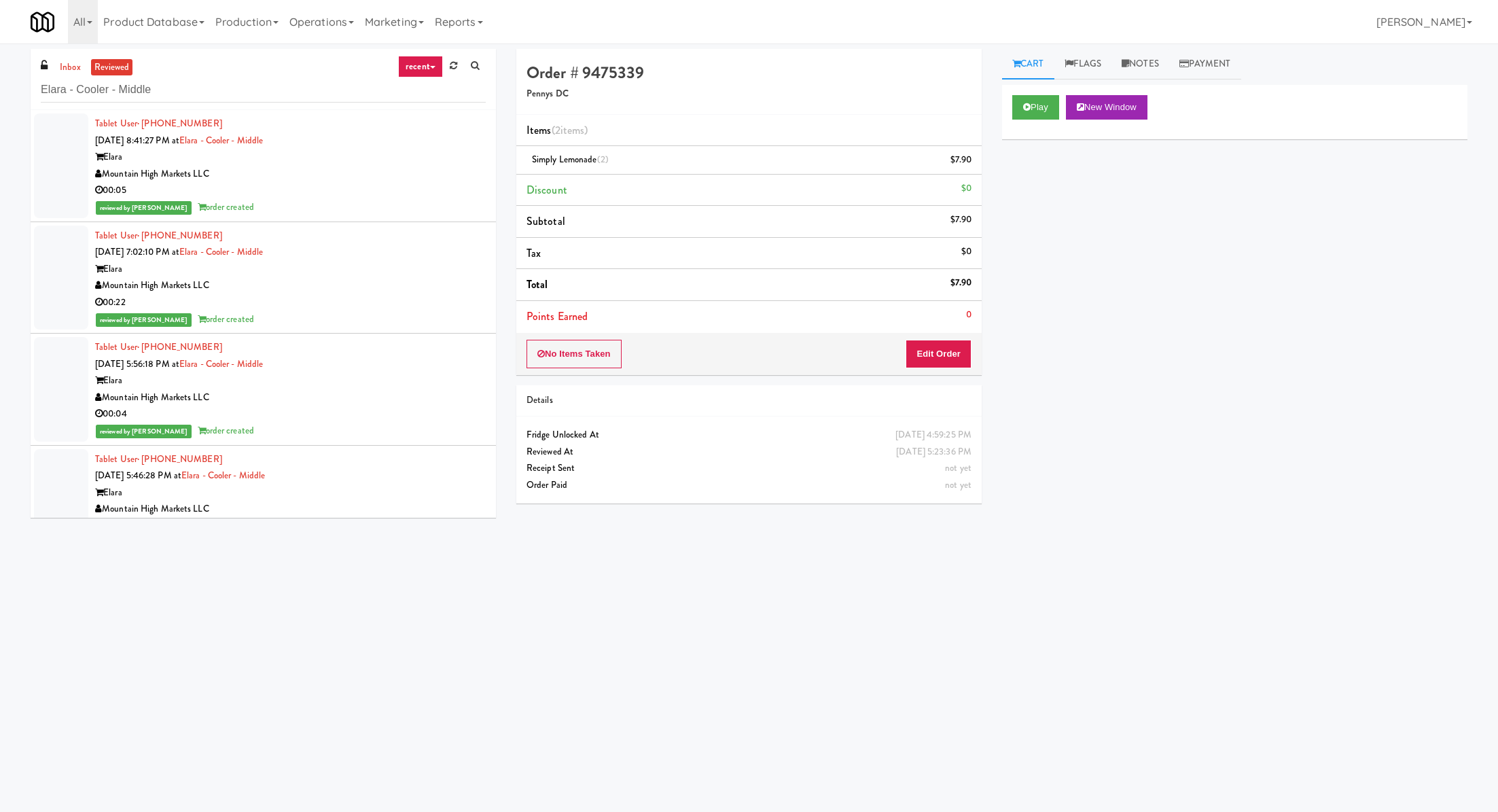
click at [328, 170] on div "Mountain High Markets LLC" at bounding box center [291, 174] width 391 height 17
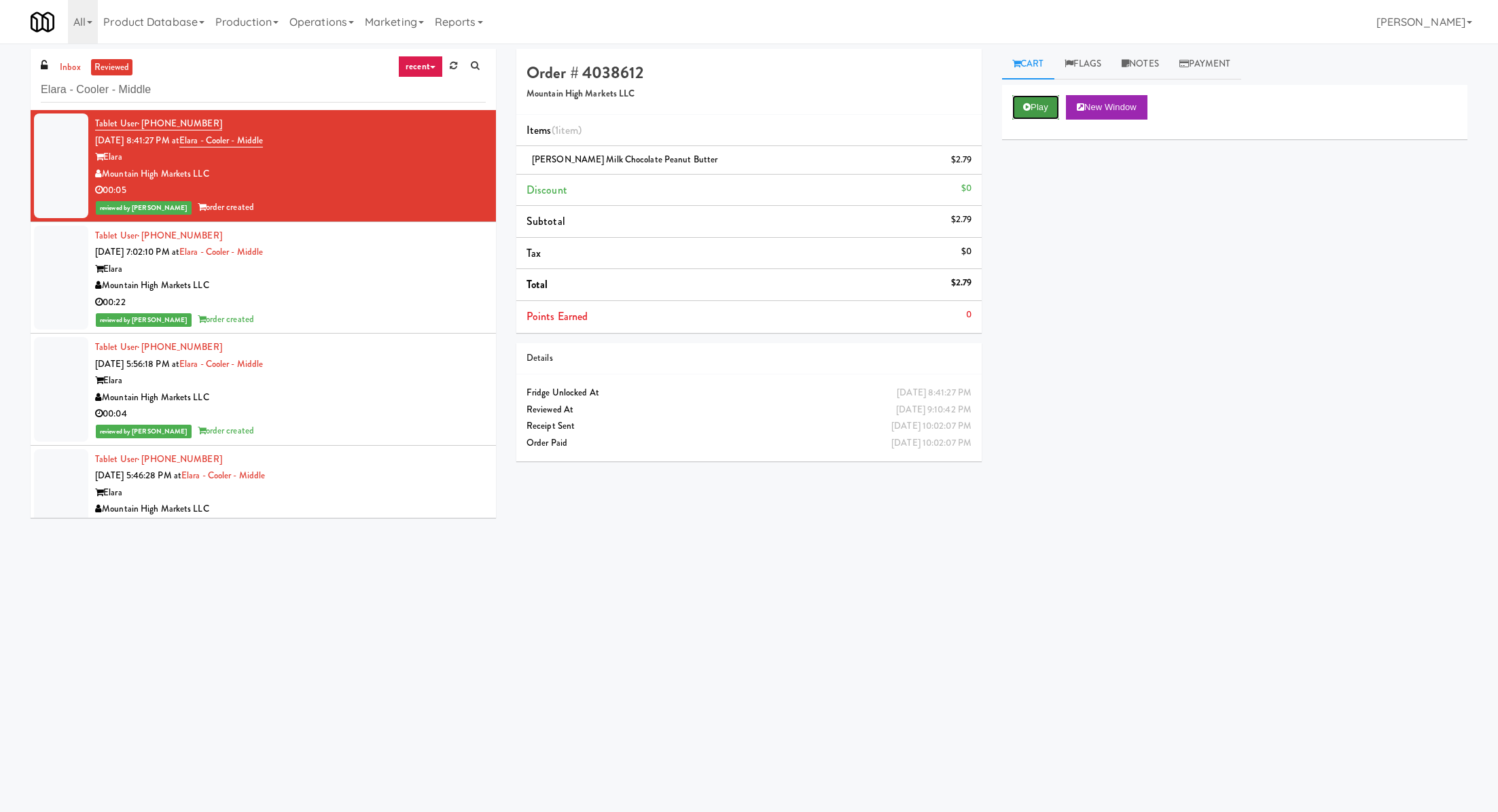
click at [1043, 112] on button "Play" at bounding box center [1036, 108] width 47 height 24
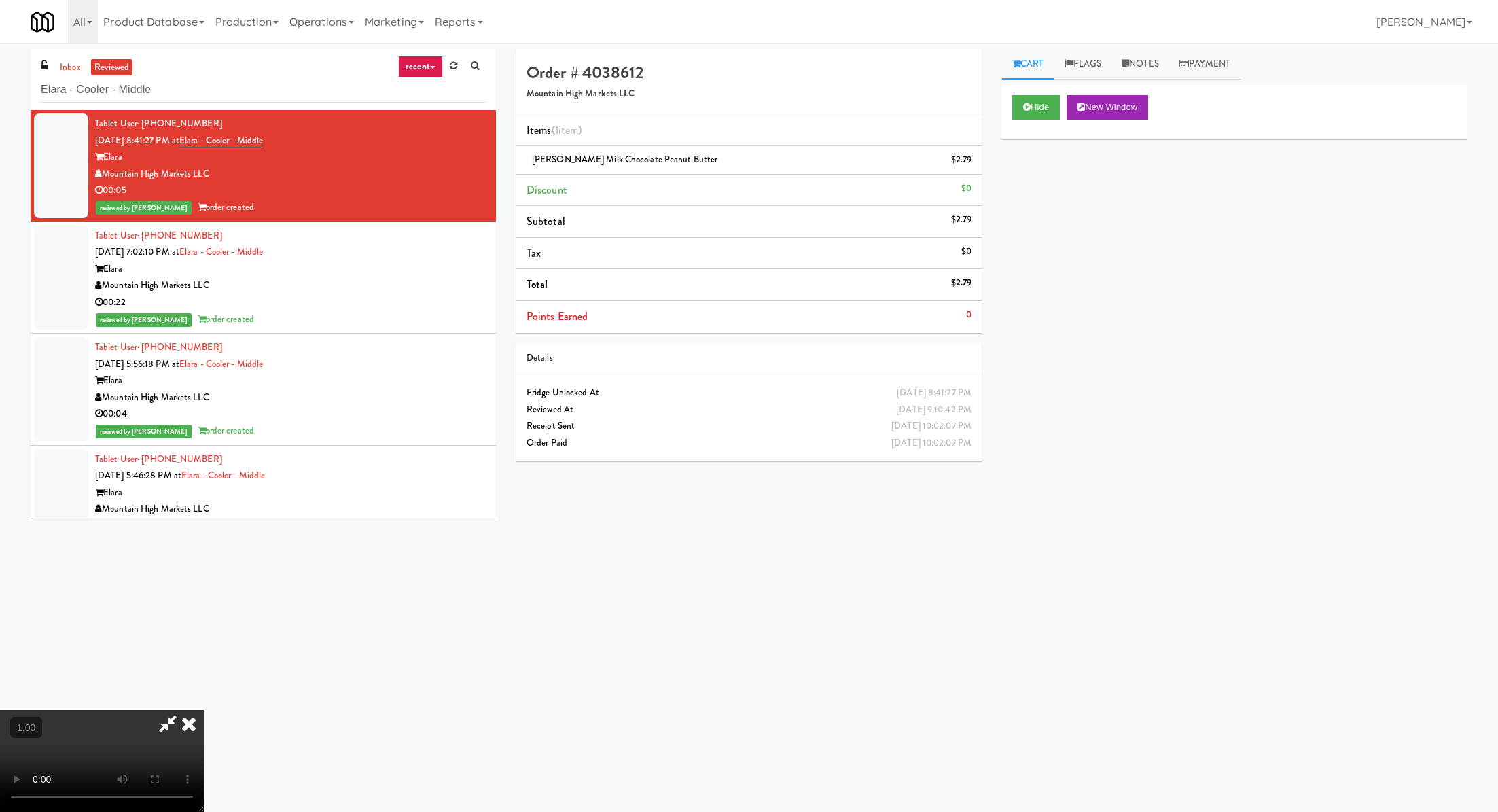
click at [204, 710] on video at bounding box center [102, 761] width 204 height 102
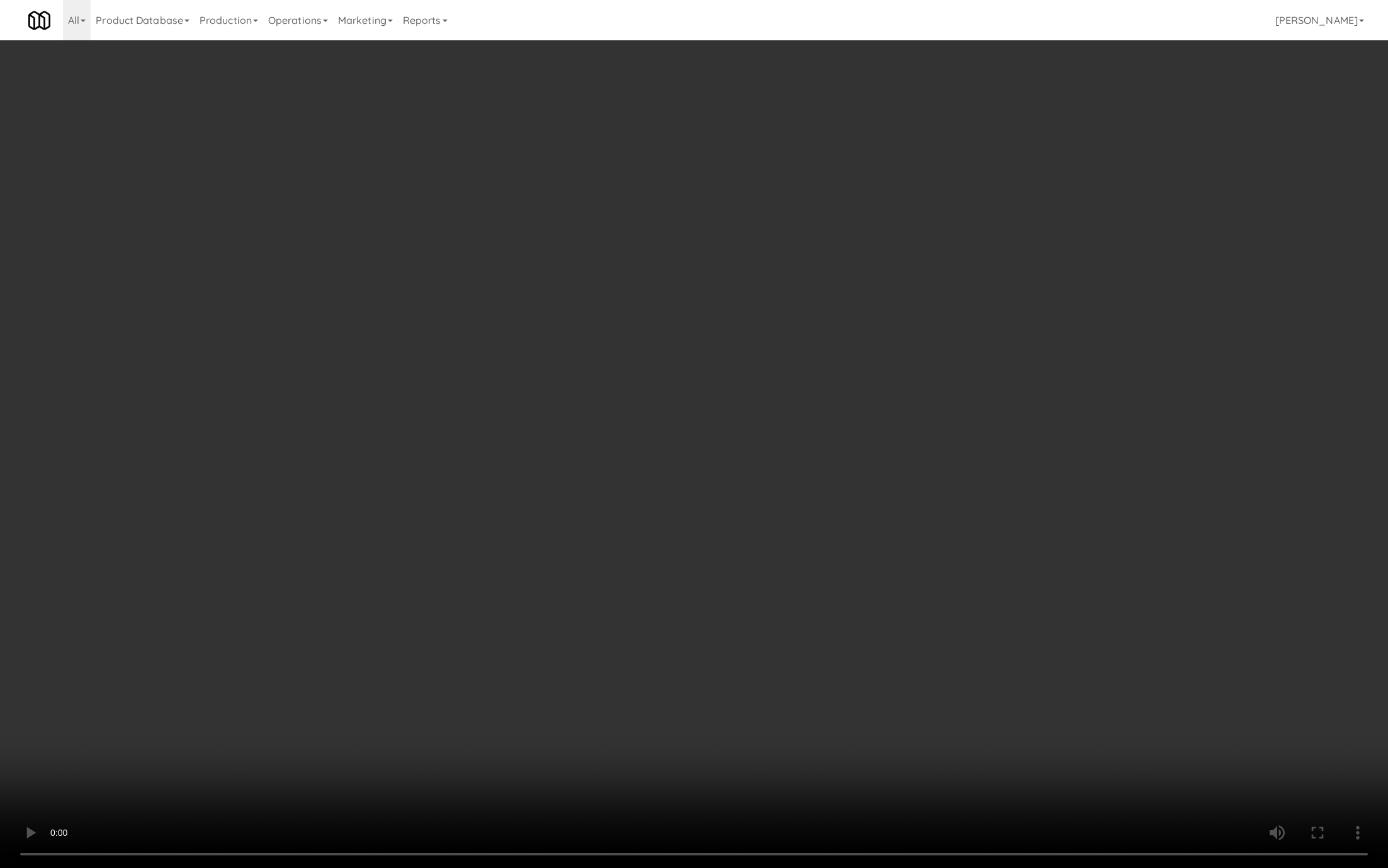
click at [140, 650] on video at bounding box center [694, 434] width 1388 height 868
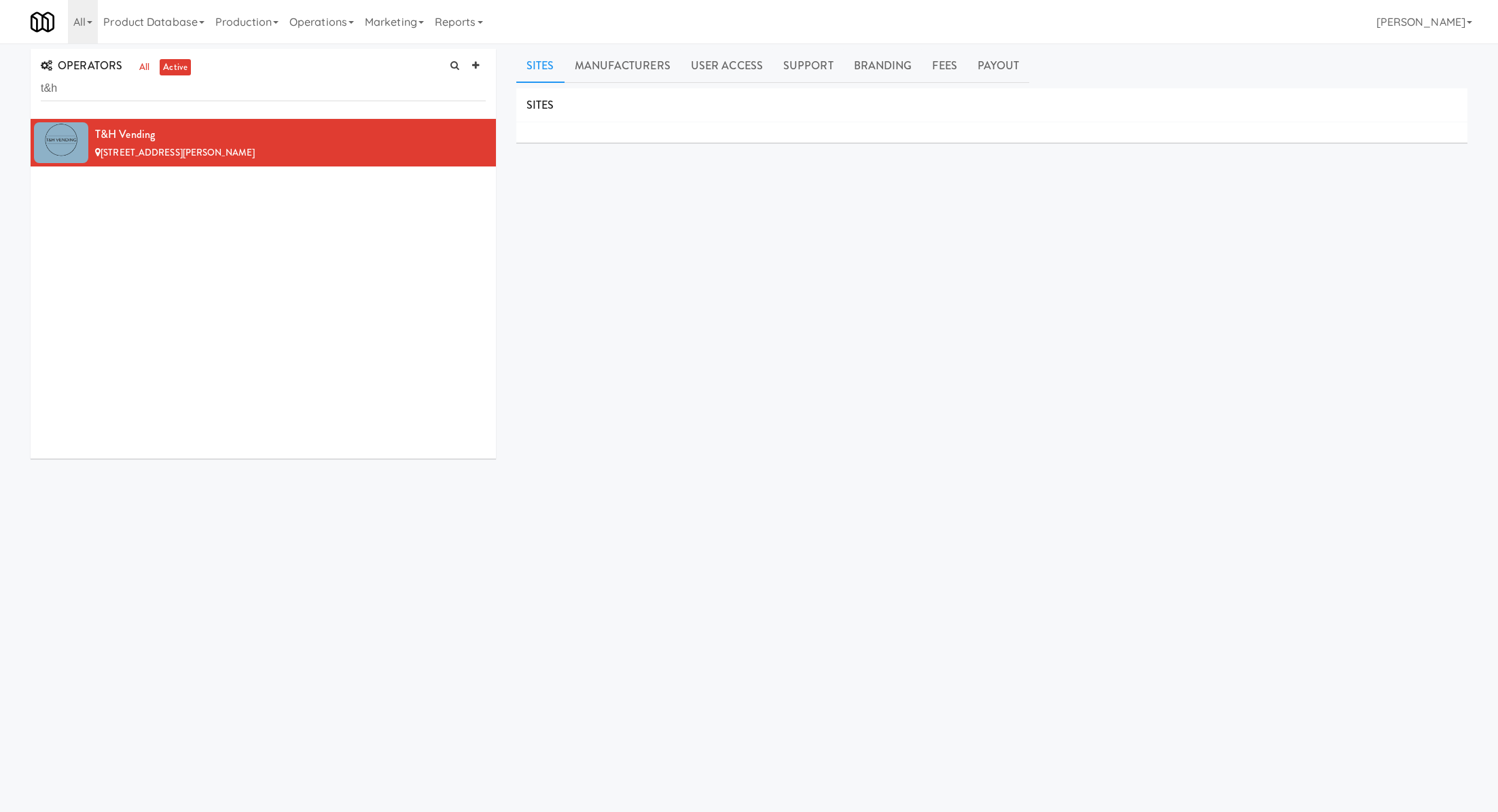
scroll to position [2, 0]
click at [182, 84] on input "t&h" at bounding box center [263, 86] width 445 height 25
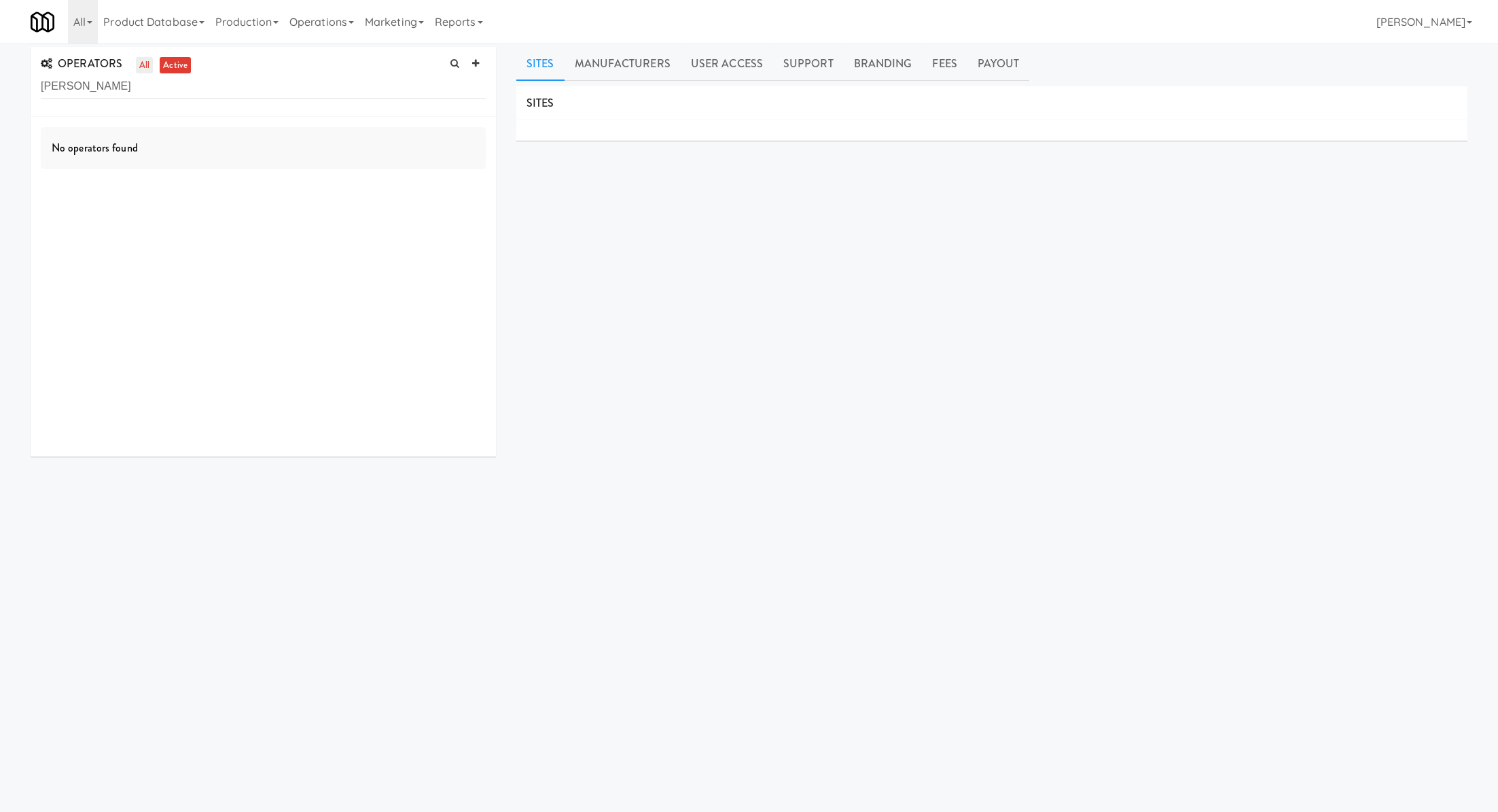
click at [145, 59] on link "all" at bounding box center [144, 65] width 17 height 17
click at [201, 88] on input "chas" at bounding box center [263, 86] width 445 height 25
type input "g"
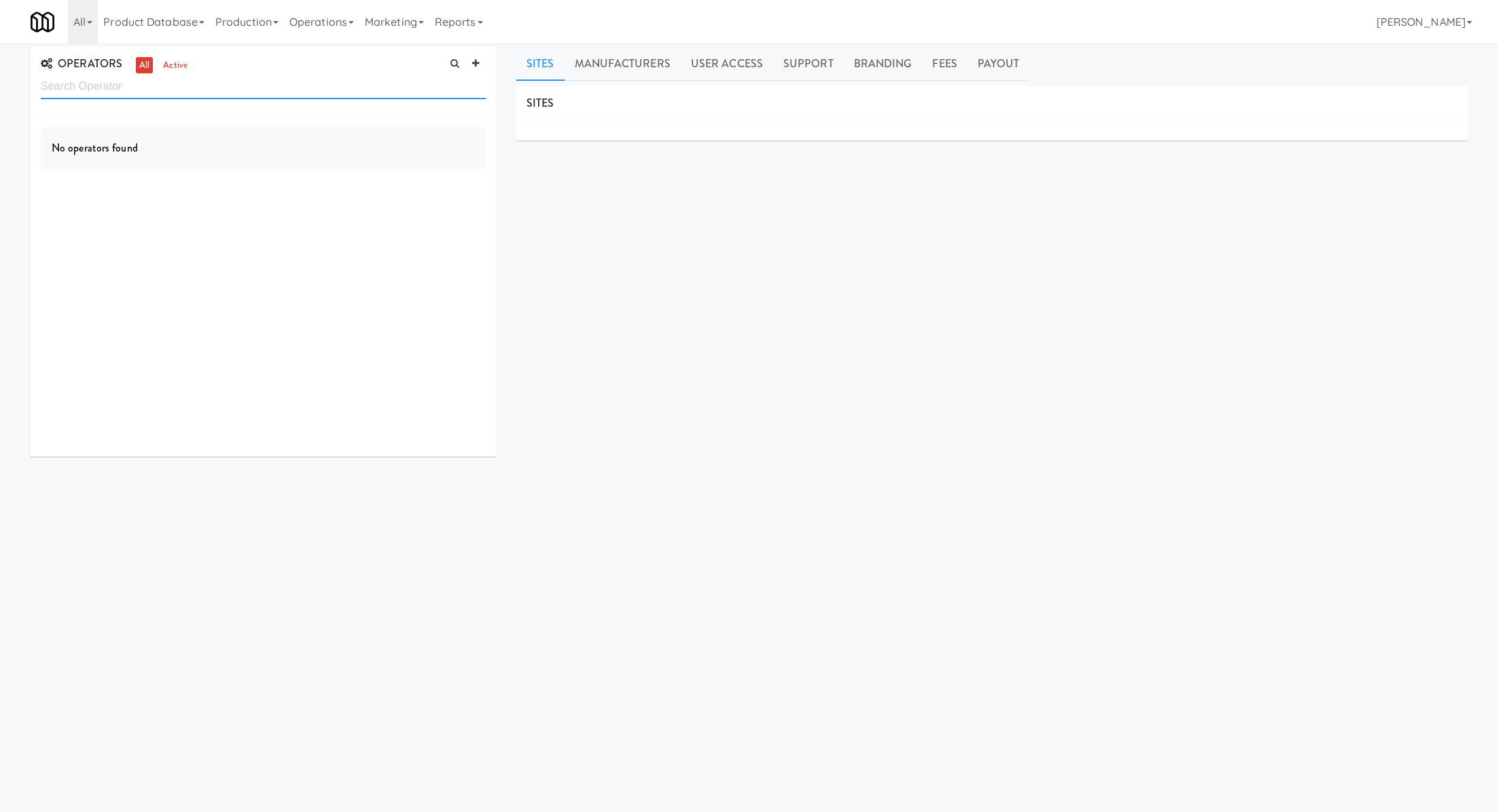
type input "m"
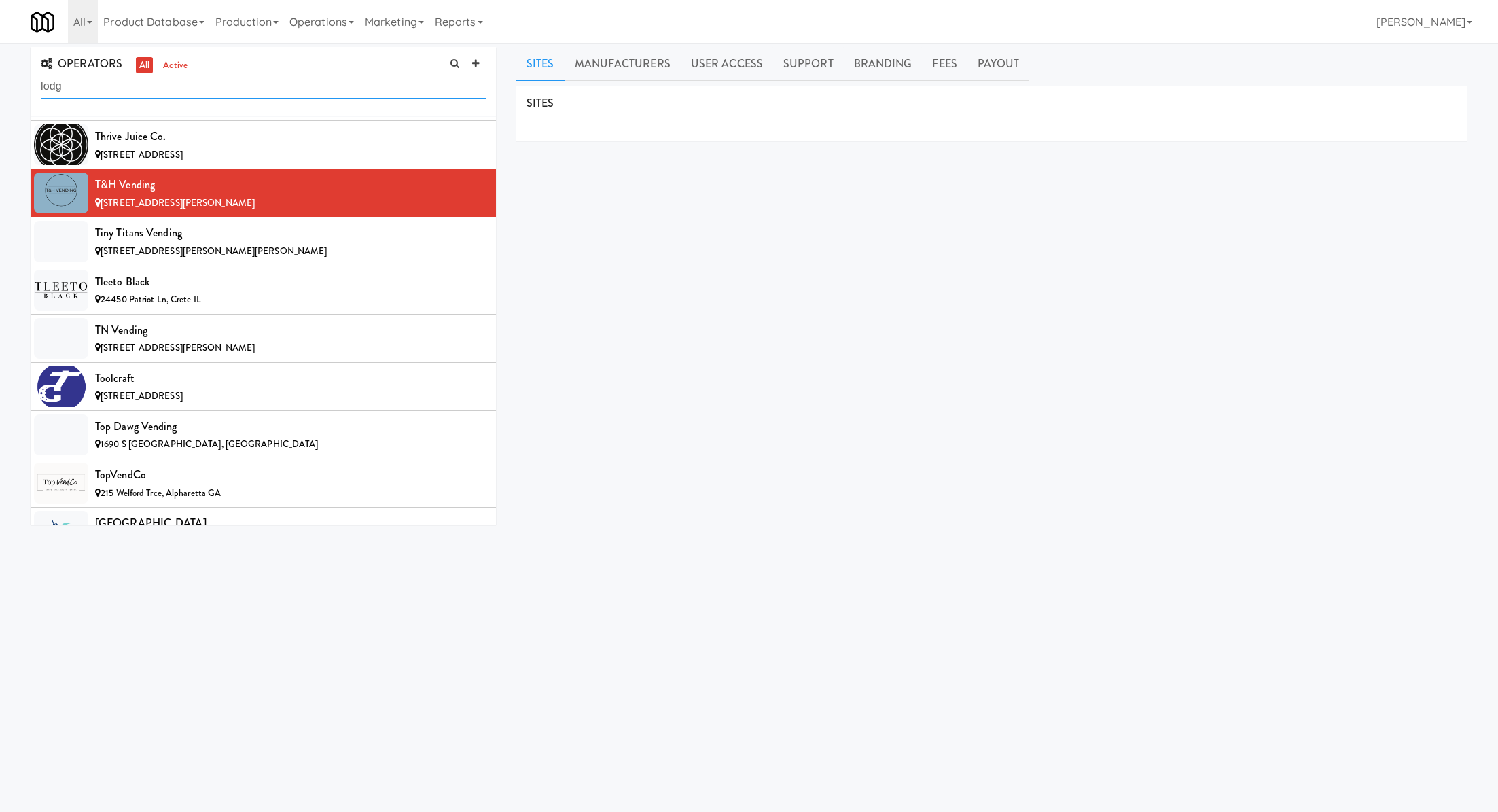
scroll to position [0, 0]
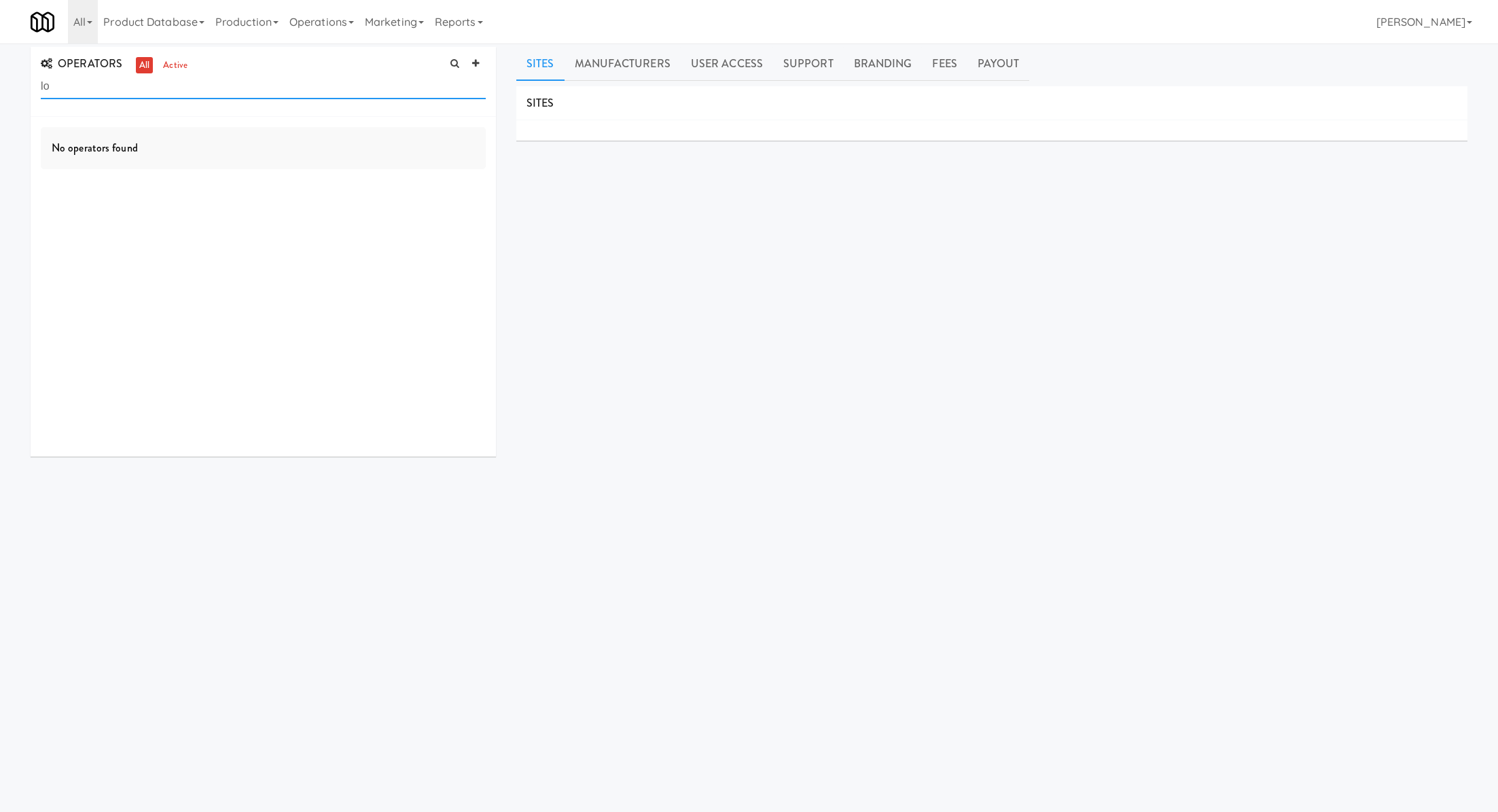
type input "l"
click at [170, 93] on input "manag" at bounding box center [263, 86] width 445 height 25
click at [173, 66] on link "active" at bounding box center [175, 65] width 31 height 17
click at [117, 86] on input "barr" at bounding box center [263, 86] width 445 height 25
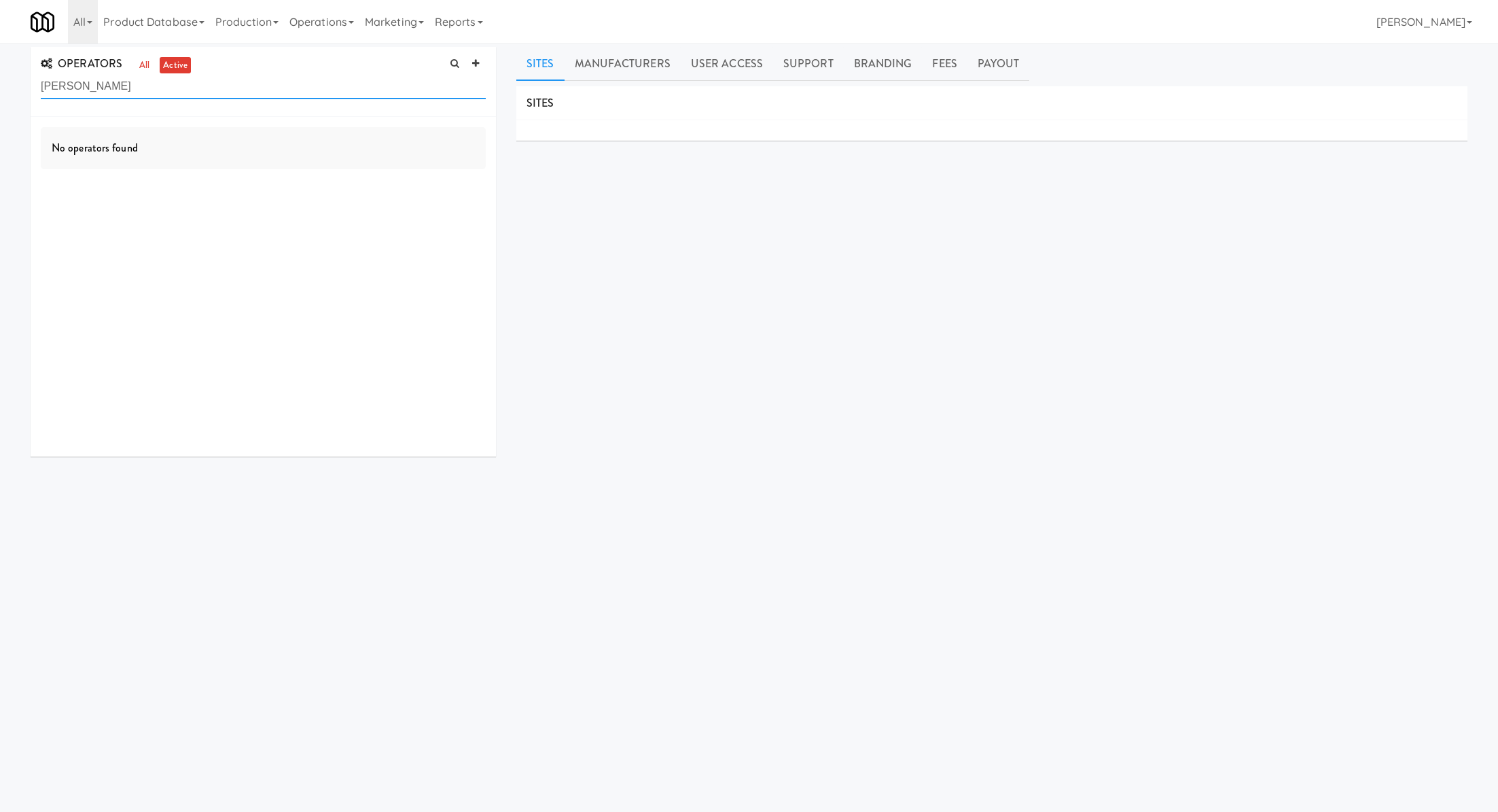
click at [117, 86] on input "barr" at bounding box center [263, 86] width 445 height 25
click at [324, 86] on input "fuel" at bounding box center [263, 86] width 445 height 25
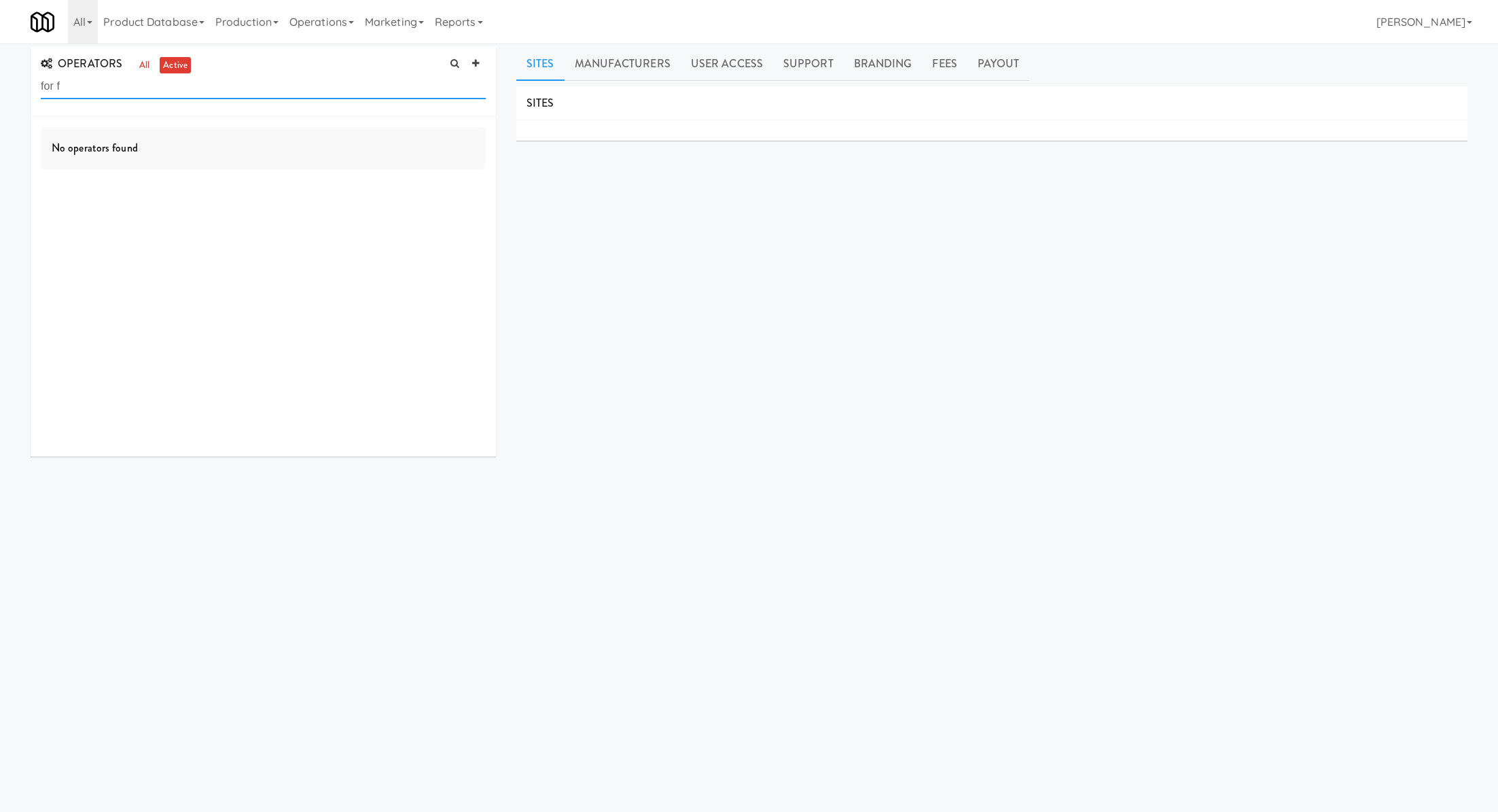
click at [159, 93] on input "for f" at bounding box center [263, 86] width 445 height 25
click at [159, 94] on input "for f" at bounding box center [263, 86] width 445 height 25
click at [112, 88] on input "for f" at bounding box center [263, 86] width 445 height 25
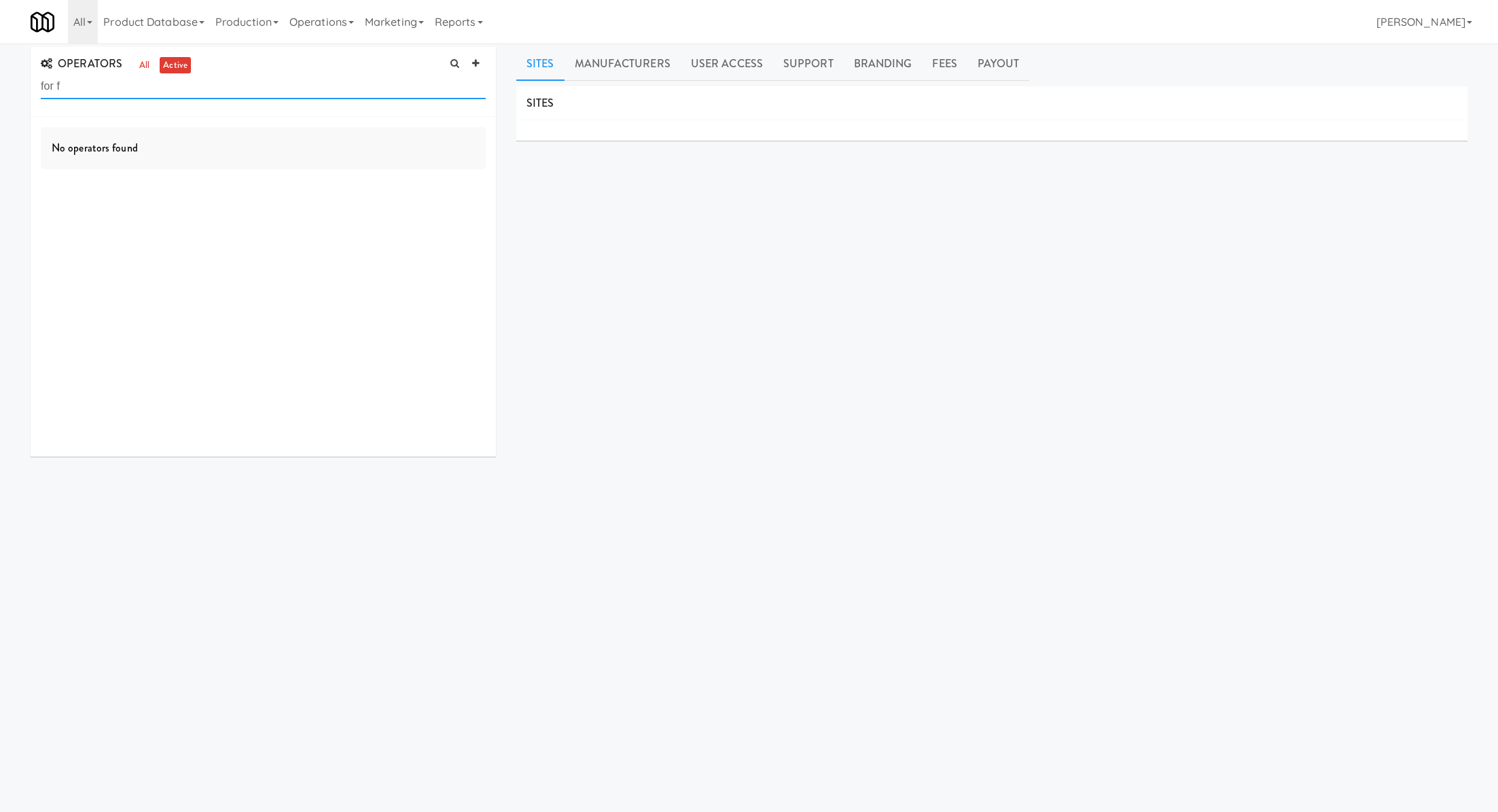
click at [112, 88] on input "for f" at bounding box center [263, 86] width 445 height 25
type input "l"
click at [272, 119] on li "MCS Amenities 26111 White Eagle Dr, San Antonio TX" at bounding box center [263, 140] width 465 height 47
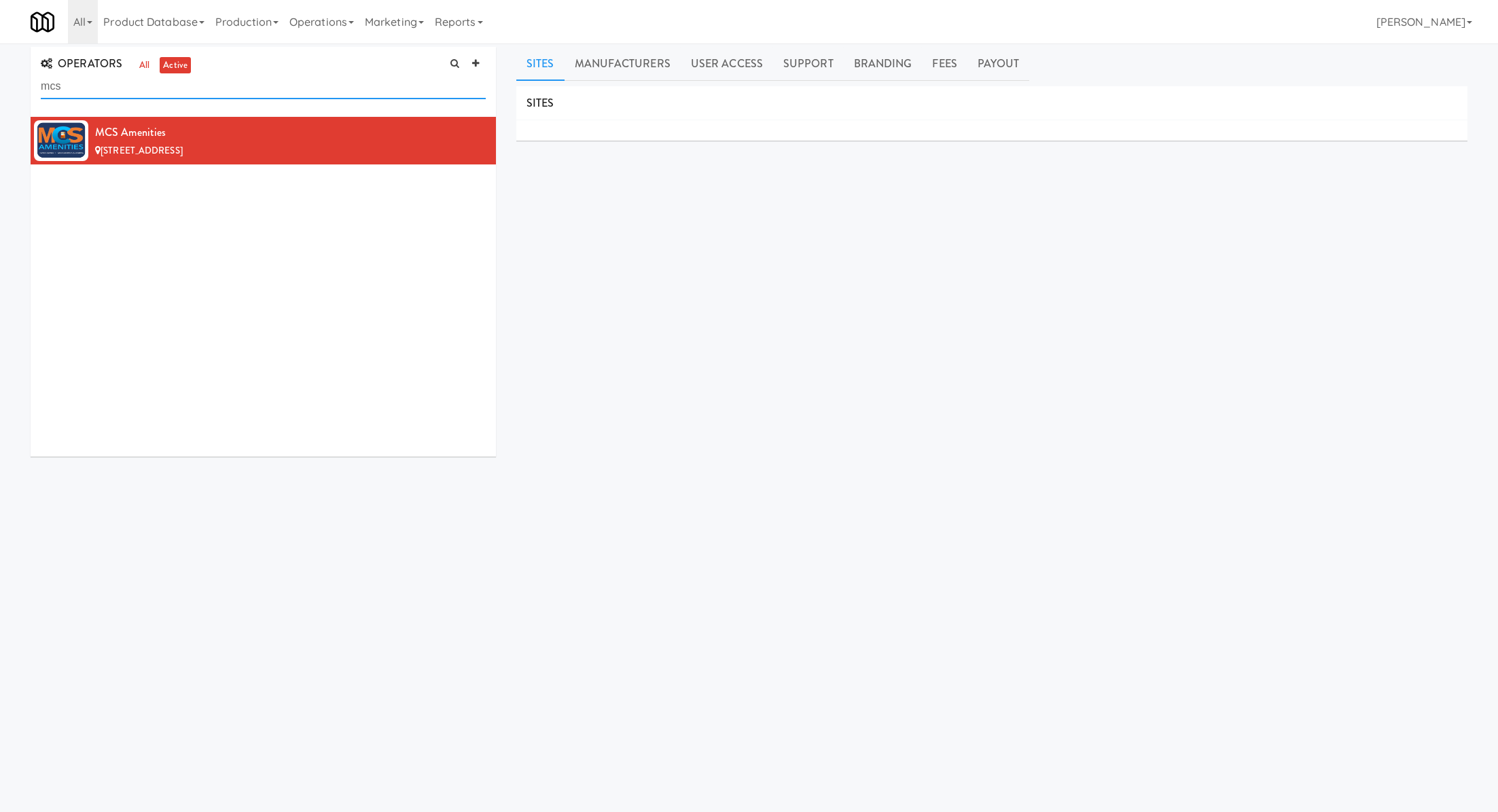
click at [192, 96] on input "mcs" at bounding box center [263, 86] width 445 height 25
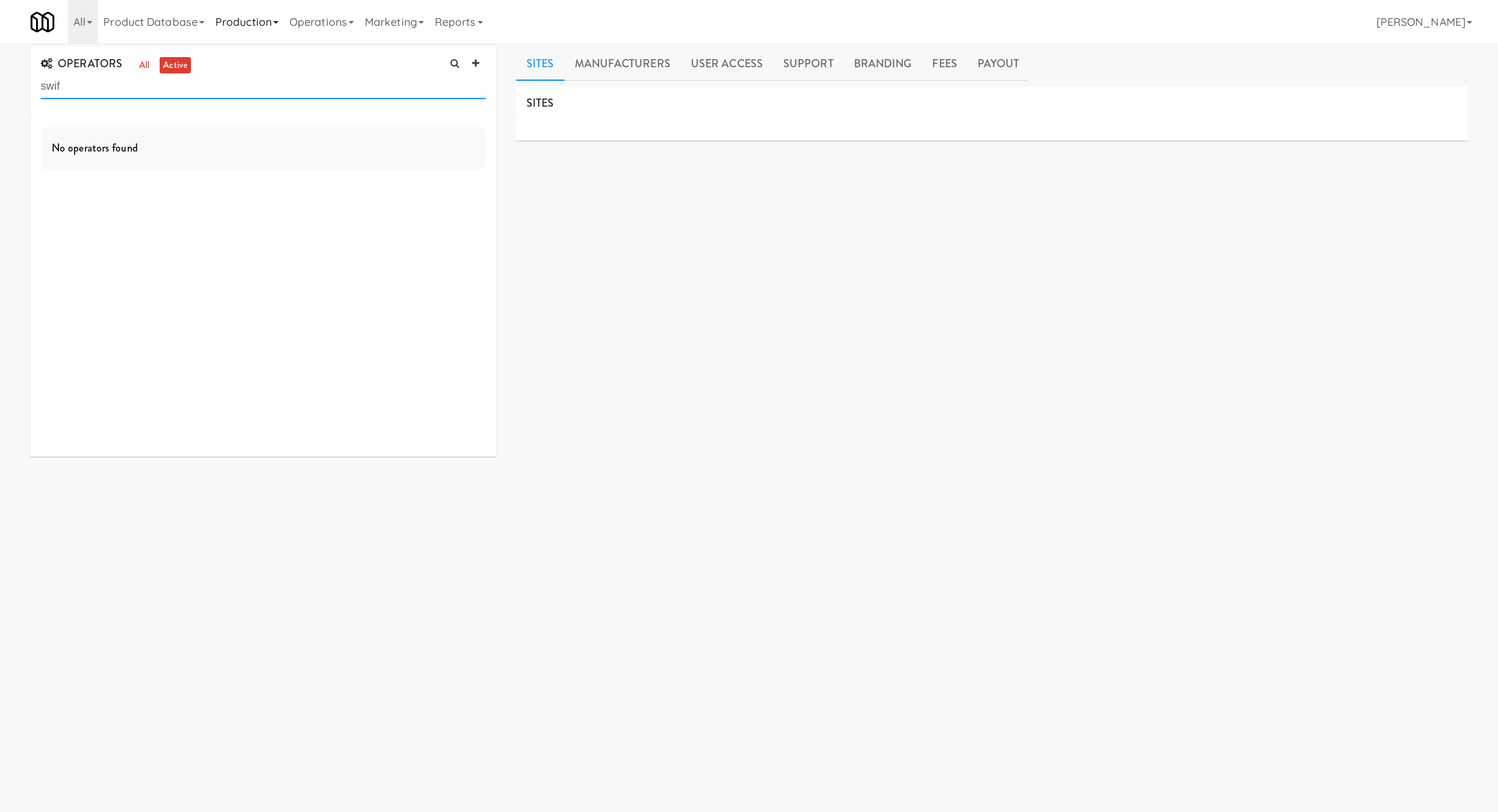
type input "swif"
